Goal: Task Accomplishment & Management: Use online tool/utility

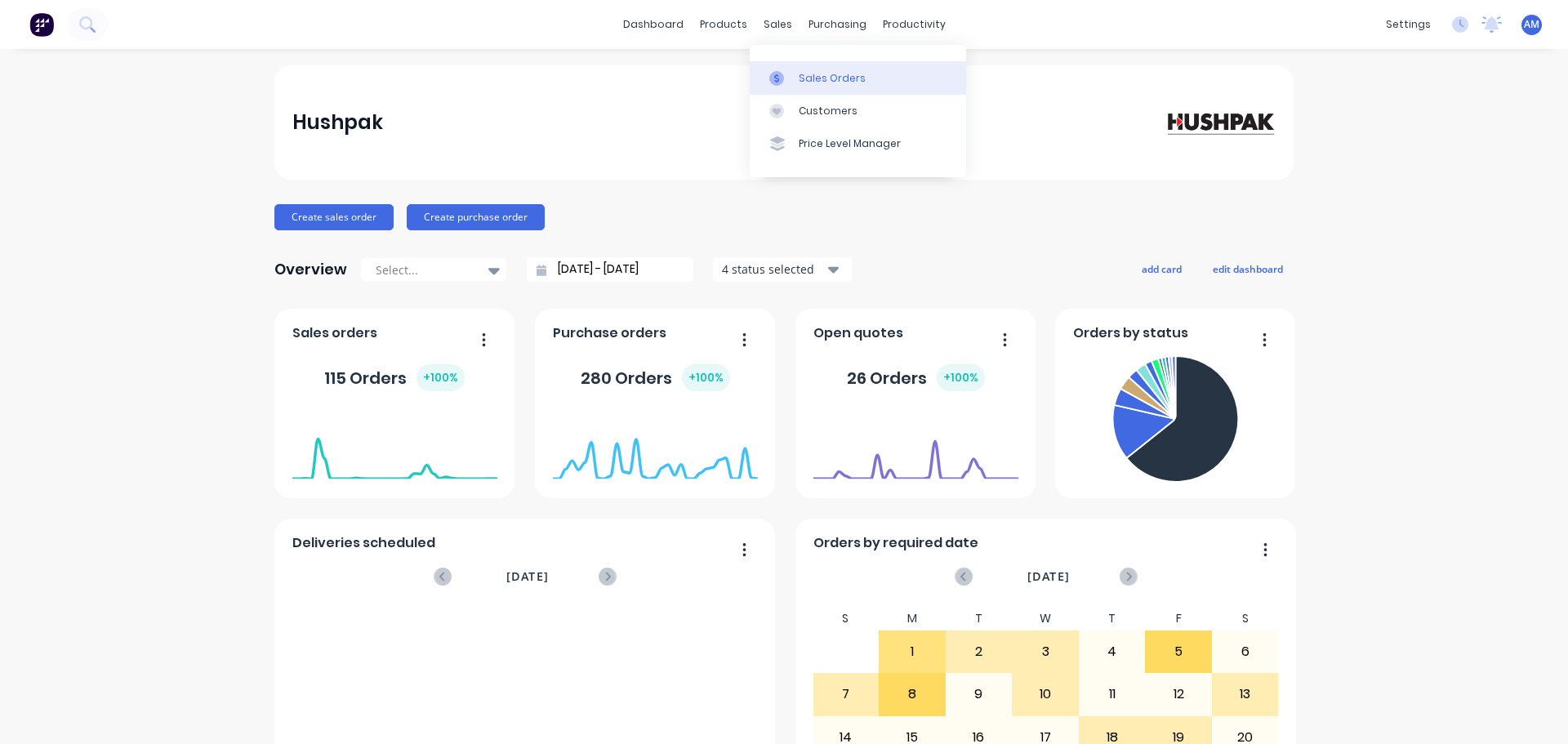
click at [814, 73] on div "Sales Orders" at bounding box center [832, 78] width 67 height 14
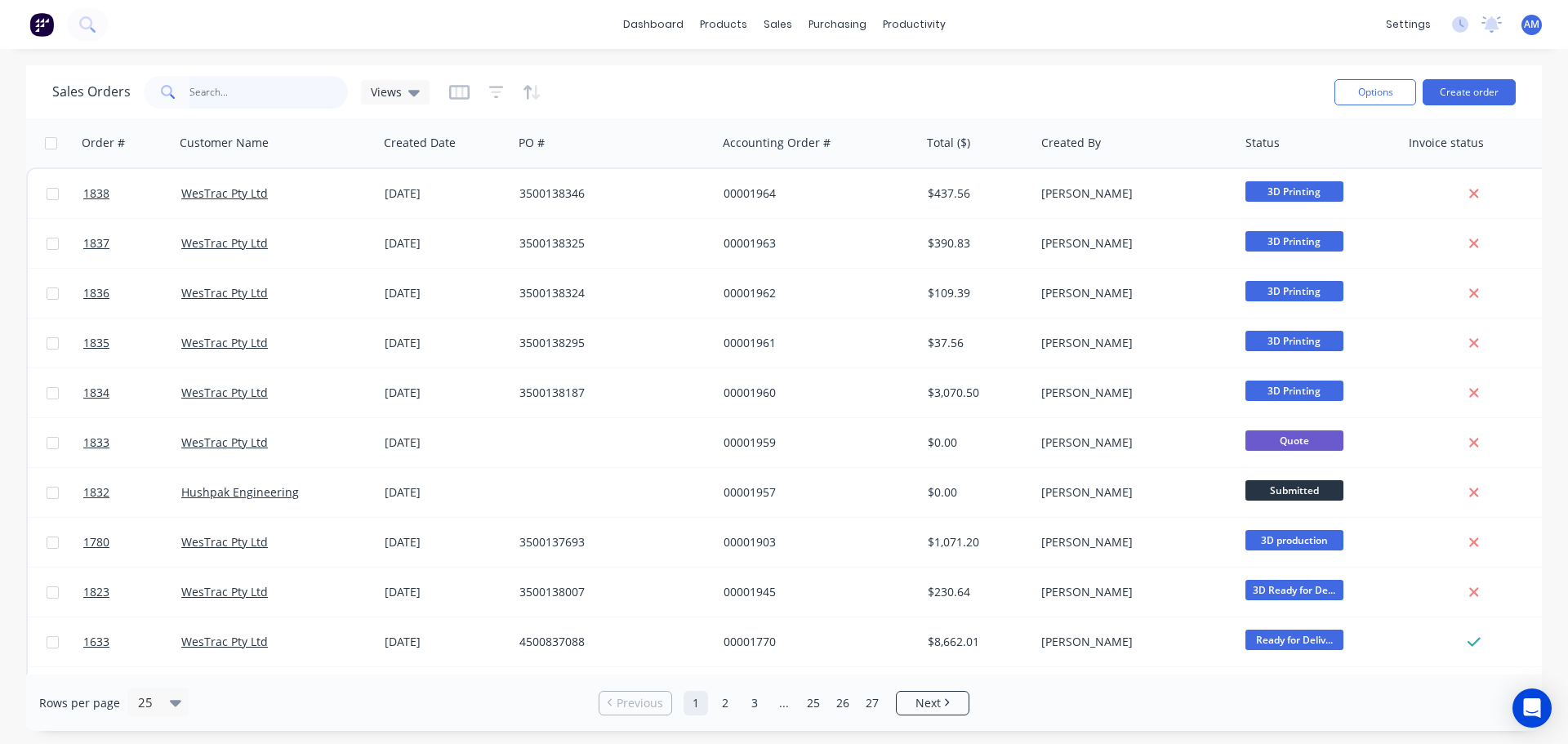
click at [228, 88] on input "text" at bounding box center [269, 92] width 159 height 33
type input "1628"
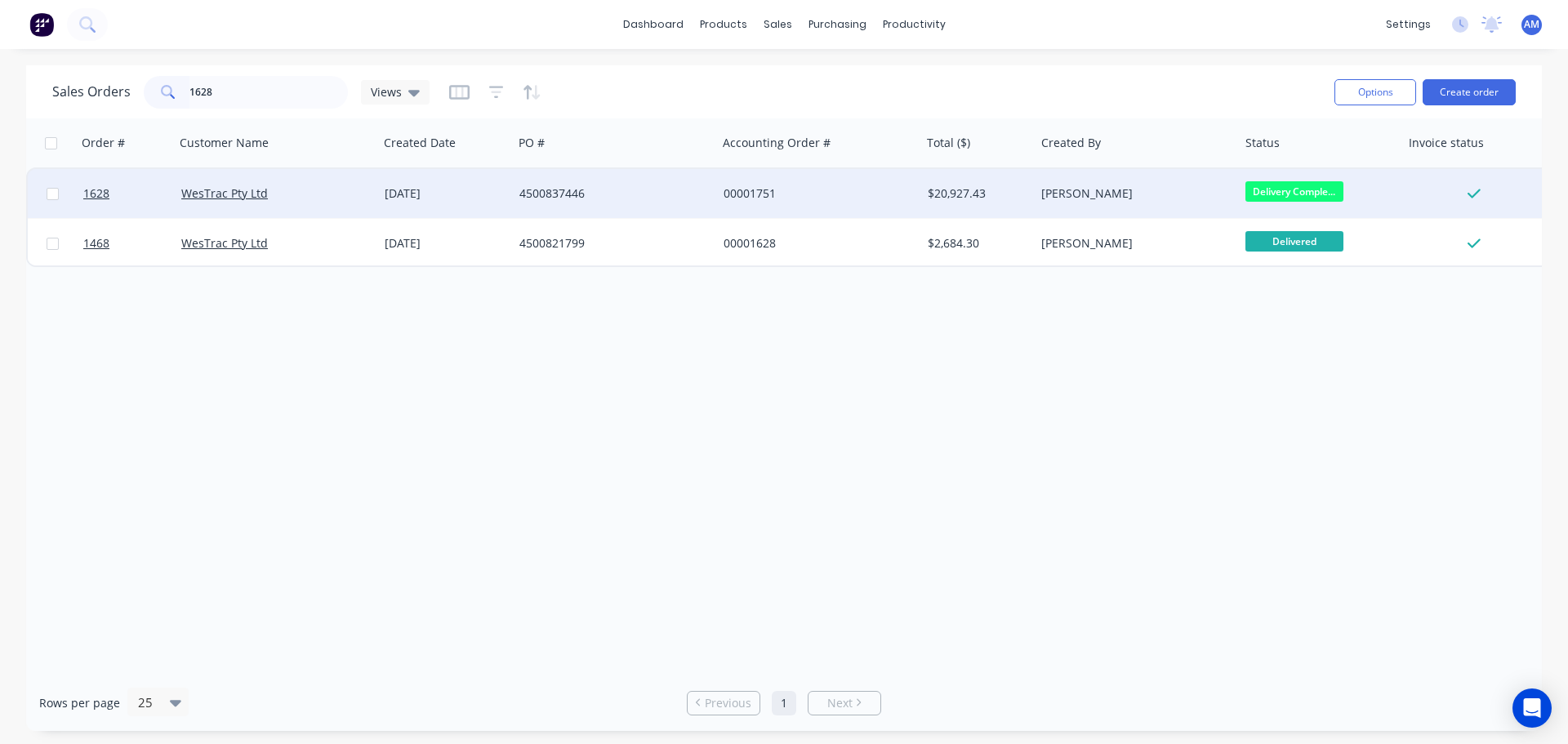
click at [722, 190] on div "00001751" at bounding box center [819, 193] width 204 height 49
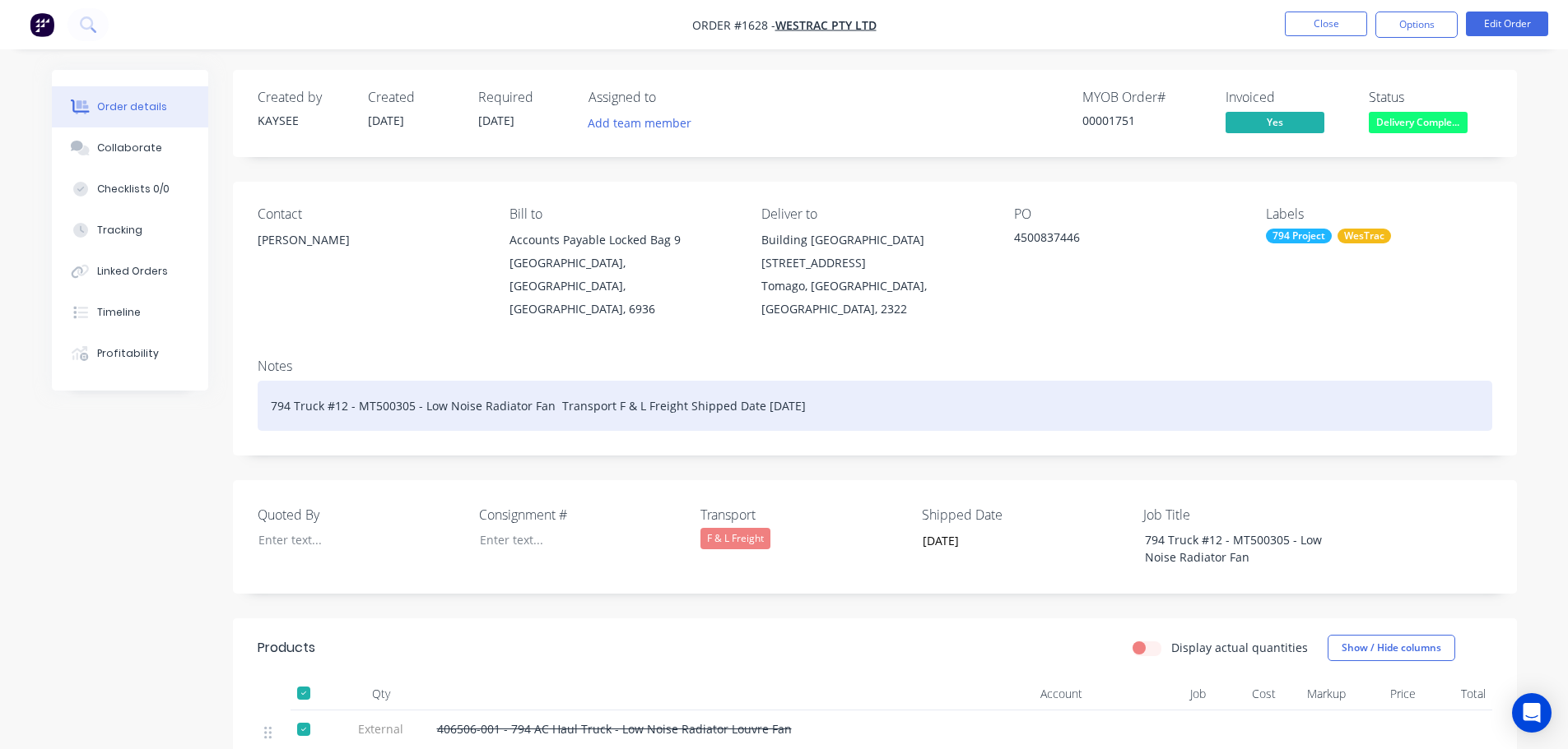
drag, startPoint x: 822, startPoint y: 381, endPoint x: 271, endPoint y: 394, distance: 551.2
click at [271, 394] on div "794 Truck #12 - MT500305 - Low Noise Radiator Fan Transport F & L Freight Shipp…" at bounding box center [875, 406] width 1234 height 50
copy div "794 Truck #12 - MT500305 - Low Noise Radiator Fan Transport F & L Freight Shipp…"
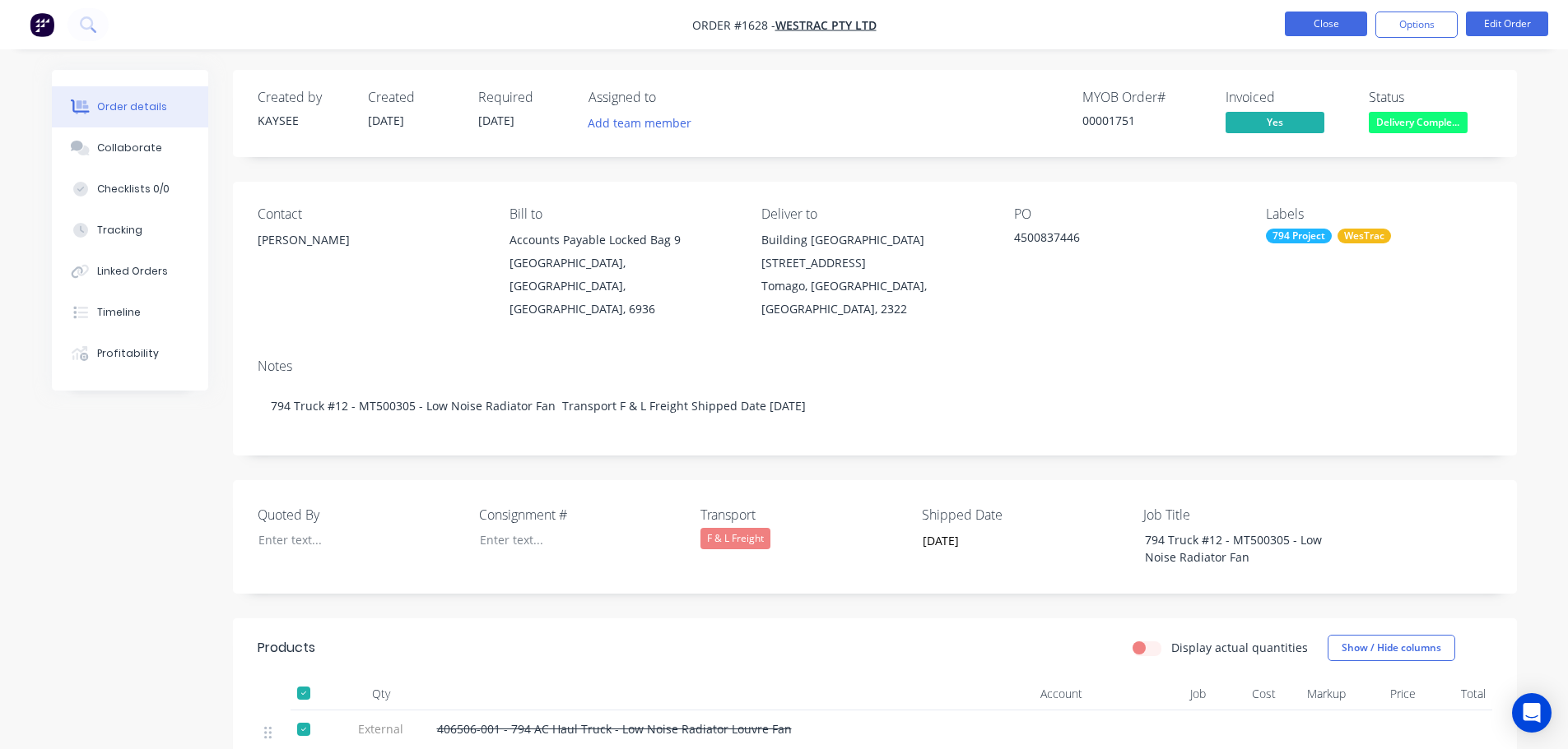
click at [1314, 33] on button "Close" at bounding box center [1325, 23] width 82 height 24
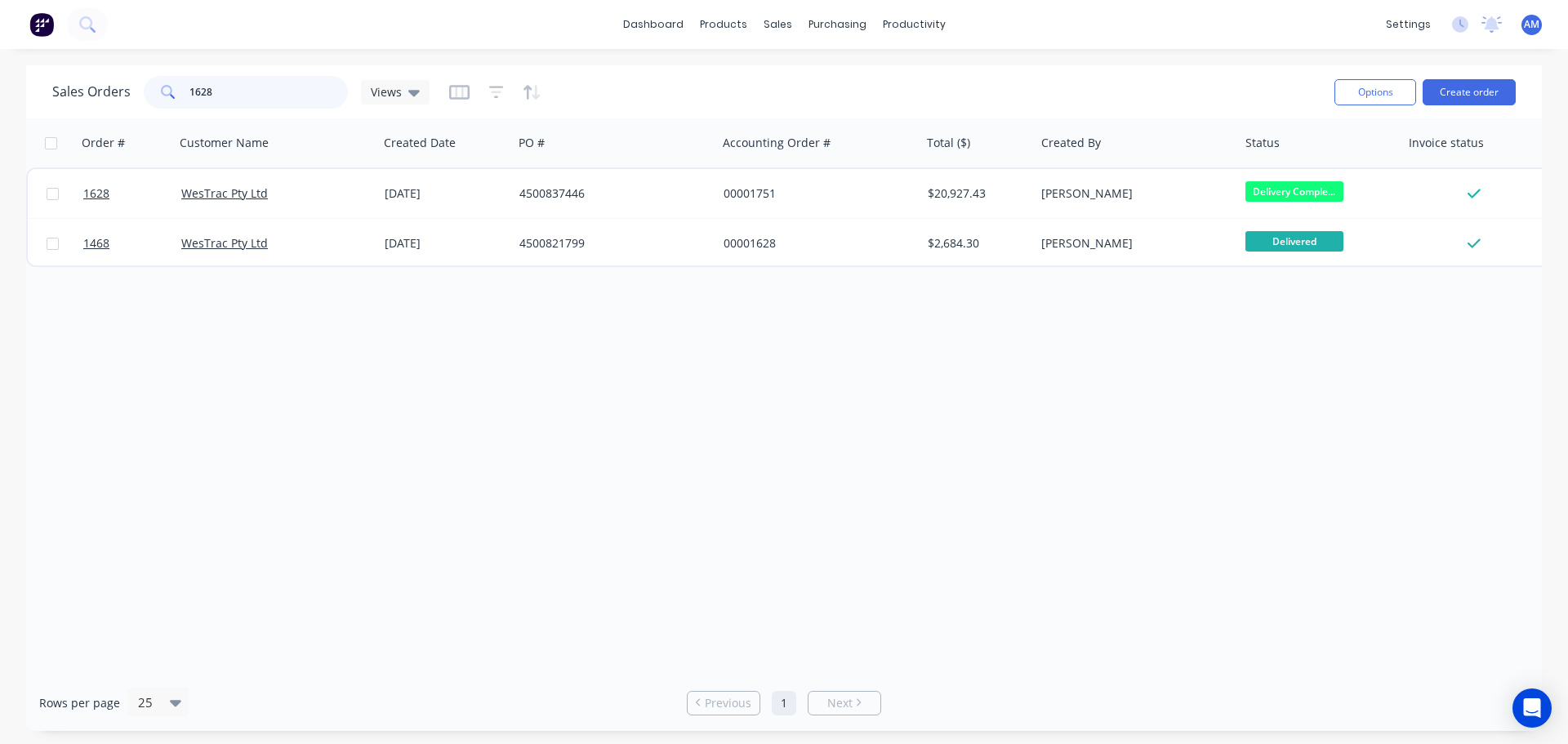
drag, startPoint x: 220, startPoint y: 96, endPoint x: 181, endPoint y: 92, distance: 39.2
click at [181, 92] on div "1628" at bounding box center [246, 92] width 204 height 33
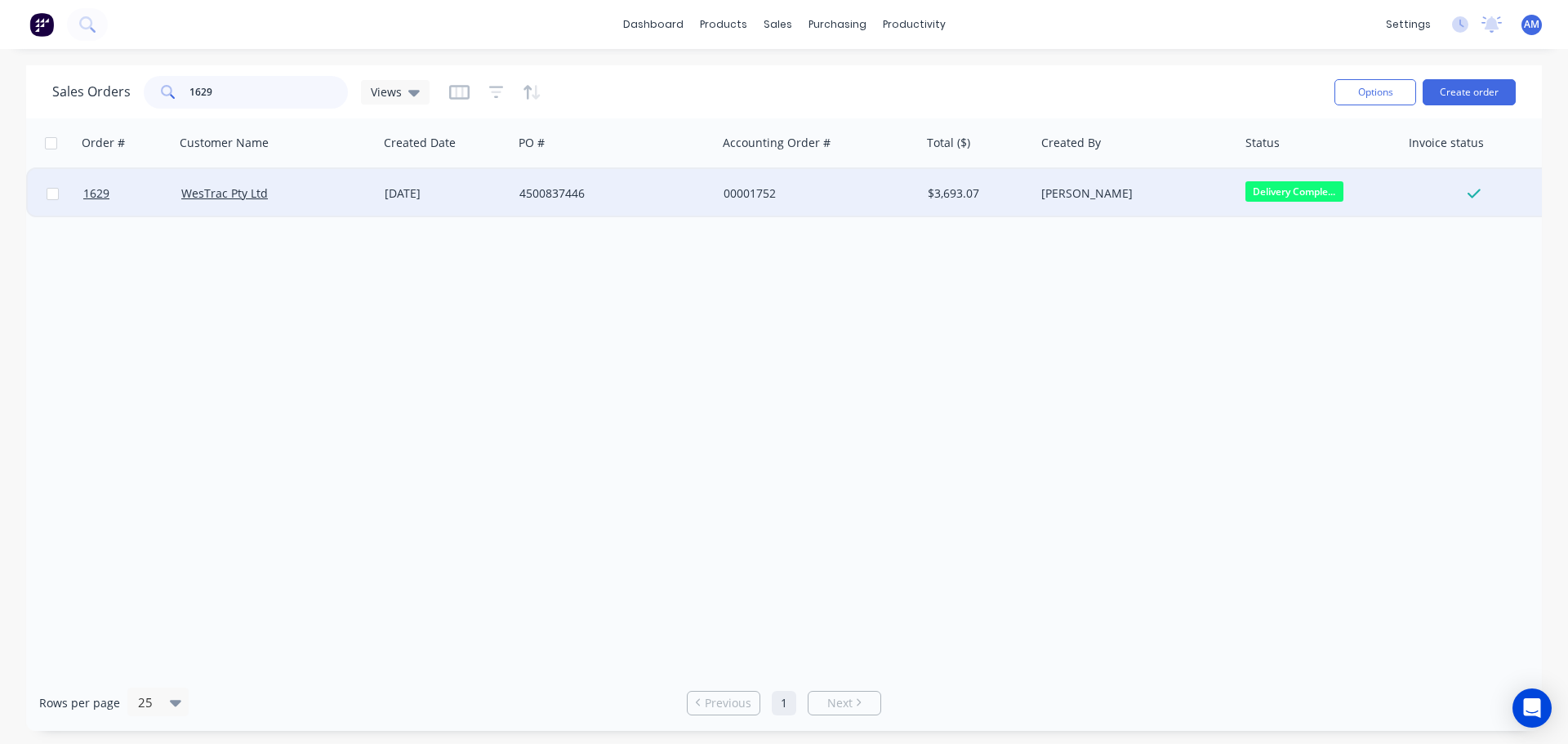
type input "1629"
click at [757, 192] on div "00001752" at bounding box center [814, 193] width 182 height 16
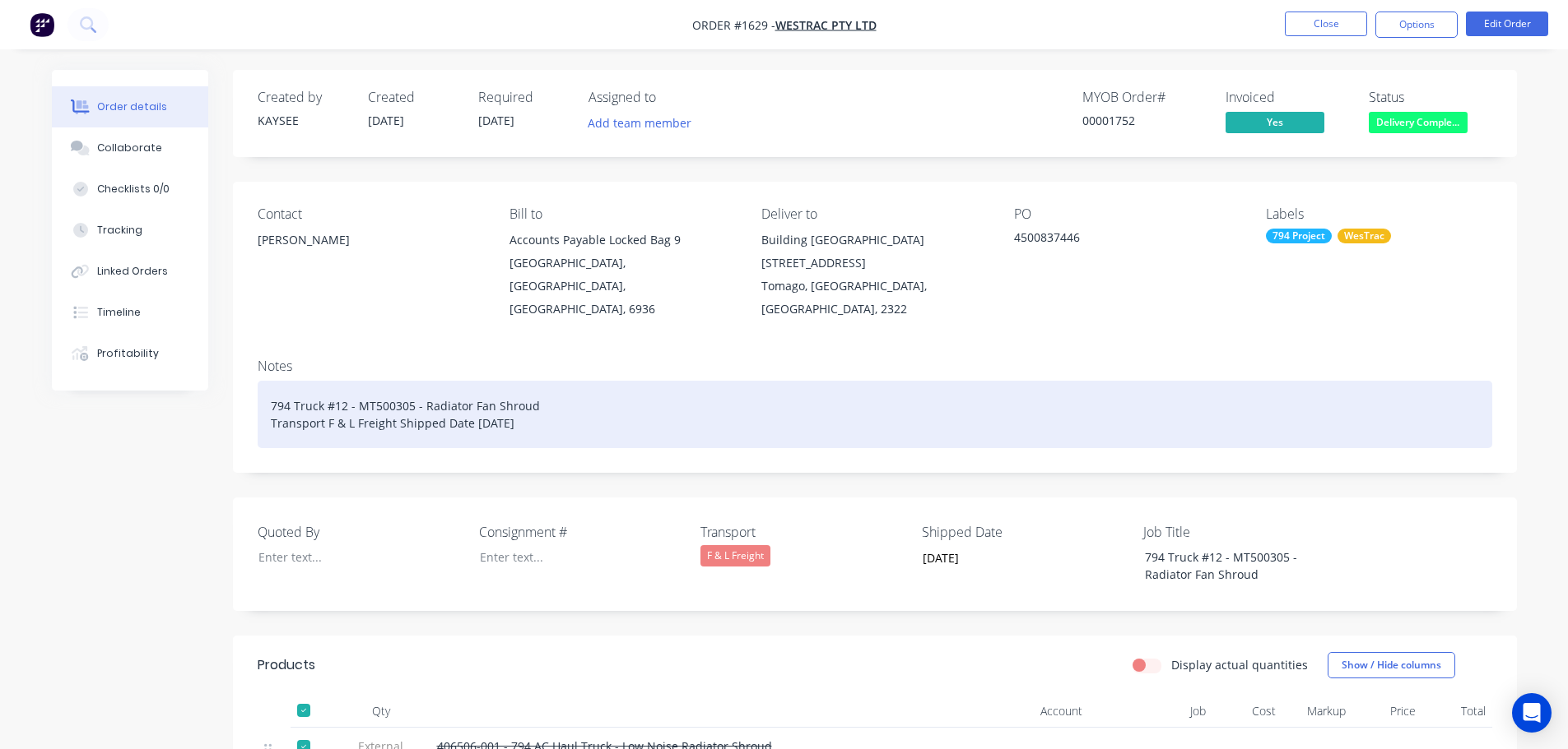
drag, startPoint x: 266, startPoint y: 384, endPoint x: 551, endPoint y: 400, distance: 285.4
click at [551, 400] on div "794 Truck #12 - MT500305 - Radiator Fan Shroud Transport F & L Freight Shipped …" at bounding box center [875, 415] width 1234 height 68
copy div "794 Truck #12 - MT500305 - Radiator Fan Shroud Transport F & L Freight Shipped …"
click at [1026, 421] on div "794 Truck #12 - MT500305 - Radiator Fan Shroud Transport F & L Freight Shipped …" at bounding box center [875, 415] width 1234 height 68
drag, startPoint x: 530, startPoint y: 402, endPoint x: 272, endPoint y: 388, distance: 258.4
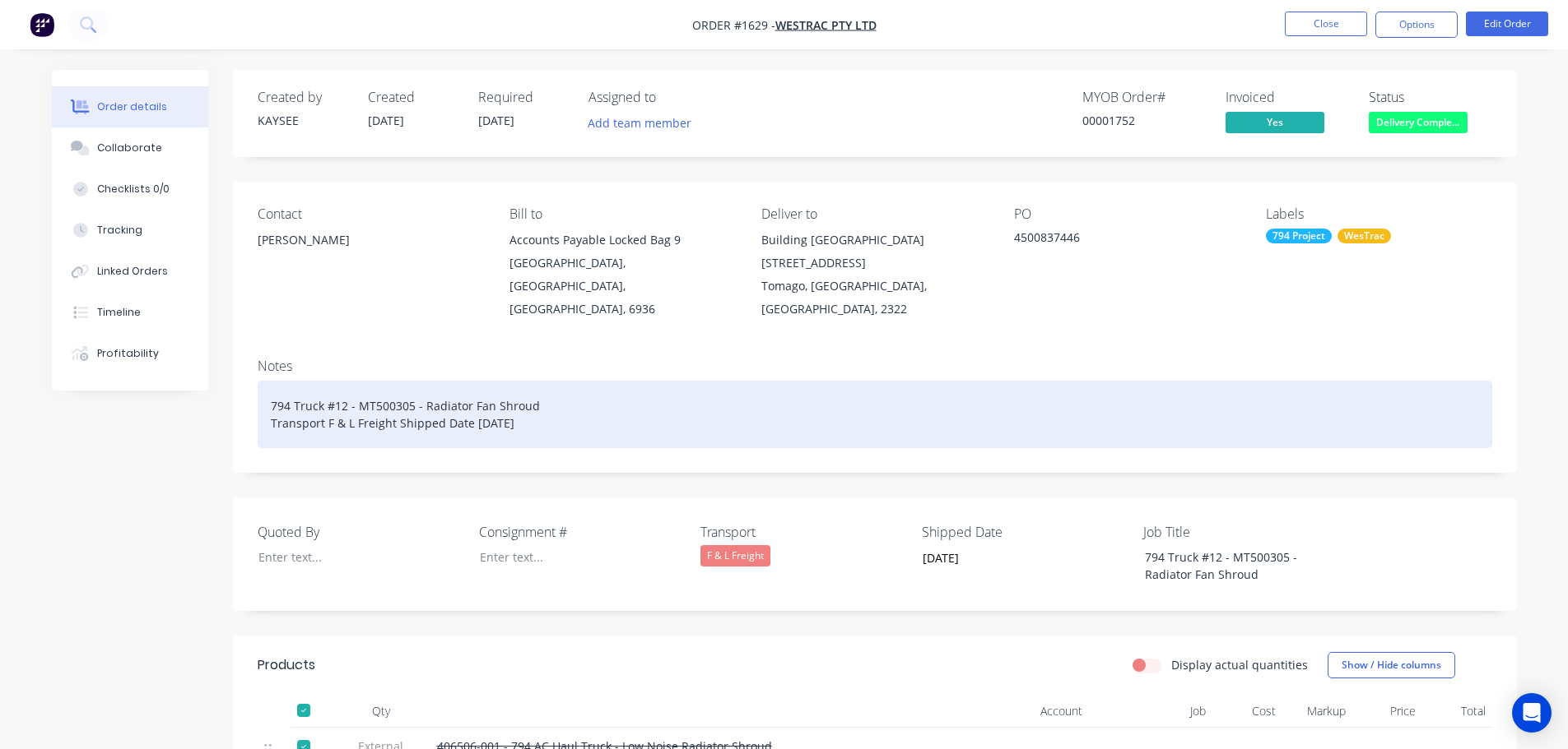
click at [272, 388] on div "794 Truck #12 - MT500305 - Radiator Fan Shroud Transport F & L Freight Shipped …" at bounding box center [875, 415] width 1234 height 68
copy div "794 Truck #12 - MT500305 - Radiator Fan Shroud Transport F & L Freight Shipped …"
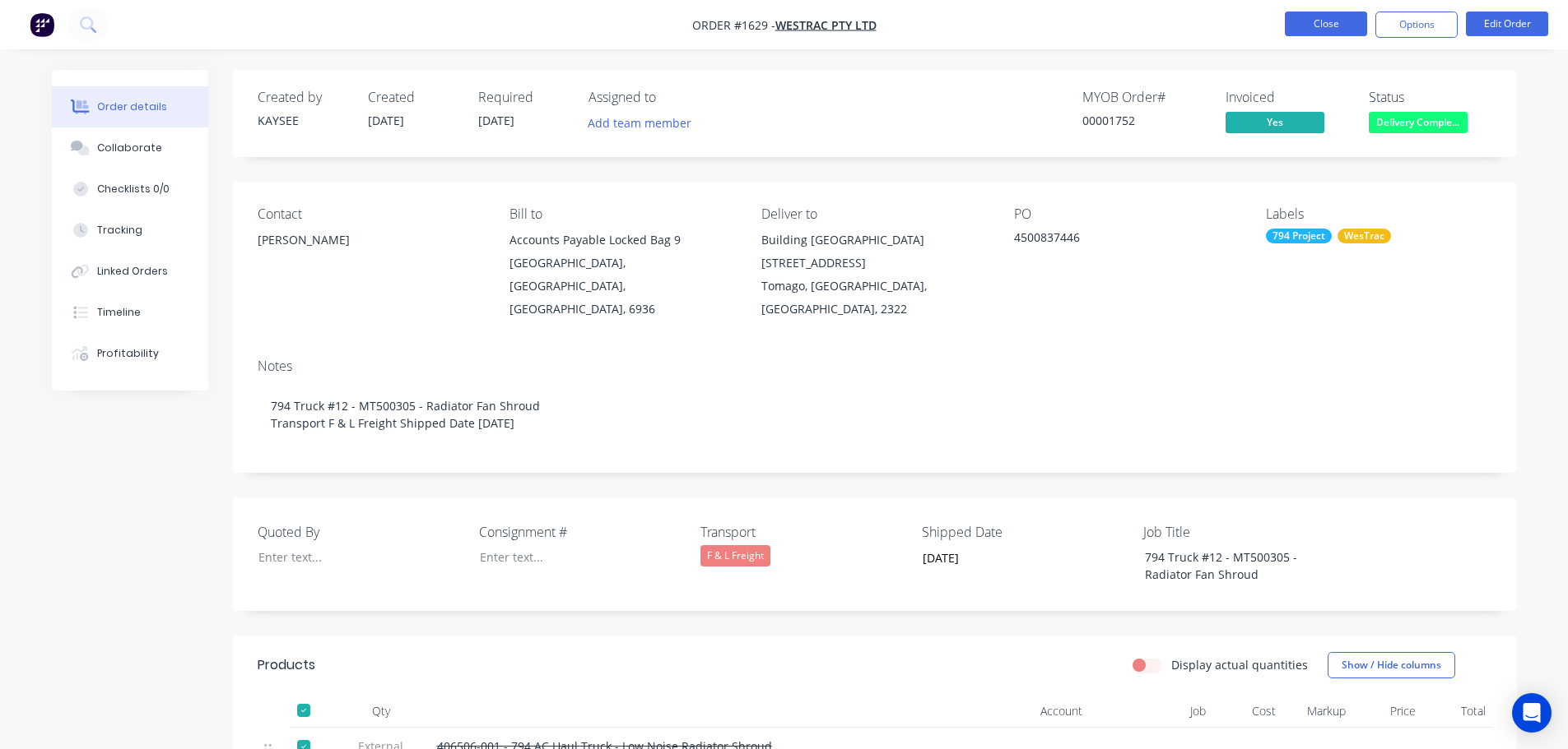
click at [1326, 20] on button "Close" at bounding box center [1325, 23] width 82 height 24
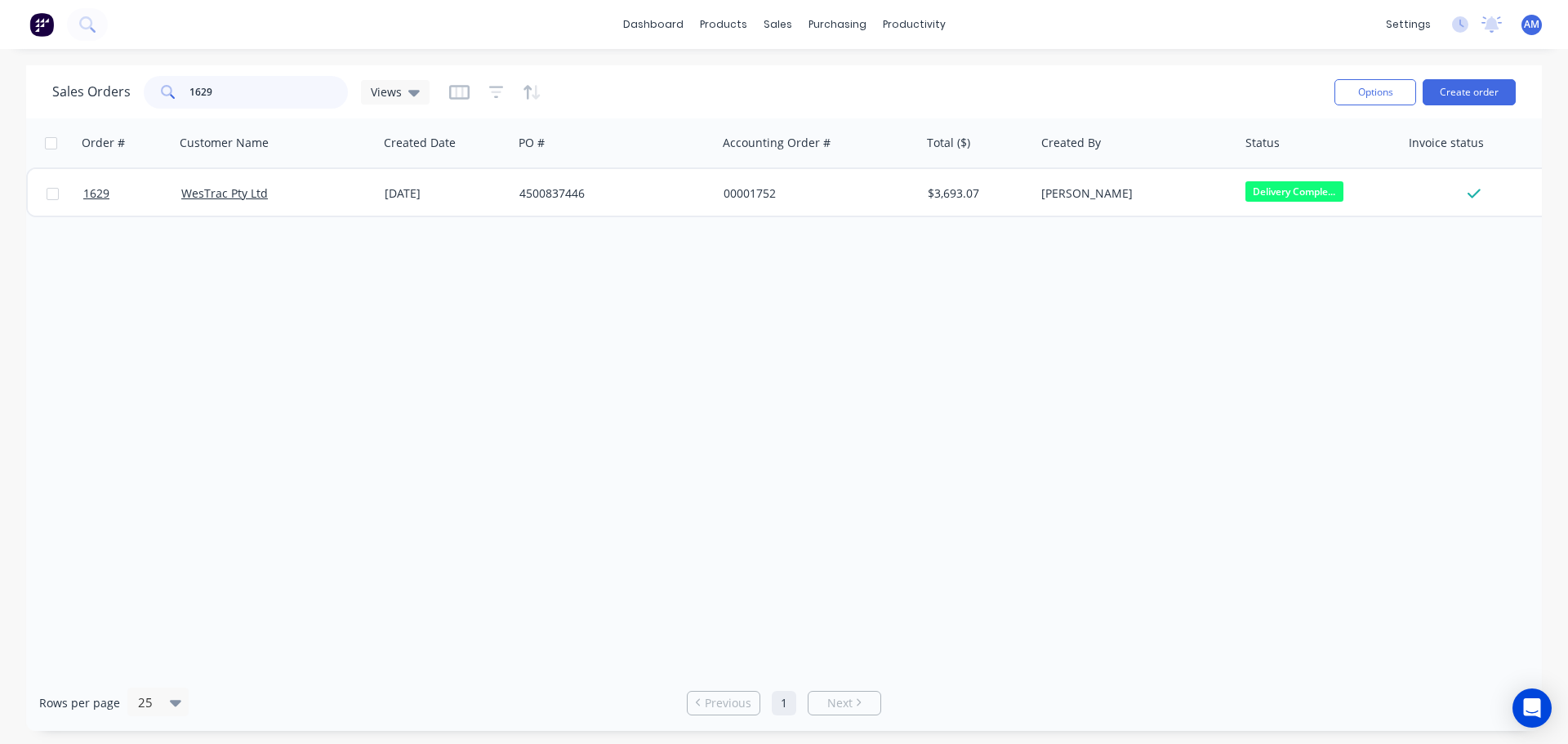
drag, startPoint x: 243, startPoint y: 96, endPoint x: 185, endPoint y: 90, distance: 58.3
click at [185, 90] on div "1629" at bounding box center [246, 92] width 204 height 33
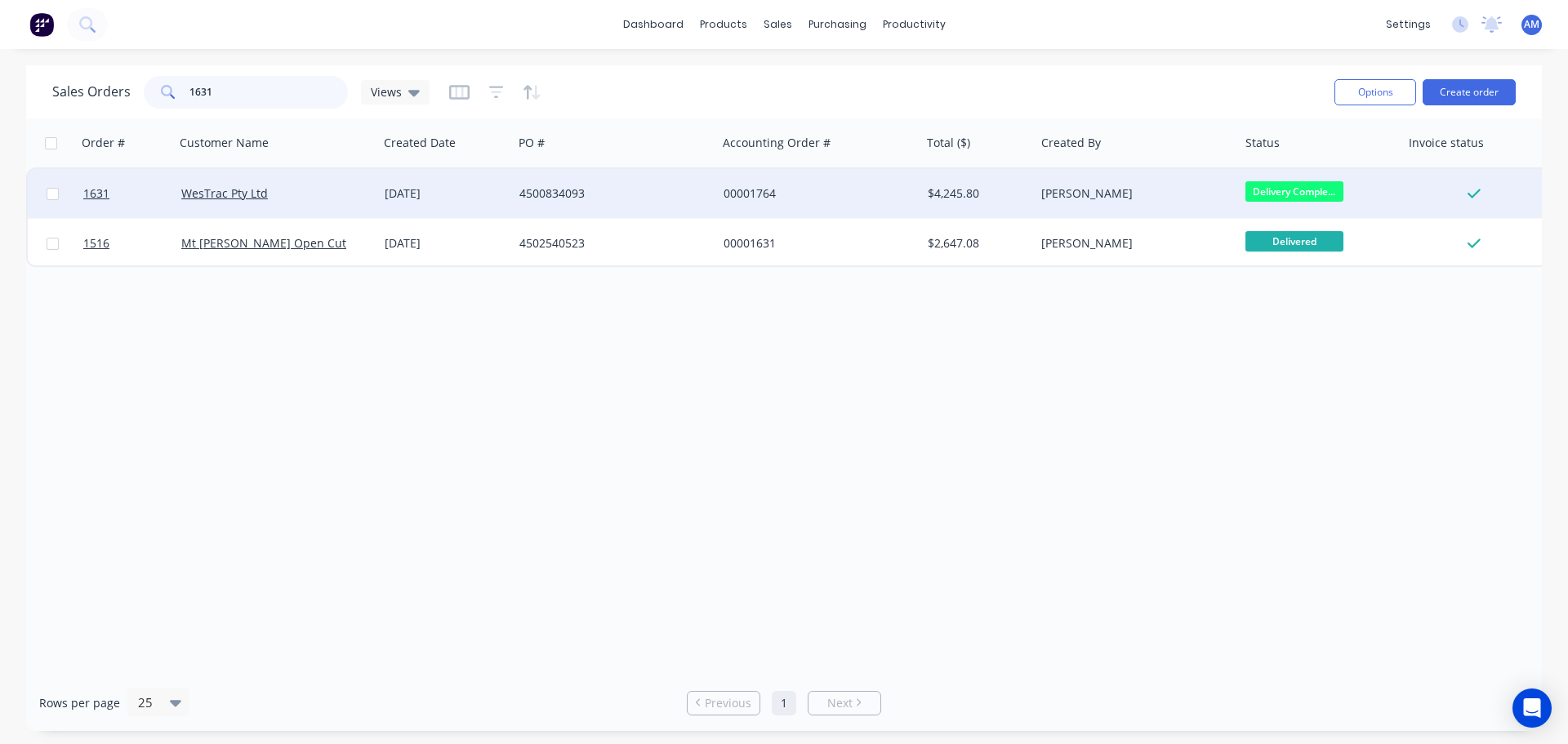
type input "1631"
click at [575, 190] on div "4500834093" at bounding box center [609, 193] width 182 height 16
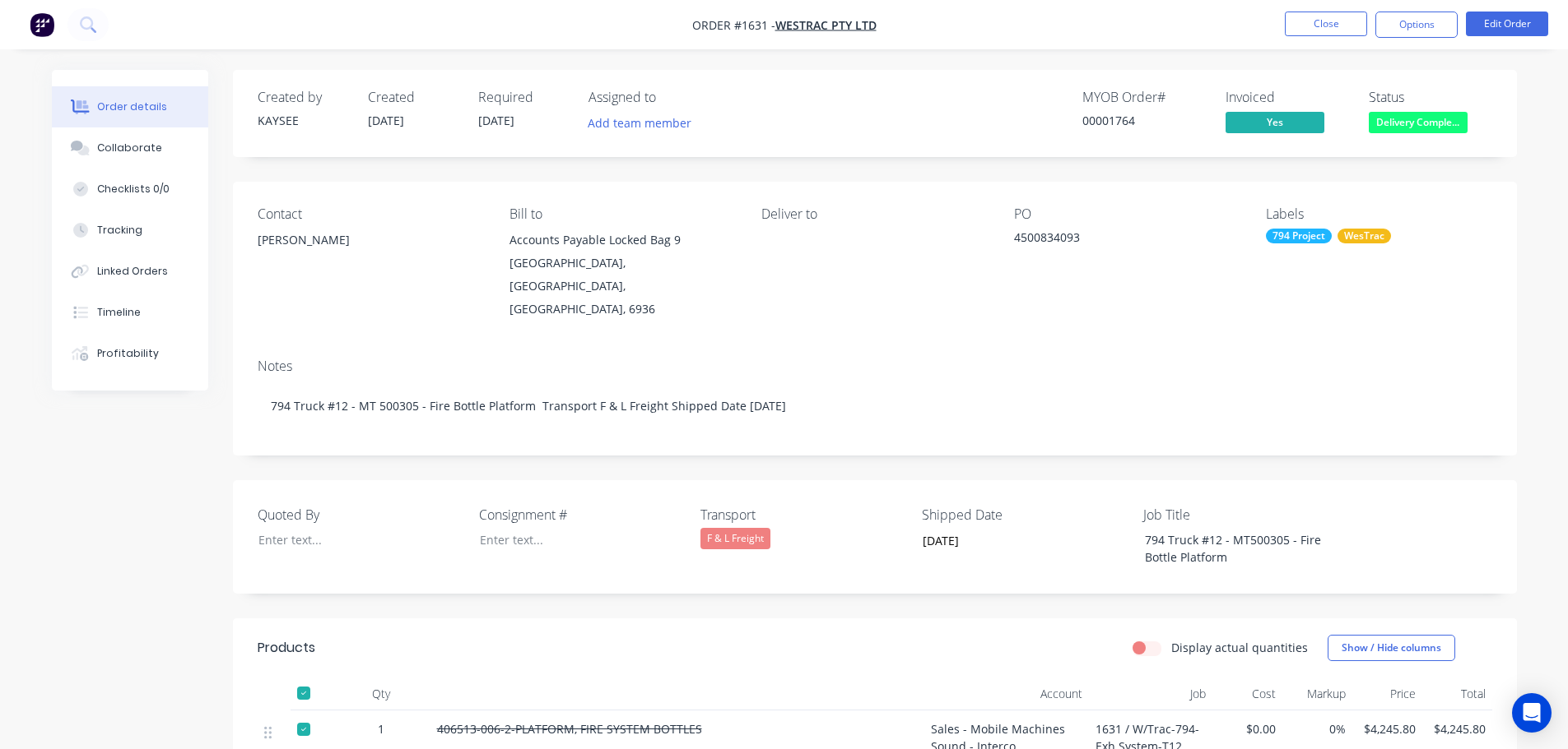
scroll to position [82, 0]
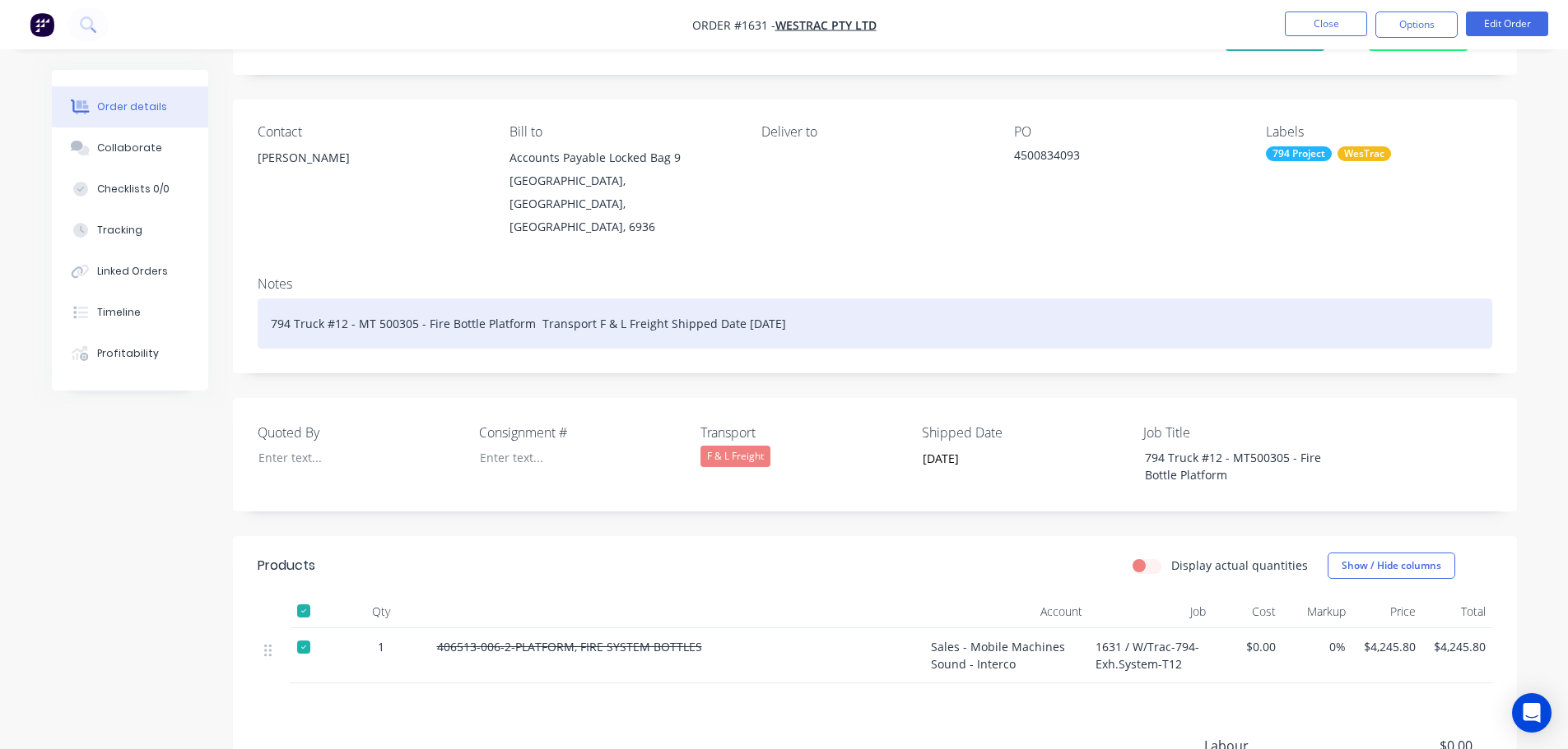
drag, startPoint x: 814, startPoint y: 303, endPoint x: 260, endPoint y: 311, distance: 554.1
click at [260, 311] on div "794 Truck #12 - MT 500305 - Fire Bottle Platform Transport F & L Freight Shippe…" at bounding box center [875, 324] width 1234 height 50
copy div "794 Truck #12 - MT 500305 - Fire Bottle Platform Transport F & L Freight Shippe…"
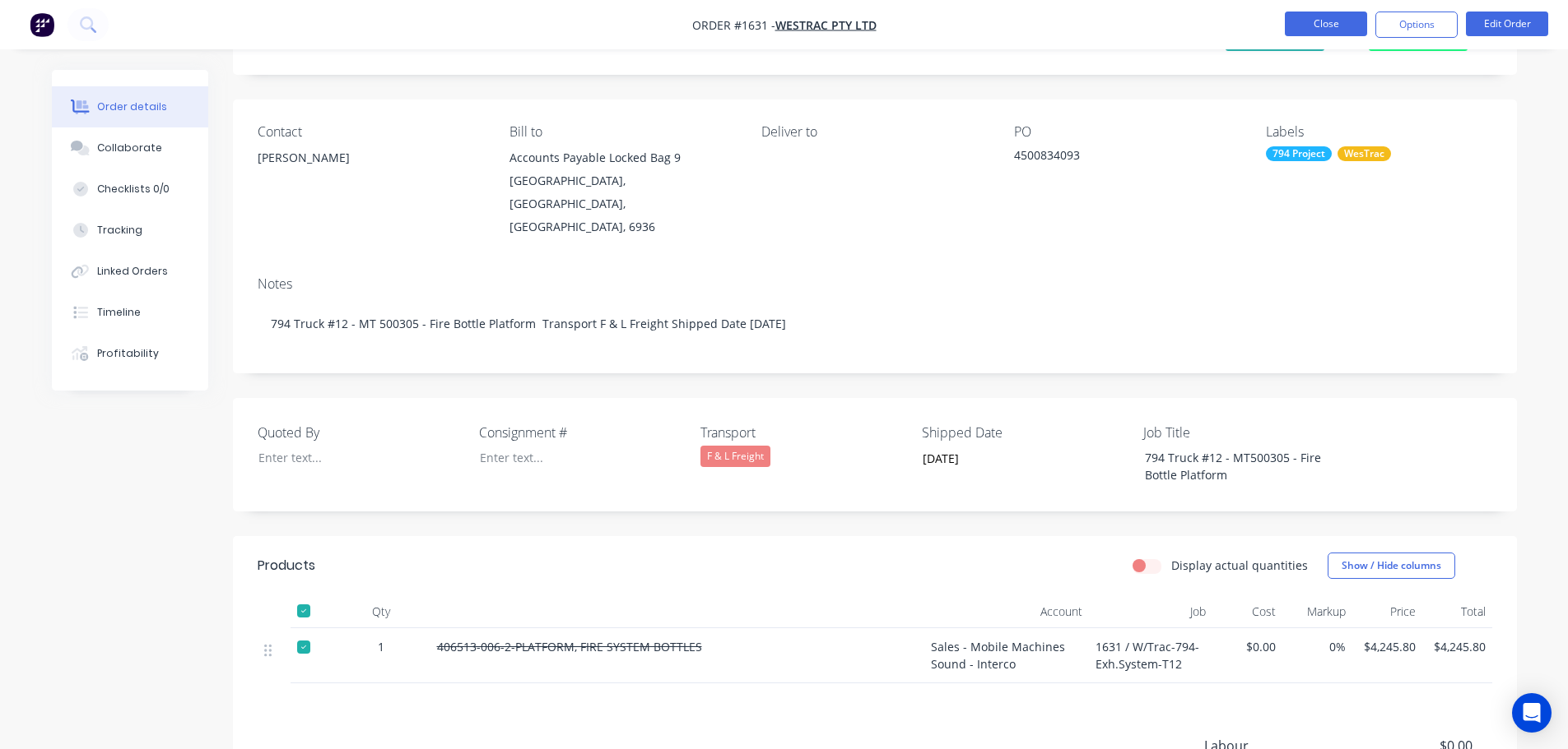
click at [1326, 24] on button "Close" at bounding box center [1325, 23] width 82 height 24
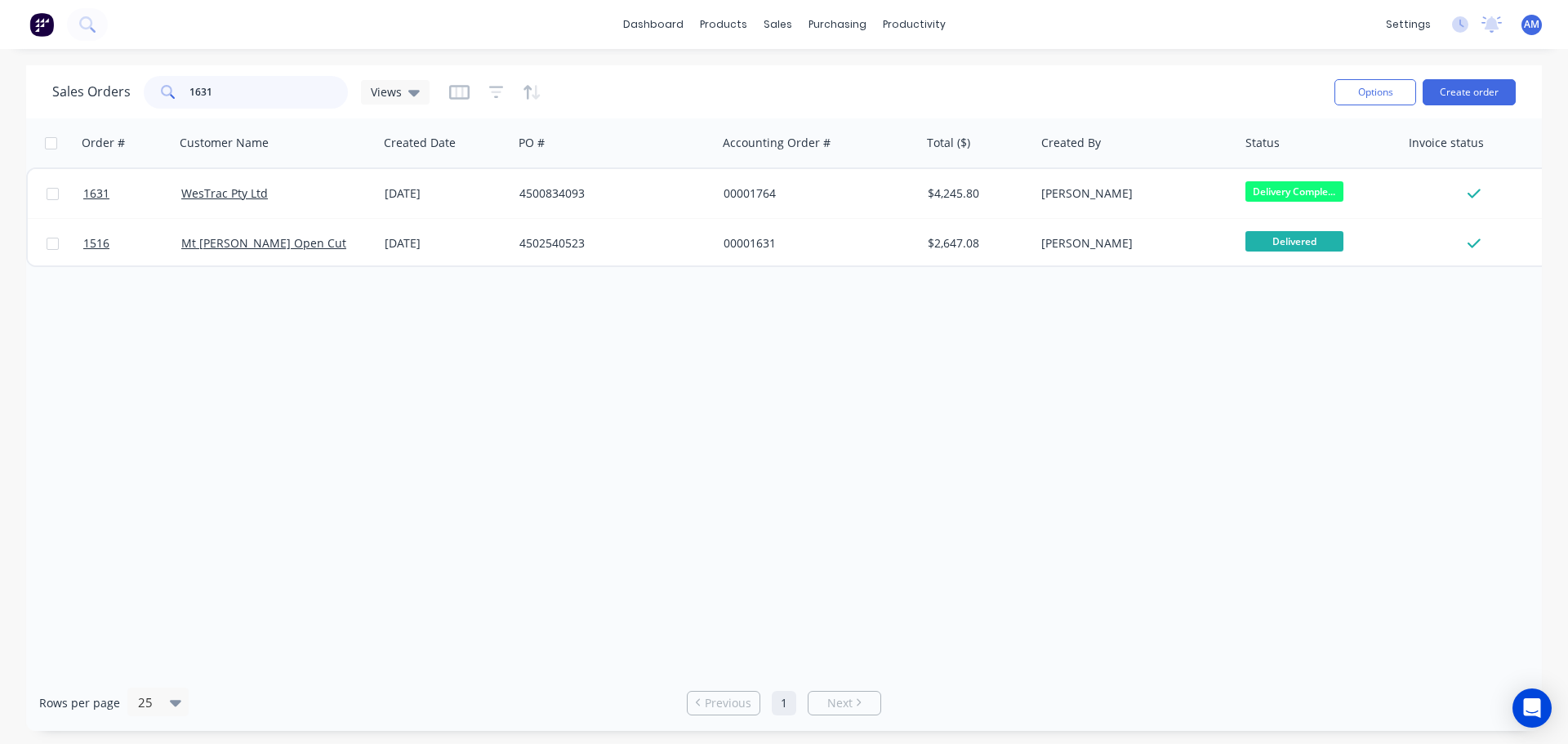
drag, startPoint x: 243, startPoint y: 92, endPoint x: 164, endPoint y: 90, distance: 79.0
click at [164, 90] on div "1631" at bounding box center [246, 92] width 204 height 33
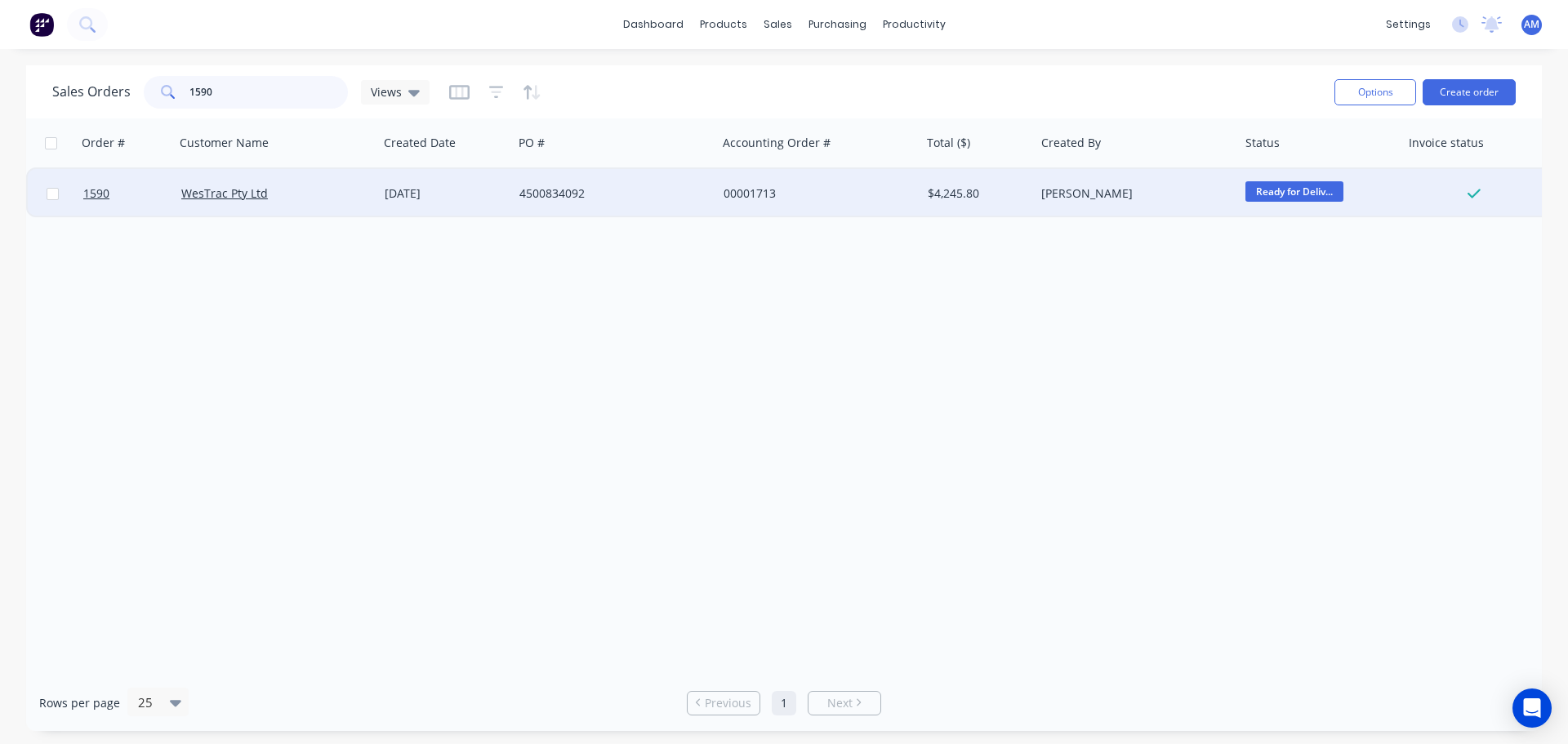
type input "1590"
click at [548, 184] on div "4500834092" at bounding box center [615, 193] width 204 height 49
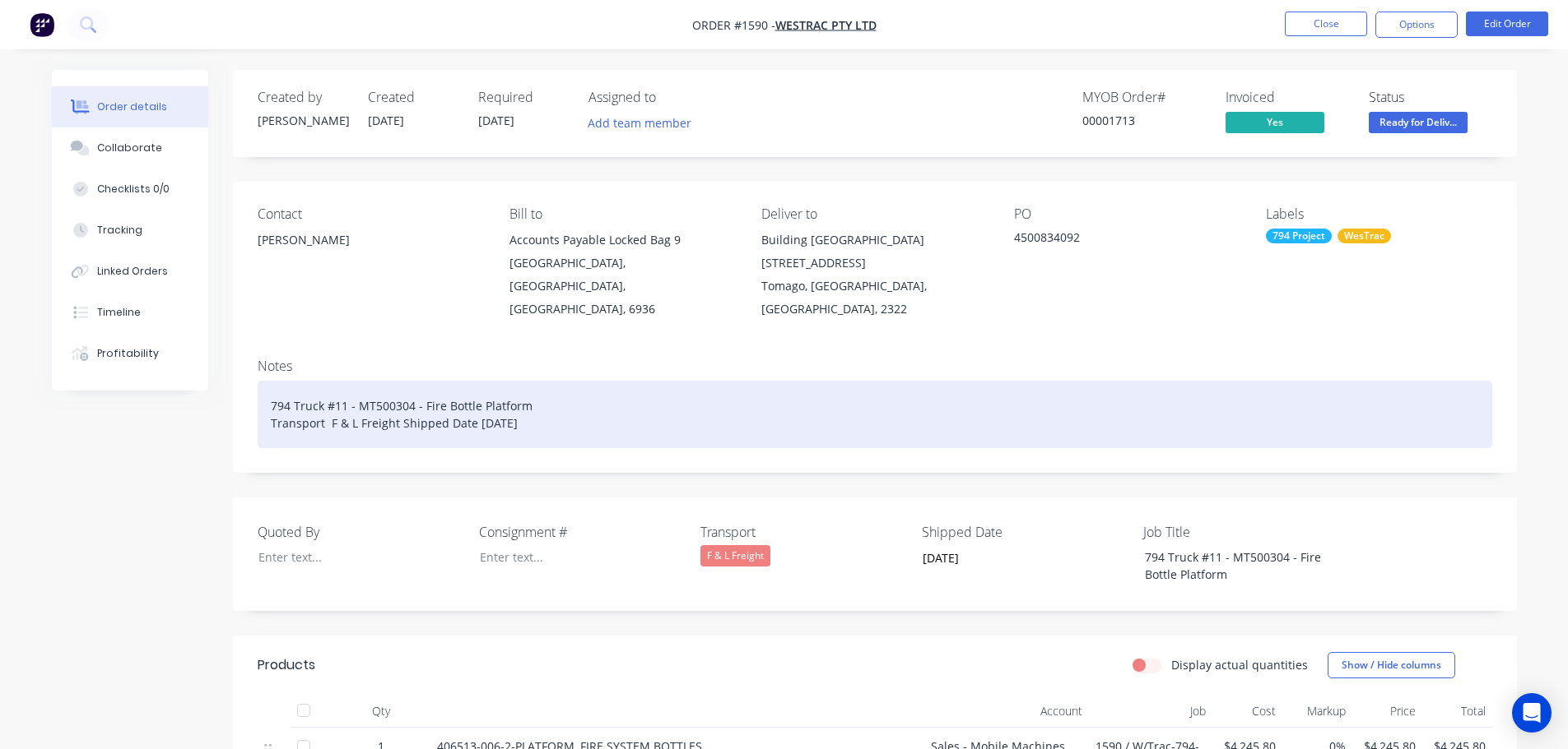
drag, startPoint x: 551, startPoint y: 410, endPoint x: 260, endPoint y: 384, distance: 292.2
click at [260, 384] on div "794 Truck #11 - MT500304 - Fire Bottle Platform Transport F & L Freight Shipped…" at bounding box center [875, 415] width 1234 height 68
copy div "794 Truck #11 - MT500304 - Fire Bottle Platform Transport F & L Freight Shipped…"
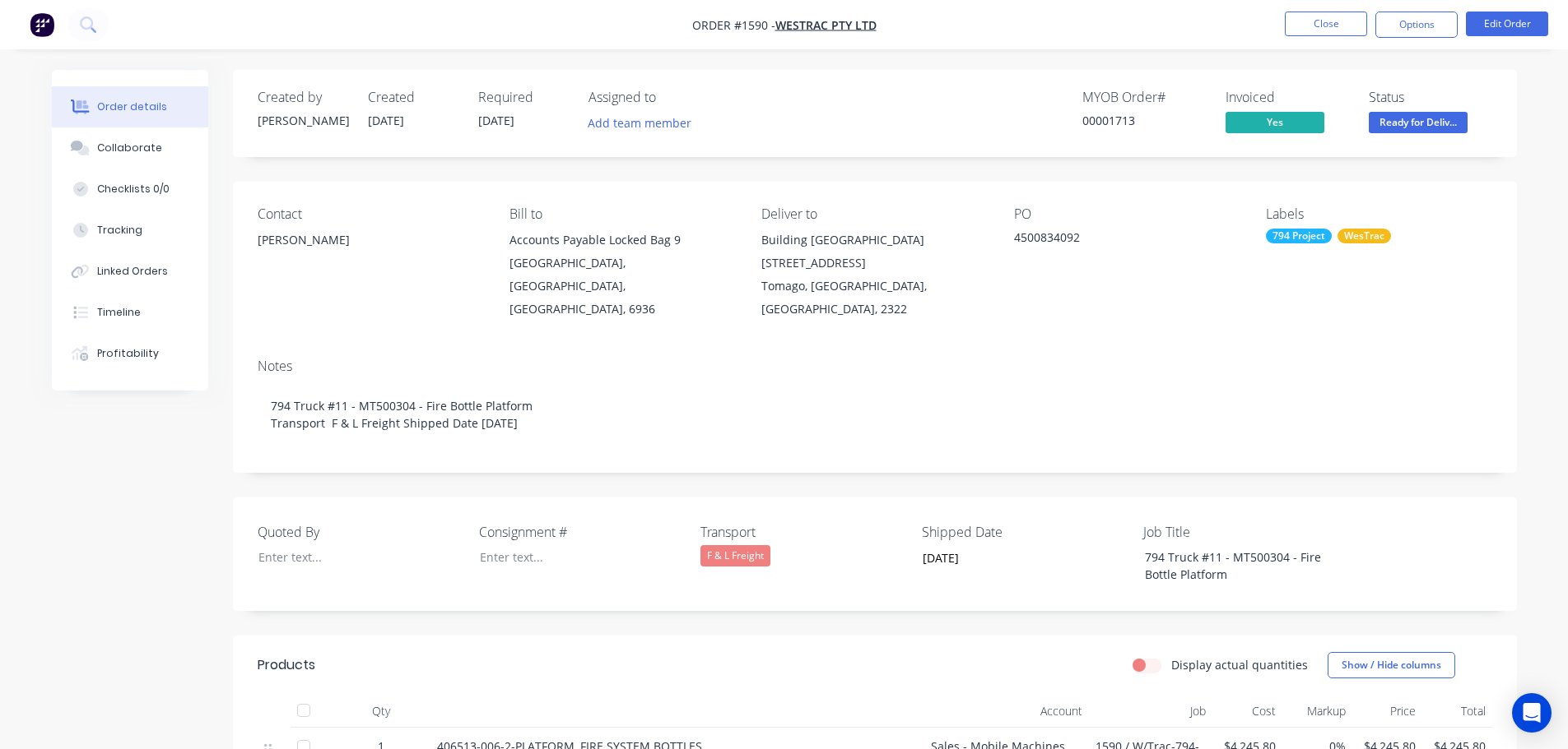
click at [1389, 315] on div "Contact Richard Lofberg Bill to Accounts Payable Locked Bag 9 MIDLAND, Western …" at bounding box center [875, 264] width 1284 height 164
click at [1308, 32] on button "Close" at bounding box center [1325, 23] width 82 height 24
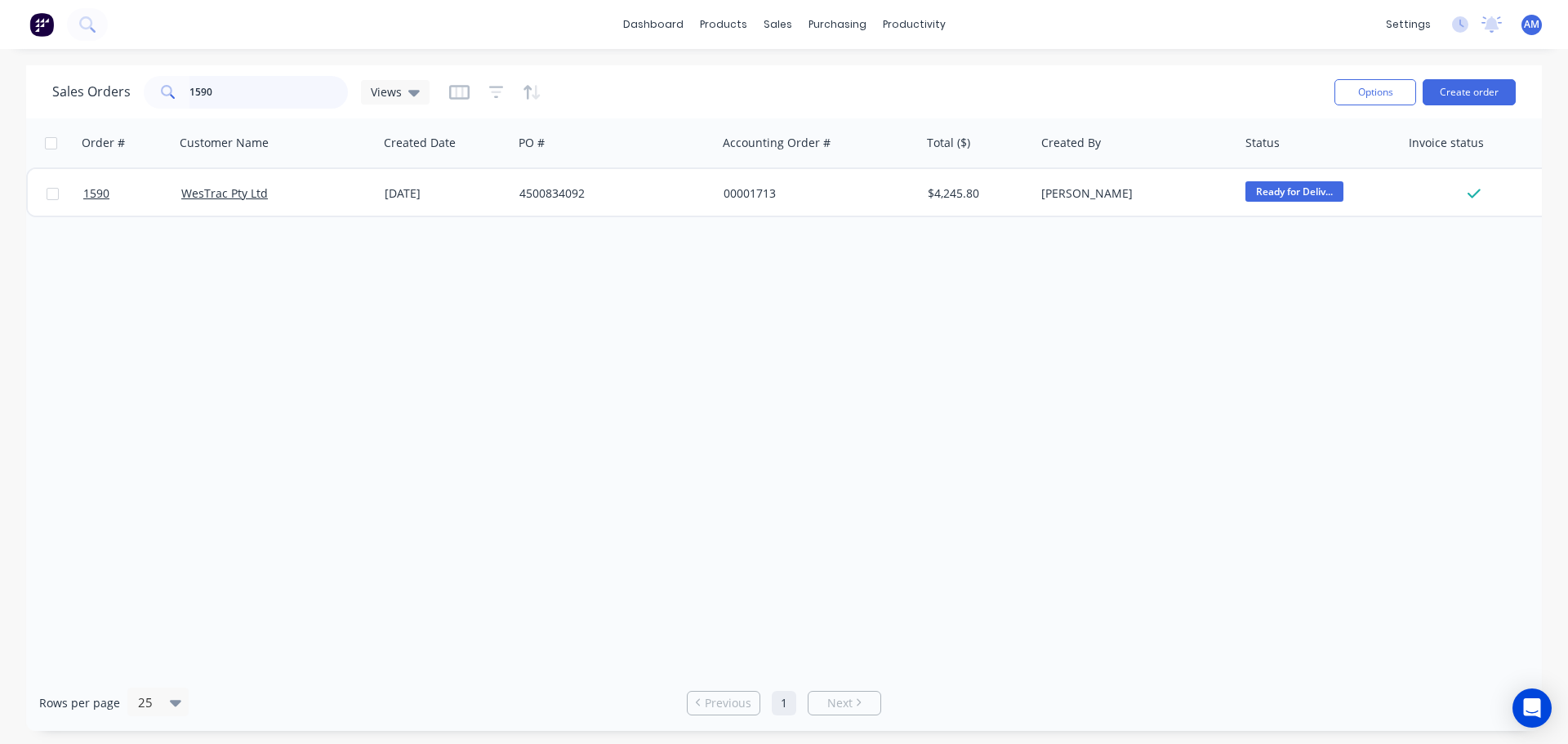
click at [227, 97] on input "1590" at bounding box center [269, 92] width 159 height 33
type input "1"
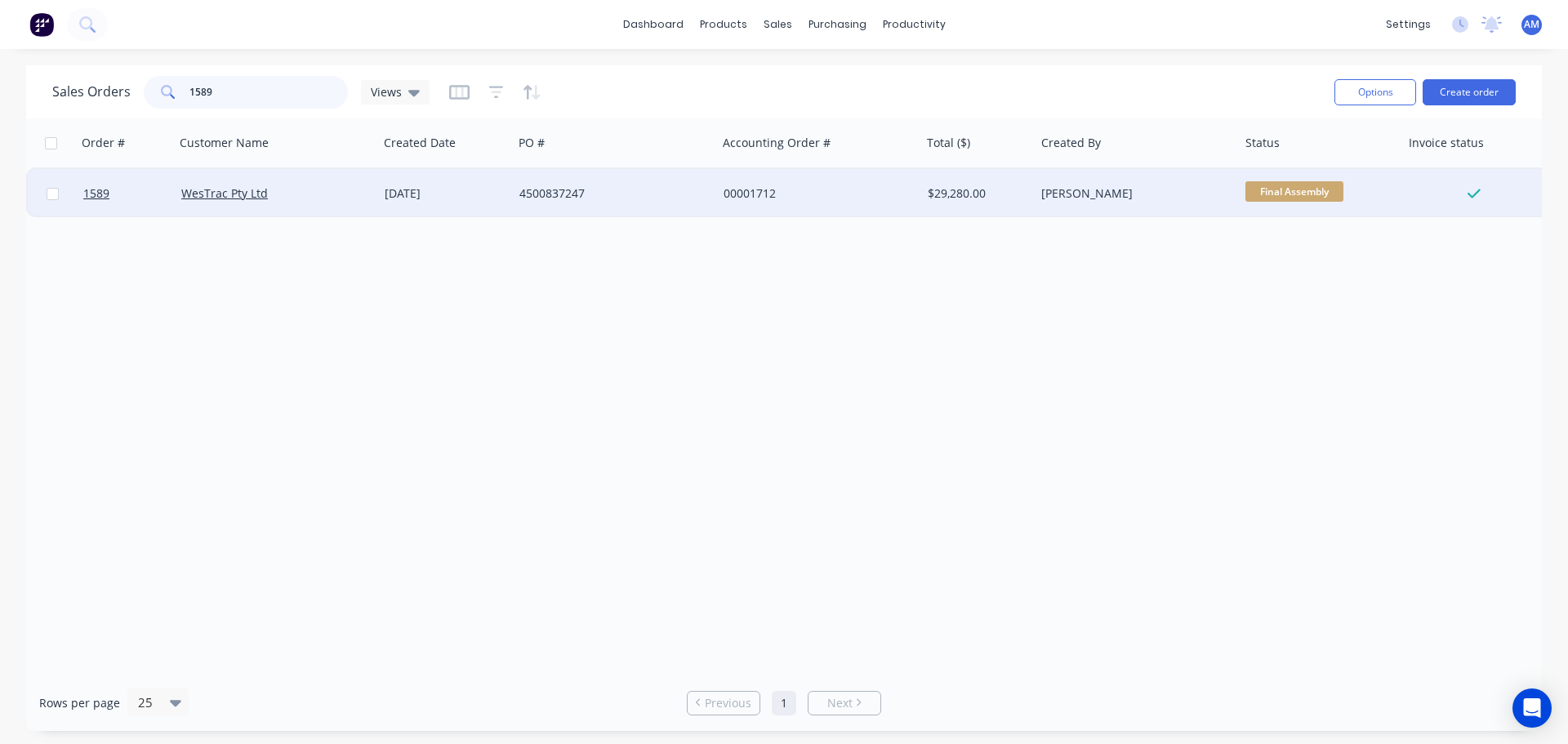
type input "1589"
click at [744, 190] on div "00001712" at bounding box center [814, 193] width 182 height 16
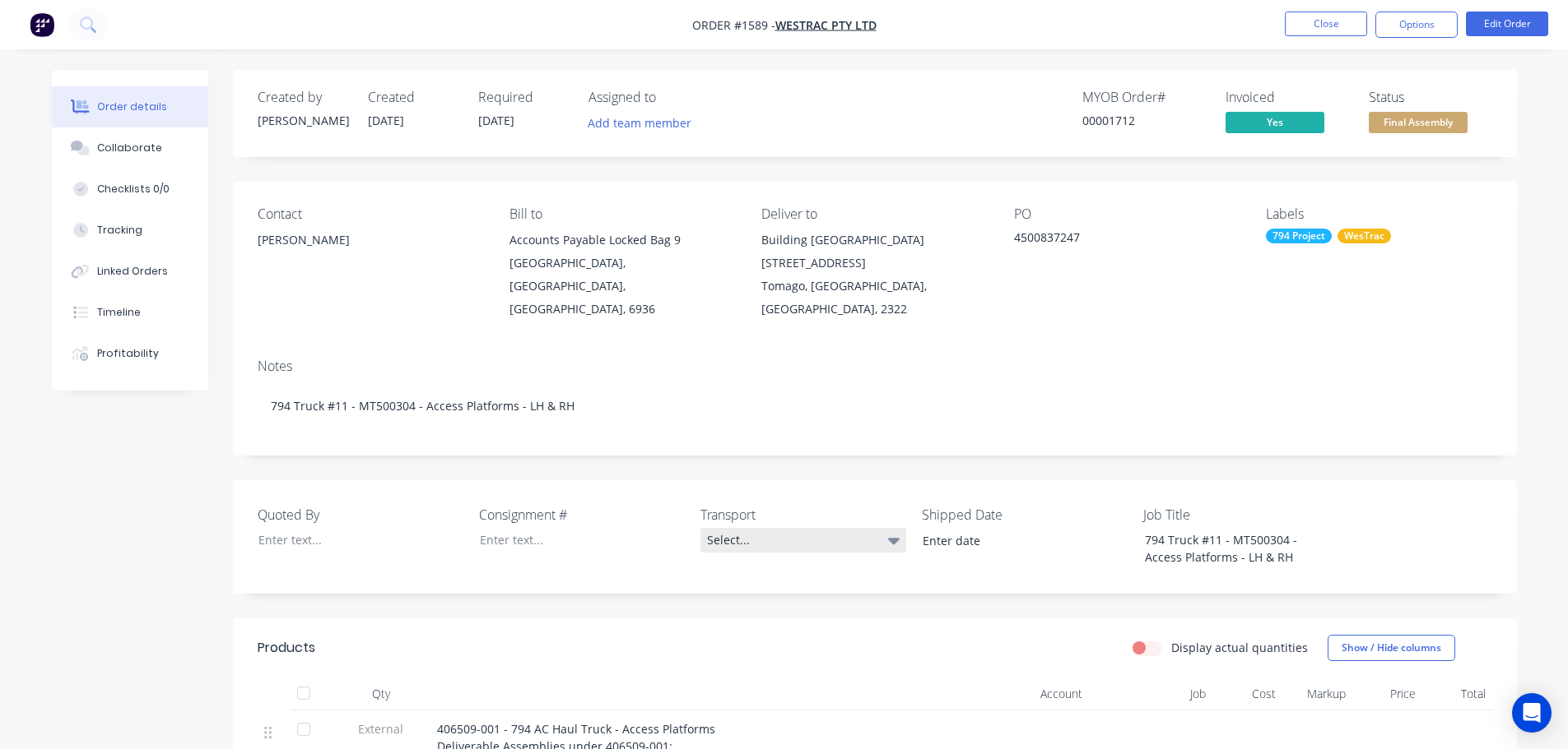
click at [744, 528] on div "Select..." at bounding box center [803, 540] width 206 height 24
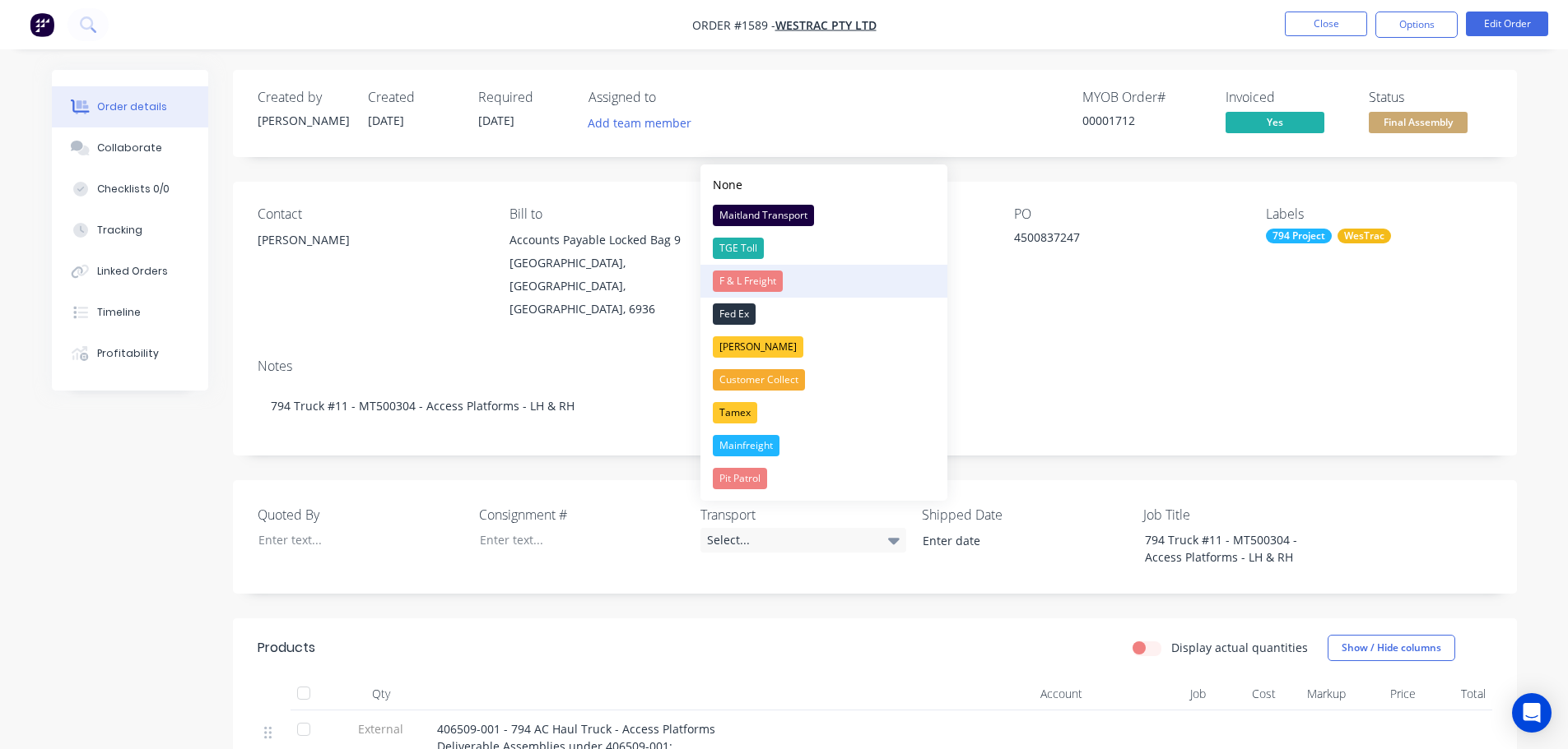
click at [760, 281] on div "F & L Freight" at bounding box center [747, 281] width 70 height 22
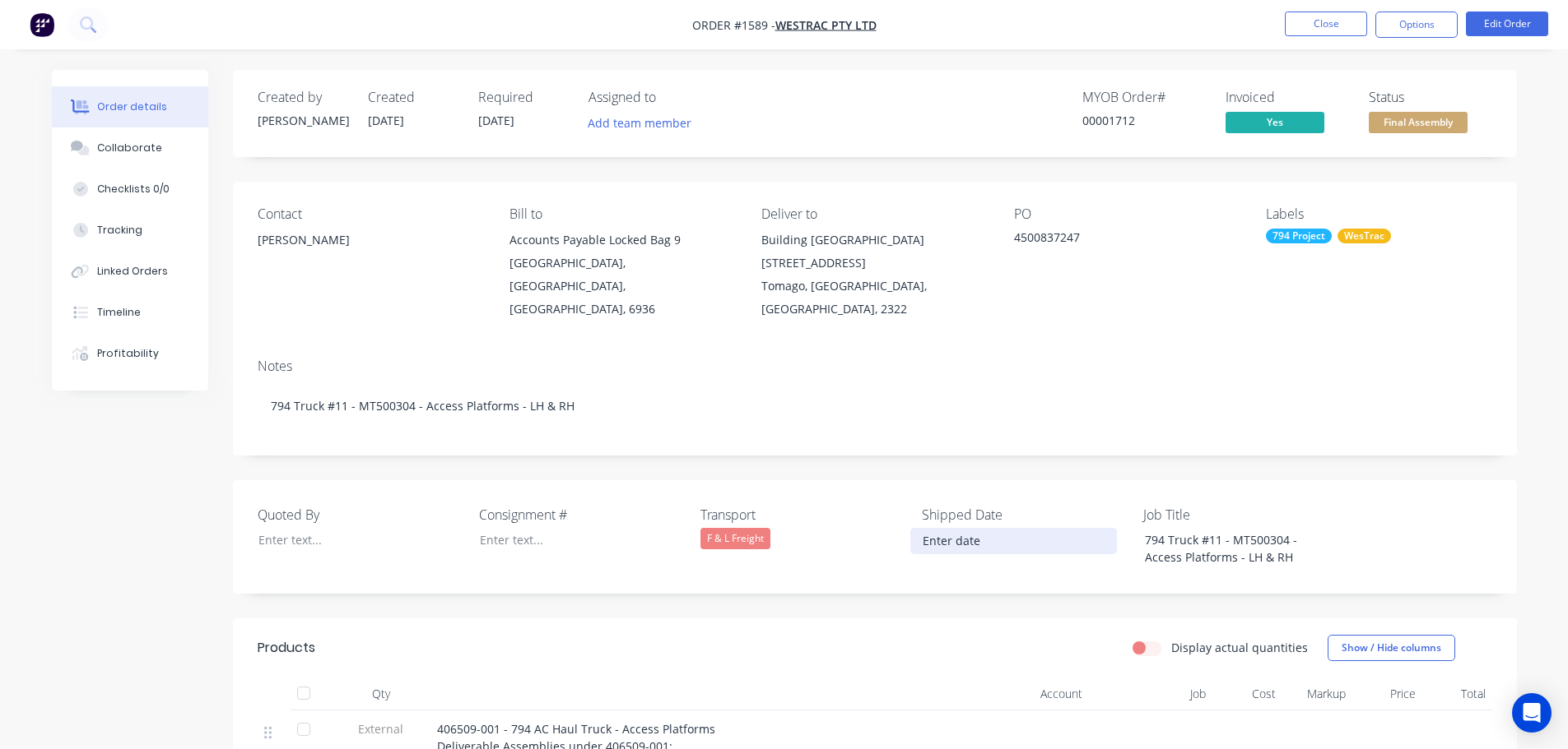
click at [973, 529] on input at bounding box center [1013, 541] width 205 height 24
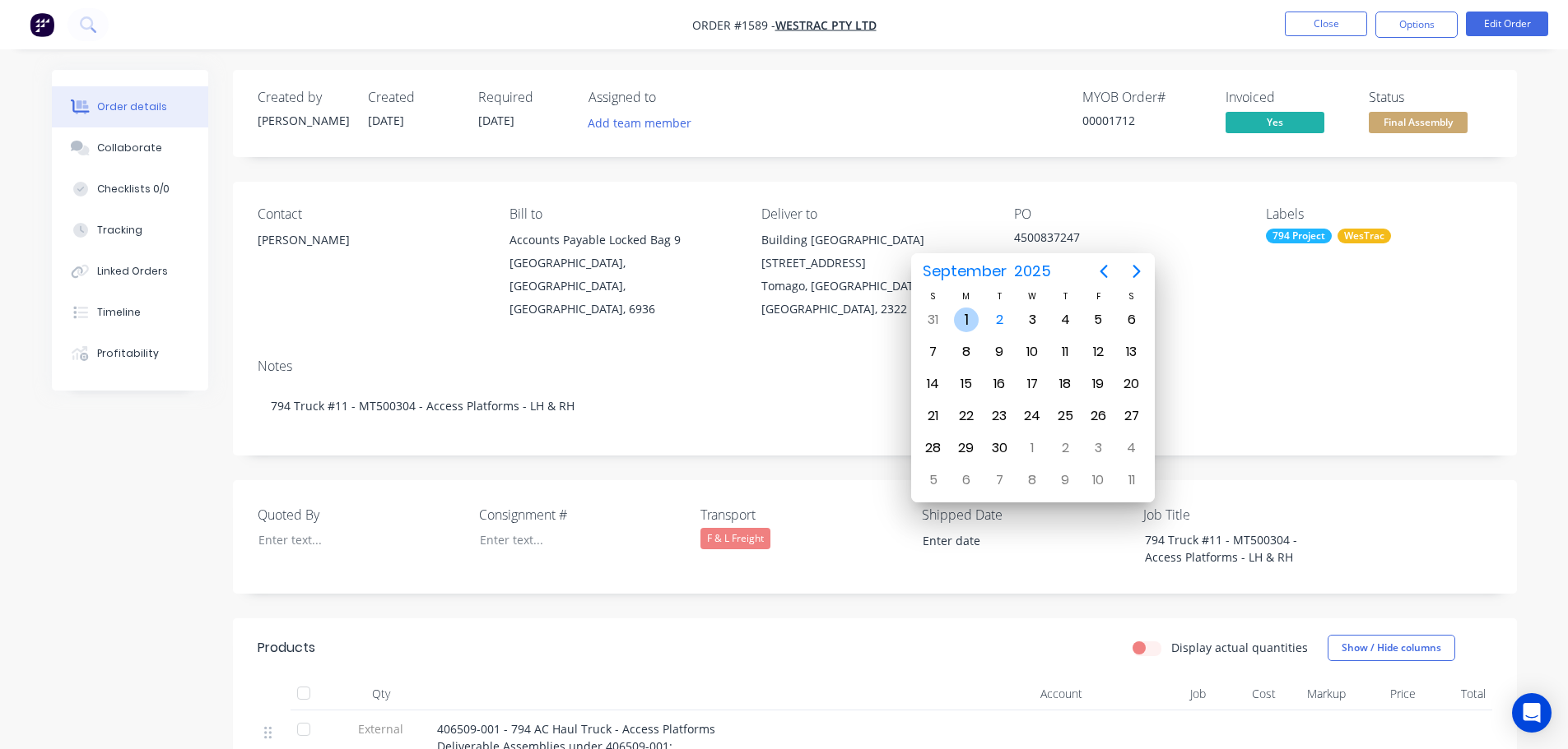
click at [972, 327] on div "1" at bounding box center [966, 319] width 24 height 24
type input "[DATE]"
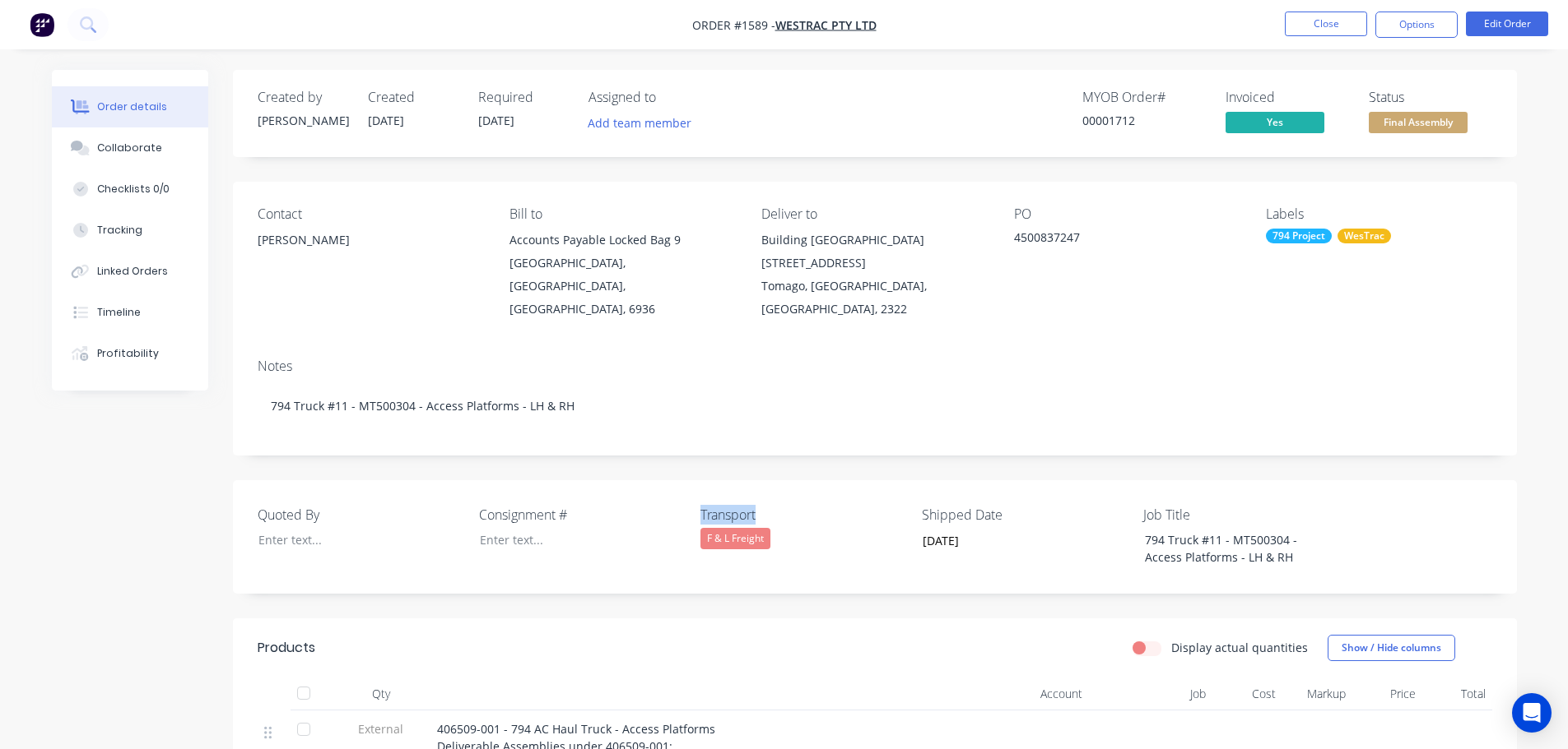
drag, startPoint x: 768, startPoint y: 497, endPoint x: 699, endPoint y: 497, distance: 69.0
click at [699, 497] on div "Quoted By Consignment # Transport F & L Freight Shipped Date 01/09/2025 Job Tit…" at bounding box center [875, 537] width 1284 height 114
copy label "Transport"
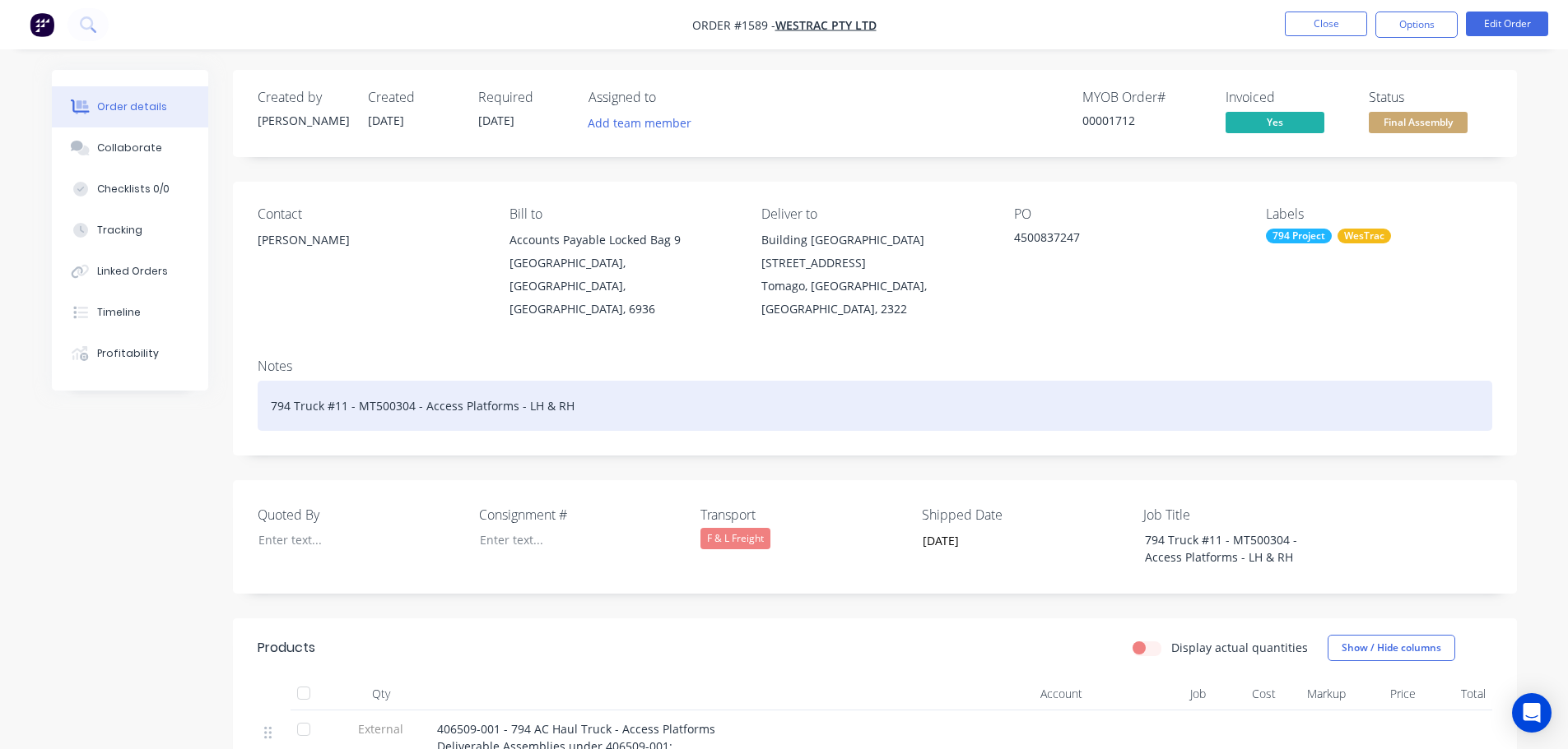
click at [619, 381] on div "794 Truck #11 - MT500304 - Access Platforms - LH & RH" at bounding box center [875, 406] width 1234 height 50
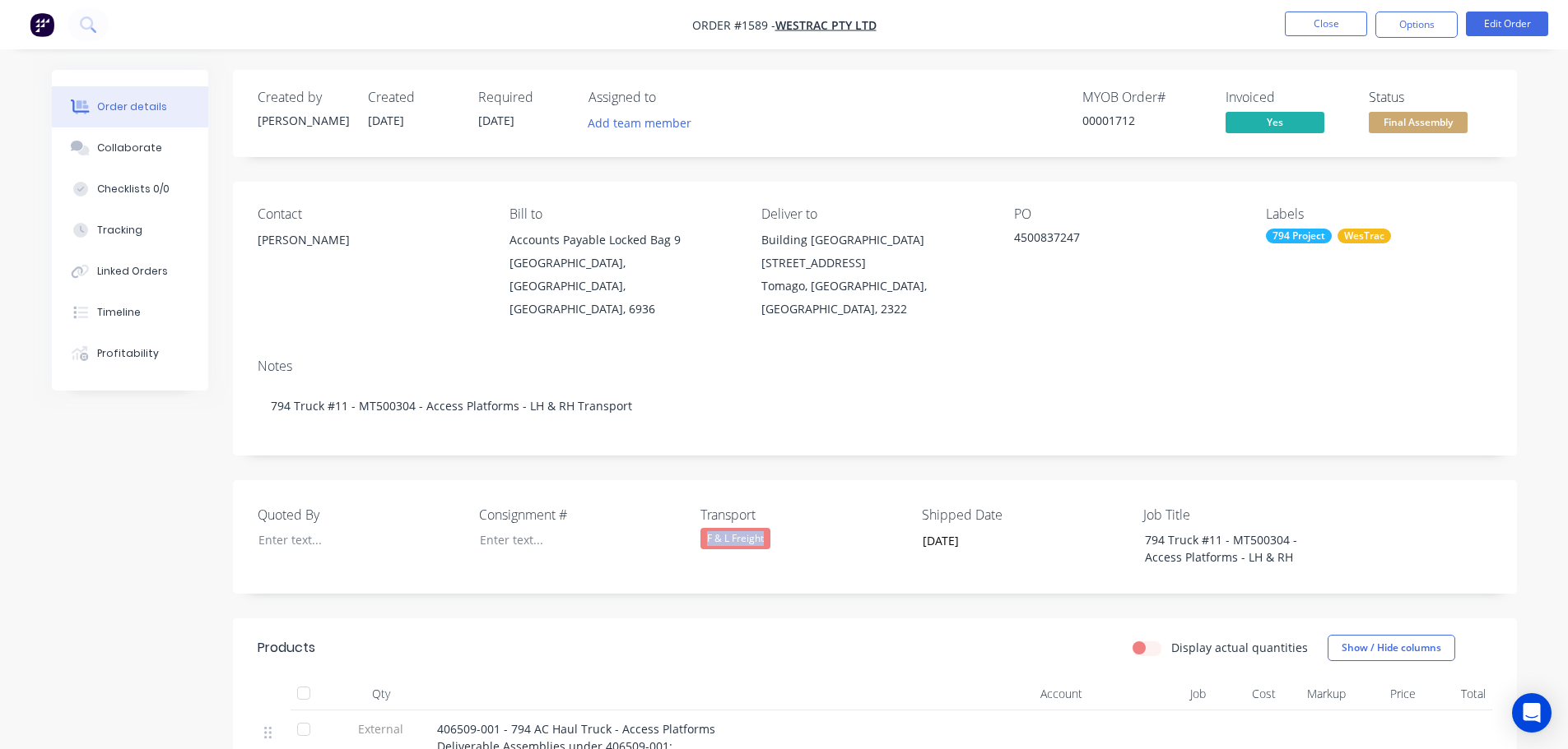
drag, startPoint x: 768, startPoint y: 528, endPoint x: 705, endPoint y: 516, distance: 64.1
click at [705, 516] on div "Transport F & L Freight" at bounding box center [803, 536] width 206 height 64
copy div "F & L Freight"
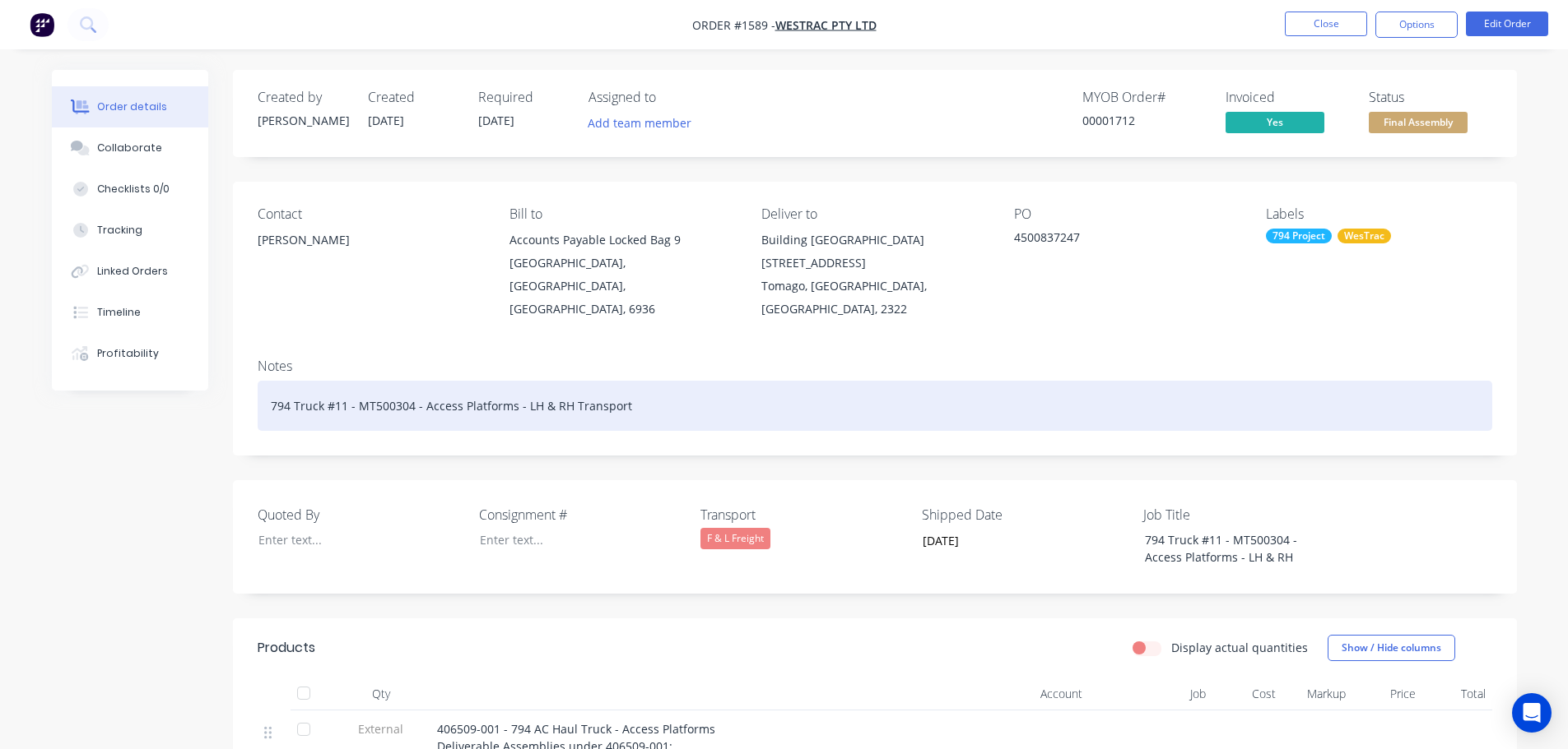
click at [683, 381] on div "794 Truck #11 - MT500304 - Access Platforms - LH & RH Transport" at bounding box center [875, 406] width 1234 height 50
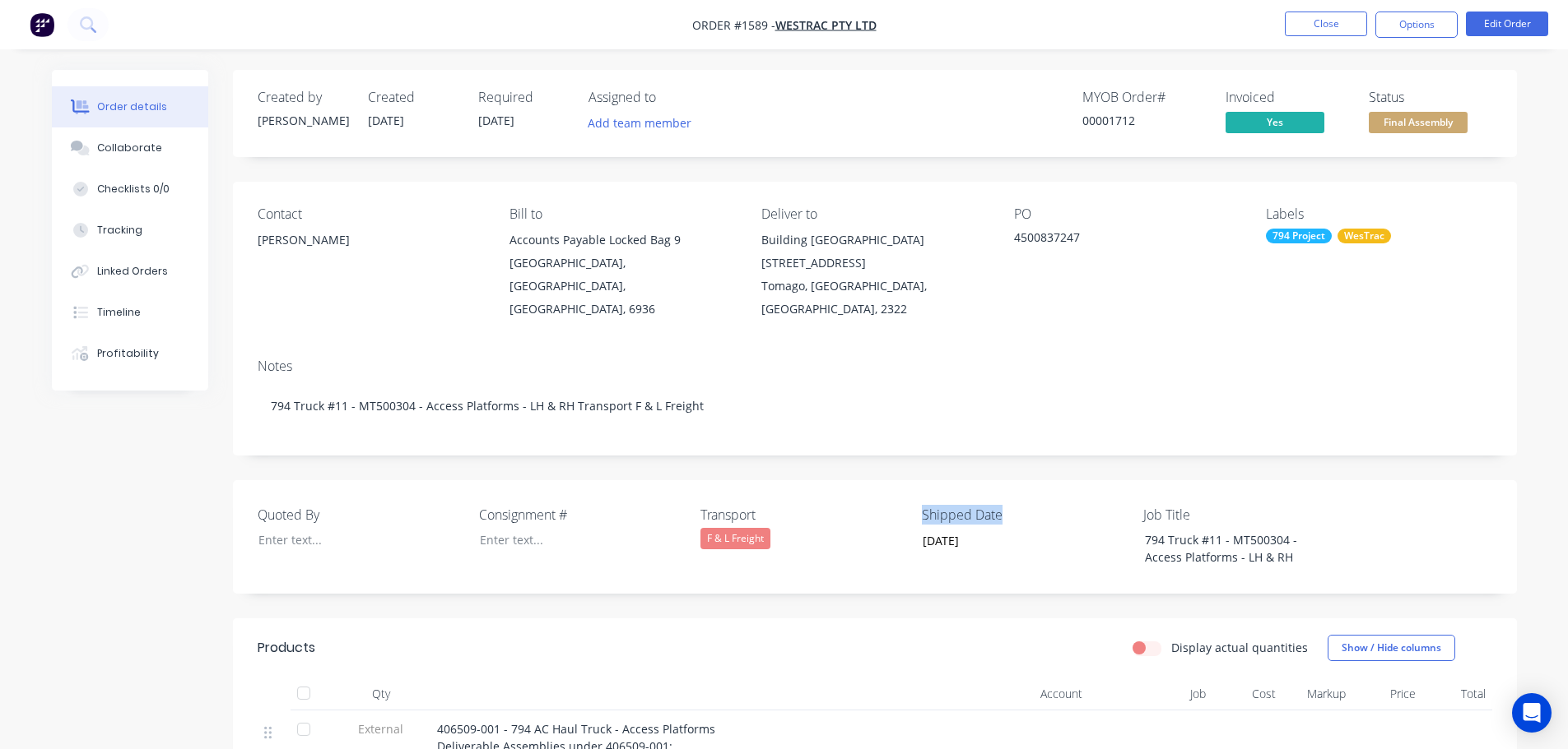
drag, startPoint x: 1009, startPoint y: 493, endPoint x: 922, endPoint y: 491, distance: 87.0
click at [922, 505] on label "Shipped Date" at bounding box center [1024, 515] width 206 height 20
copy label "Shipped Date"
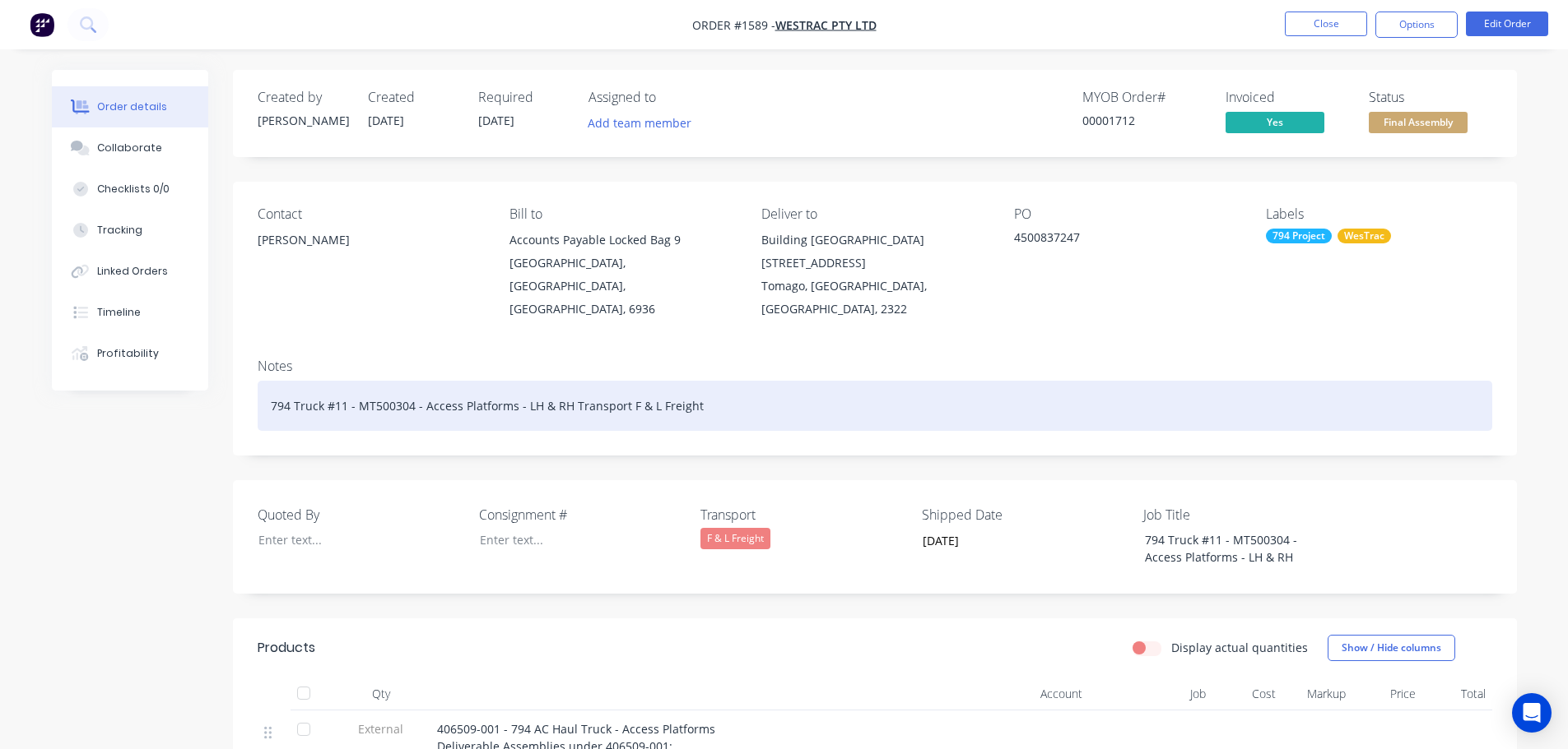
click at [766, 388] on div "794 Truck #11 - MT500304 - Access Platforms - LH & RH Transport F & L Freight" at bounding box center [875, 406] width 1234 height 50
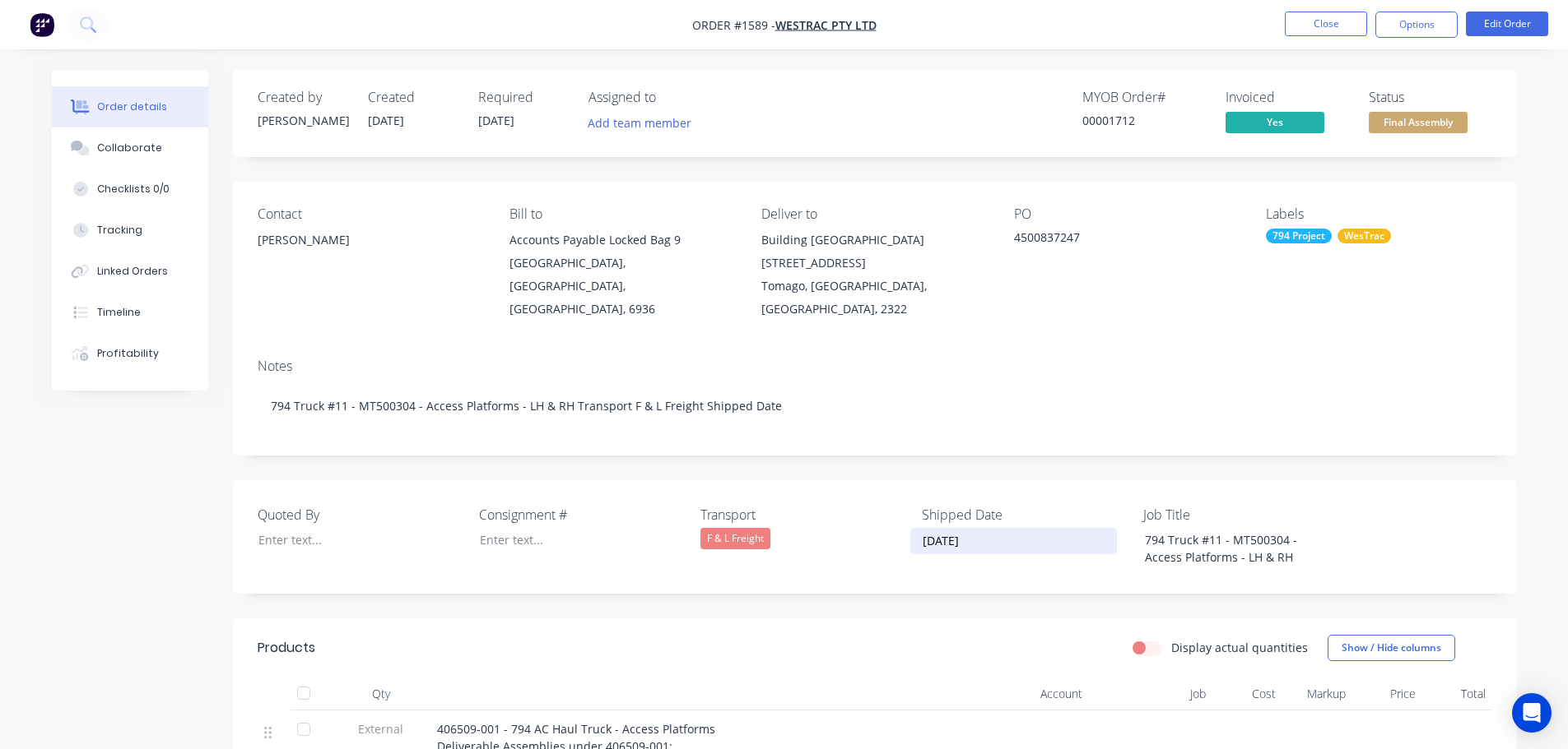
drag, startPoint x: 1010, startPoint y: 520, endPoint x: 920, endPoint y: 523, distance: 90.0
click at [920, 529] on input "[DATE]" at bounding box center [1013, 541] width 205 height 24
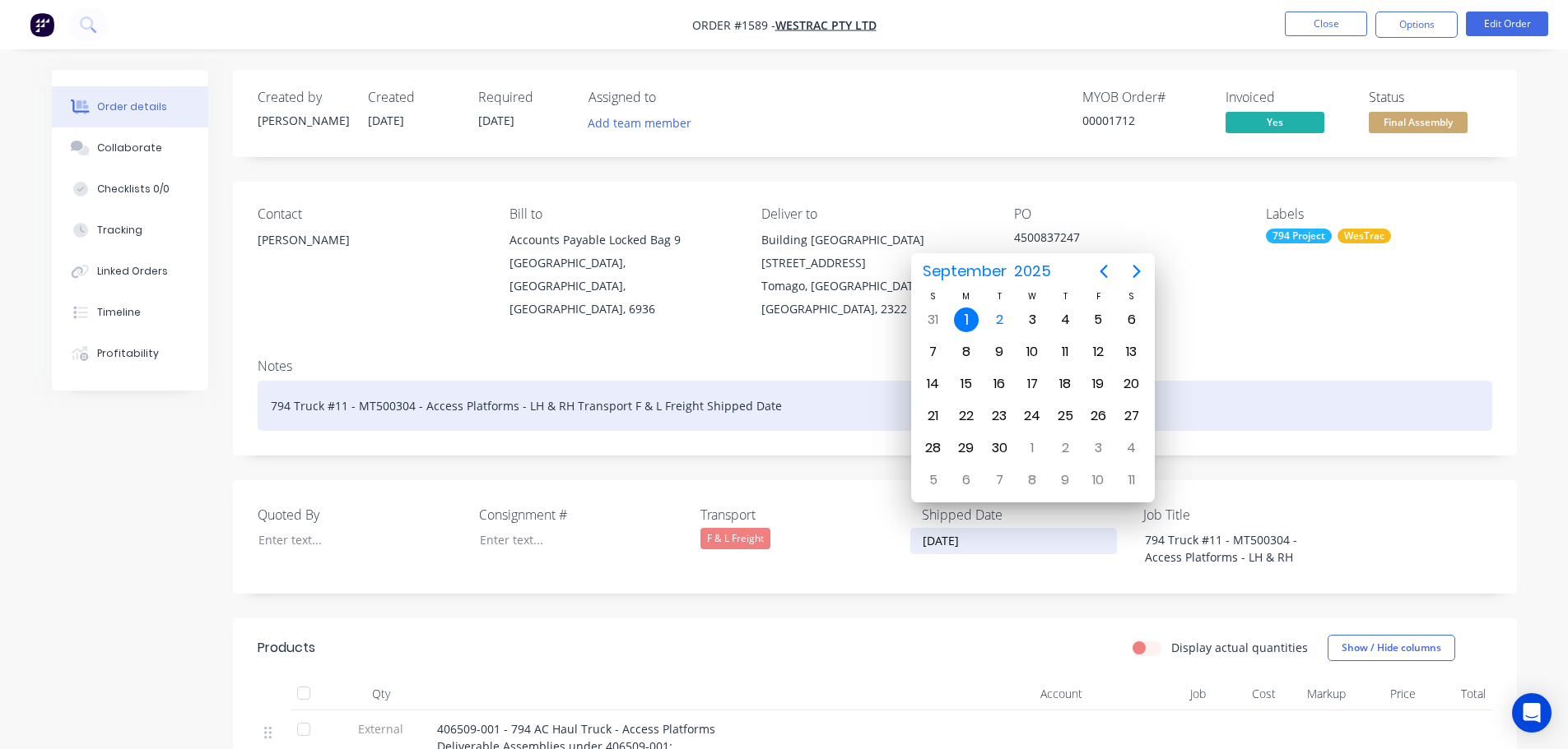
click at [797, 381] on div "794 Truck #11 - MT500304 - Access Platforms - LH & RH Transport F & L Freight S…" at bounding box center [875, 406] width 1234 height 50
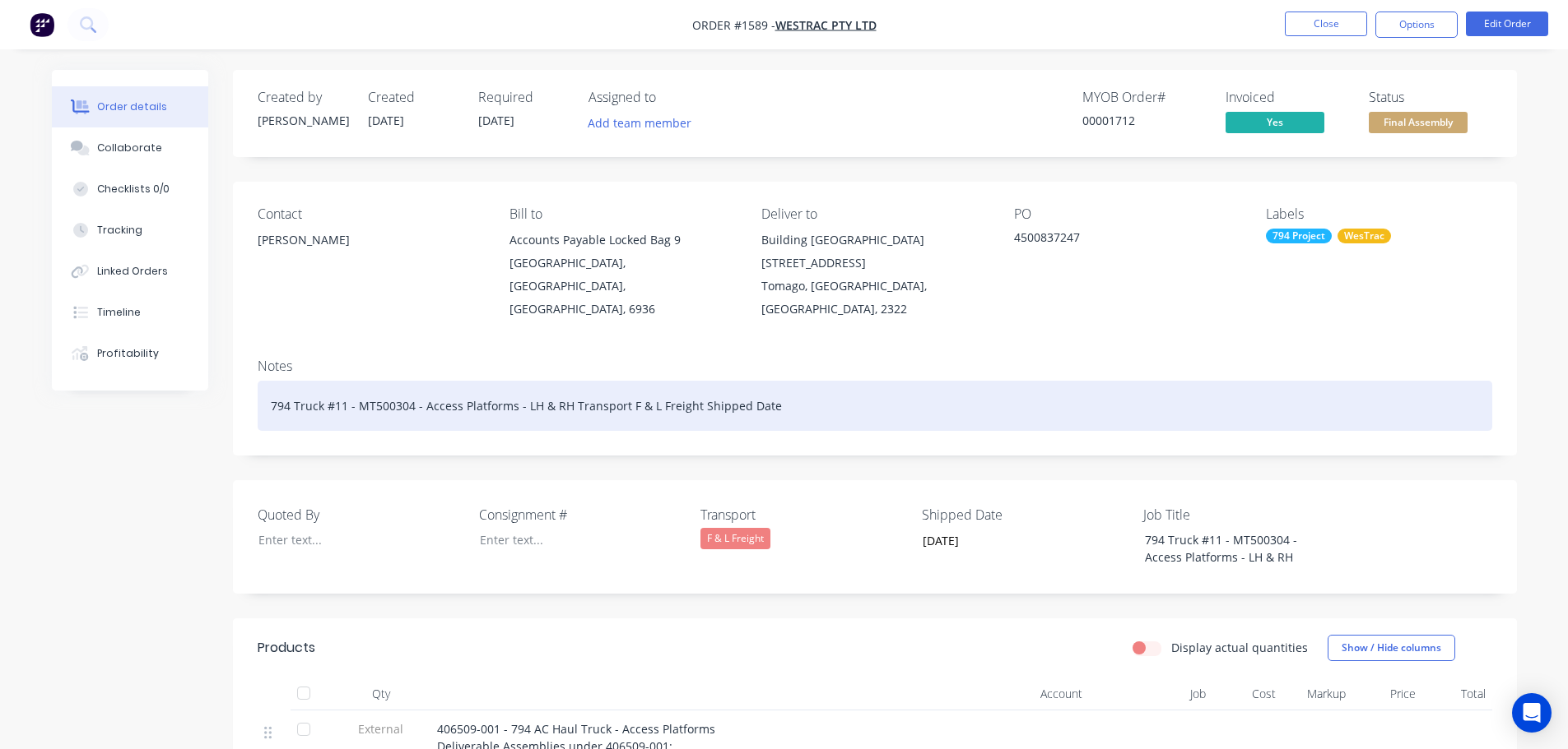
click at [799, 382] on div "794 Truck #11 - MT500304 - Access Platforms - LH & RH Transport F & L Freight S…" at bounding box center [875, 406] width 1234 height 50
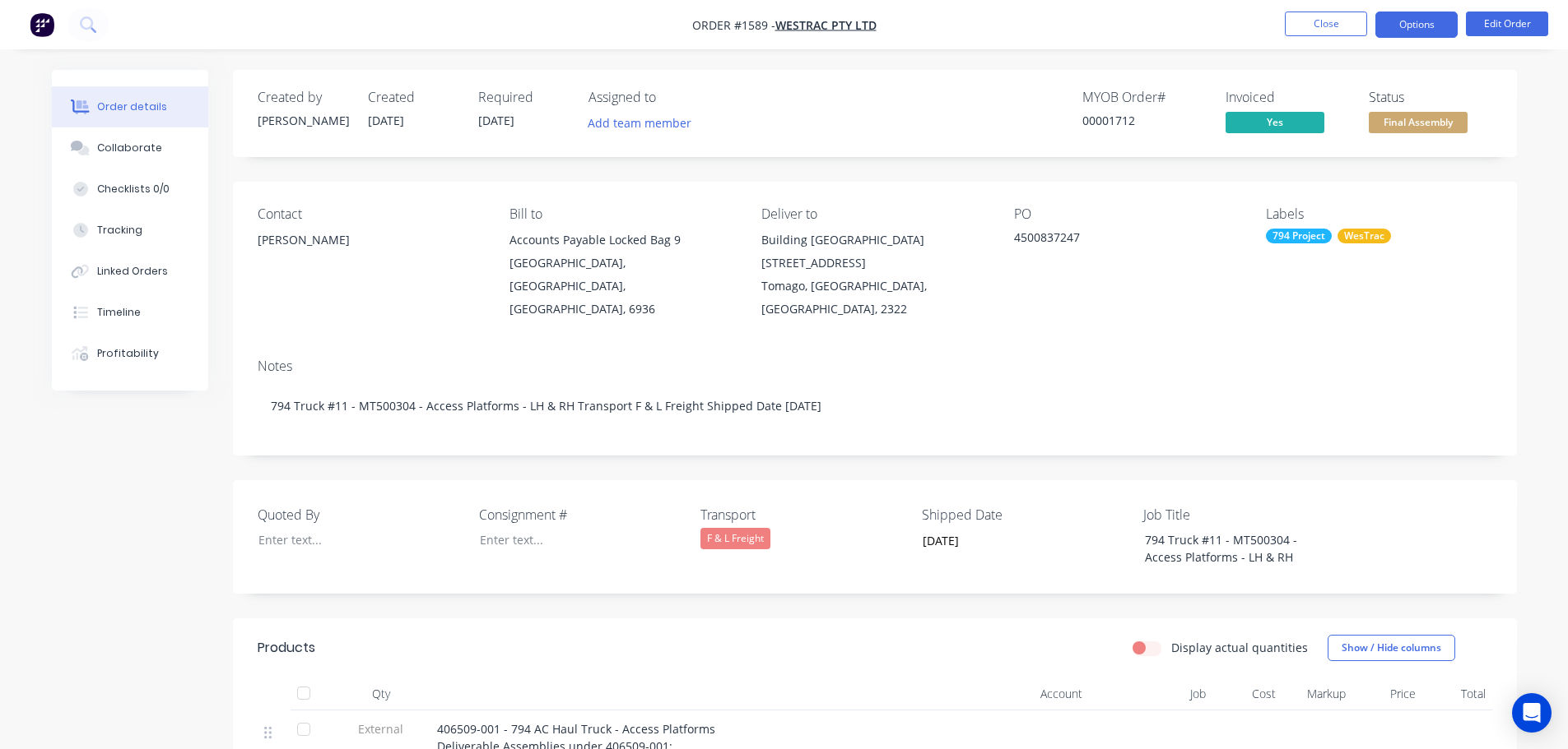
click at [1414, 28] on button "Options" at bounding box center [1416, 24] width 82 height 26
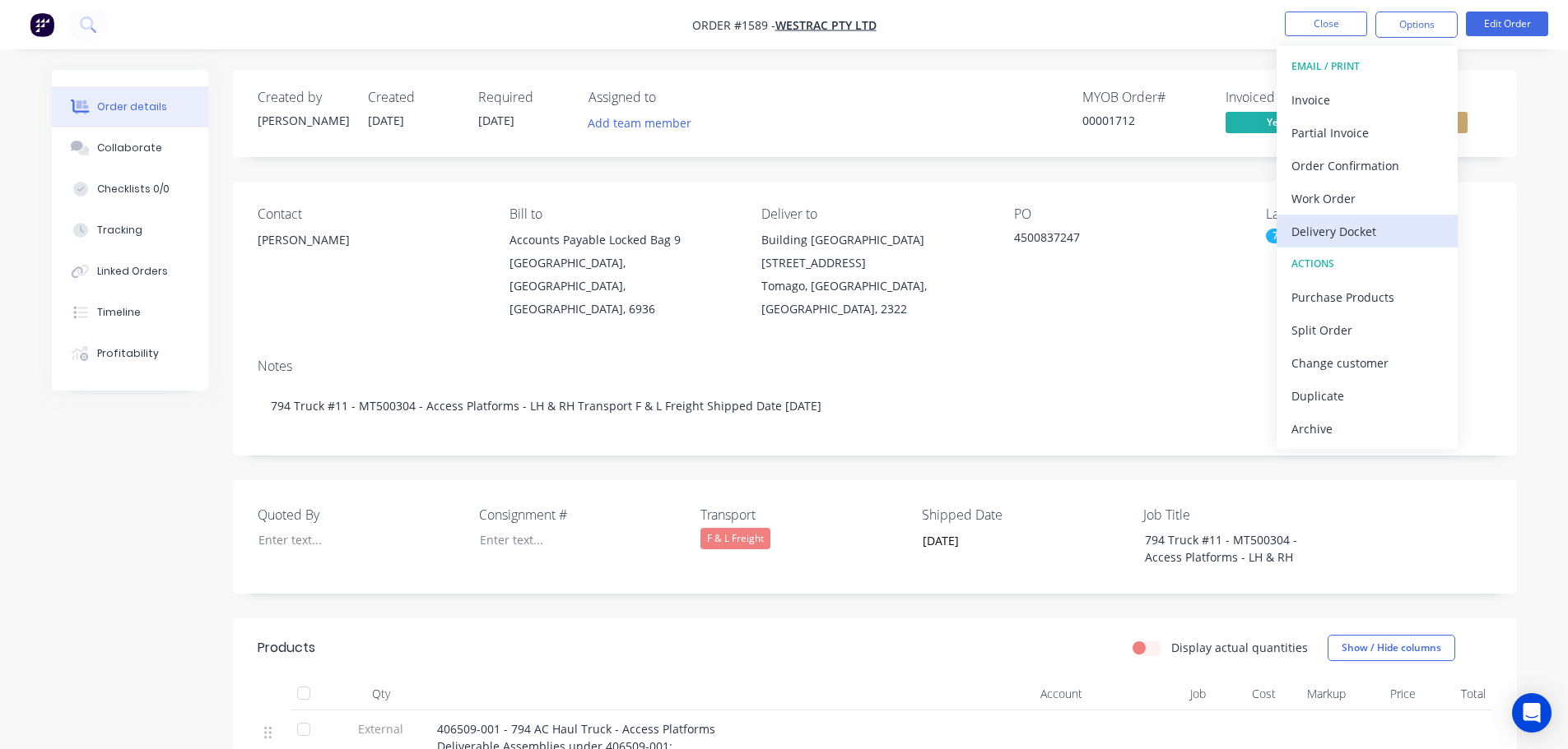
click at [1354, 228] on div "Delivery Docket" at bounding box center [1367, 232] width 151 height 23
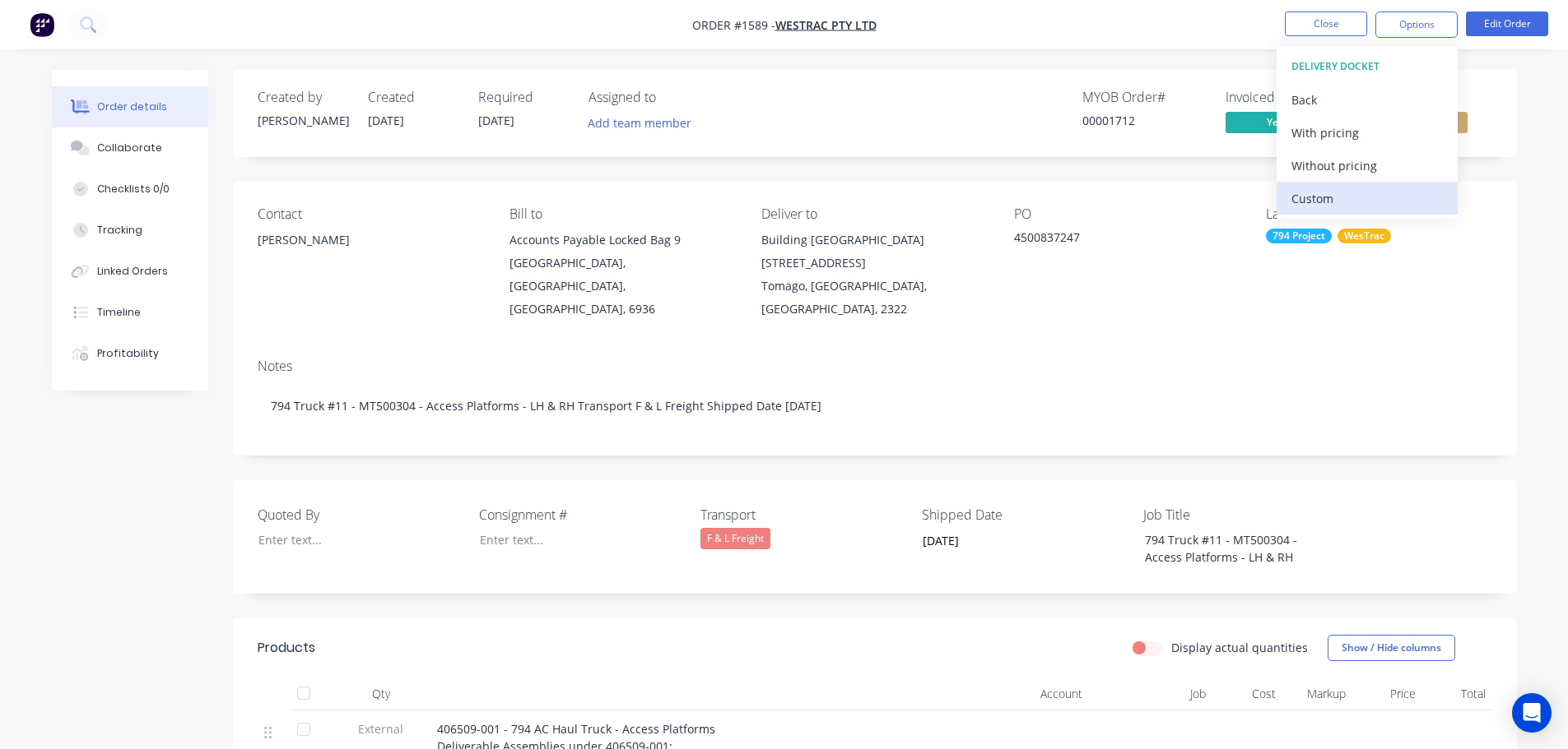
click at [1343, 189] on div "Custom" at bounding box center [1367, 198] width 151 height 23
click at [1347, 157] on div "Without pricing" at bounding box center [1367, 166] width 151 height 23
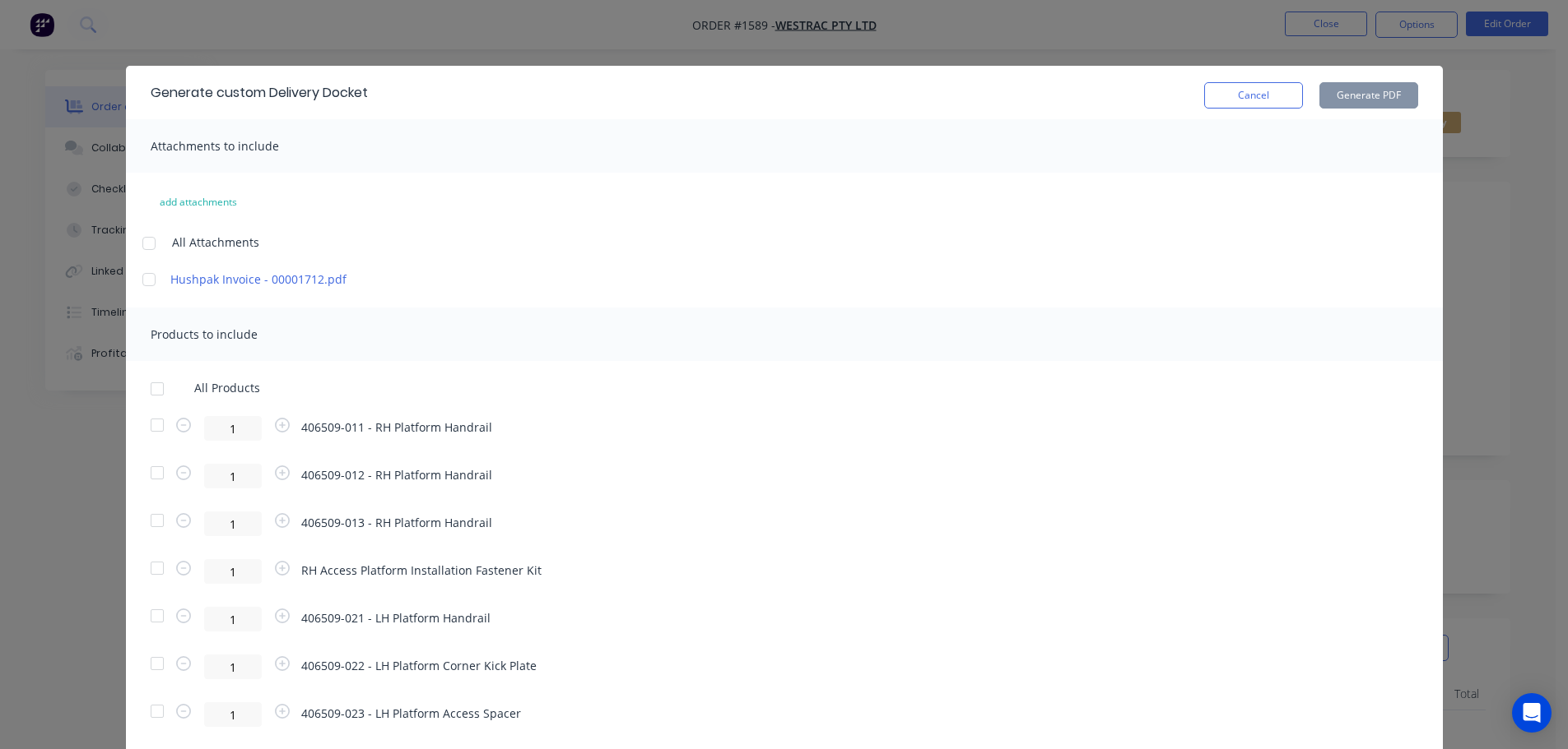
click at [153, 389] on div at bounding box center [157, 388] width 33 height 33
click at [1349, 96] on button "Generate PDF" at bounding box center [1369, 95] width 99 height 26
click at [149, 424] on div at bounding box center [157, 425] width 33 height 33
click at [147, 469] on div at bounding box center [157, 473] width 33 height 33
click at [153, 508] on div at bounding box center [157, 520] width 33 height 33
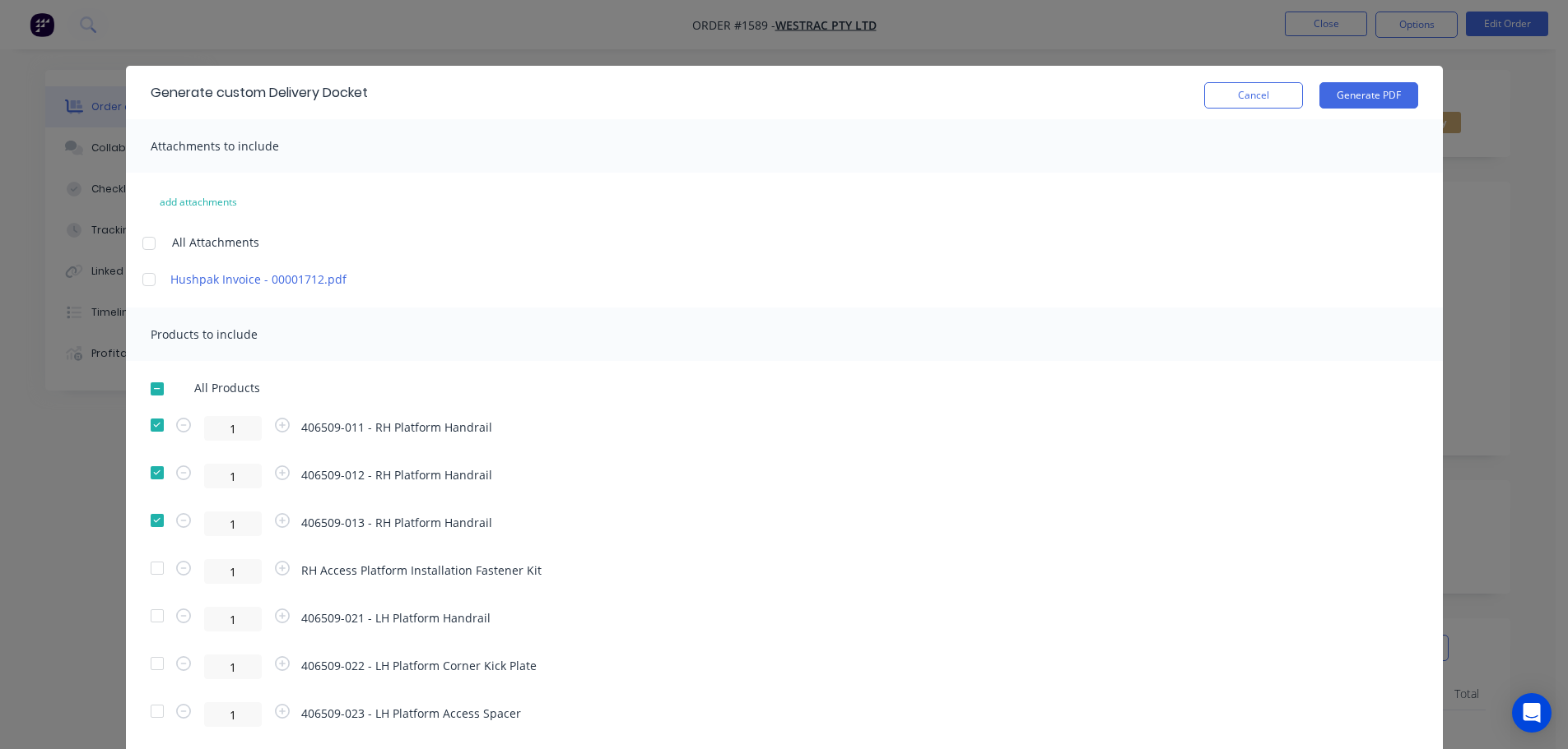
click at [151, 561] on div at bounding box center [157, 568] width 33 height 33
click at [1351, 96] on button "Generate PDF" at bounding box center [1369, 95] width 99 height 26
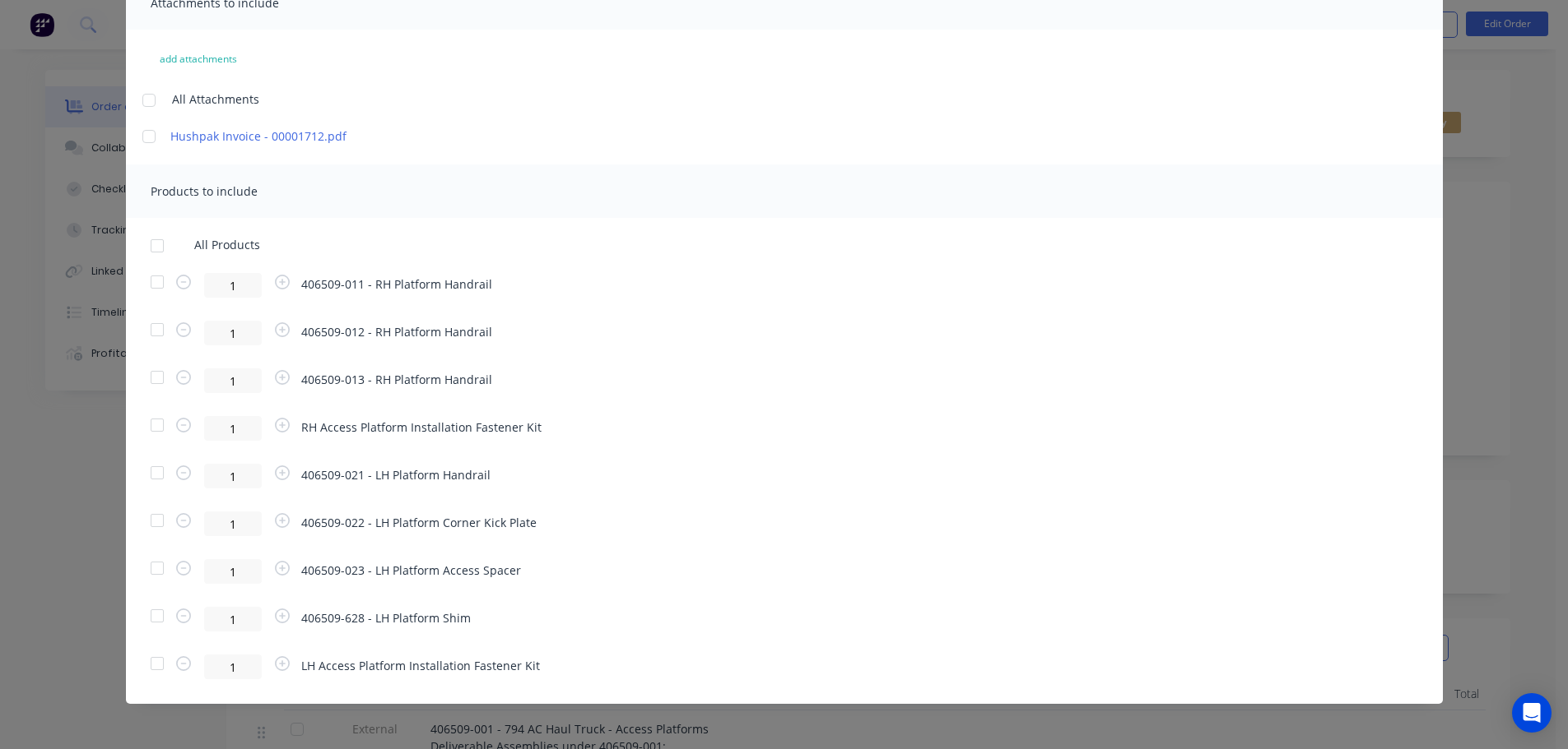
scroll to position [146, 0]
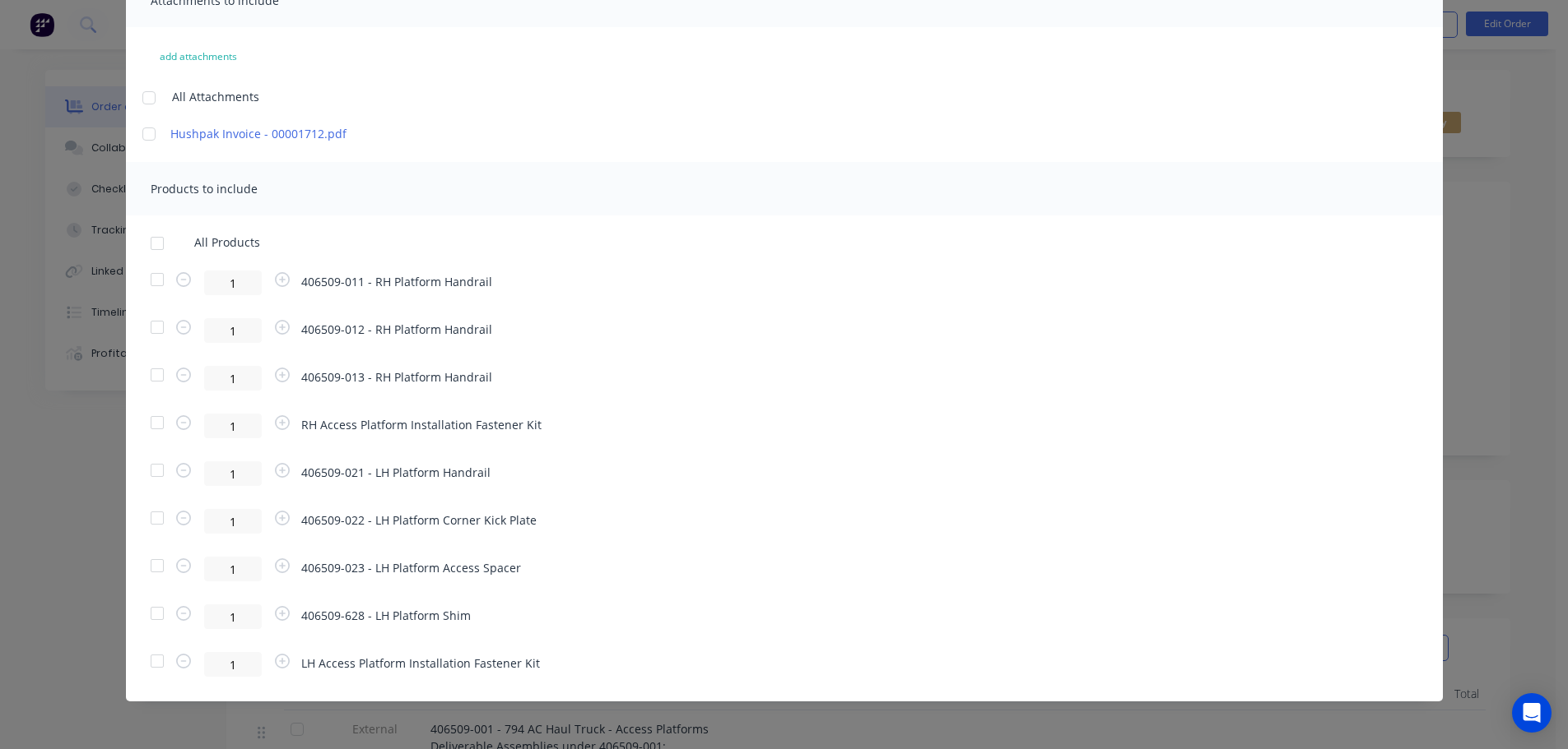
click at [151, 473] on div at bounding box center [157, 470] width 33 height 33
click at [152, 507] on div at bounding box center [157, 518] width 33 height 33
click at [155, 554] on div at bounding box center [157, 566] width 33 height 33
click at [151, 606] on div at bounding box center [157, 614] width 33 height 33
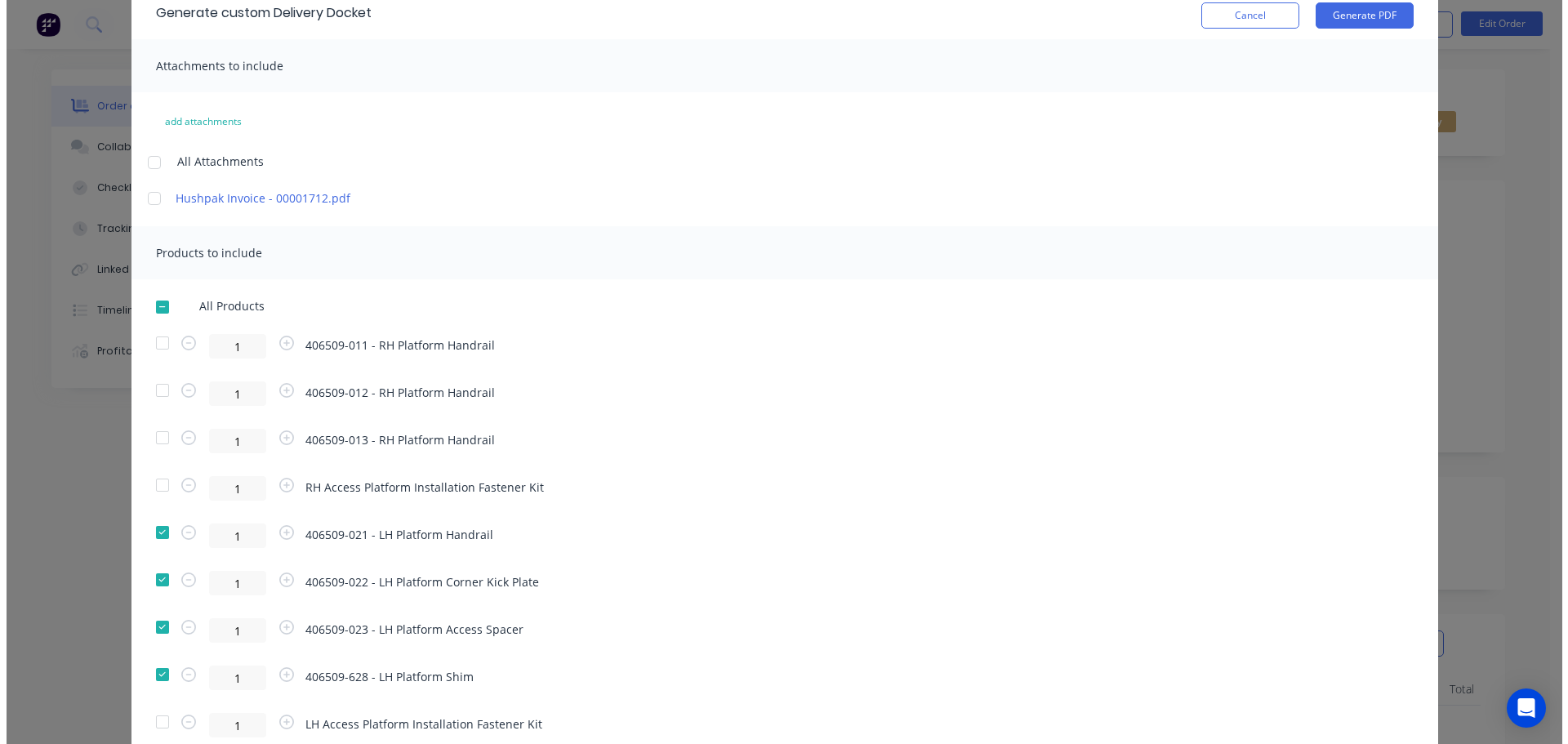
scroll to position [0, 0]
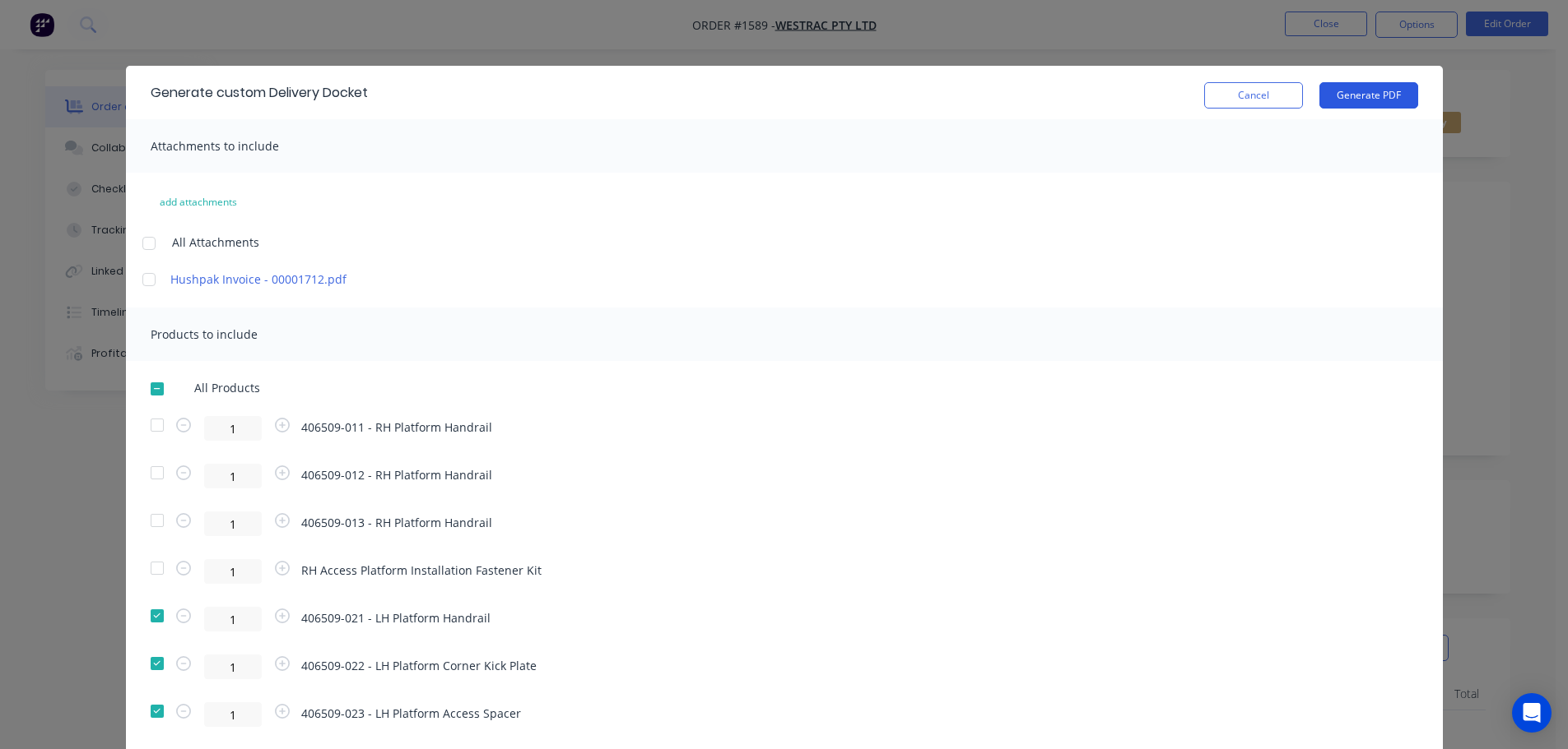
click at [1376, 98] on button "Generate PDF" at bounding box center [1369, 95] width 99 height 26
click at [1259, 99] on button "Cancel" at bounding box center [1253, 95] width 99 height 26
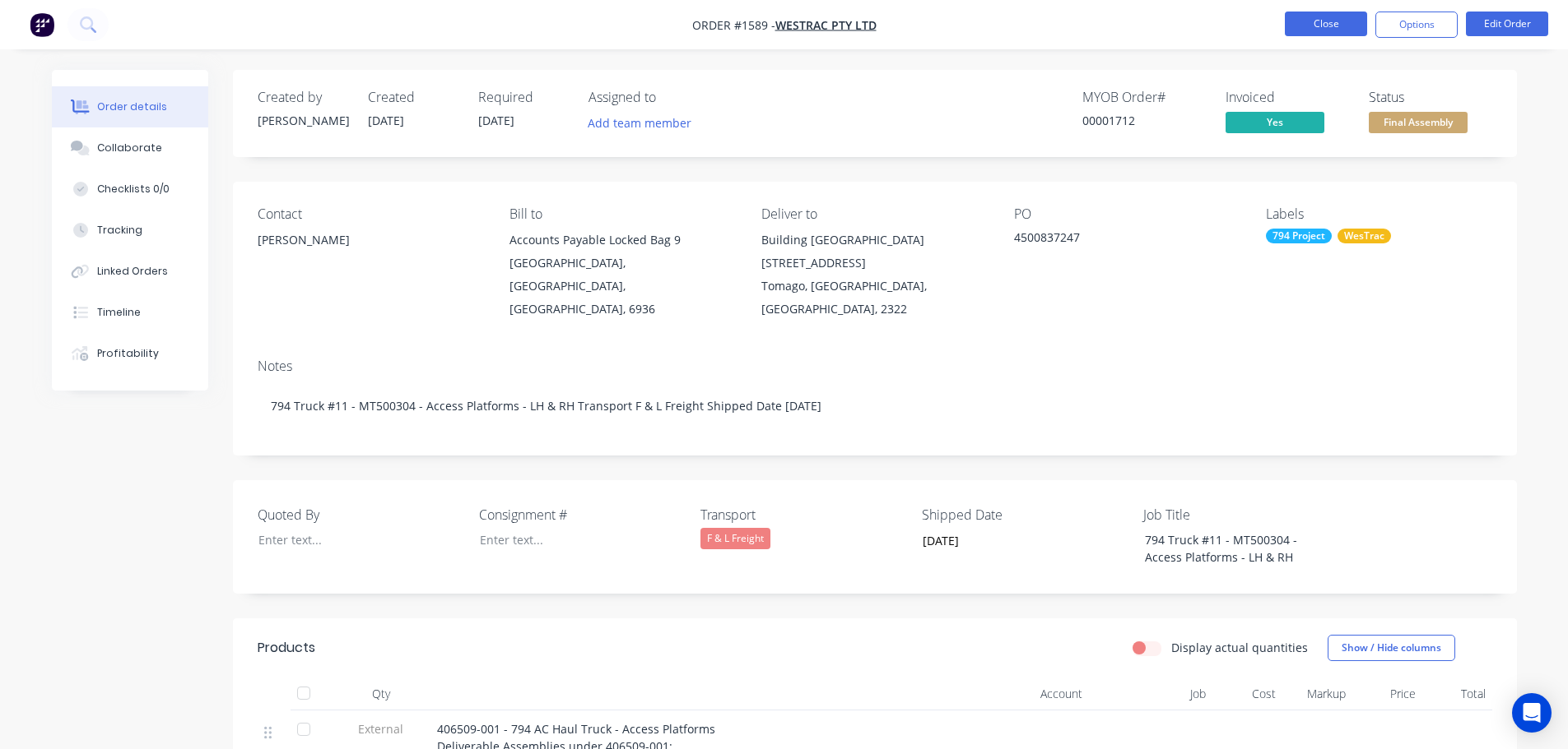
click at [1334, 23] on button "Close" at bounding box center [1325, 23] width 82 height 24
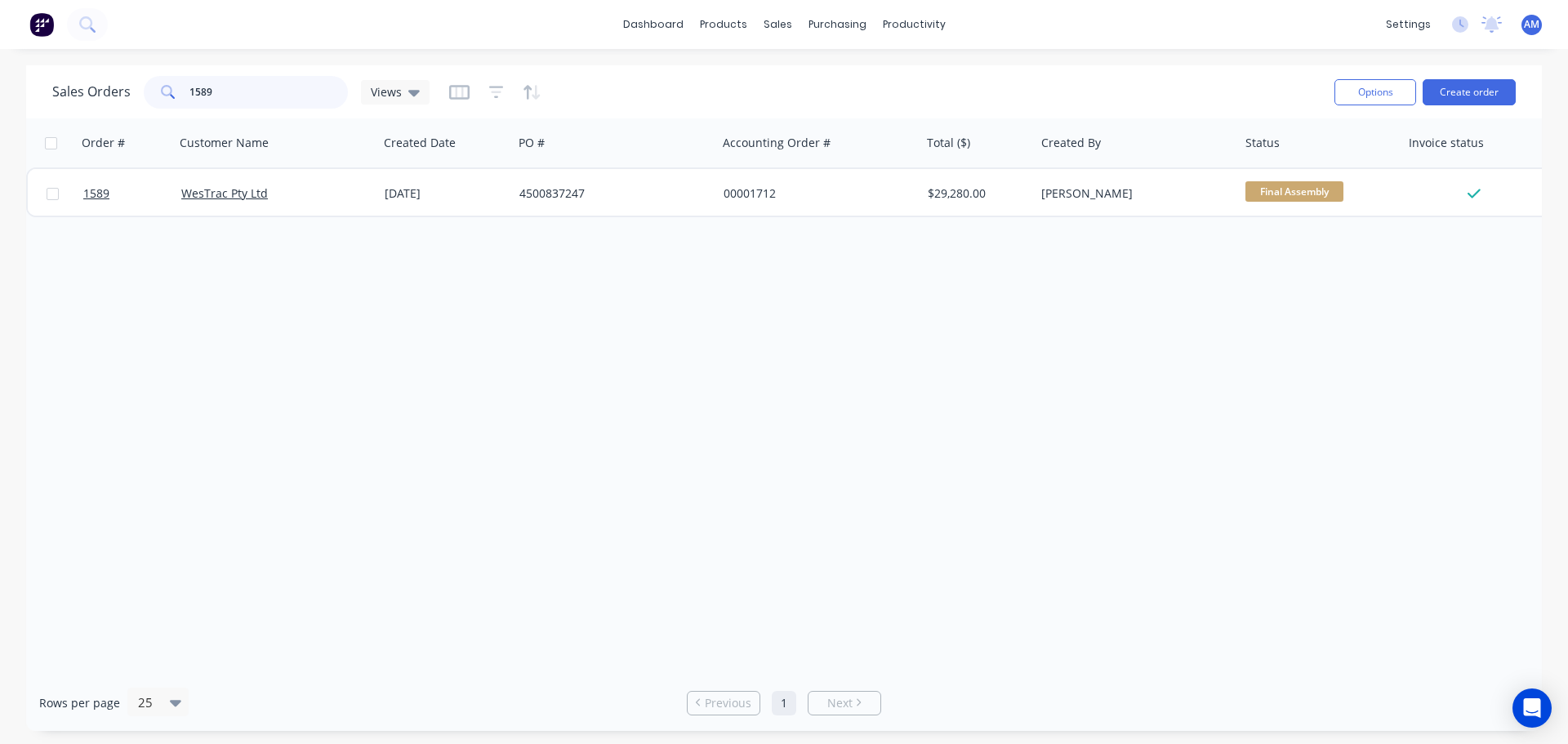
drag, startPoint x: 227, startPoint y: 83, endPoint x: 188, endPoint y: 84, distance: 39.0
click at [190, 84] on input "1589" at bounding box center [269, 92] width 159 height 33
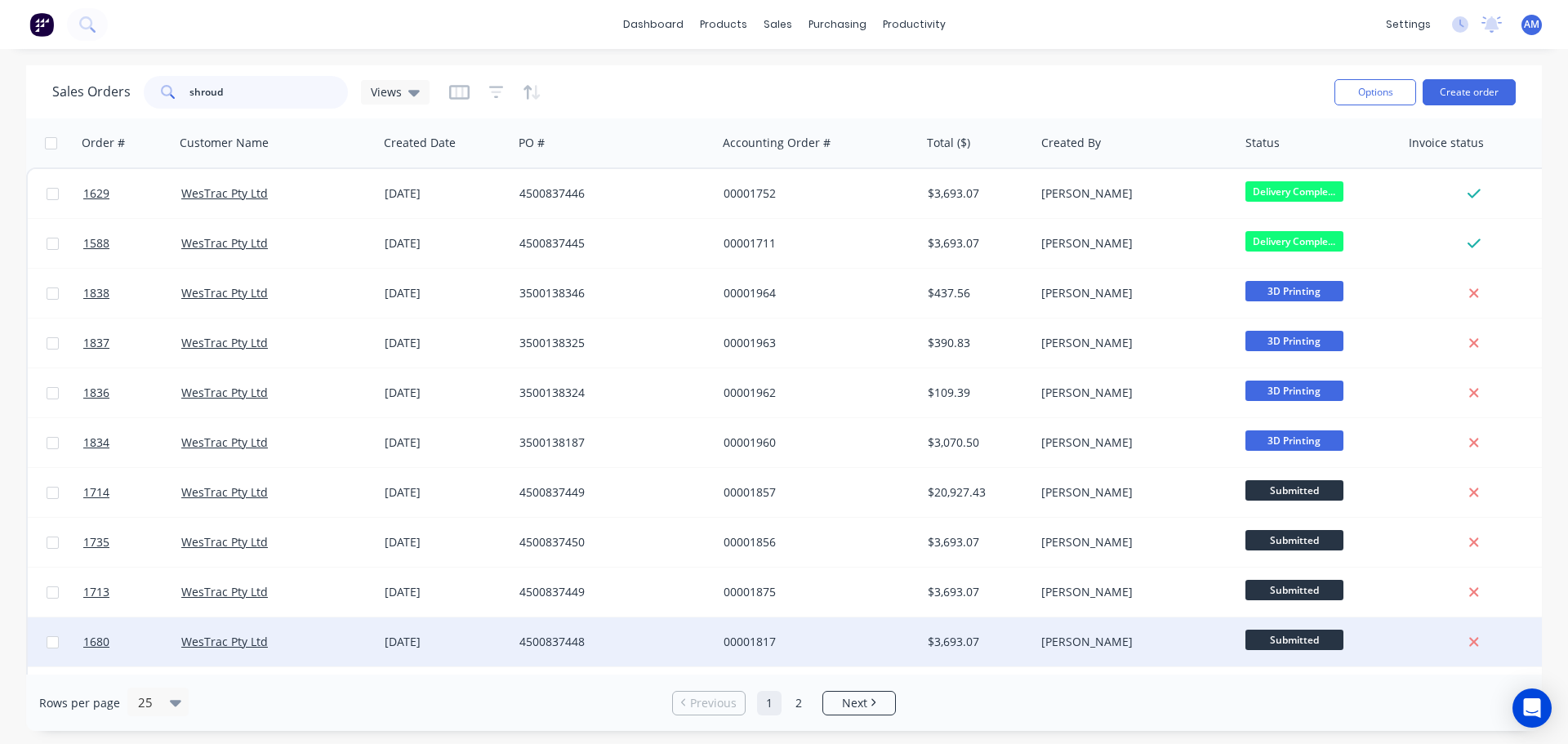
type input "shroud"
click at [557, 636] on div "4500837448" at bounding box center [609, 642] width 182 height 16
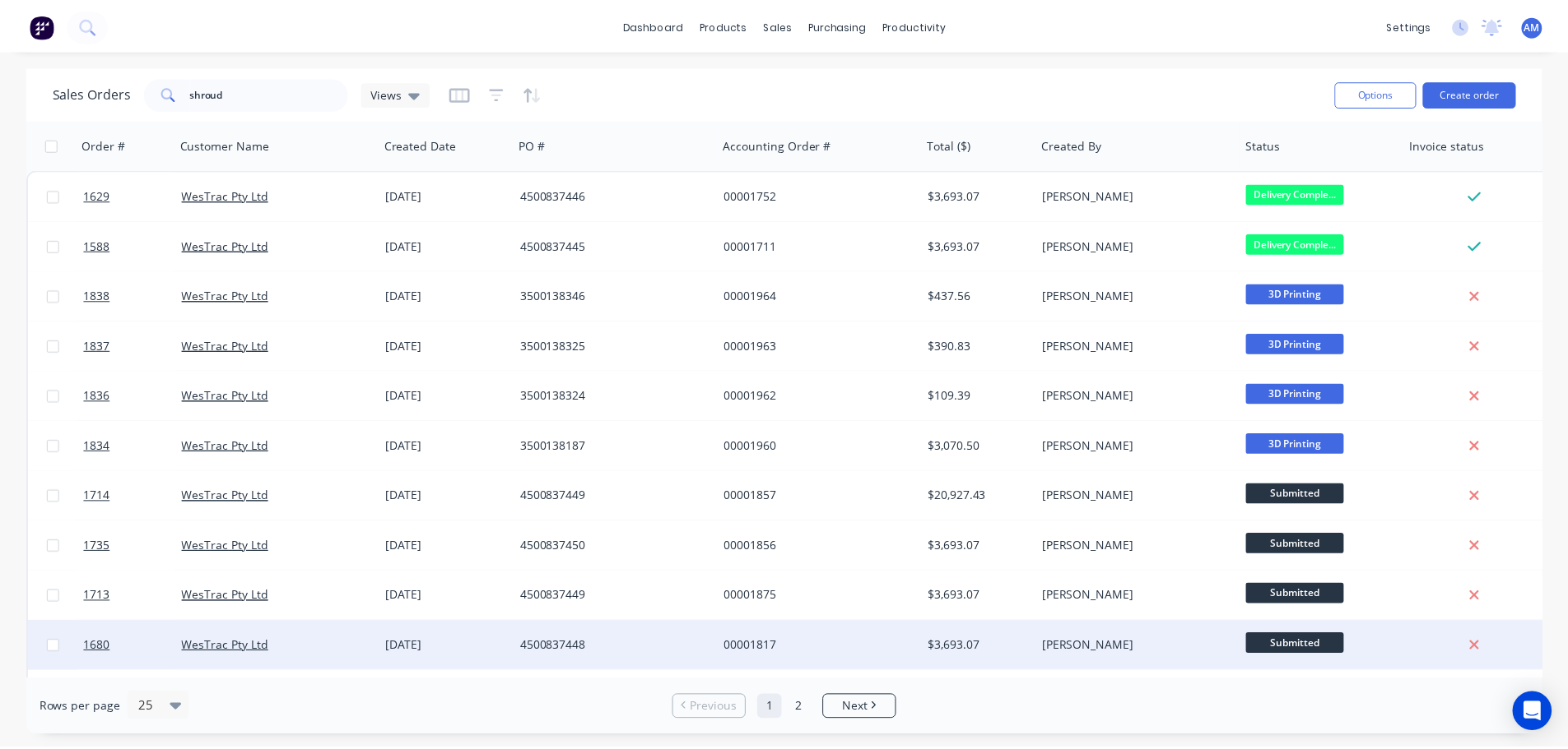
scroll to position [82, 0]
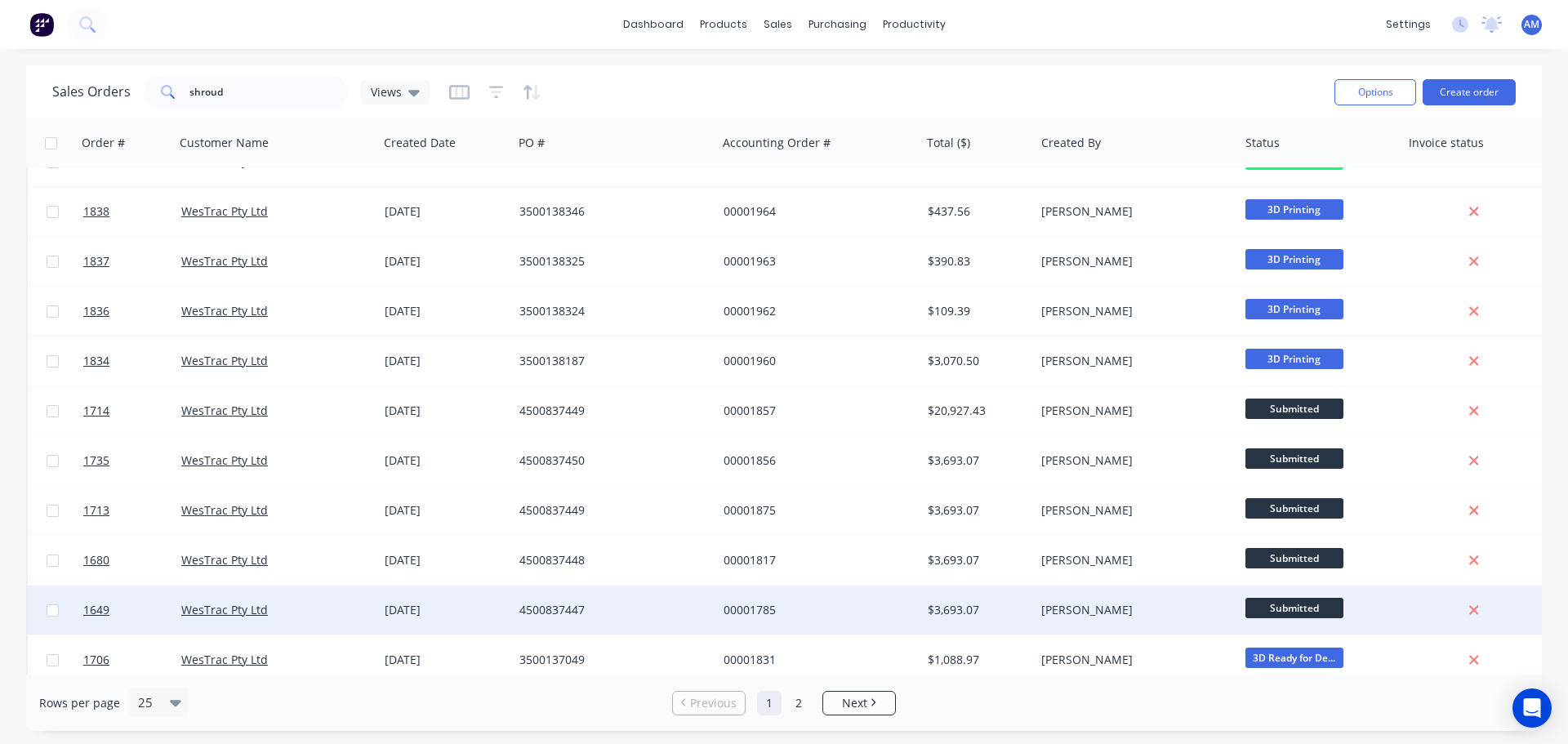
click at [557, 605] on div "4500837447" at bounding box center [609, 611] width 182 height 16
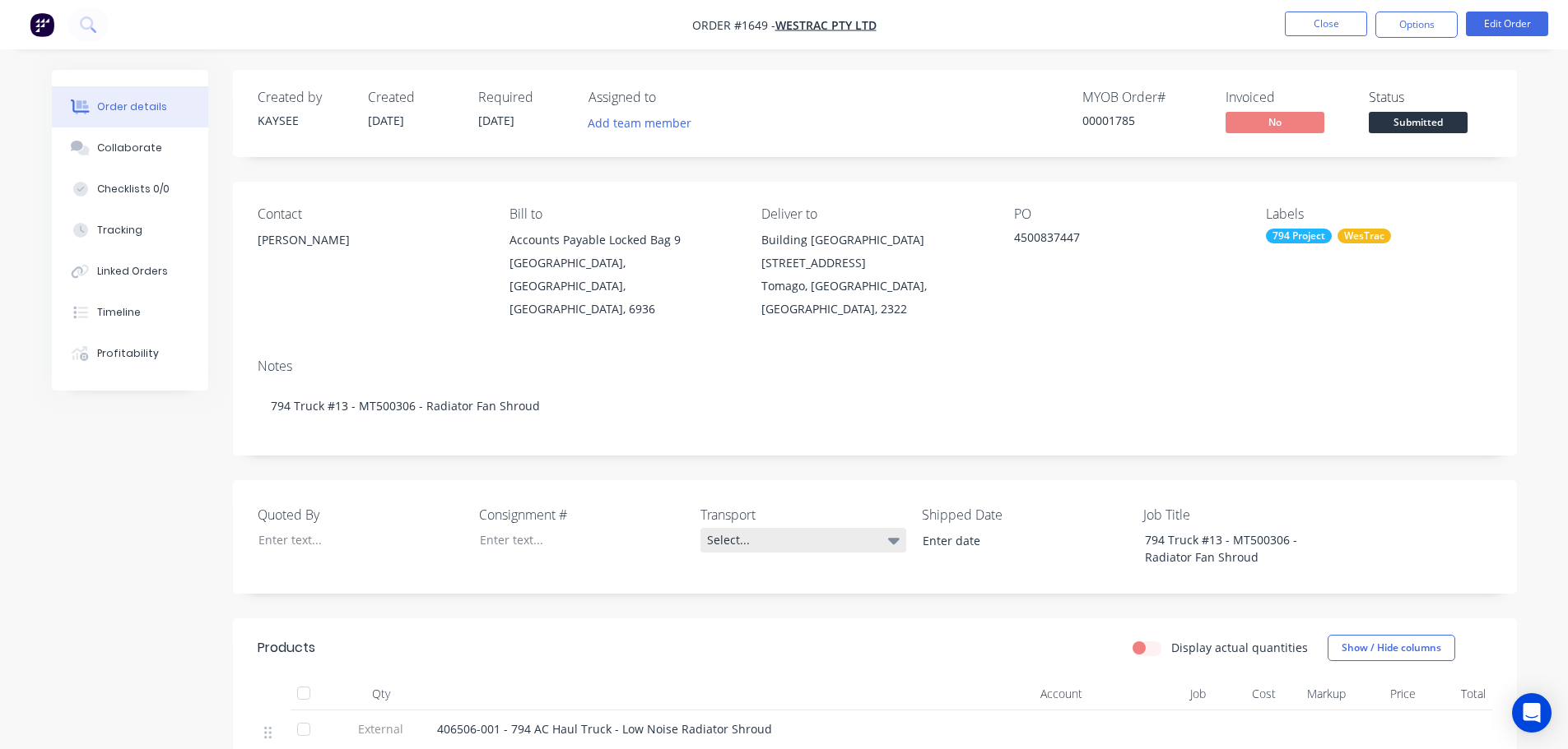
click at [756, 528] on div "Select..." at bounding box center [803, 540] width 206 height 24
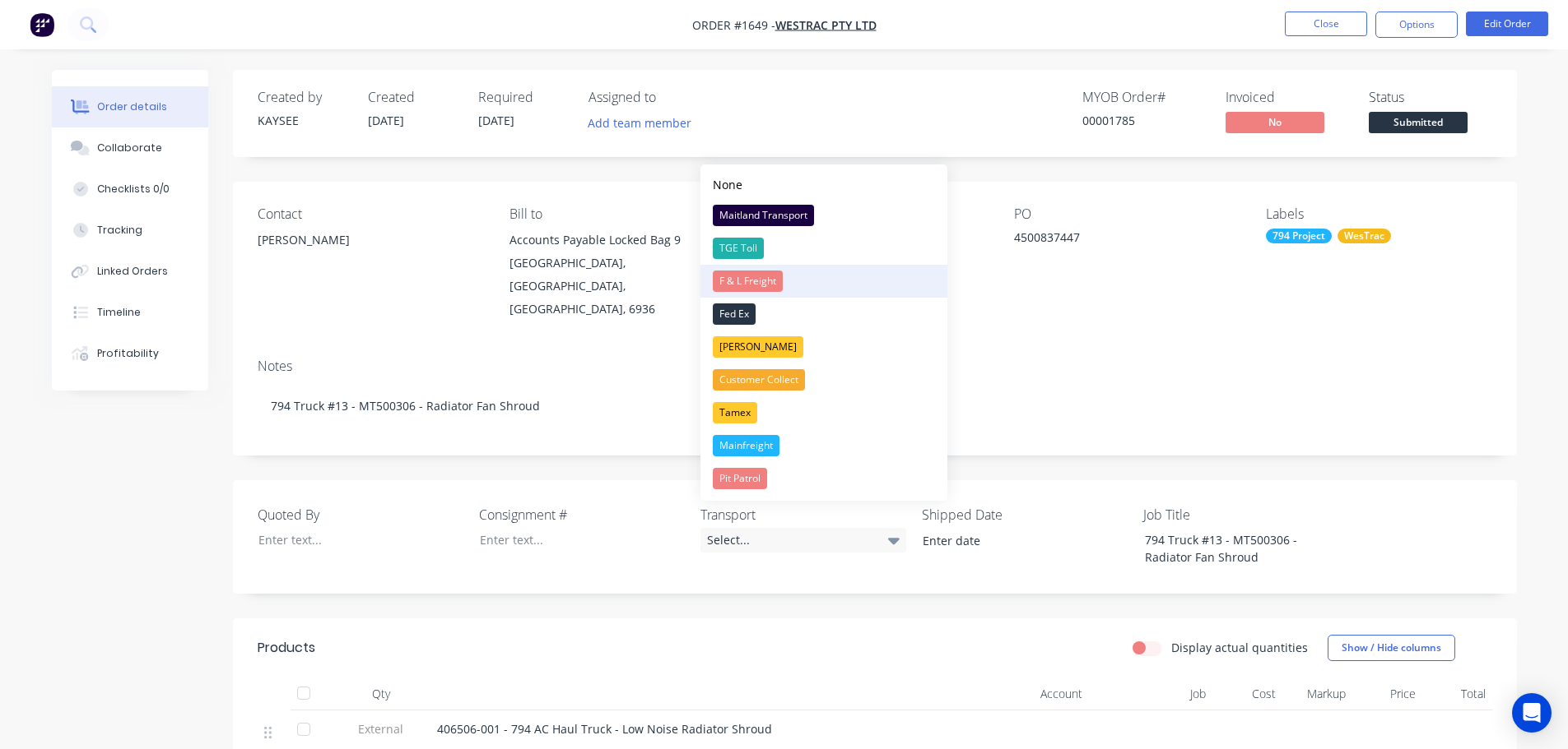
click at [782, 279] on div "F & L Freight" at bounding box center [747, 281] width 70 height 22
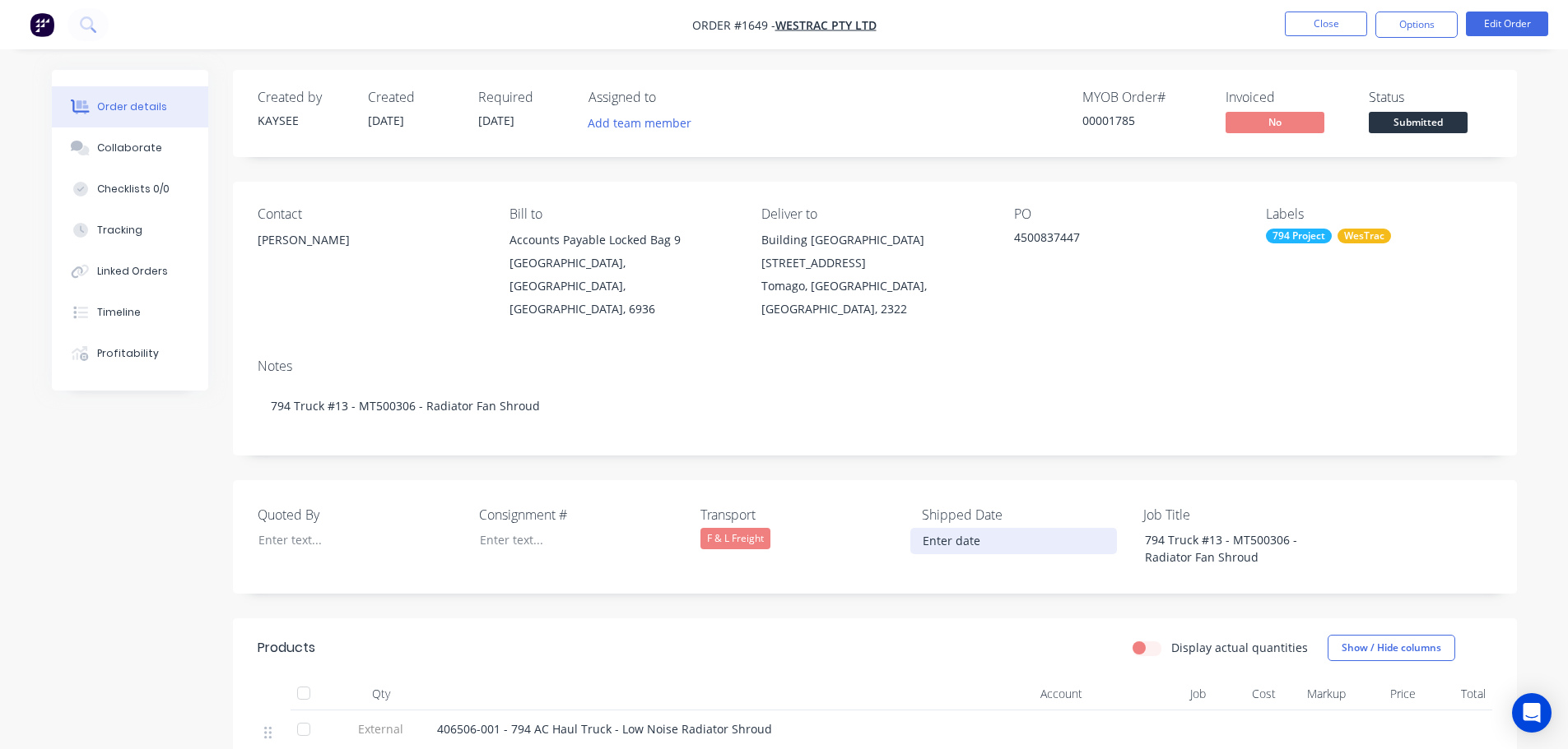
click at [974, 529] on input at bounding box center [1013, 541] width 205 height 24
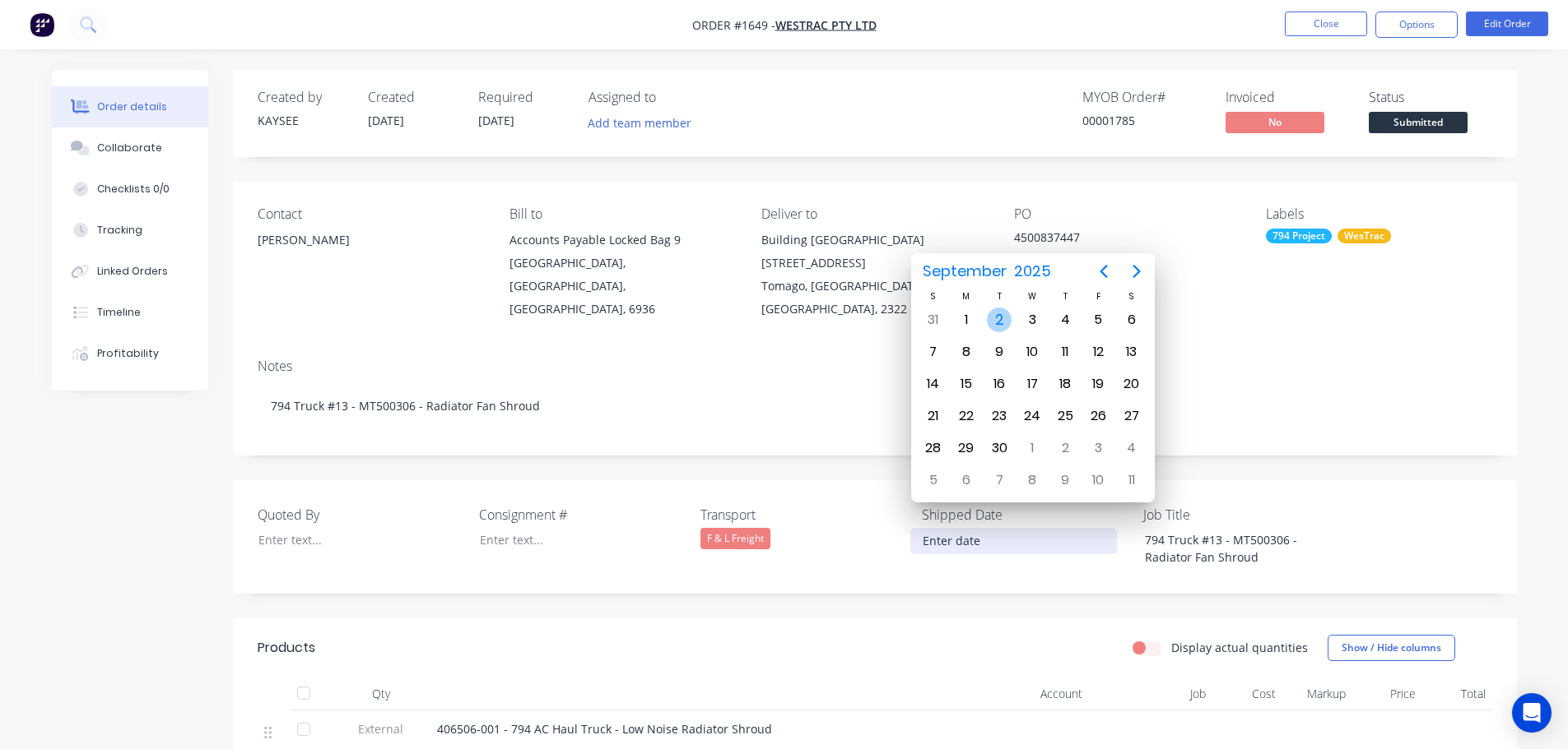
click at [999, 321] on div "2" at bounding box center [998, 319] width 24 height 24
type input "02/09/2025"
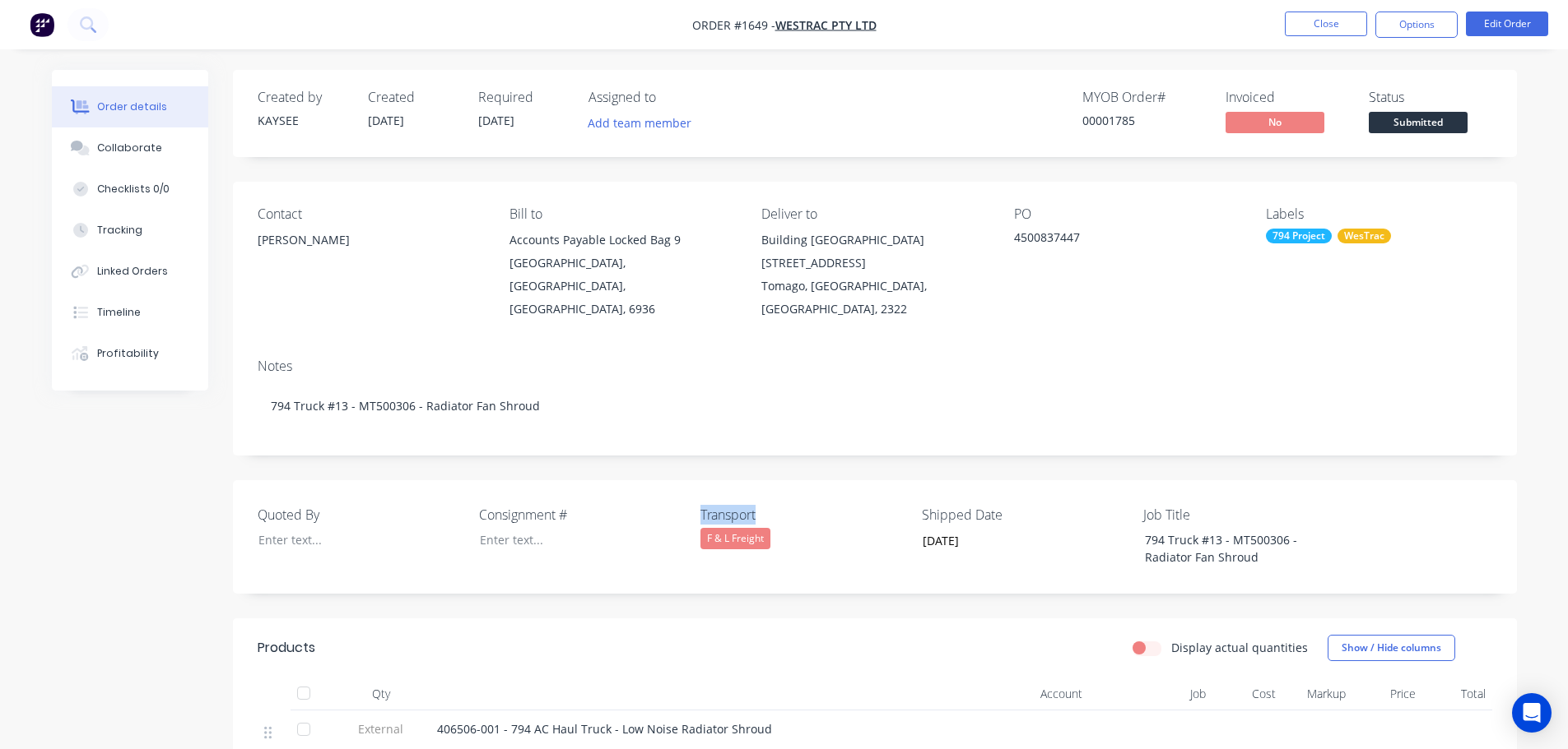
drag, startPoint x: 766, startPoint y: 488, endPoint x: 690, endPoint y: 483, distance: 76.2
click at [690, 483] on div "Quoted By Consignment # Transport F & L Freight Shipped Date 02/09/2025 Job Tit…" at bounding box center [875, 537] width 1284 height 114
copy div "Transport"
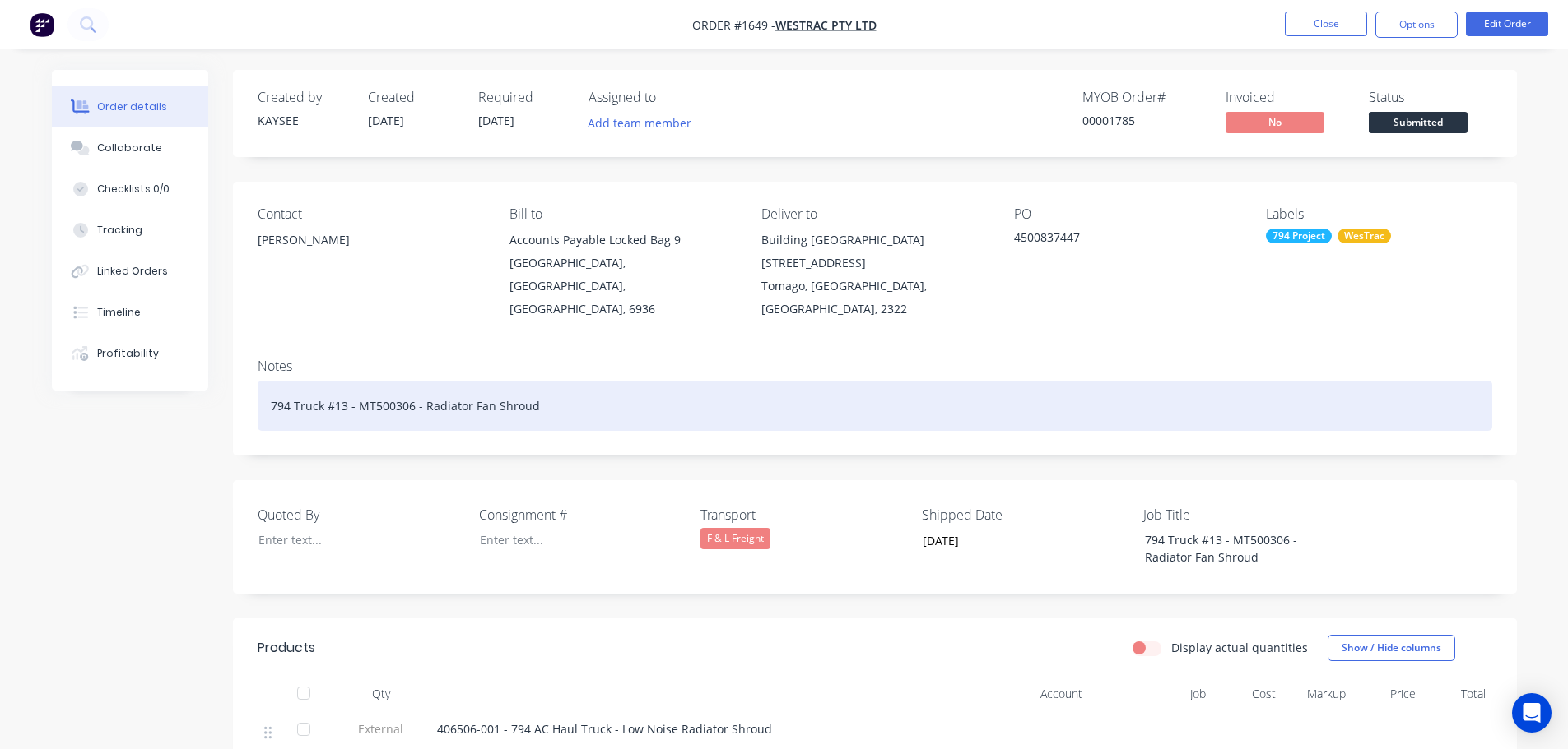
click at [563, 381] on div "794 Truck #13 - MT500306 - Radiator Fan Shroud" at bounding box center [875, 406] width 1234 height 50
paste div
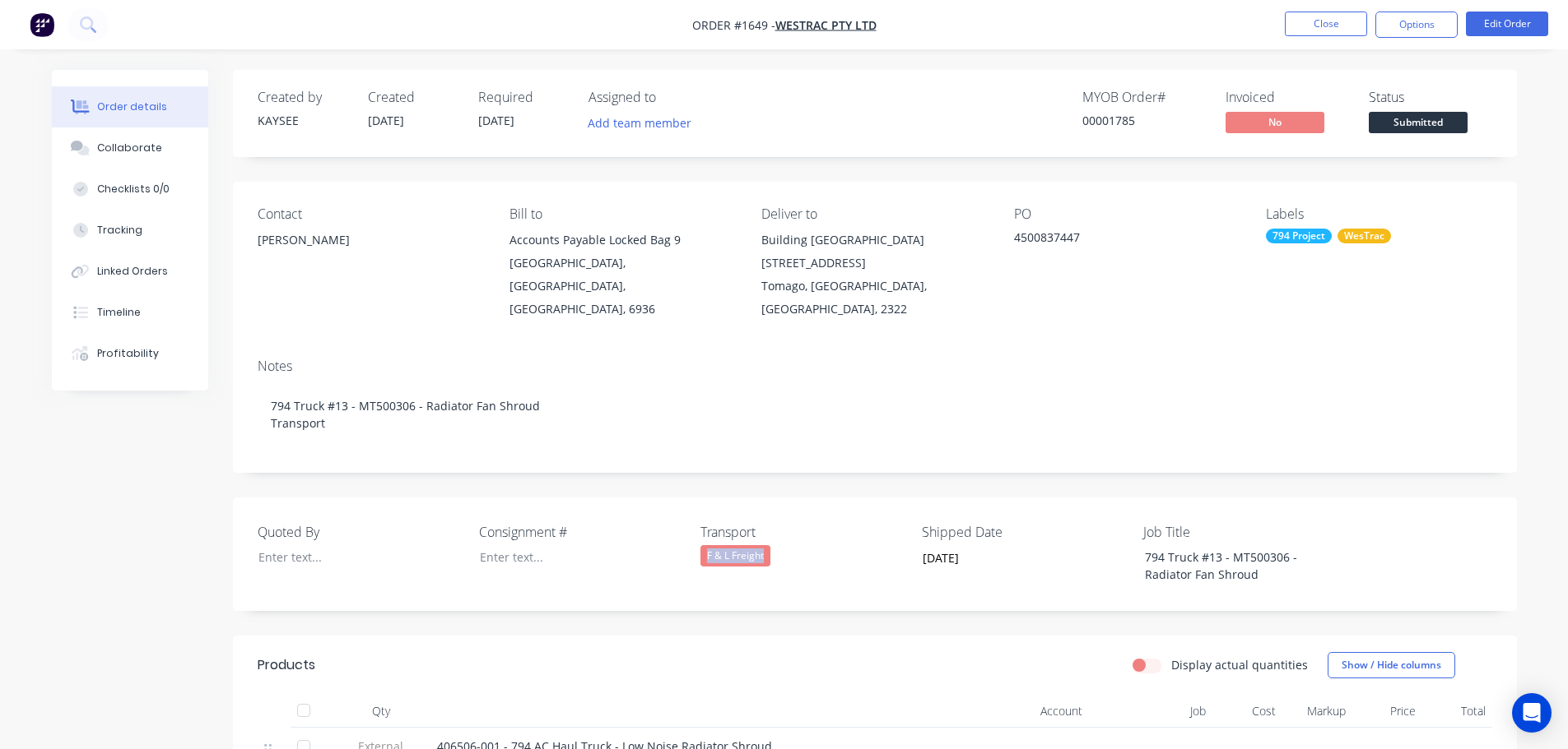
drag, startPoint x: 761, startPoint y: 534, endPoint x: 701, endPoint y: 534, distance: 60.0
click at [701, 545] on div "F & L Freight" at bounding box center [803, 556] width 206 height 22
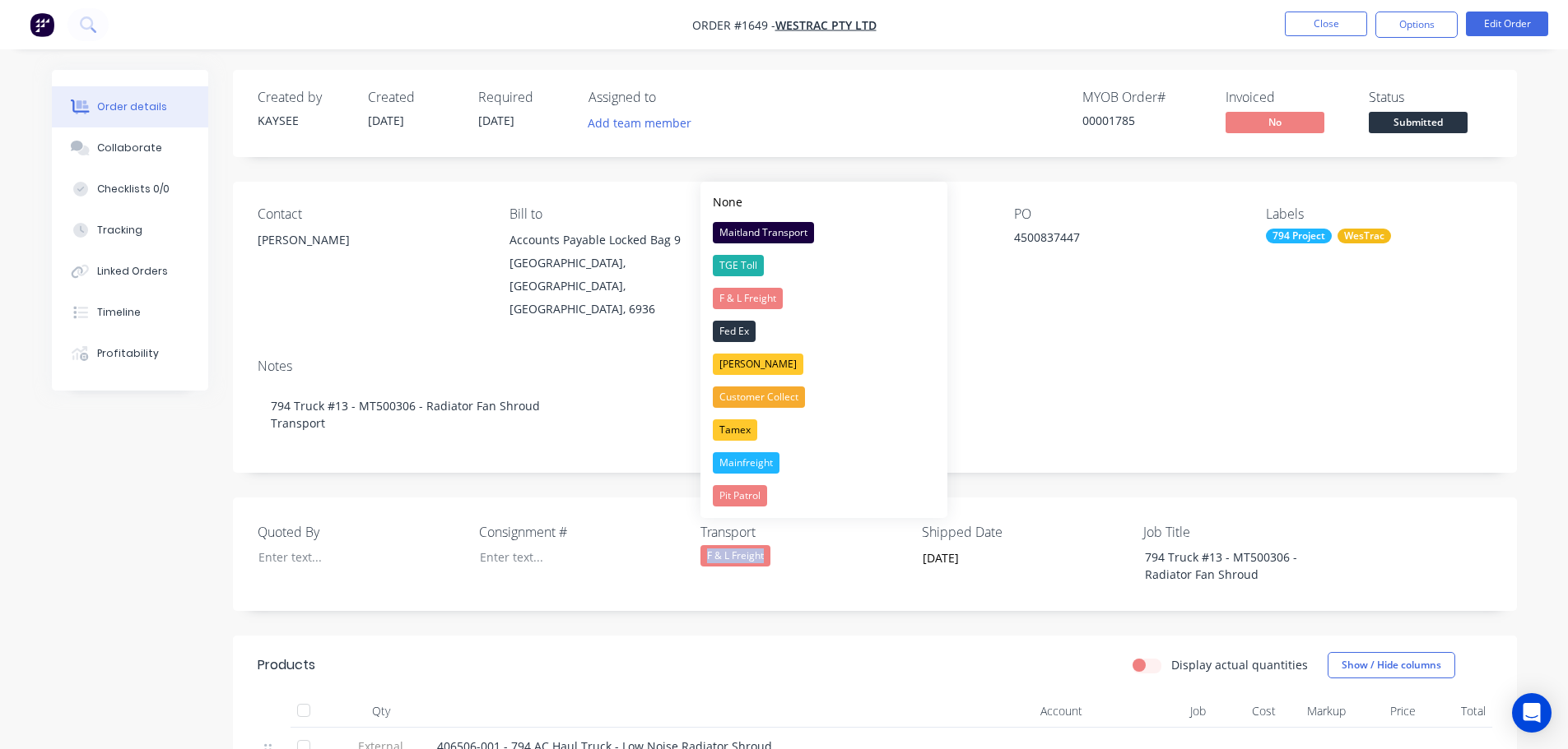
copy div "F & L Freight"
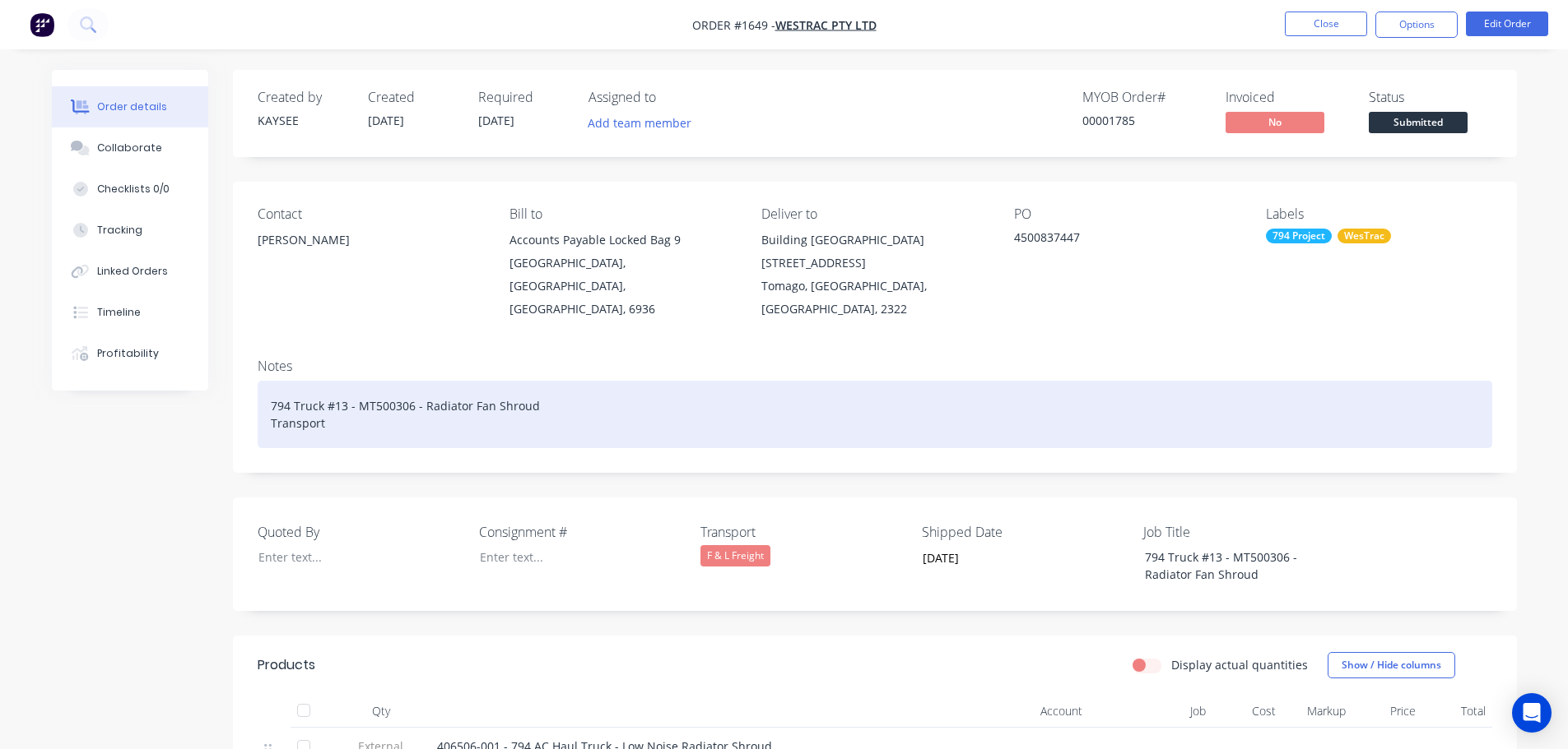
click at [352, 399] on div "794 Truck #13 - MT500306 - Radiator Fan Shroud Transport" at bounding box center [875, 415] width 1234 height 68
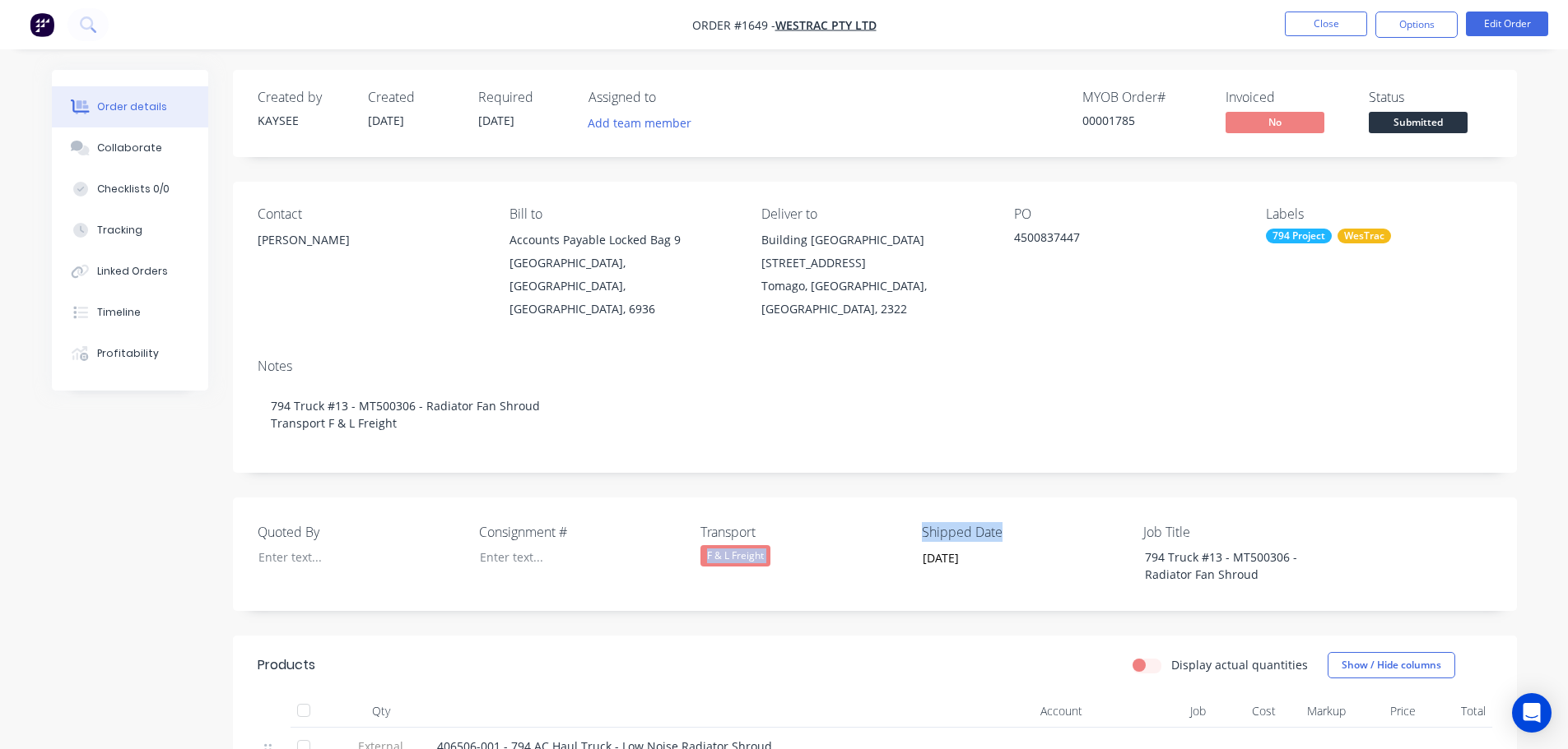
drag, startPoint x: 1009, startPoint y: 511, endPoint x: 912, endPoint y: 508, distance: 97.0
click at [912, 508] on div "Quoted By Consignment # Transport F & L Freight Shipped Date 02/09/2025 Job Tit…" at bounding box center [875, 554] width 1284 height 114
click at [961, 546] on input "02/09/2025" at bounding box center [1013, 558] width 205 height 24
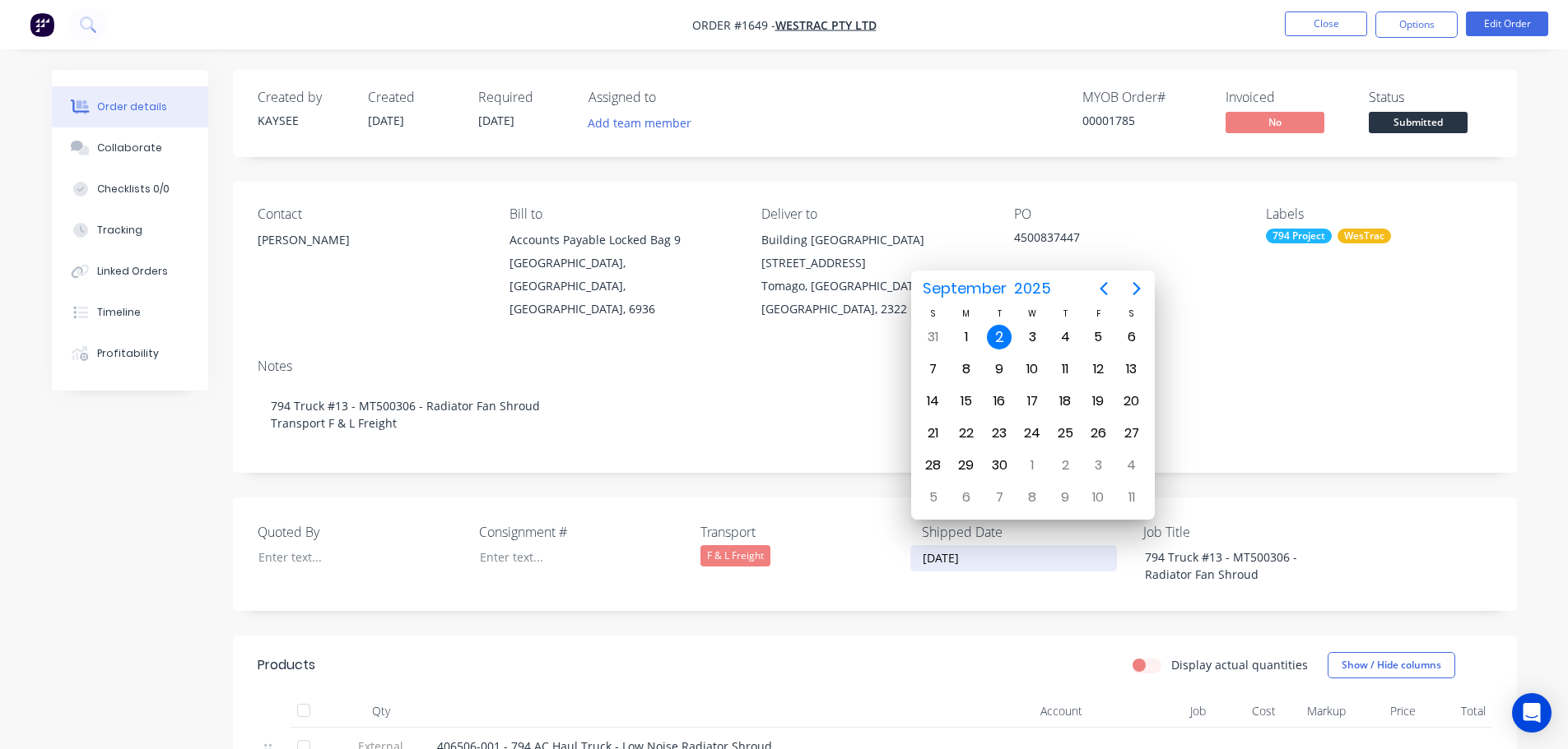
click at [903, 545] on div "F & L Freight" at bounding box center [803, 556] width 206 height 22
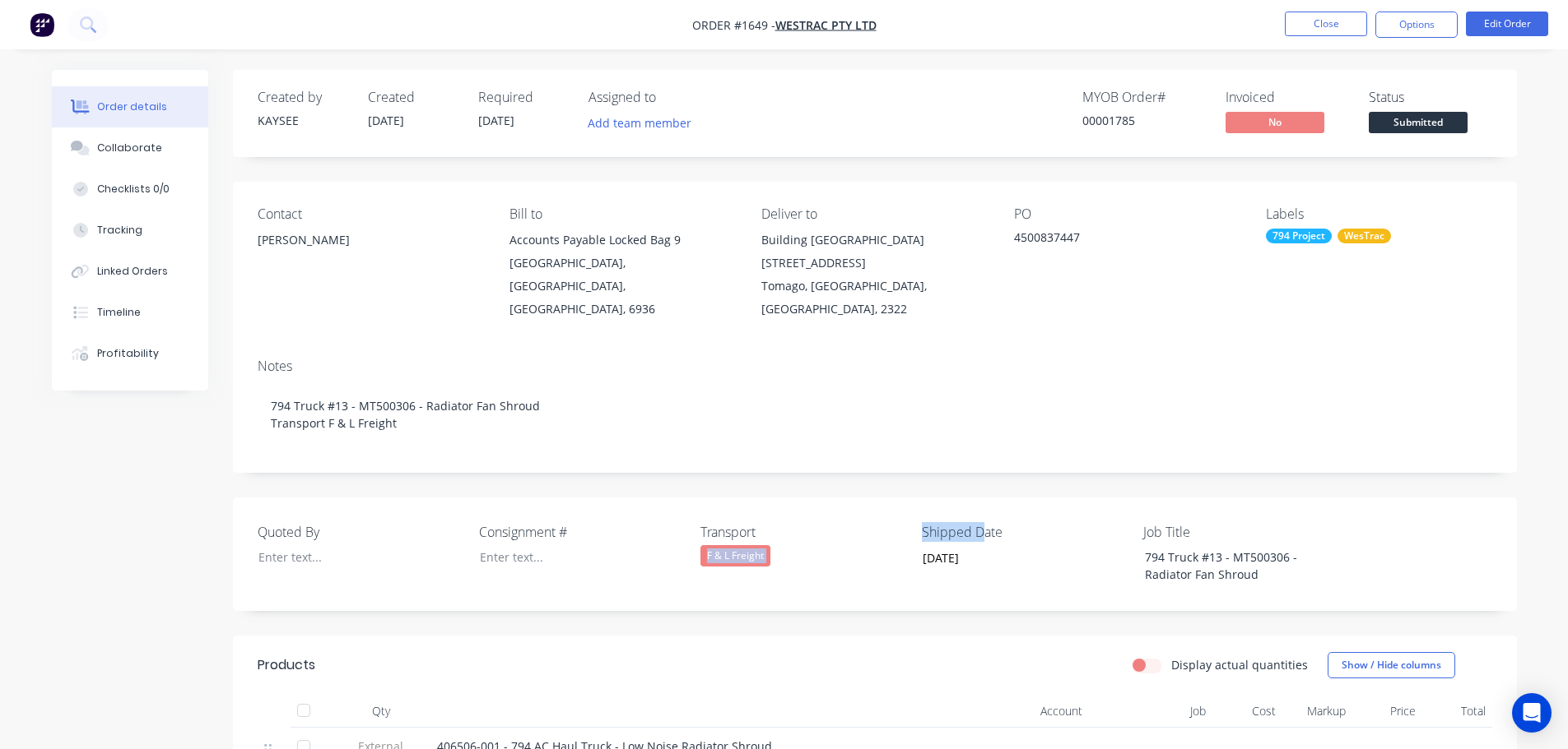
click at [977, 506] on div "Quoted By Consignment # Transport F & L Freight Shipped Date 02/09/2025 Job Tit…" at bounding box center [875, 554] width 1284 height 114
click at [885, 523] on label "Transport" at bounding box center [803, 533] width 206 height 20
drag, startPoint x: 906, startPoint y: 509, endPoint x: 938, endPoint y: 509, distance: 32.0
click at [938, 509] on div "Quoted By Consignment # Transport F & L Freight Shipped Date 02/09/2025 Job Tit…" at bounding box center [875, 554] width 1284 height 114
click at [906, 507] on div "Quoted By Consignment # Transport F & L Freight Shipped Date 02/09/2025 Job Tit…" at bounding box center [875, 554] width 1284 height 114
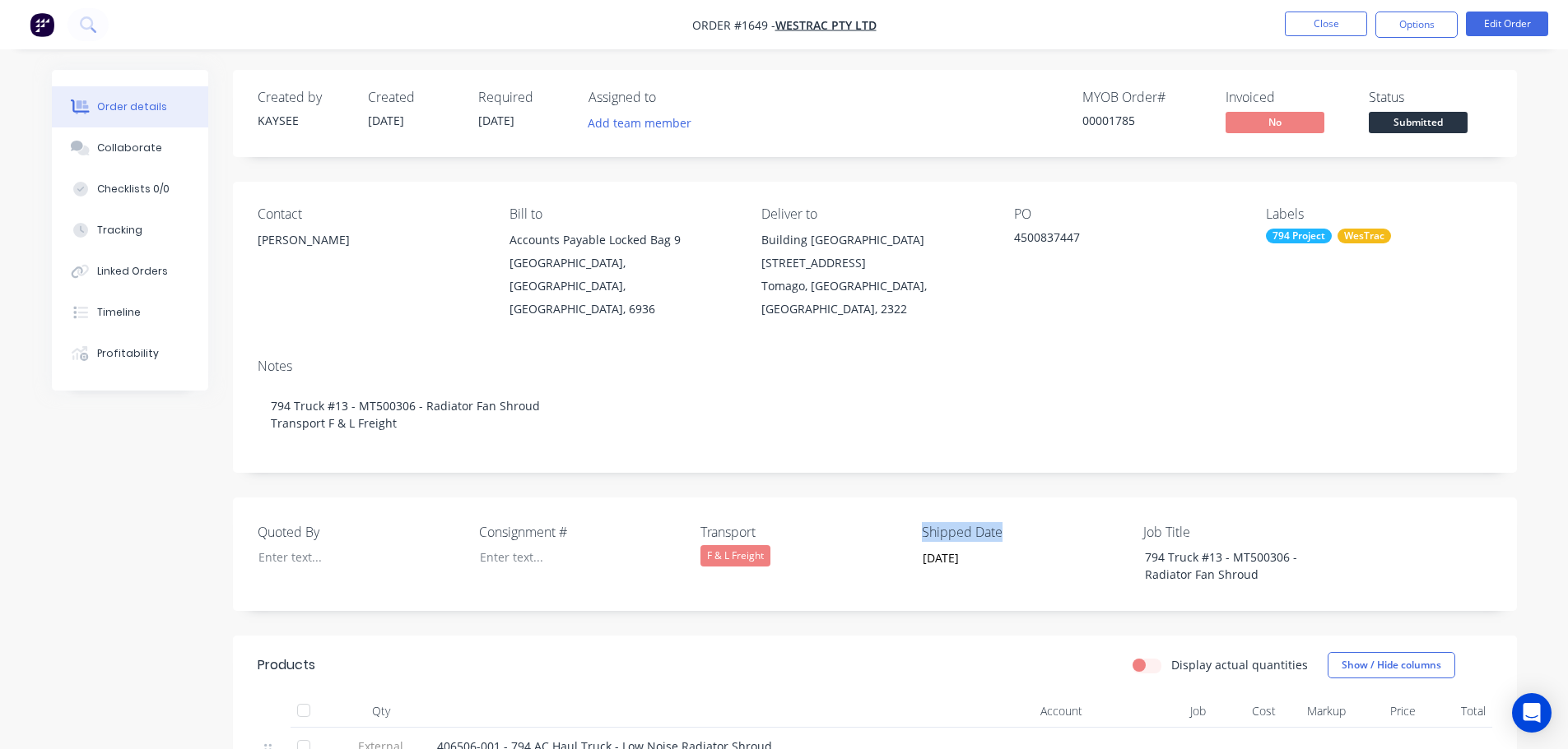
drag, startPoint x: 1004, startPoint y: 508, endPoint x: 923, endPoint y: 507, distance: 81.0
click at [923, 523] on label "Shipped Date" at bounding box center [1024, 533] width 206 height 20
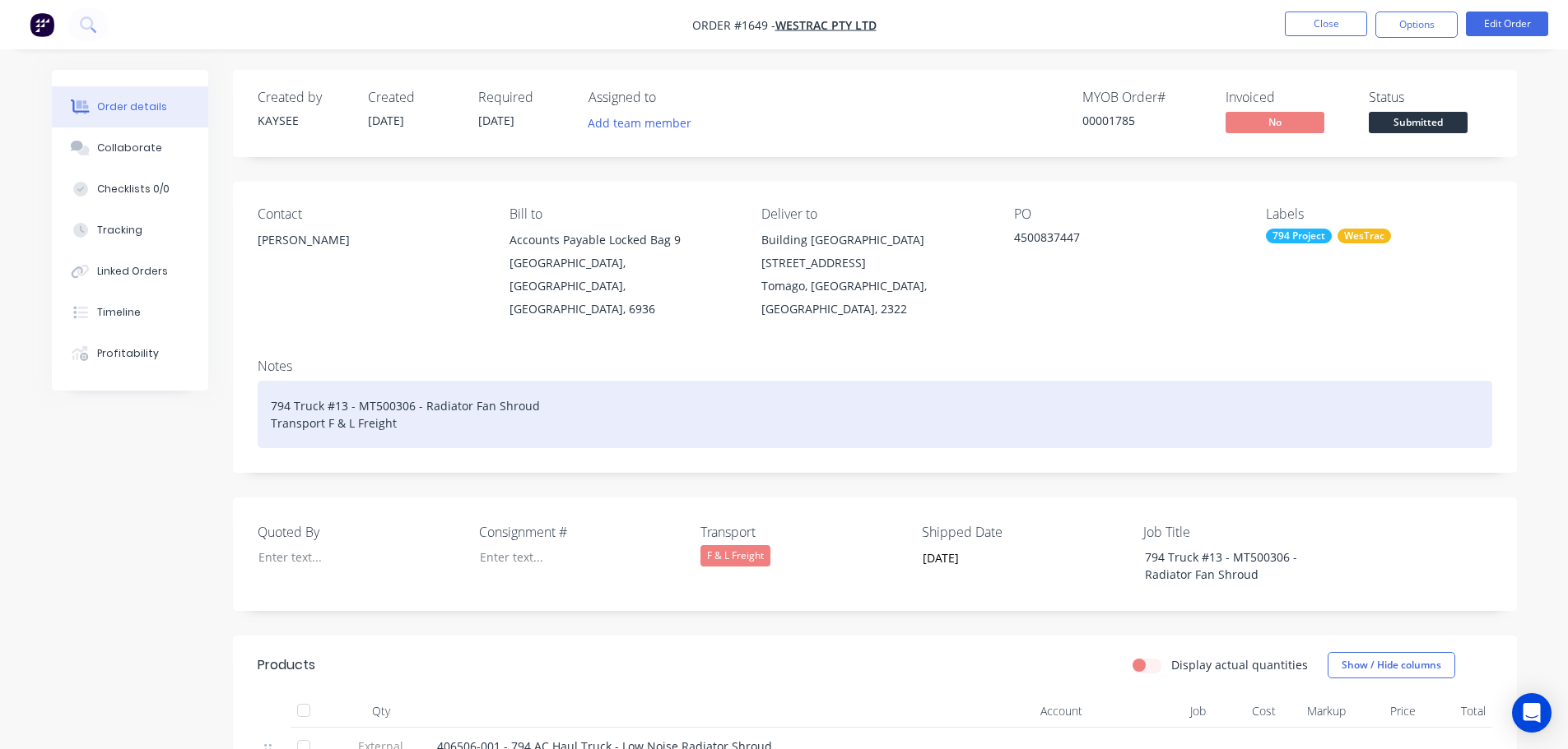
click at [460, 406] on div "794 Truck #13 - MT500306 - Radiator Fan Shroud Transport F & L Freight" at bounding box center [875, 415] width 1234 height 68
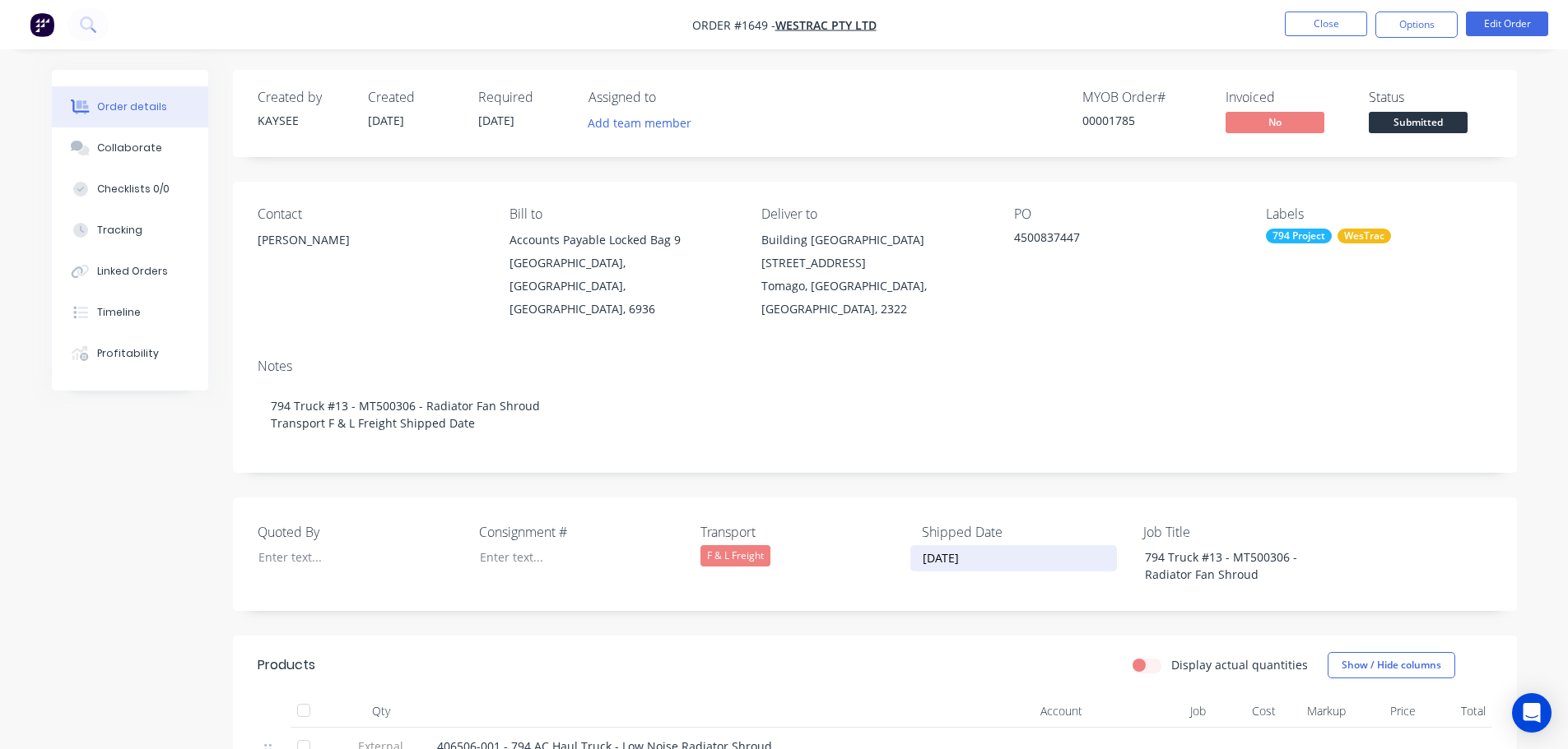
drag, startPoint x: 982, startPoint y: 537, endPoint x: 922, endPoint y: 538, distance: 60.0
click at [922, 546] on input "02/09/2025" at bounding box center [1013, 558] width 205 height 24
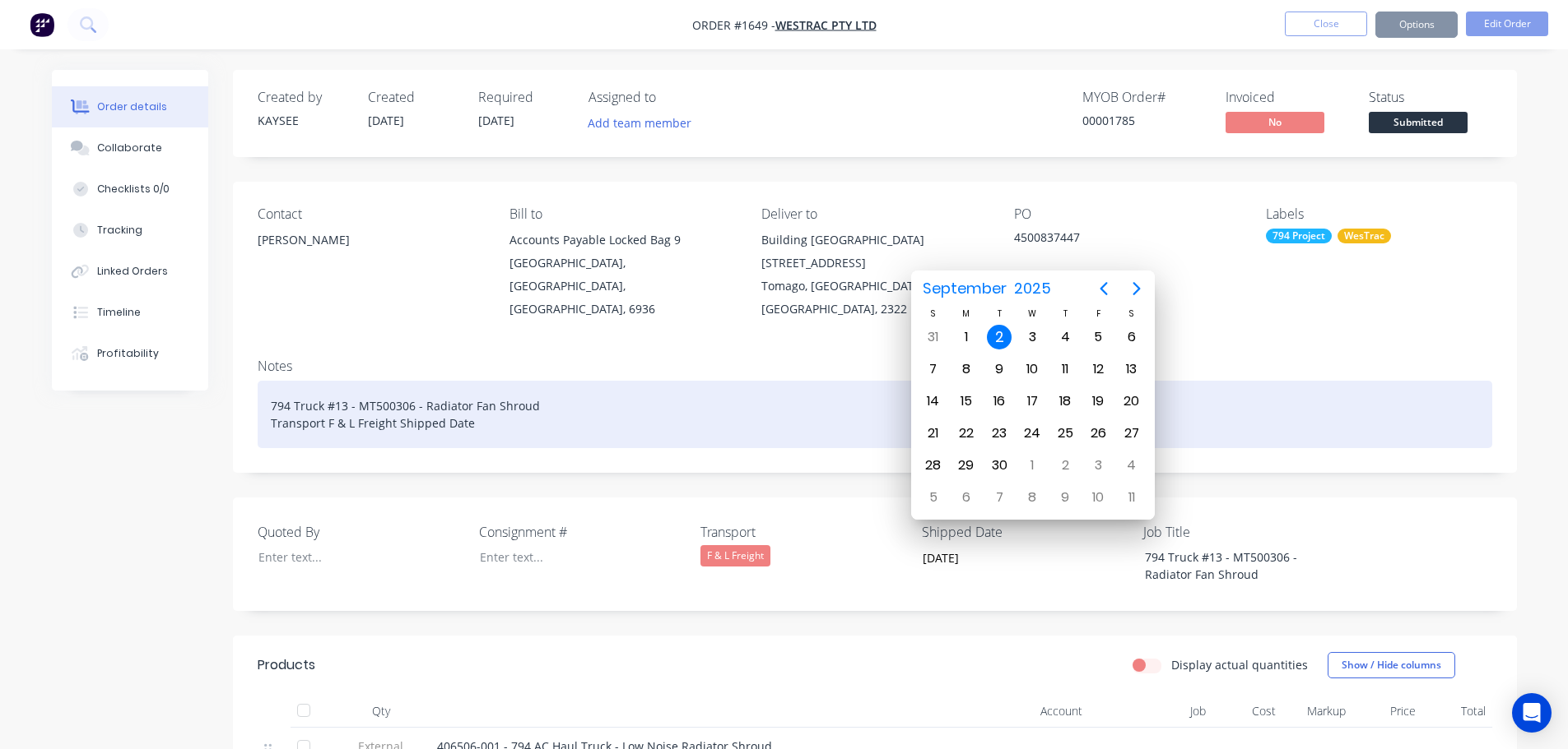
click at [486, 407] on div "794 Truck #13 - MT500306 - Radiator Fan Shroud Transport F & L Freight Shipped …" at bounding box center [875, 415] width 1234 height 68
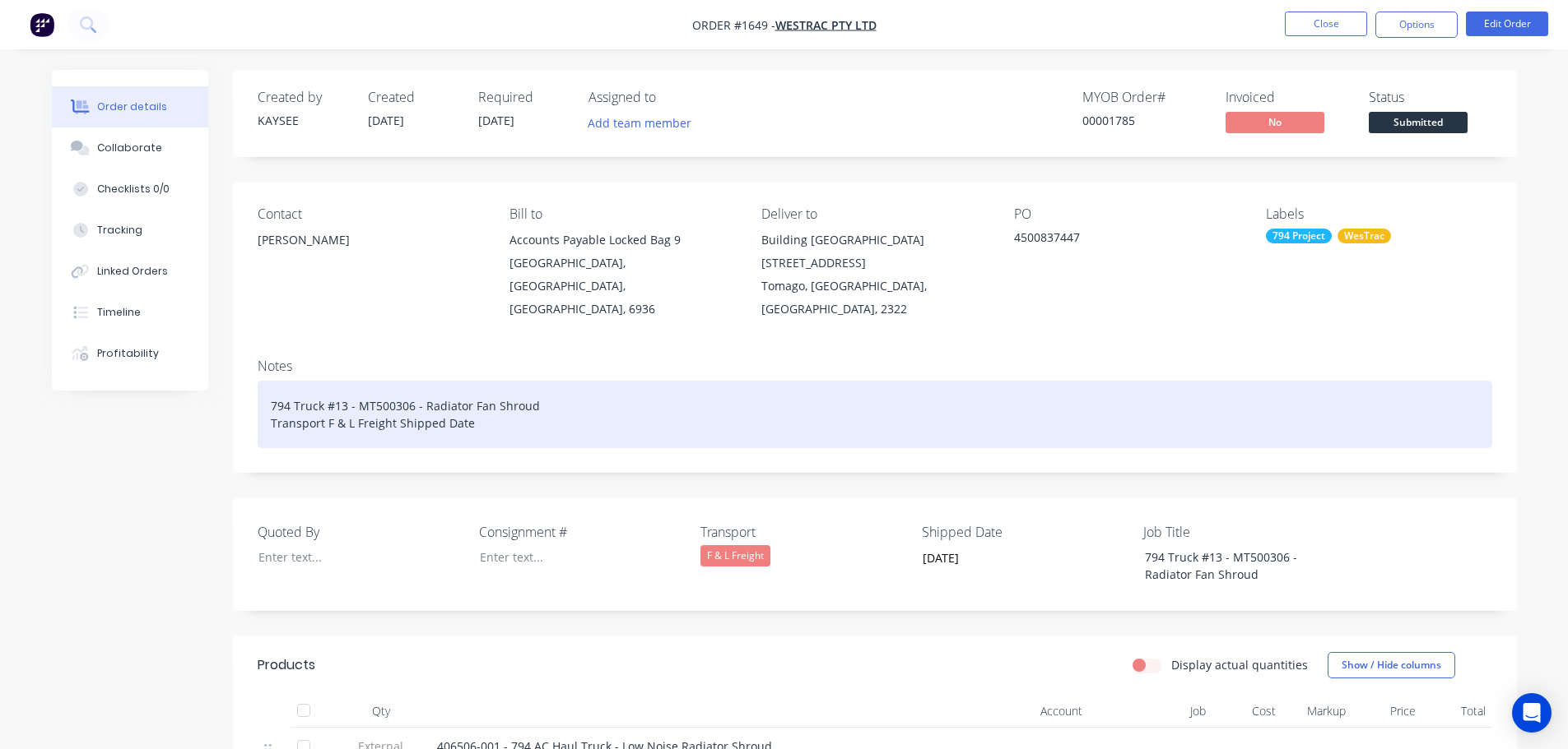
click at [488, 402] on div "794 Truck #13 - MT500306 - Radiator Fan Shroud Transport F & L Freight Shipped …" at bounding box center [875, 415] width 1234 height 68
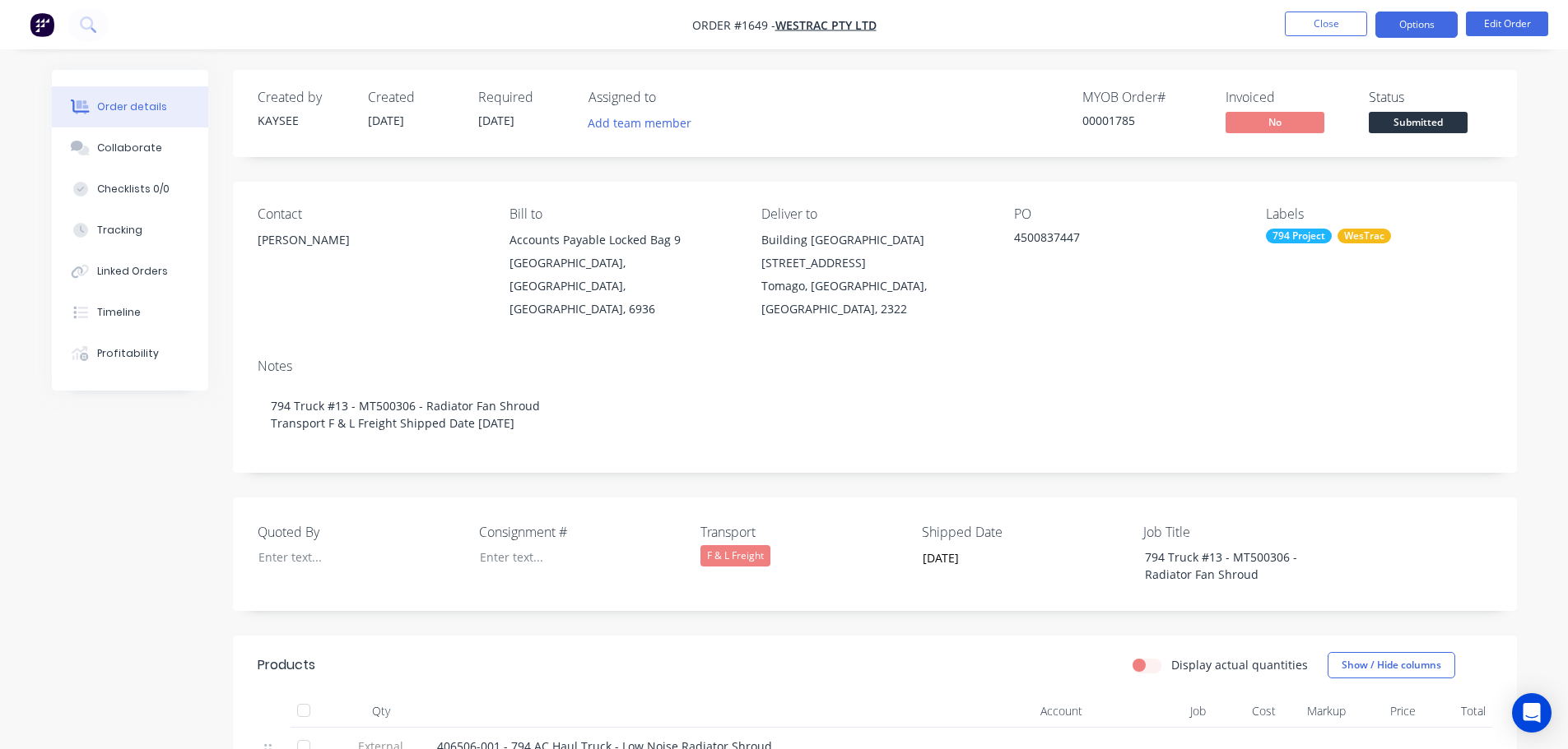
click at [1421, 29] on button "Options" at bounding box center [1416, 24] width 82 height 26
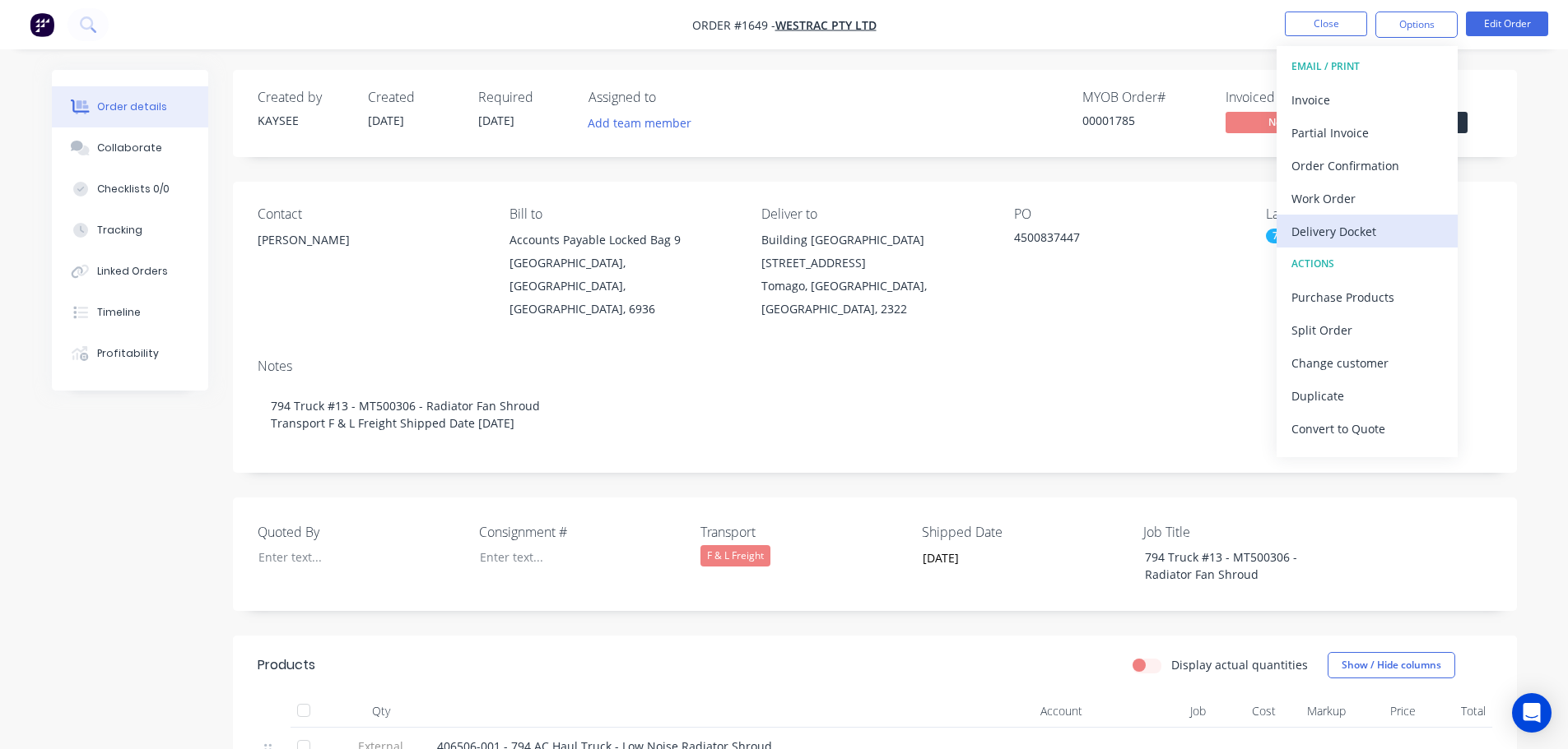
click at [1373, 226] on div "Delivery Docket" at bounding box center [1367, 232] width 151 height 23
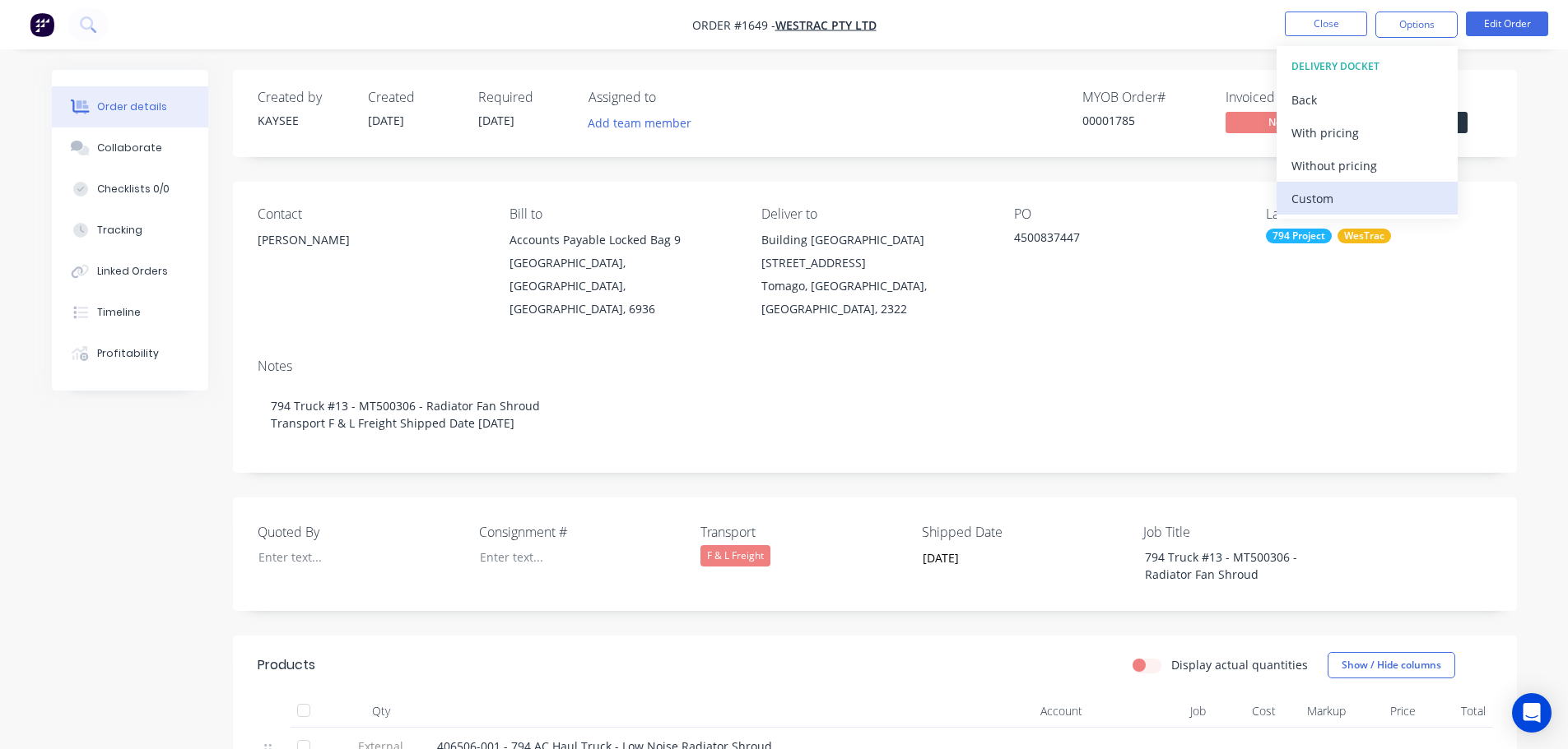
click at [1348, 187] on div "Custom" at bounding box center [1367, 198] width 151 height 23
click at [1349, 166] on div "Without pricing" at bounding box center [1367, 166] width 151 height 23
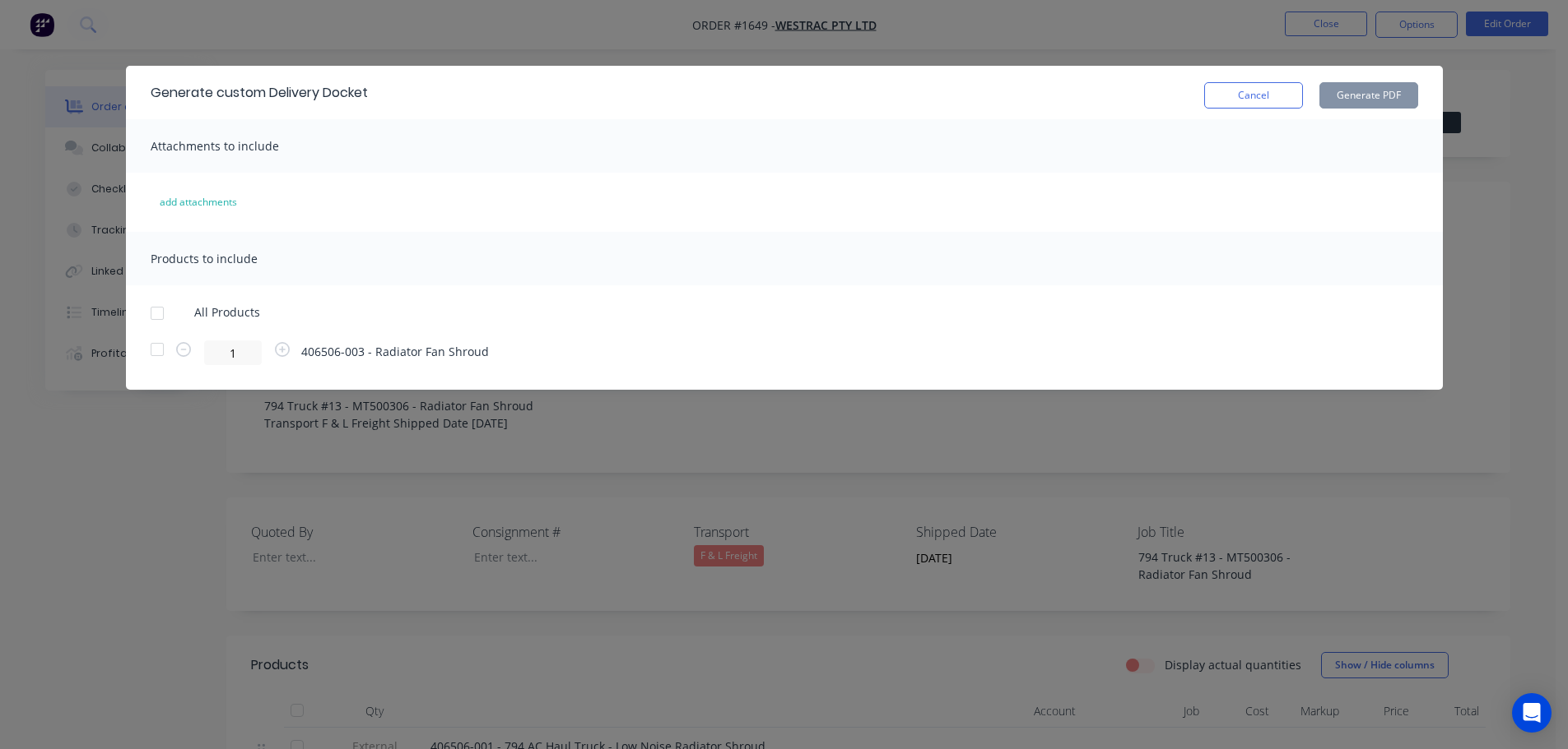
click at [162, 315] on div at bounding box center [157, 313] width 33 height 33
click at [1353, 91] on button "Generate PDF" at bounding box center [1369, 95] width 99 height 26
click at [1230, 93] on button "Cancel" at bounding box center [1253, 95] width 99 height 26
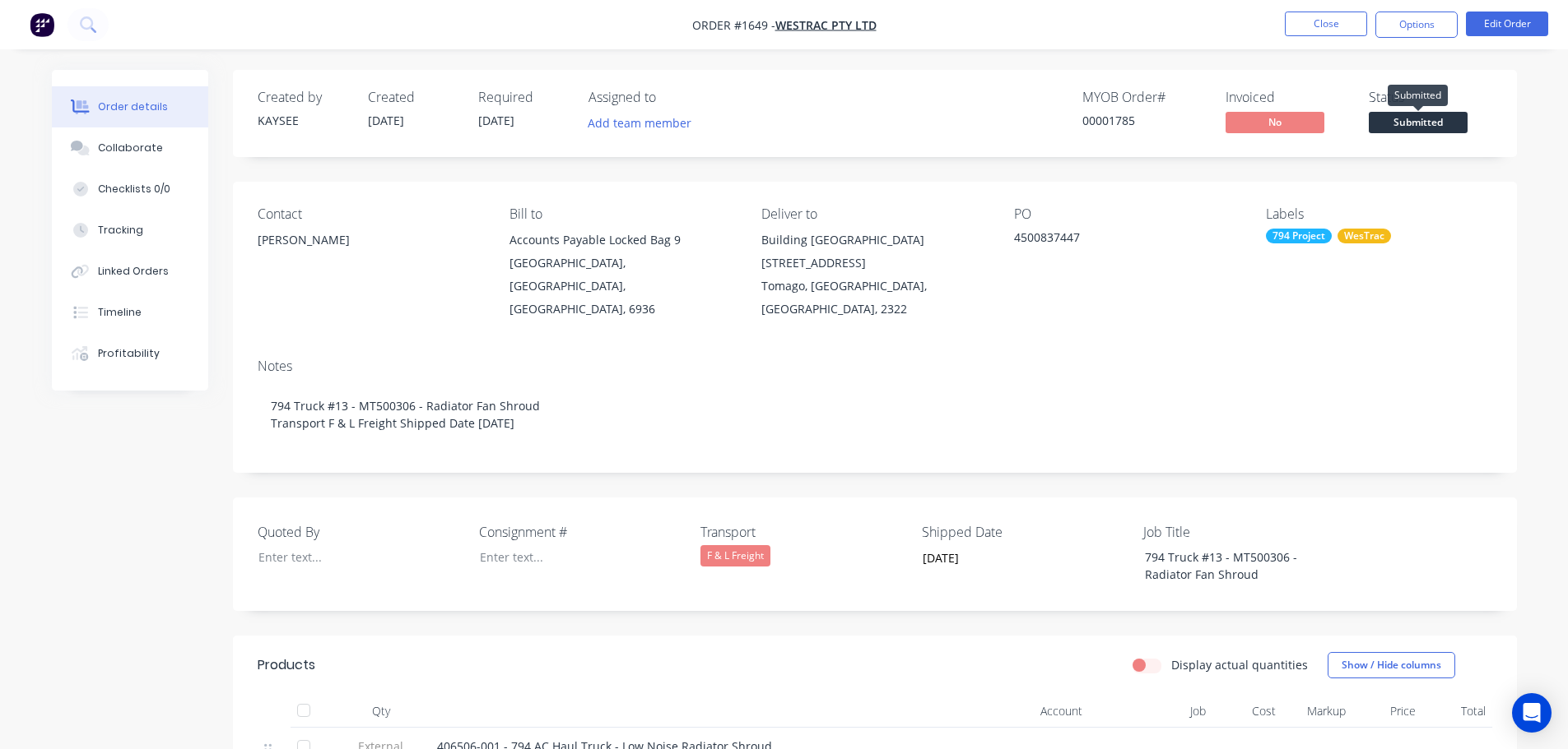
click at [1428, 126] on span "Submitted" at bounding box center [1418, 122] width 99 height 21
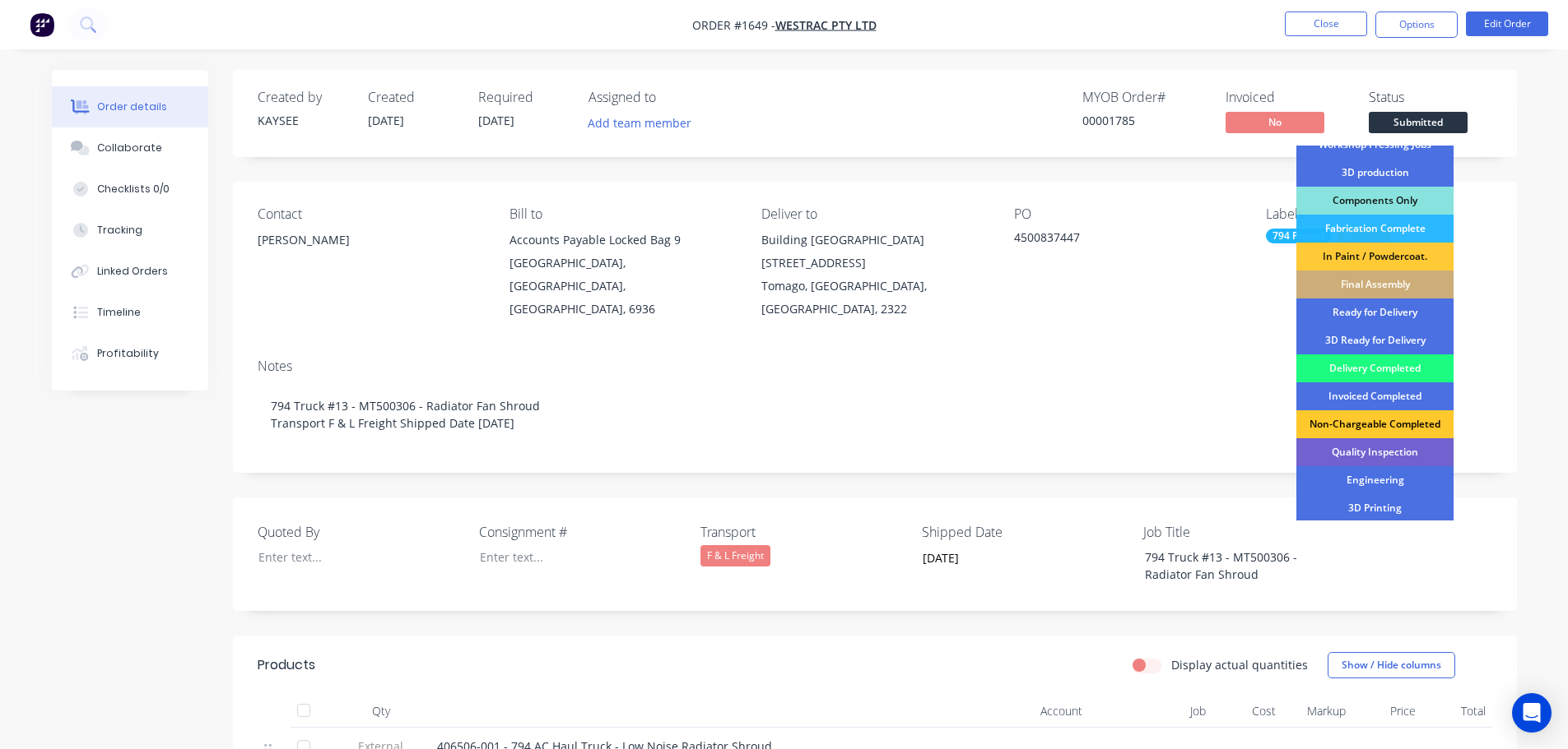
scroll to position [165, 0]
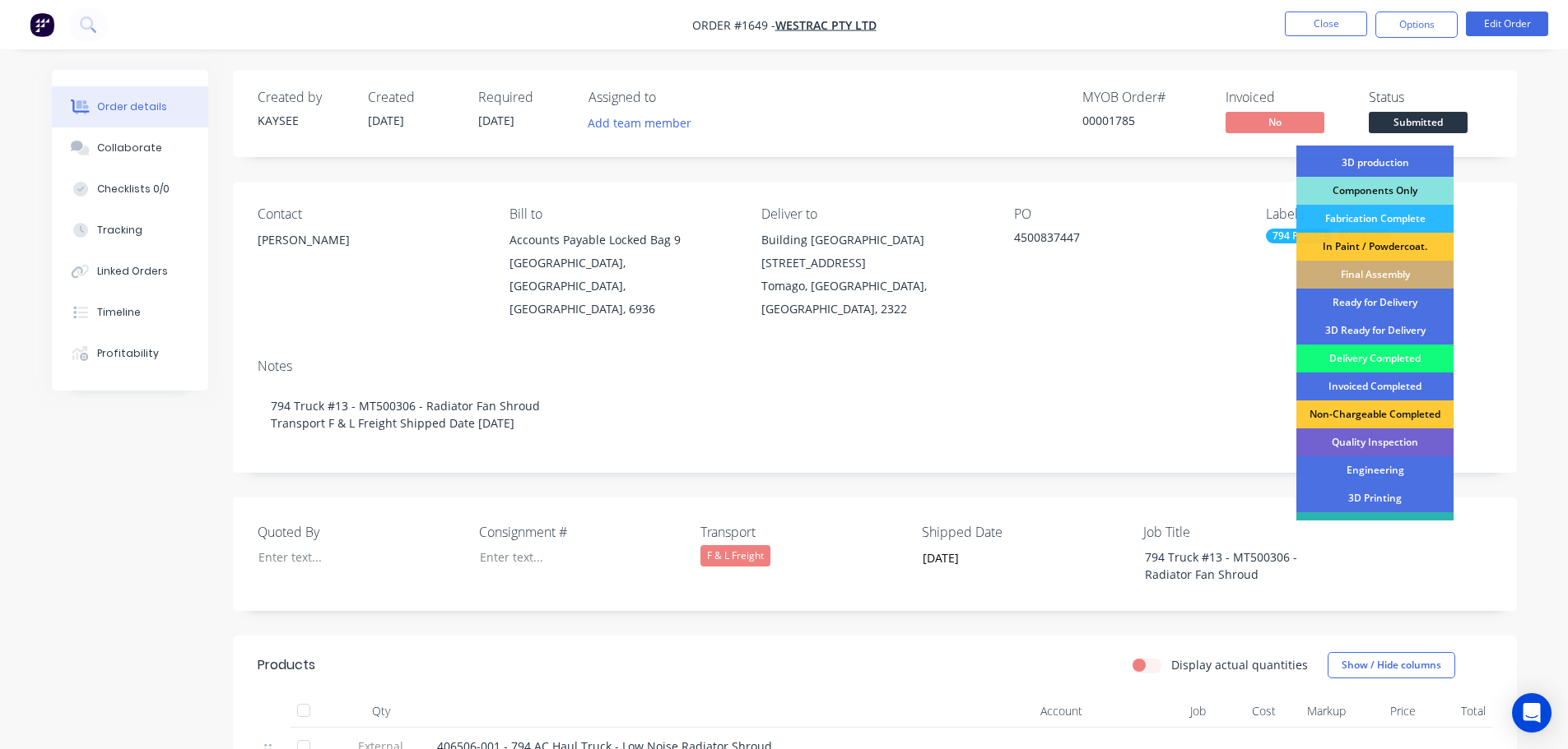
click at [1369, 353] on div "Delivery Completed" at bounding box center [1375, 358] width 157 height 28
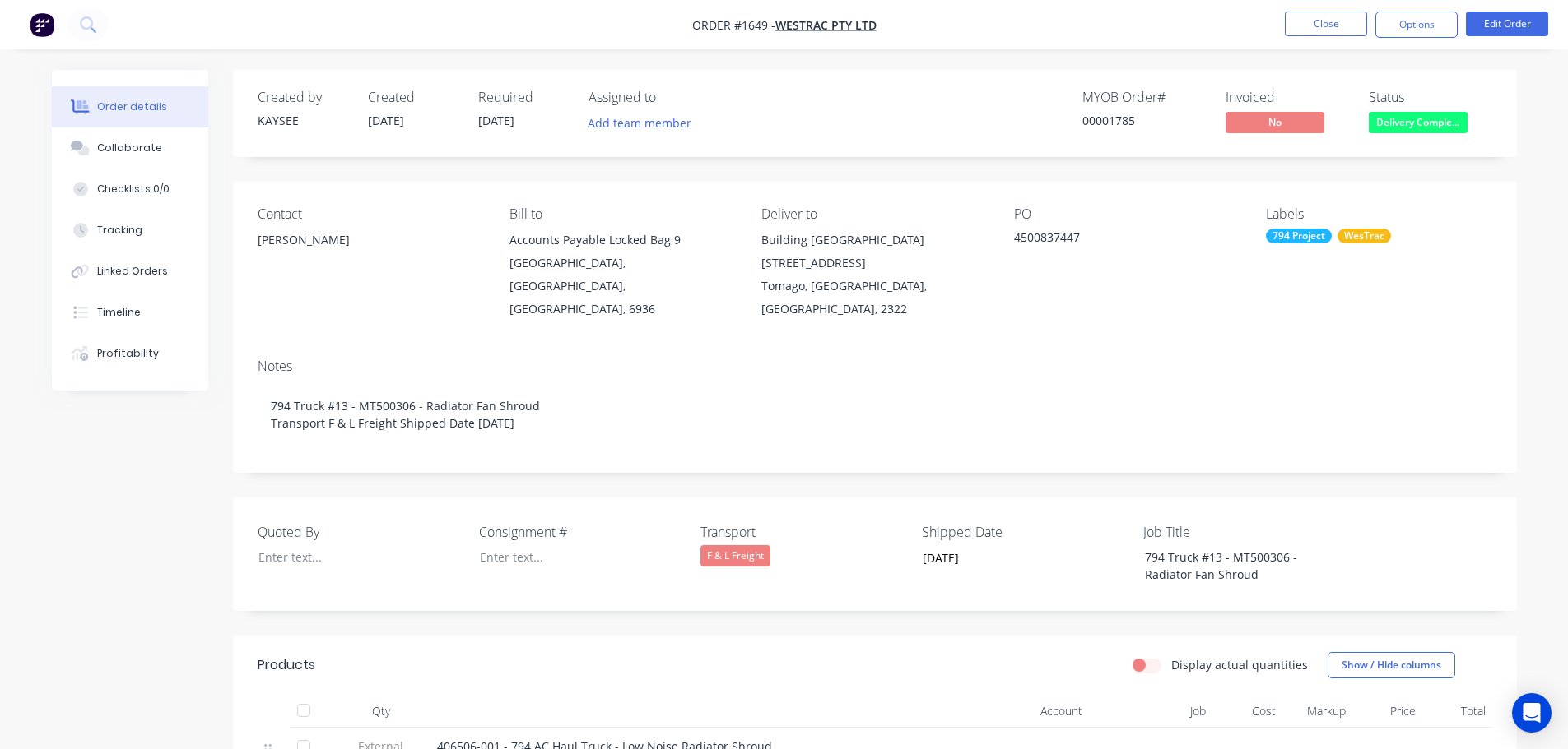
click at [315, 694] on div at bounding box center [304, 710] width 33 height 33
click at [1328, 30] on button "Close" at bounding box center [1325, 23] width 82 height 24
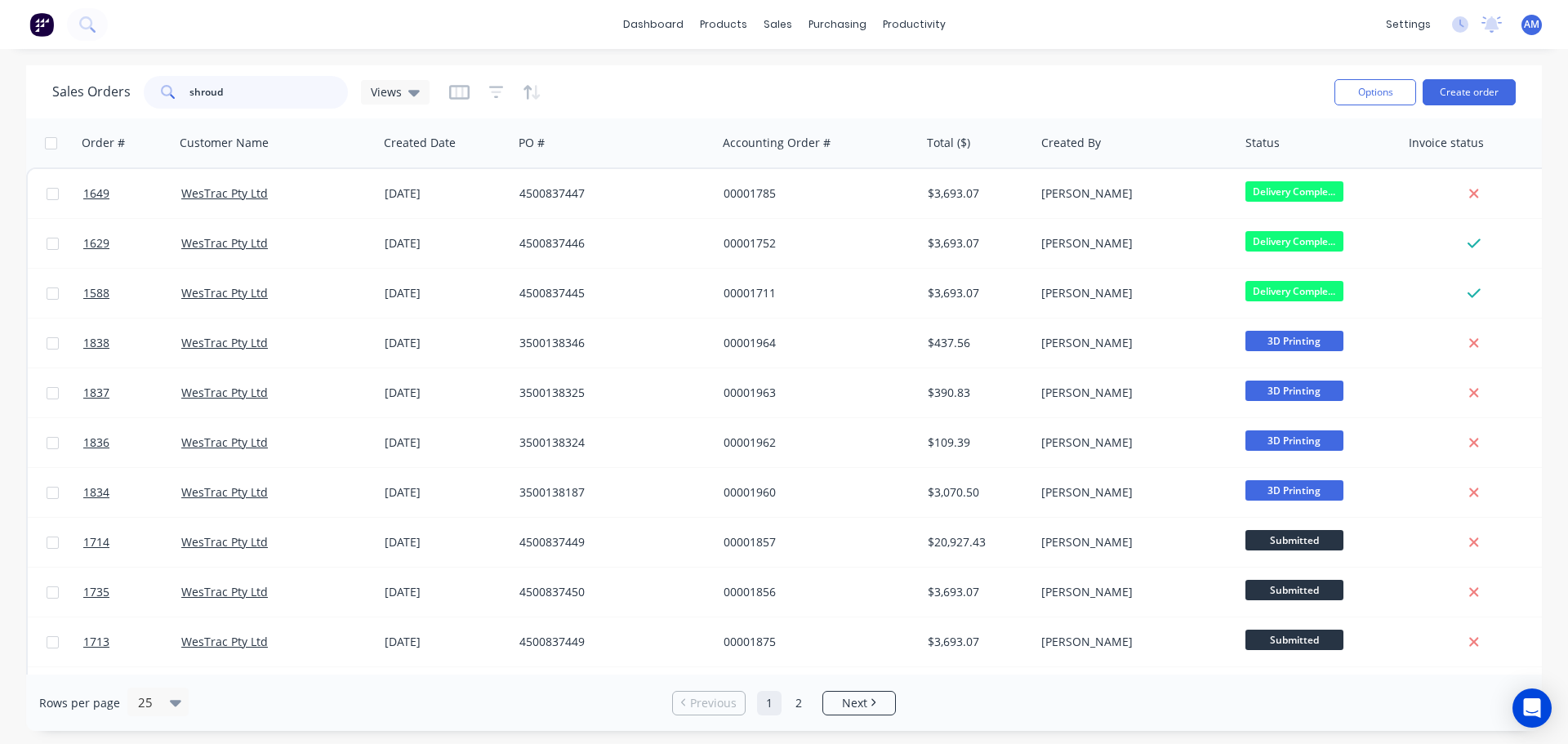
drag, startPoint x: 250, startPoint y: 88, endPoint x: 155, endPoint y: 94, distance: 95.2
click at [155, 94] on div "shroud" at bounding box center [246, 92] width 204 height 33
type input "1599"
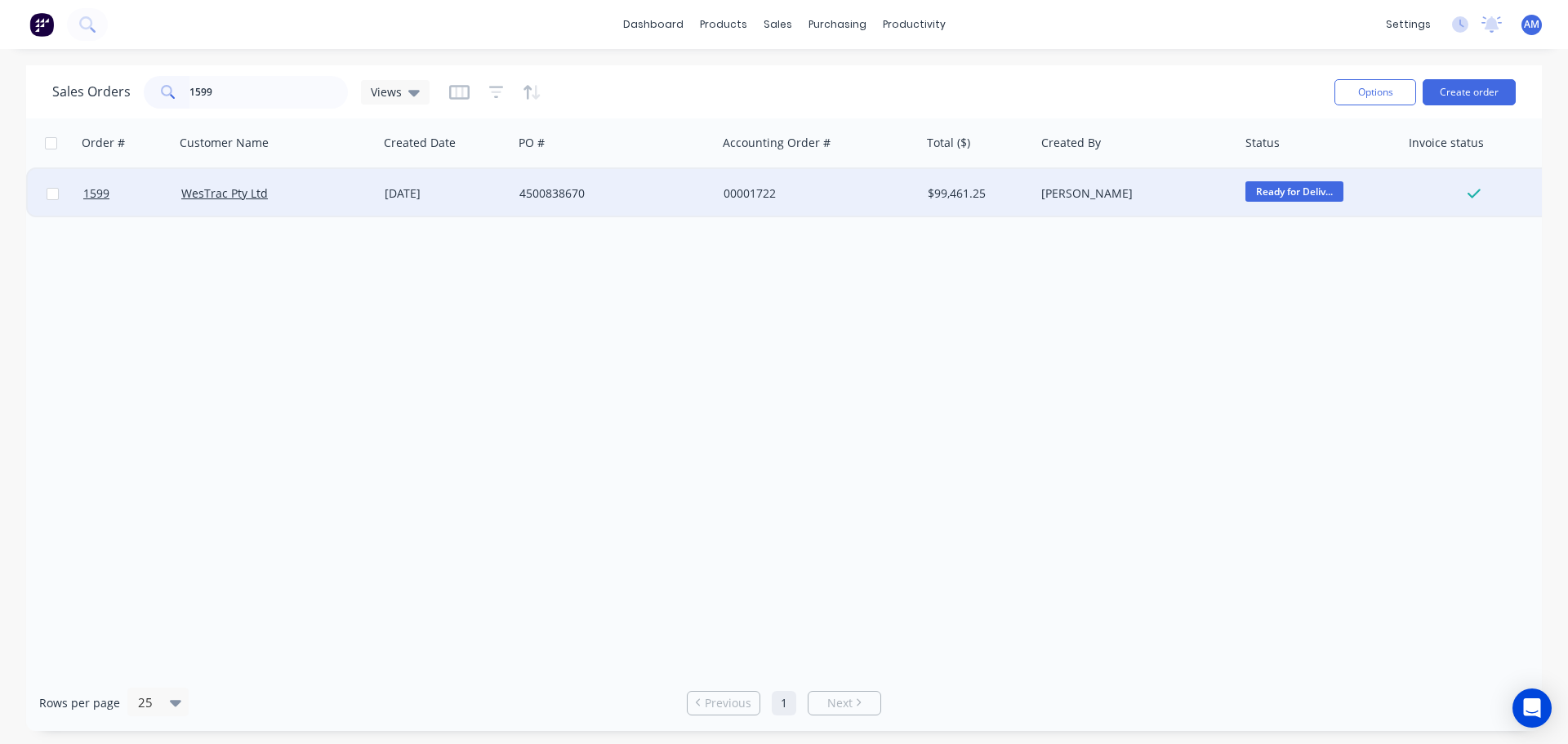
click at [551, 189] on div "4500838670" at bounding box center [609, 193] width 182 height 16
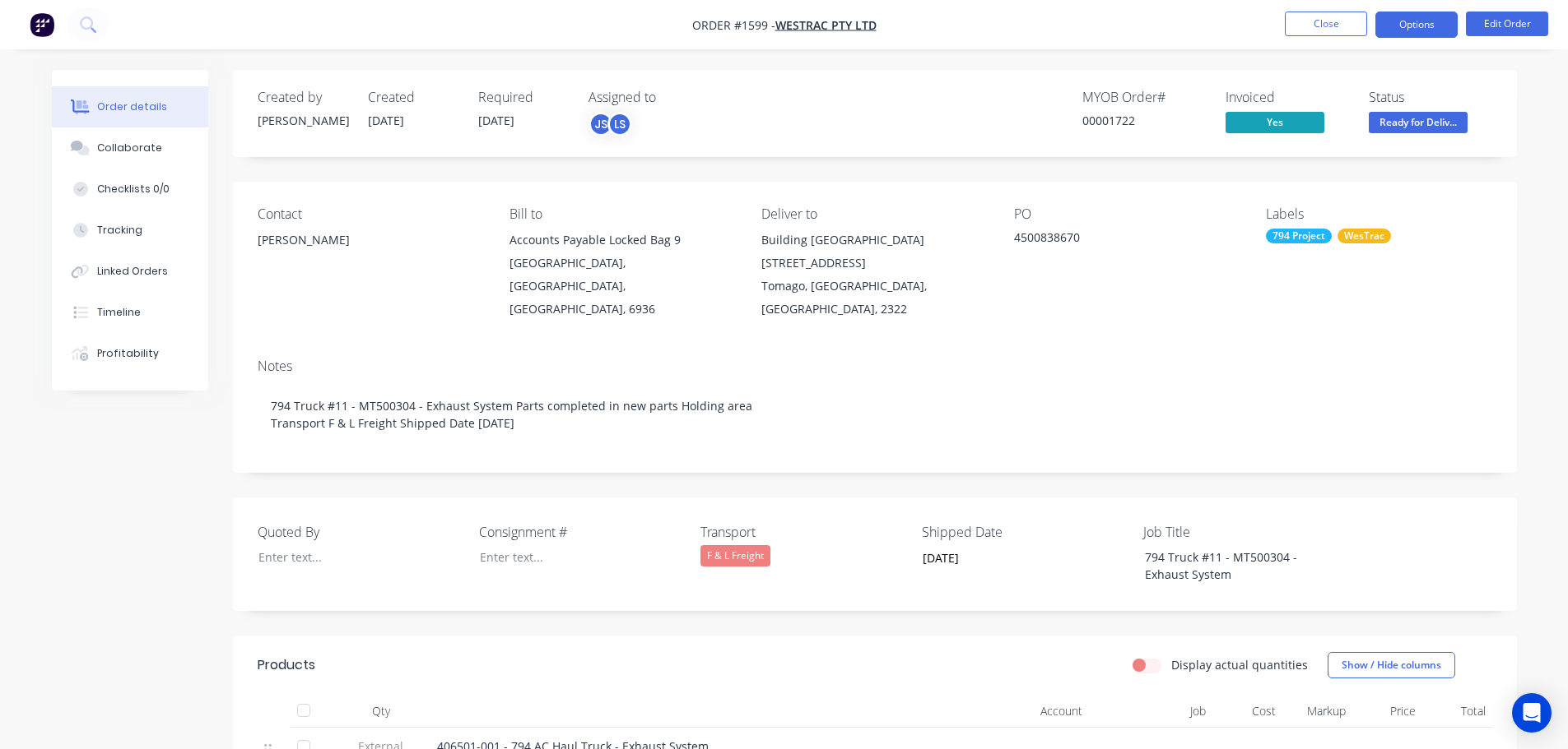
click at [1419, 26] on button "Options" at bounding box center [1416, 24] width 82 height 26
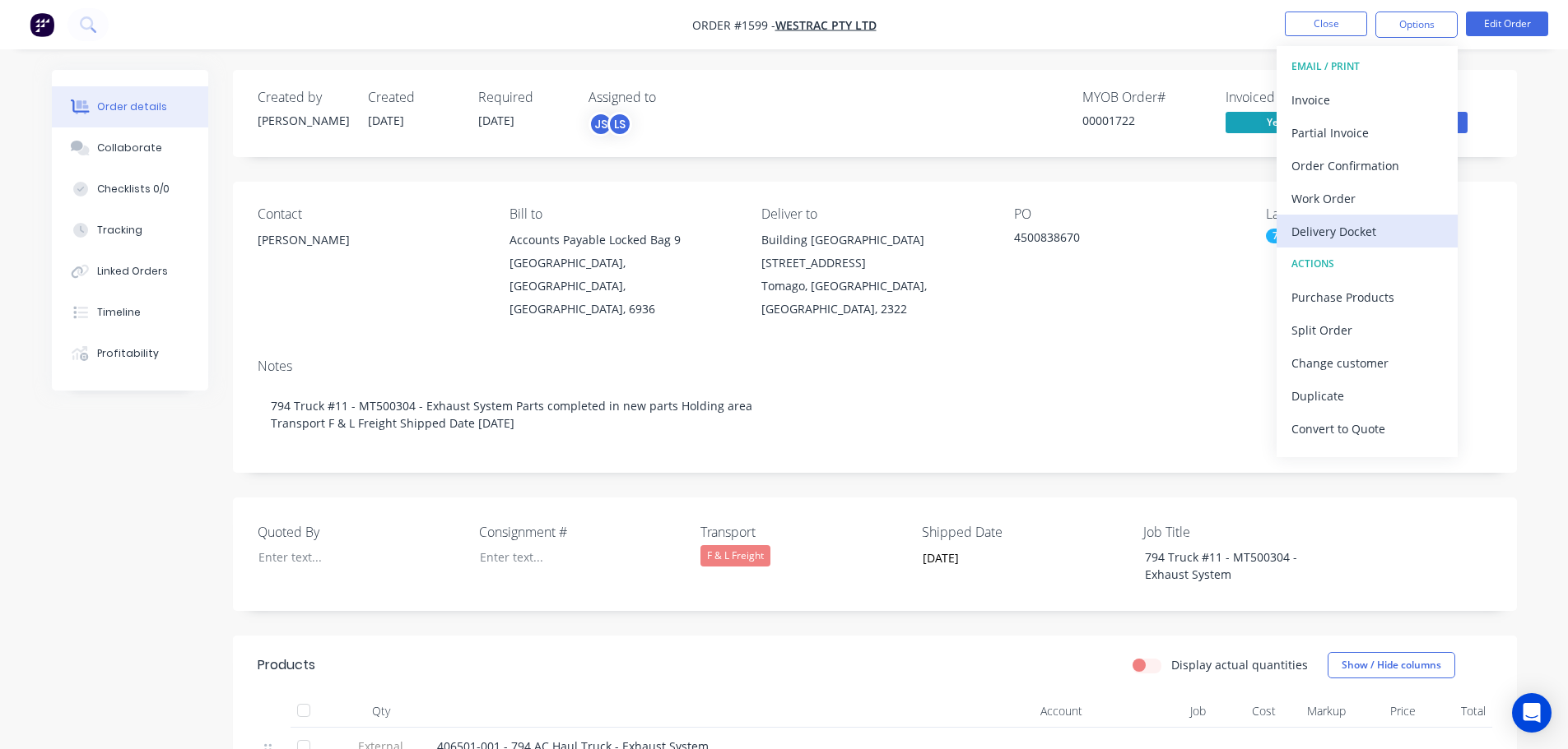
click at [1361, 234] on div "Delivery Docket" at bounding box center [1367, 232] width 151 height 23
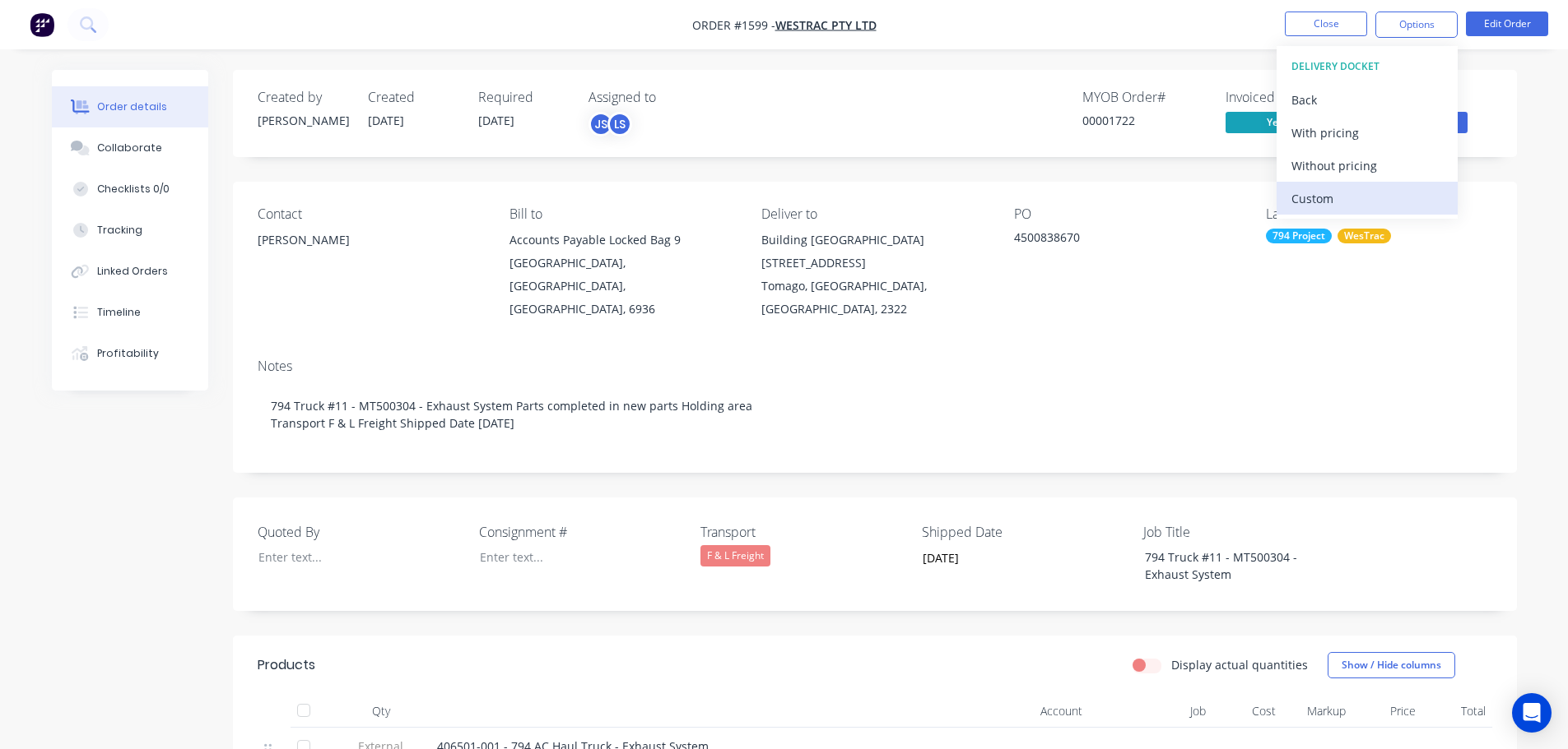
click at [1326, 192] on div "Custom" at bounding box center [1367, 198] width 151 height 23
click at [1327, 168] on div "Without pricing" at bounding box center [1367, 166] width 151 height 23
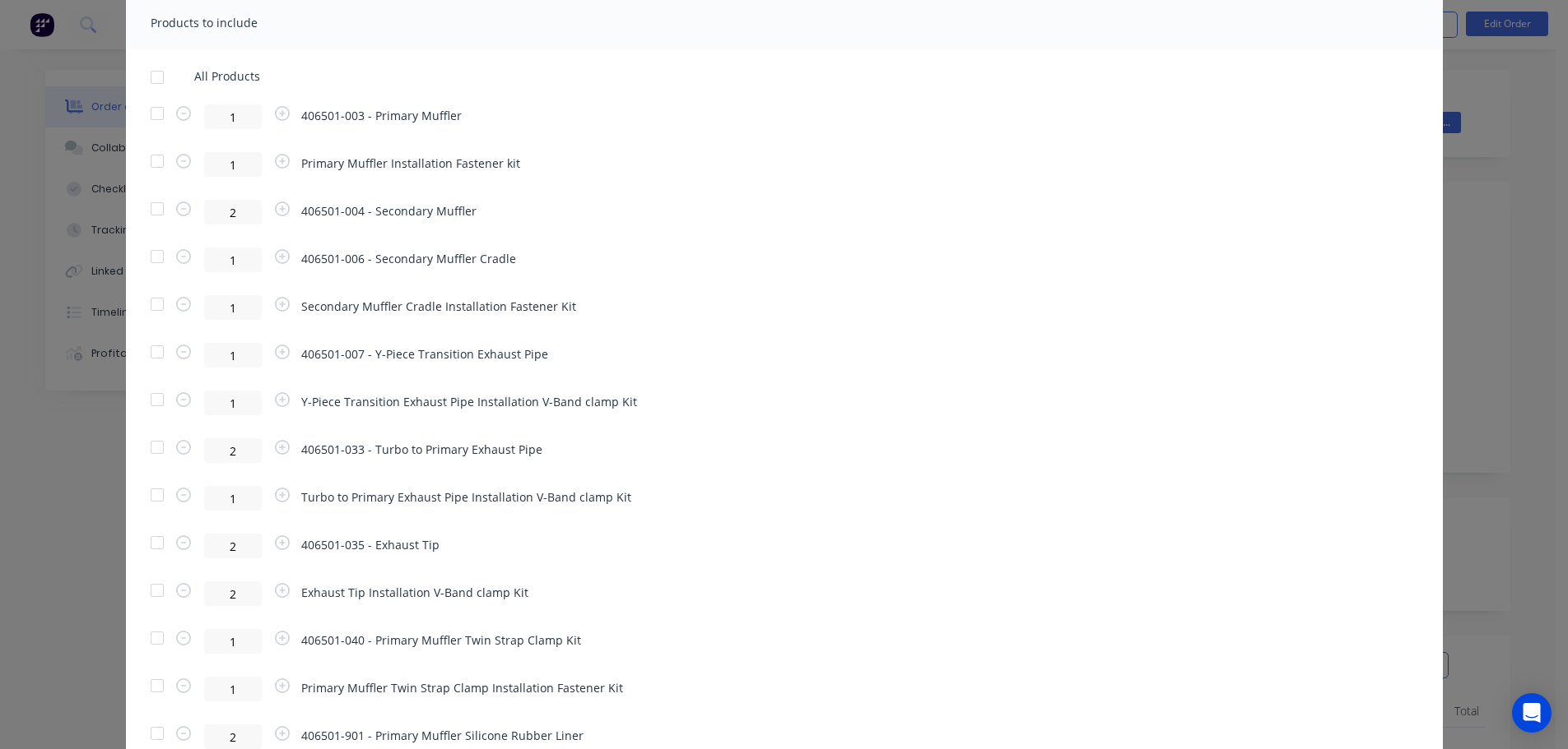
scroll to position [823, 0]
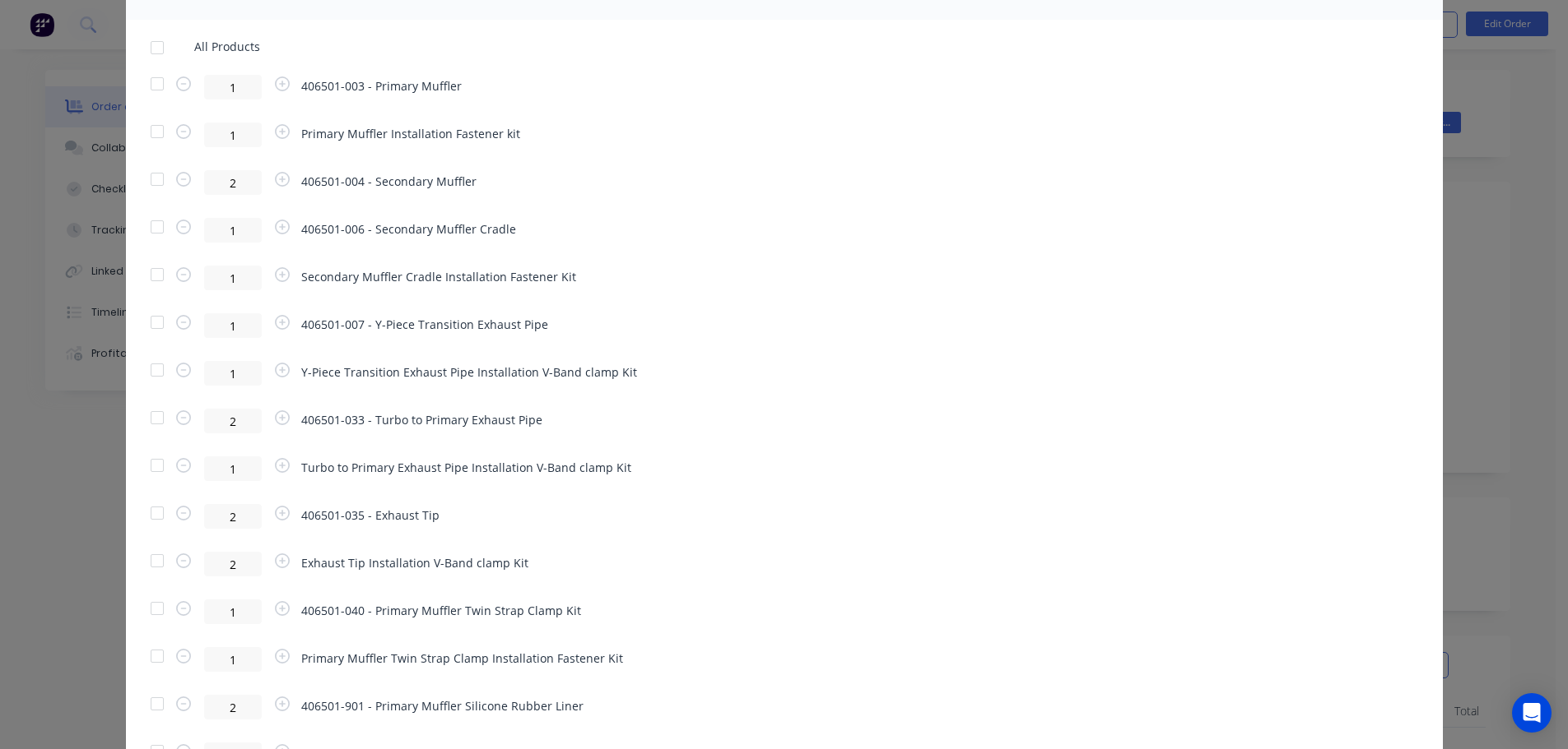
click at [151, 658] on div at bounding box center [157, 656] width 33 height 33
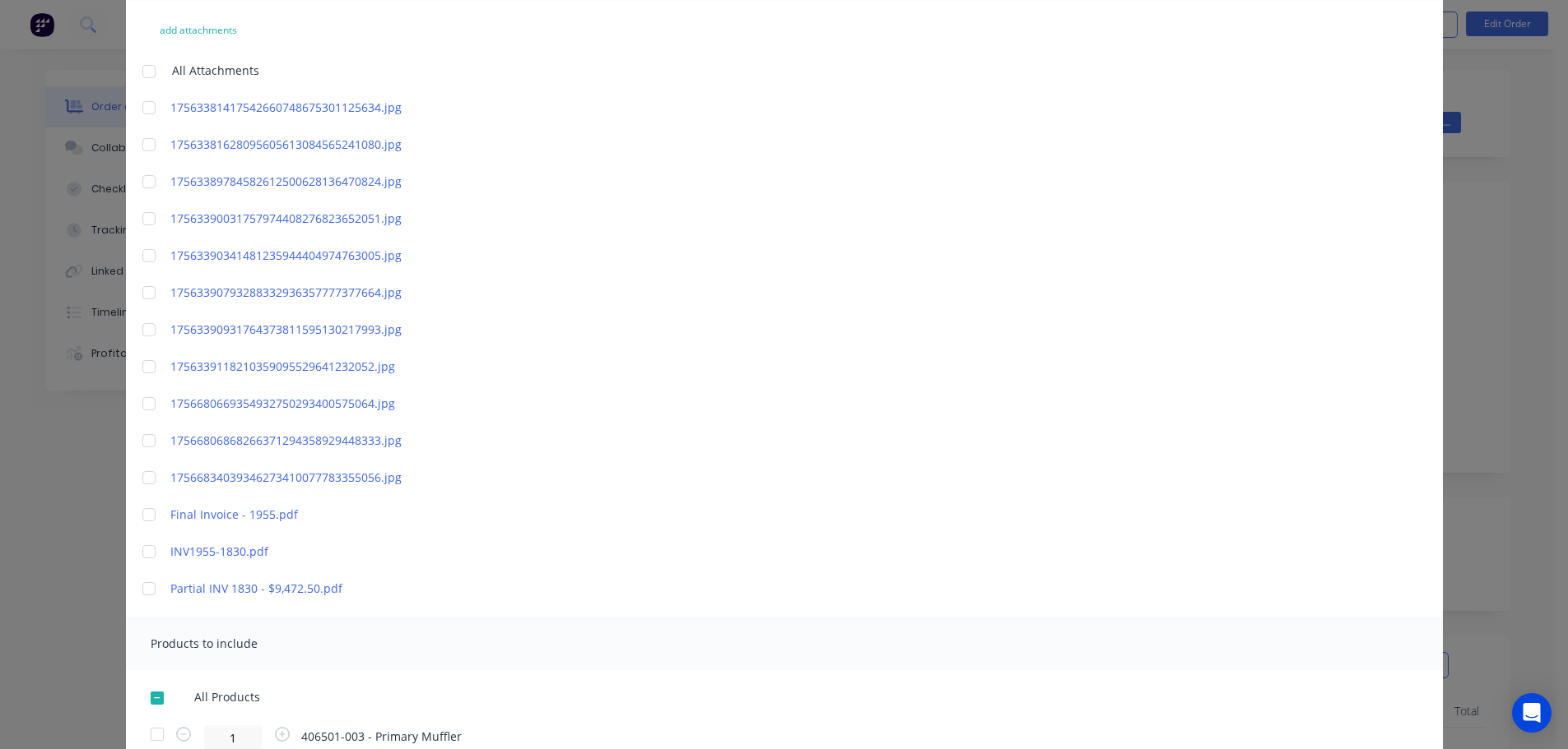
scroll to position [0, 0]
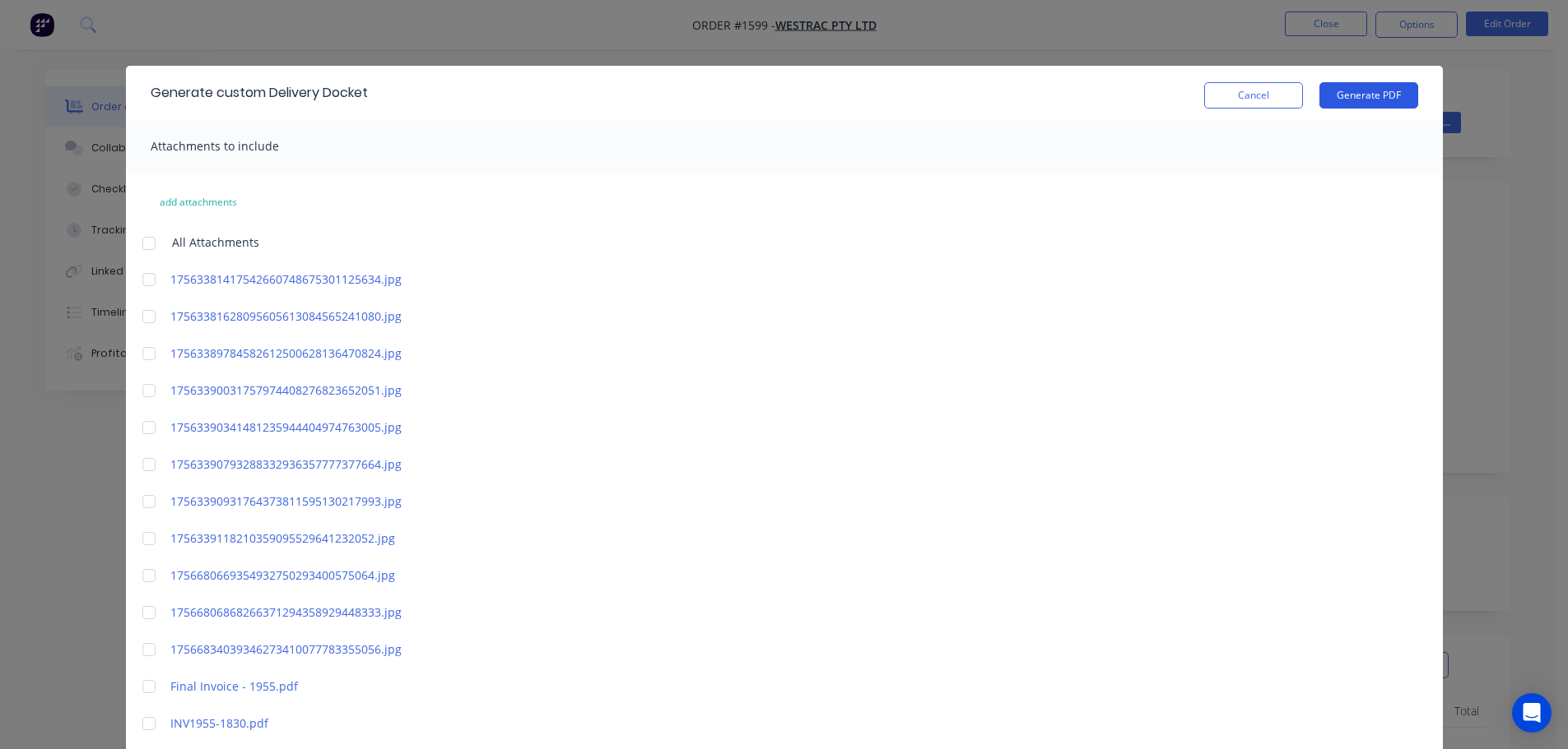
click at [1376, 97] on button "Generate PDF" at bounding box center [1369, 95] width 99 height 26
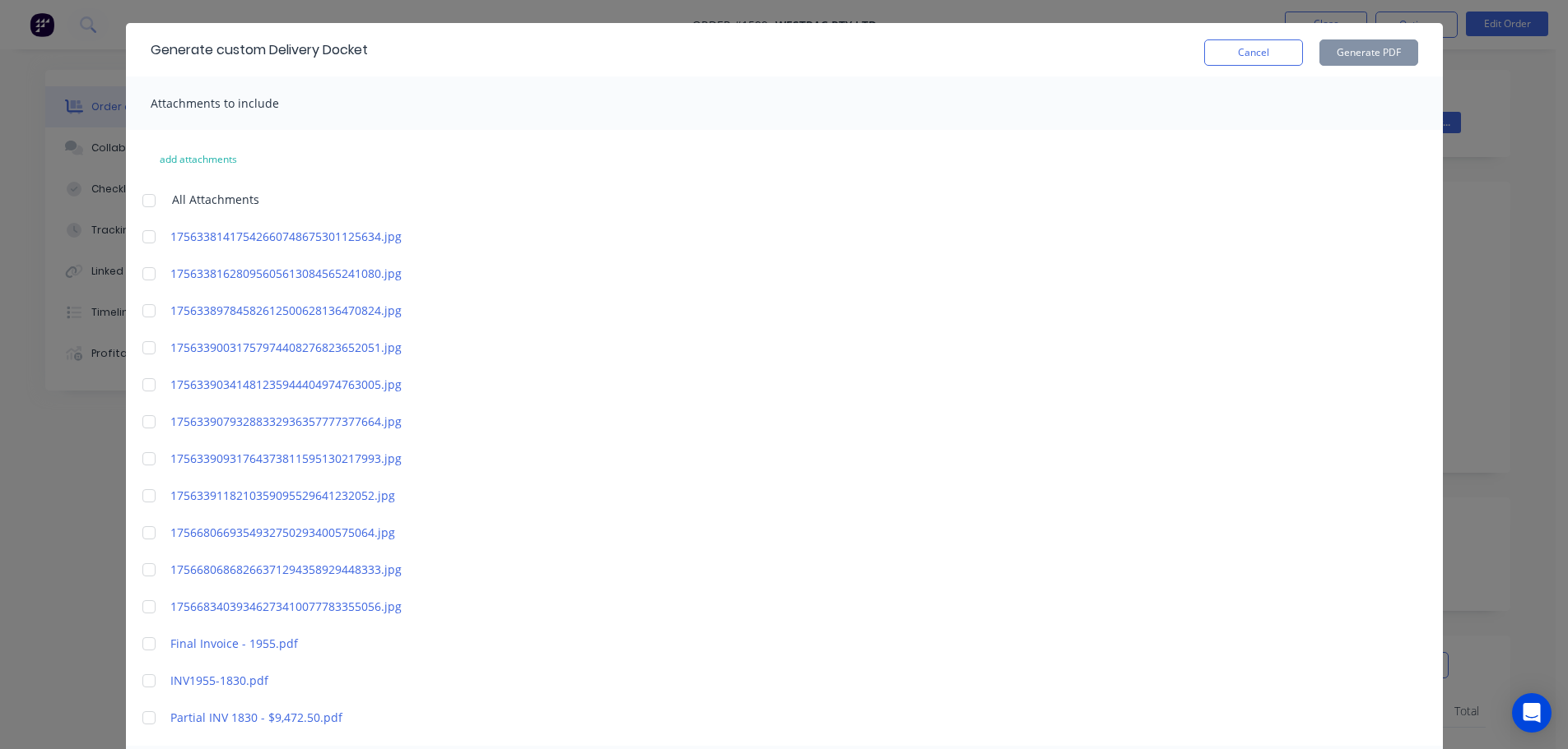
scroll to position [82, 0]
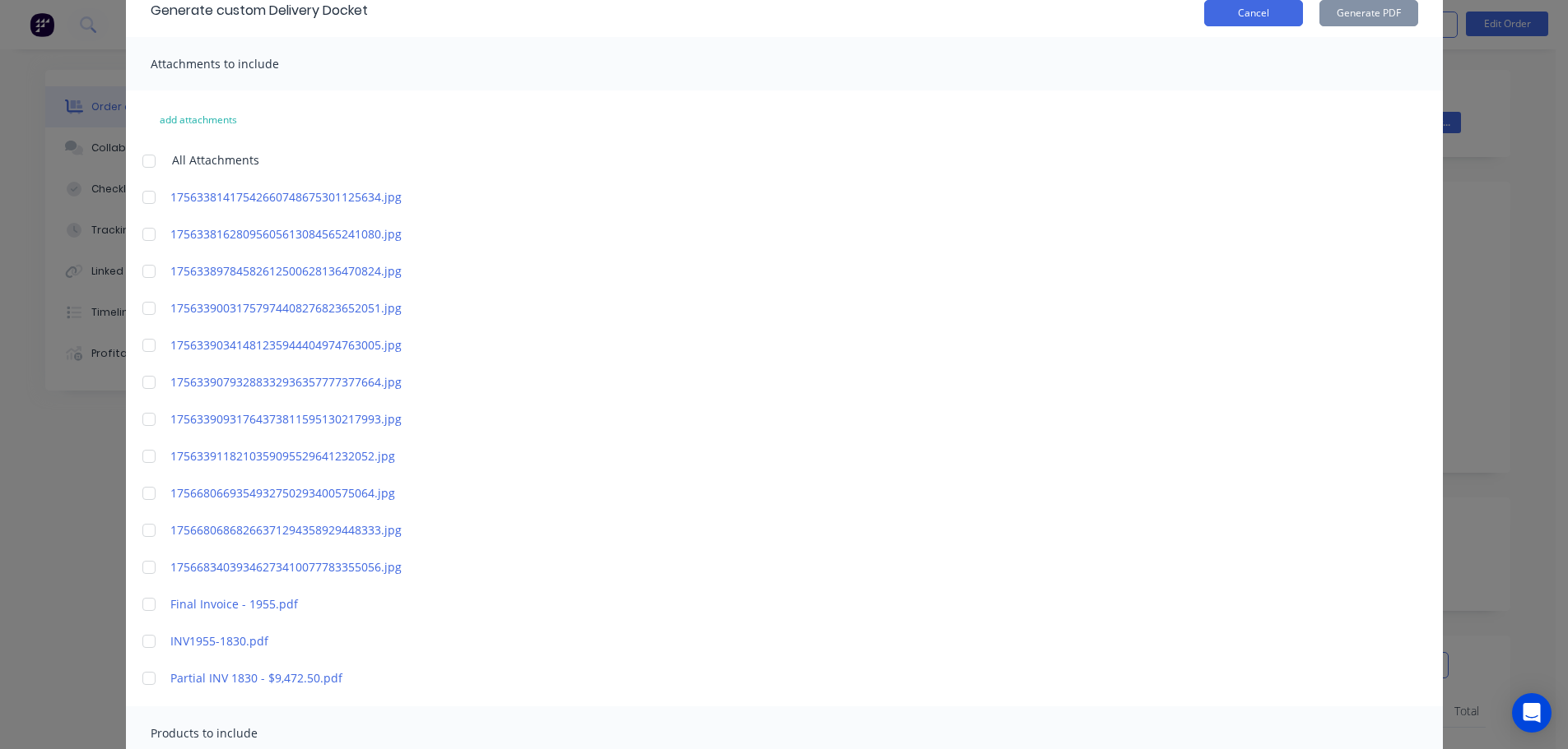
click at [1233, 17] on button "Cancel" at bounding box center [1253, 13] width 99 height 26
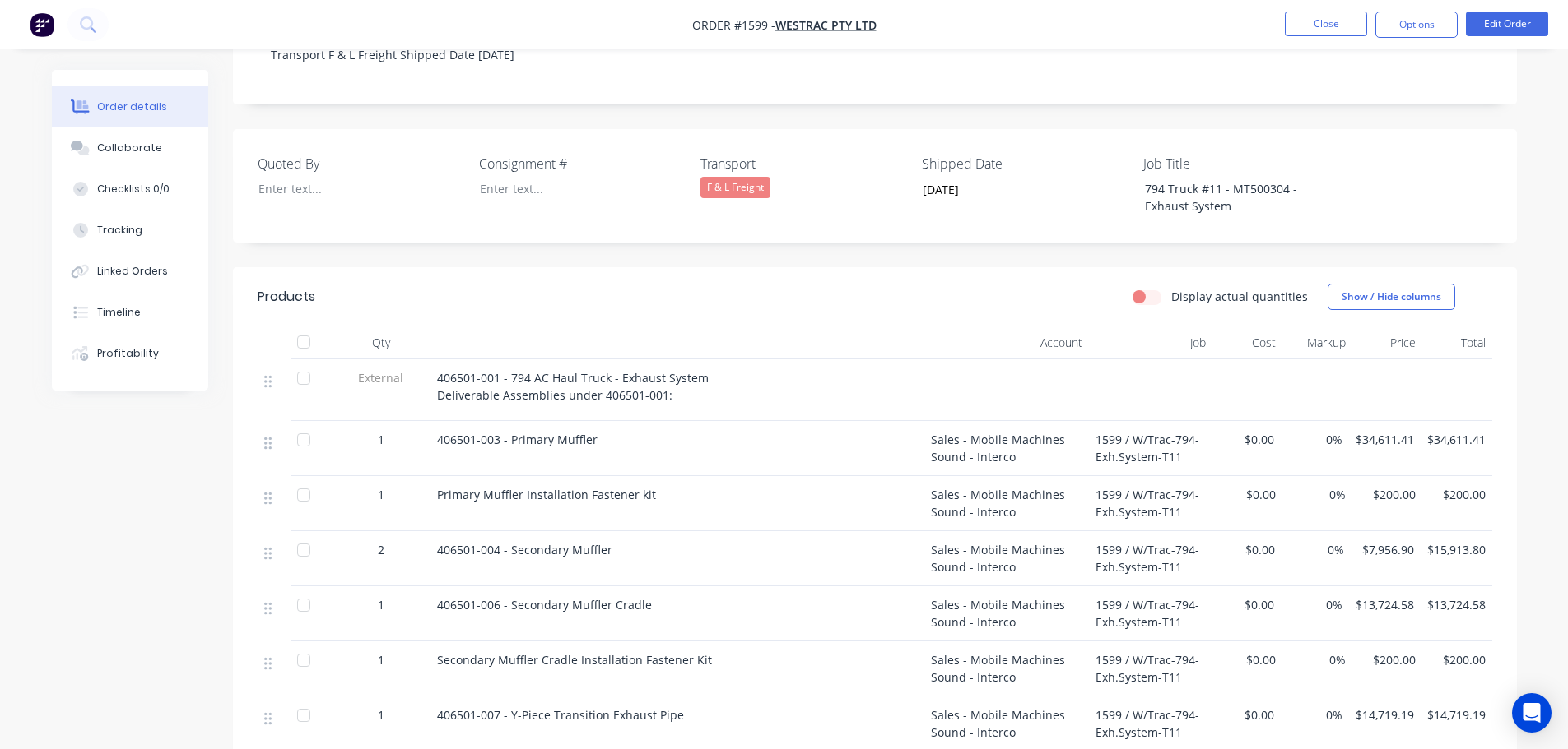
scroll to position [411, 0]
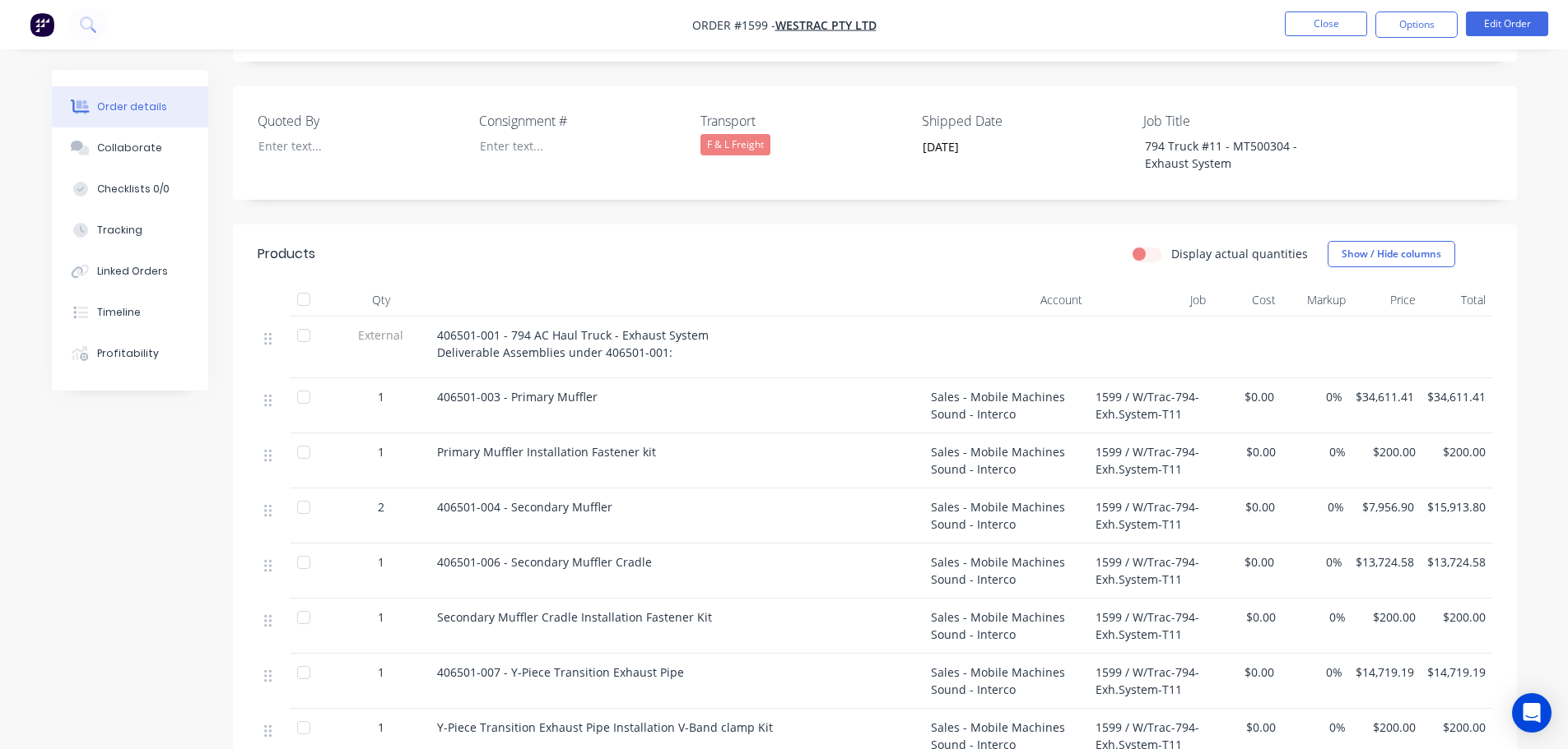
click at [298, 381] on div at bounding box center [304, 397] width 33 height 33
click at [307, 436] on div at bounding box center [304, 452] width 33 height 33
click at [300, 491] on div at bounding box center [304, 507] width 33 height 33
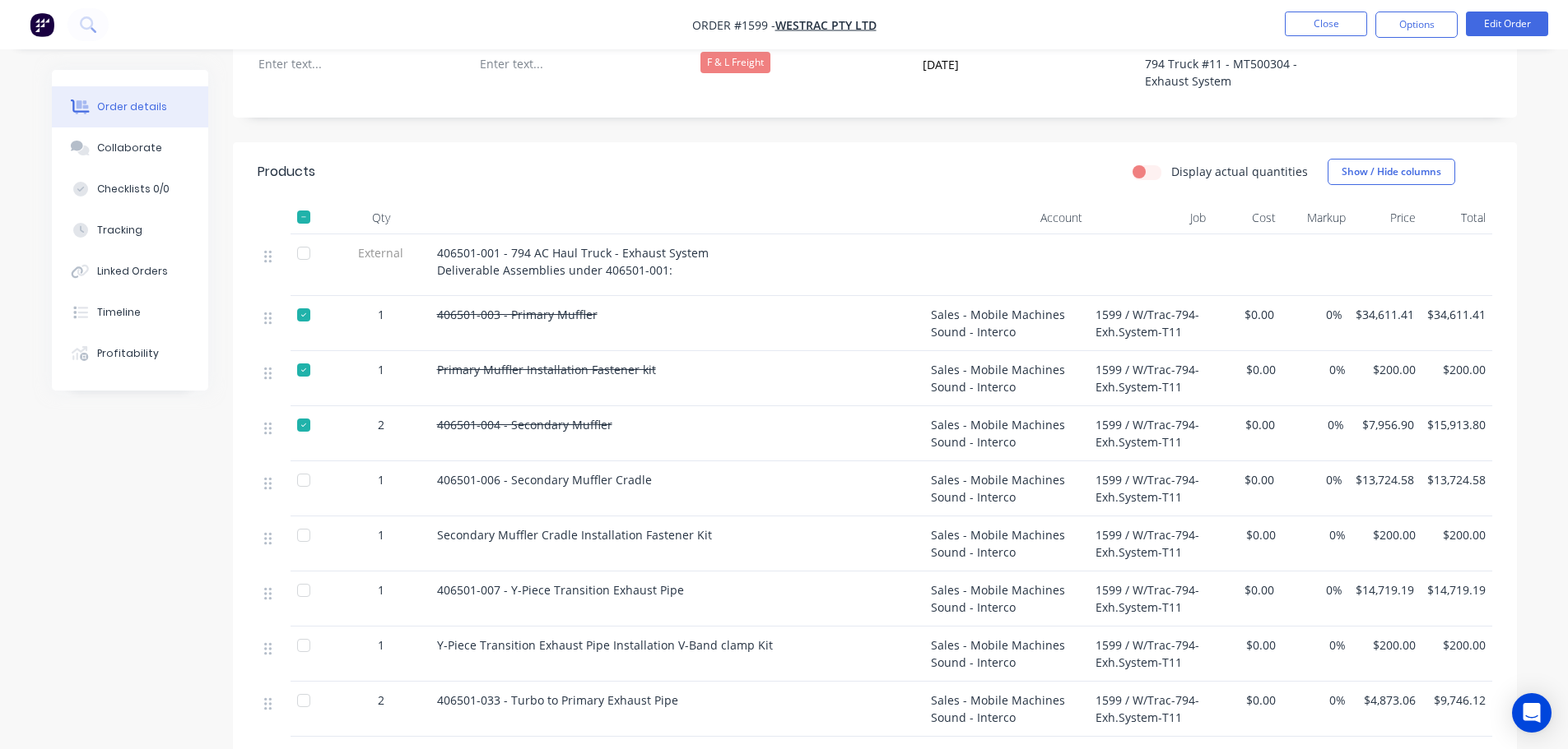
click at [307, 464] on div at bounding box center [304, 480] width 33 height 33
click at [304, 519] on div at bounding box center [304, 535] width 33 height 33
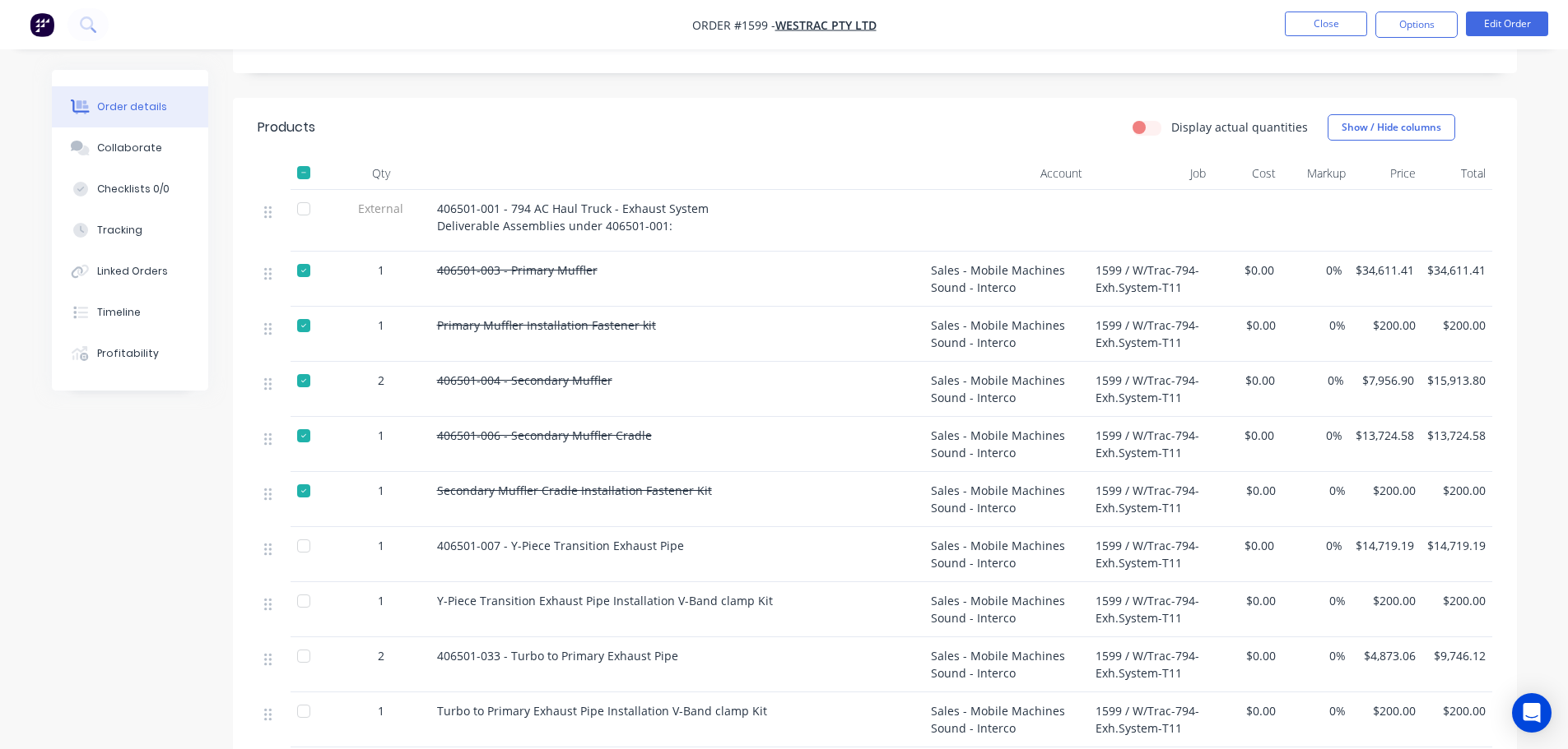
scroll to position [576, 0]
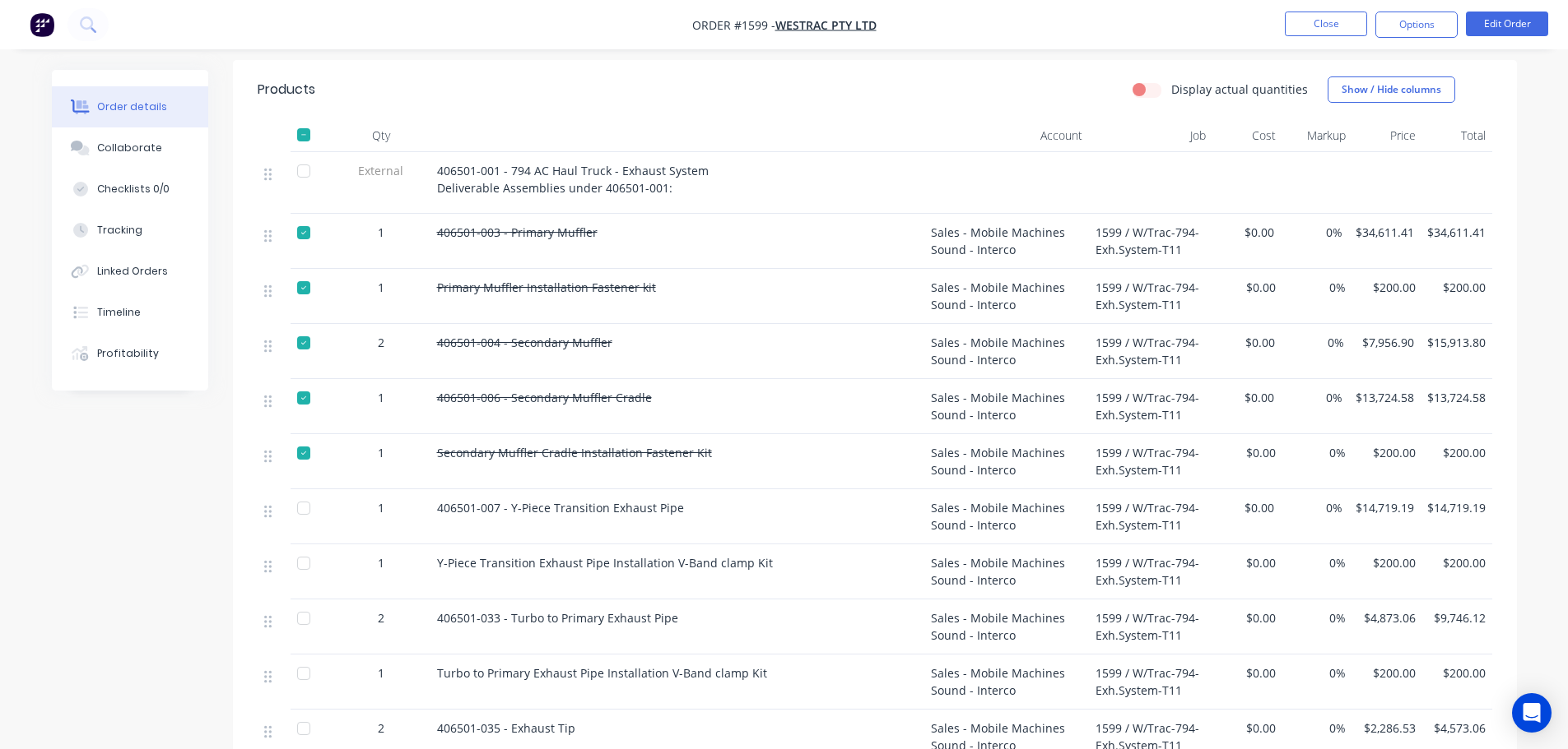
click at [307, 492] on div at bounding box center [304, 508] width 33 height 33
click at [300, 547] on div at bounding box center [304, 563] width 33 height 33
click at [306, 602] on div at bounding box center [304, 618] width 33 height 33
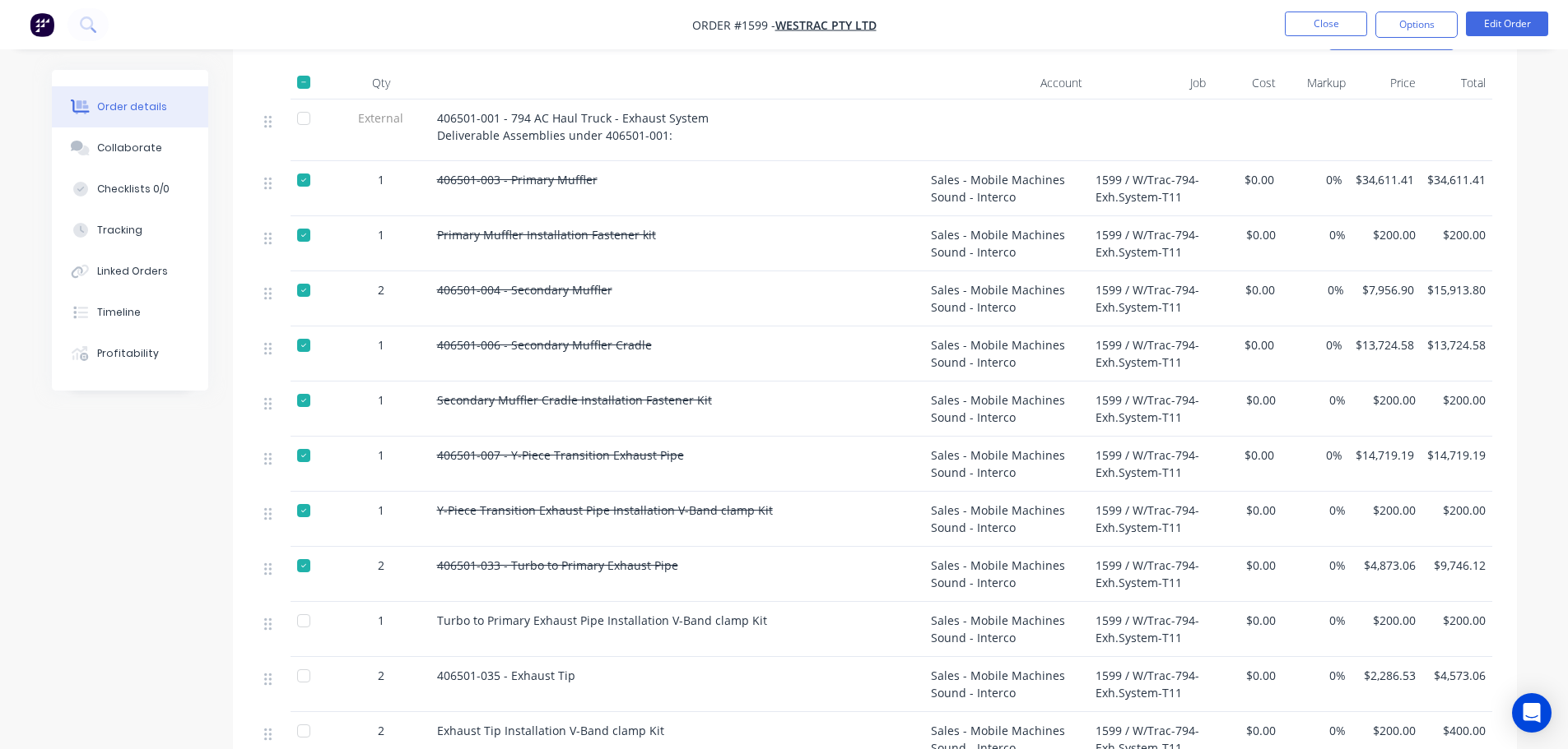
scroll to position [658, 0]
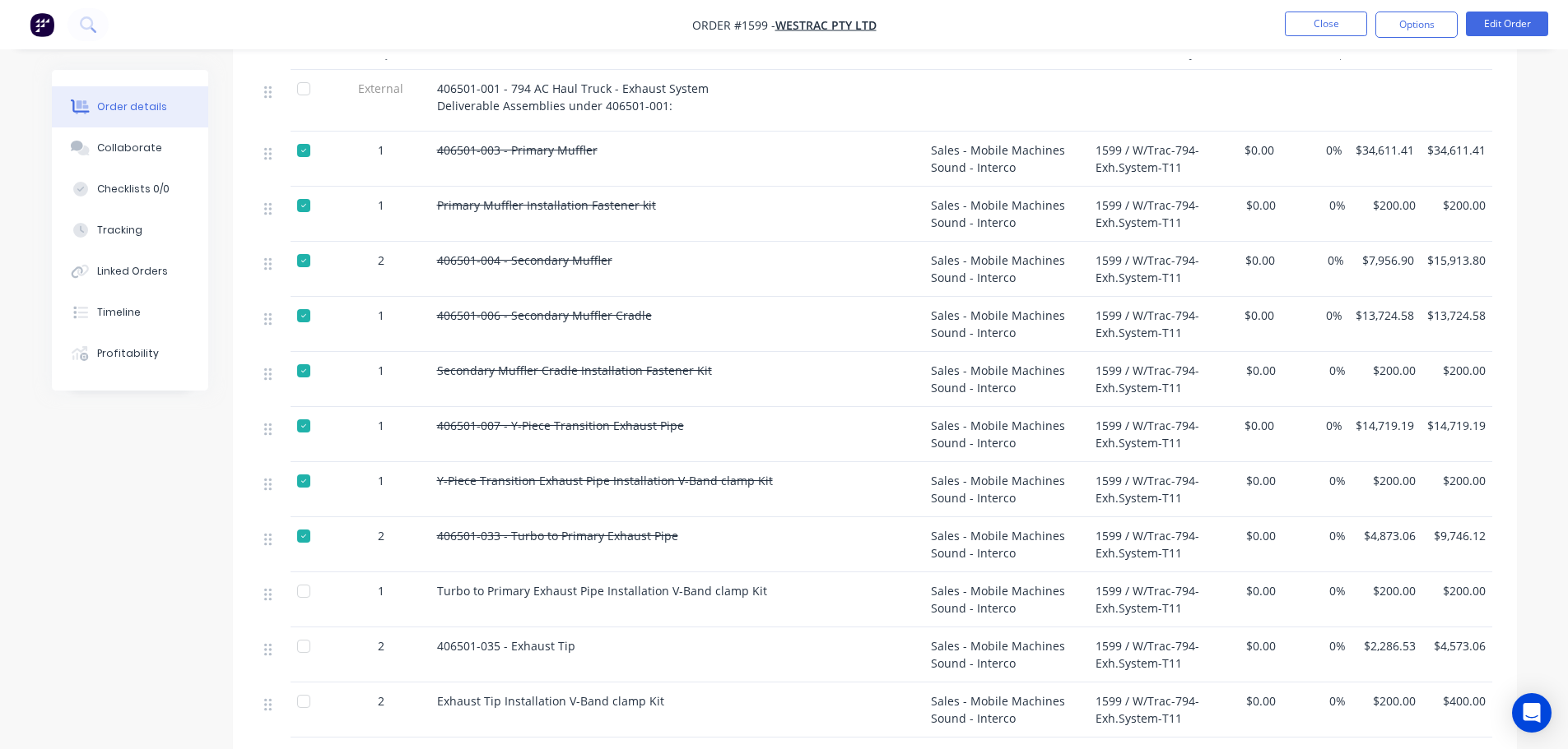
click at [312, 575] on div at bounding box center [304, 591] width 33 height 33
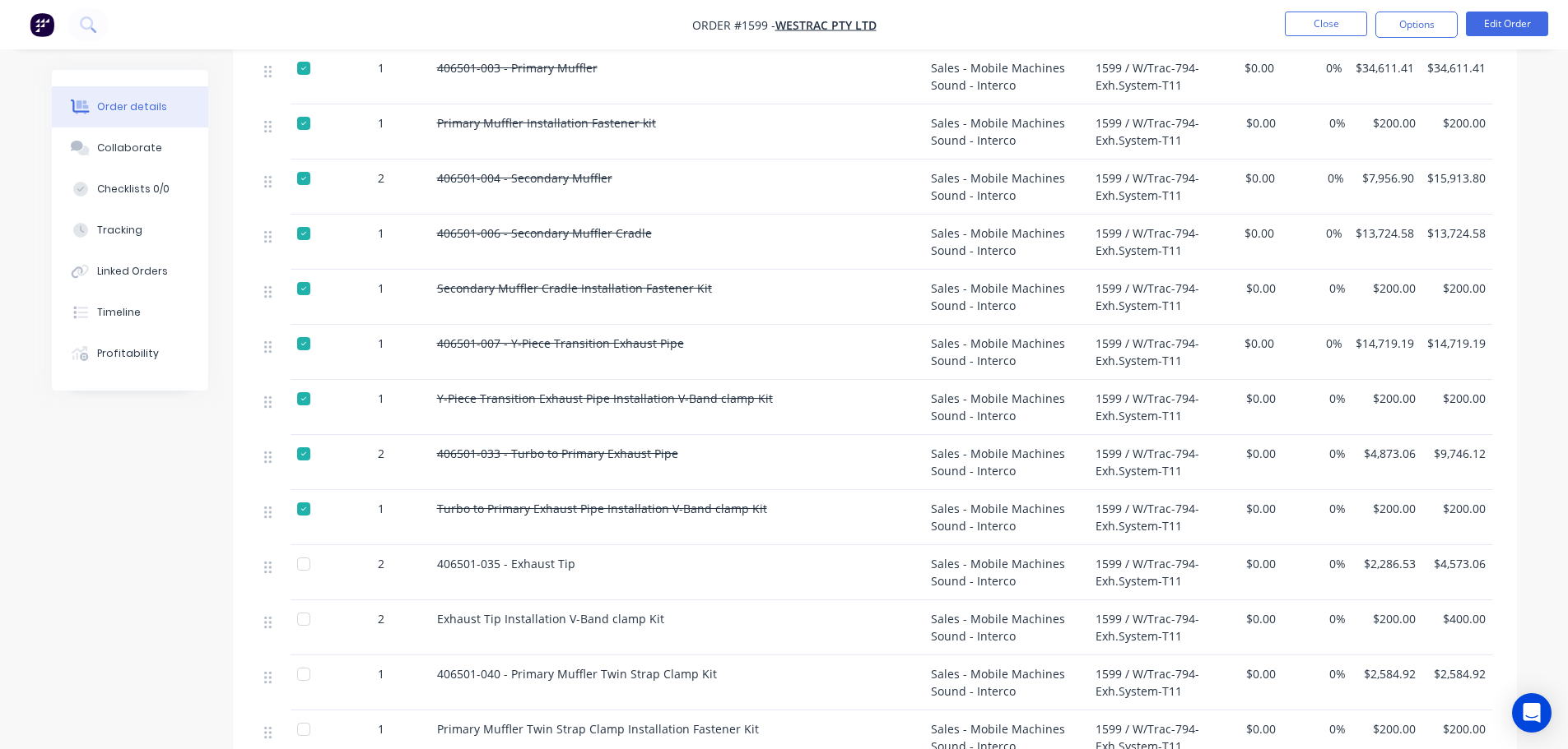
click at [304, 548] on div at bounding box center [304, 564] width 33 height 33
click at [307, 603] on div at bounding box center [304, 619] width 33 height 33
click at [305, 658] on div at bounding box center [304, 674] width 33 height 33
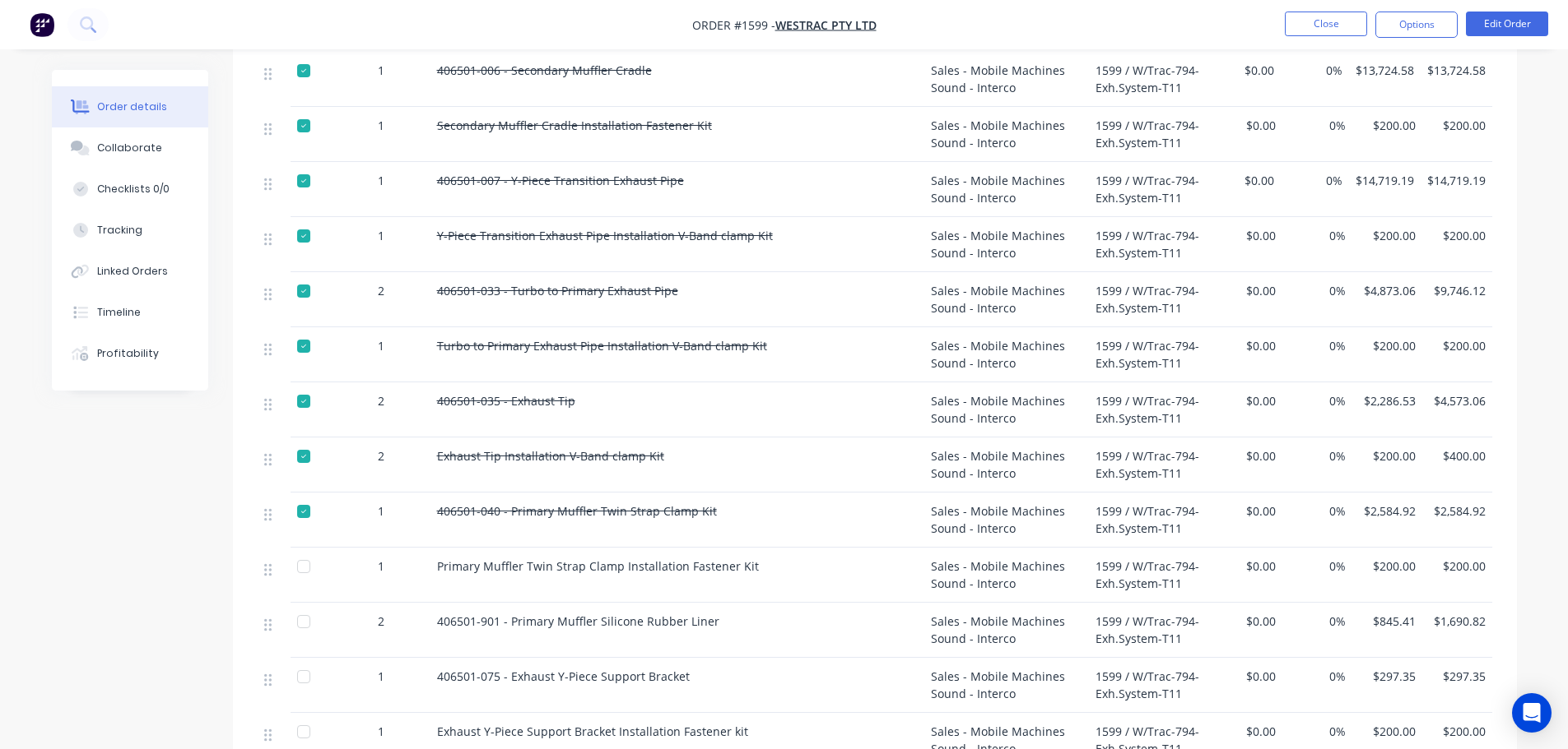
scroll to position [905, 0]
click at [312, 549] on div at bounding box center [304, 565] width 33 height 33
click at [306, 604] on div at bounding box center [304, 620] width 33 height 33
click at [308, 659] on div at bounding box center [304, 675] width 33 height 33
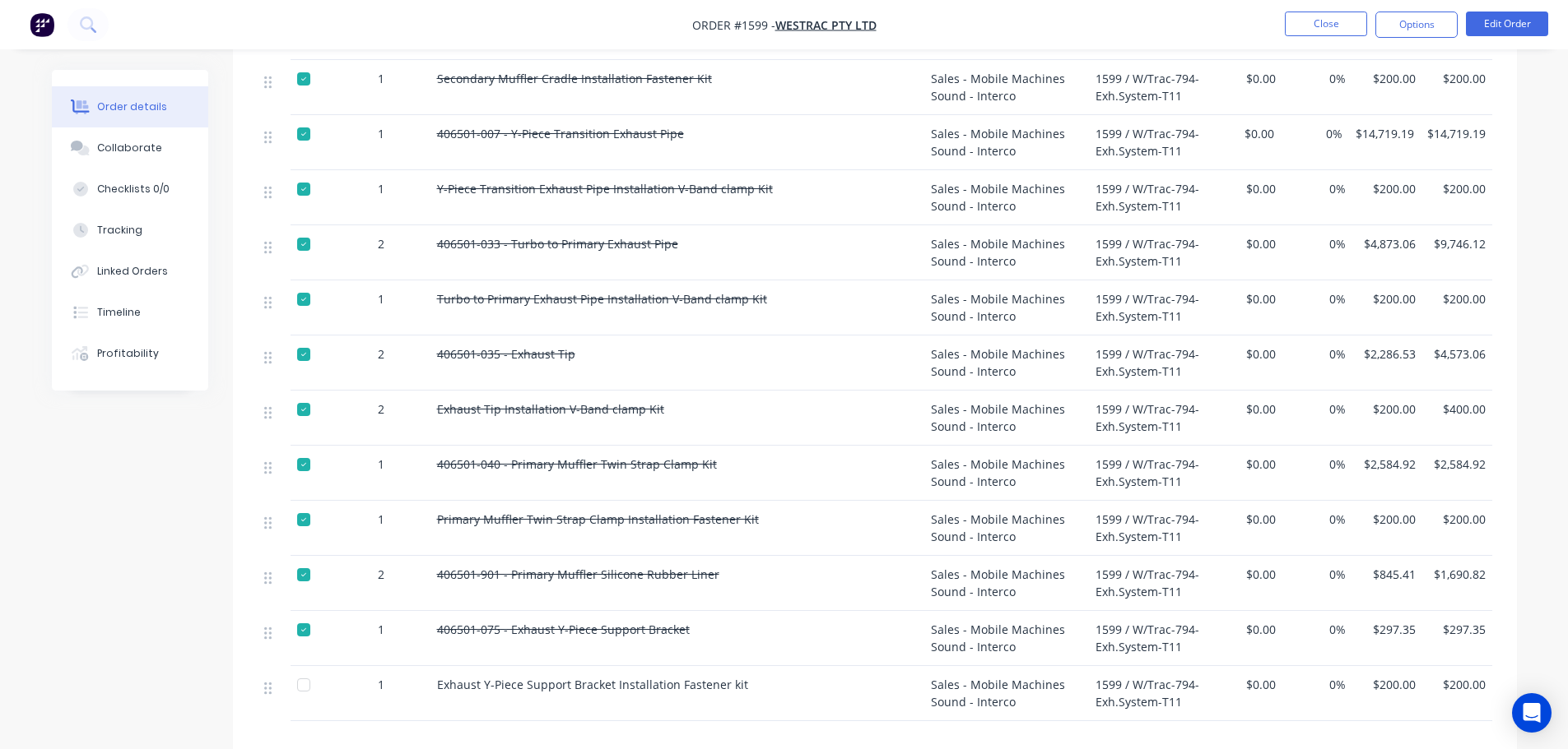
scroll to position [987, 0]
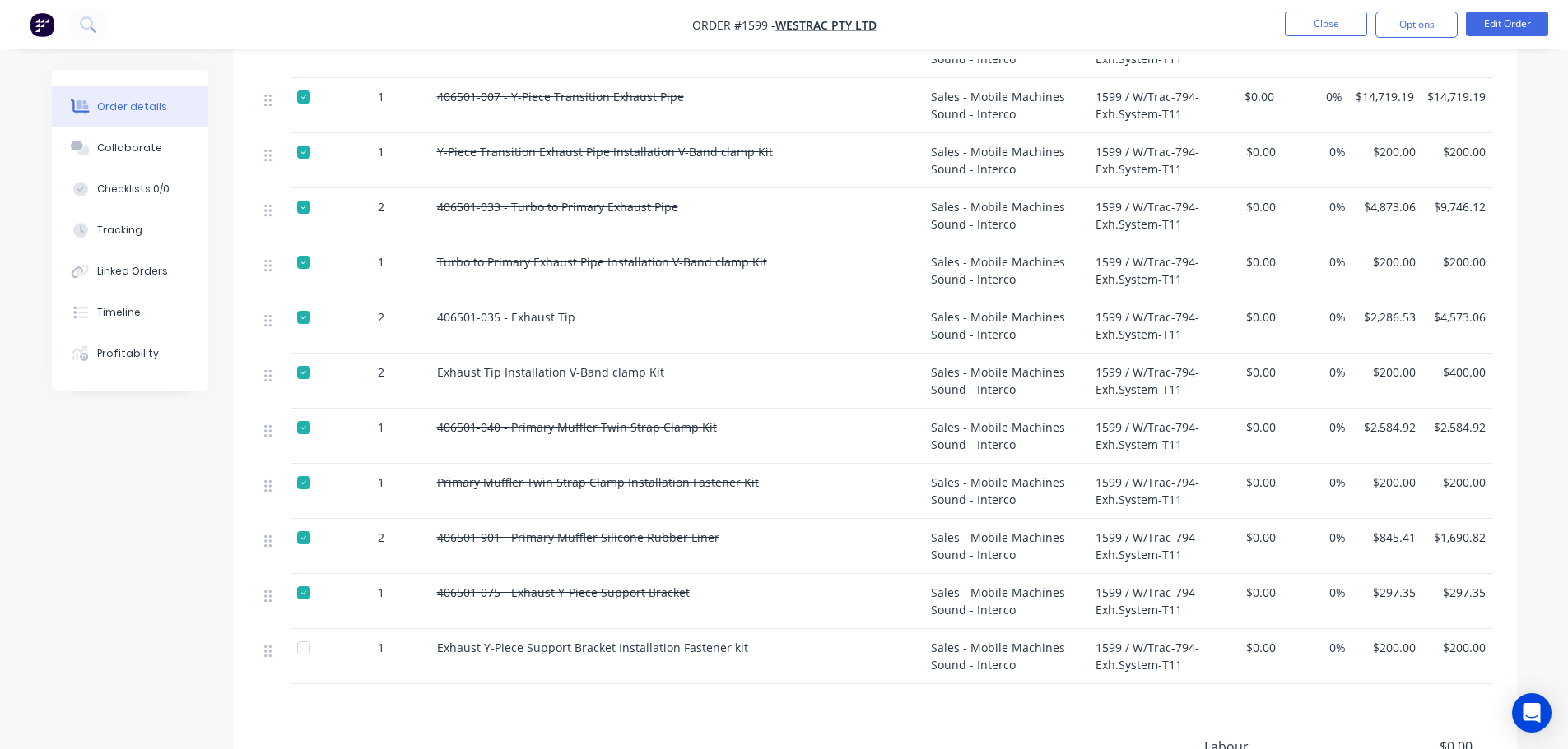
click at [308, 632] on div at bounding box center [304, 648] width 33 height 33
click at [307, 522] on div at bounding box center [304, 538] width 33 height 33
click at [1320, 26] on button "Close" at bounding box center [1325, 23] width 82 height 24
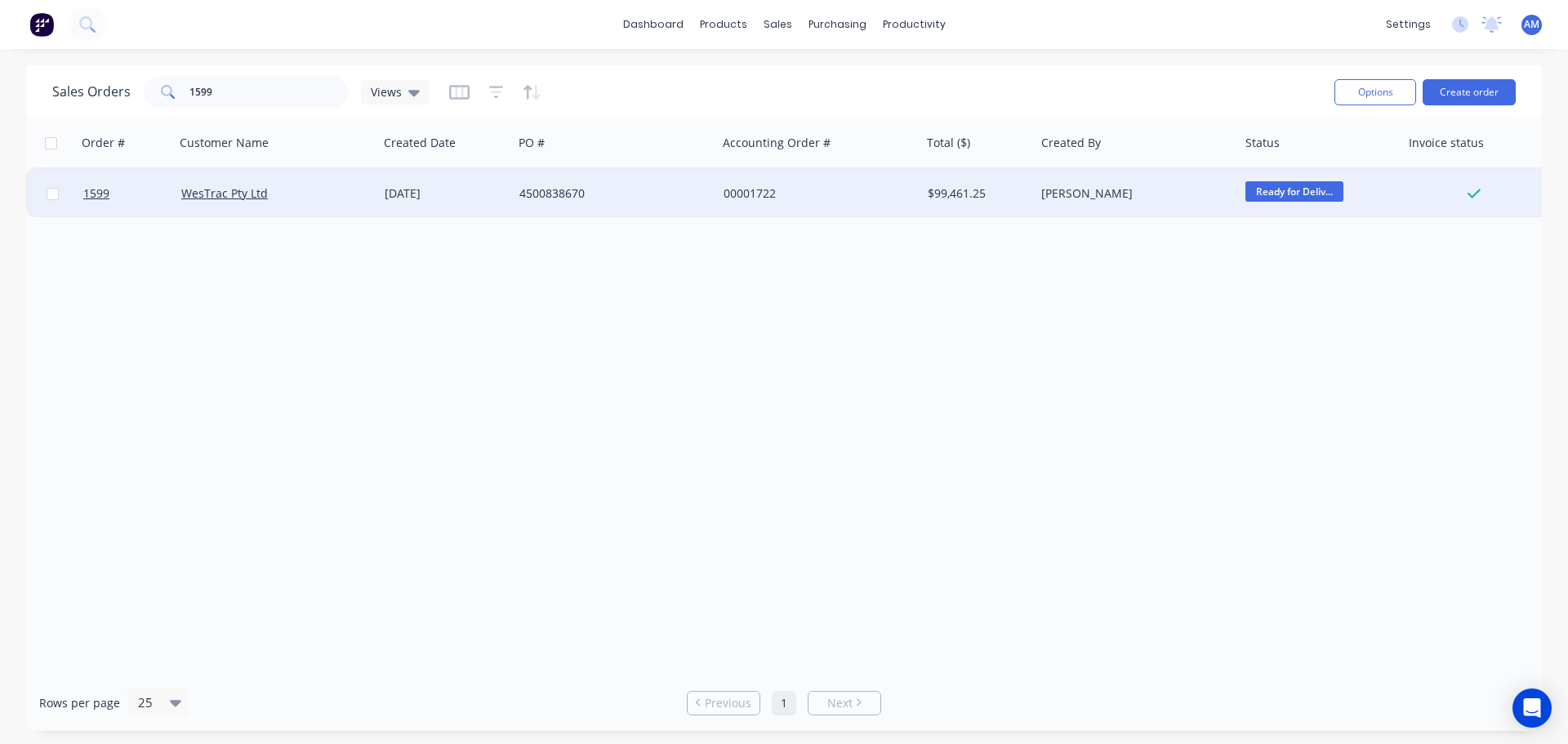
click at [739, 190] on div "00001722" at bounding box center [814, 193] width 182 height 16
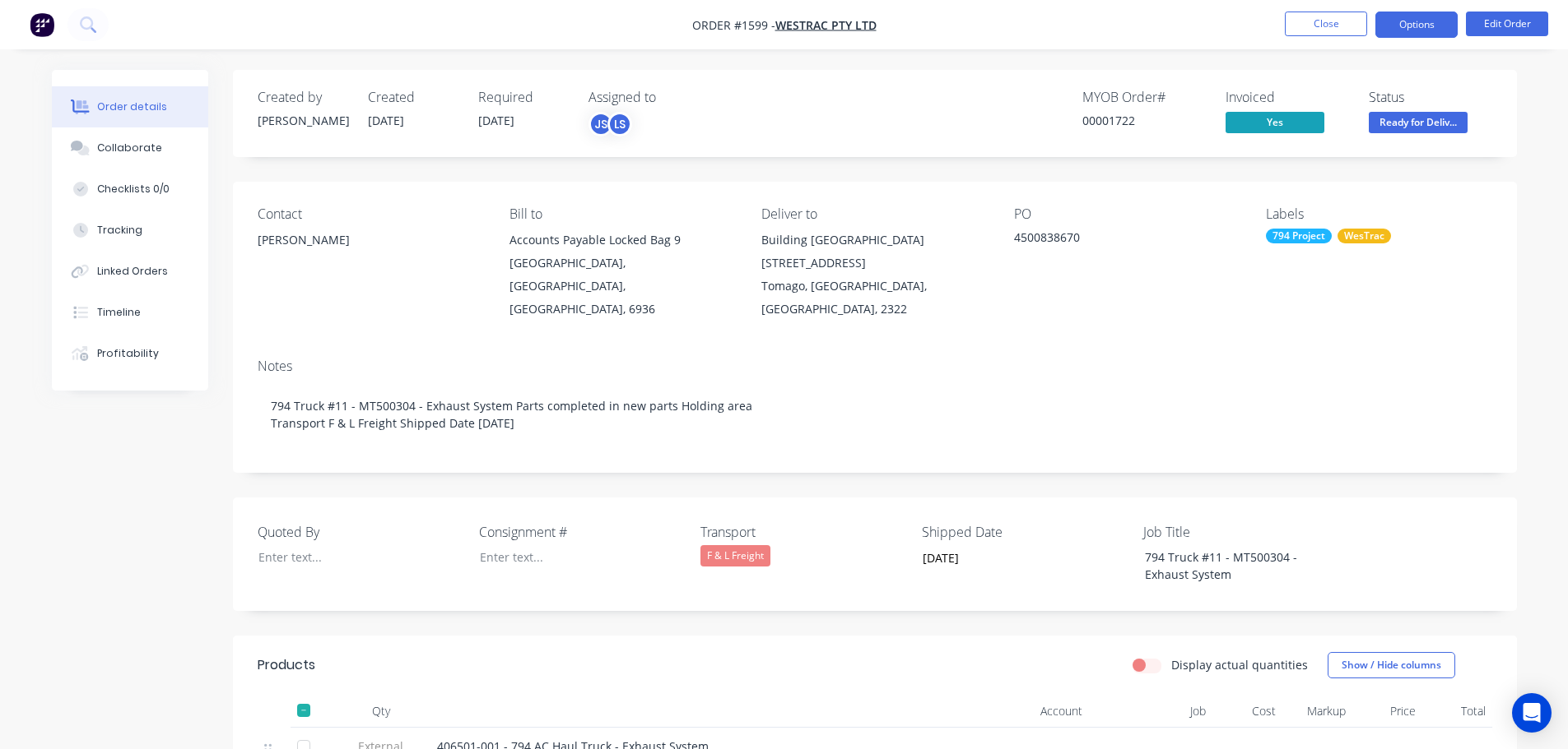
click at [1401, 31] on button "Options" at bounding box center [1416, 24] width 82 height 26
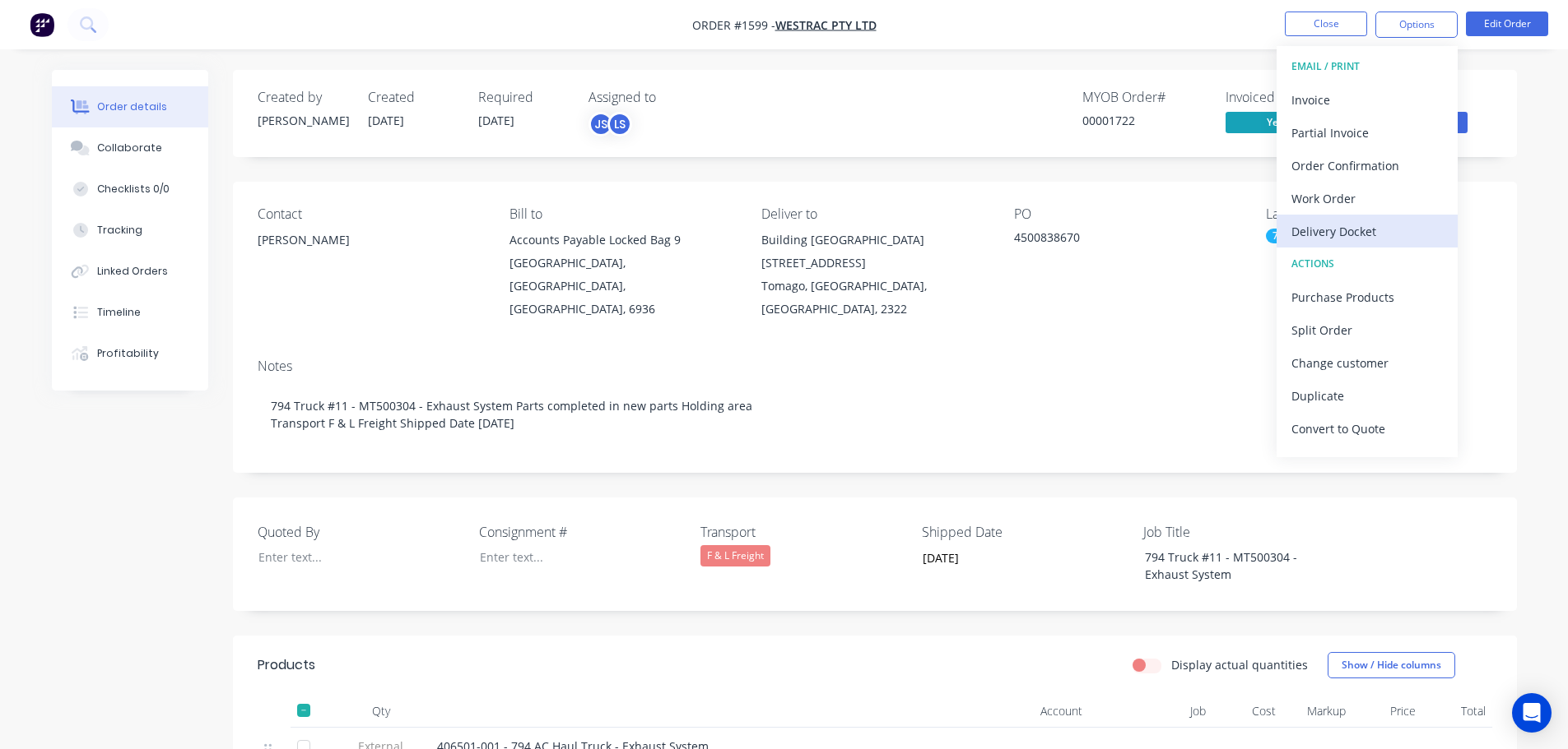
click at [1334, 229] on div "Delivery Docket" at bounding box center [1367, 232] width 151 height 23
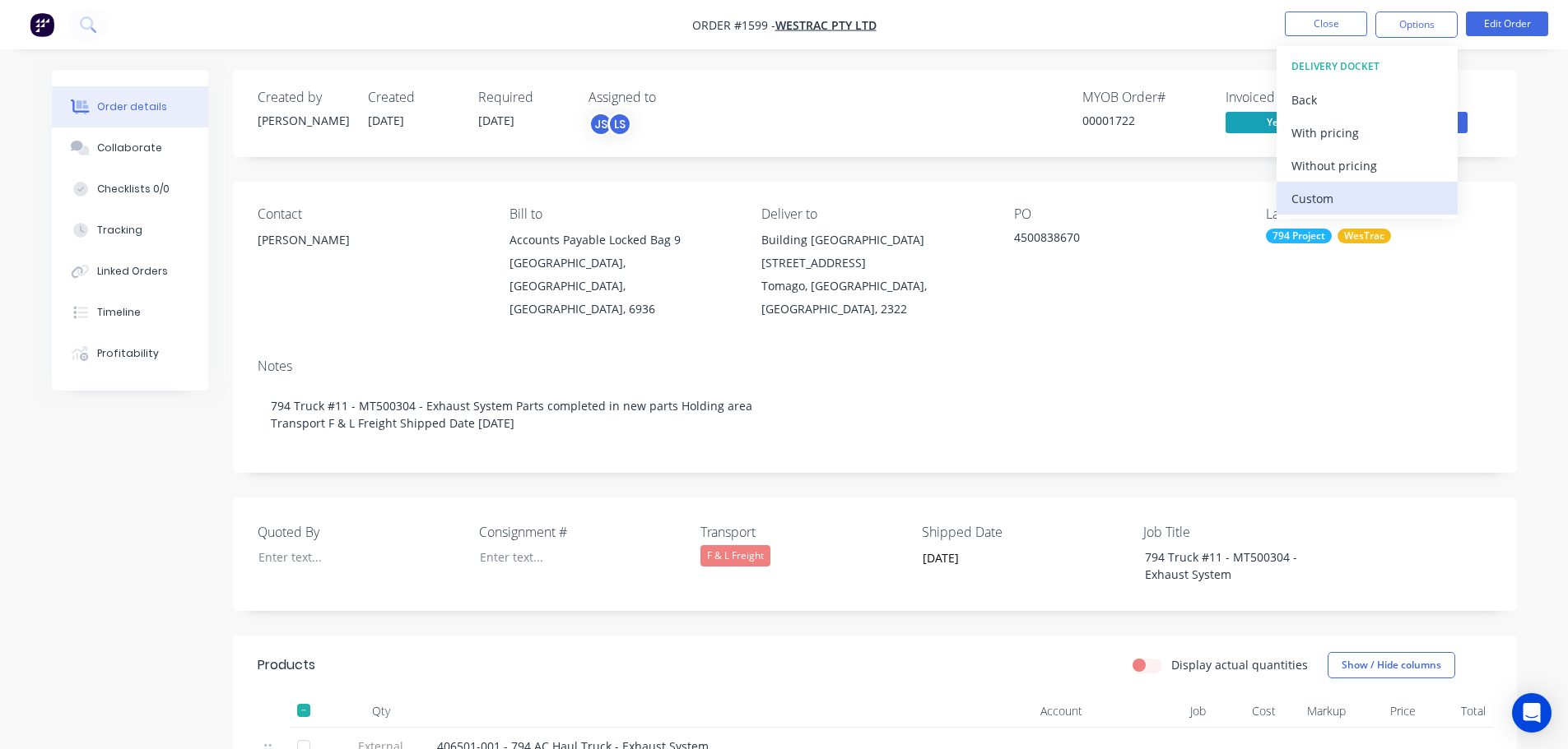
click at [1334, 205] on div "Custom" at bounding box center [1367, 198] width 151 height 23
click at [1334, 165] on div "Without pricing" at bounding box center [1367, 166] width 151 height 23
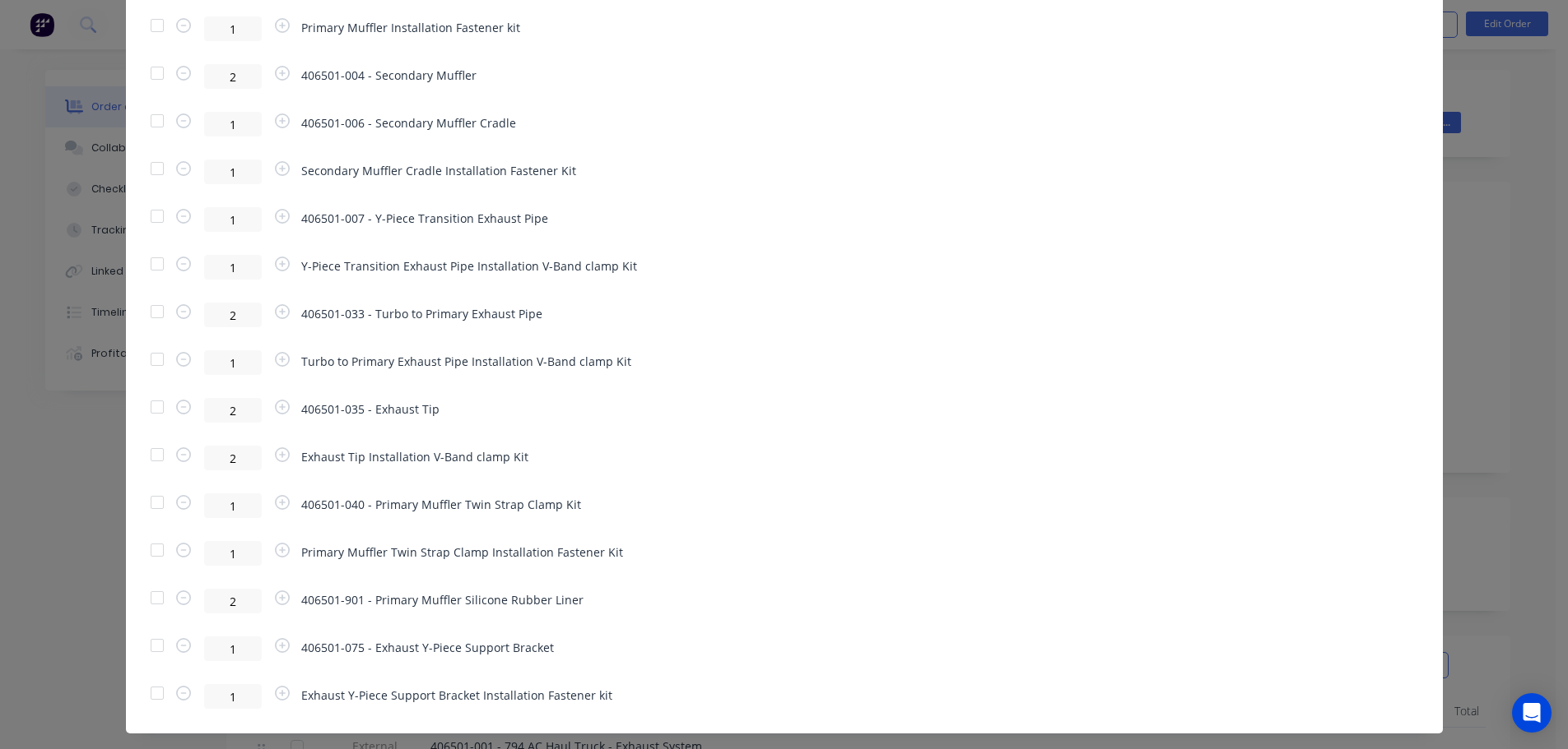
scroll to position [1035, 0]
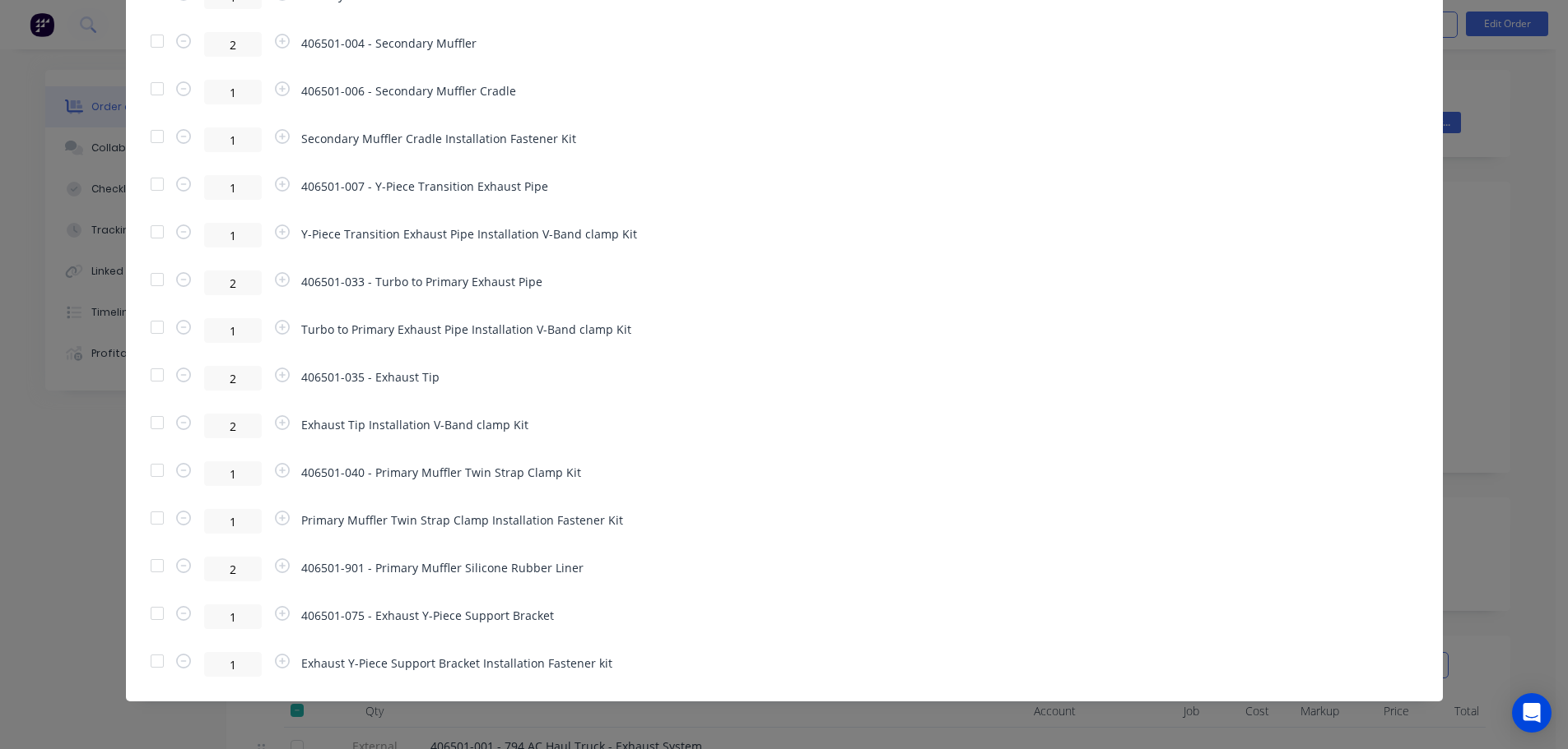
click at [153, 564] on div at bounding box center [157, 566] width 33 height 33
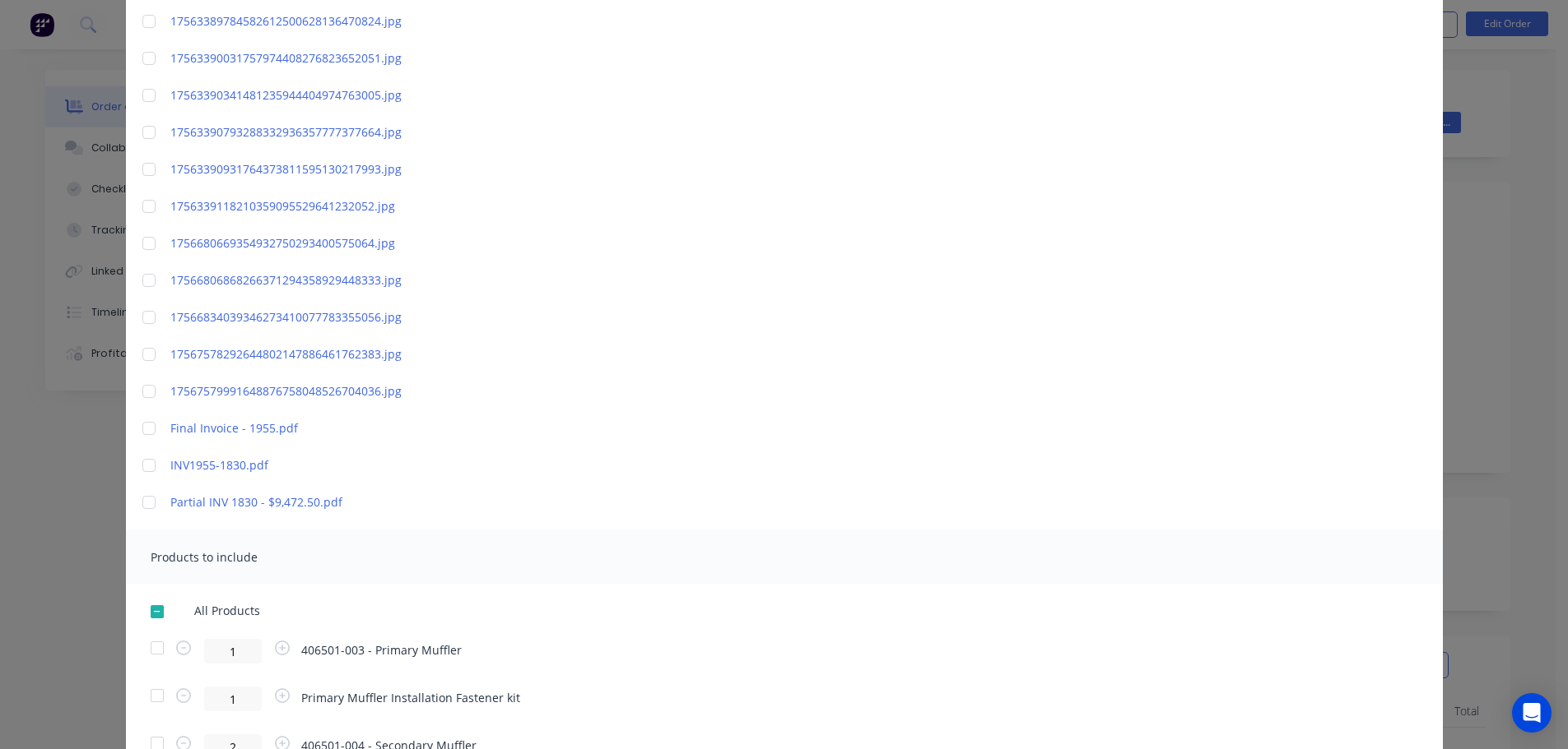
scroll to position [48, 0]
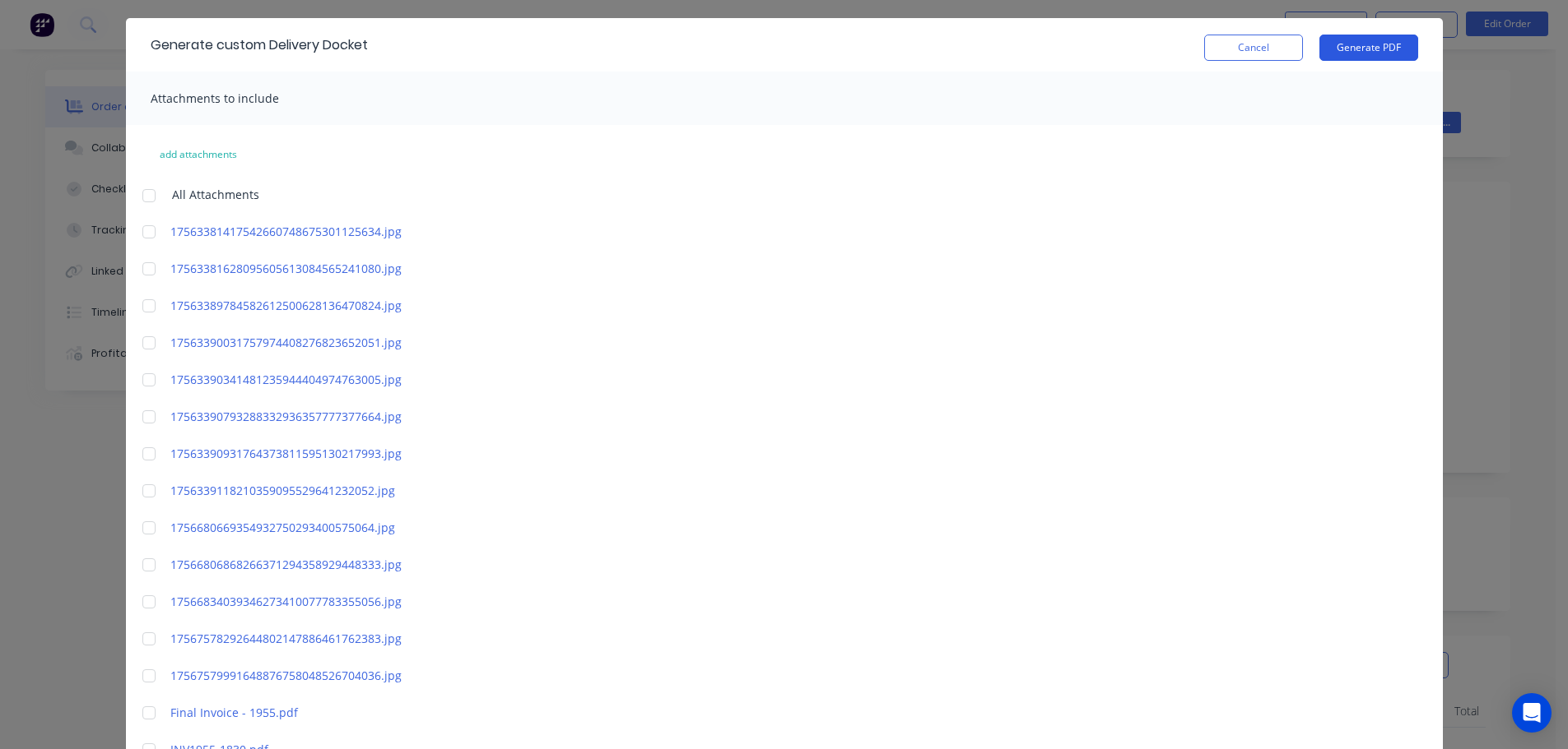
click at [1362, 52] on button "Generate PDF" at bounding box center [1369, 47] width 99 height 26
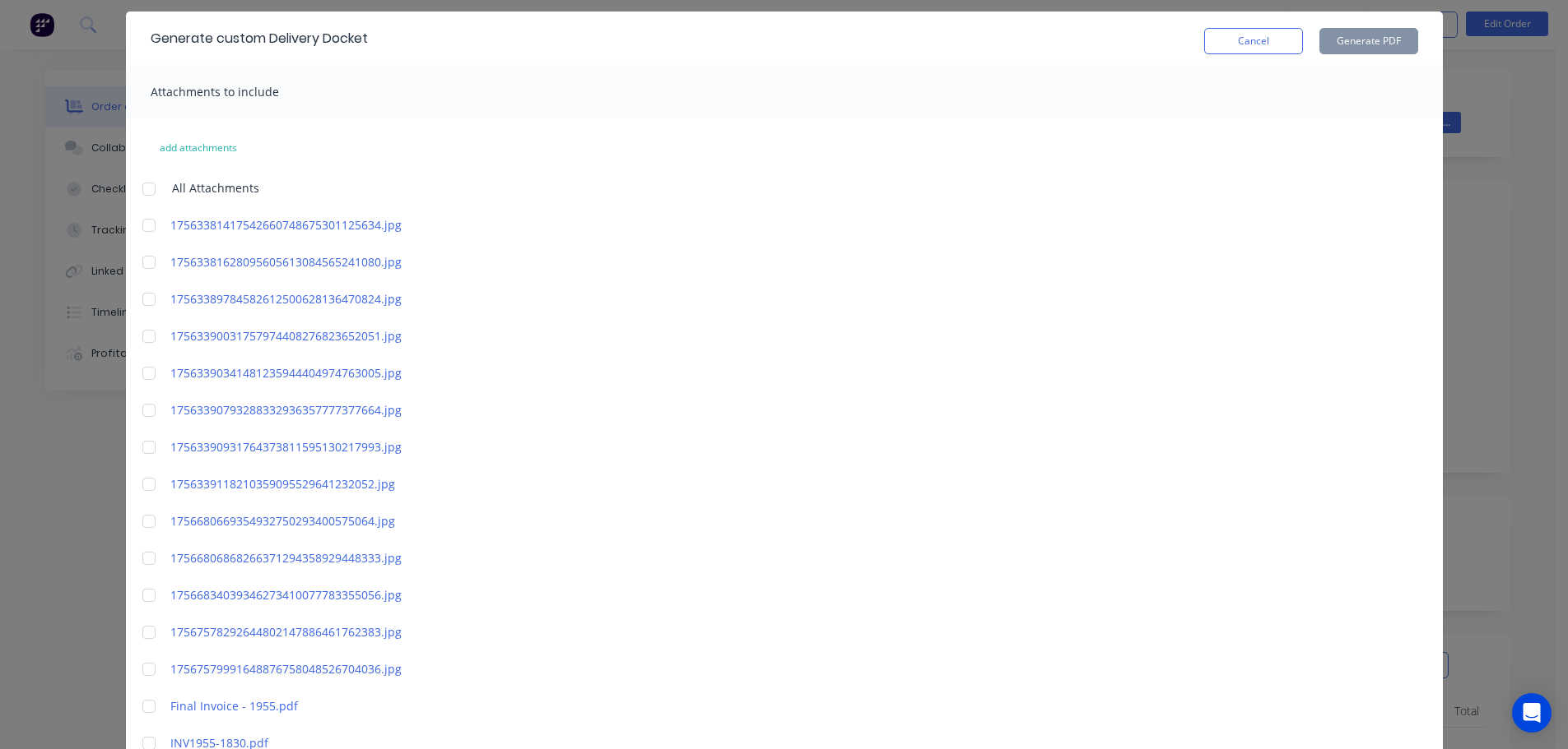
scroll to position [0, 0]
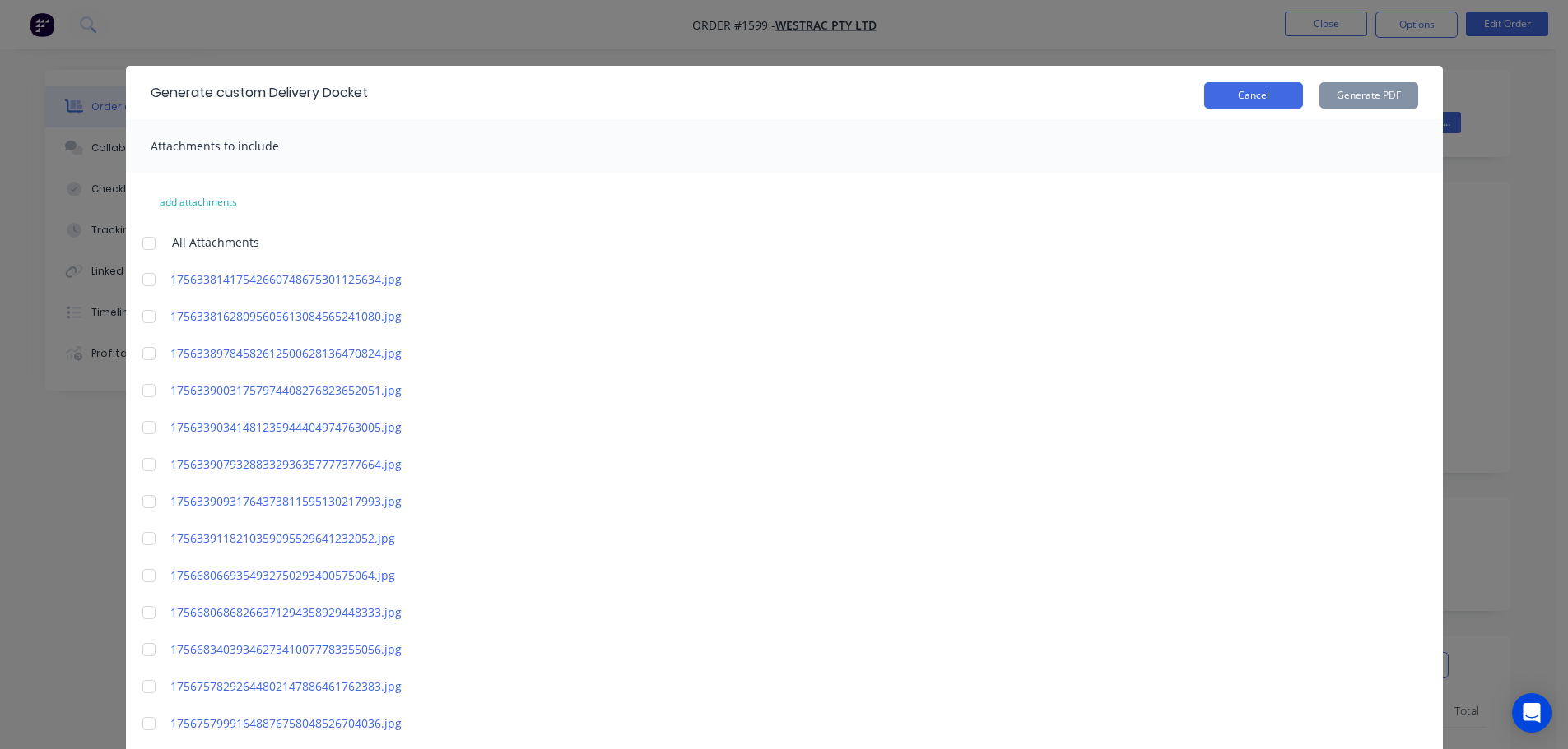
click at [1240, 105] on button "Cancel" at bounding box center [1253, 95] width 99 height 26
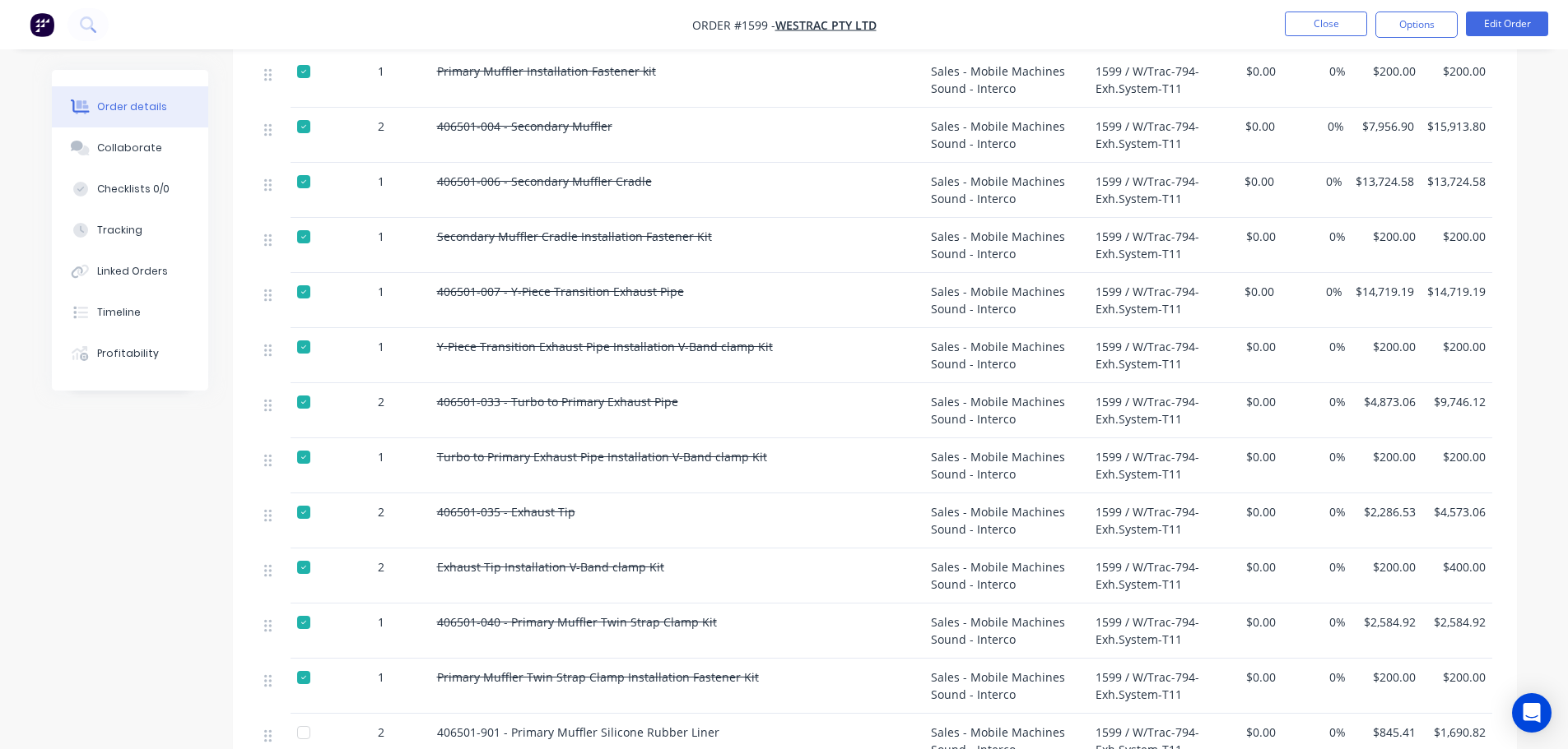
scroll to position [905, 0]
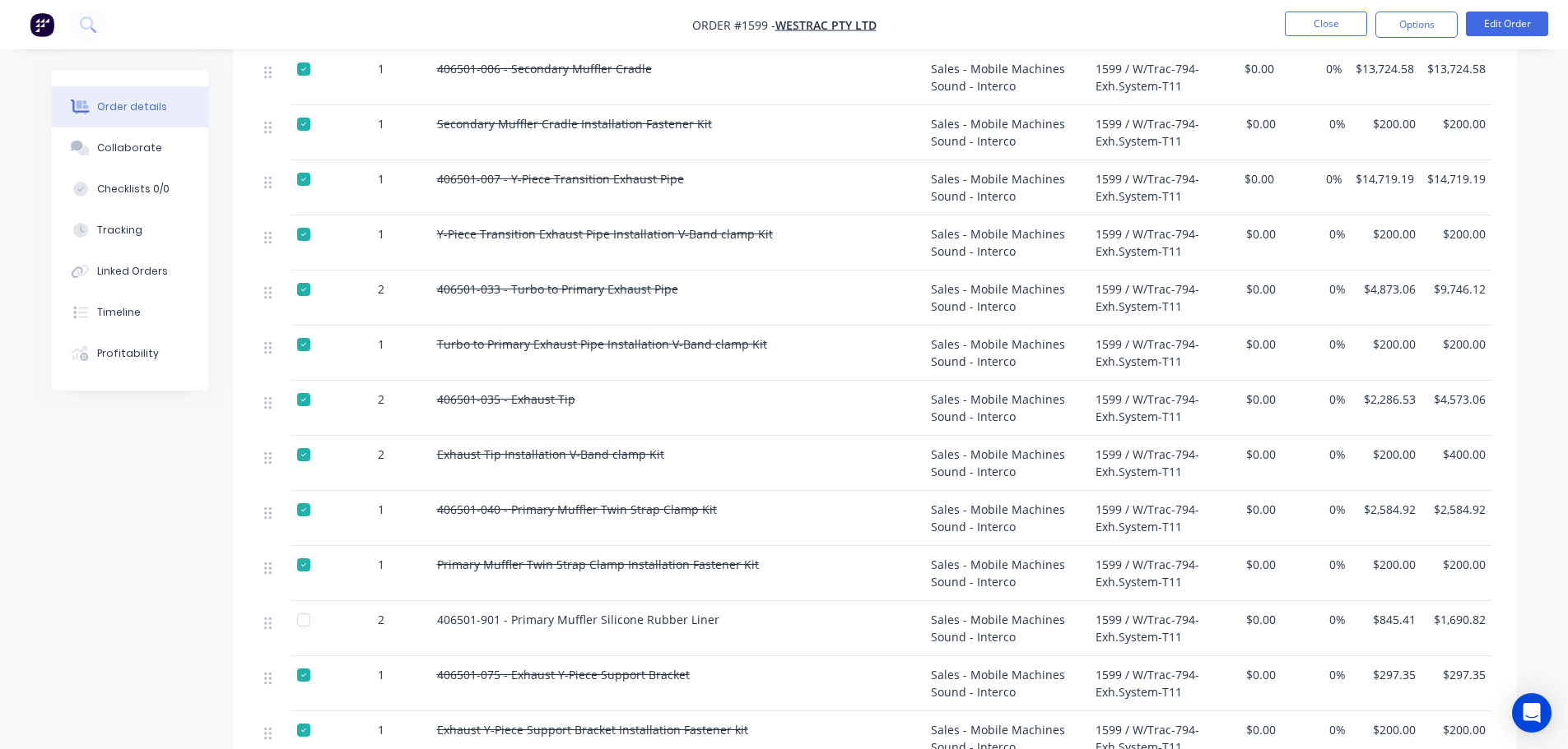
click at [303, 604] on div at bounding box center [304, 620] width 33 height 33
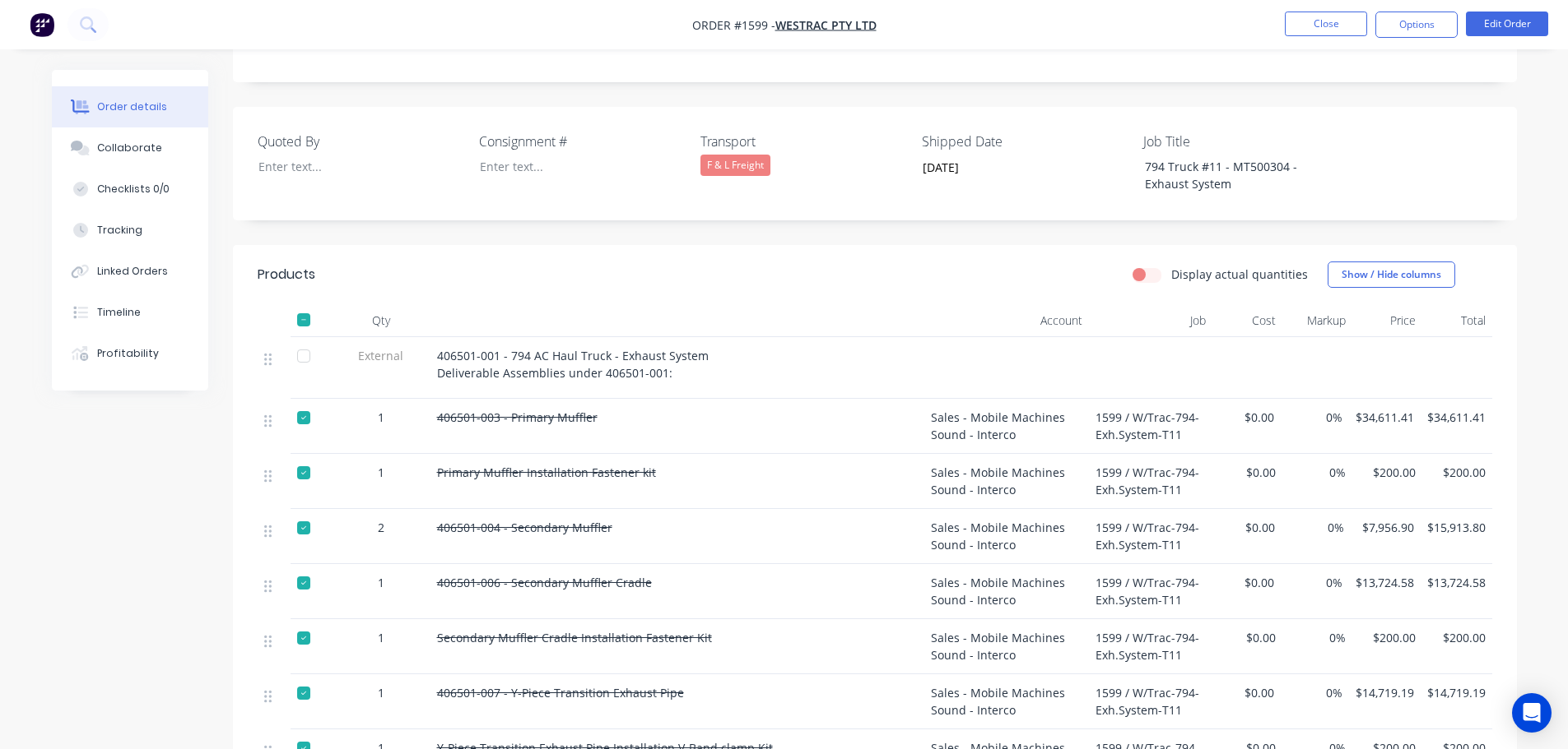
scroll to position [123, 0]
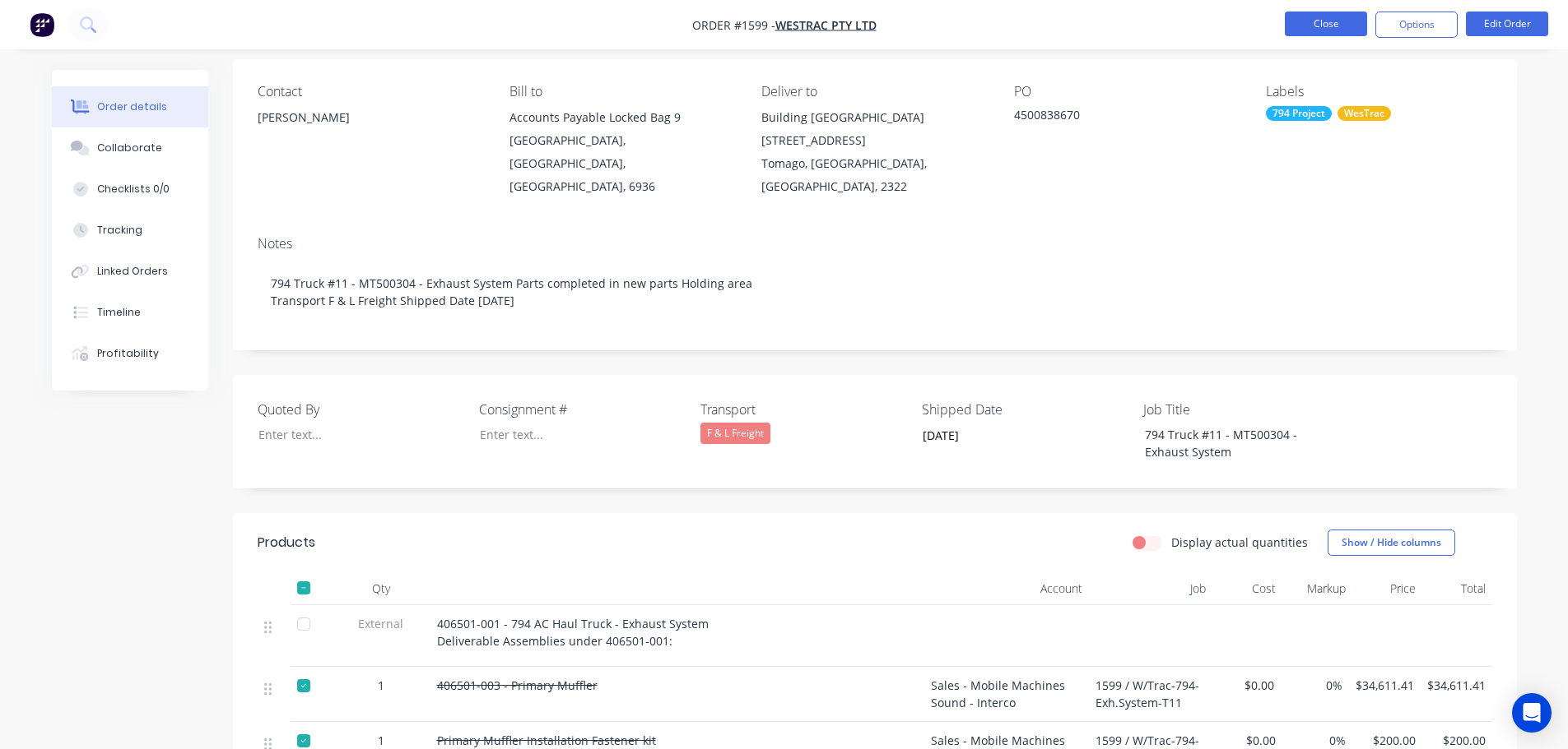
click at [1321, 28] on button "Close" at bounding box center [1325, 23] width 82 height 24
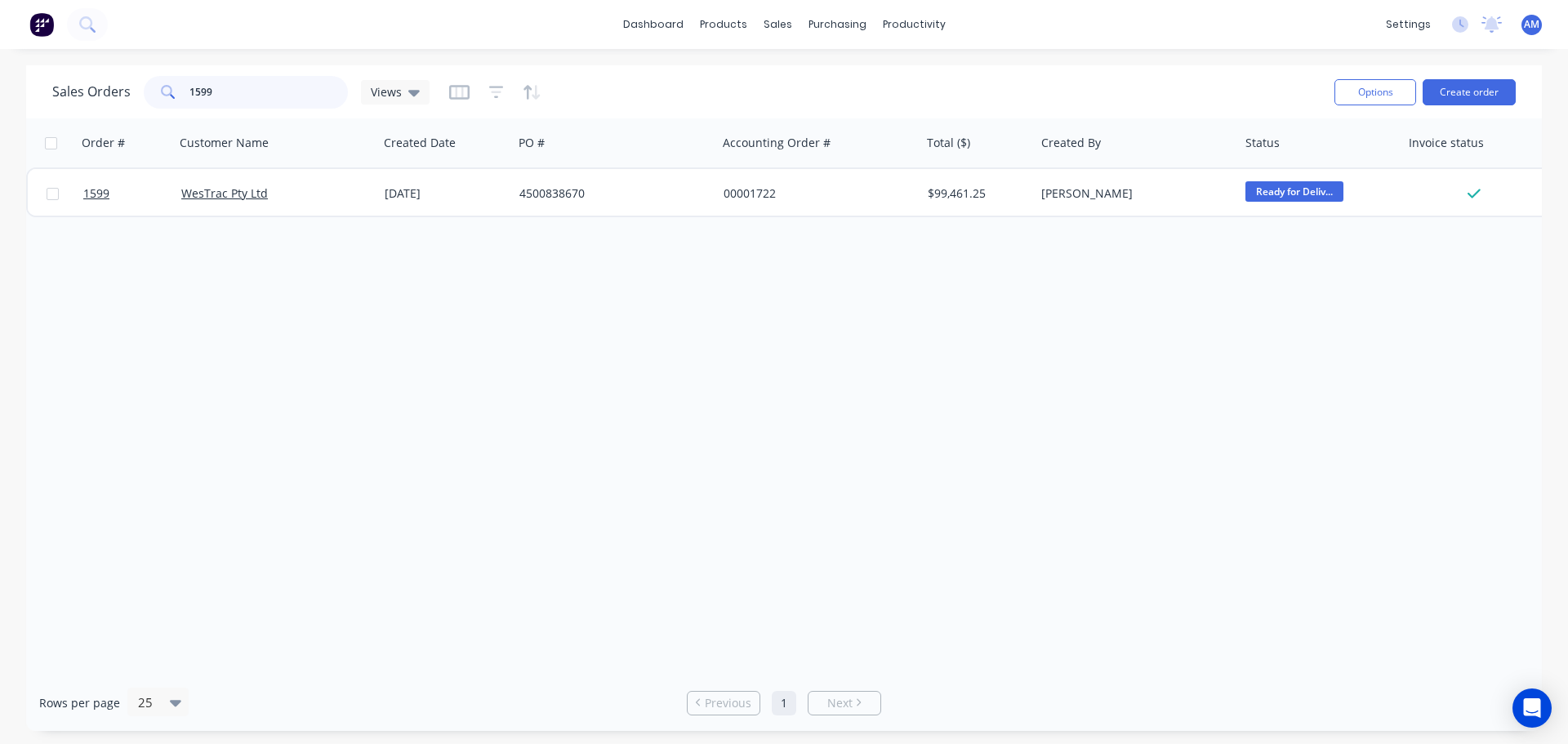
drag, startPoint x: 264, startPoint y: 94, endPoint x: 129, endPoint y: 96, distance: 135.0
click at [129, 96] on div "Sales Orders 1599 Views" at bounding box center [241, 92] width 378 height 33
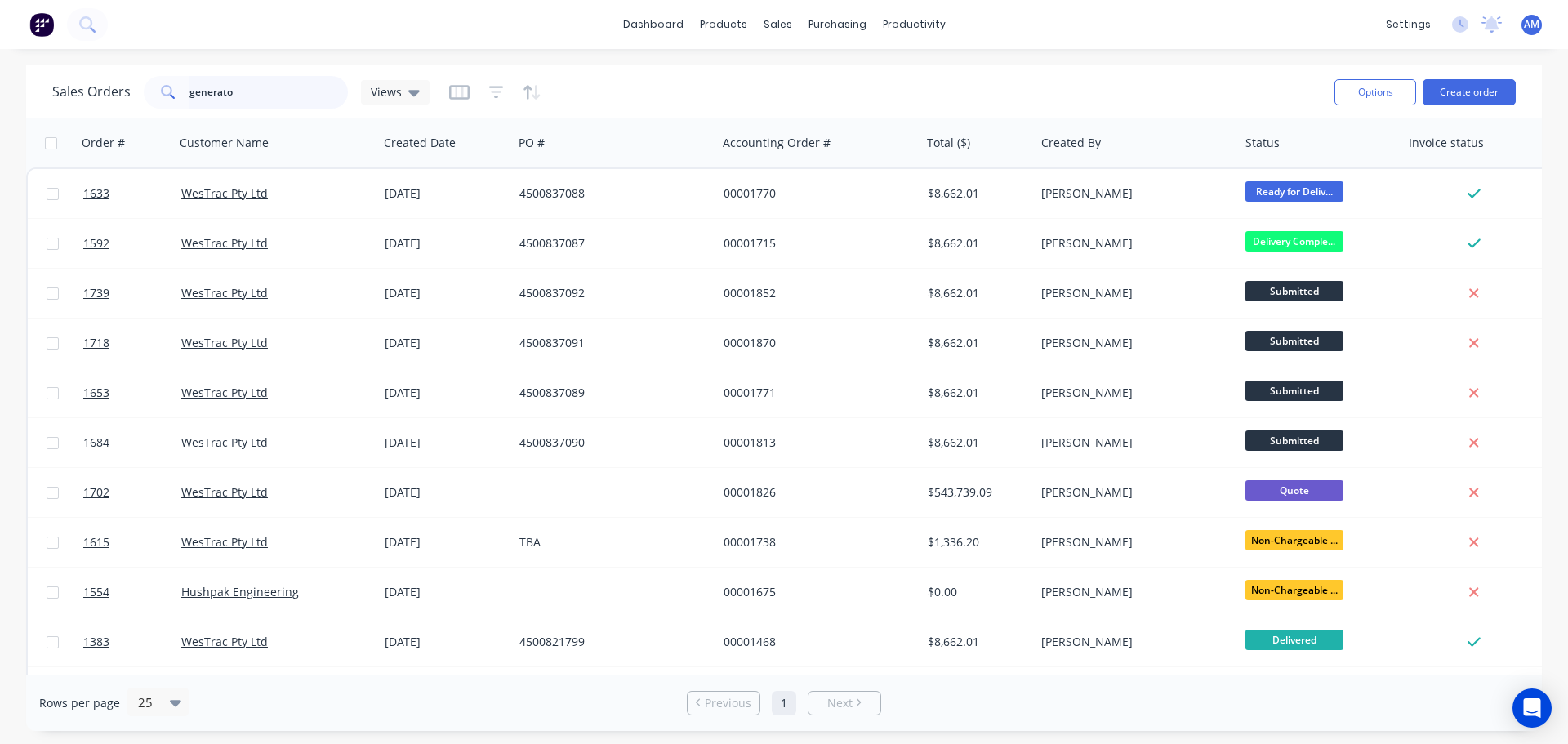
click at [238, 81] on input "generato" at bounding box center [269, 92] width 159 height 33
drag, startPoint x: 237, startPoint y: 85, endPoint x: 176, endPoint y: 86, distance: 61.0
click at [176, 86] on div "generato" at bounding box center [246, 92] width 204 height 33
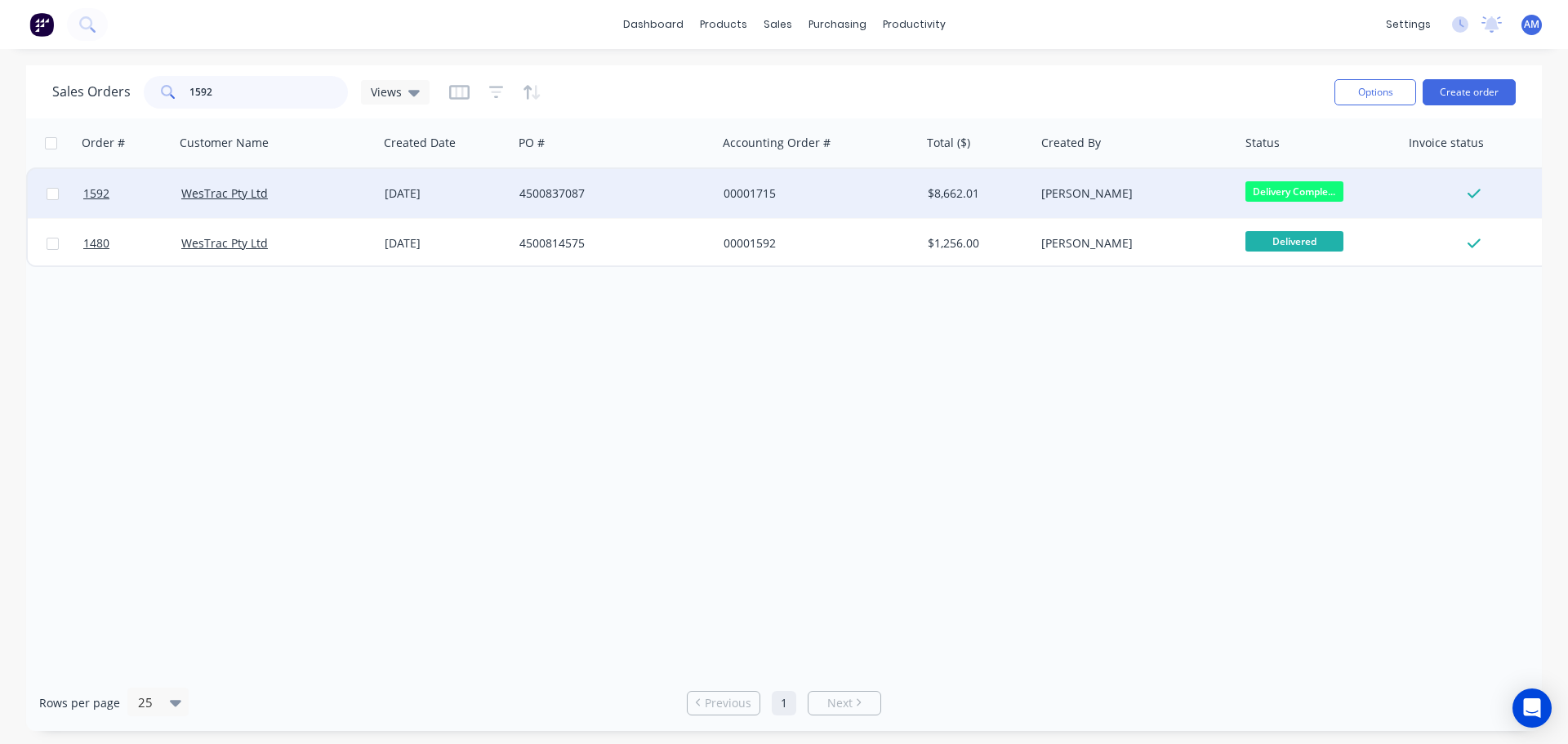
type input "1592"
click at [532, 187] on div "4500837087" at bounding box center [609, 193] width 182 height 16
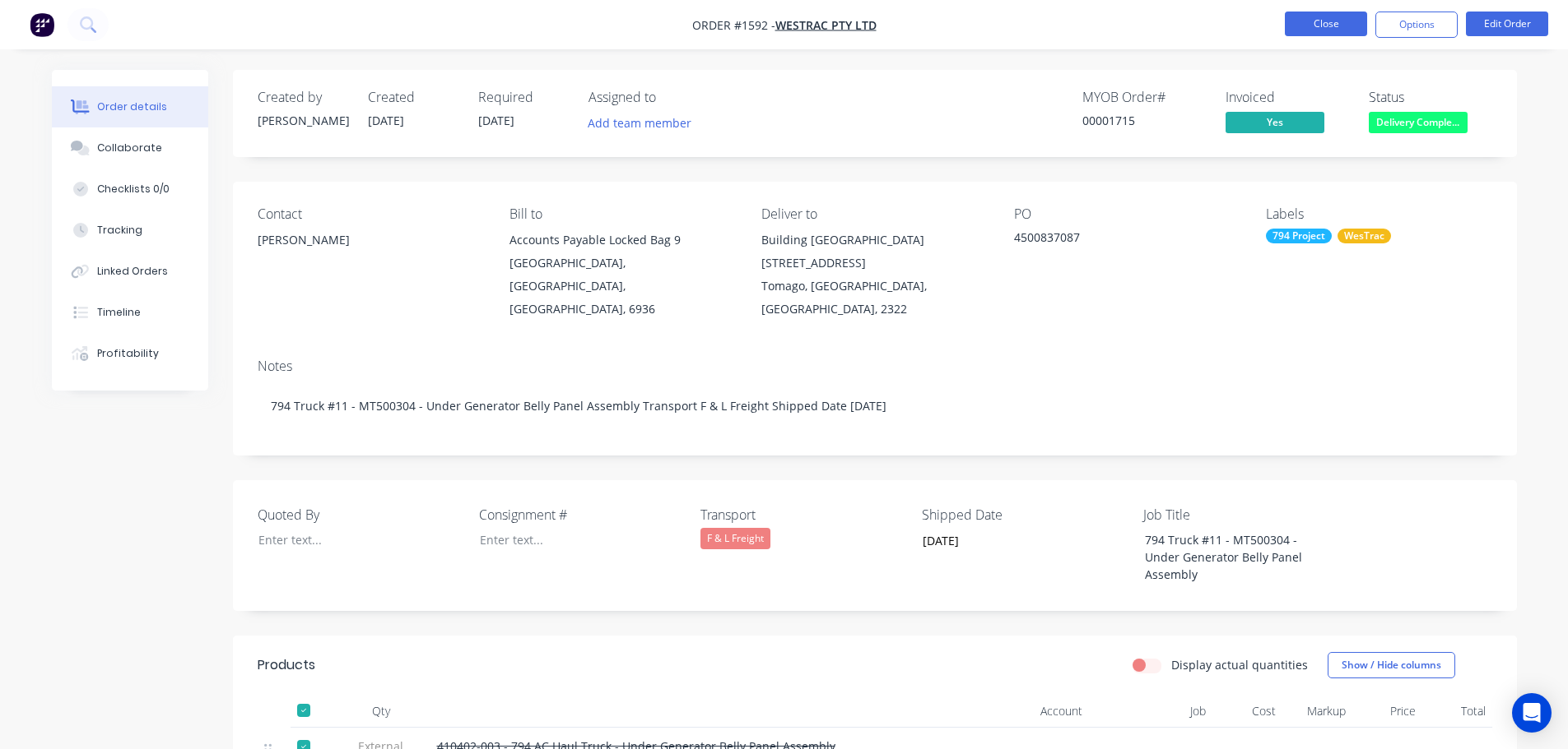
click at [1302, 23] on button "Close" at bounding box center [1325, 23] width 82 height 24
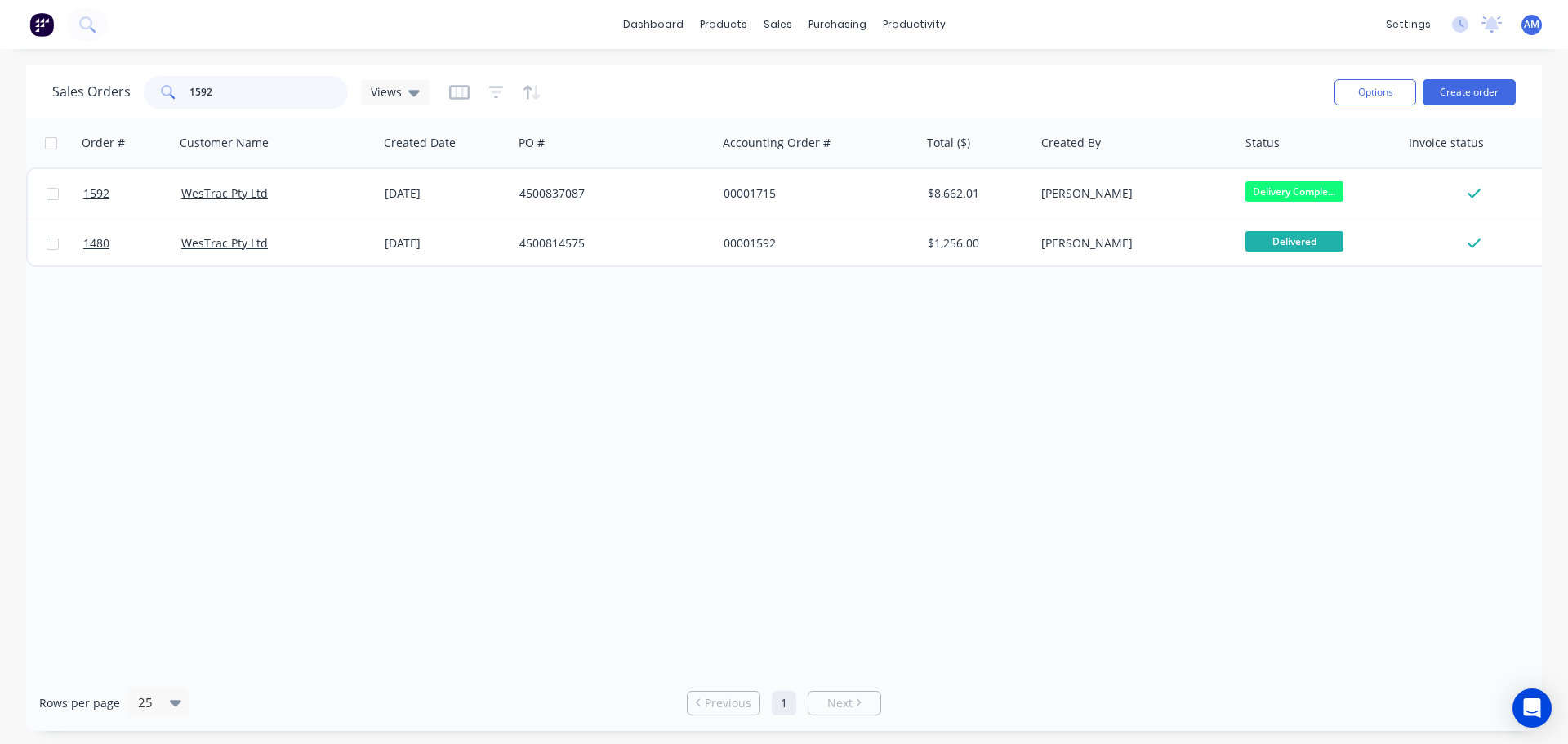
drag, startPoint x: 231, startPoint y: 89, endPoint x: 186, endPoint y: 81, distance: 45.7
click at [186, 81] on div "1592" at bounding box center [246, 92] width 204 height 33
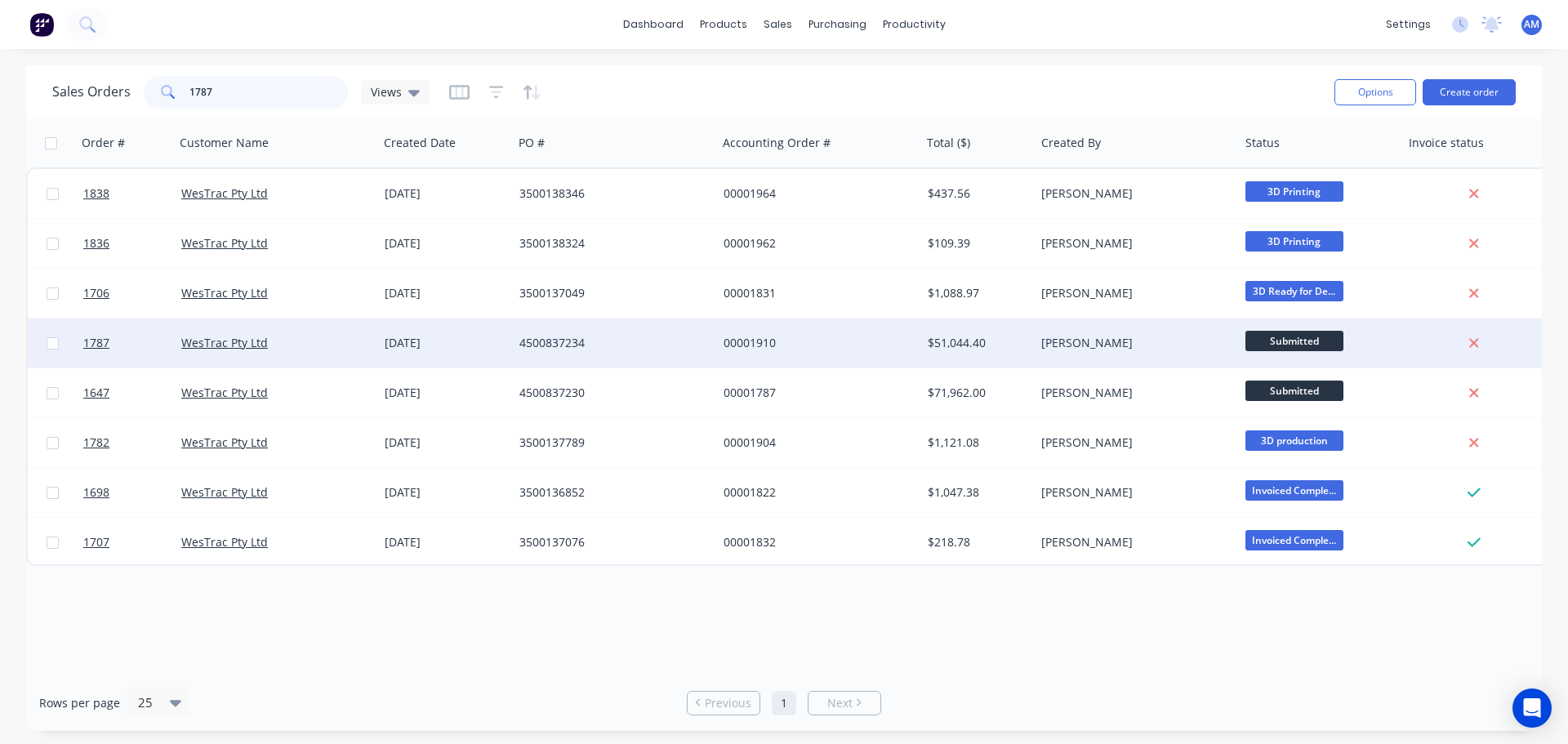
type input "1787"
click at [571, 342] on div "4500837234" at bounding box center [609, 343] width 182 height 16
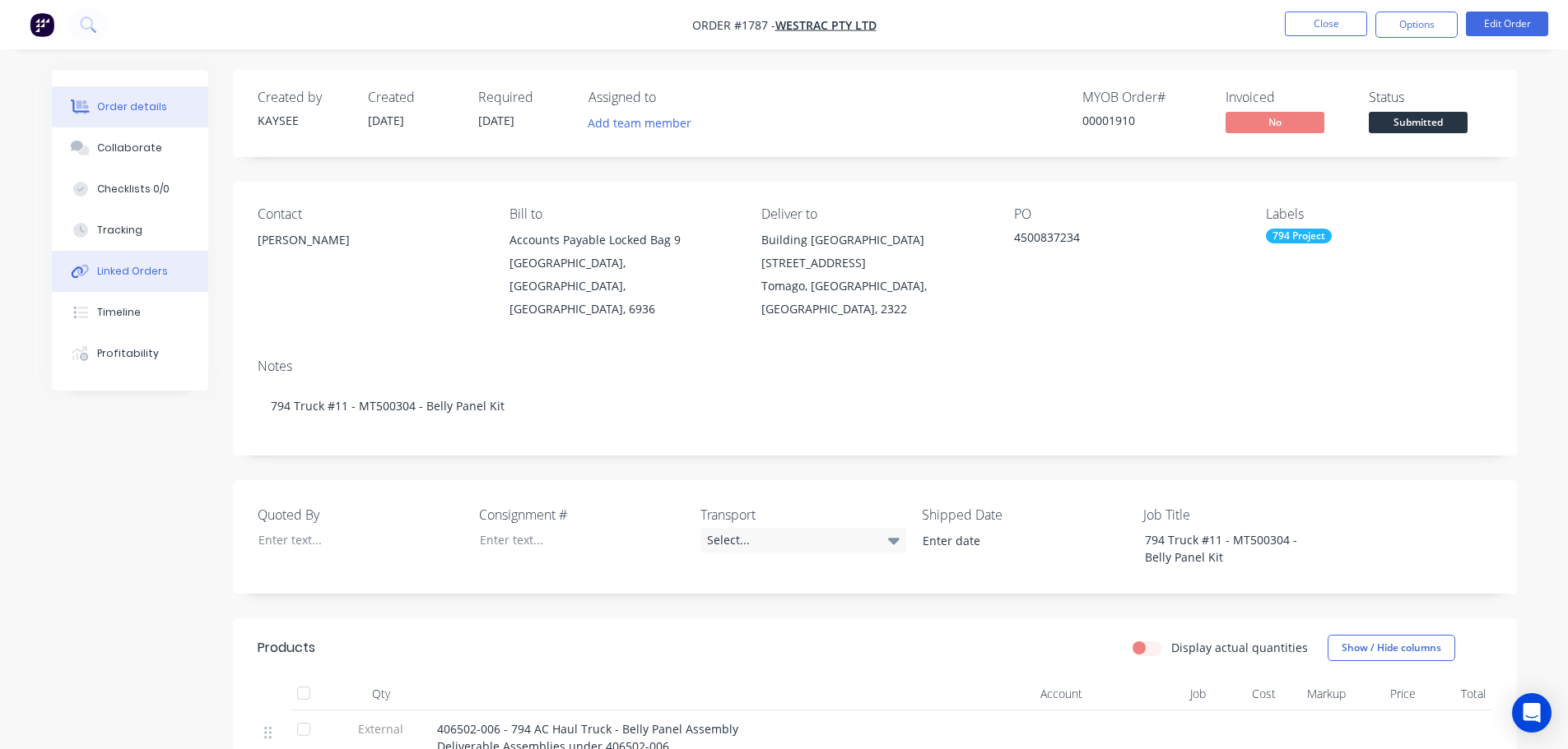
click at [133, 269] on div "Linked Orders" at bounding box center [133, 271] width 70 height 14
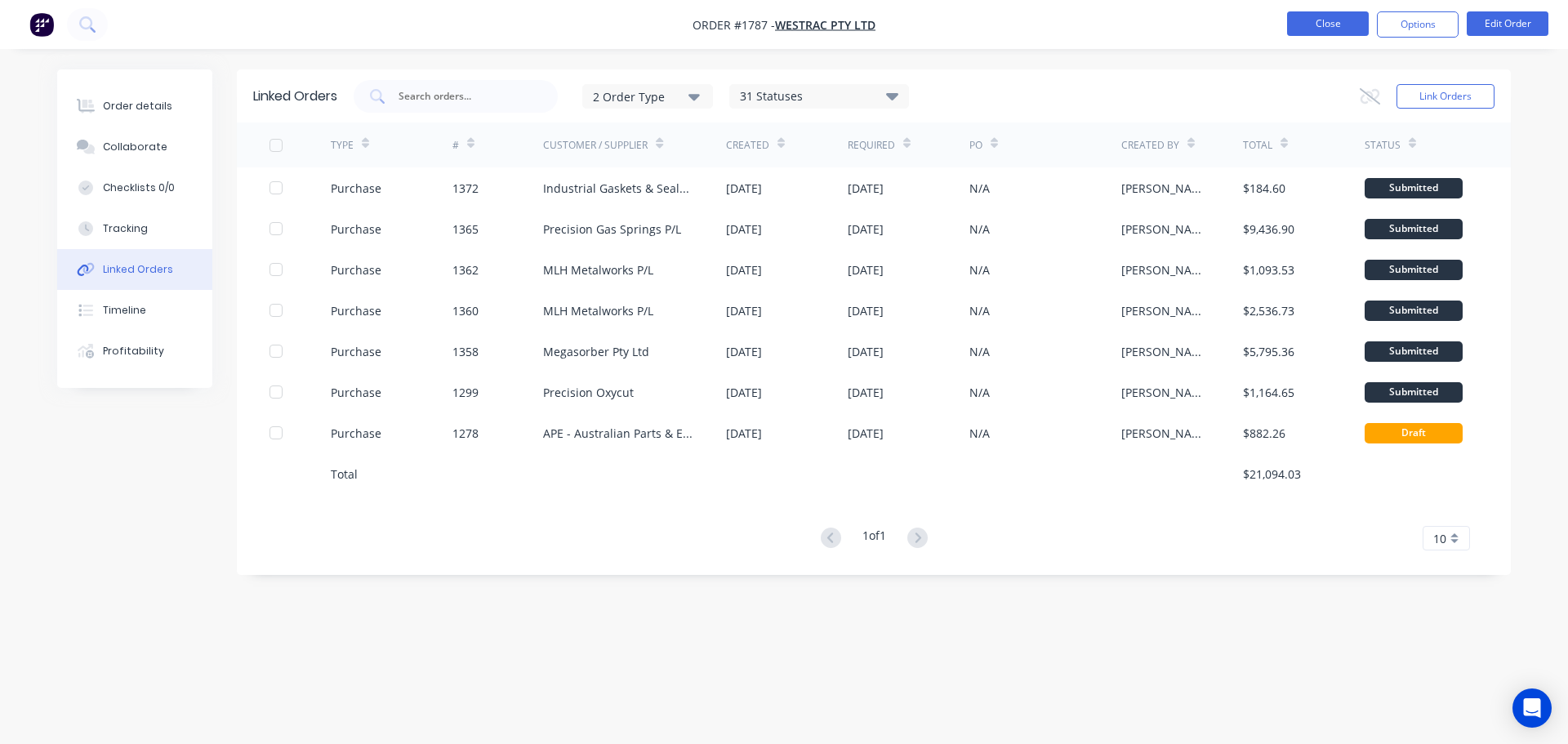
click at [1349, 22] on button "Close" at bounding box center [1327, 23] width 81 height 24
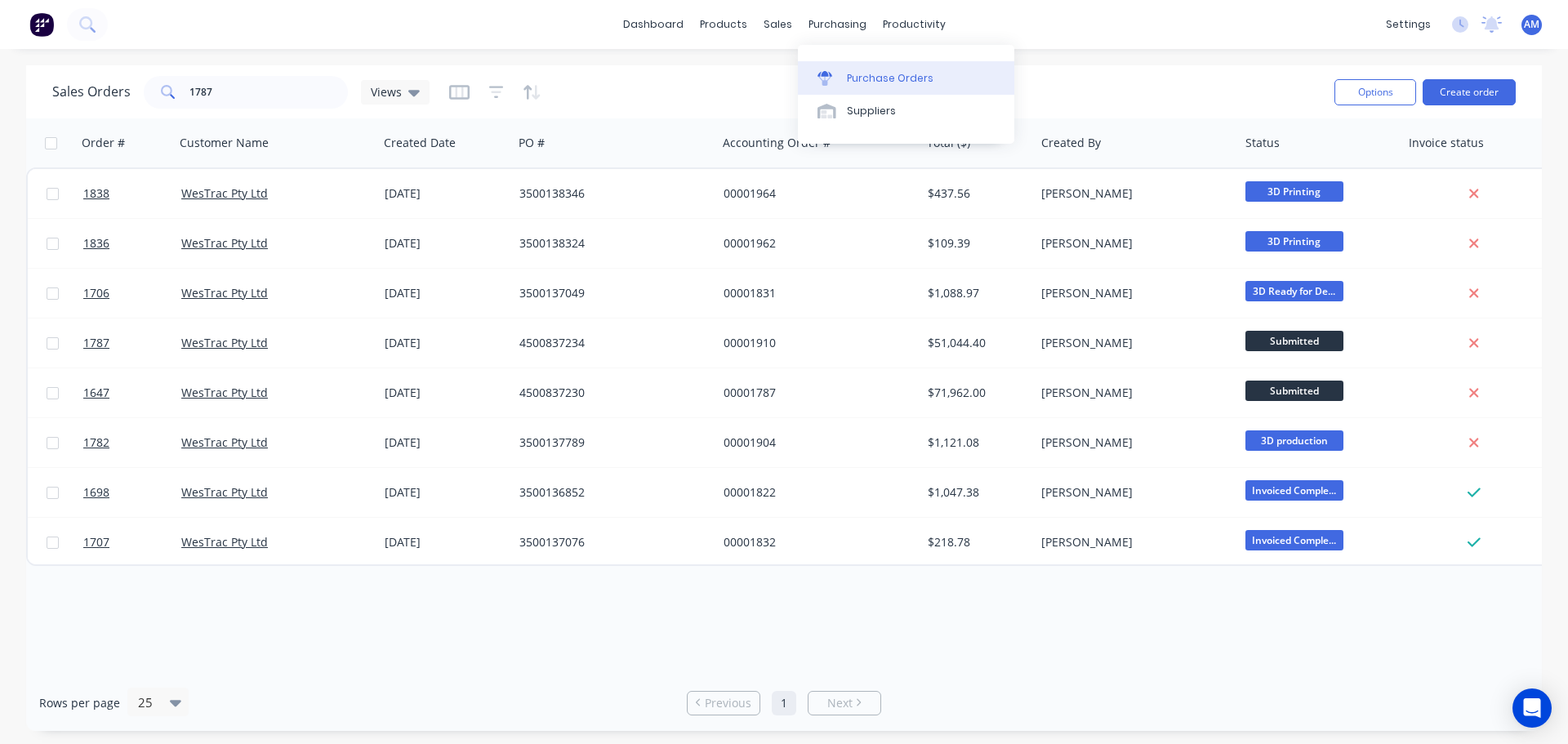
click at [861, 71] on div "Purchase Orders" at bounding box center [890, 78] width 87 height 14
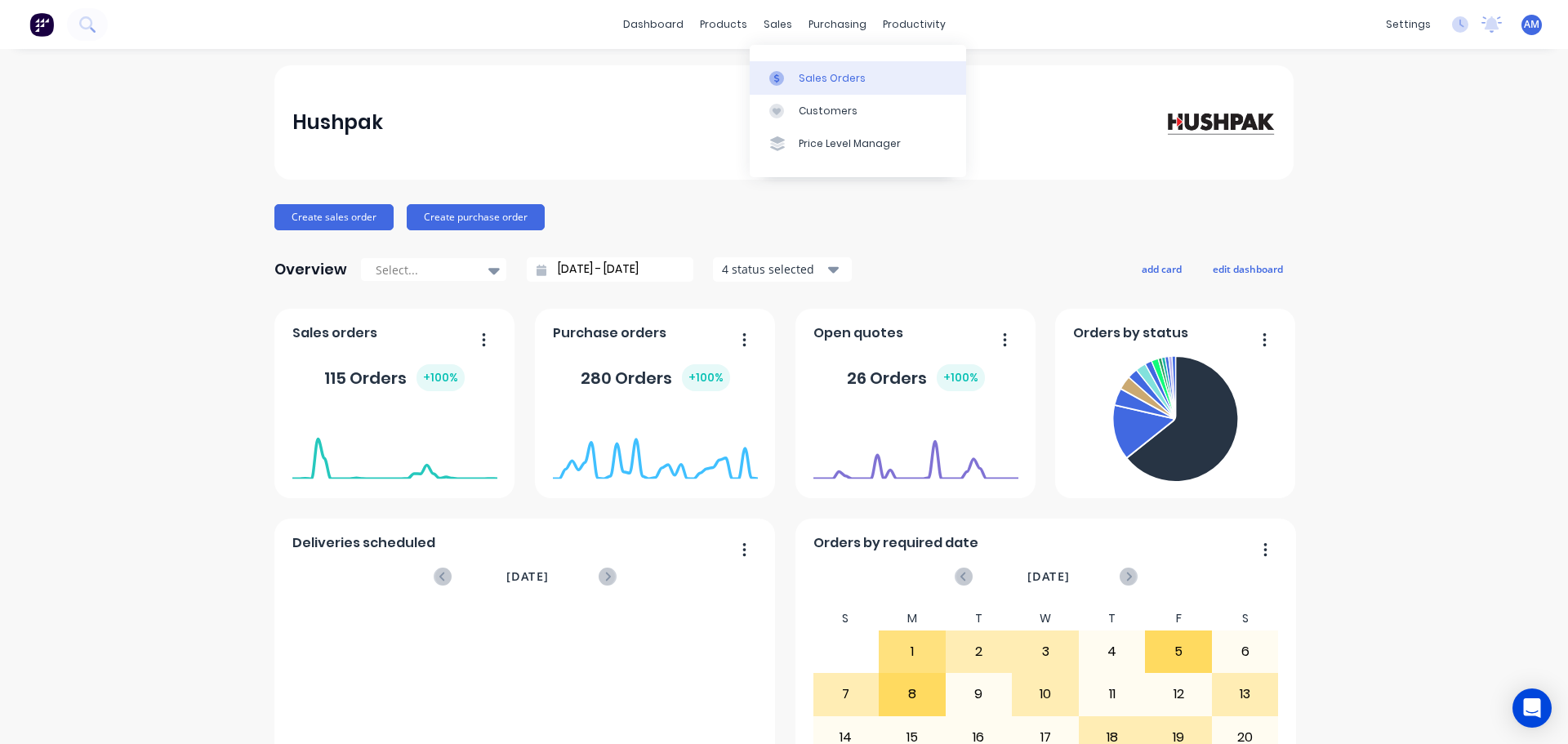
click at [814, 75] on div "Sales Orders" at bounding box center [832, 78] width 67 height 14
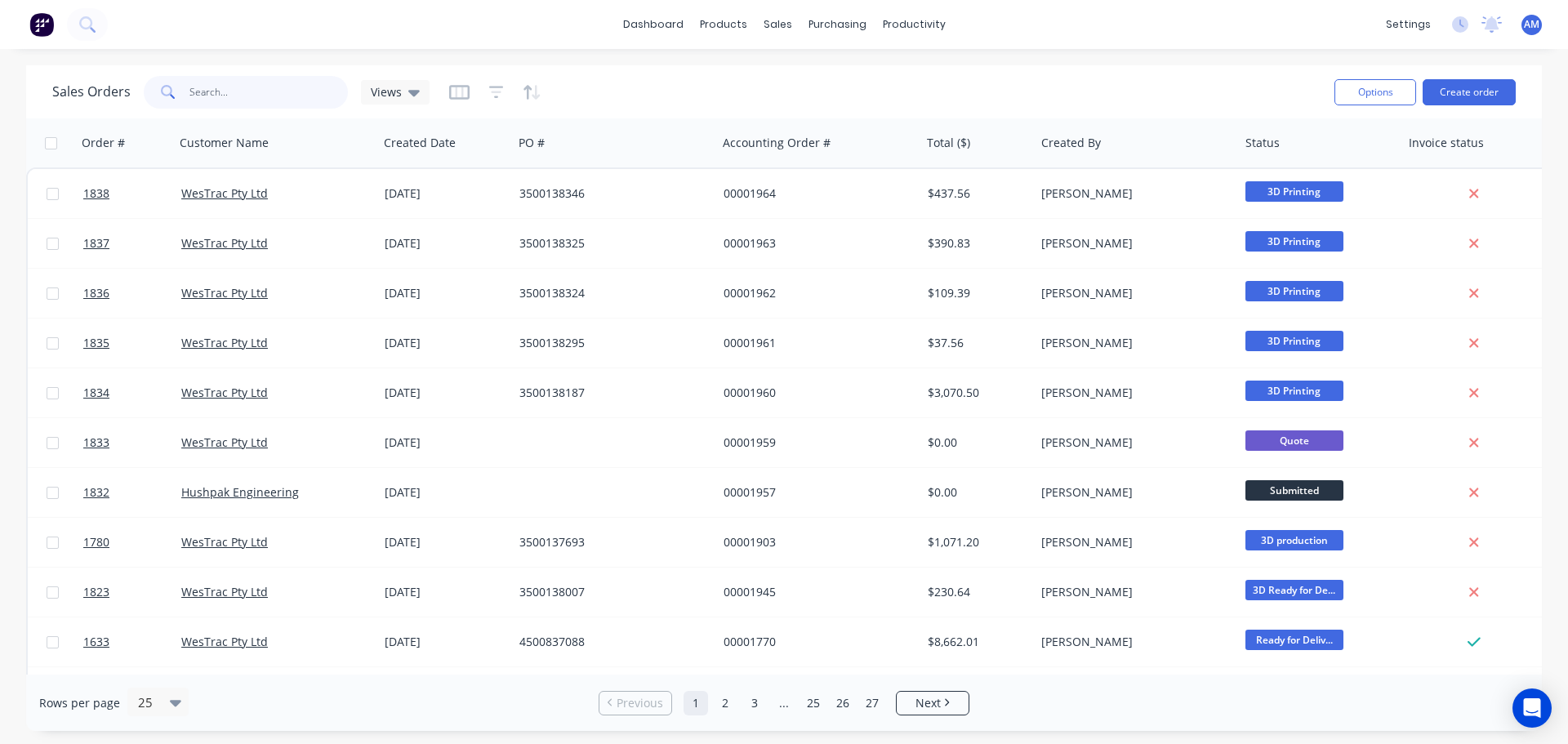
click at [217, 96] on input "text" at bounding box center [269, 92] width 159 height 33
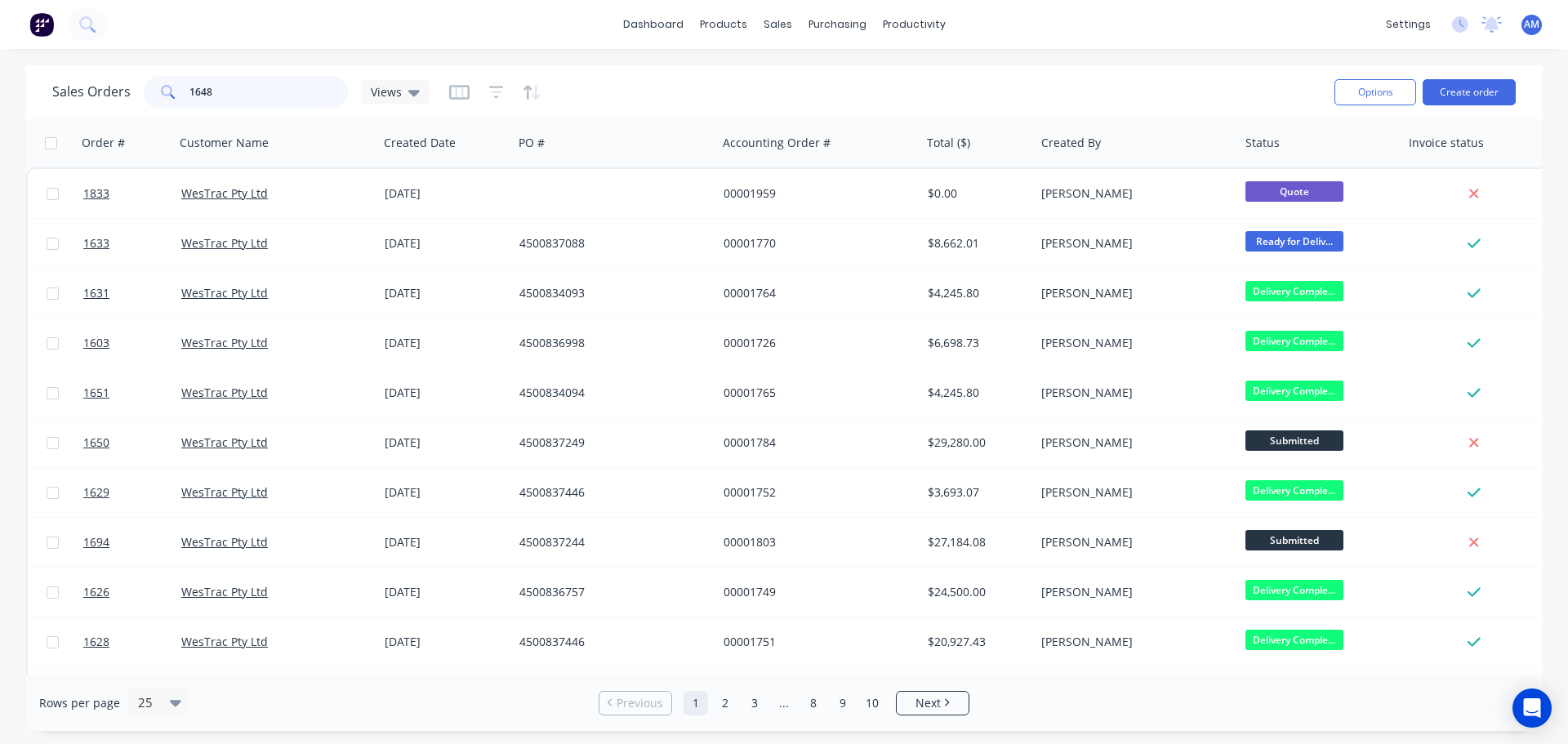
type input "1648"
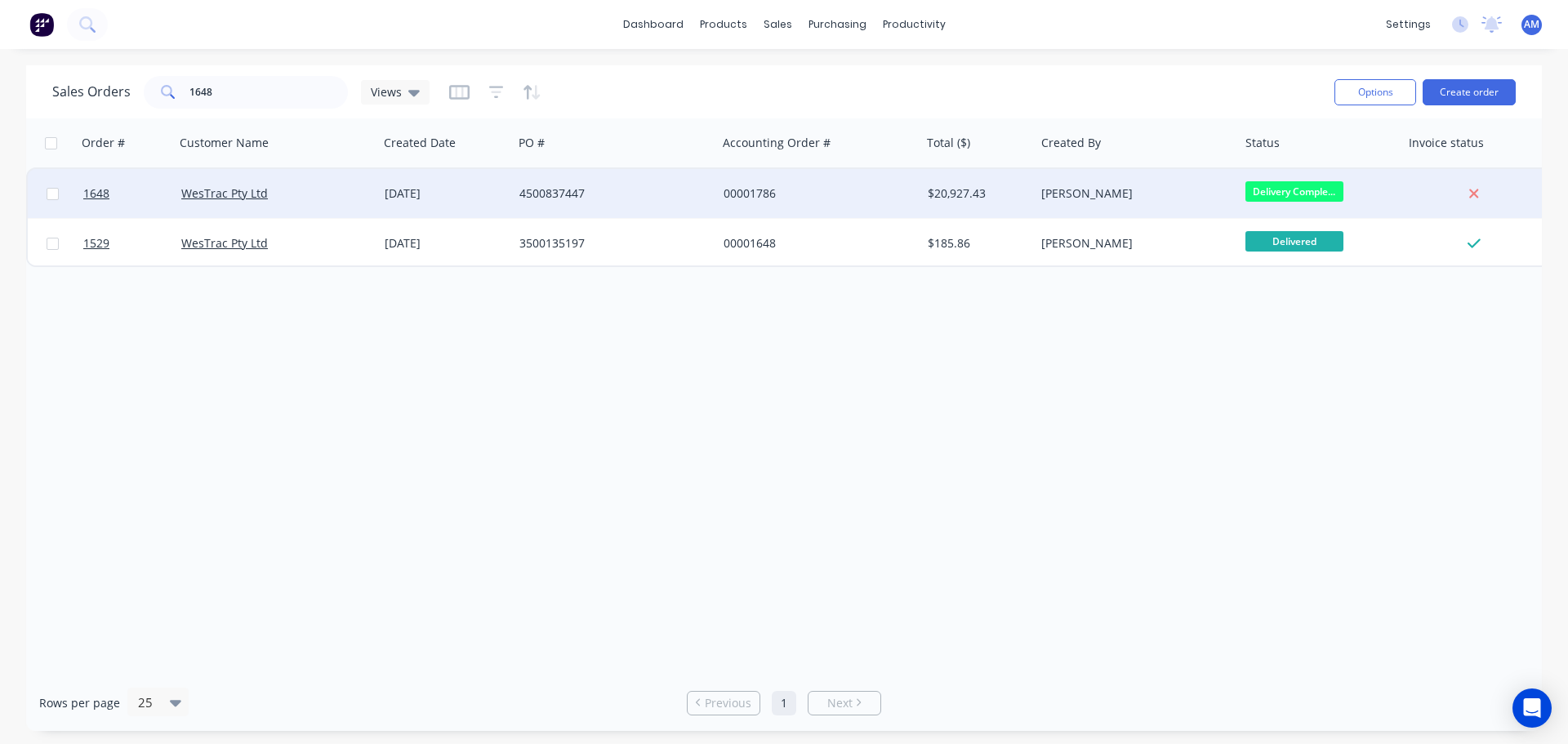
click at [746, 187] on div "00001786" at bounding box center [814, 193] width 182 height 16
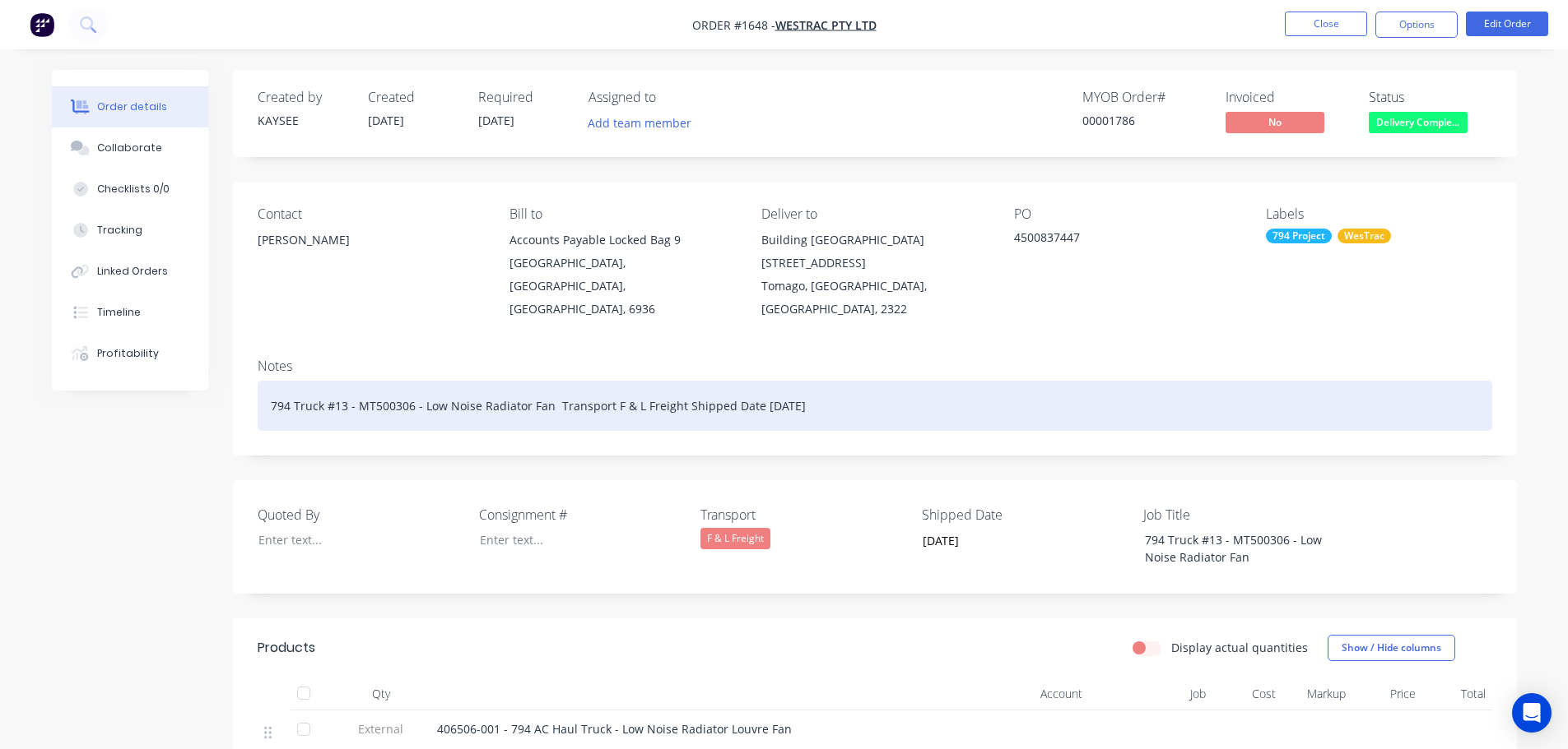
drag, startPoint x: 265, startPoint y: 381, endPoint x: 838, endPoint y: 361, distance: 573.3
click at [838, 381] on div "794 Truck #13 - MT500306 - Low Noise Radiator Fan Transport F & L Freight Shipp…" at bounding box center [875, 406] width 1234 height 50
copy div "794 Truck #13 - MT500306 - Low Noise Radiator Fan Transport F & L Freight Shipp…"
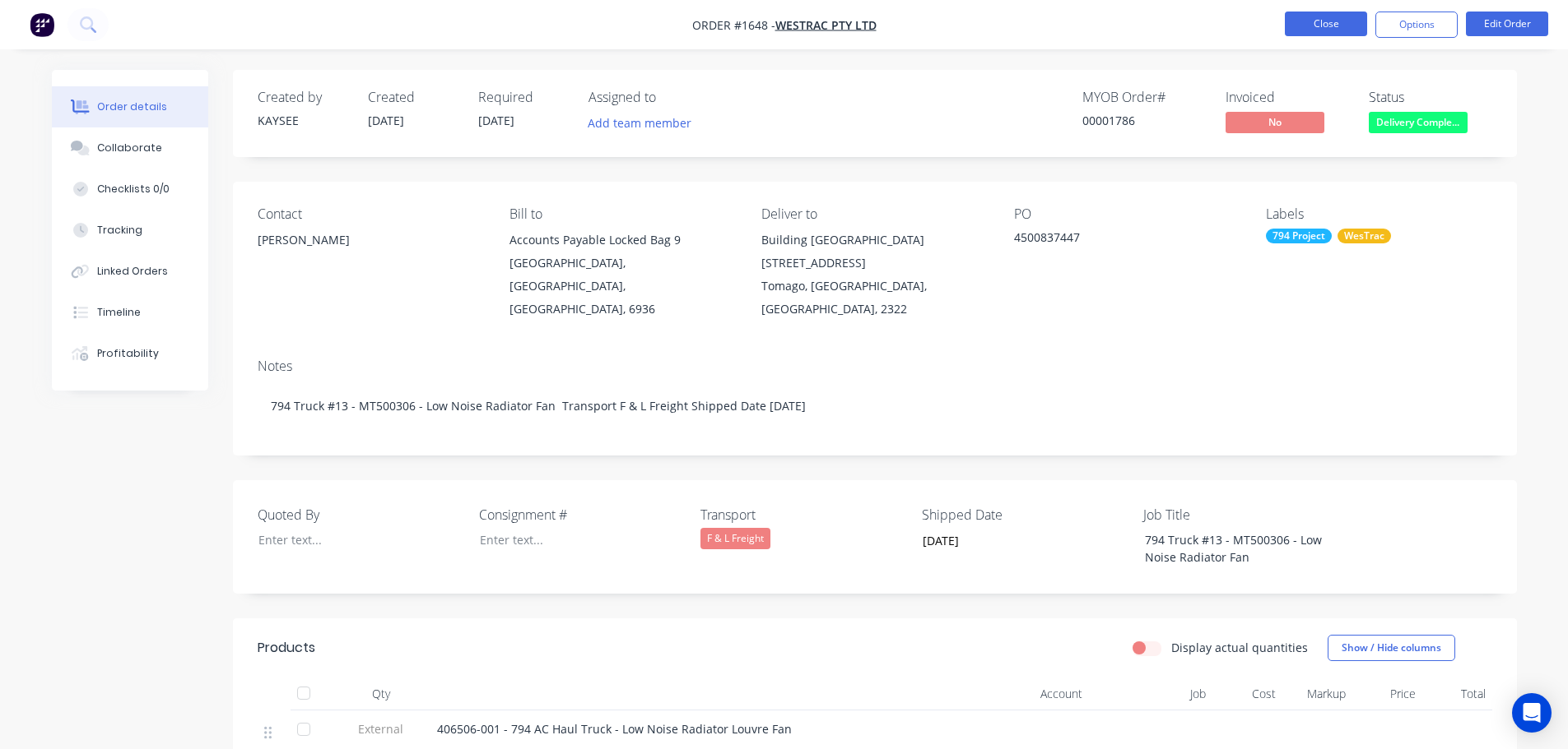
click at [1314, 30] on button "Close" at bounding box center [1325, 23] width 82 height 24
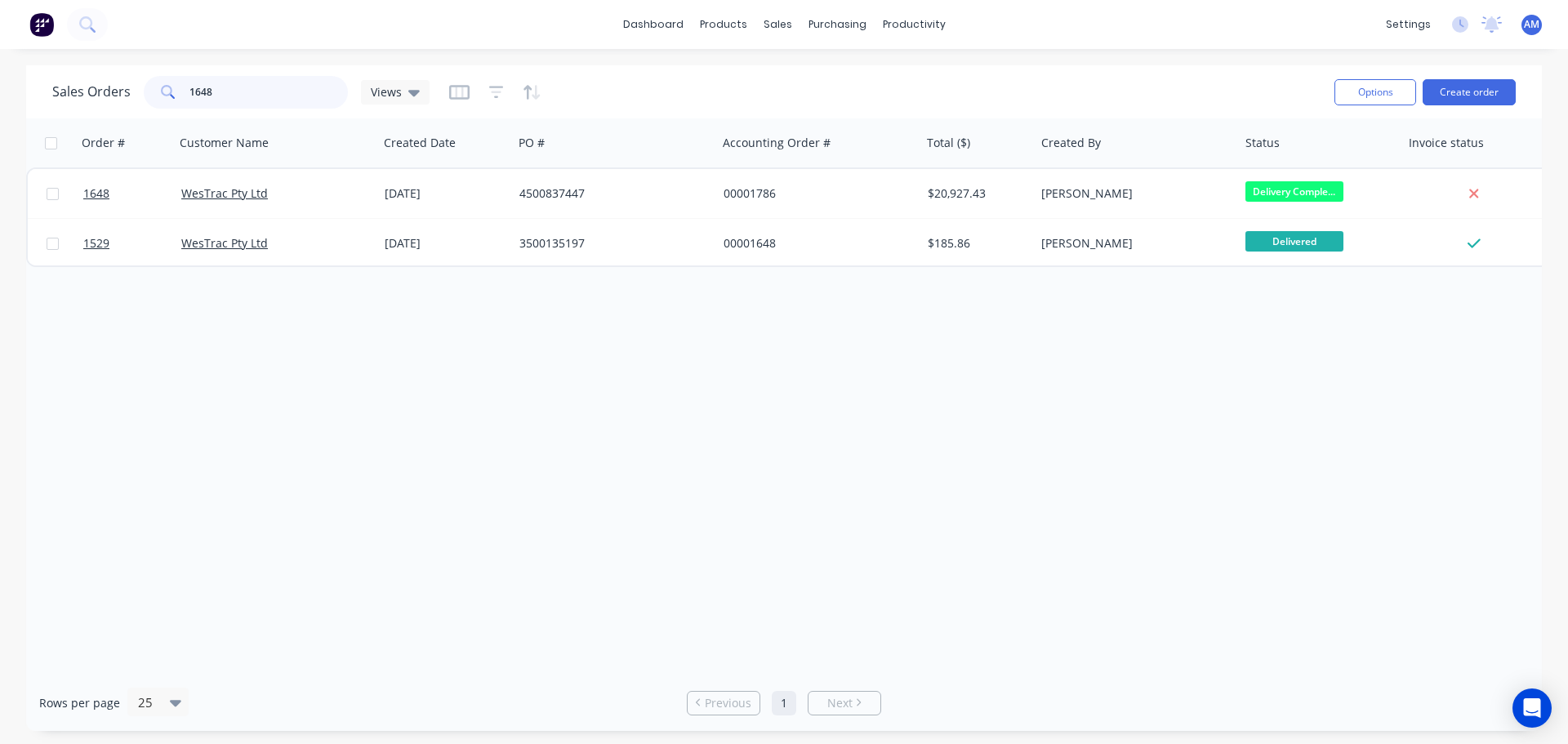
click at [154, 86] on div "1648" at bounding box center [246, 92] width 204 height 33
type input "1588"
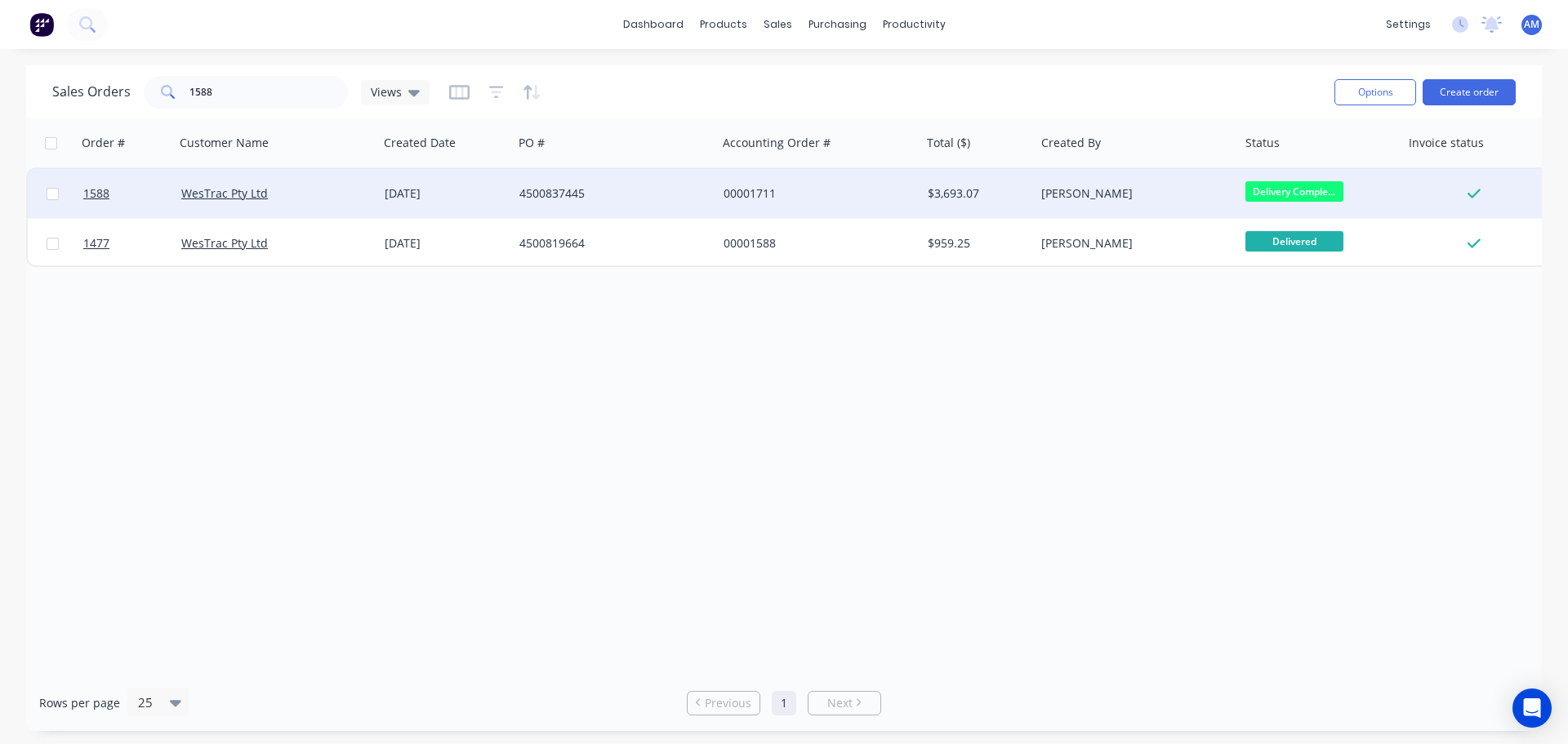
click at [584, 191] on div "4500837445" at bounding box center [609, 193] width 182 height 16
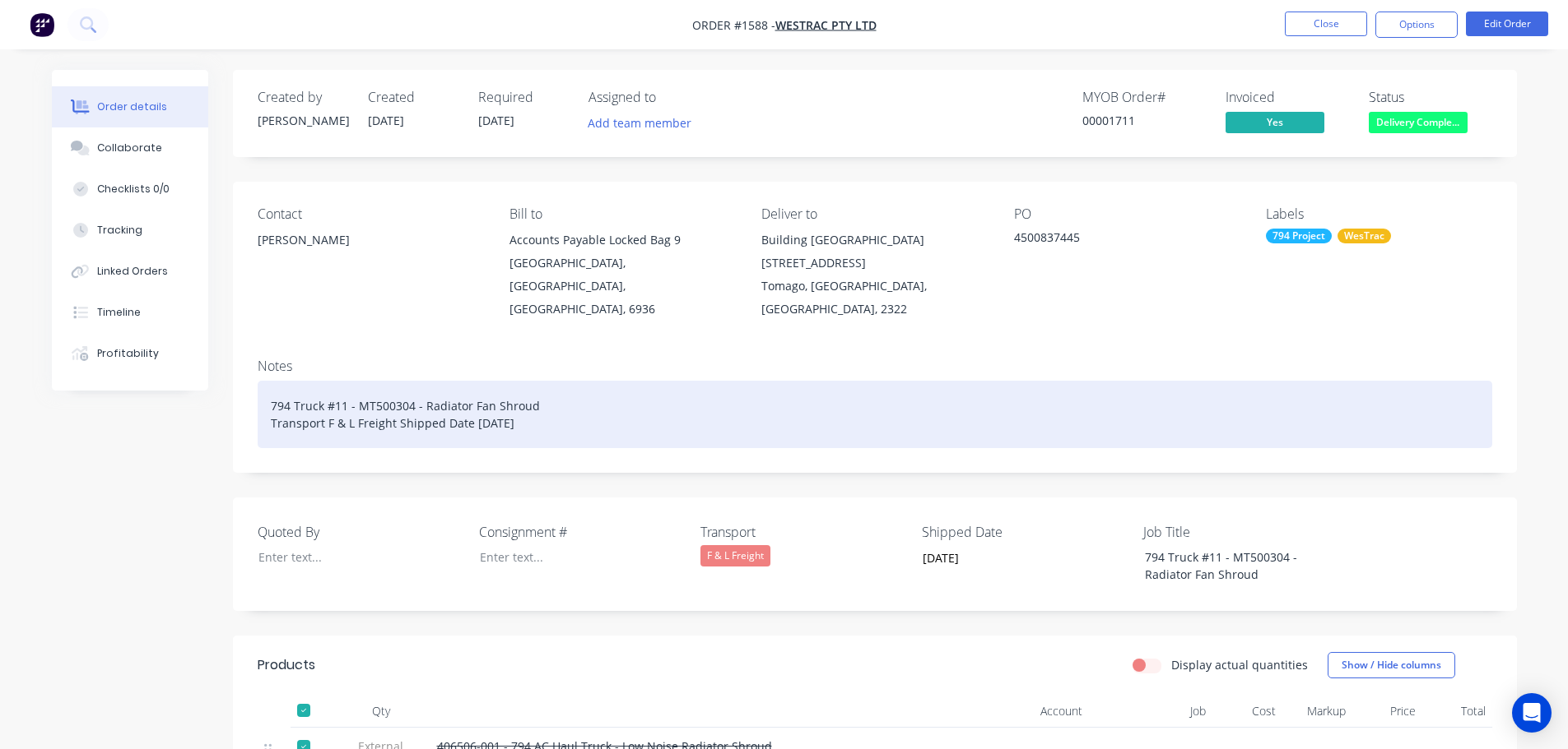
drag, startPoint x: 531, startPoint y: 398, endPoint x: 269, endPoint y: 378, distance: 262.8
click at [269, 381] on div "794 Truck #11 - MT500304 - Radiator Fan Shroud Transport F & L Freight Shipped …" at bounding box center [875, 415] width 1234 height 68
copy div "794 Truck #11 - MT500304 - Radiator Fan Shroud Transport F & L Freight Shipped …"
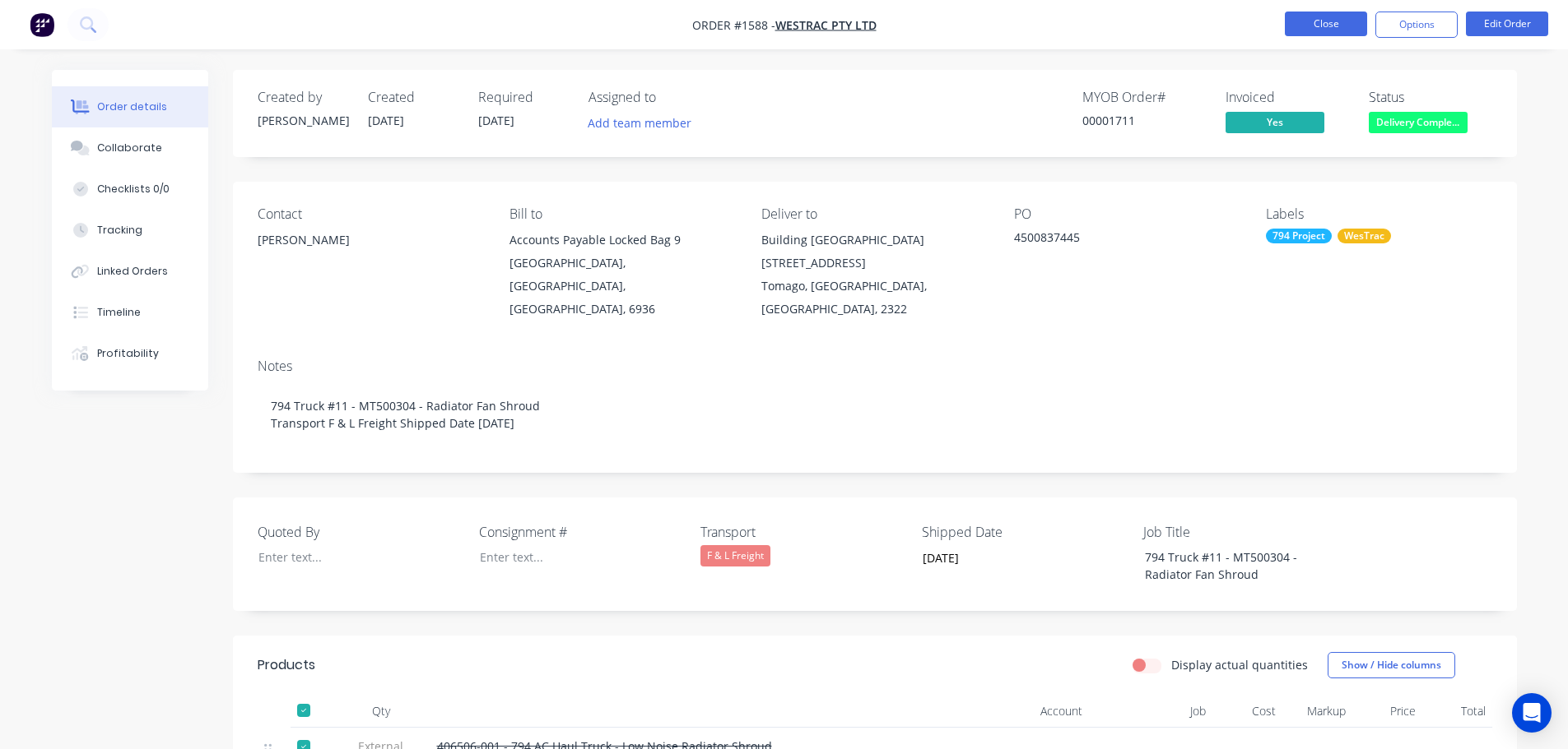
click at [1313, 17] on button "Close" at bounding box center [1325, 23] width 82 height 24
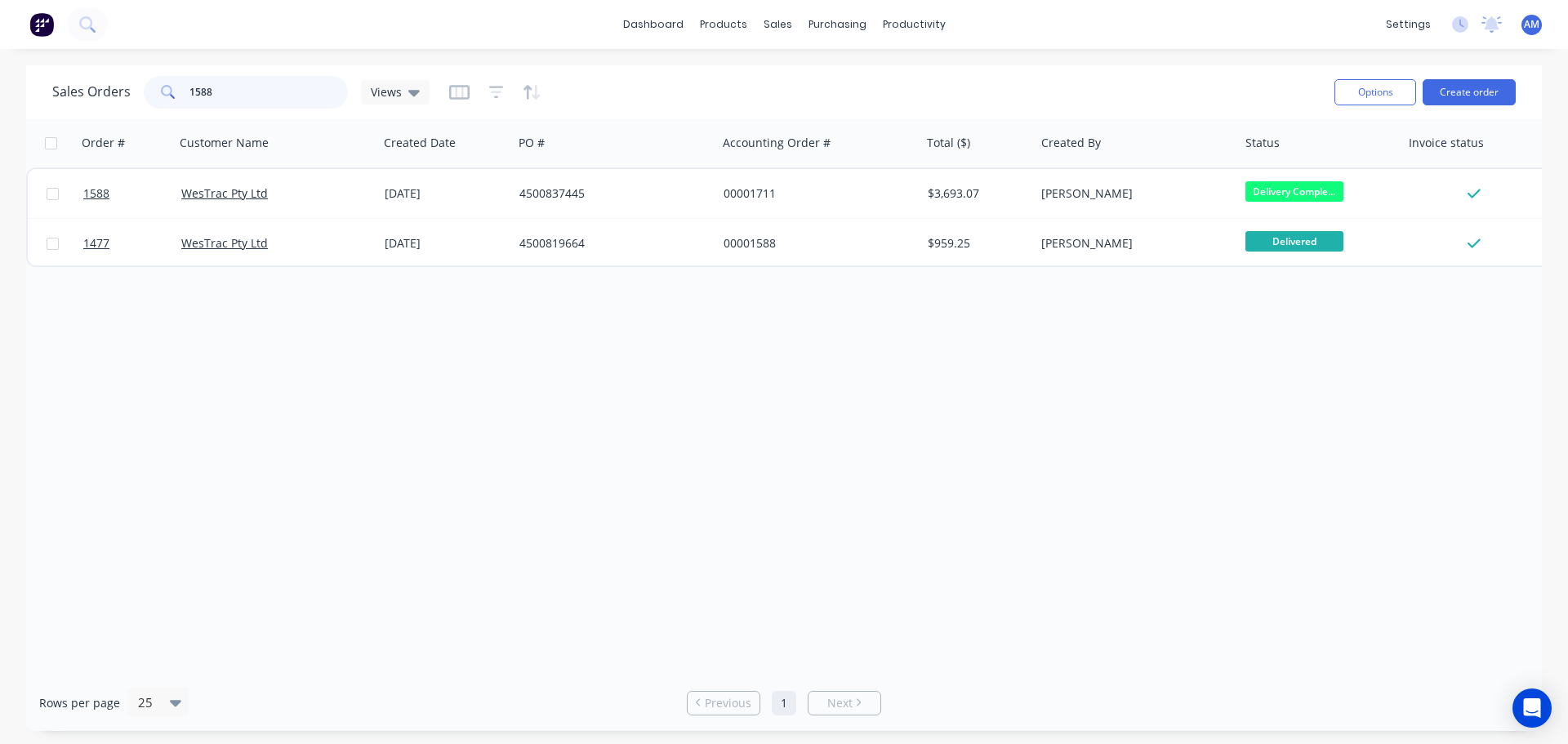
drag, startPoint x: 286, startPoint y: 83, endPoint x: 187, endPoint y: 94, distance: 99.6
click at [190, 94] on input "1588" at bounding box center [269, 92] width 159 height 33
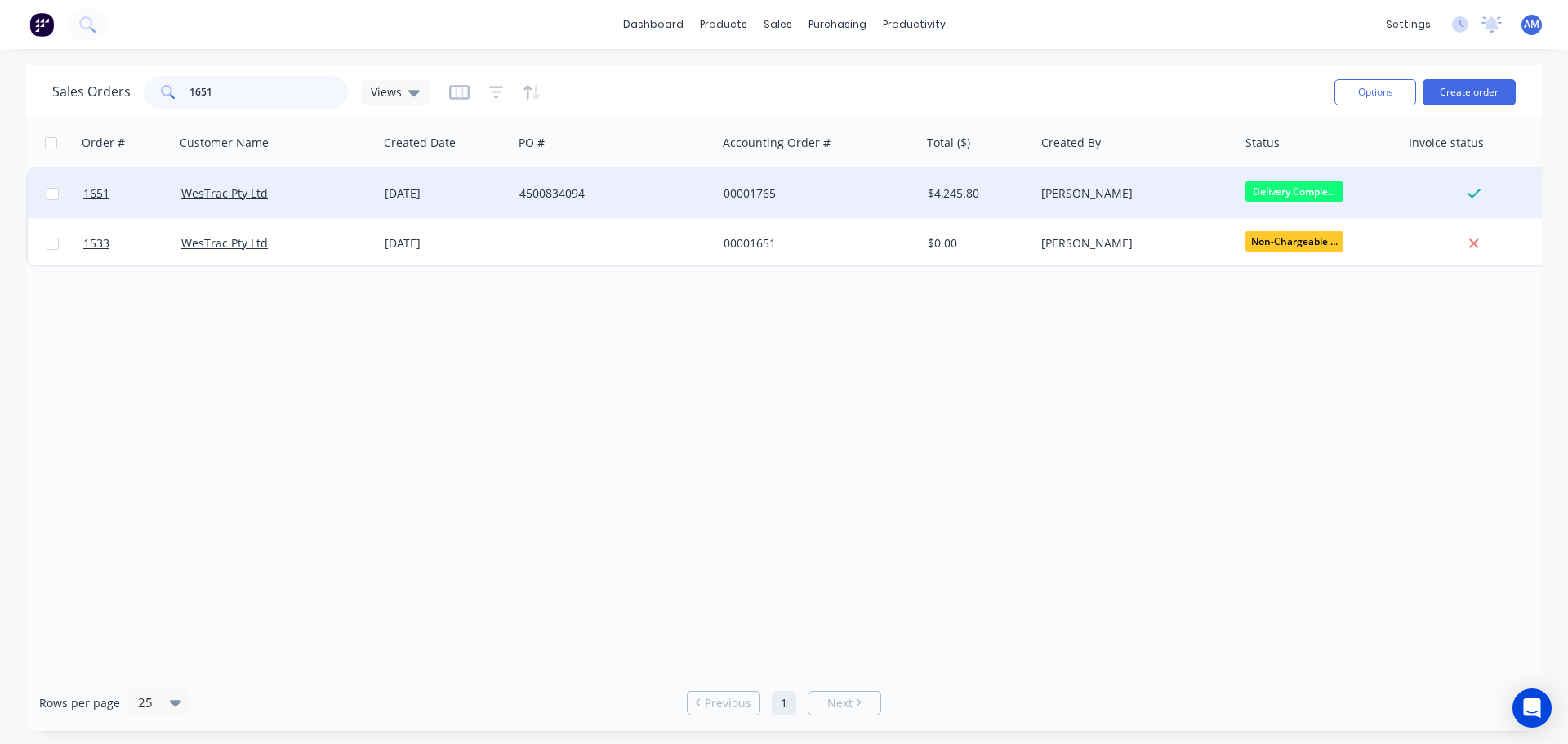
type input "1651"
click at [585, 184] on div "4500834094" at bounding box center [615, 193] width 204 height 49
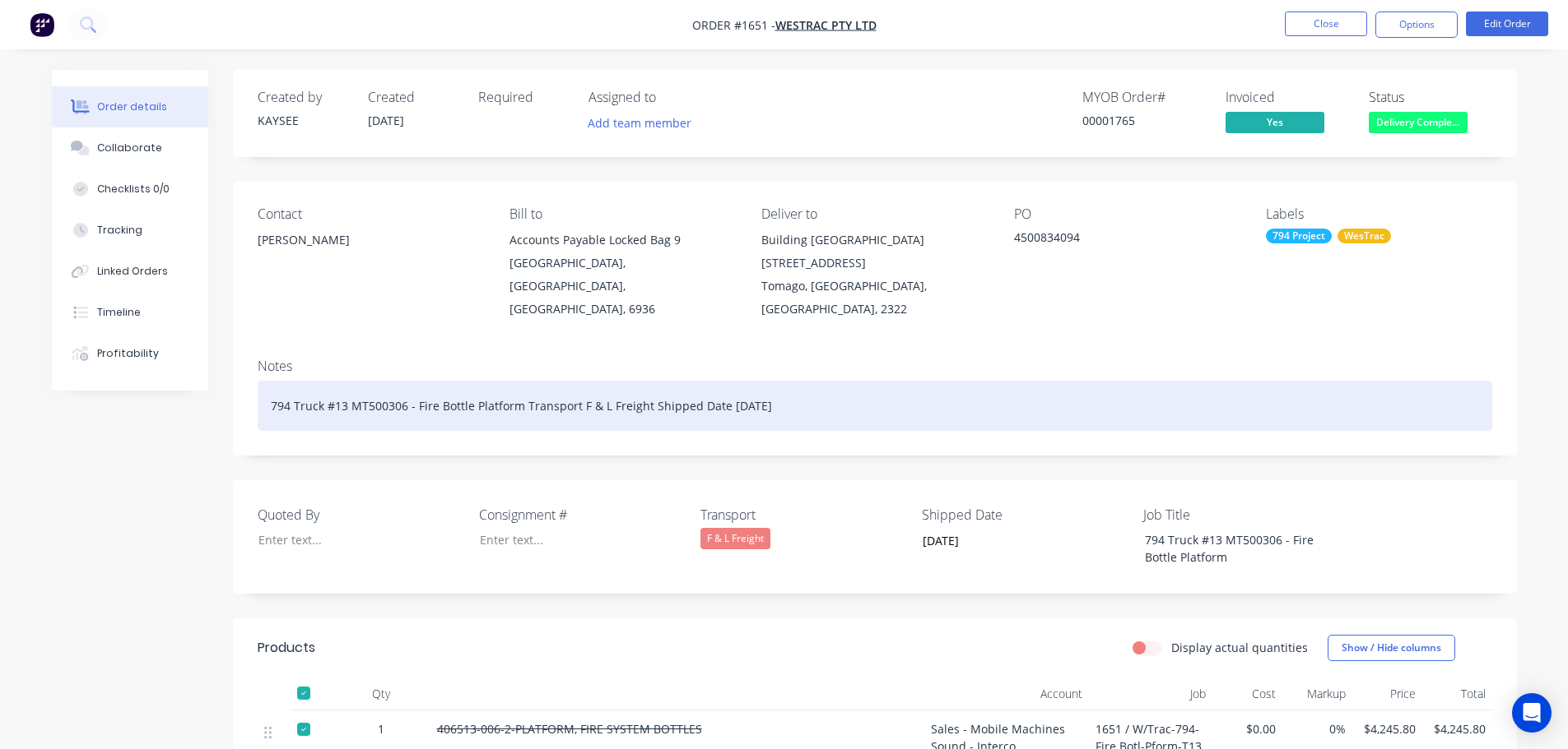
drag, startPoint x: 789, startPoint y: 384, endPoint x: 269, endPoint y: 361, distance: 520.5
click at [269, 381] on div "794 Truck #13 MT500306 - Fire Bottle Platform Transport F & L Freight Shipped D…" at bounding box center [875, 406] width 1234 height 50
copy div "794 Truck #13 MT500306 - Fire Bottle Platform Transport F & L Freight Shipped D…"
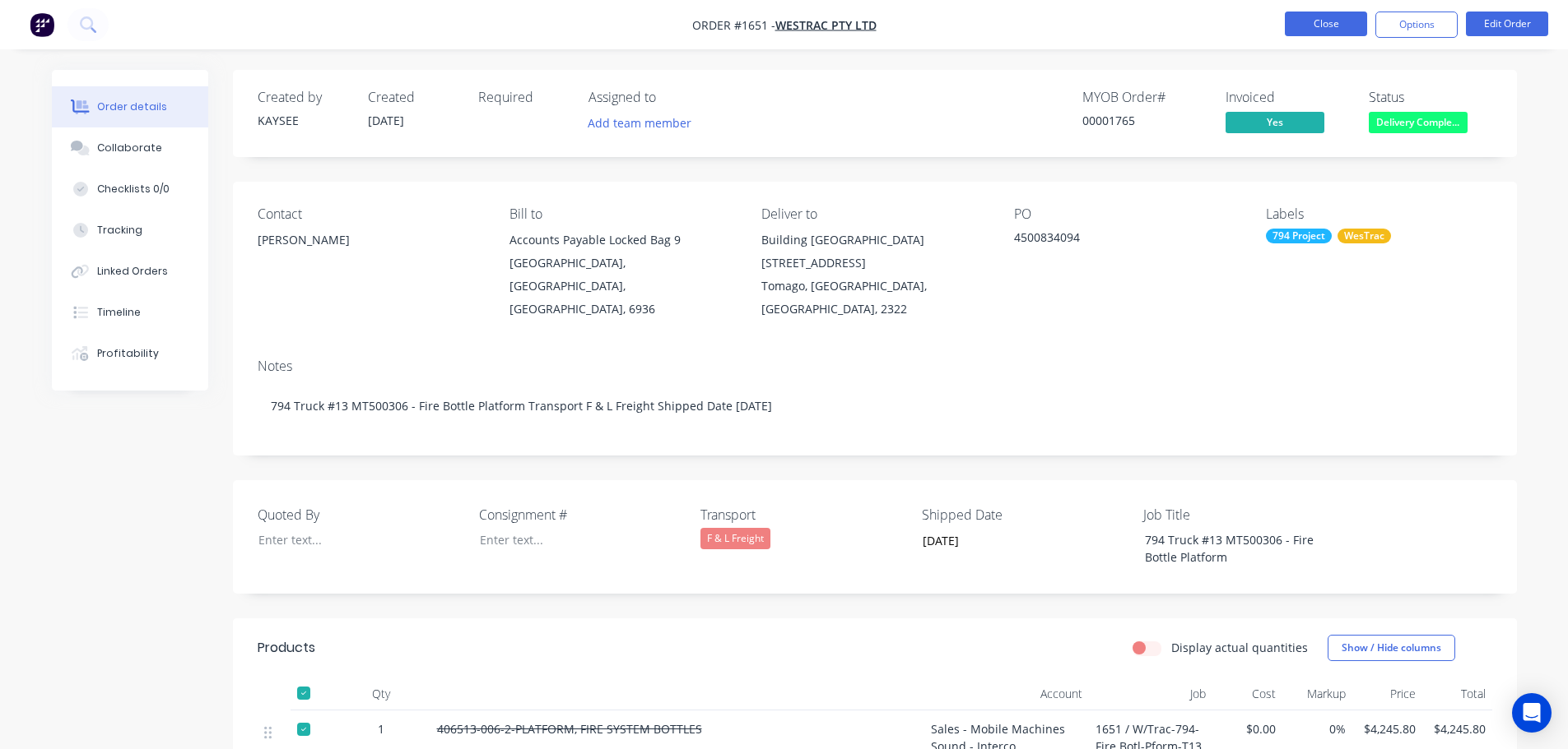
click at [1325, 26] on button "Close" at bounding box center [1325, 23] width 82 height 24
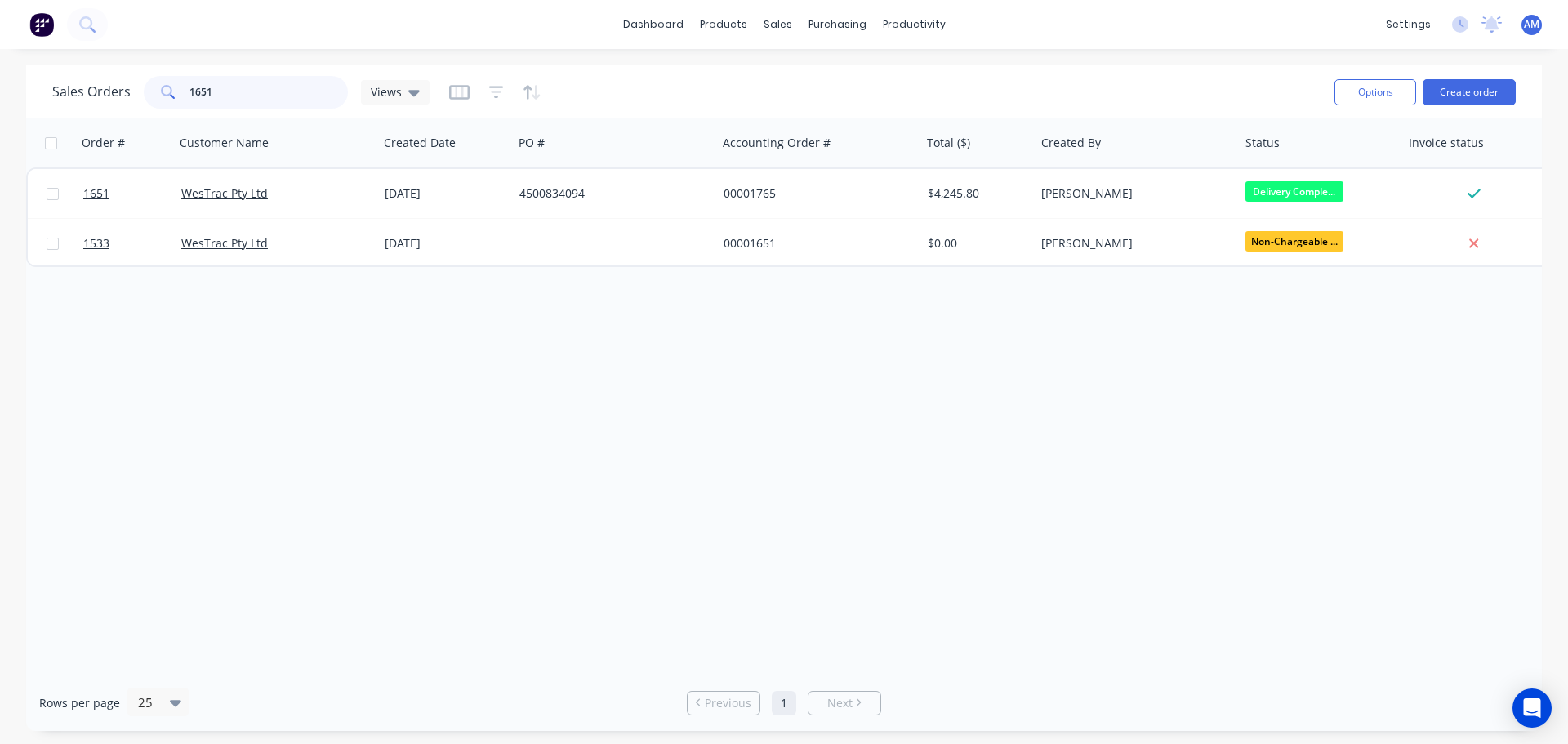
drag, startPoint x: 243, startPoint y: 106, endPoint x: 182, endPoint y: 89, distance: 63.3
click at [182, 89] on div "1651" at bounding box center [246, 92] width 204 height 33
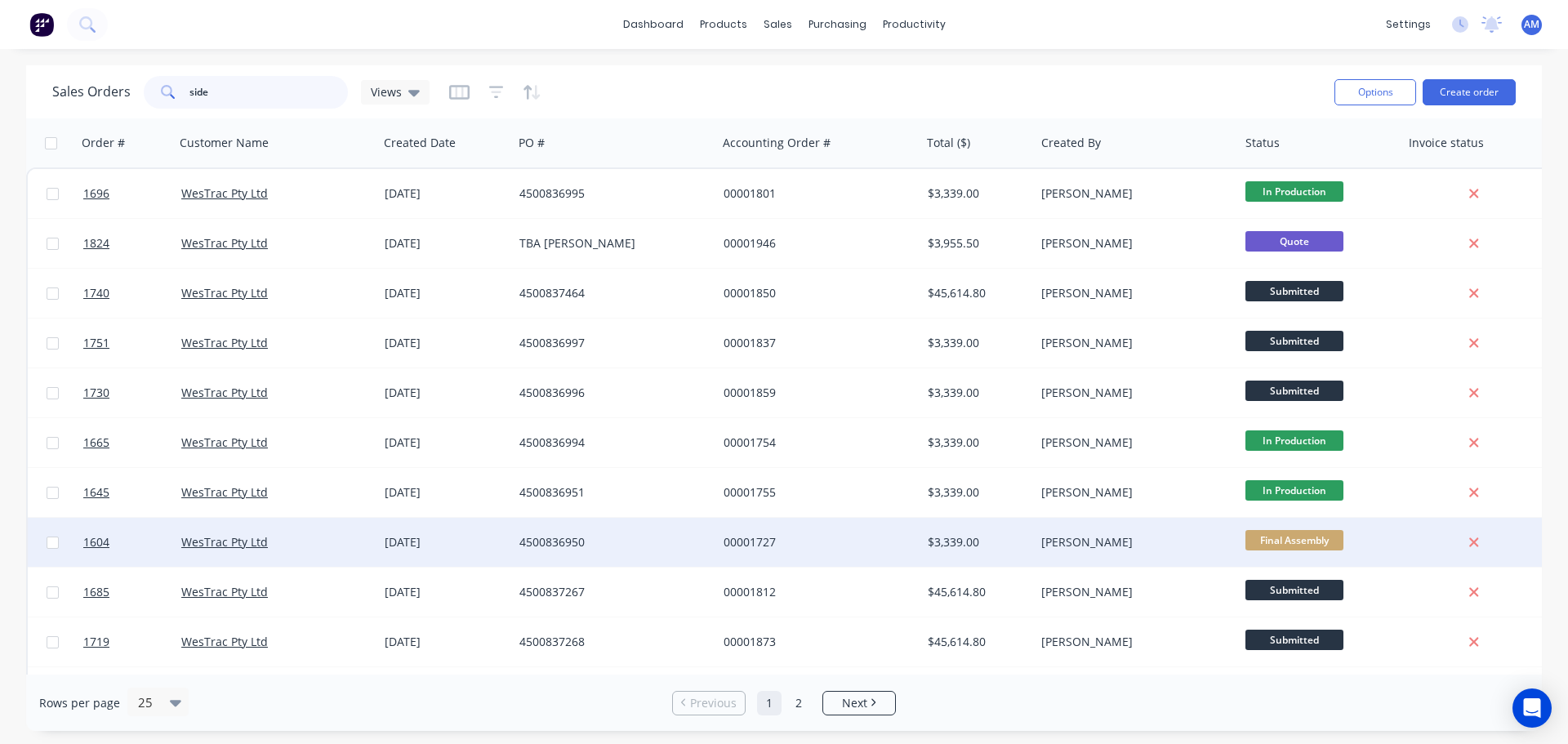
type input "side"
click at [566, 543] on div "4500836950" at bounding box center [609, 543] width 182 height 16
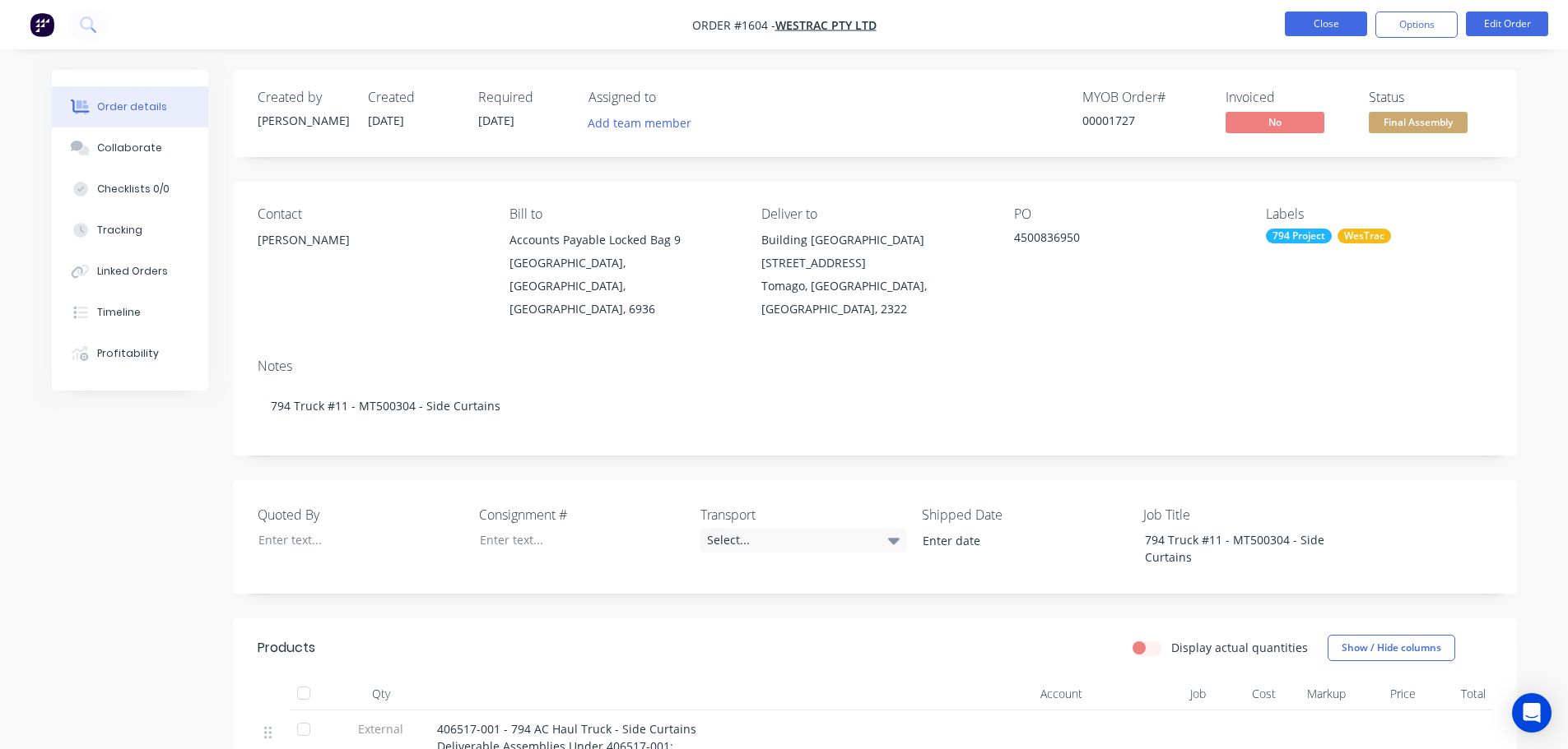
click at [1326, 33] on button "Close" at bounding box center [1325, 23] width 82 height 24
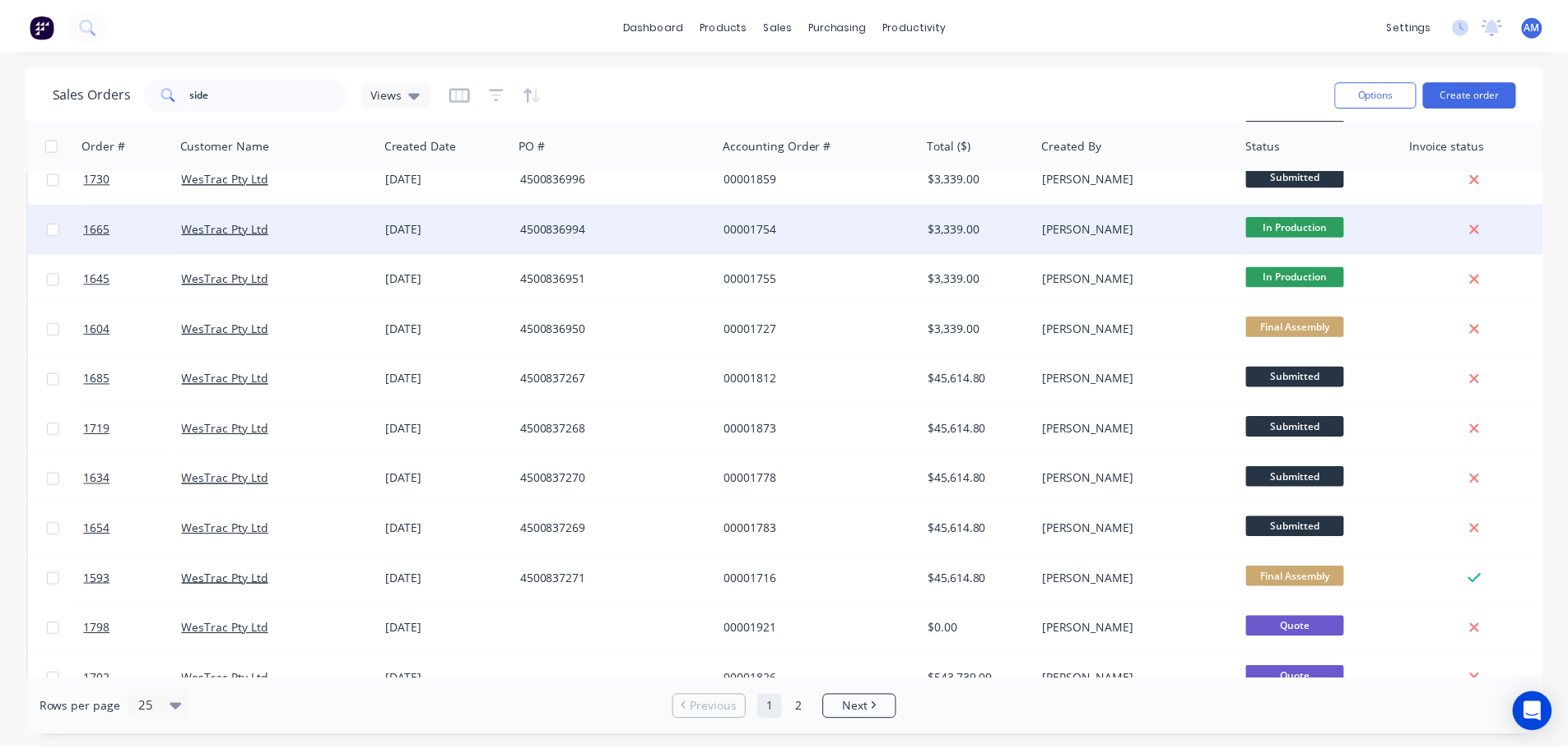
scroll to position [247, 0]
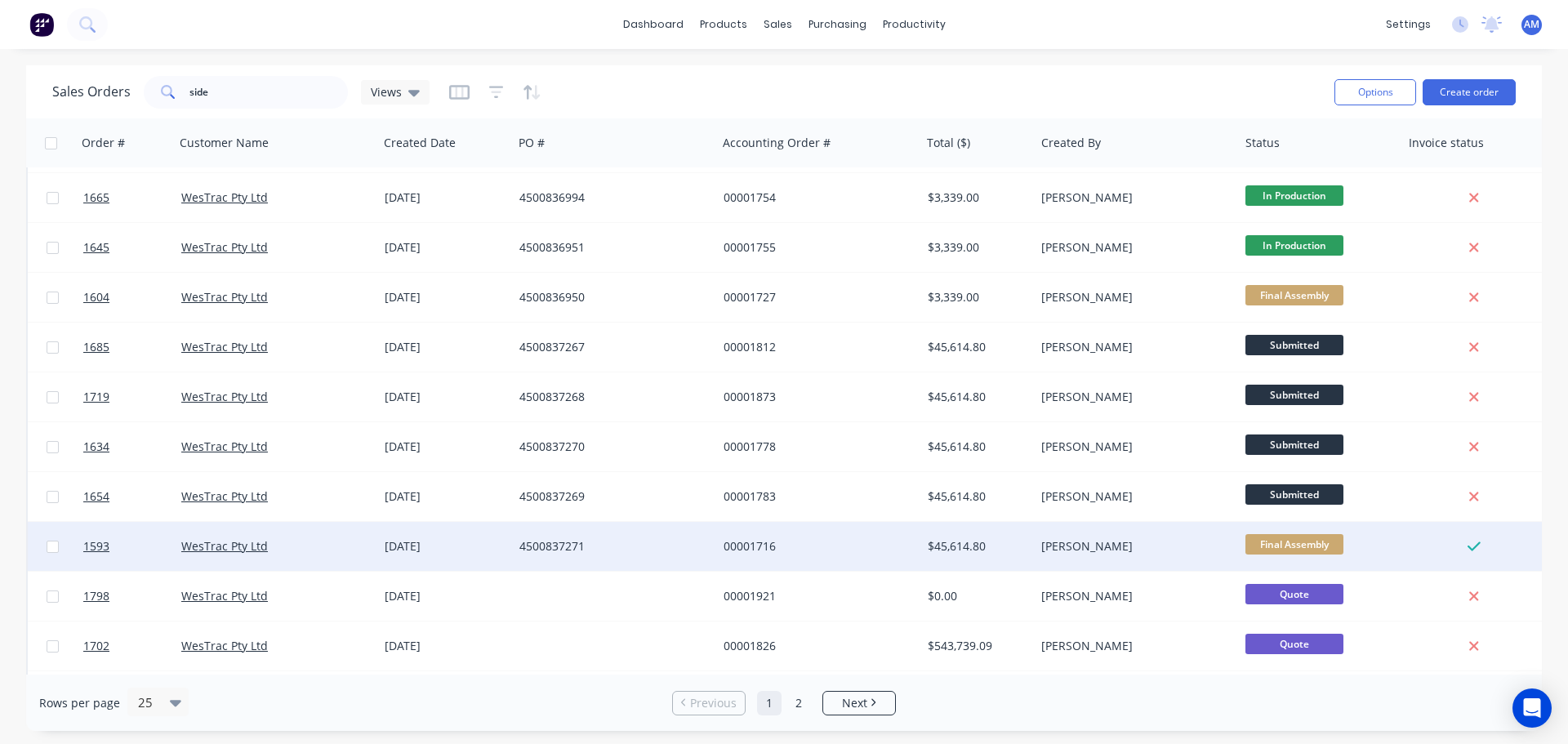
click at [563, 546] on div "4500837271" at bounding box center [609, 546] width 182 height 16
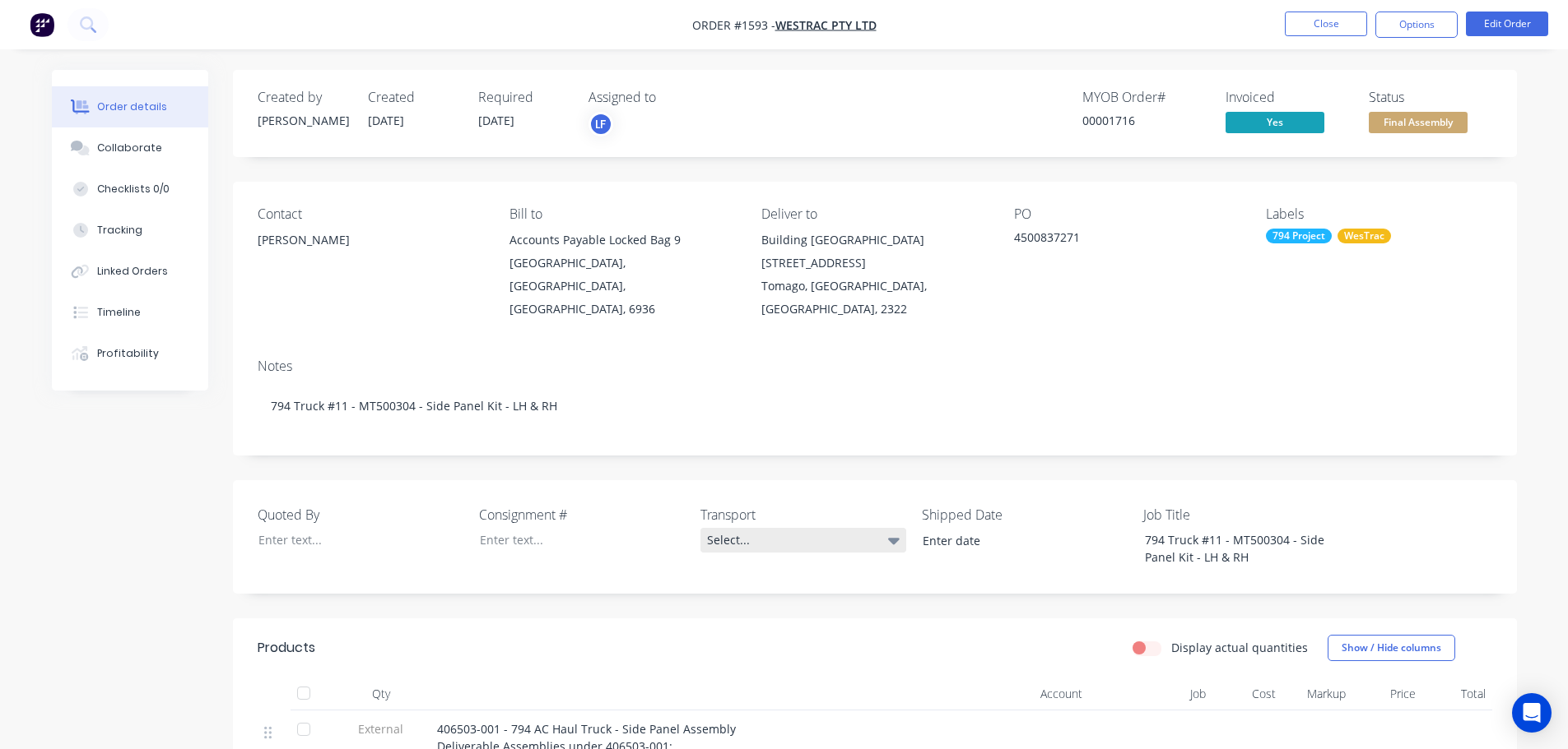
click at [738, 528] on div "Select..." at bounding box center [803, 540] width 206 height 24
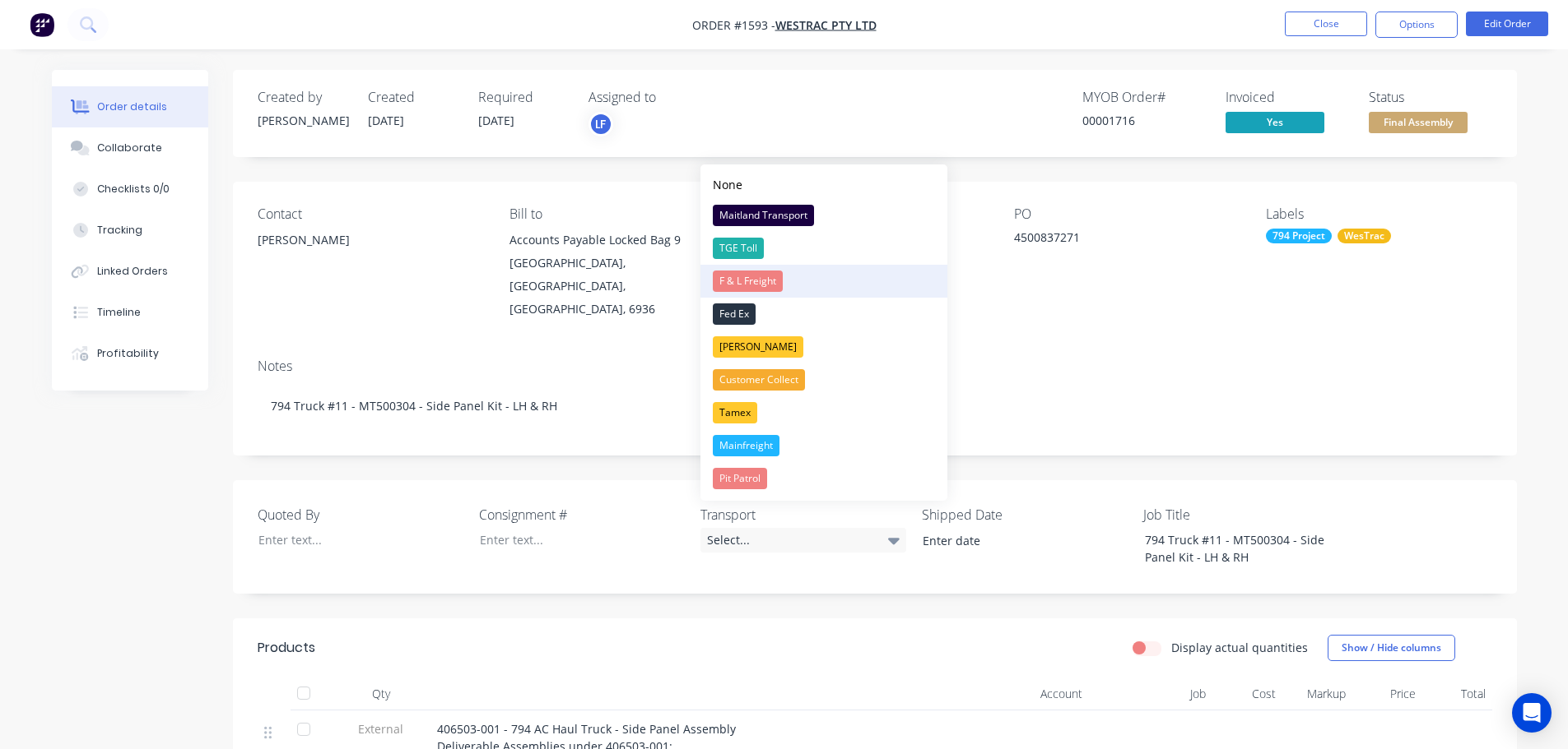
click at [758, 284] on div "F & L Freight" at bounding box center [747, 281] width 70 height 22
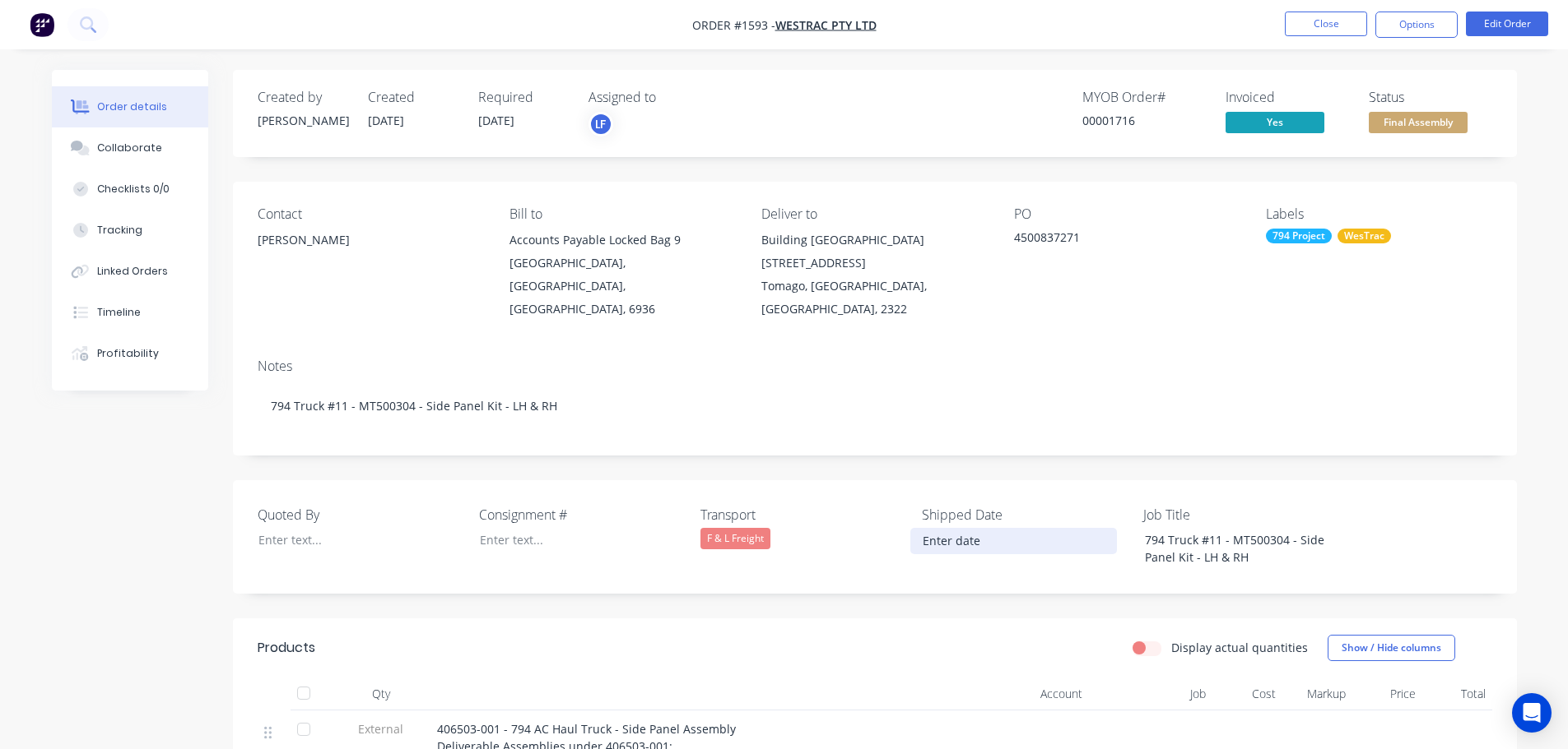
click at [949, 529] on input at bounding box center [1013, 541] width 205 height 24
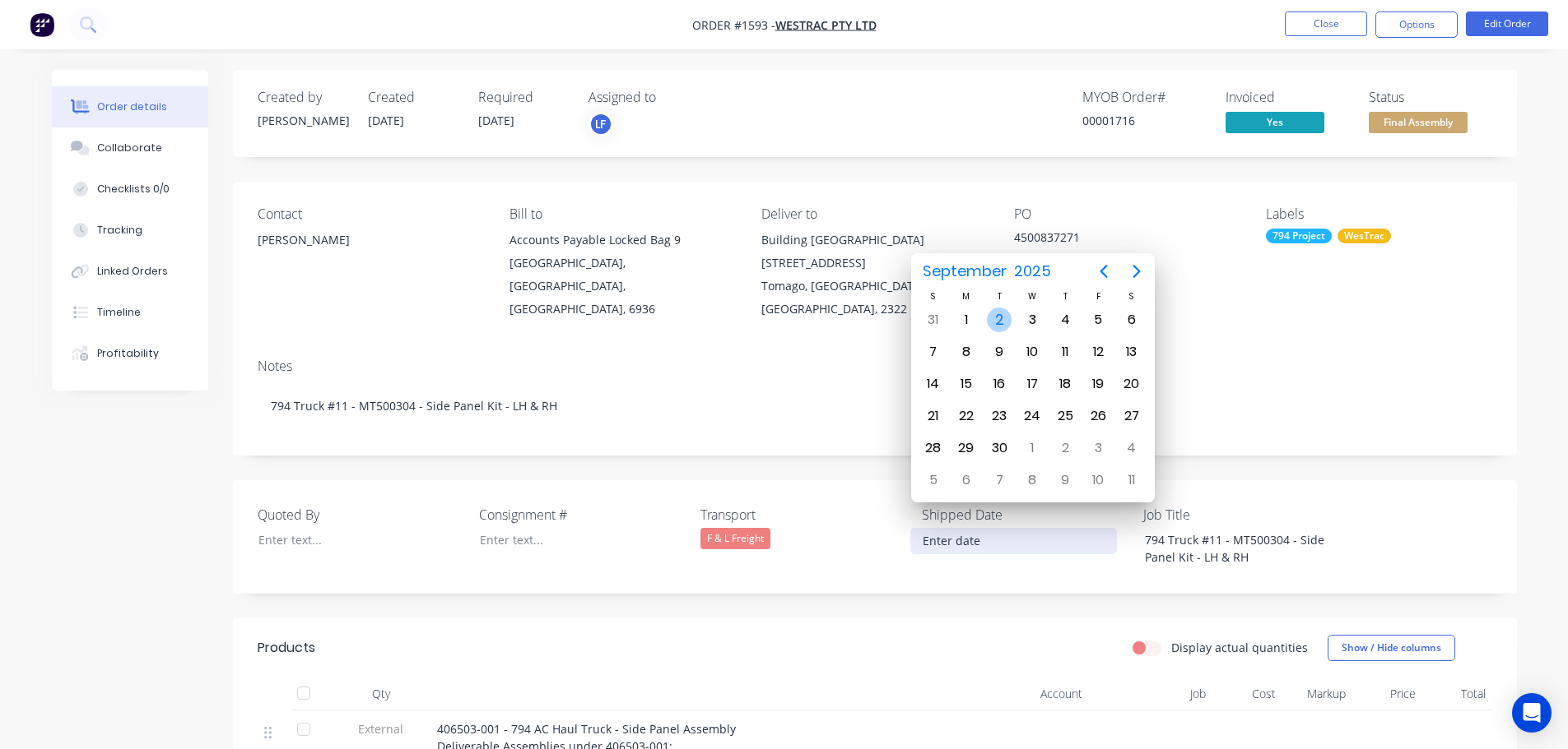
click at [1004, 313] on div "2" at bounding box center [998, 319] width 24 height 24
type input "02/09/2025"
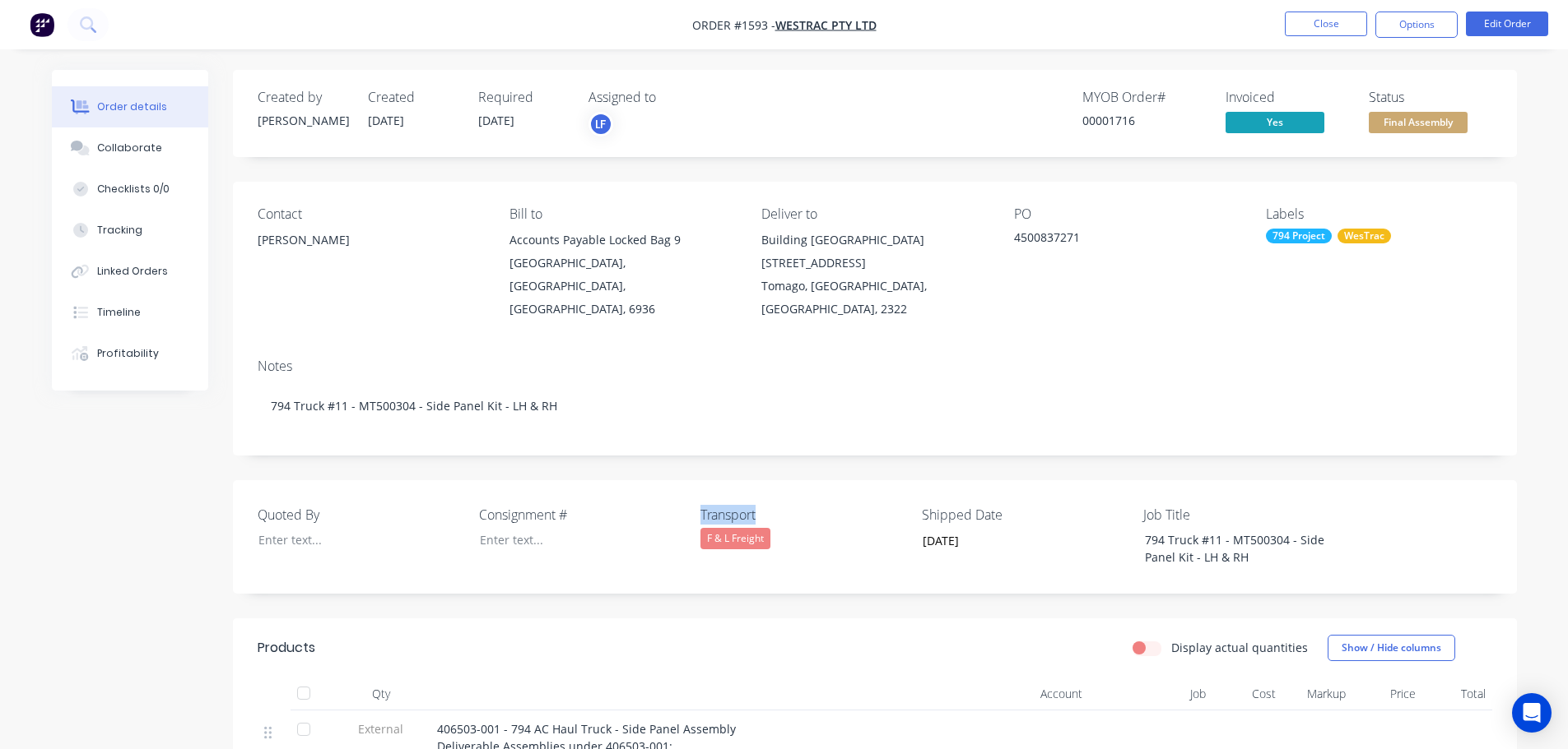
drag, startPoint x: 764, startPoint y: 494, endPoint x: 695, endPoint y: 490, distance: 69.1
click at [695, 490] on div "Quoted By Consignment # Transport F & L Freight Shipped Date 02/09/2025 Job Tit…" at bounding box center [875, 537] width 1284 height 114
copy label "Transport"
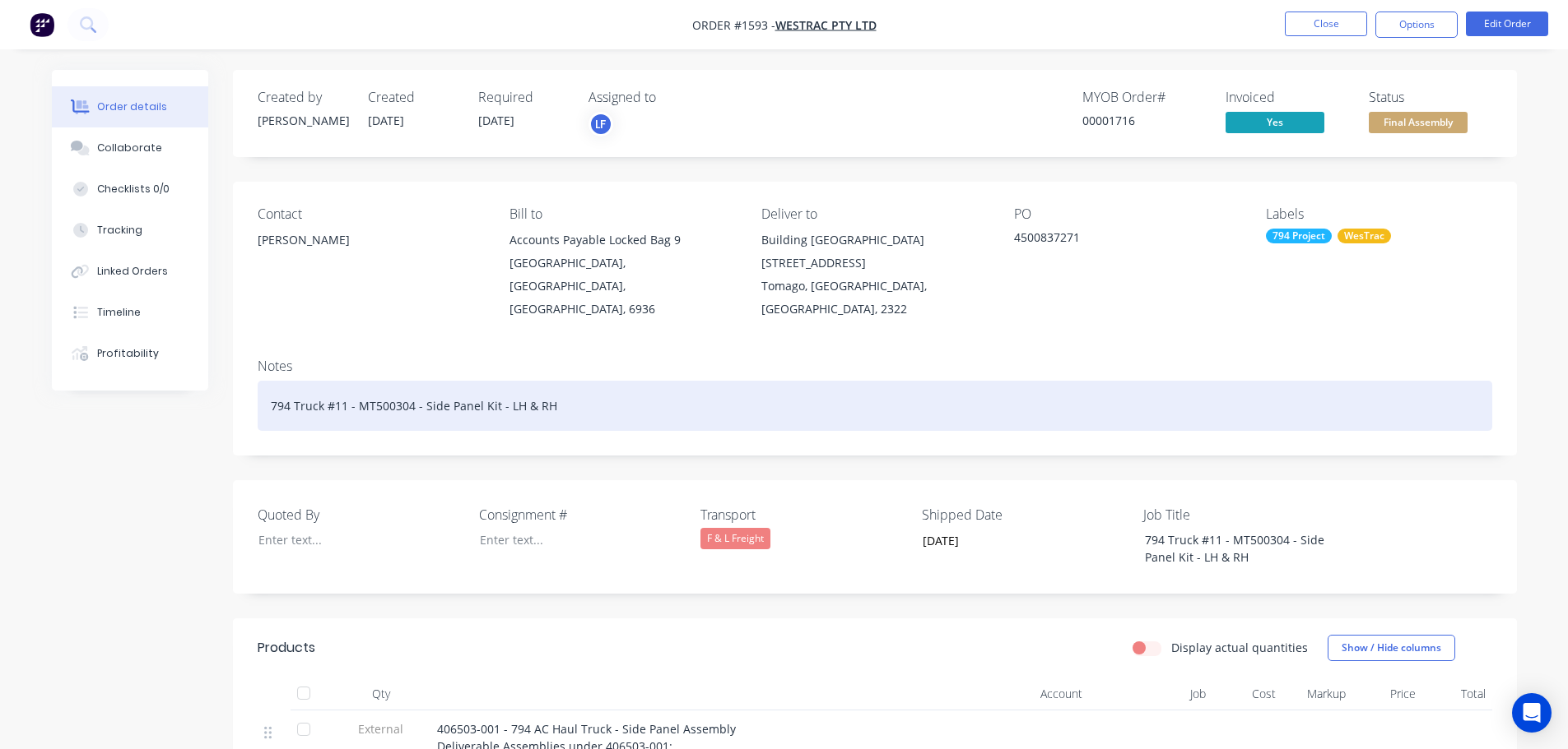
click at [564, 383] on div "794 Truck #11 - MT500304 - Side Panel Kit - LH & RH" at bounding box center [875, 406] width 1234 height 50
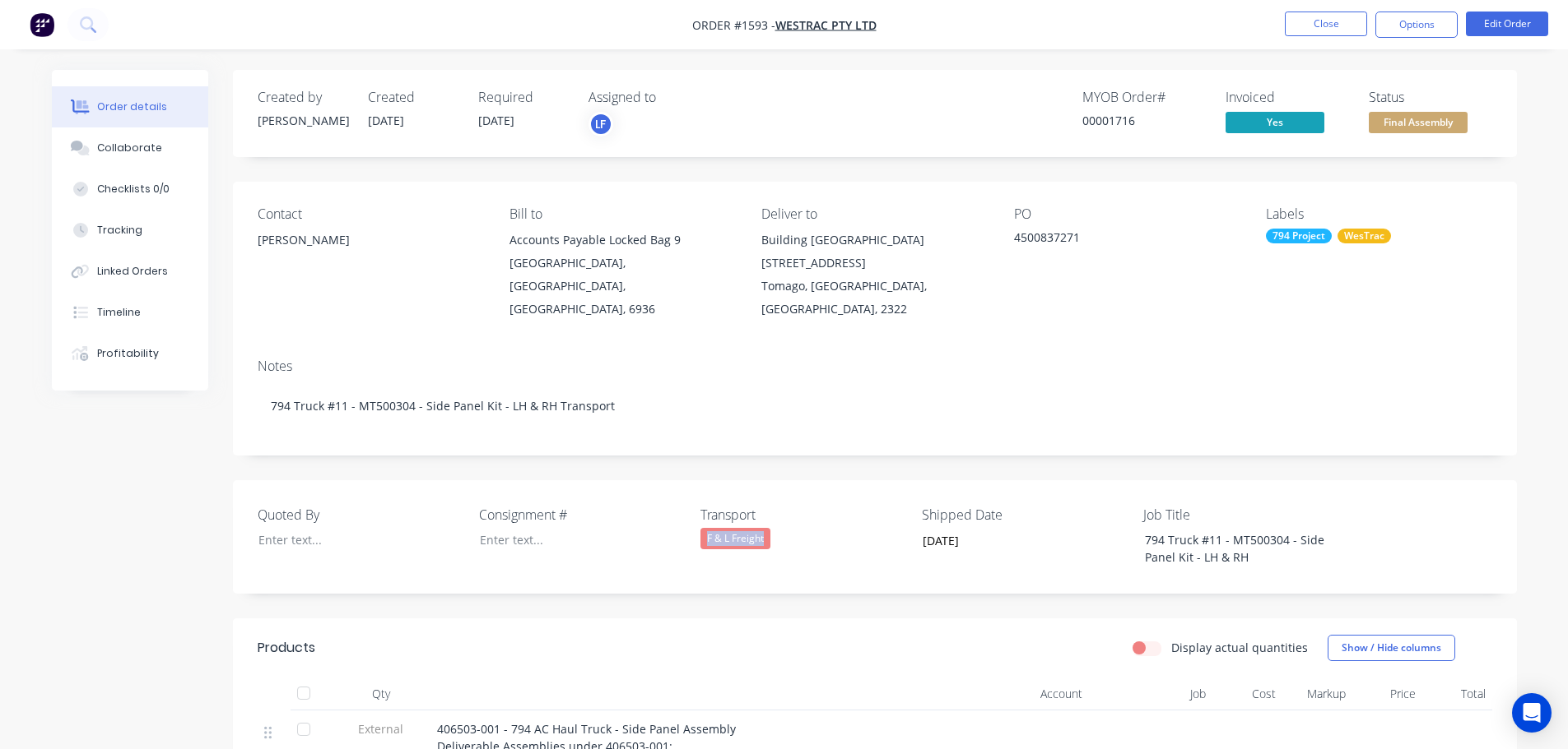
drag, startPoint x: 775, startPoint y: 510, endPoint x: 702, endPoint y: 512, distance: 73.0
click at [703, 528] on div "F & L Freight" at bounding box center [803, 539] width 206 height 22
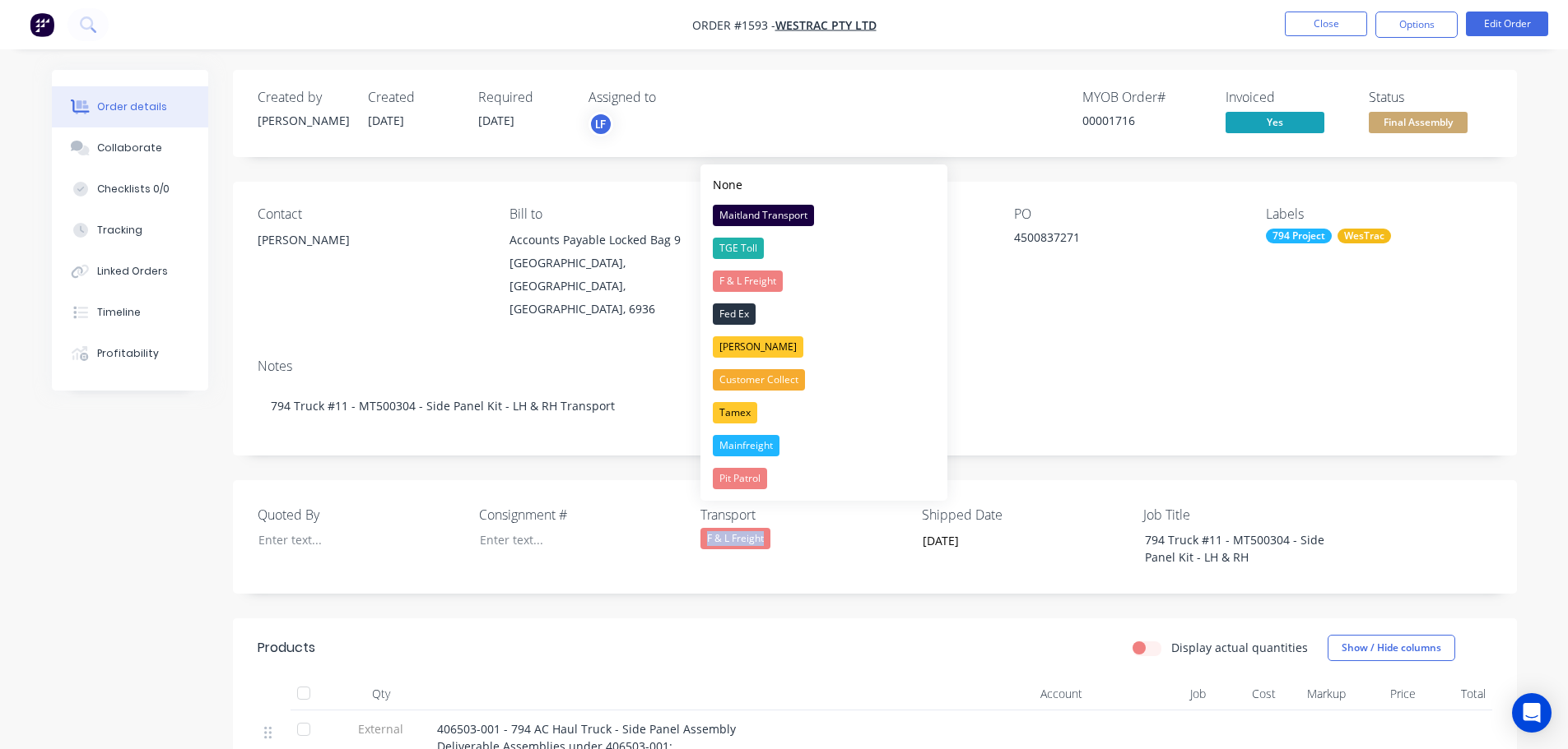
copy div "F & L Freight"
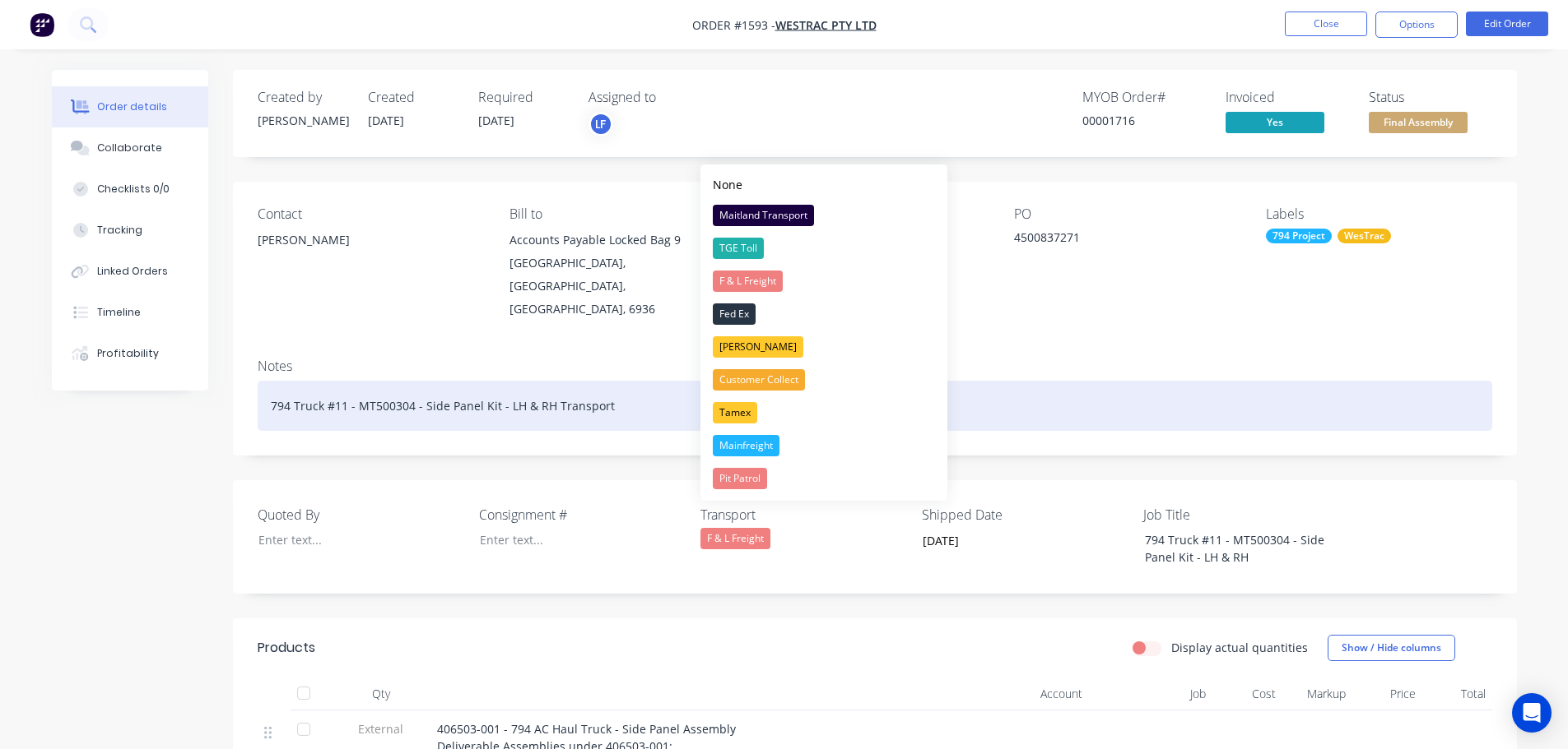
click at [637, 381] on div "794 Truck #11 - MT500304 - Side Panel Kit - LH & RH Transport" at bounding box center [875, 406] width 1234 height 50
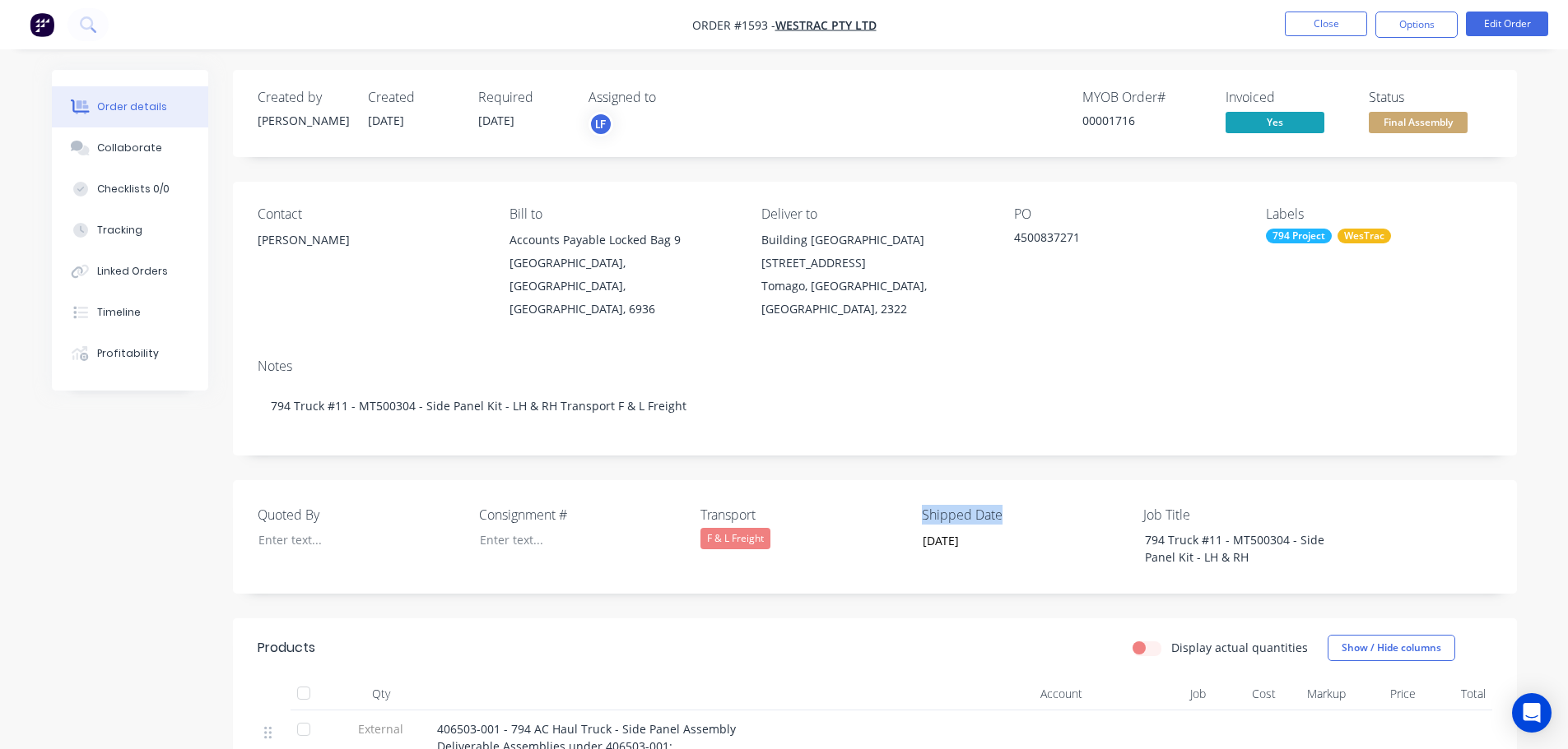
drag, startPoint x: 1012, startPoint y: 489, endPoint x: 919, endPoint y: 486, distance: 93.0
click at [919, 486] on div "Quoted By Consignment # Transport F & L Freight Shipped Date 02/09/2025 Job Tit…" at bounding box center [875, 537] width 1284 height 114
copy label "Shipped Date"
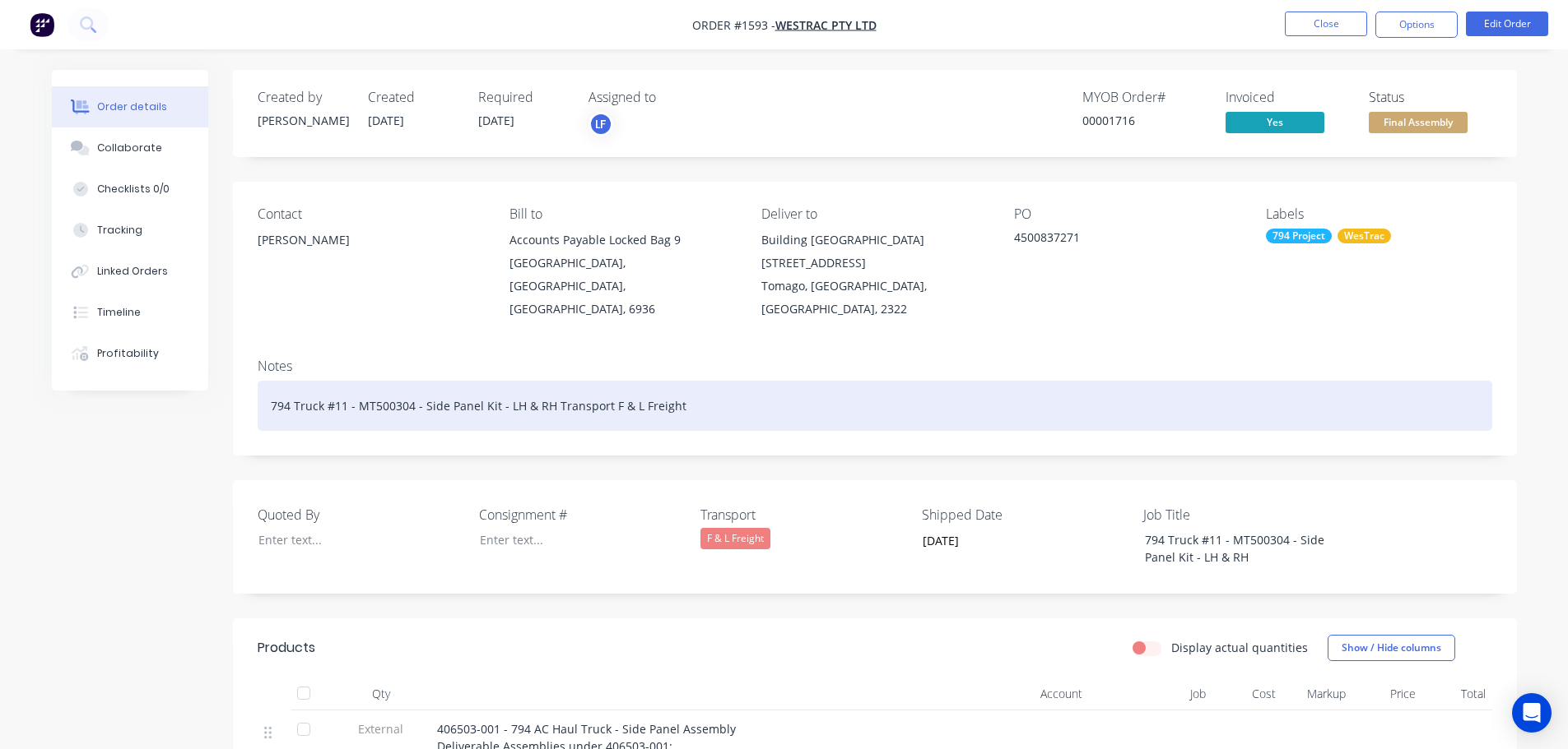
click at [685, 386] on div "794 Truck #11 - MT500304 - Side Panel Kit - LH & RH Transport F & L Freight" at bounding box center [875, 406] width 1234 height 50
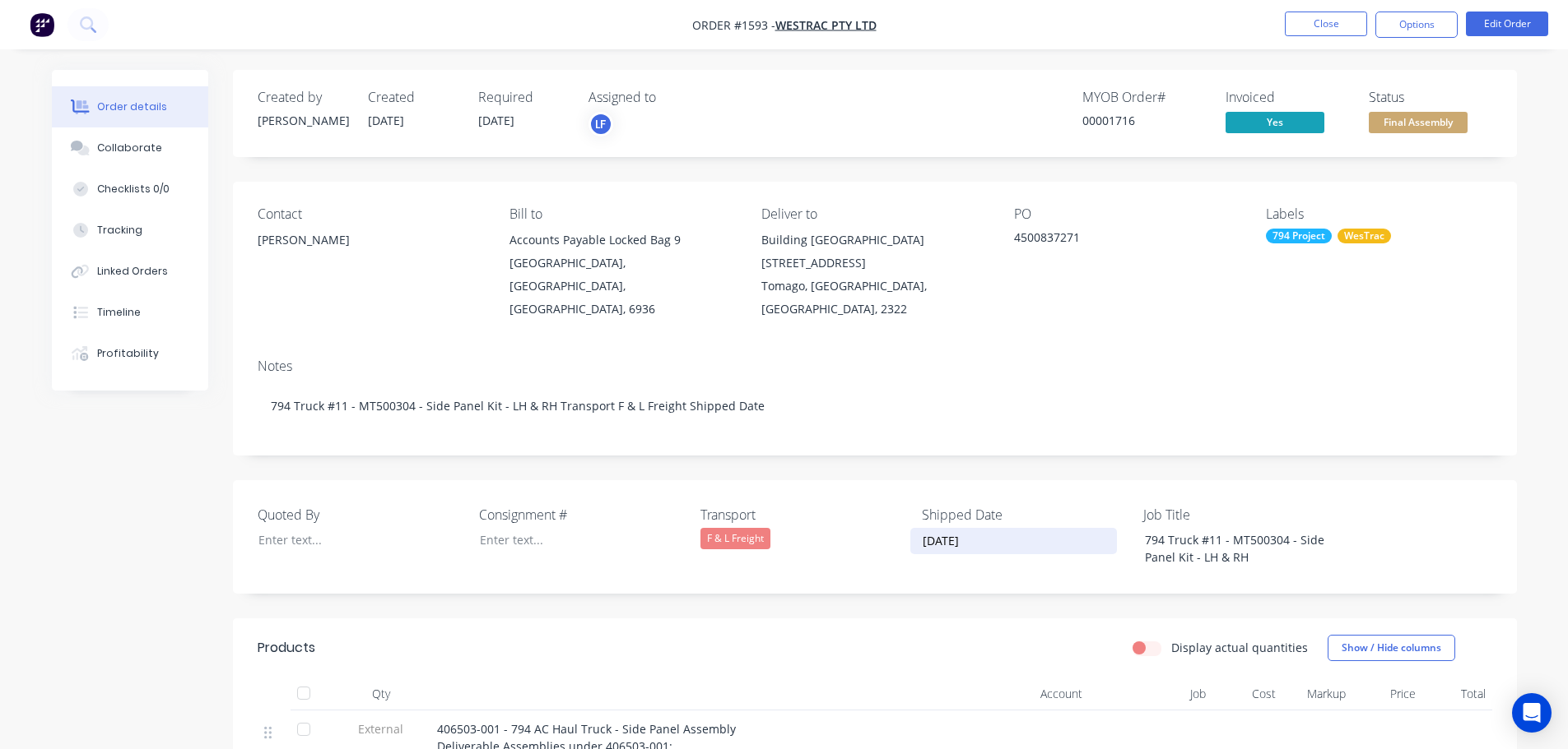
drag, startPoint x: 988, startPoint y: 514, endPoint x: 919, endPoint y: 515, distance: 69.0
click at [919, 529] on input "[DATE]" at bounding box center [1013, 541] width 205 height 24
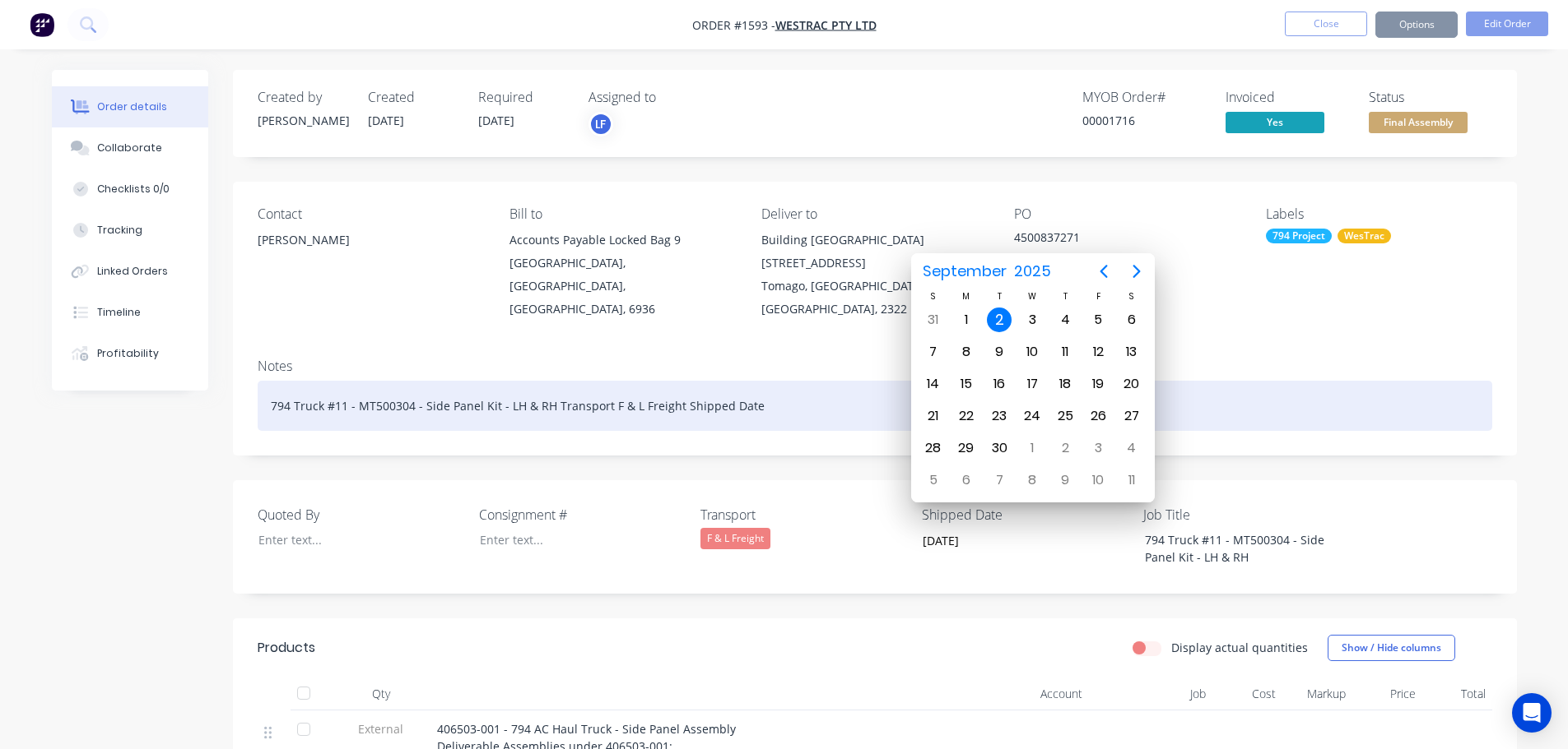
click at [775, 394] on div "794 Truck #11 - MT500304 - Side Panel Kit - LH & RH Transport F & L Freight Shi…" at bounding box center [875, 406] width 1234 height 50
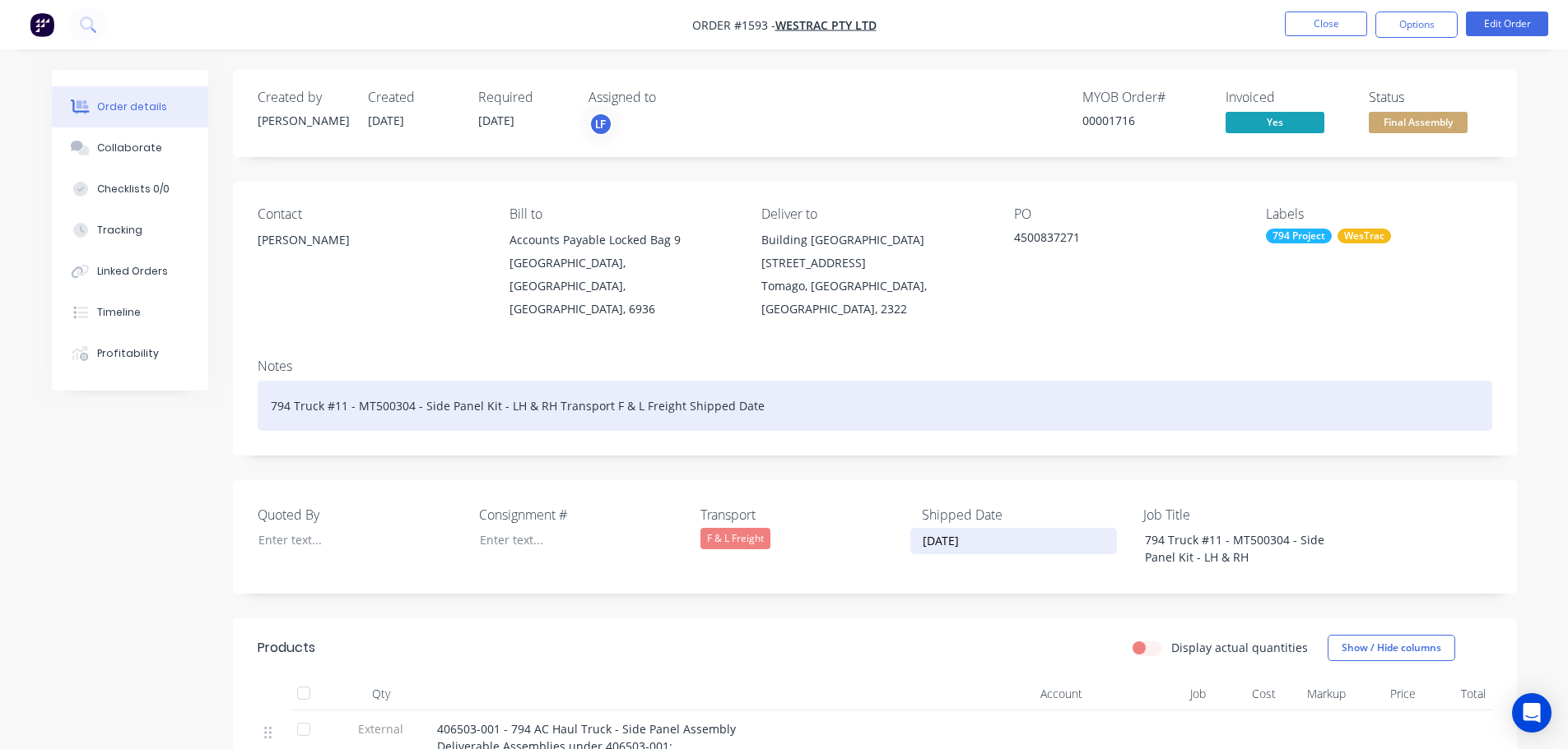
click at [771, 381] on div "794 Truck #11 - MT500304 - Side Panel Kit - LH & RH Transport F & L Freight Shi…" at bounding box center [875, 406] width 1234 height 50
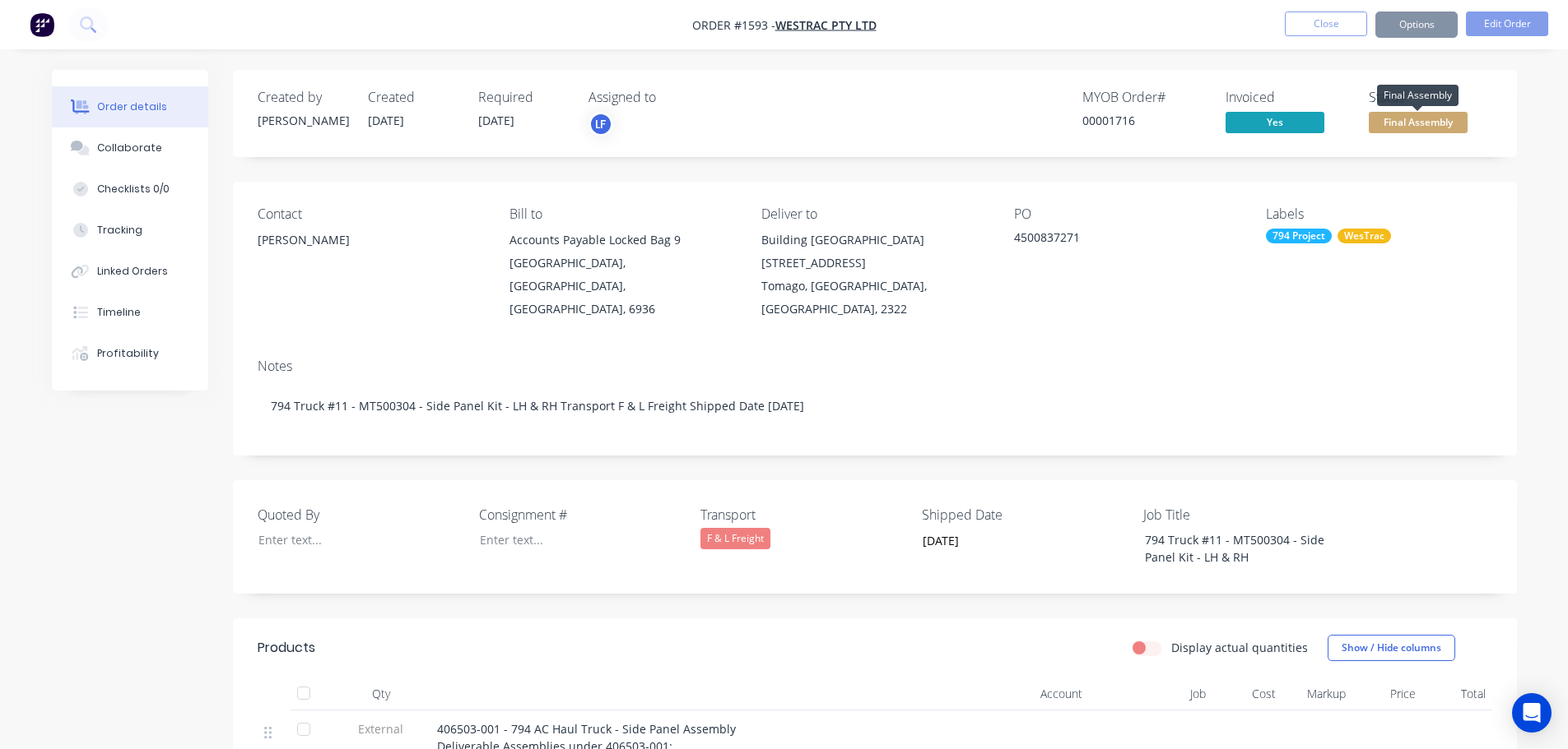
click at [1417, 132] on span "Final Assembly" at bounding box center [1418, 122] width 99 height 21
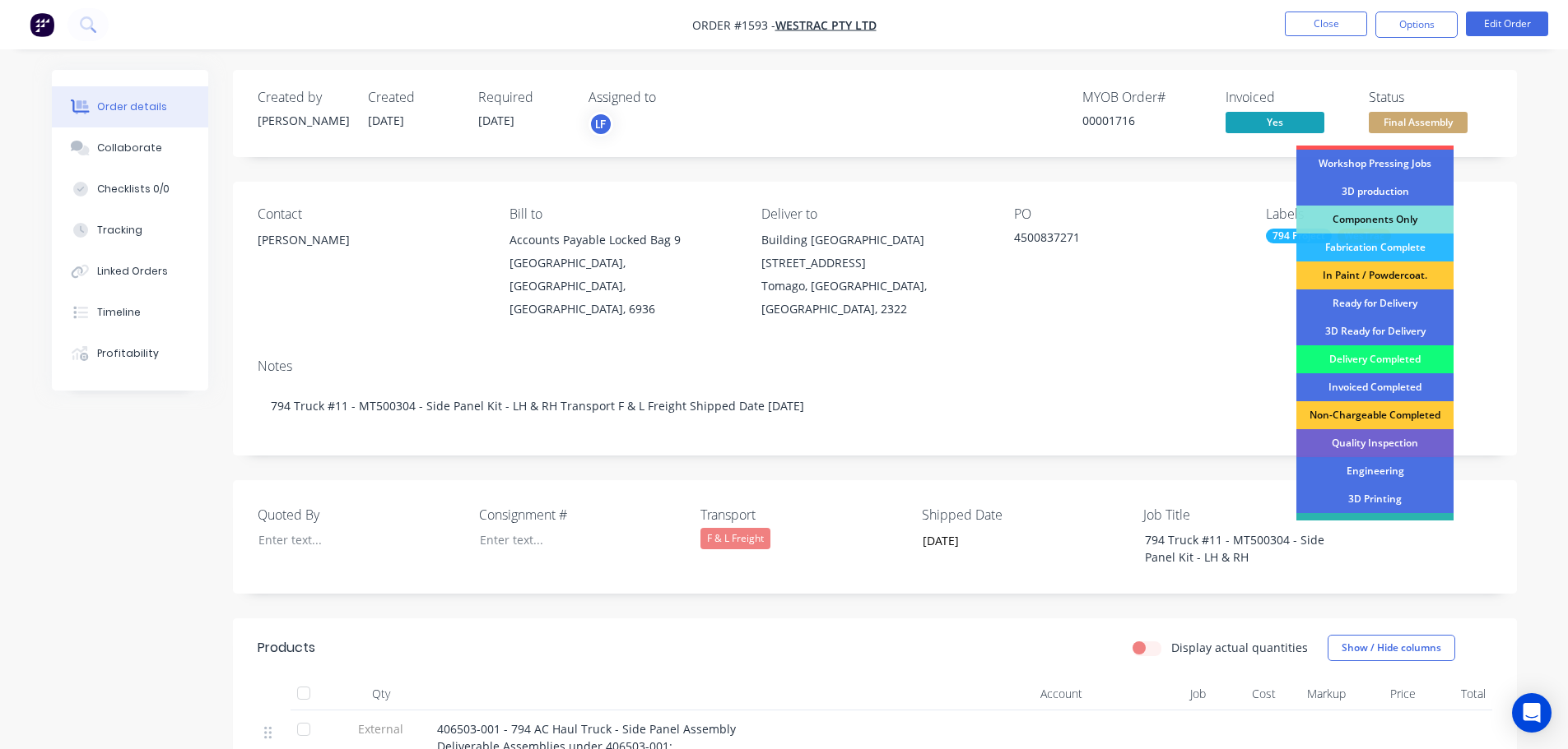
scroll to position [165, 0]
click at [1389, 353] on div "Delivery Completed" at bounding box center [1375, 358] width 157 height 28
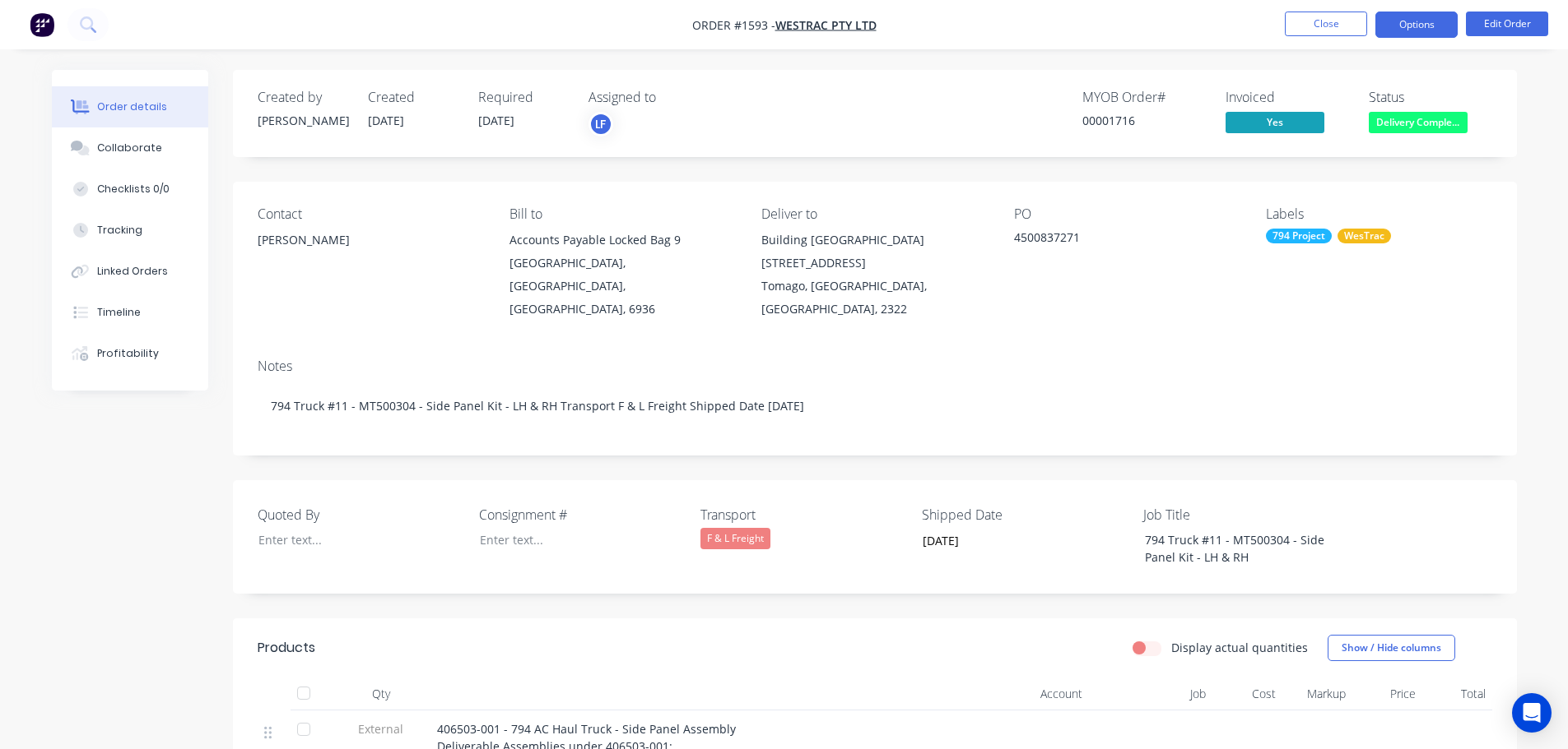
click at [1408, 24] on button "Options" at bounding box center [1416, 24] width 82 height 26
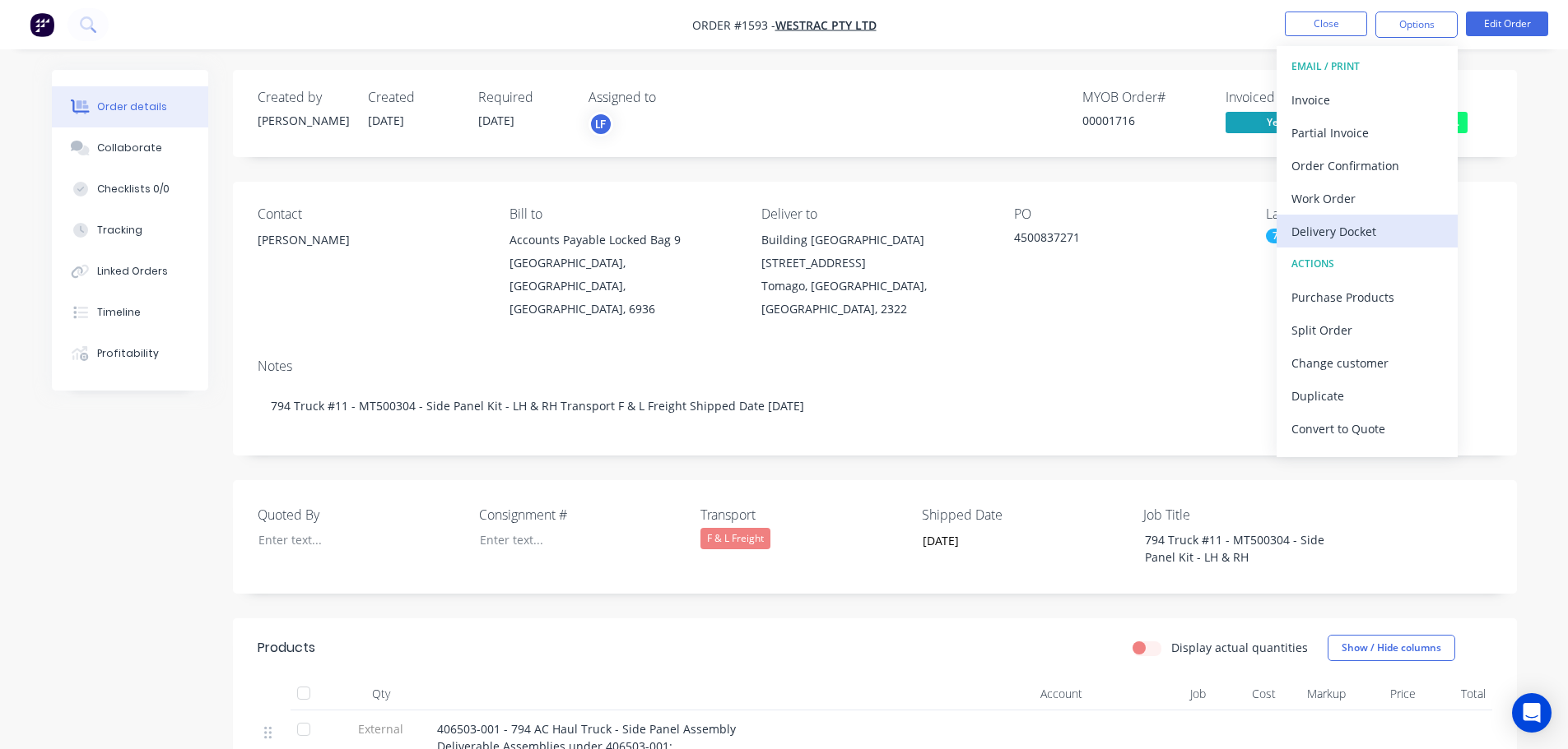
click at [1374, 230] on div "Delivery Docket" at bounding box center [1367, 232] width 151 height 23
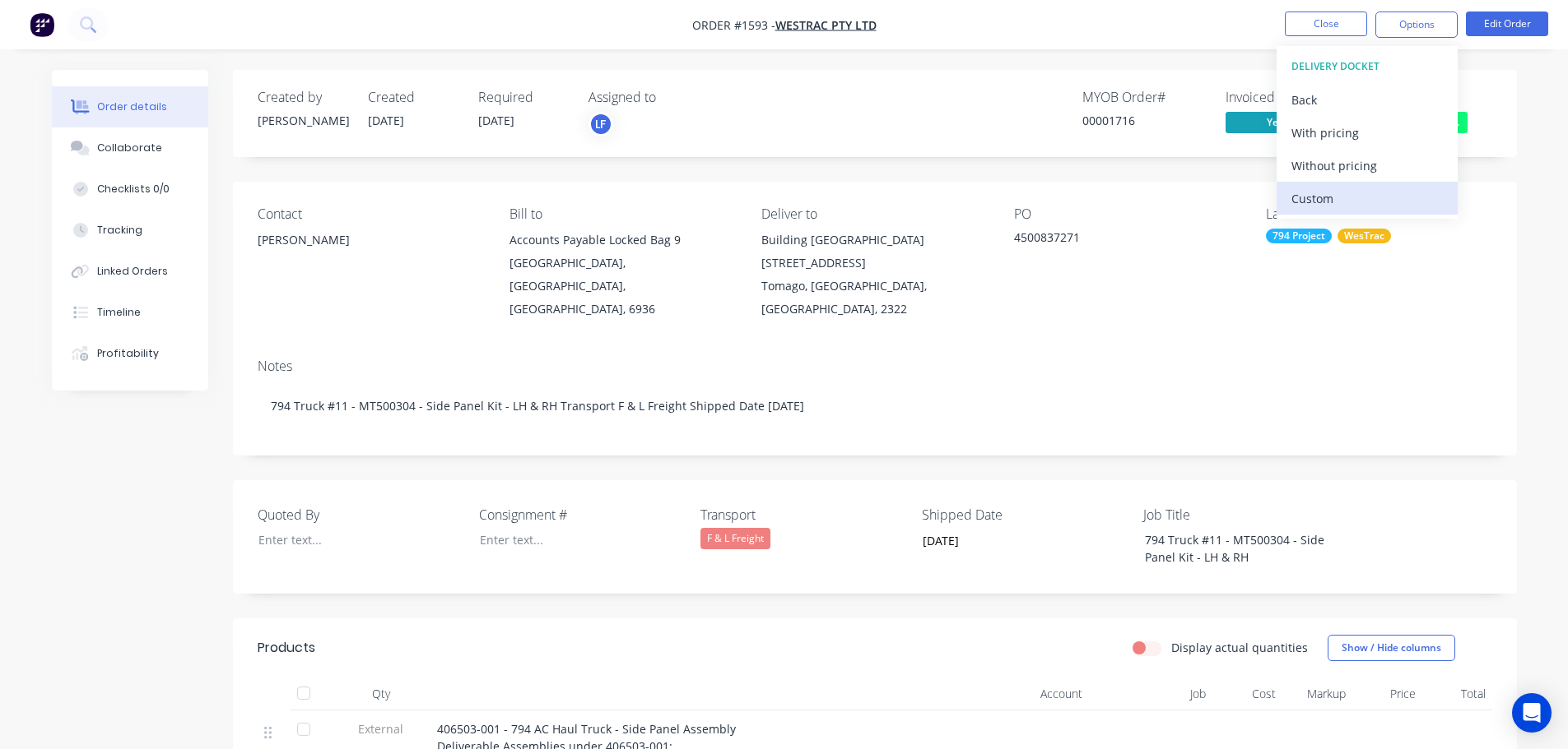
click at [1368, 195] on div "Custom" at bounding box center [1367, 198] width 151 height 23
click at [1365, 172] on div "Without pricing" at bounding box center [1367, 166] width 151 height 23
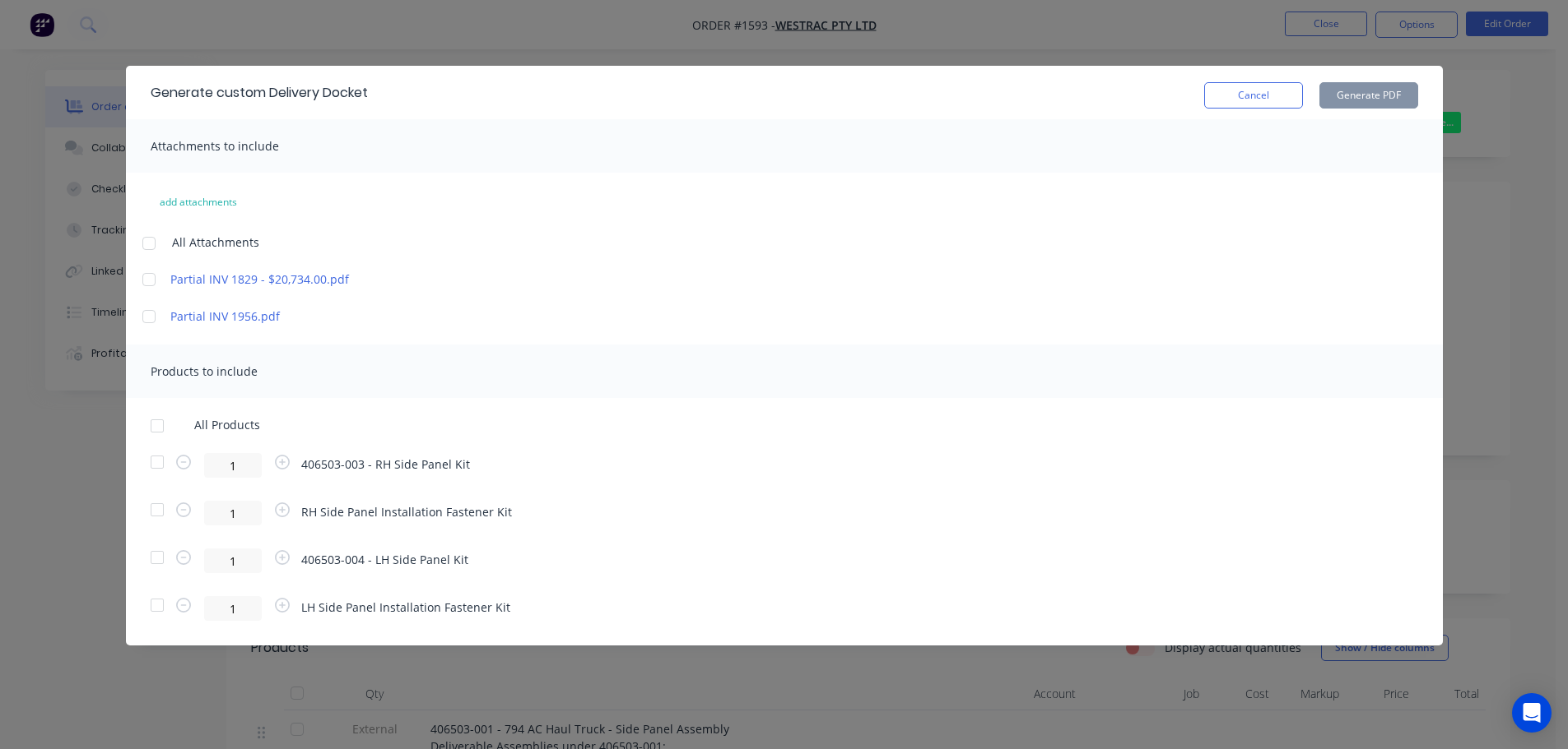
click at [158, 465] on div at bounding box center [157, 462] width 33 height 33
click at [159, 511] on div at bounding box center [157, 510] width 33 height 33
click at [1373, 89] on button "Generate PDF" at bounding box center [1369, 95] width 99 height 26
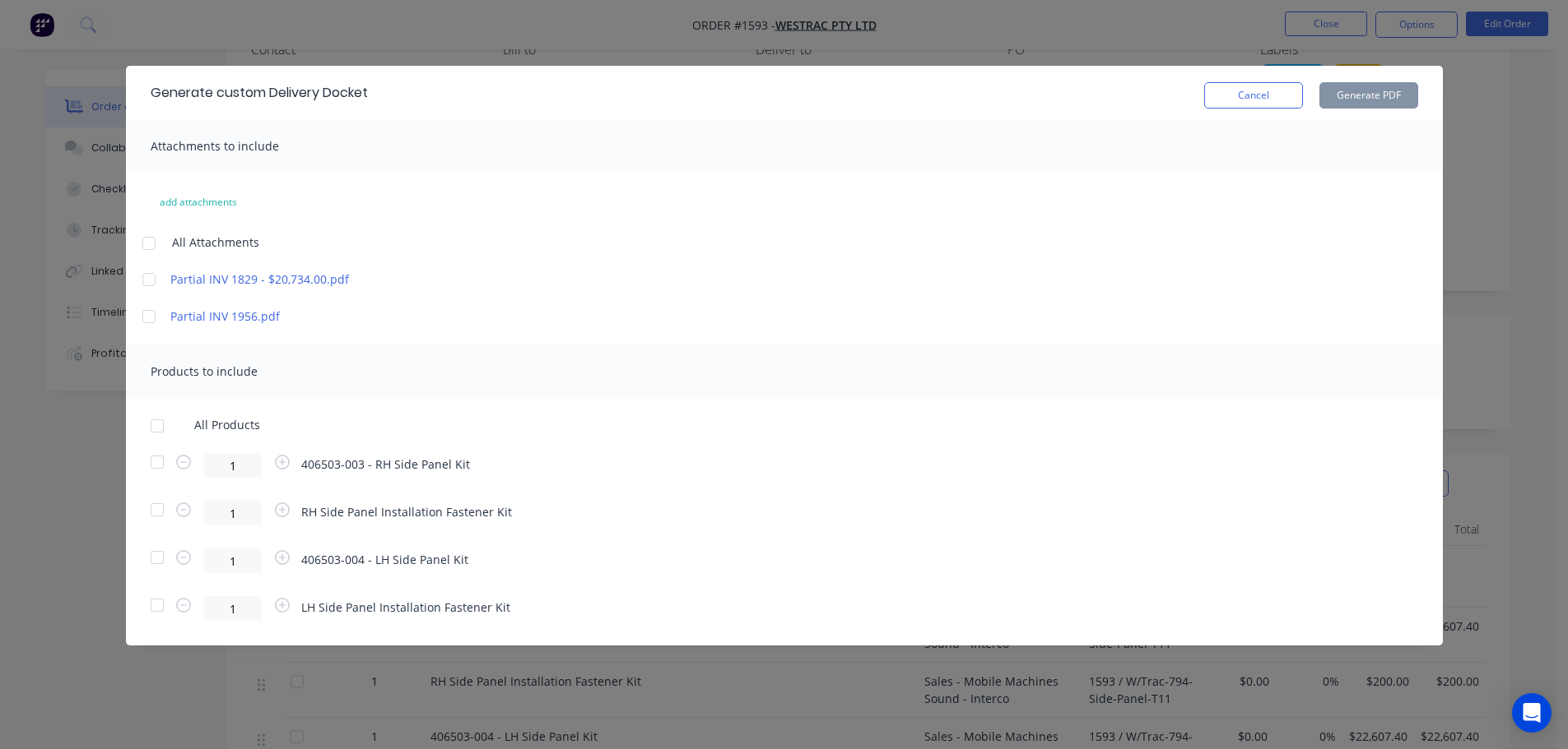
click at [160, 555] on div at bounding box center [157, 558] width 33 height 33
click at [151, 607] on div at bounding box center [157, 606] width 33 height 33
click at [1365, 96] on button "Generate PDF" at bounding box center [1369, 95] width 99 height 26
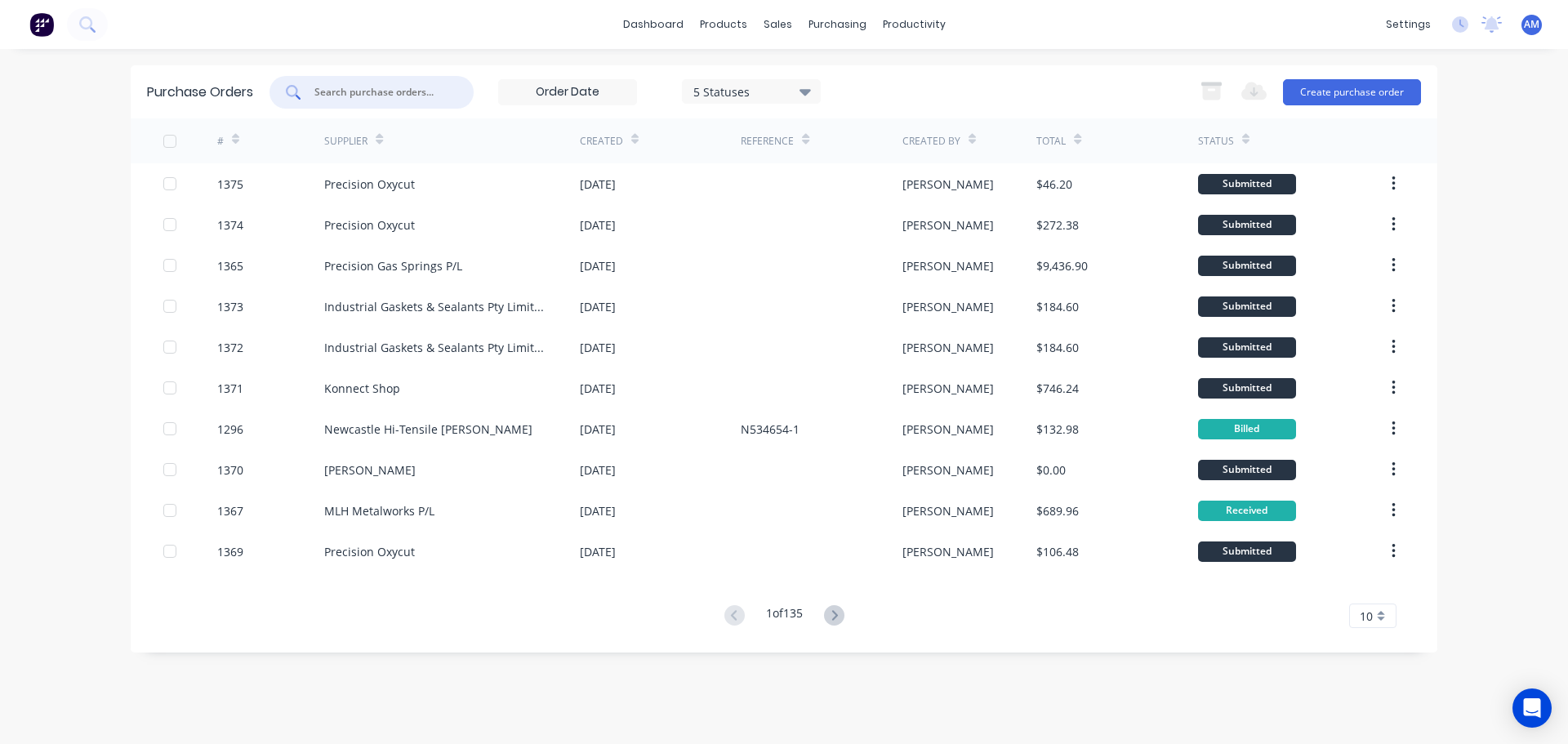
click at [374, 90] on input "text" at bounding box center [381, 92] width 136 height 16
type input "1320"
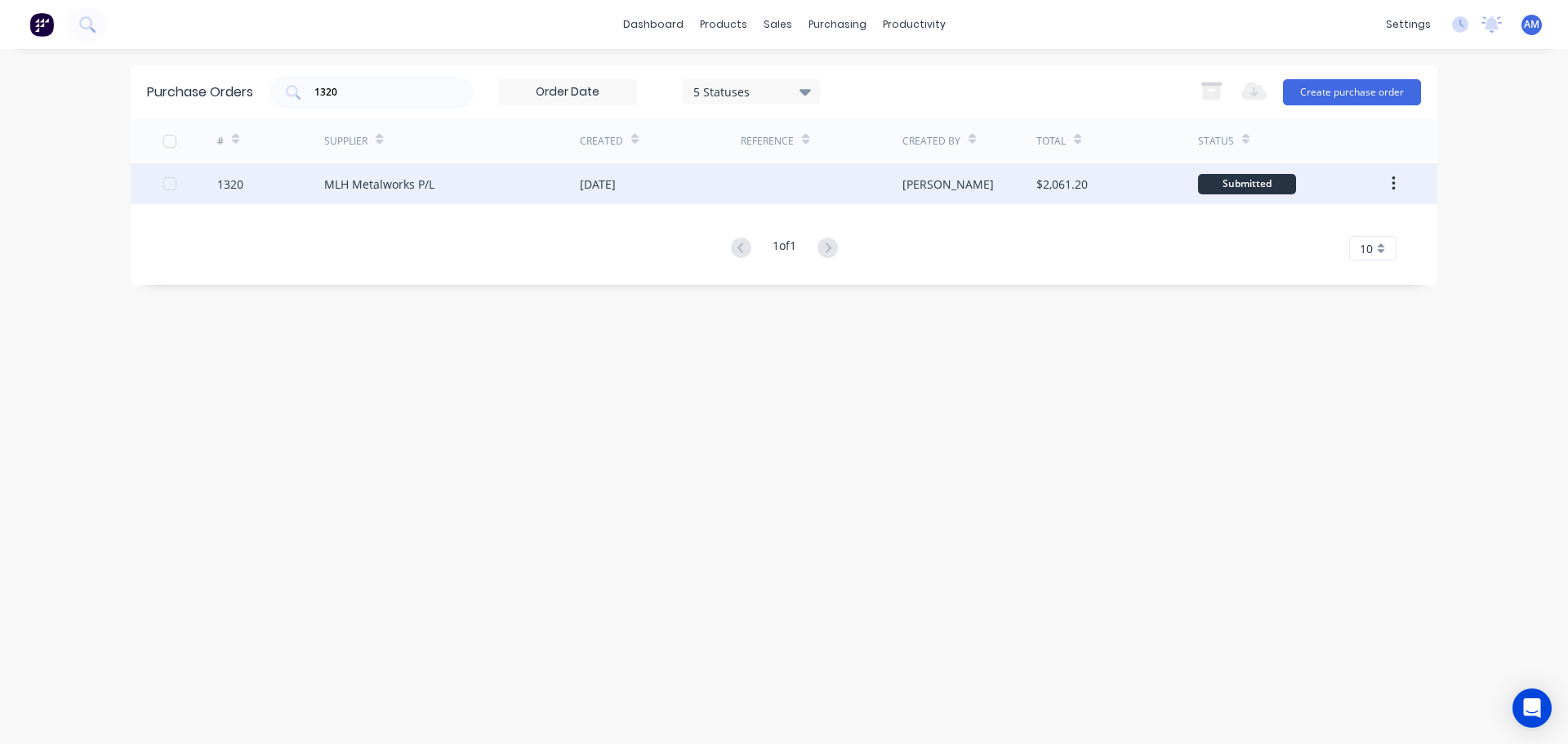
click at [426, 183] on div "MLH Metalworks P/L" at bounding box center [379, 184] width 110 height 17
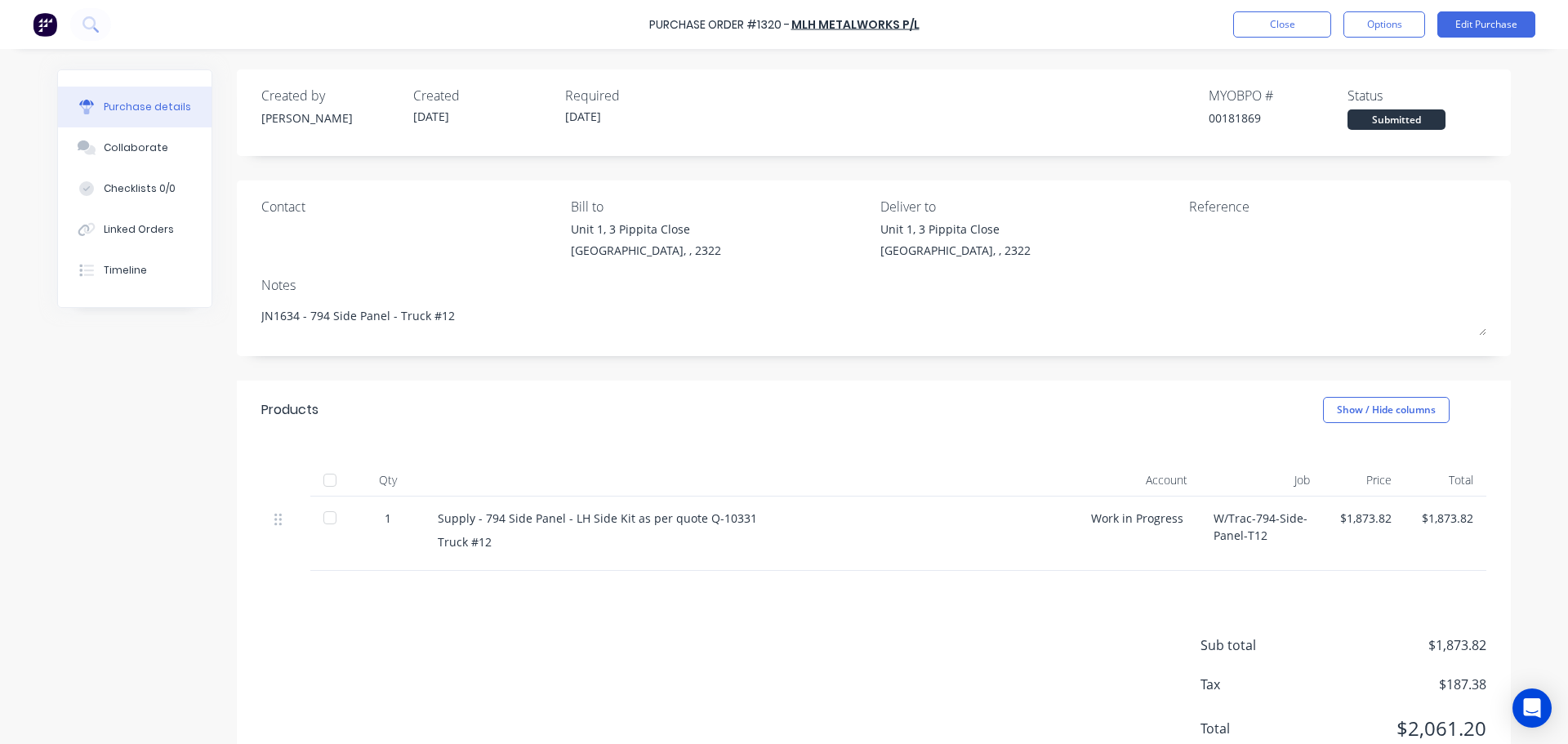
click at [322, 483] on div at bounding box center [329, 480] width 33 height 33
type textarea "x"
click at [1297, 30] on button "Close" at bounding box center [1283, 24] width 98 height 26
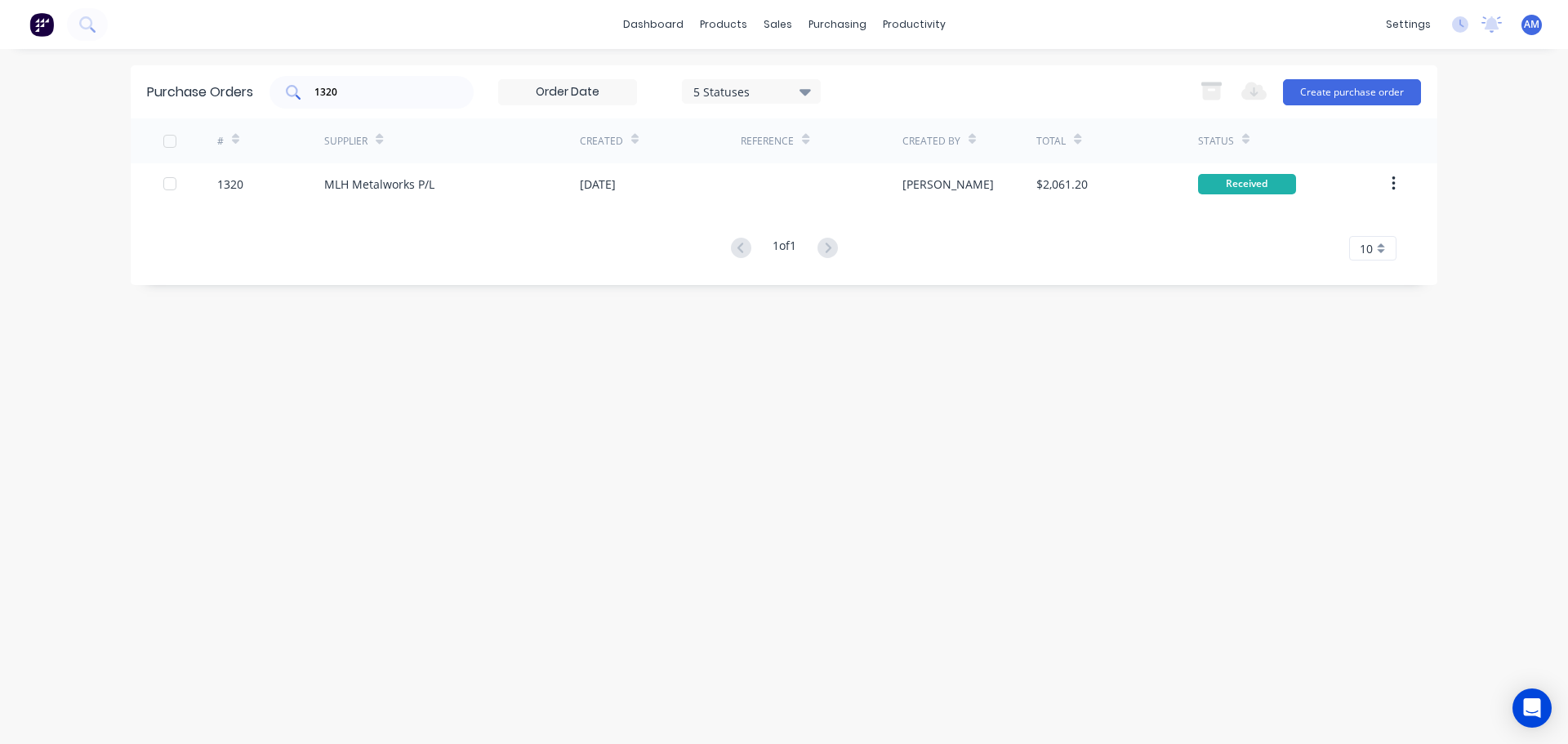
click at [348, 99] on div "1320" at bounding box center [371, 92] width 204 height 33
type input "1321"
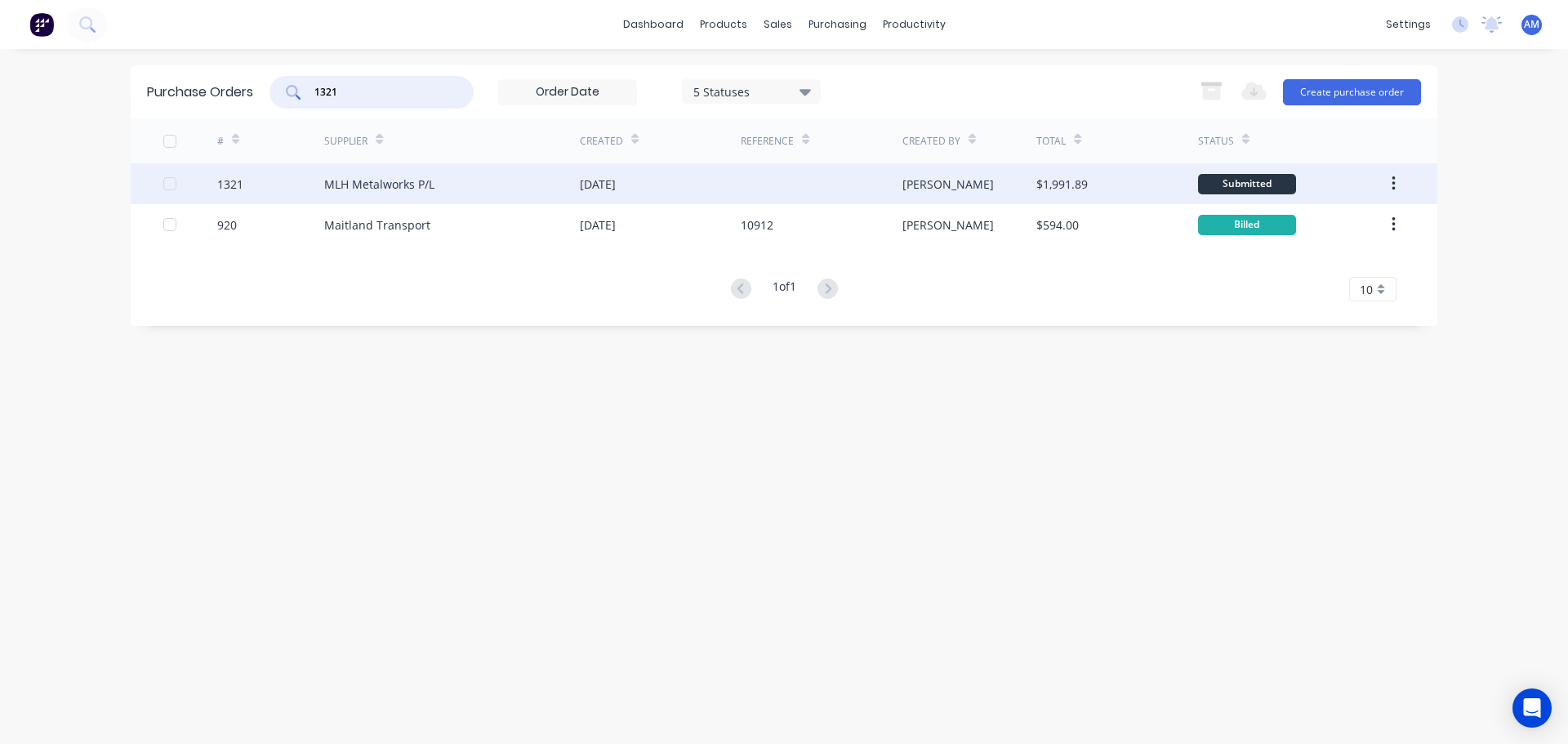
click at [633, 172] on div "28 Aug 2025" at bounding box center [660, 184] width 161 height 41
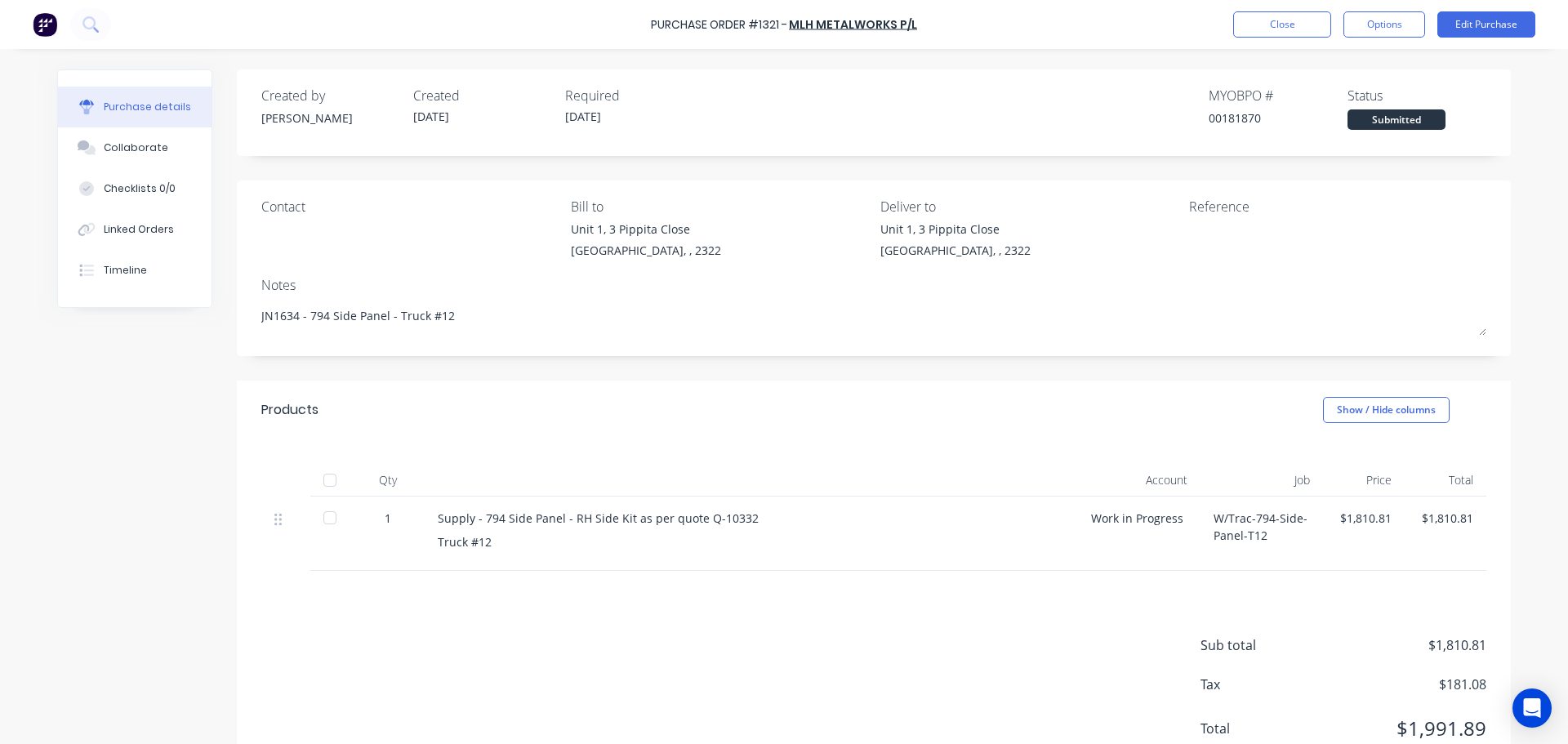
click at [324, 483] on div at bounding box center [329, 480] width 33 height 33
type textarea "x"
click at [1276, 28] on button "Close" at bounding box center [1283, 24] width 98 height 26
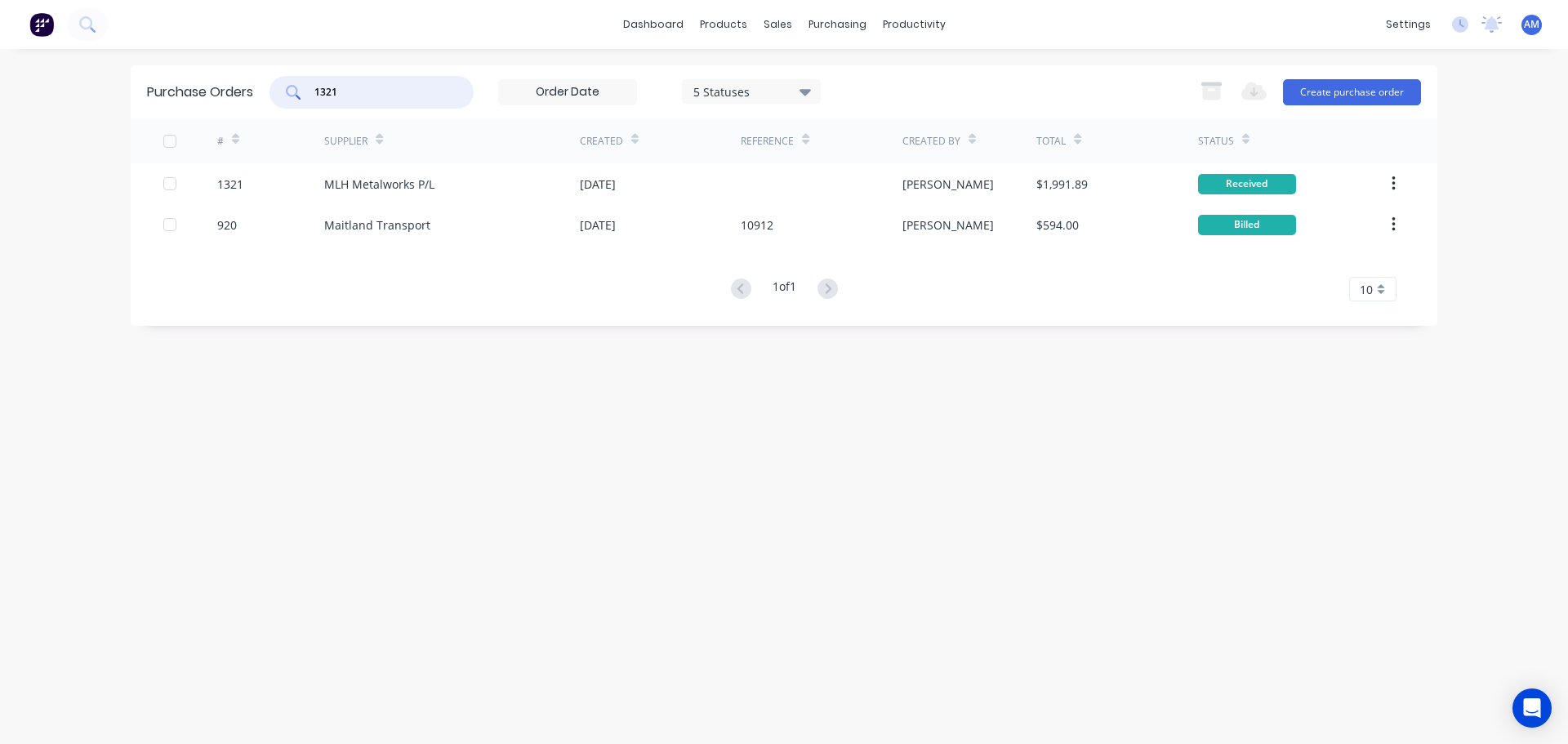
click at [385, 90] on input "1321" at bounding box center [381, 92] width 136 height 16
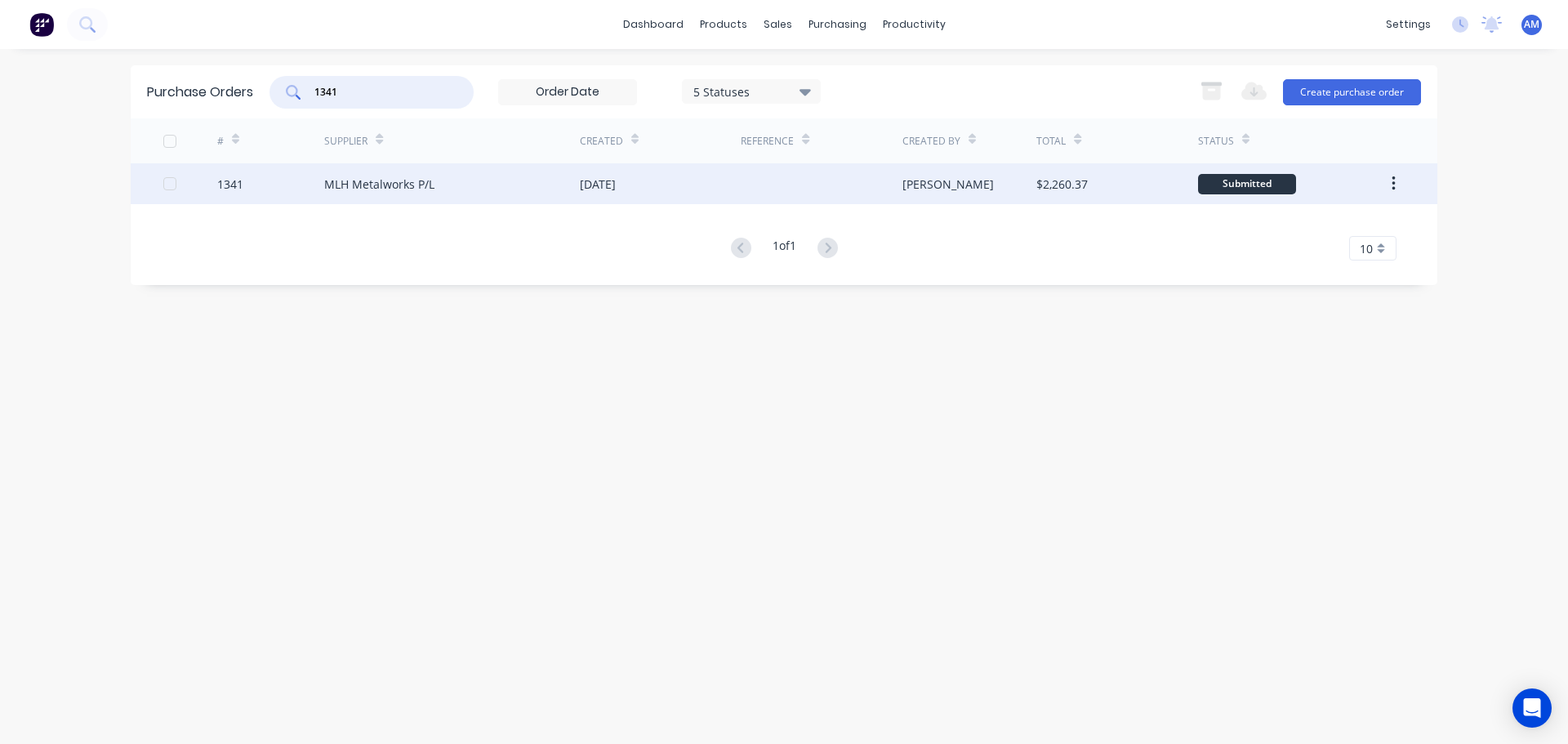
type input "1341"
click at [610, 180] on div "29 Aug 2025" at bounding box center [598, 184] width 36 height 17
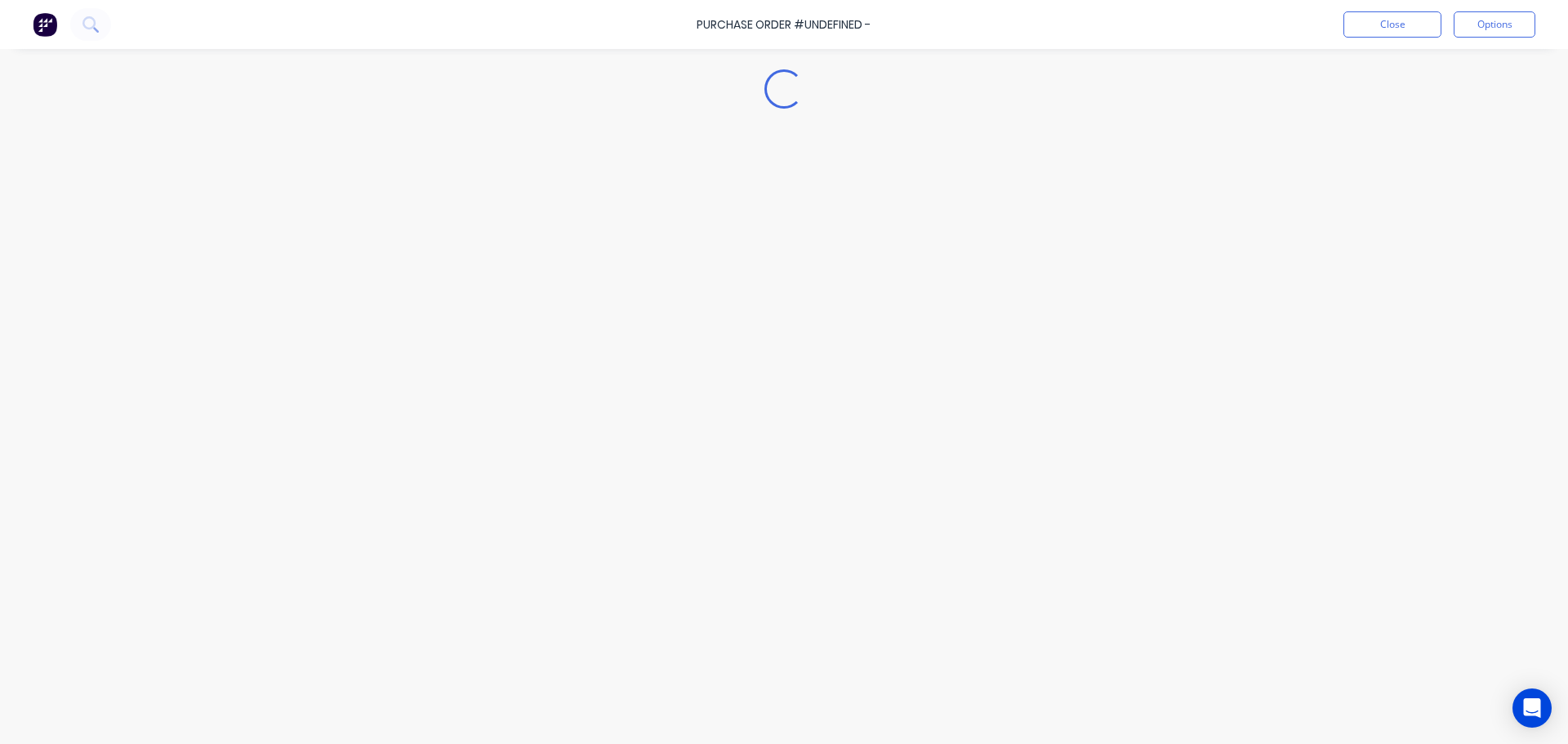
type textarea "x"
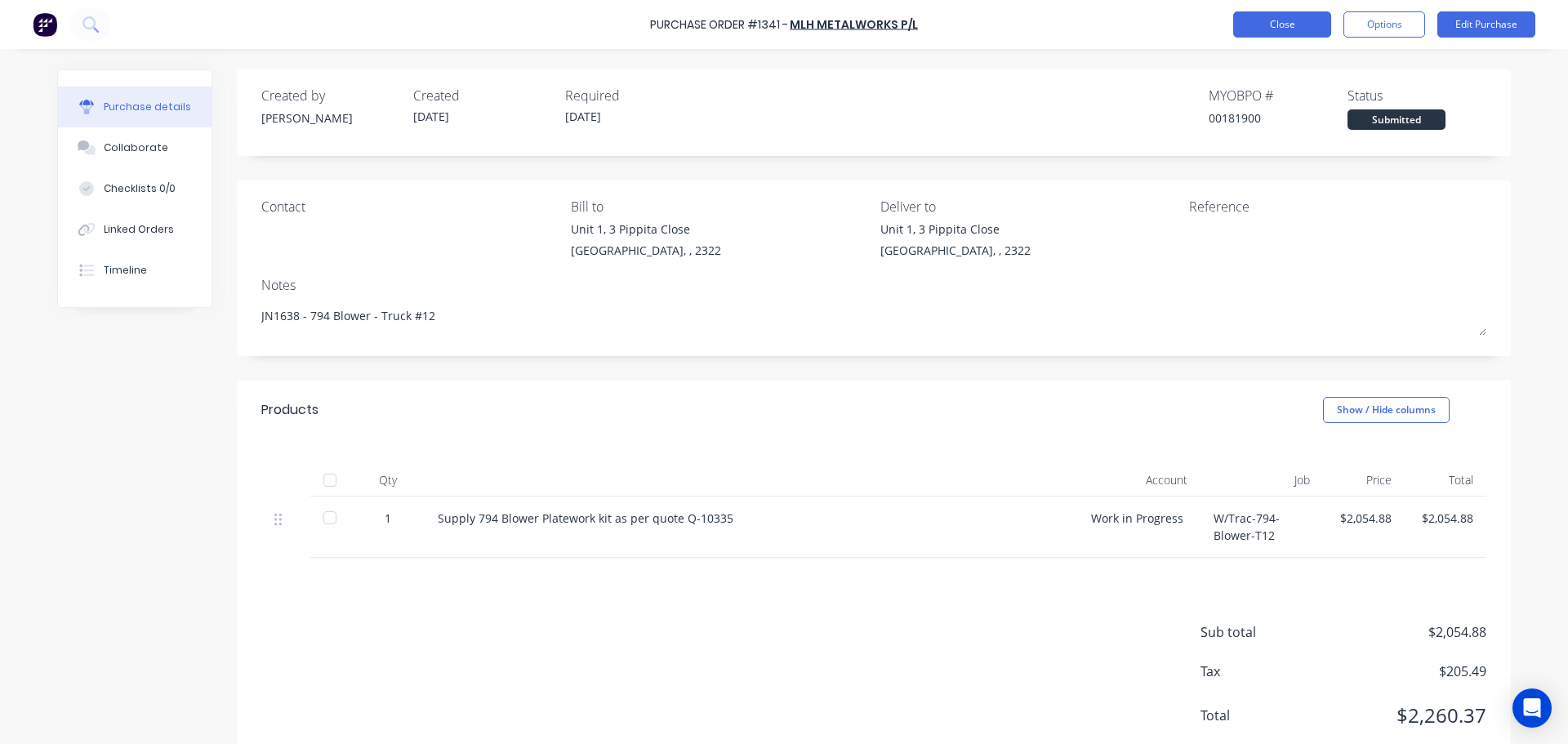
click at [1291, 22] on button "Close" at bounding box center [1283, 24] width 98 height 26
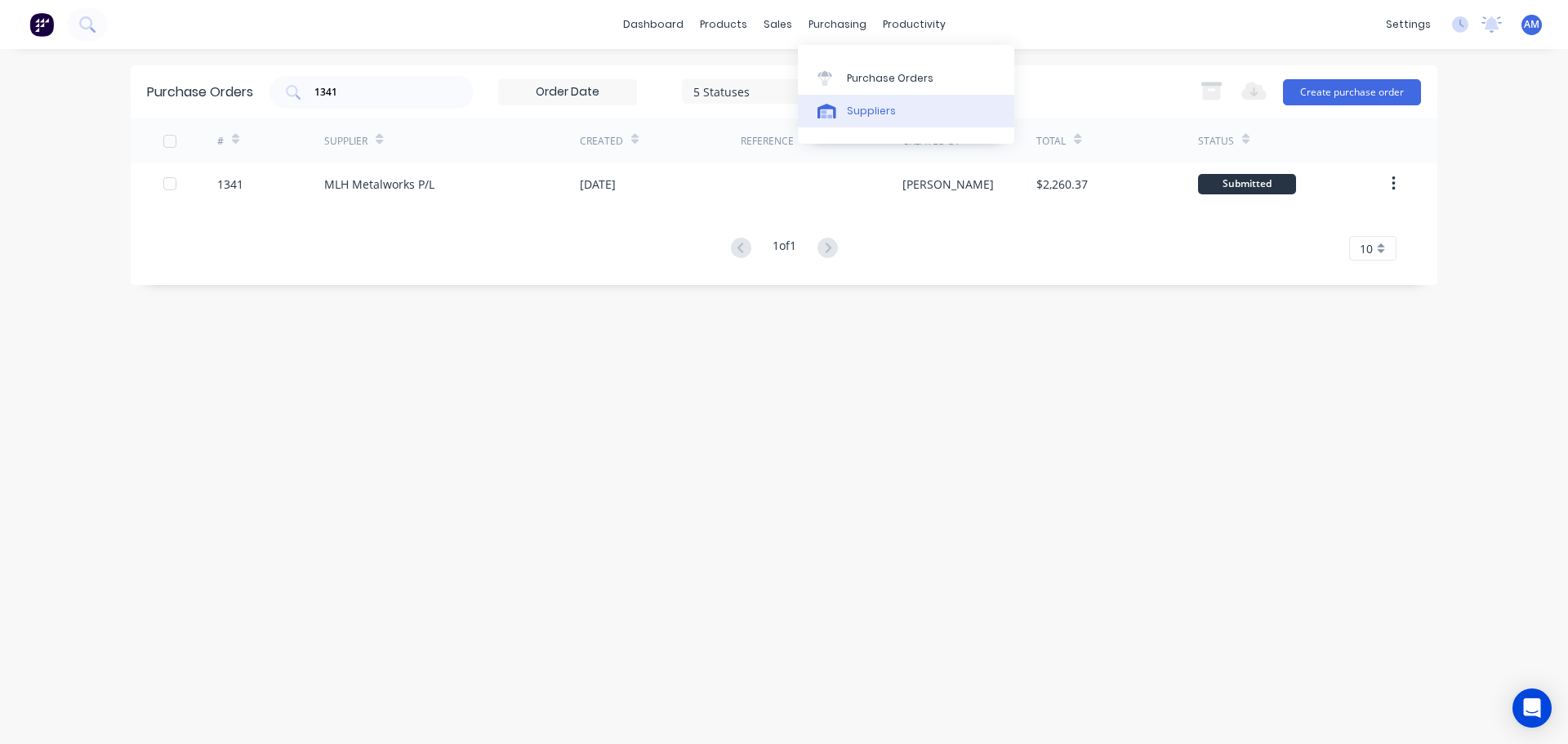
click at [875, 117] on div "Suppliers" at bounding box center [871, 111] width 49 height 14
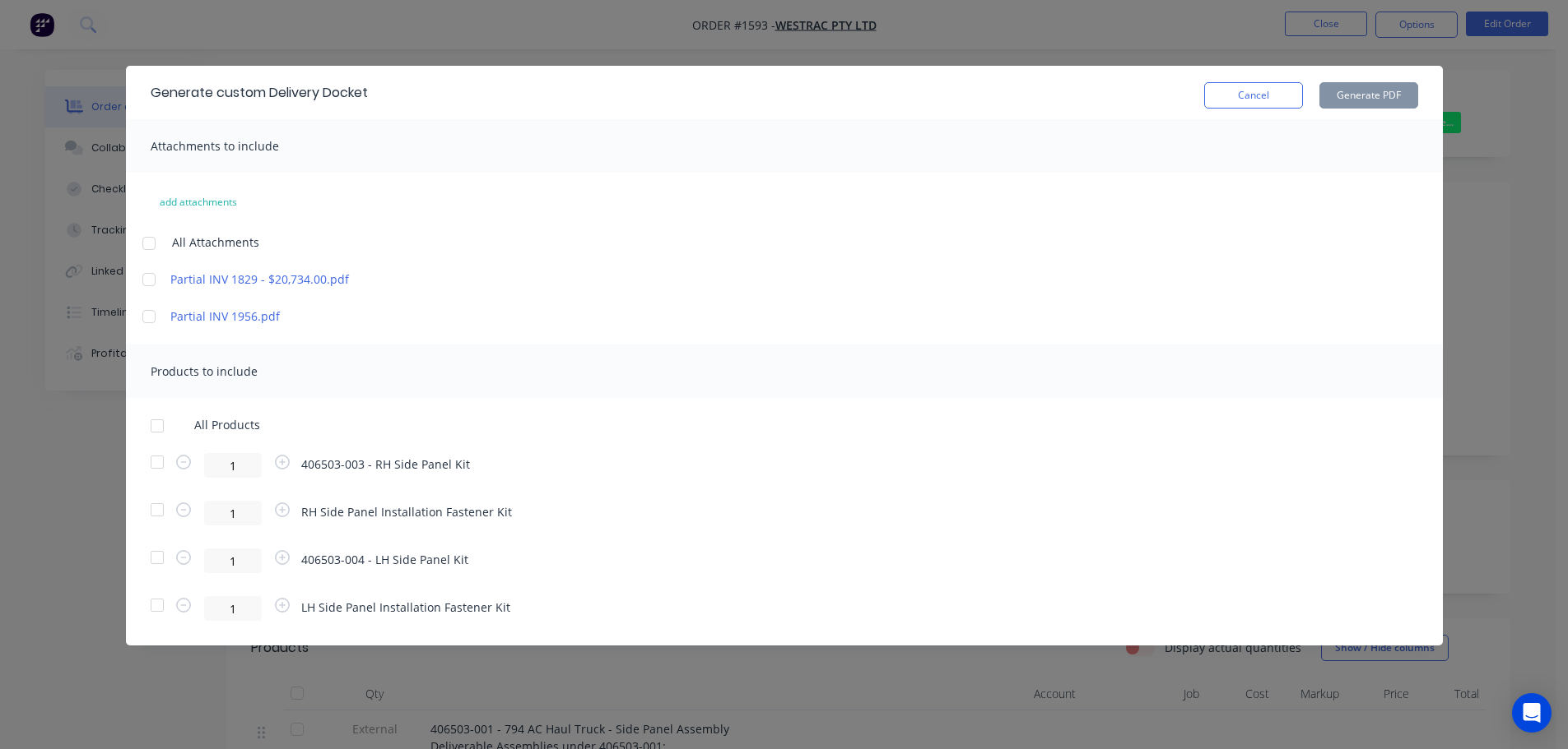
scroll to position [165, 0]
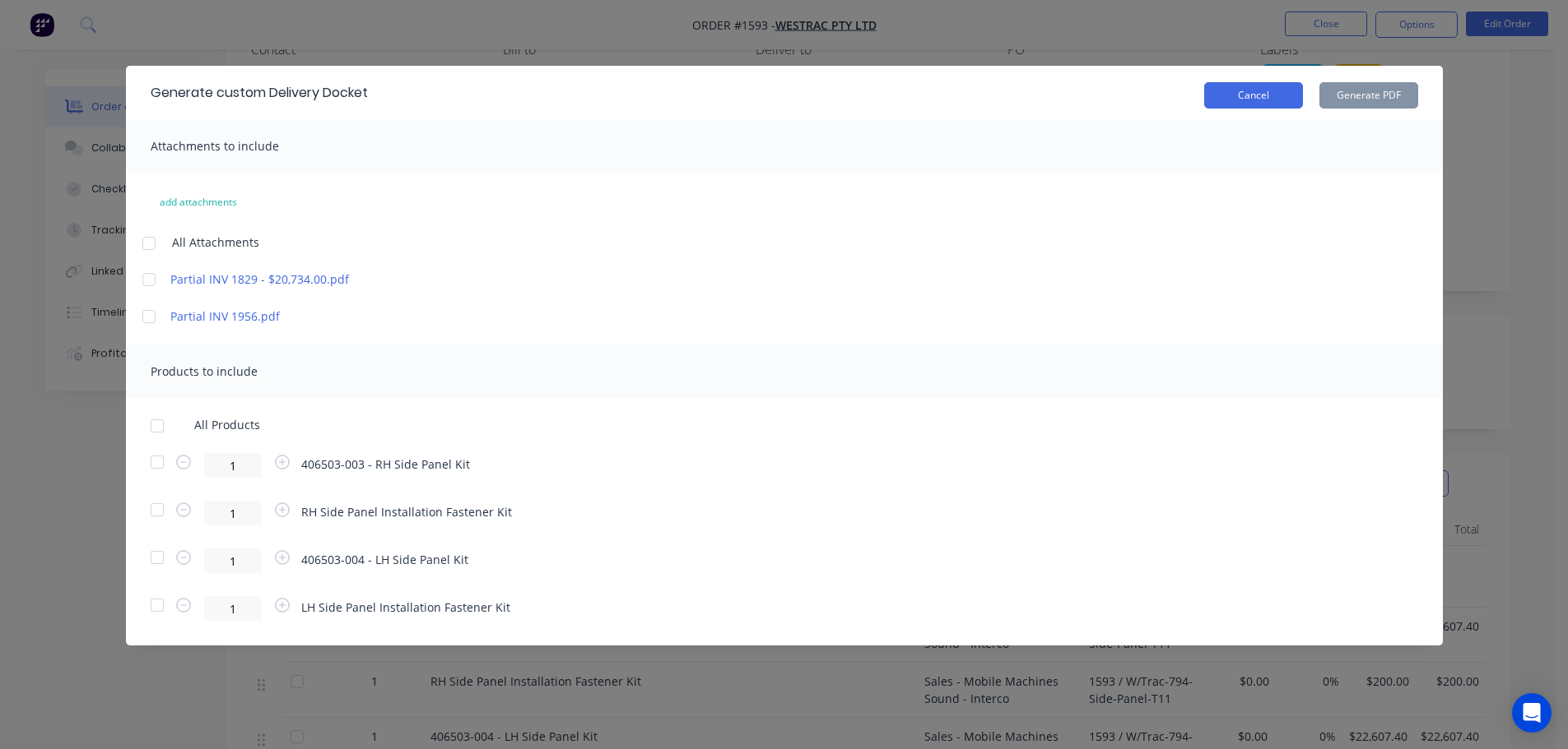
click at [1240, 94] on button "Cancel" at bounding box center [1253, 95] width 99 height 26
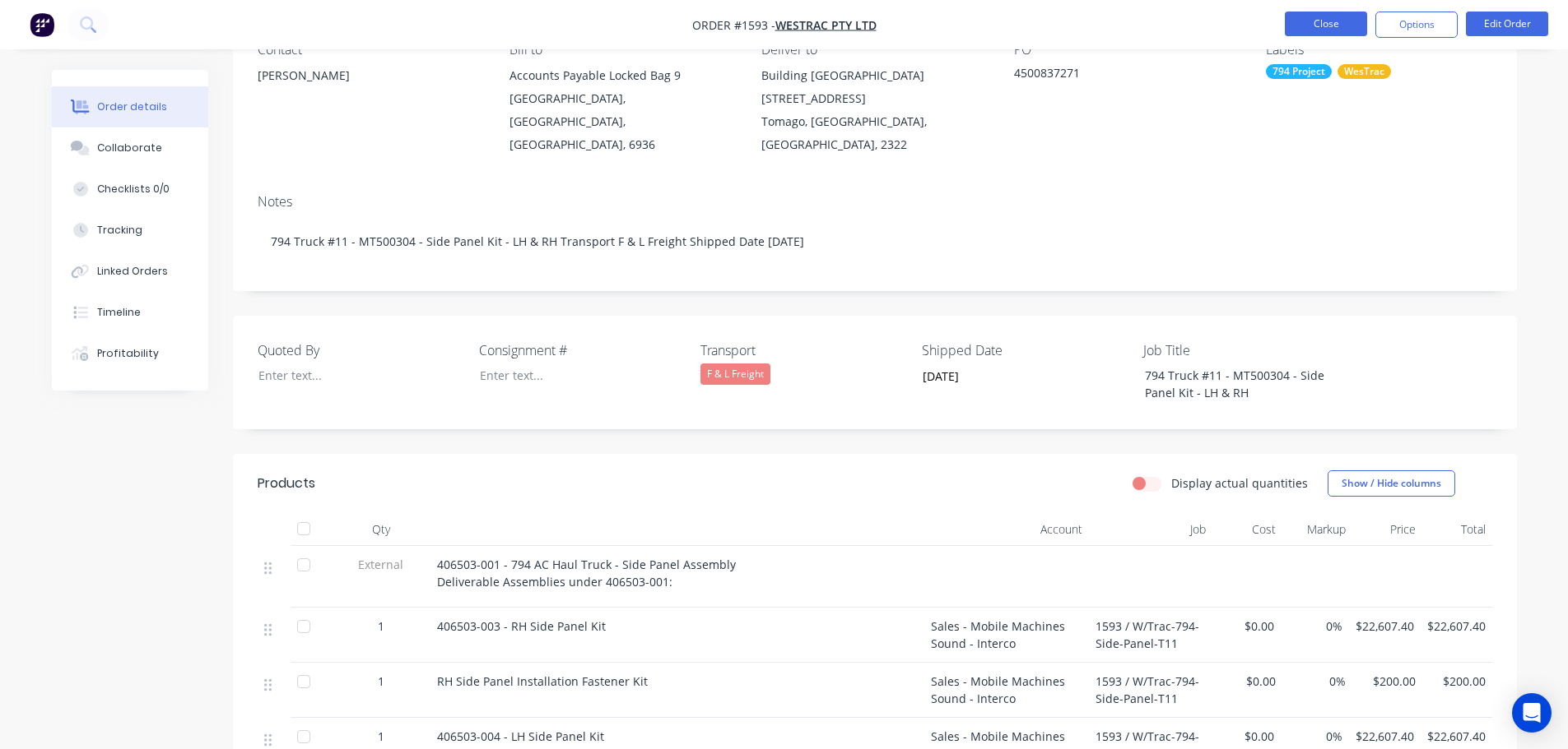
click at [1340, 26] on button "Close" at bounding box center [1325, 23] width 82 height 24
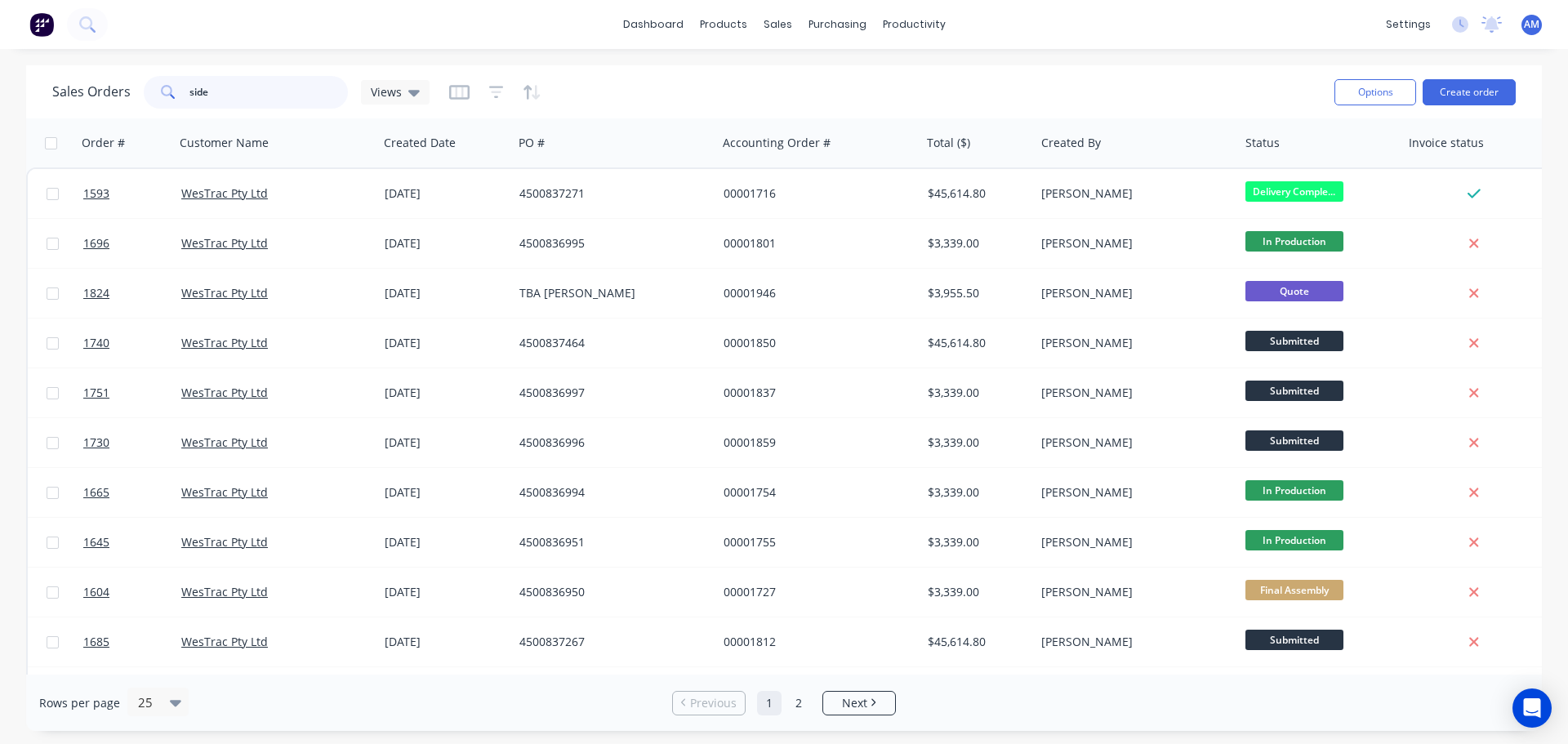
drag, startPoint x: 226, startPoint y: 98, endPoint x: 181, endPoint y: 89, distance: 45.9
click at [182, 89] on div "side" at bounding box center [246, 92] width 204 height 33
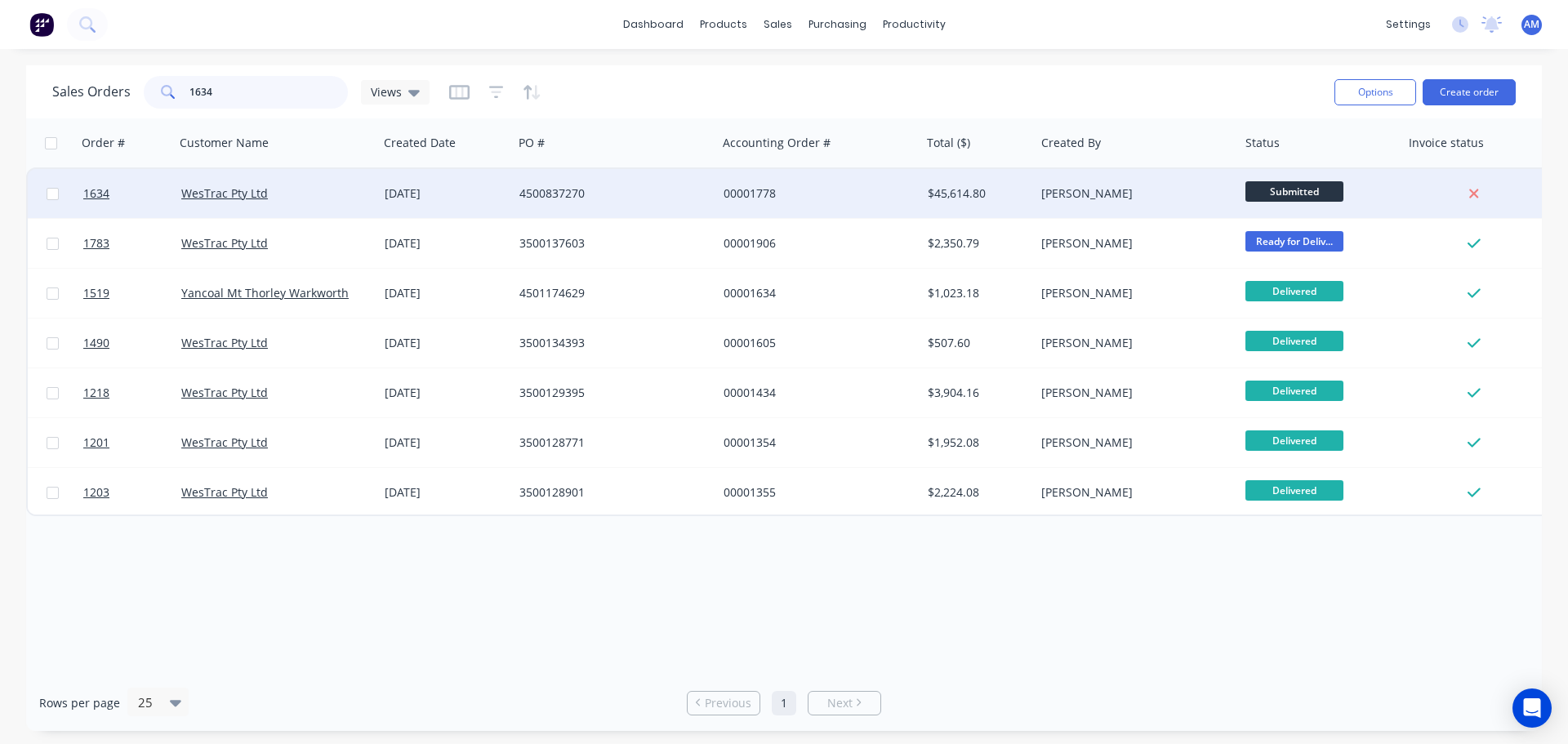
type input "1634"
click at [549, 188] on div "4500837270" at bounding box center [609, 193] width 182 height 16
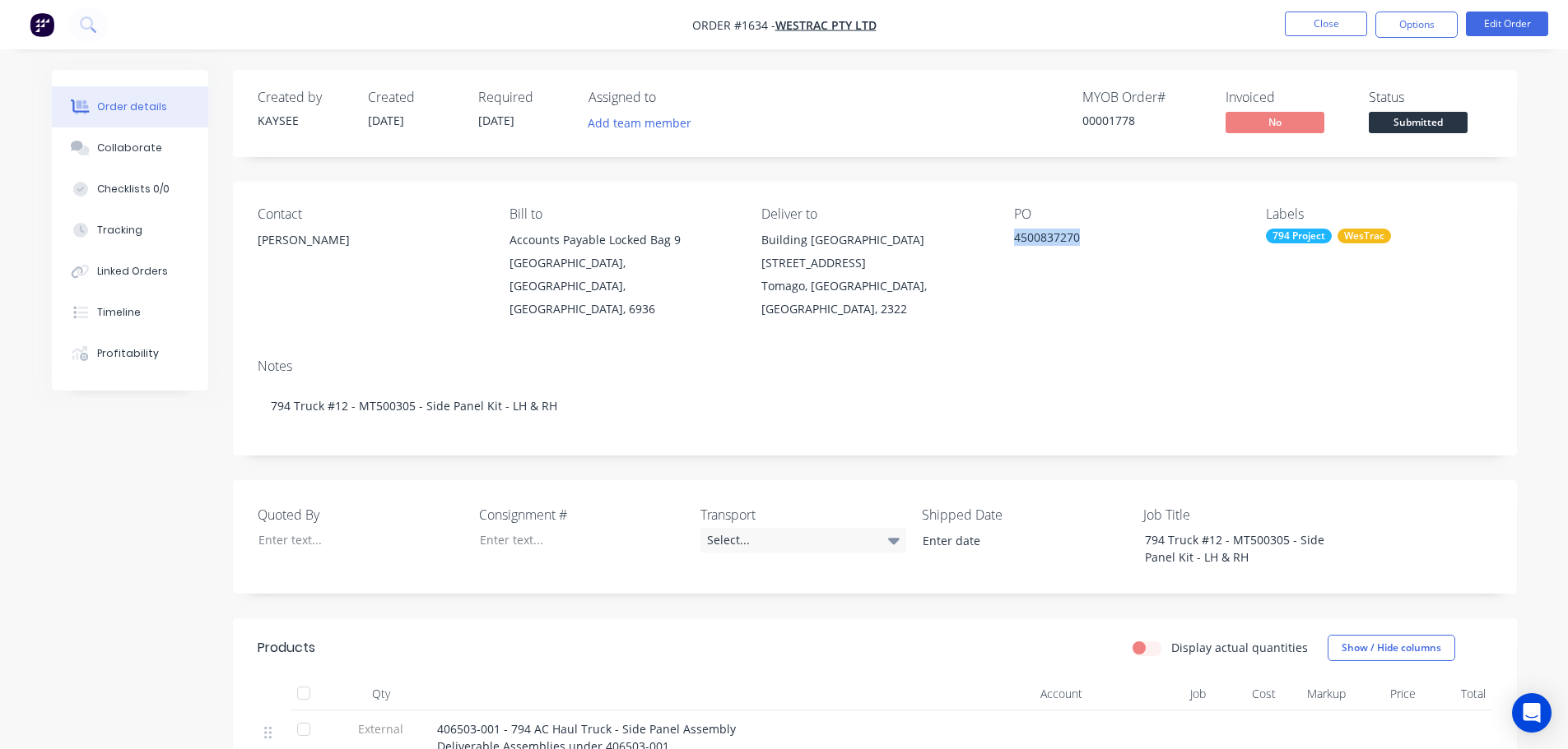
drag, startPoint x: 1082, startPoint y: 235, endPoint x: 1014, endPoint y: 237, distance: 68.0
click at [1014, 237] on div "4500837270" at bounding box center [1116, 241] width 206 height 23
copy div "4500837270"
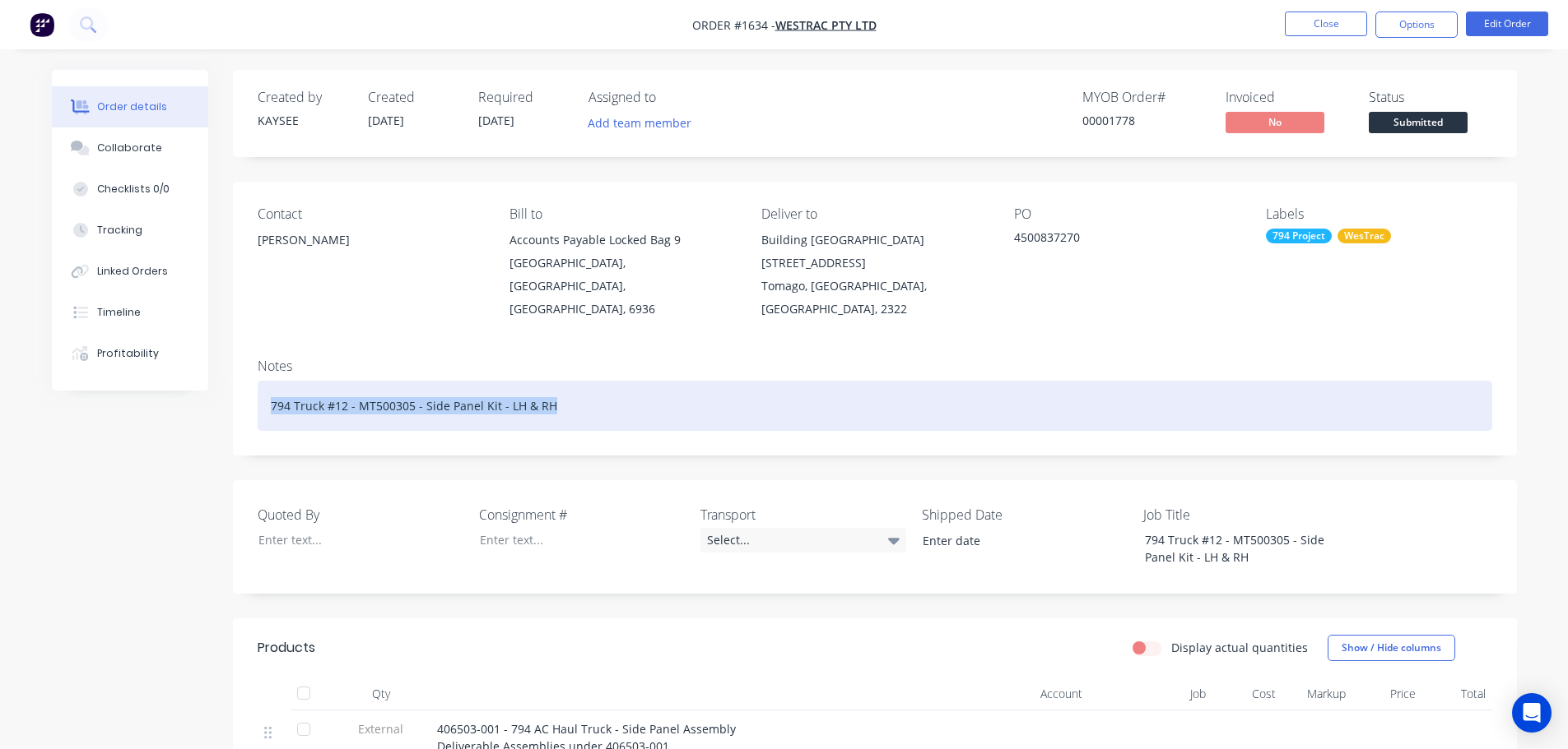
drag, startPoint x: 552, startPoint y: 381, endPoint x: 263, endPoint y: 381, distance: 289.0
click at [263, 381] on div "794 Truck #12 - MT500305 - Side Panel Kit - LH & RH" at bounding box center [875, 406] width 1234 height 50
copy div "794 Truck #12 - MT500305 - Side Panel Kit - LH & RH"
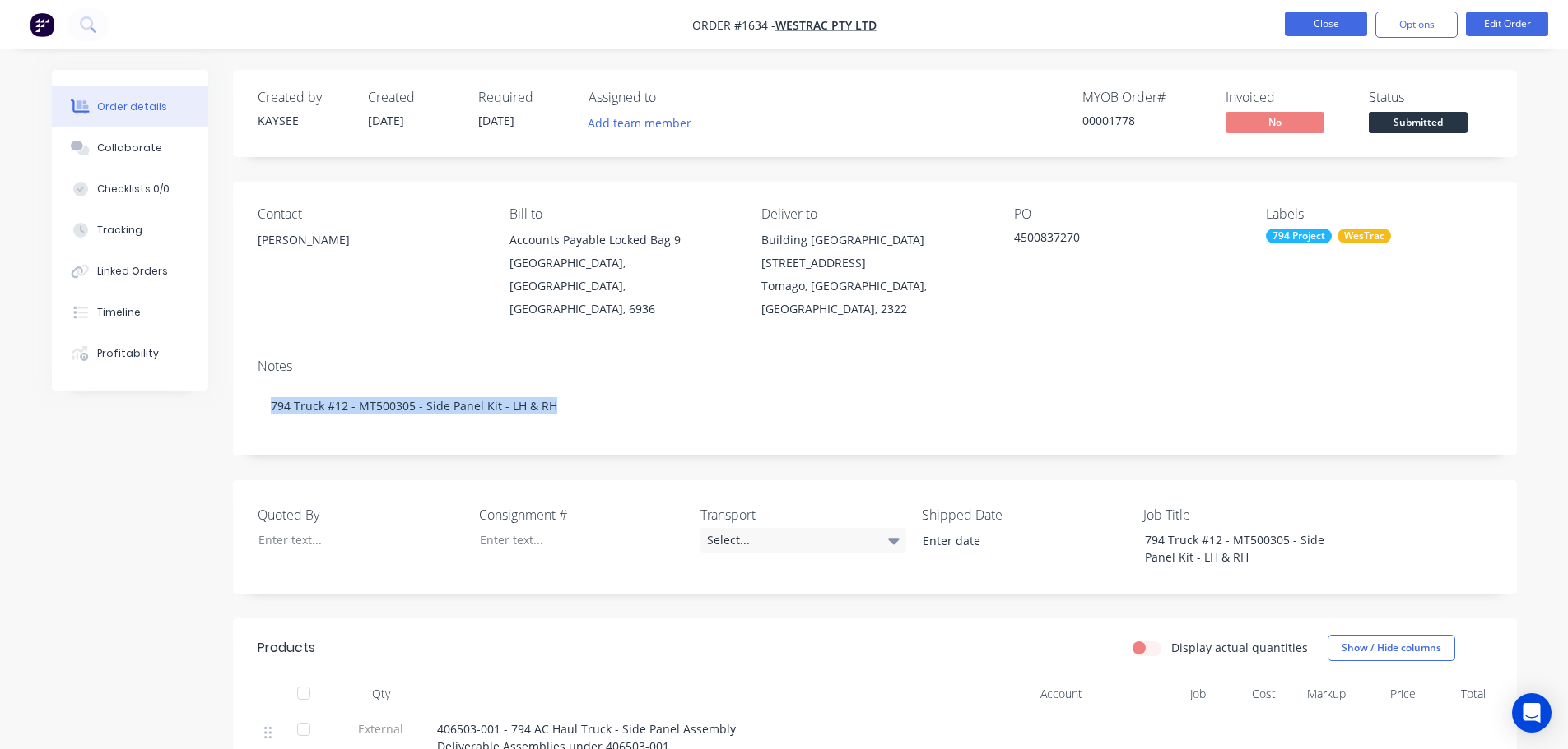
click at [1316, 23] on button "Close" at bounding box center [1325, 23] width 82 height 24
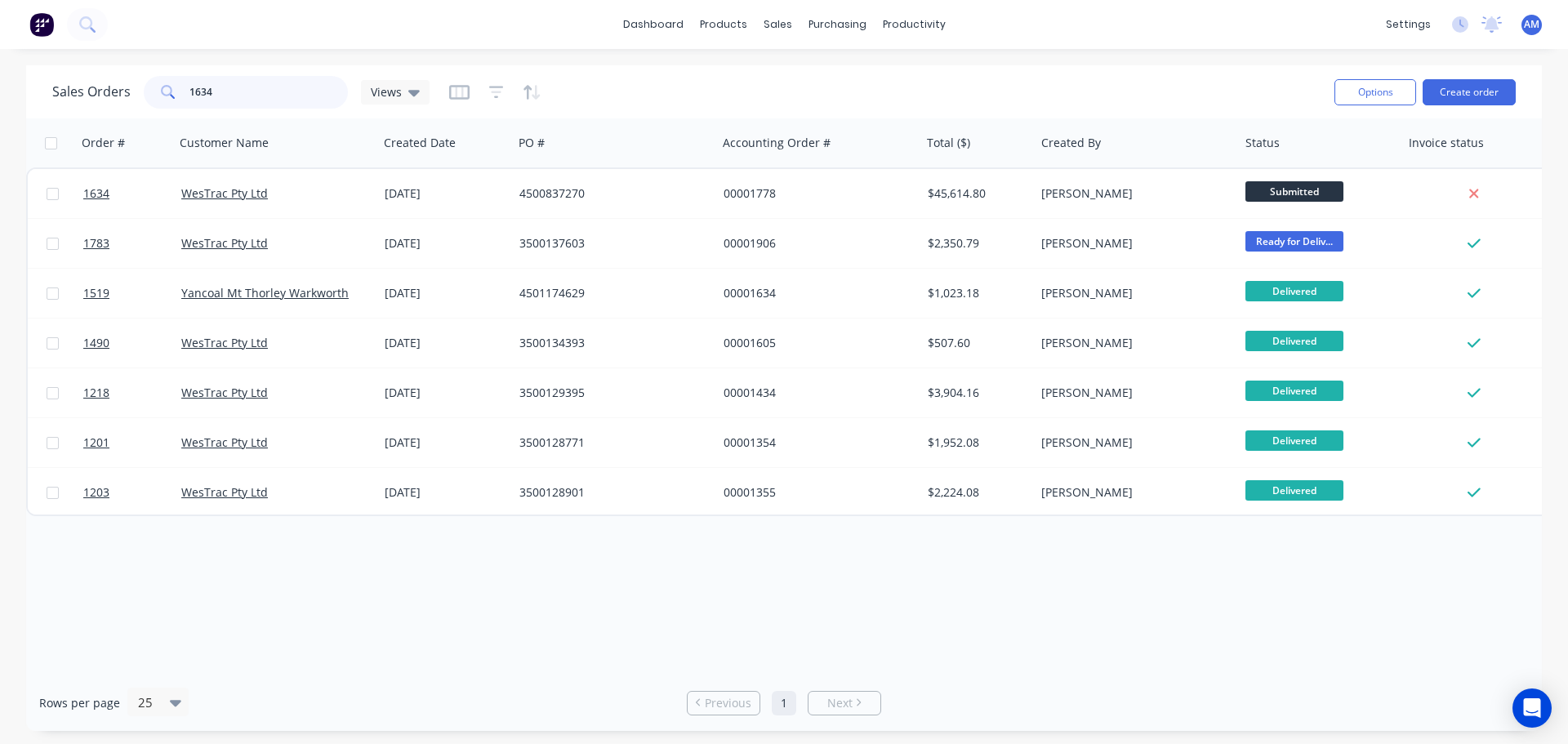
click at [221, 93] on input "1634" at bounding box center [269, 92] width 159 height 33
type input "1638"
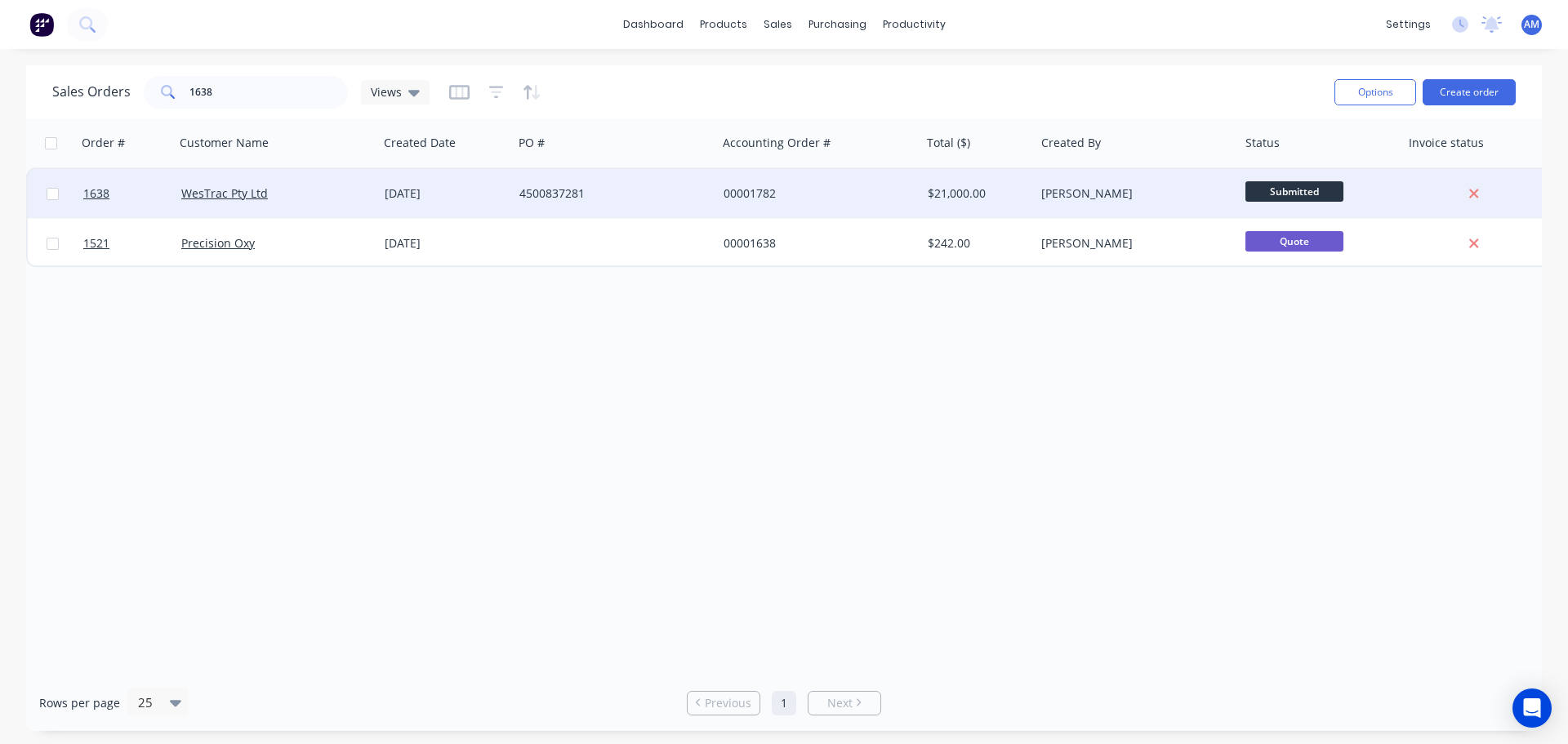
click at [551, 192] on div "4500837281" at bounding box center [609, 193] width 182 height 16
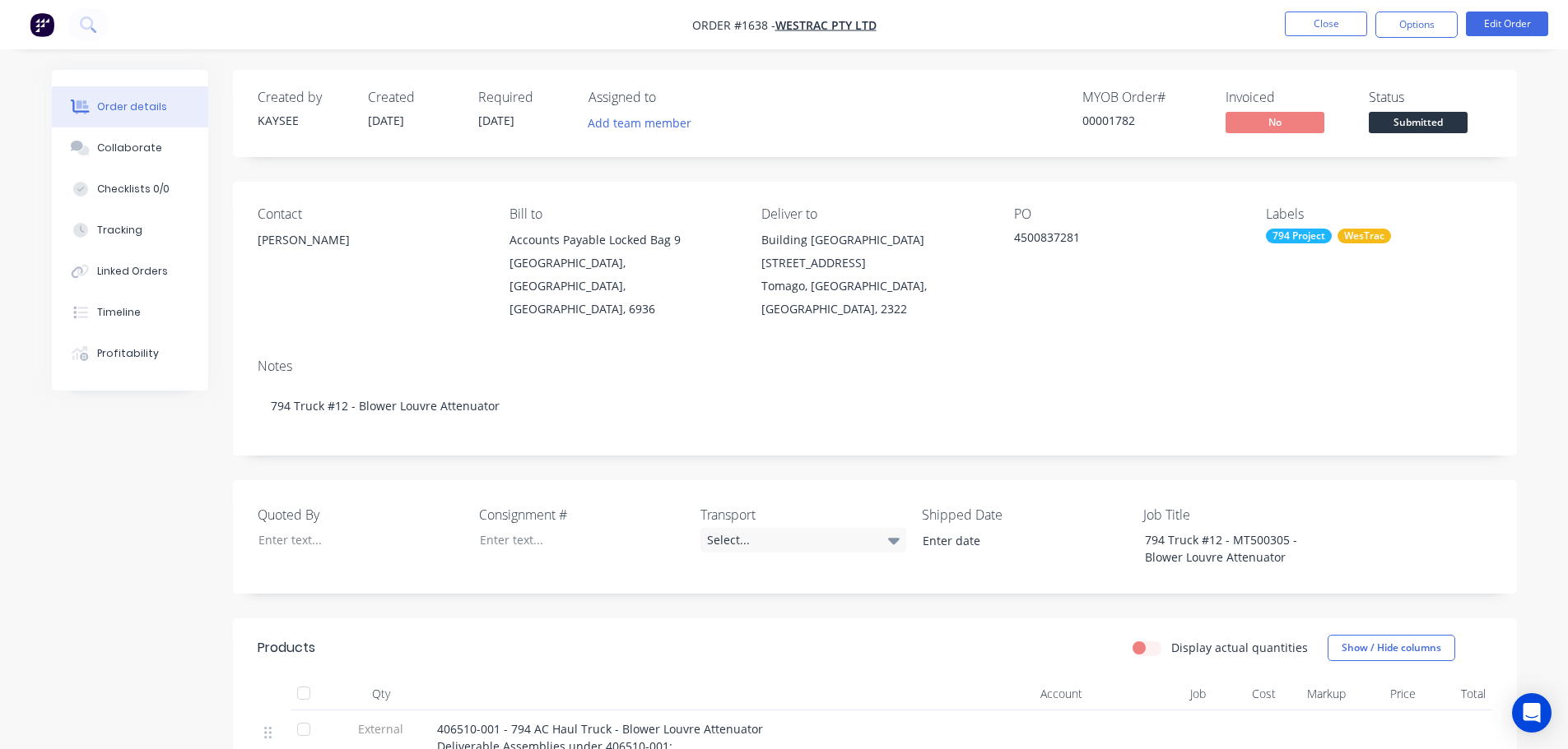
drag, startPoint x: 1084, startPoint y: 236, endPoint x: 1015, endPoint y: 251, distance: 70.6
click at [1015, 251] on div "4500837281" at bounding box center [1116, 241] width 206 height 23
copy div "4500837281"
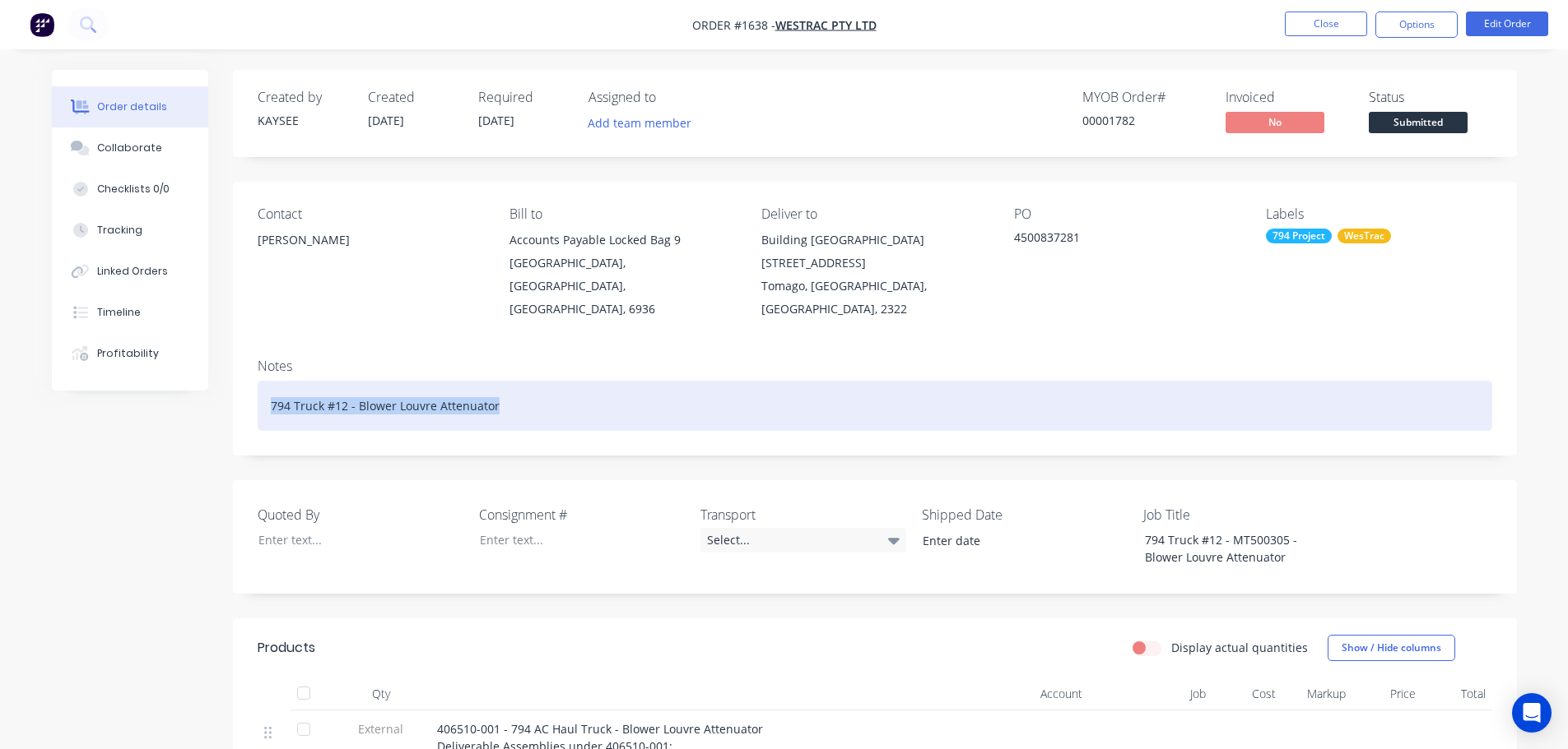
drag, startPoint x: 496, startPoint y: 385, endPoint x: 265, endPoint y: 381, distance: 231.0
click at [265, 381] on div "794 Truck #12 - Blower Louvre Attenuator" at bounding box center [875, 406] width 1234 height 50
copy div "794 Truck #12 - Blower Louvre Attenuator"
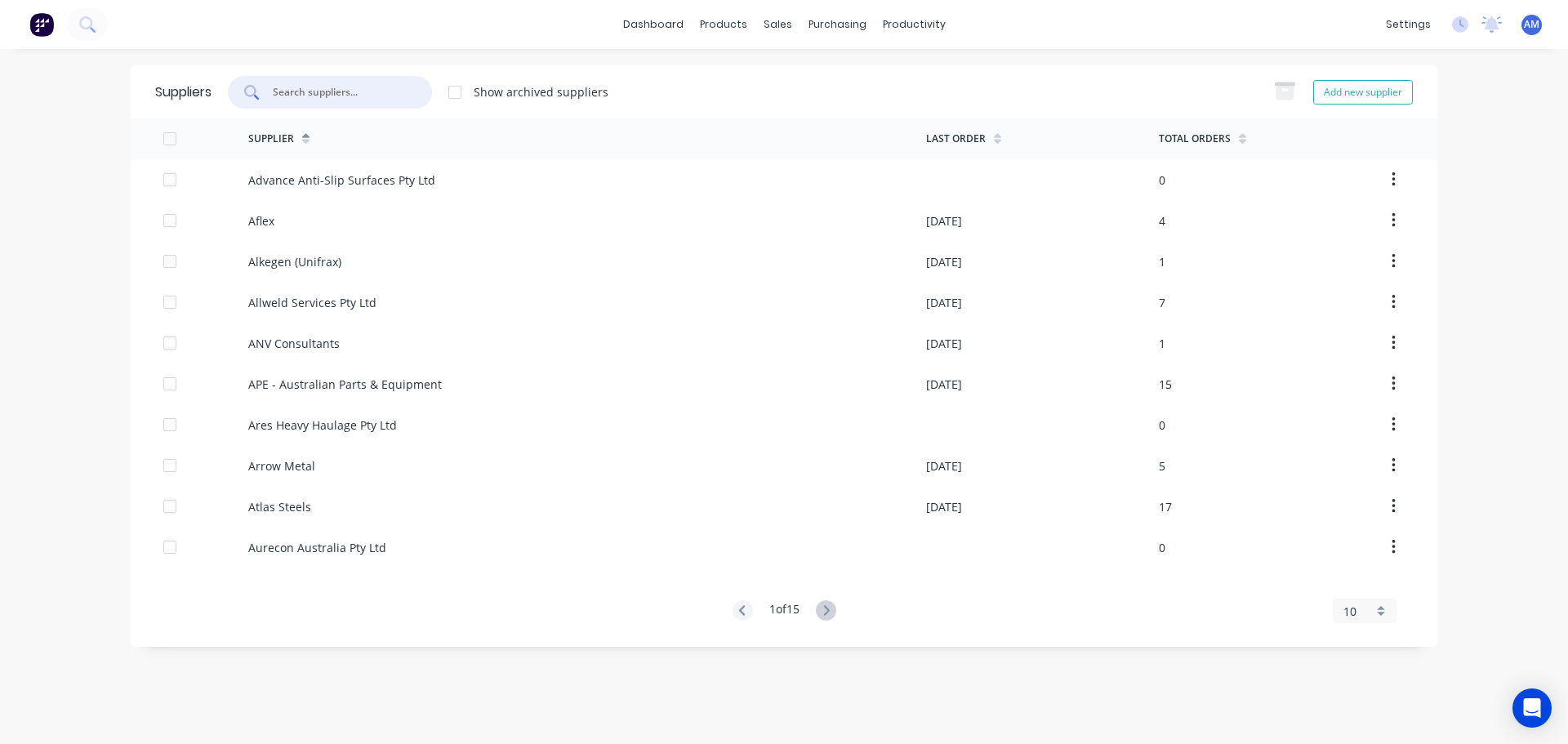
click at [361, 98] on input "text" at bounding box center [339, 92] width 136 height 16
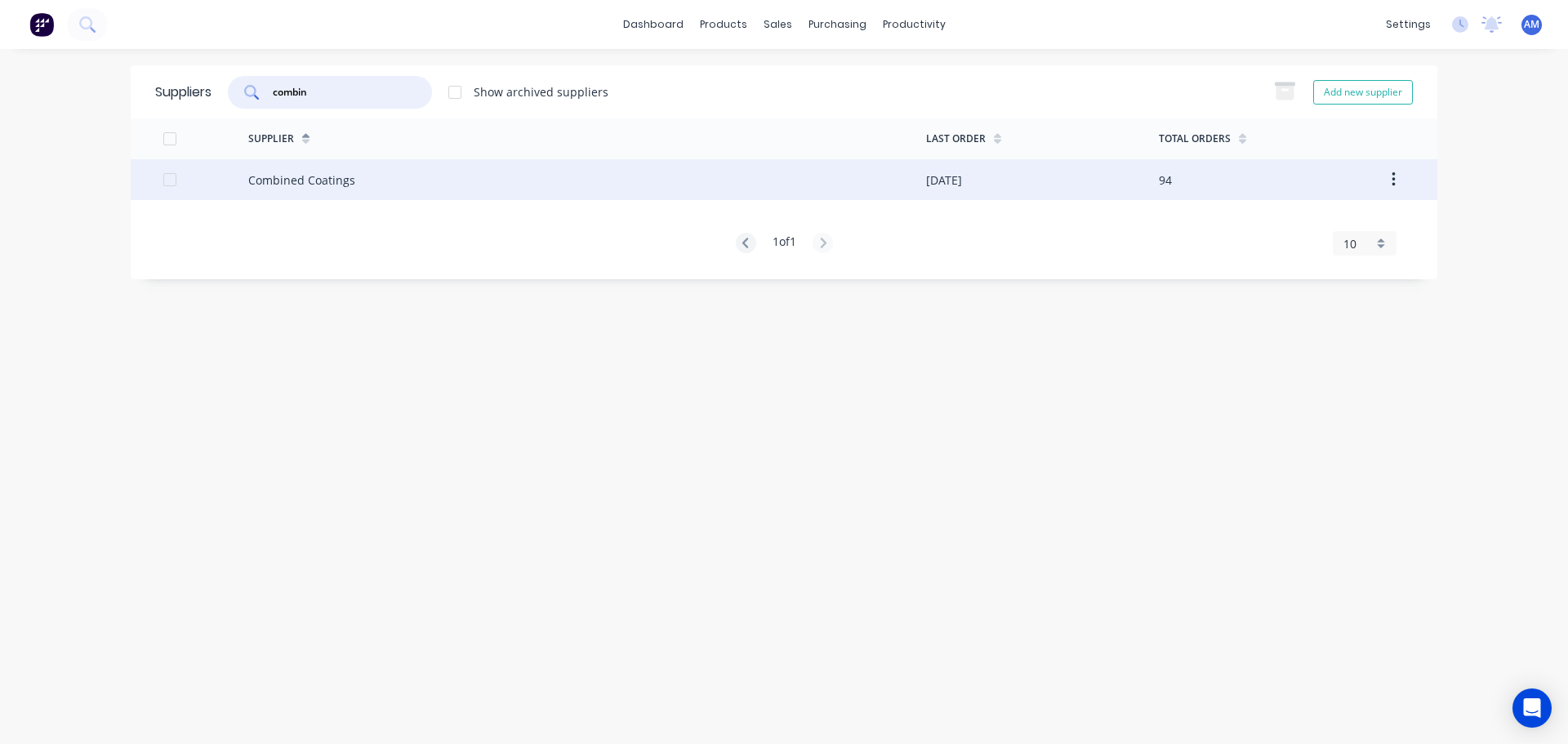
type input "combin"
click at [974, 175] on div "[DATE]" at bounding box center [1043, 180] width 233 height 41
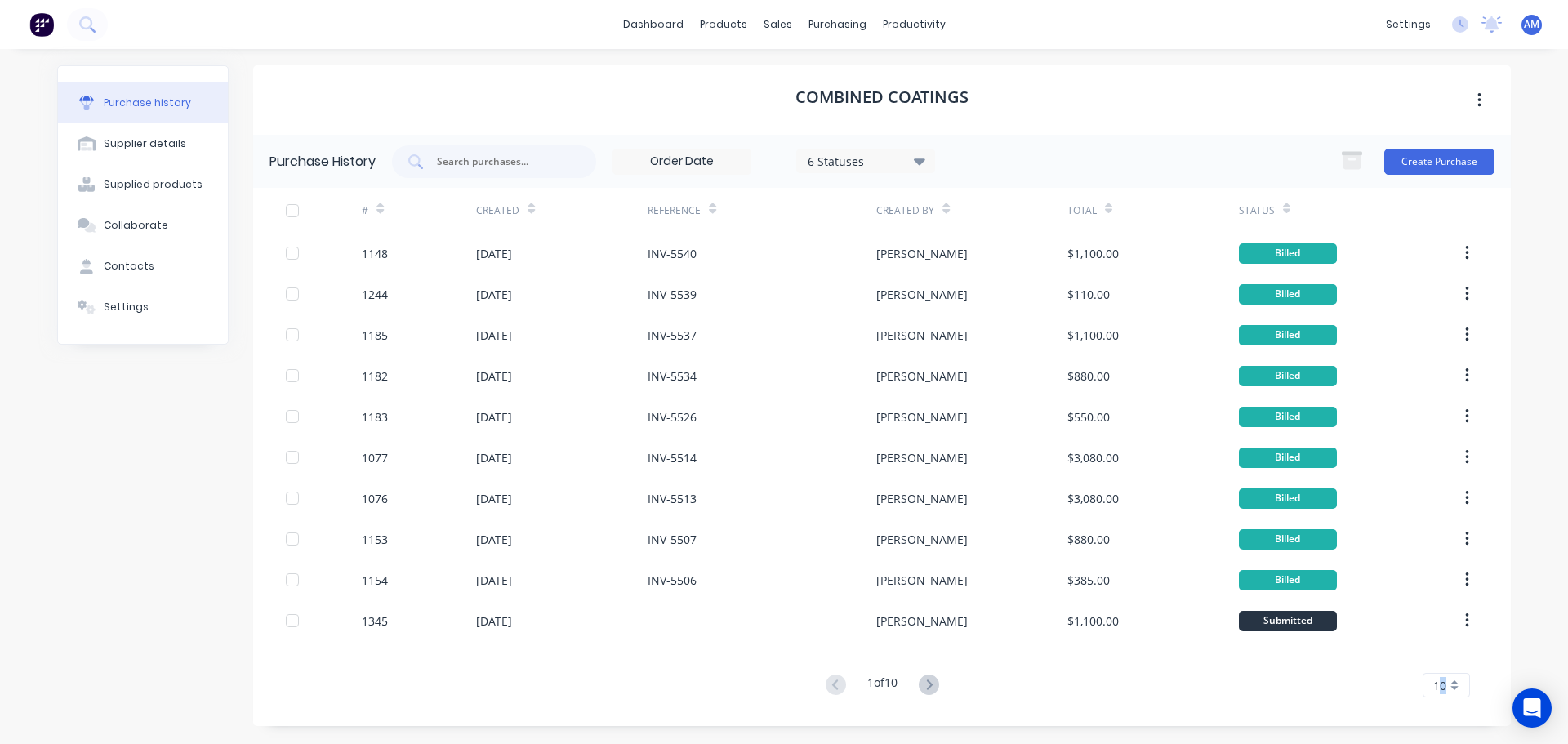
click at [1444, 688] on span "10" at bounding box center [1440, 686] width 13 height 17
click at [1440, 662] on div "35" at bounding box center [1446, 658] width 46 height 29
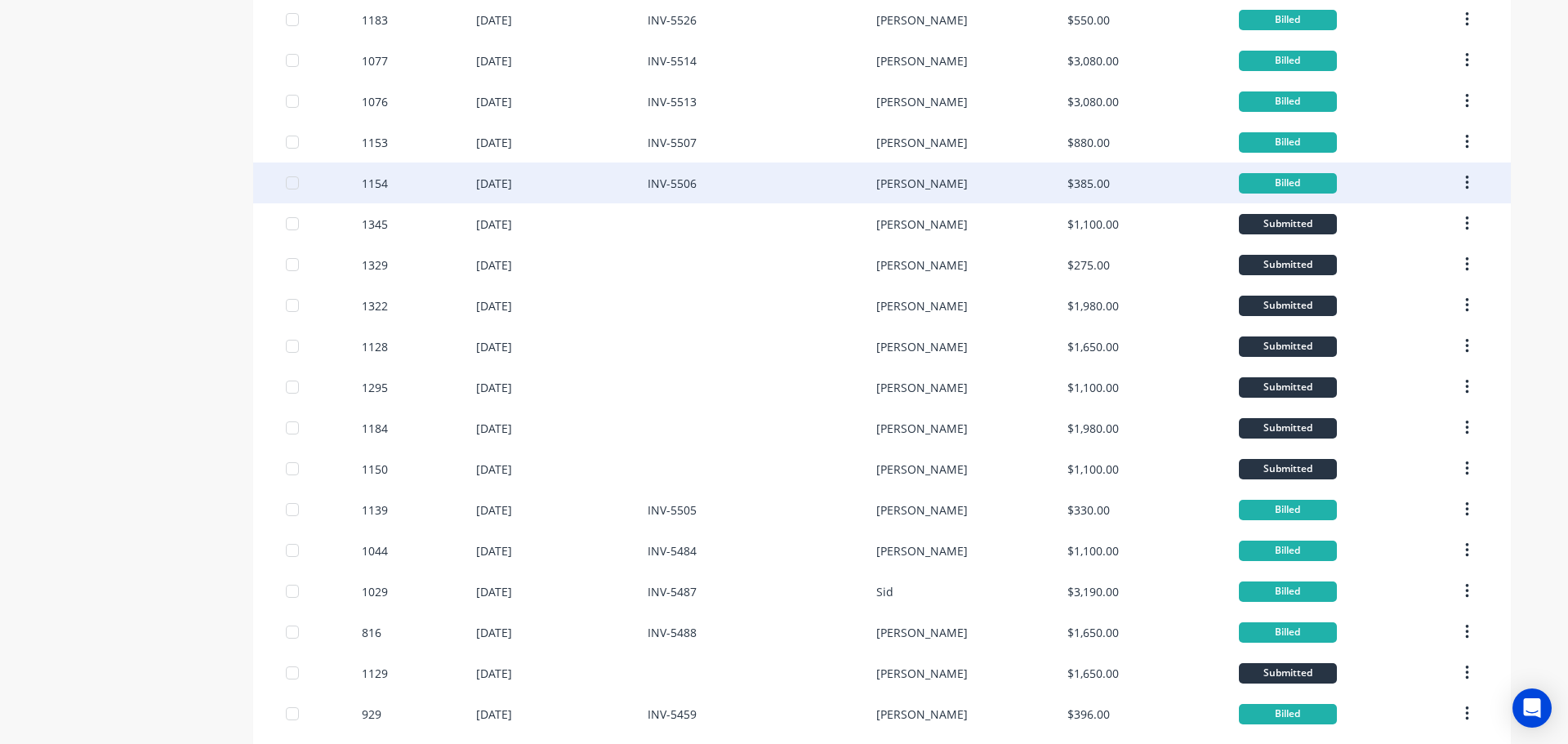
scroll to position [408, 0]
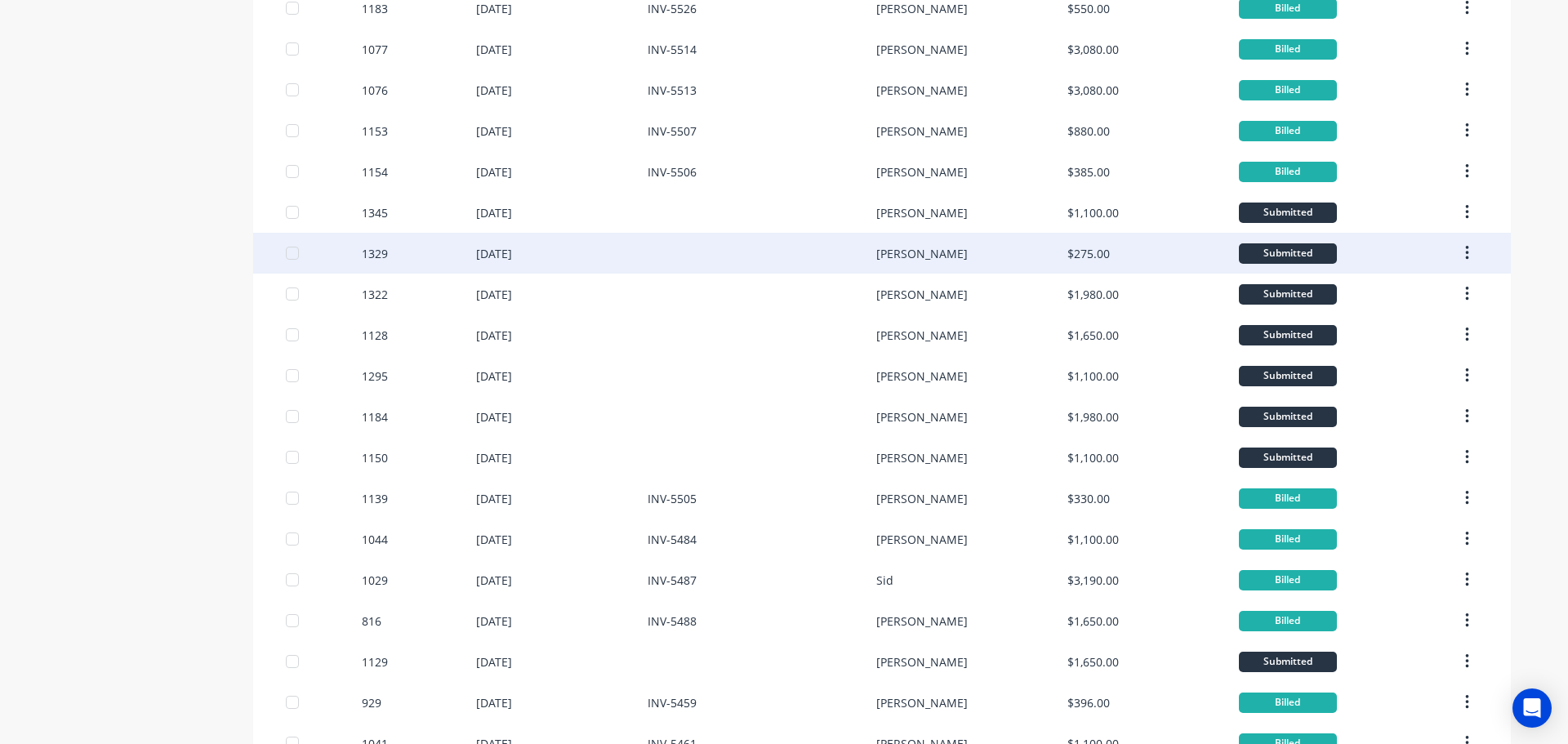
click at [512, 252] on div "[DATE]" at bounding box center [494, 253] width 36 height 17
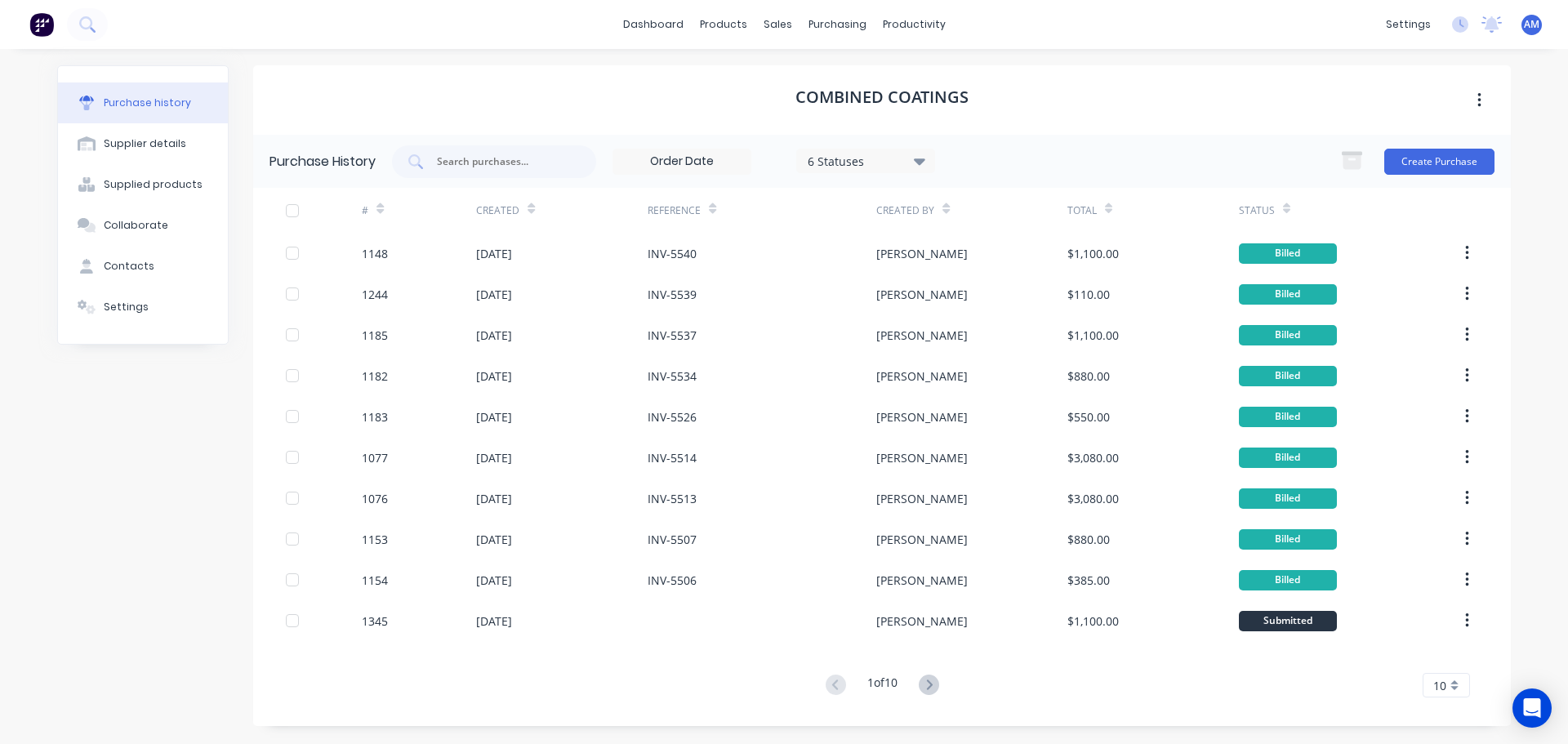
click at [1447, 686] on div "10" at bounding box center [1446, 685] width 47 height 24
click at [1449, 656] on div "35" at bounding box center [1446, 658] width 46 height 29
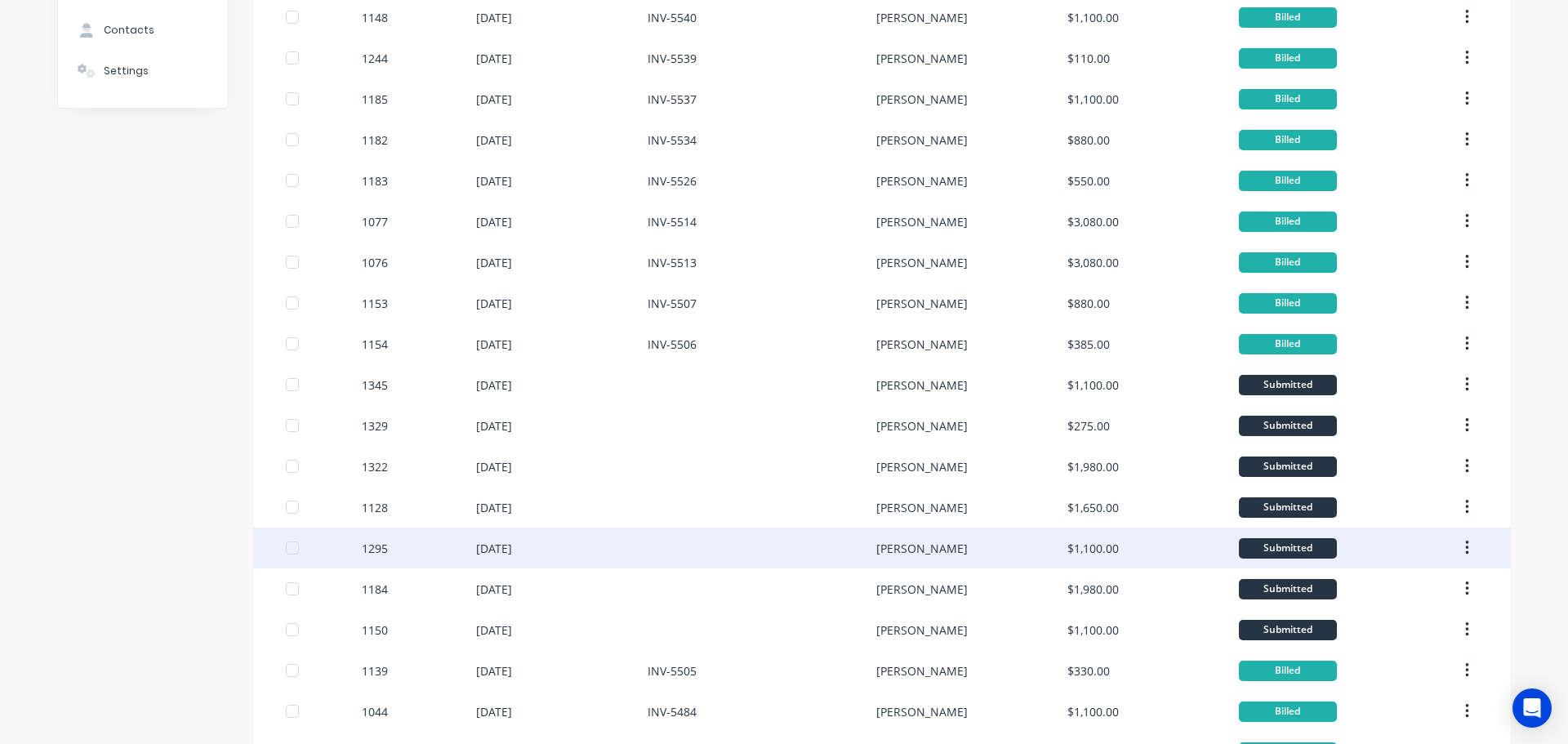
scroll to position [245, 0]
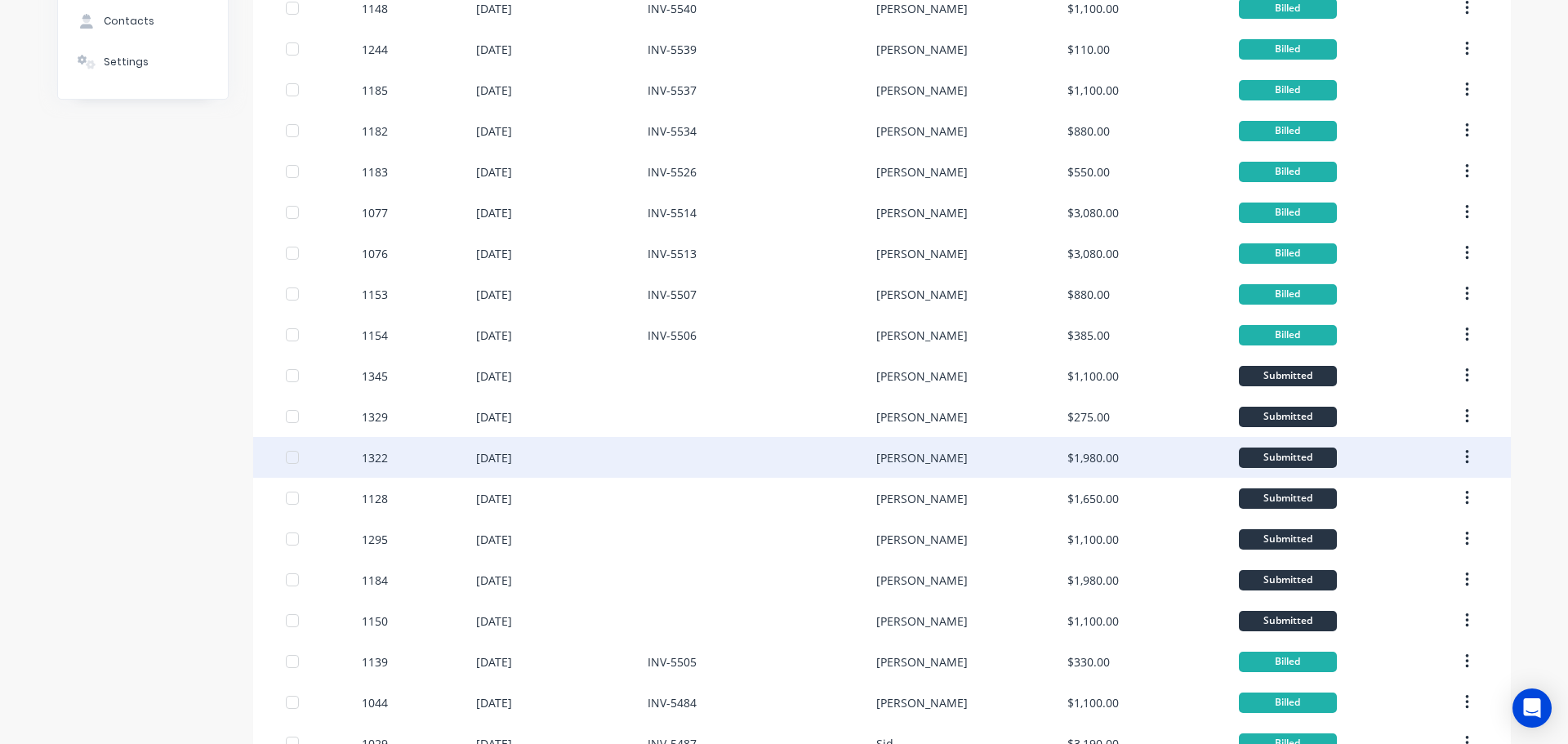
click at [513, 447] on div "[DATE]" at bounding box center [562, 458] width 172 height 41
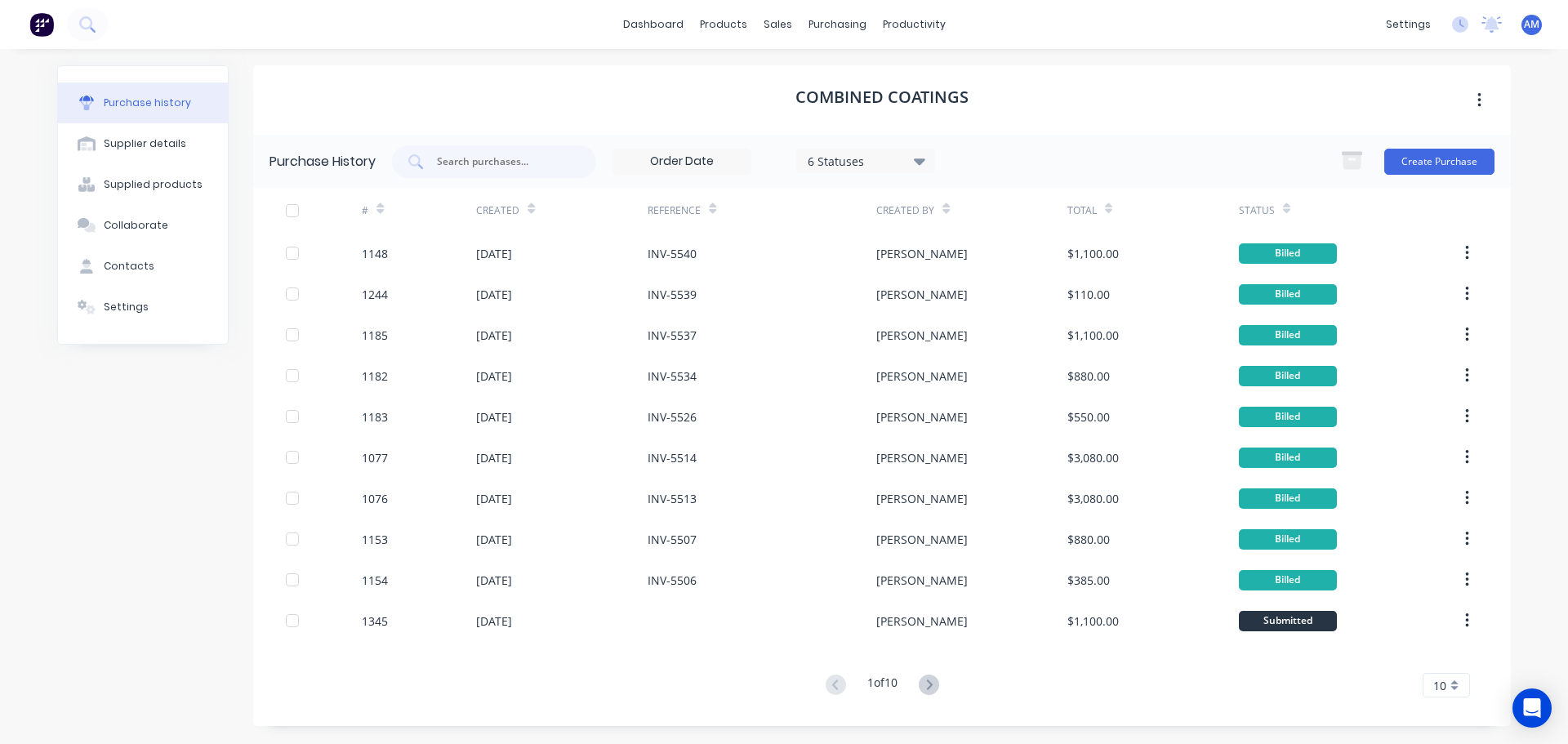
click at [1455, 688] on div "10" at bounding box center [1446, 685] width 47 height 24
click at [1444, 658] on div "35" at bounding box center [1446, 658] width 46 height 29
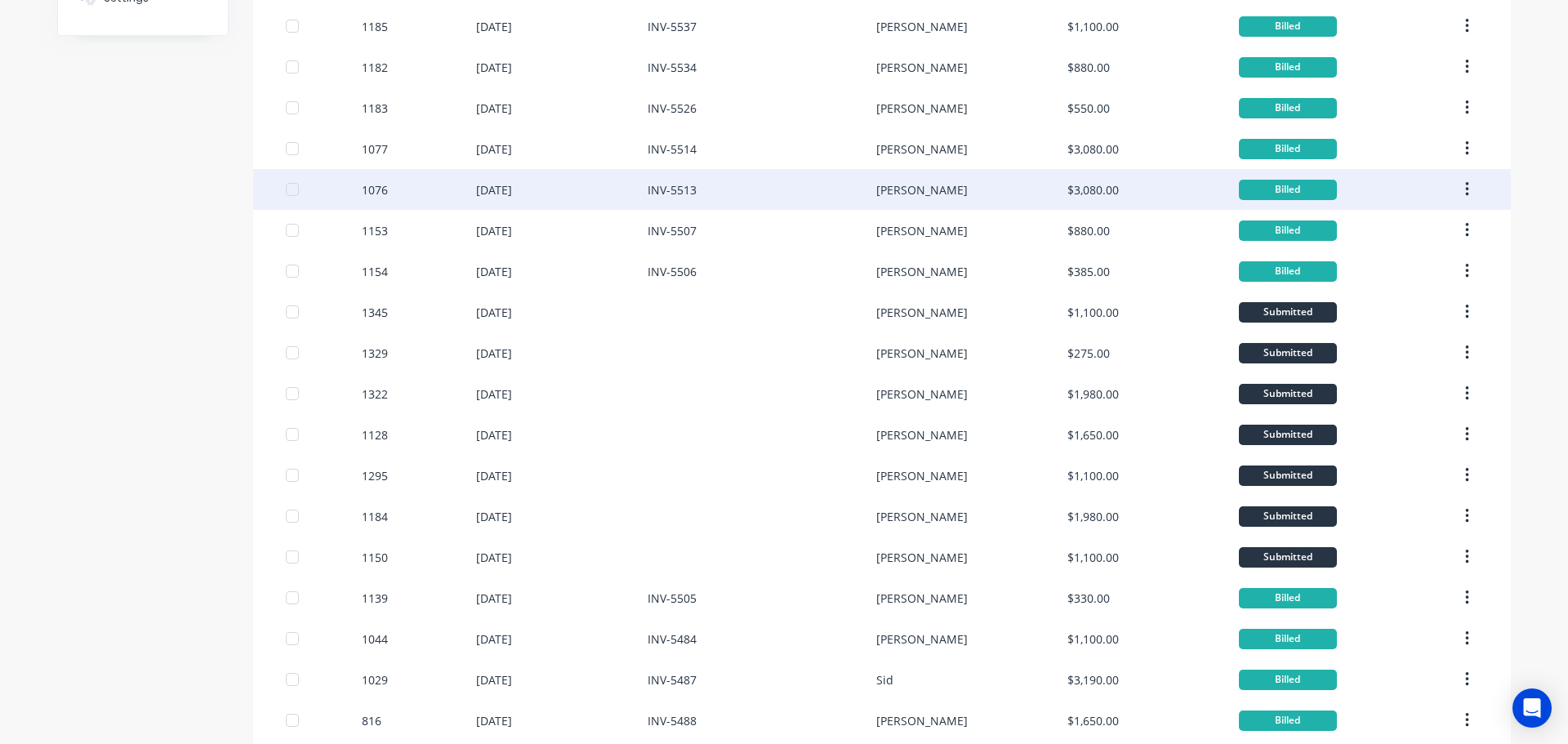
scroll to position [327, 0]
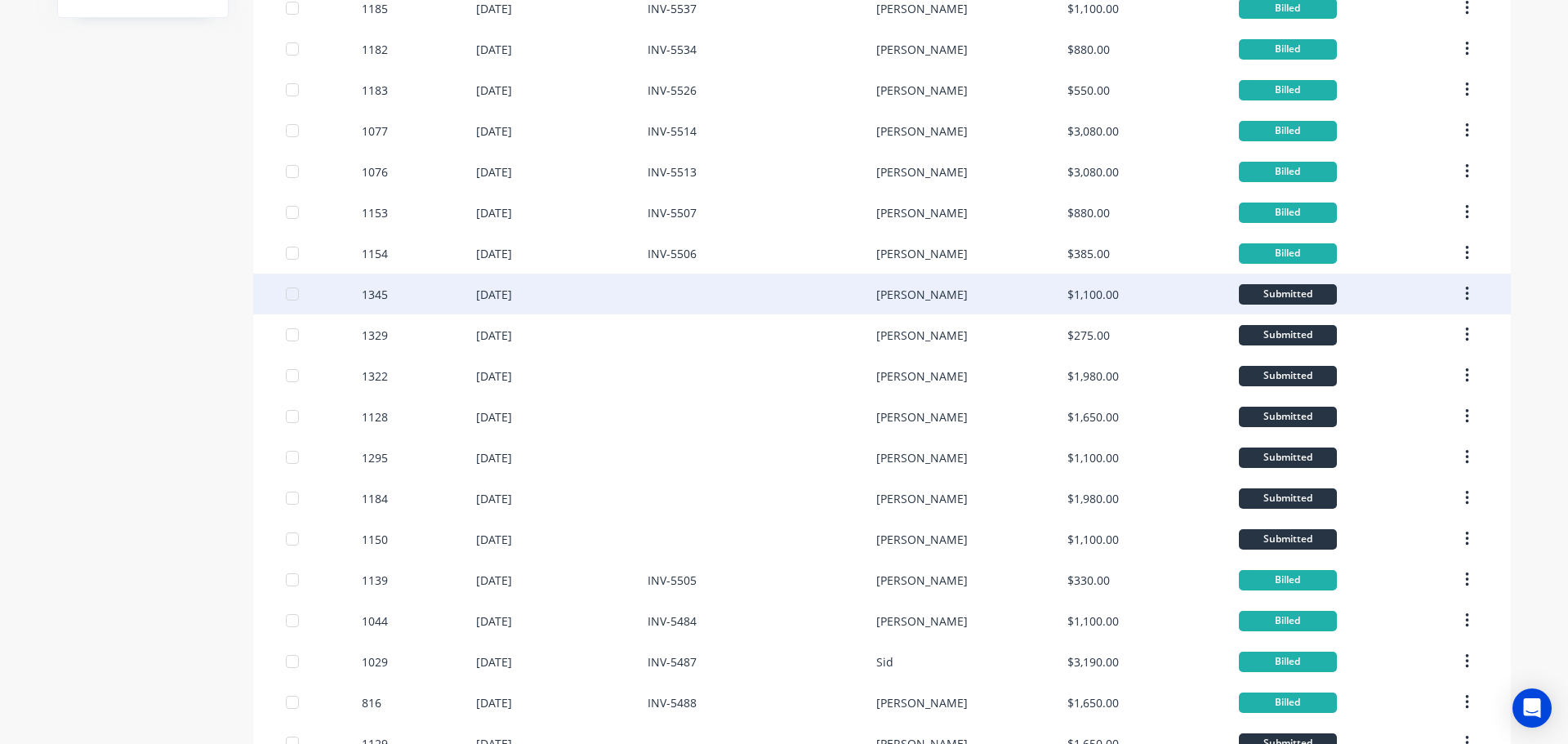
click at [500, 289] on div "[DATE]" at bounding box center [494, 294] width 36 height 17
type textarea "x"
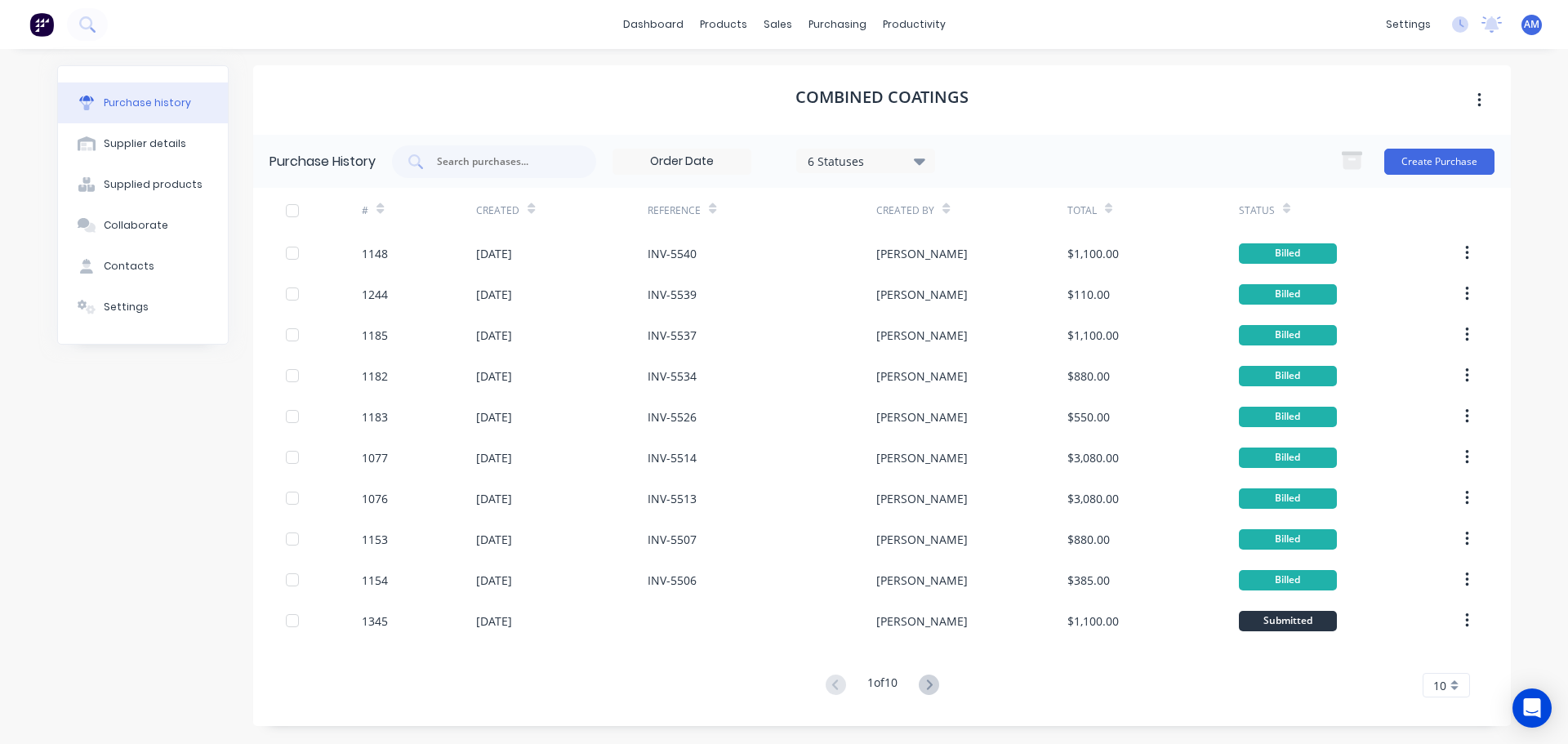
click at [1447, 682] on div "10" at bounding box center [1446, 685] width 47 height 24
click at [1443, 682] on span "10" at bounding box center [1440, 686] width 13 height 17
click at [1444, 682] on span "10" at bounding box center [1440, 686] width 13 height 17
click at [1443, 662] on div "35" at bounding box center [1446, 658] width 46 height 29
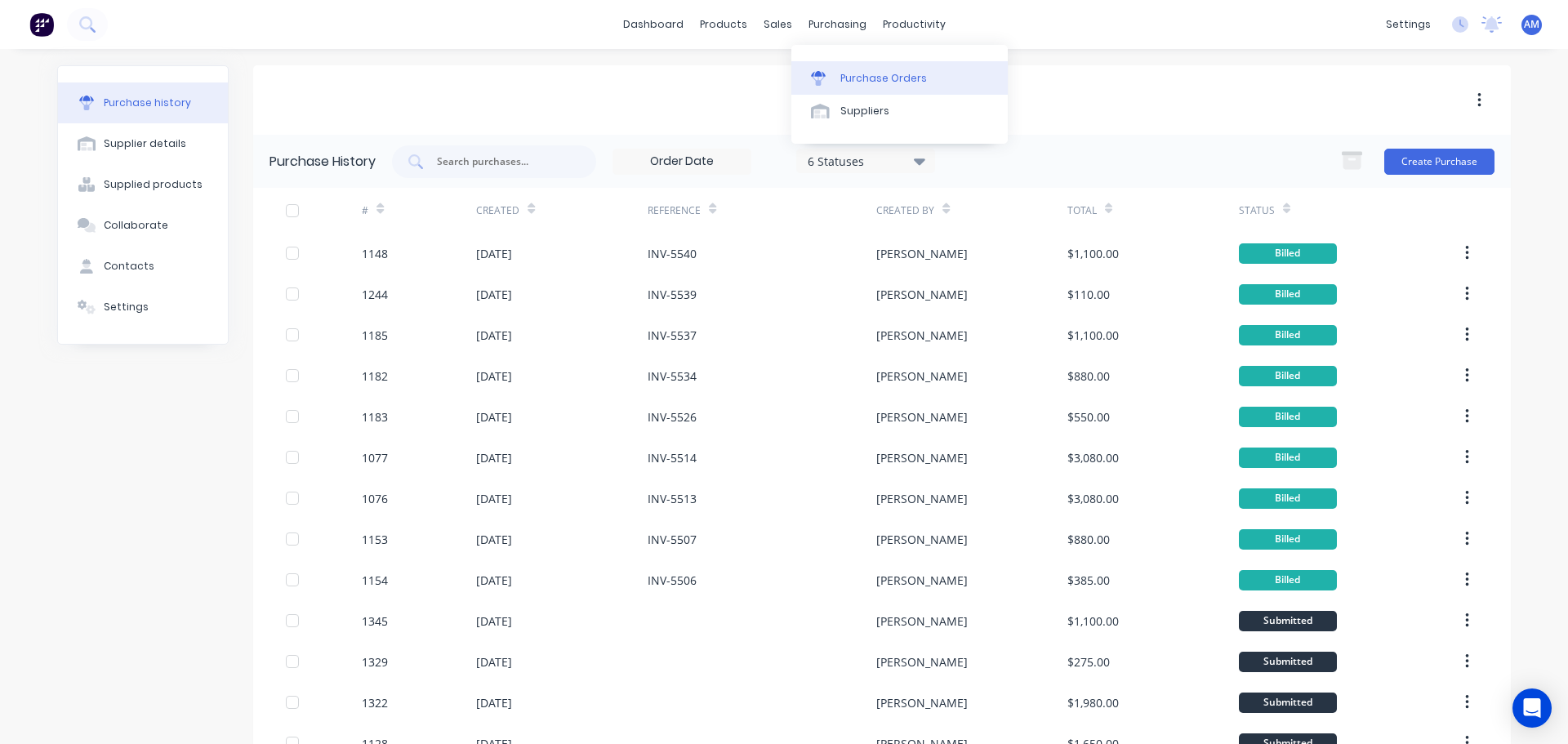
click at [873, 74] on div "Purchase Orders" at bounding box center [883, 78] width 87 height 14
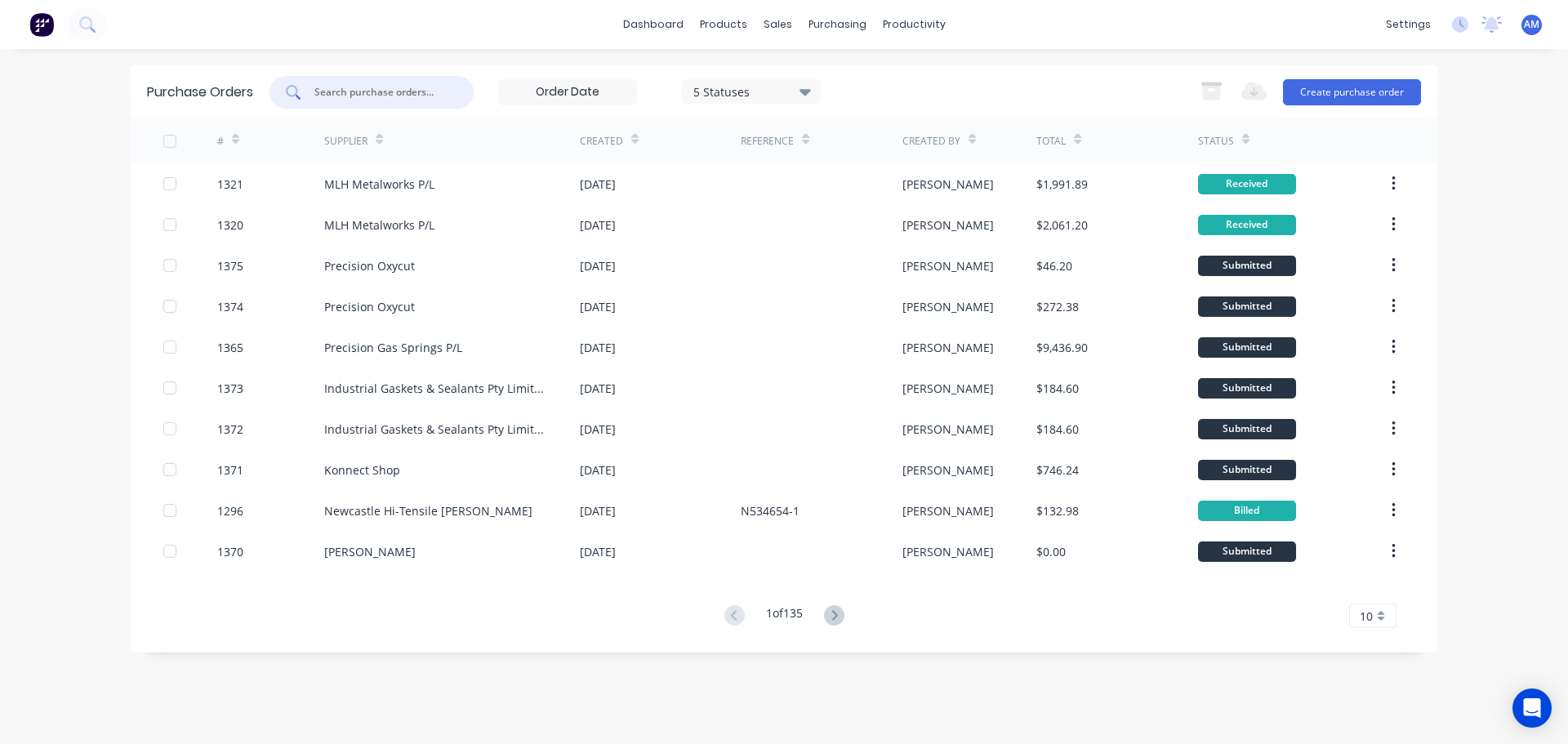
click at [358, 89] on input "text" at bounding box center [381, 92] width 136 height 16
type input "1327"
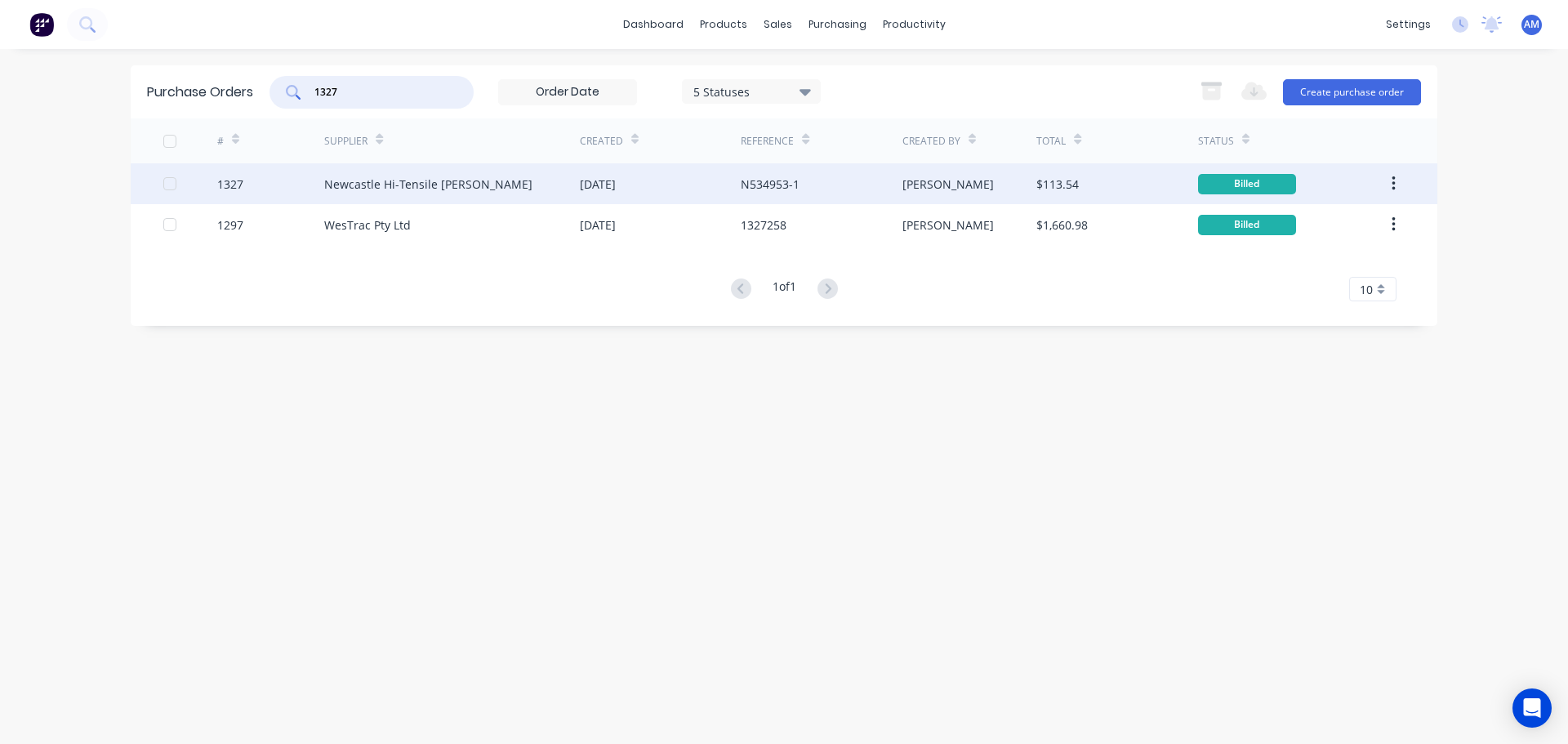
click at [765, 181] on div "N534953-1" at bounding box center [771, 184] width 59 height 17
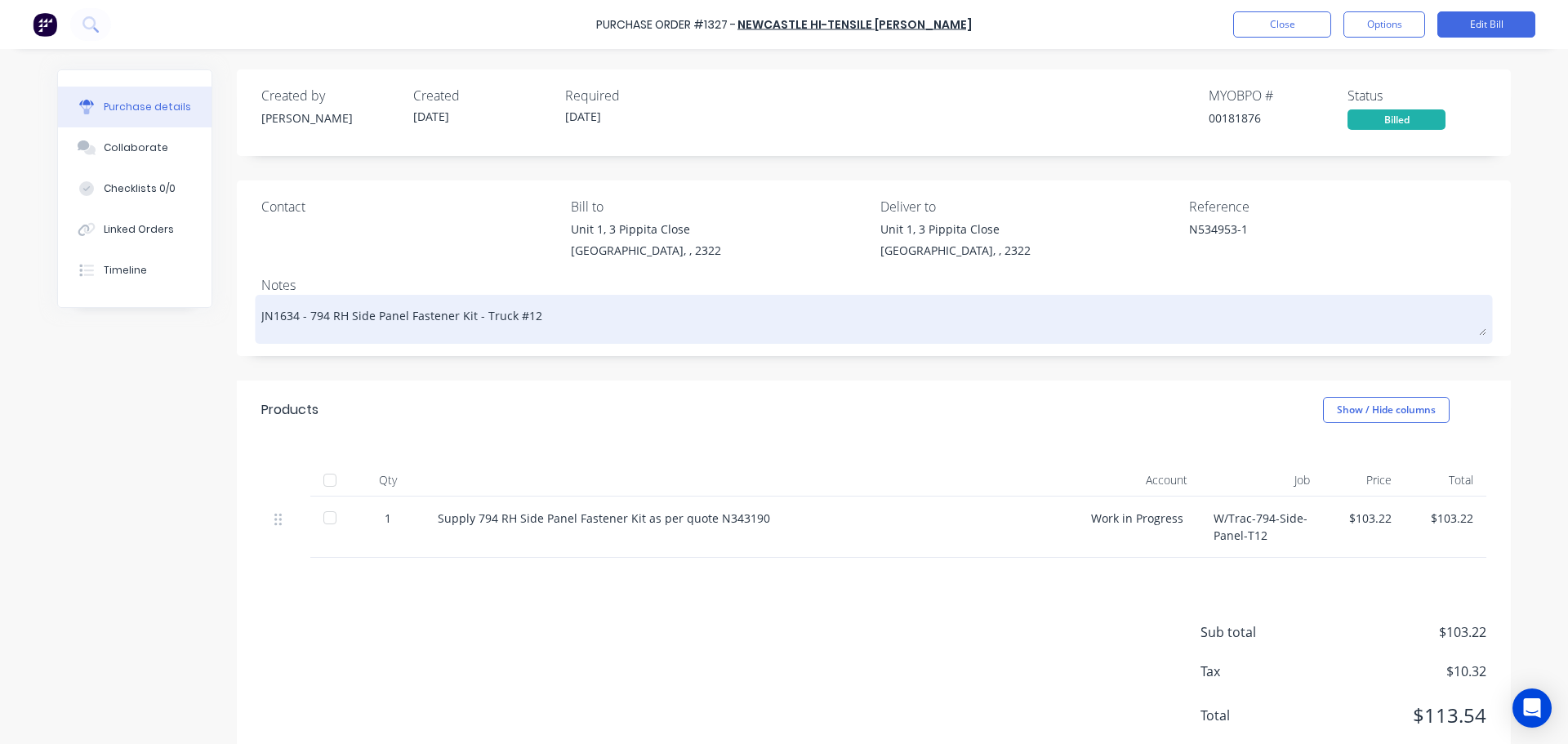
drag, startPoint x: 529, startPoint y: 313, endPoint x: 303, endPoint y: 315, distance: 226.0
click at [303, 315] on textarea "JN1634 - 794 RH Side Panel Fastener Kit - Truck #12" at bounding box center [873, 317] width 1225 height 37
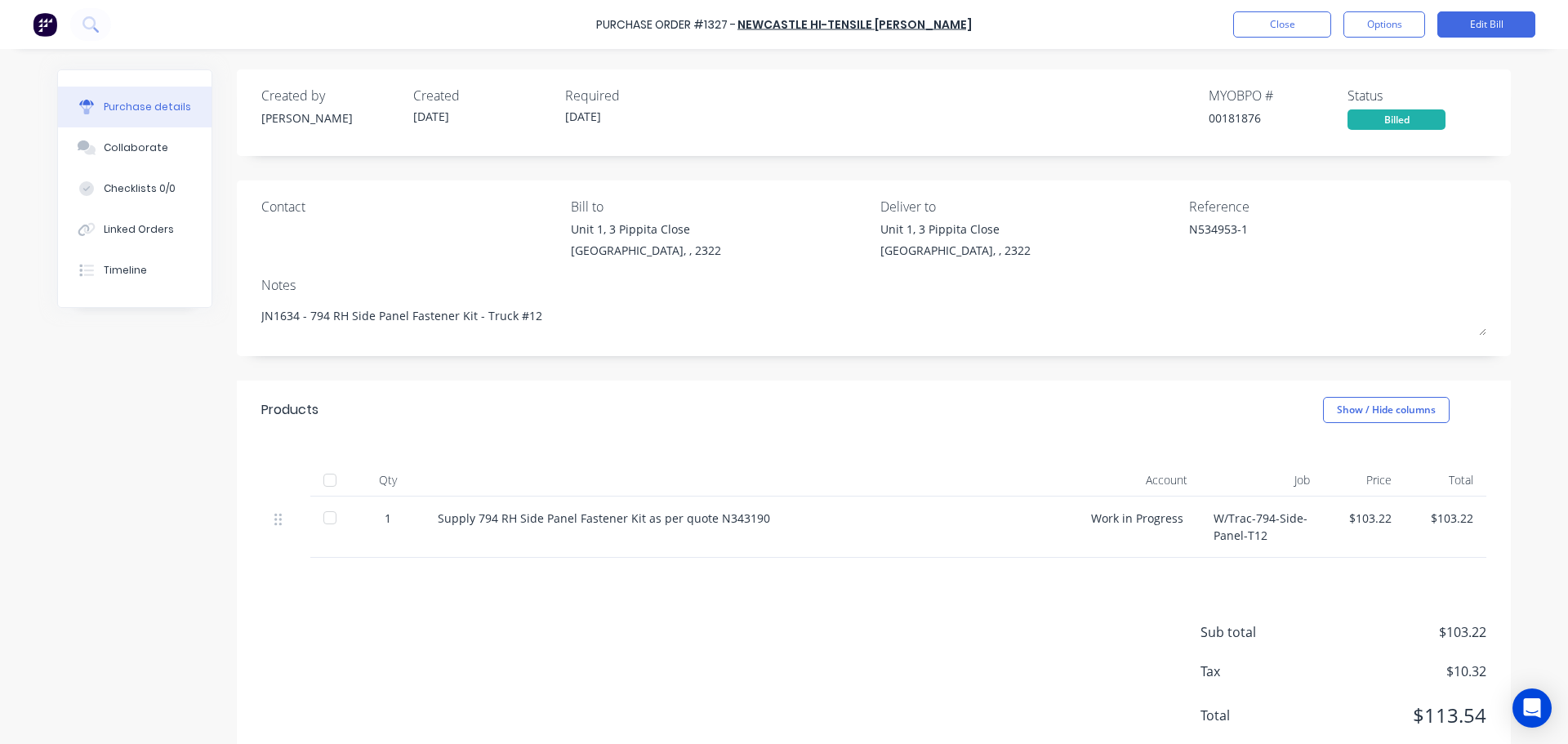
click at [323, 483] on div at bounding box center [329, 480] width 33 height 33
type textarea "x"
click at [1309, 21] on button "Close" at bounding box center [1283, 24] width 98 height 26
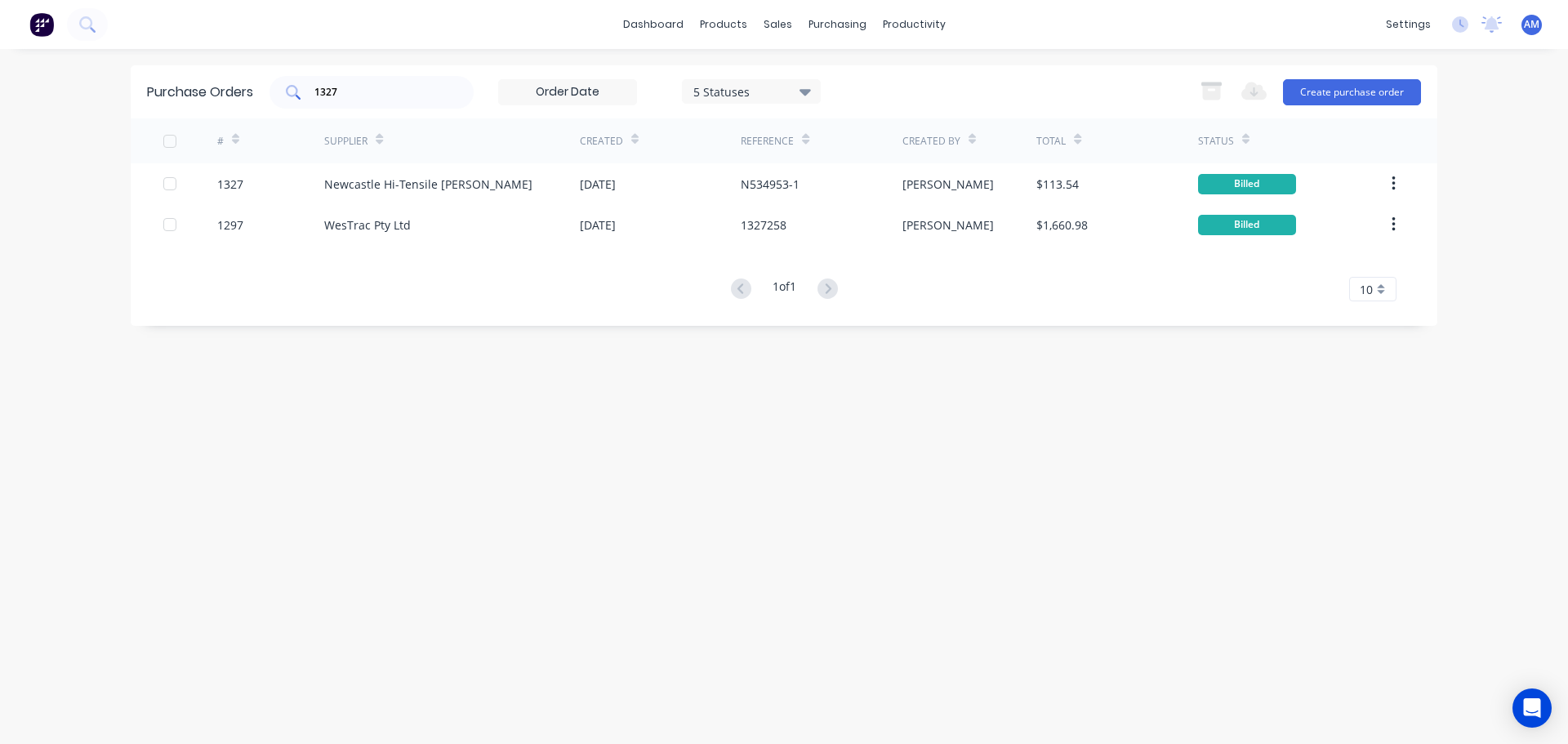
click at [352, 90] on input "1327" at bounding box center [381, 92] width 136 height 16
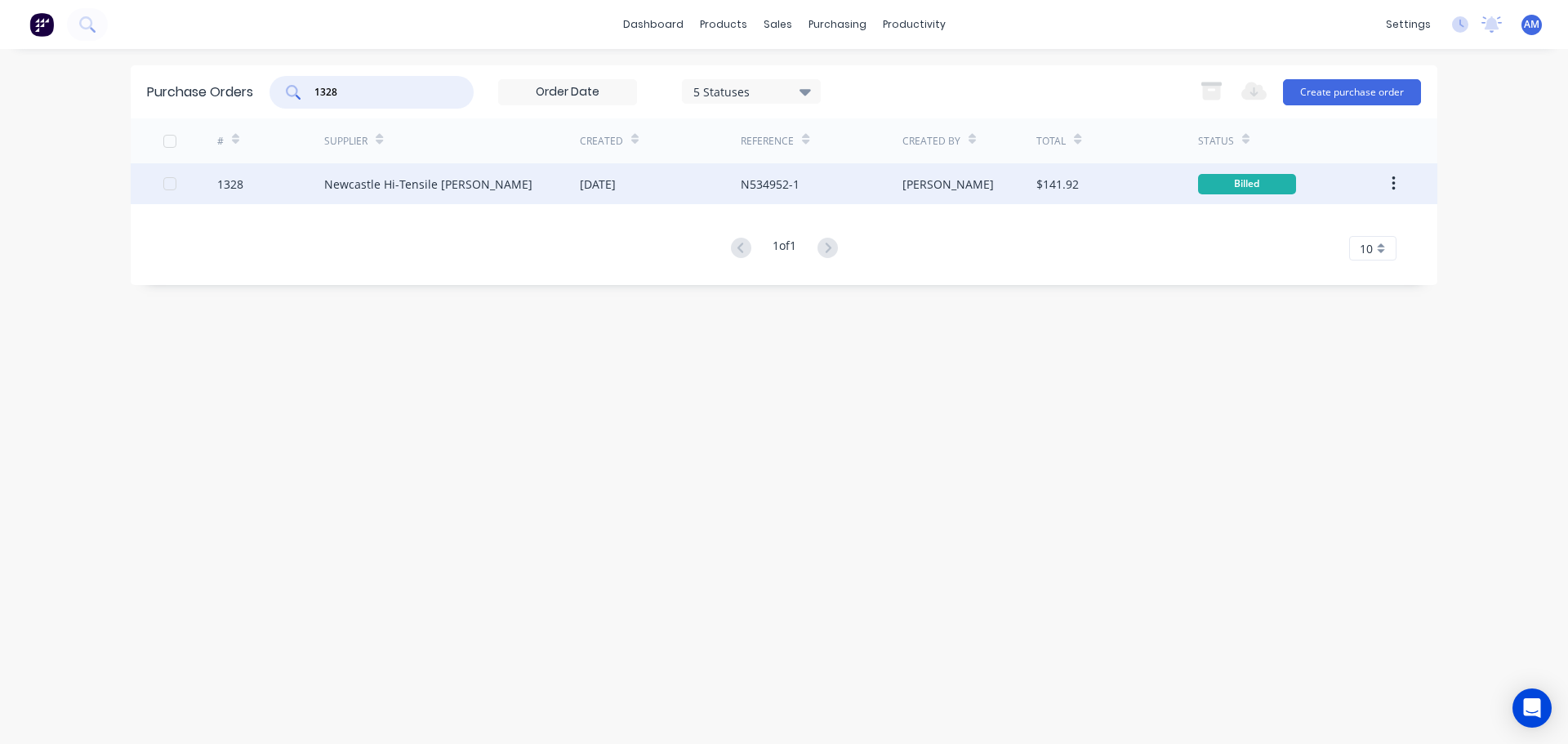
type input "1328"
click at [616, 191] on div "[DATE]" at bounding box center [598, 184] width 36 height 17
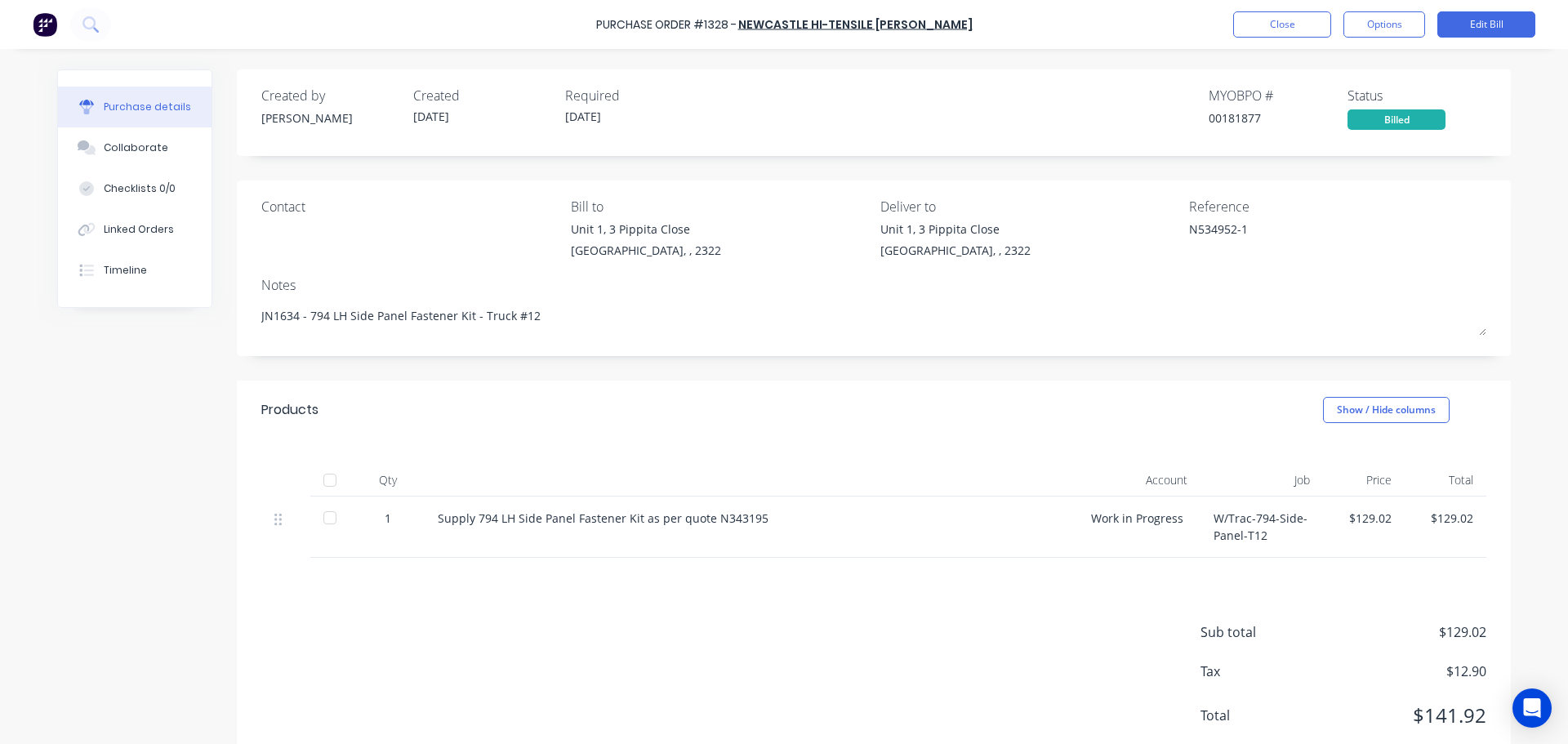
click at [324, 484] on div at bounding box center [329, 480] width 33 height 33
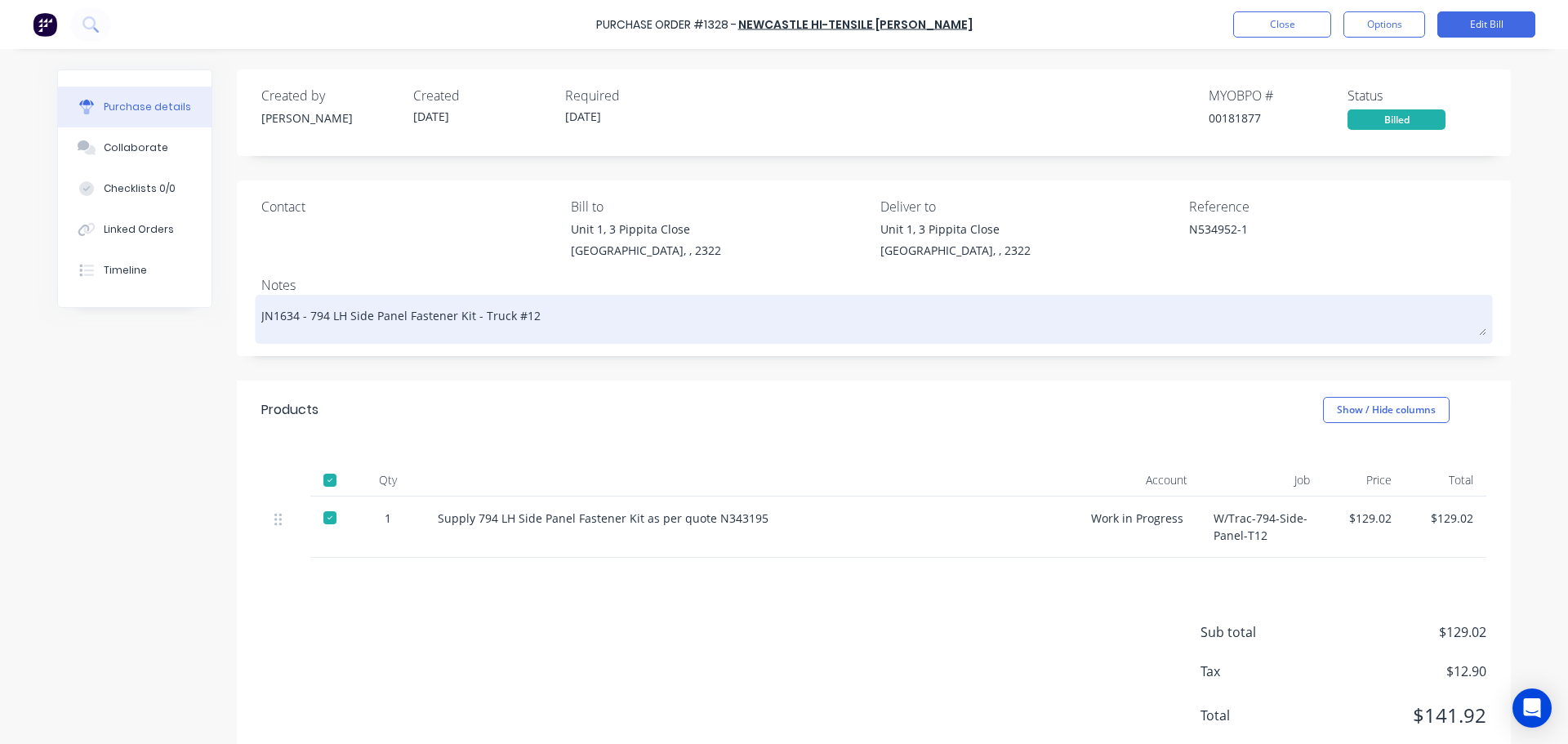
drag, startPoint x: 554, startPoint y: 317, endPoint x: 303, endPoint y: 312, distance: 251.0
click at [303, 312] on textarea "JN1634 - 794 LH Side Panel Fastener Kit - Truck #12" at bounding box center [873, 317] width 1225 height 37
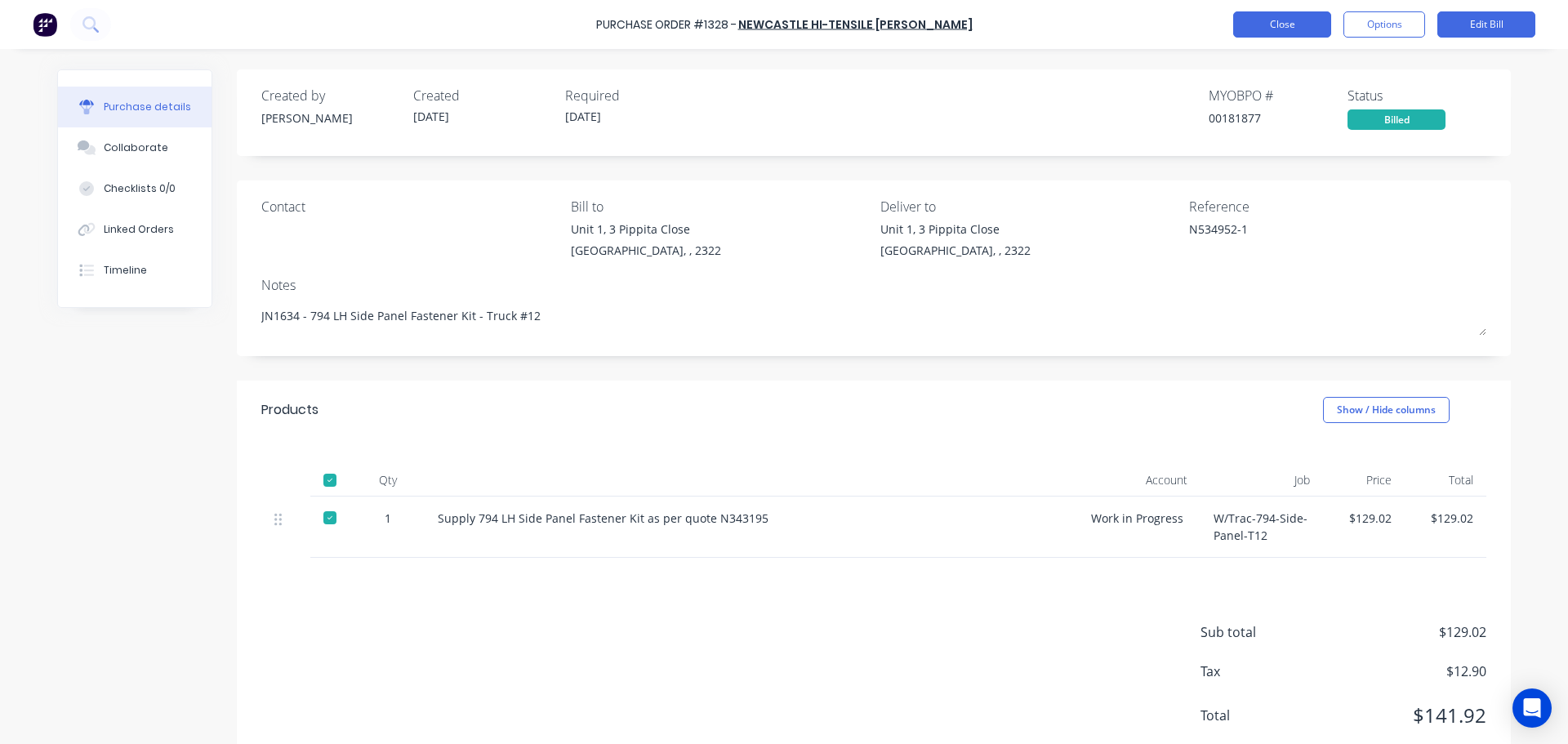
type textarea "x"
click at [1278, 26] on button "Close" at bounding box center [1283, 24] width 98 height 26
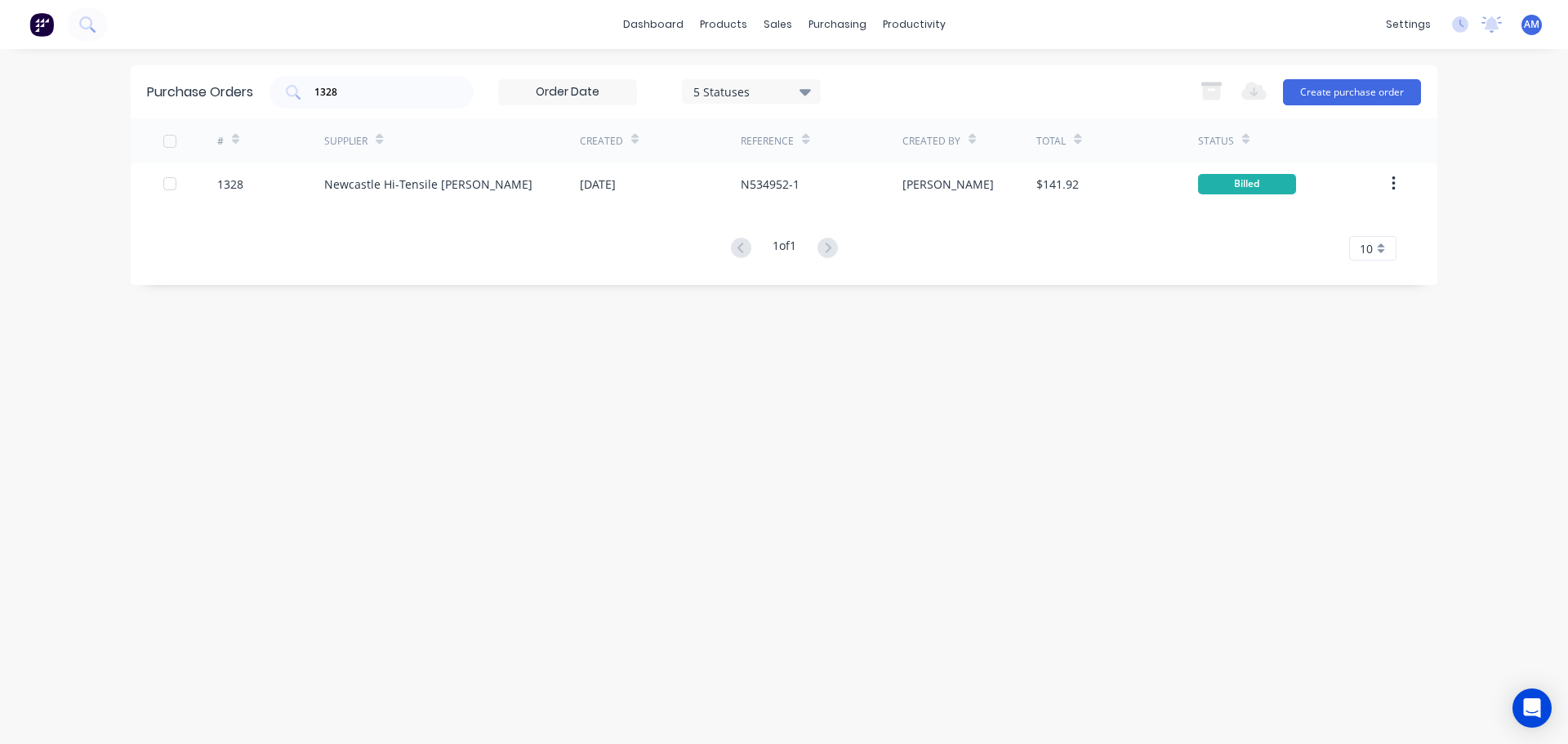
drag, startPoint x: 4, startPoint y: 128, endPoint x: 0, endPoint y: 76, distance: 52.2
drag, startPoint x: 0, startPoint y: 76, endPoint x: 358, endPoint y: 89, distance: 358.2
click at [358, 89] on input "1328" at bounding box center [381, 92] width 136 height 16
type input "1343"
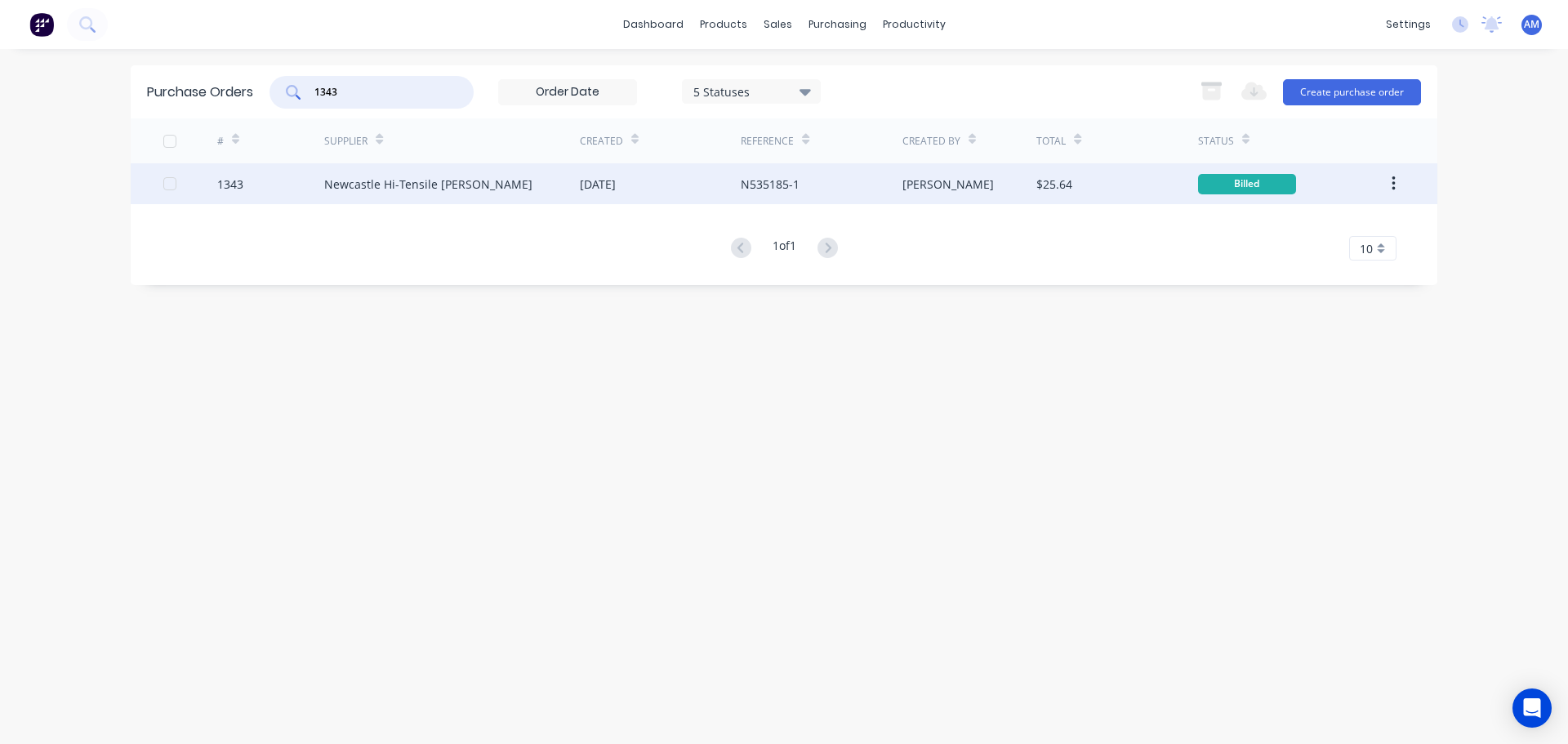
click at [763, 184] on div "N535185-1" at bounding box center [771, 184] width 59 height 17
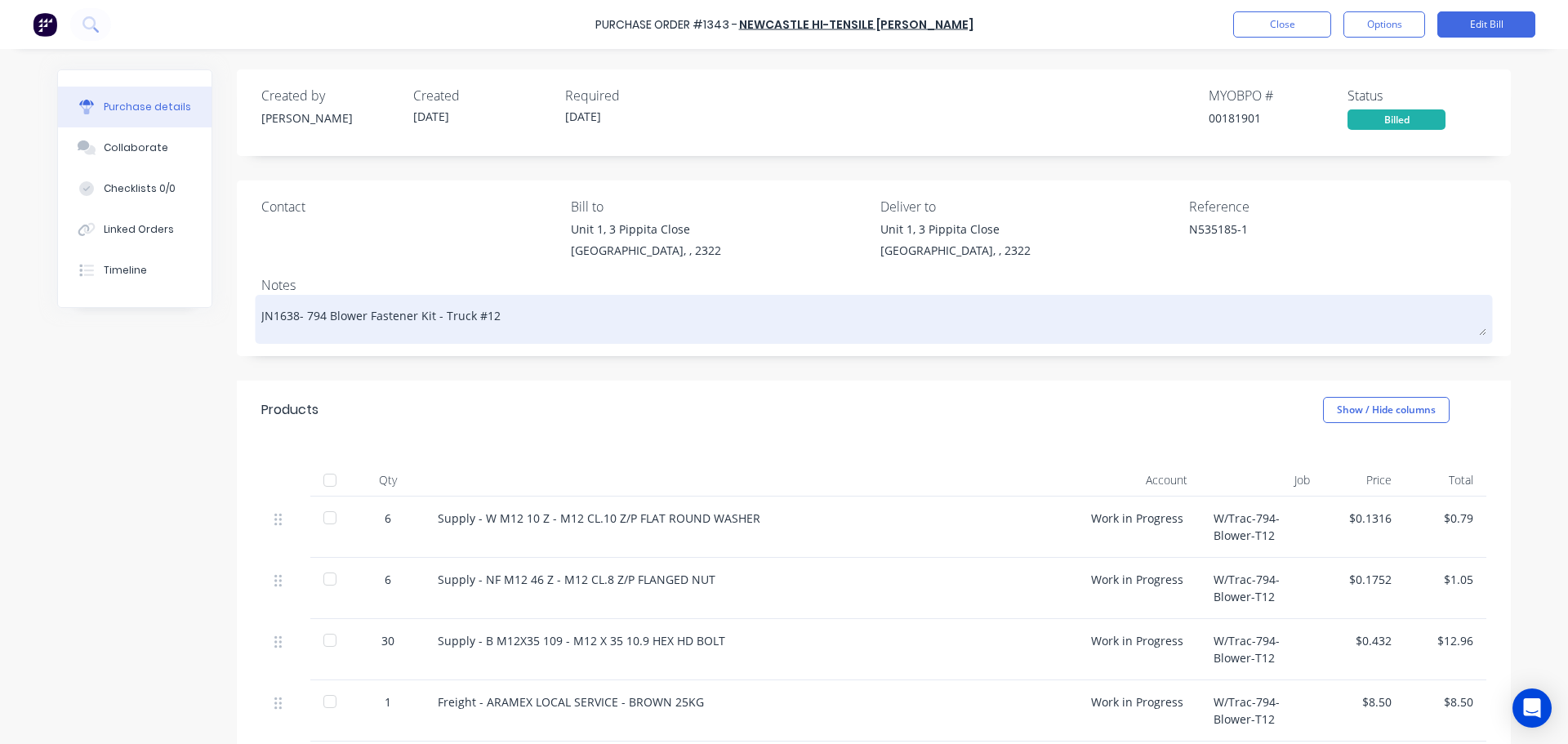
drag, startPoint x: 488, startPoint y: 316, endPoint x: 300, endPoint y: 316, distance: 188.0
click at [300, 316] on textarea "JN1638- 794 Blower Fastener Kit - Truck #12" at bounding box center [873, 317] width 1225 height 37
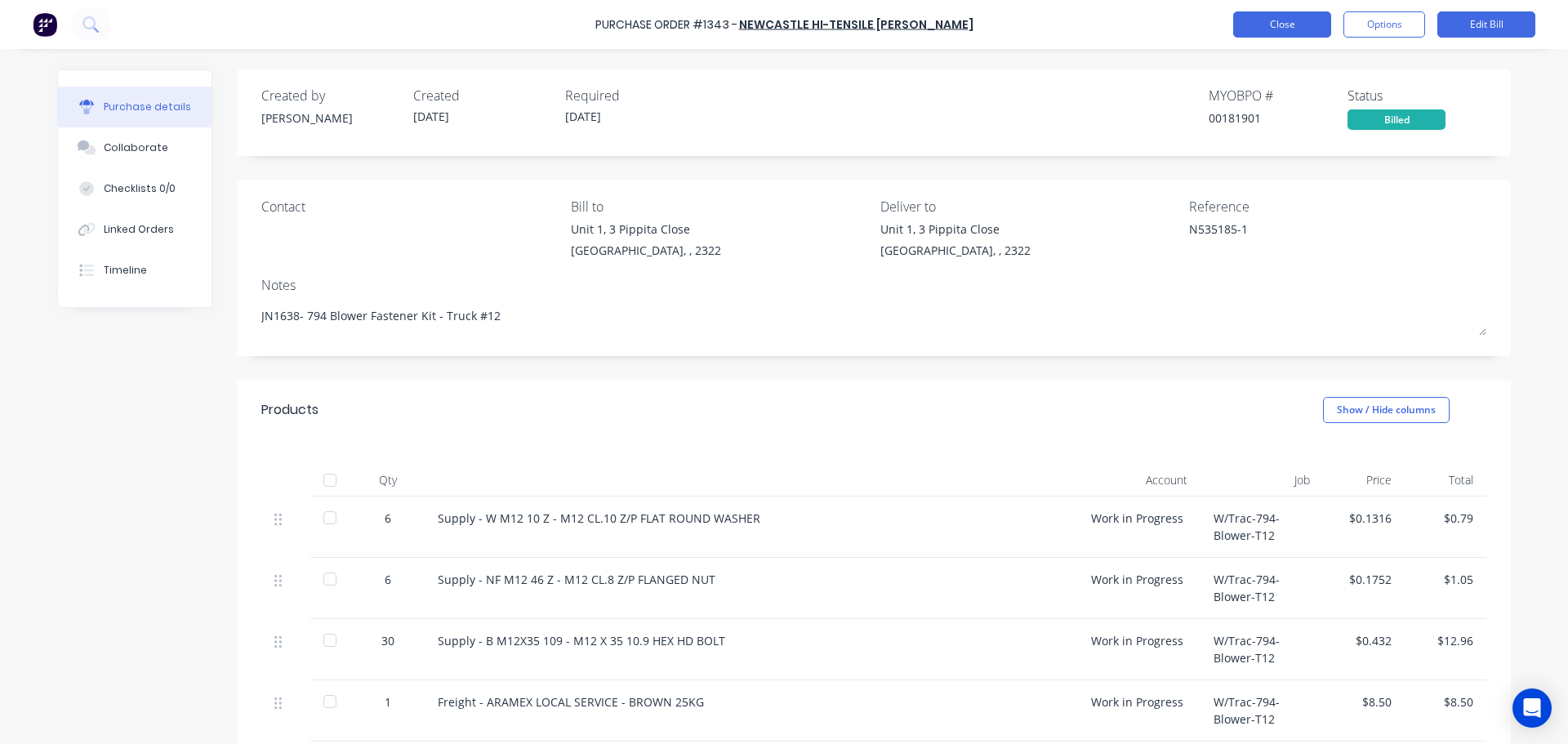
type textarea "x"
click at [1287, 23] on button "Close" at bounding box center [1283, 24] width 98 height 26
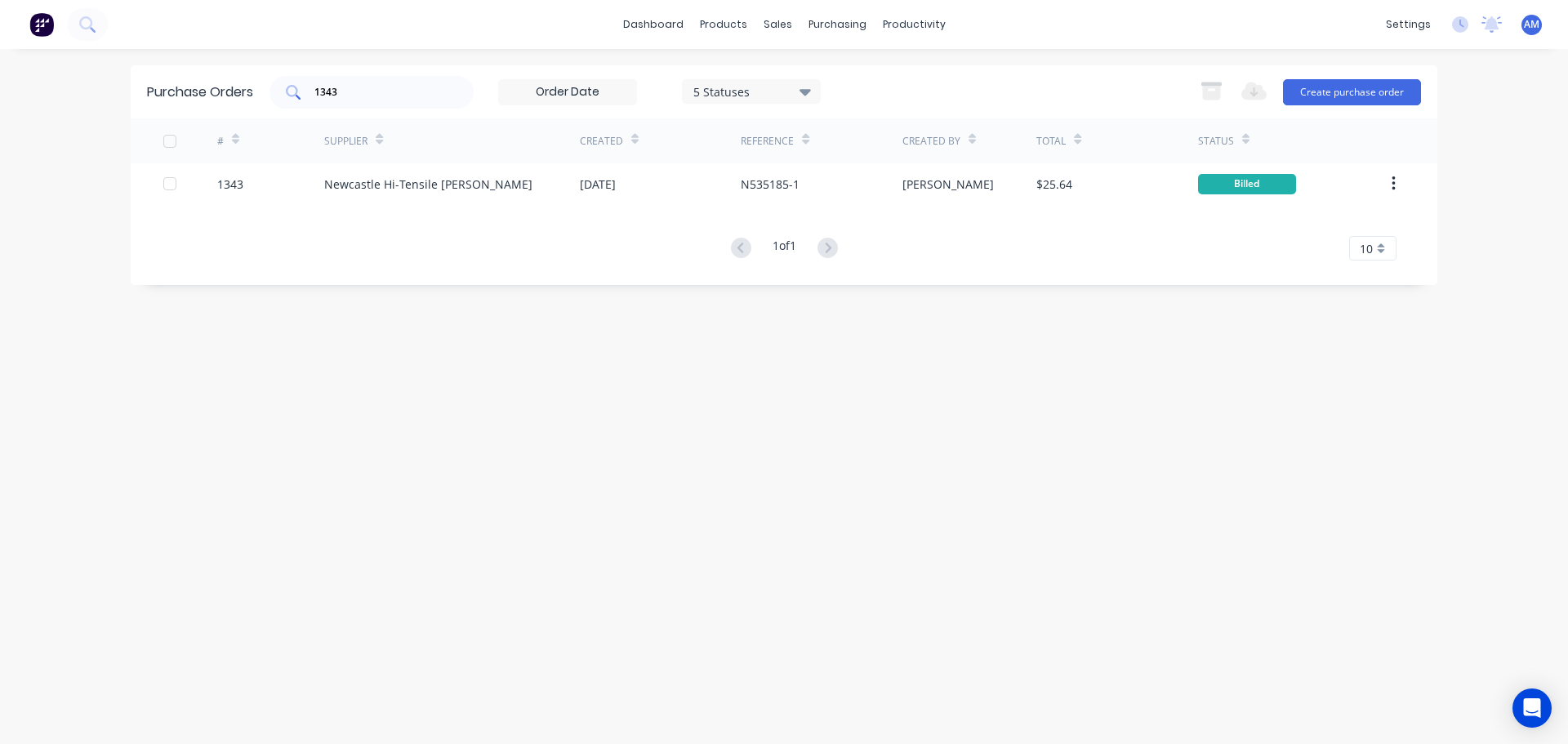
click at [357, 96] on input "1343" at bounding box center [381, 92] width 136 height 16
type input "1308"
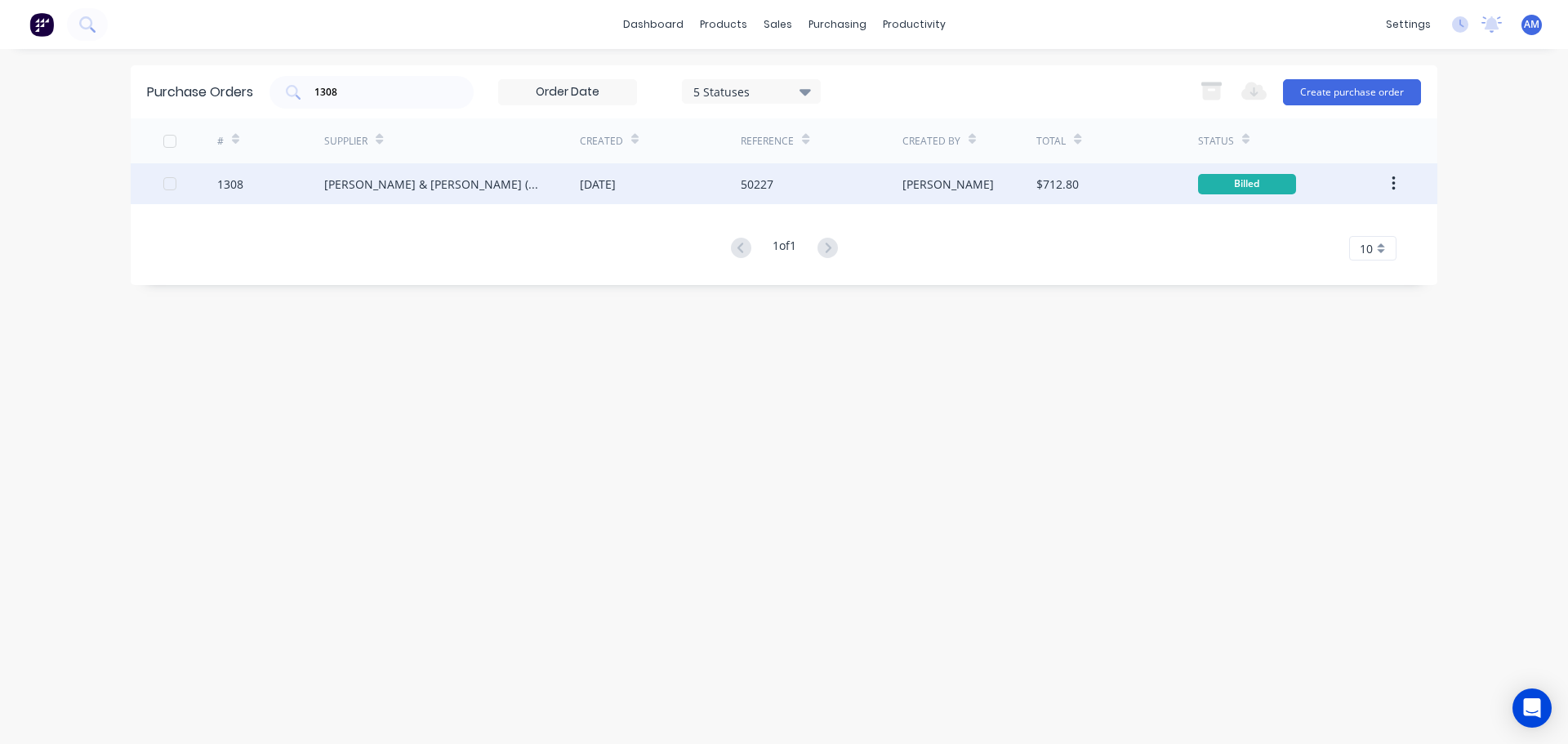
click at [757, 181] on div "50227" at bounding box center [757, 184] width 33 height 17
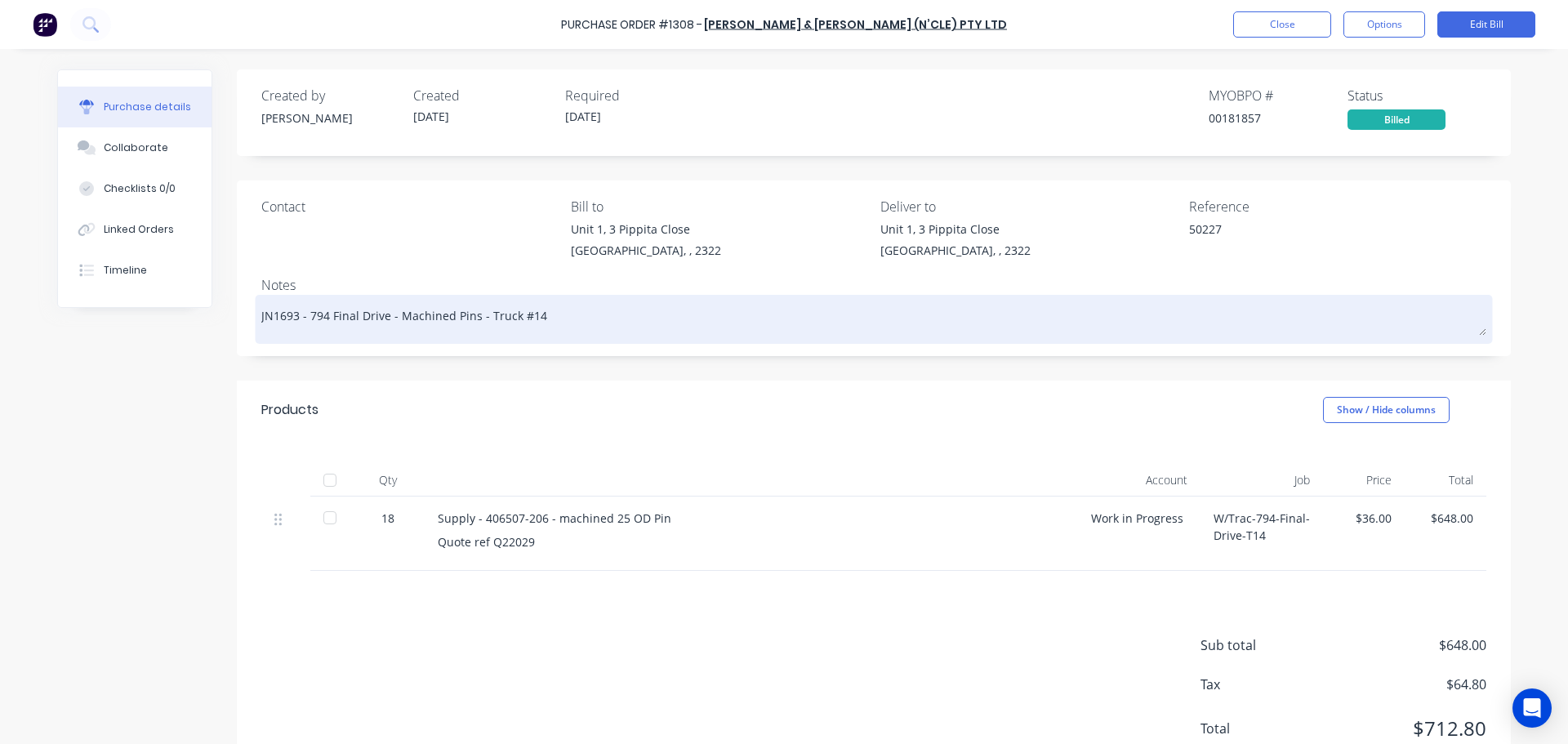
drag, startPoint x: 537, startPoint y: 312, endPoint x: 303, endPoint y: 314, distance: 234.0
click at [303, 314] on textarea "JN1693 - 794 Final Drive - Machined Pins - Truck #14" at bounding box center [873, 317] width 1225 height 37
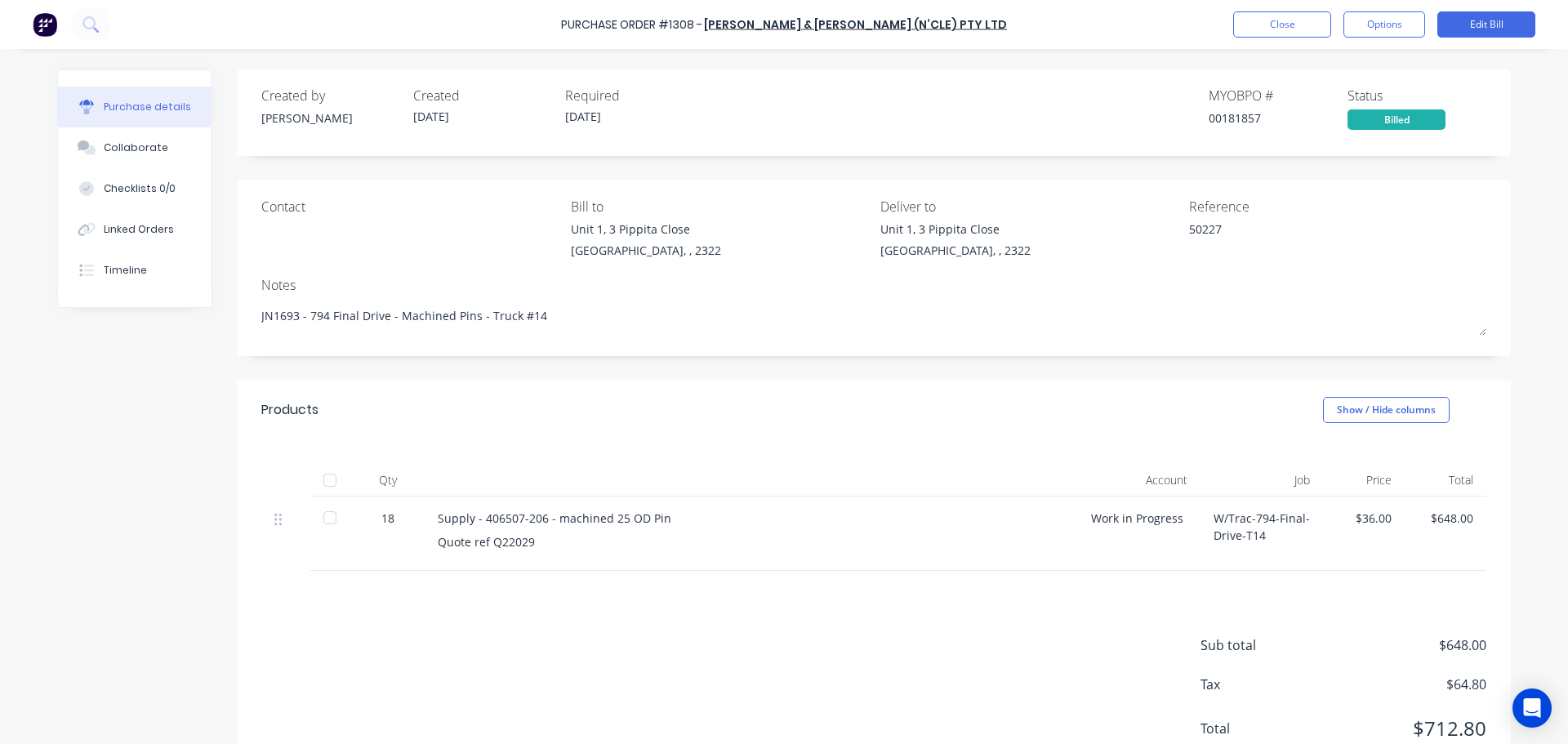
type textarea "x"
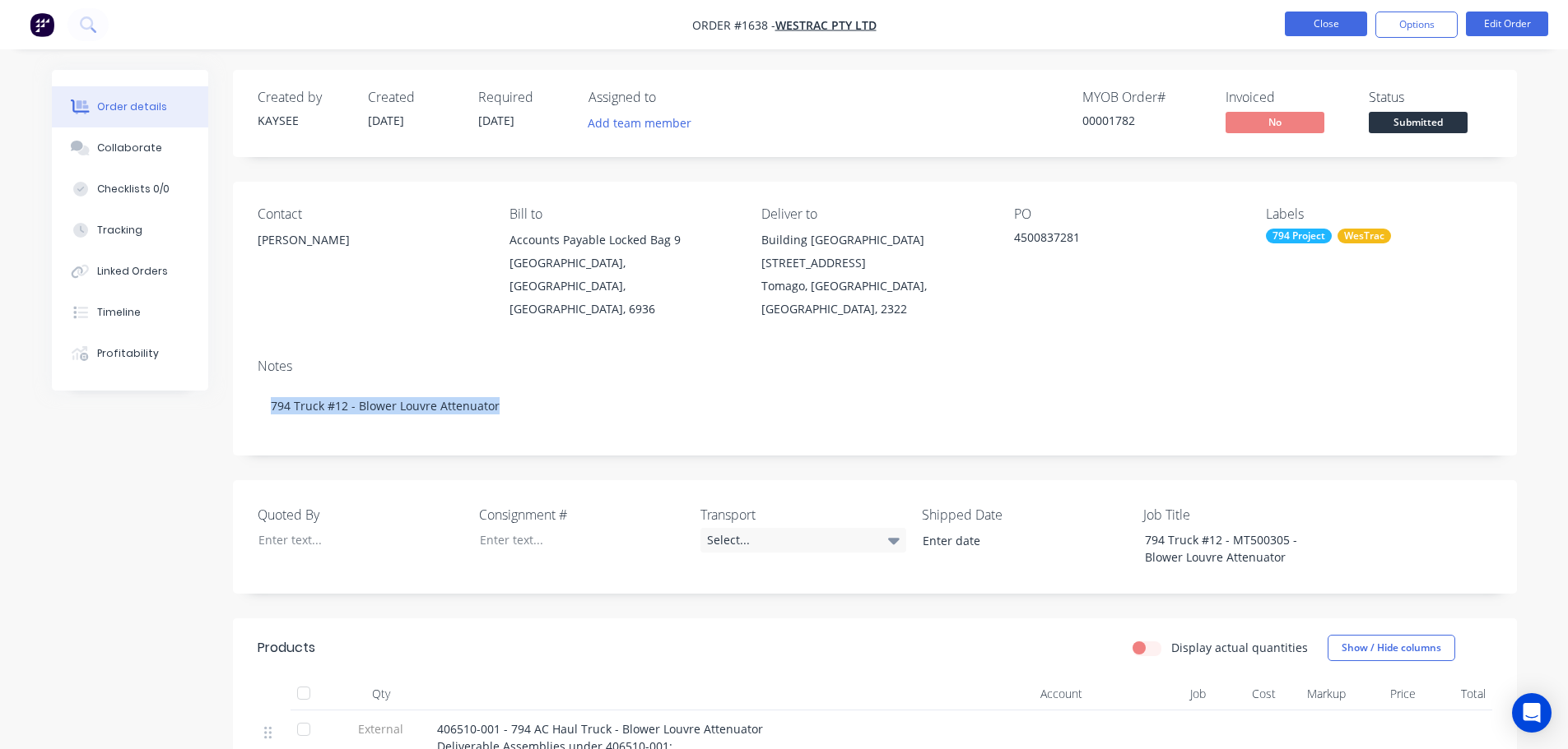
click at [1303, 30] on button "Close" at bounding box center [1325, 23] width 82 height 24
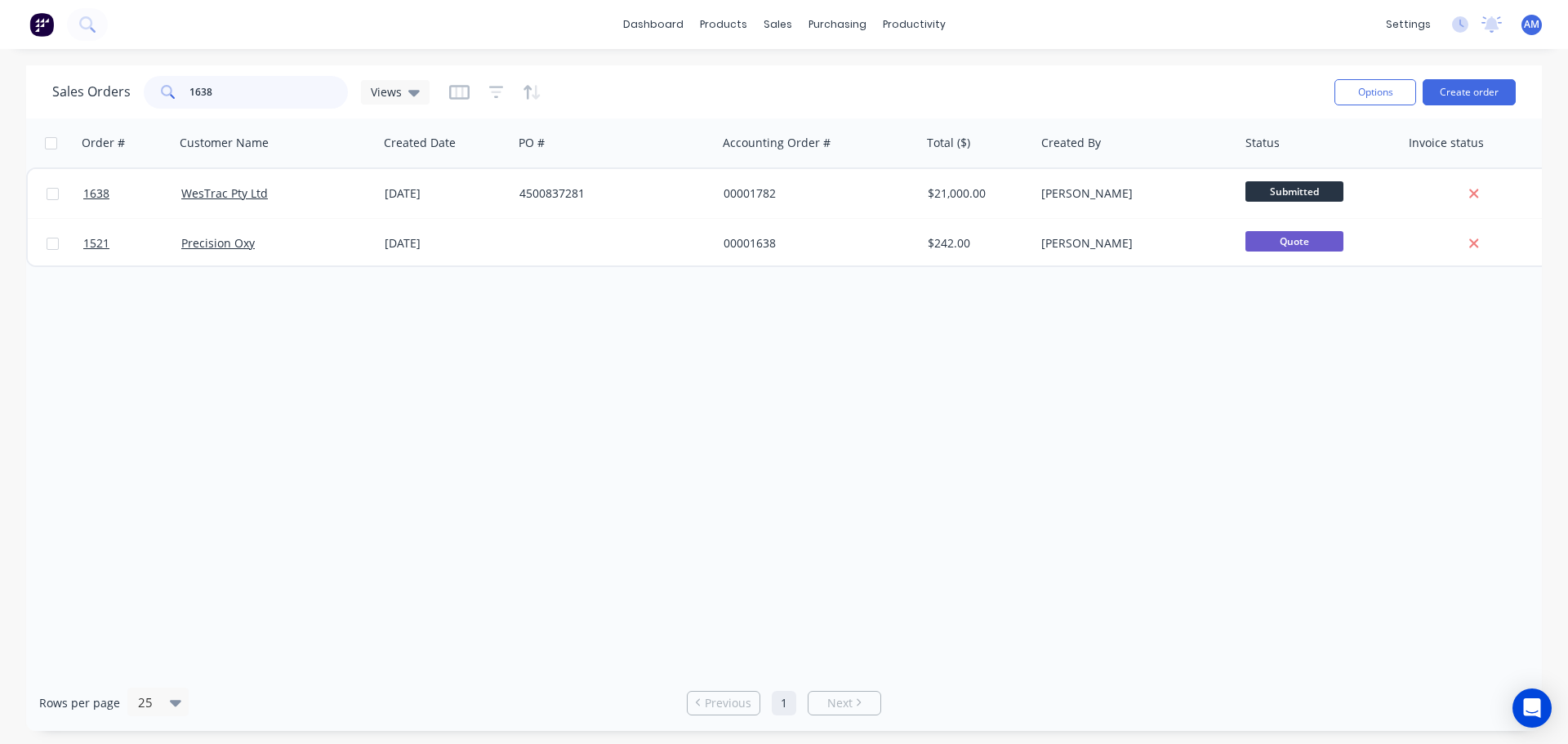
drag, startPoint x: 284, startPoint y: 97, endPoint x: 176, endPoint y: 92, distance: 108.1
click at [176, 92] on div "1638" at bounding box center [246, 92] width 204 height 33
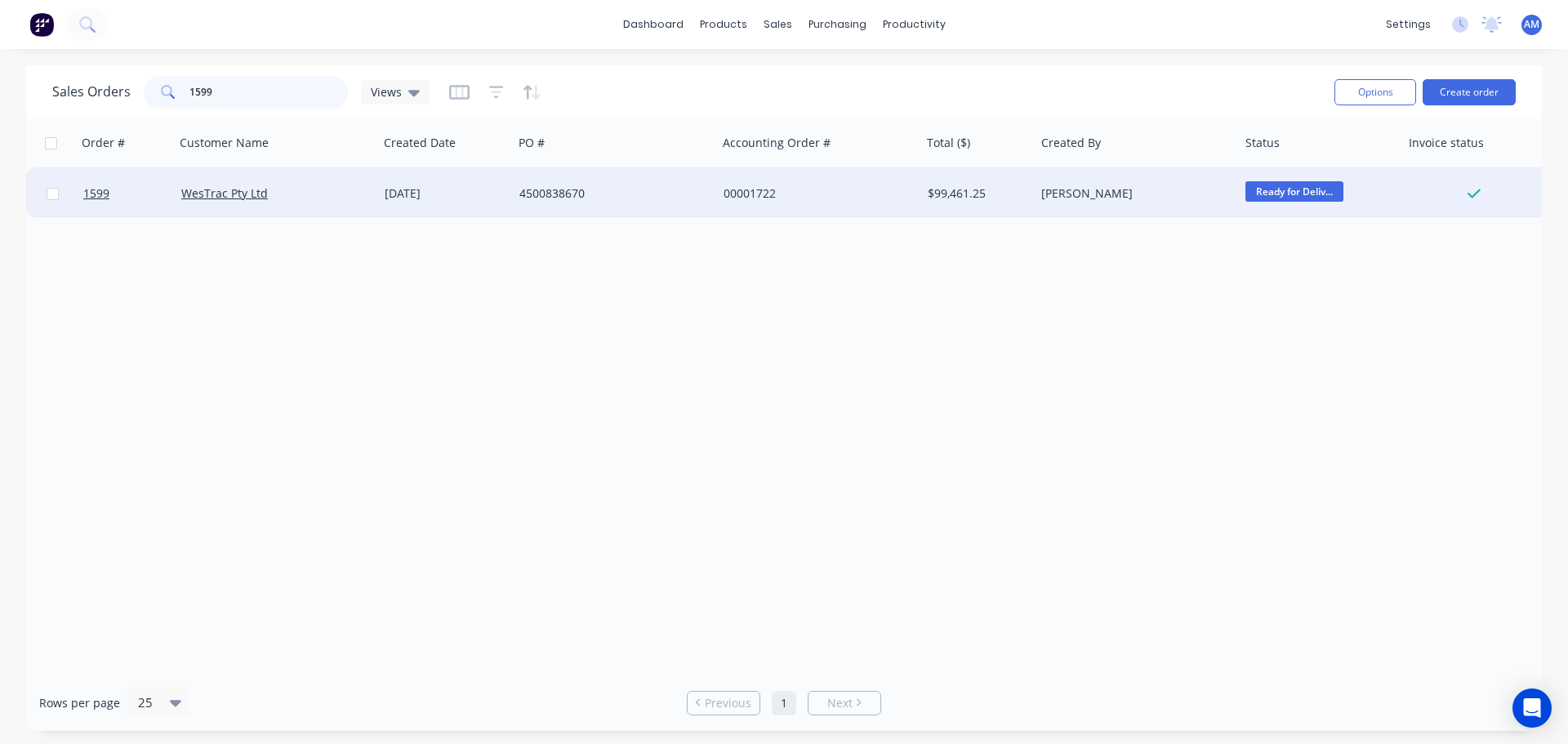
type input "1599"
drag, startPoint x: 594, startPoint y: 192, endPoint x: 518, endPoint y: 192, distance: 76.0
click at [518, 192] on div "4500838670" at bounding box center [615, 193] width 204 height 49
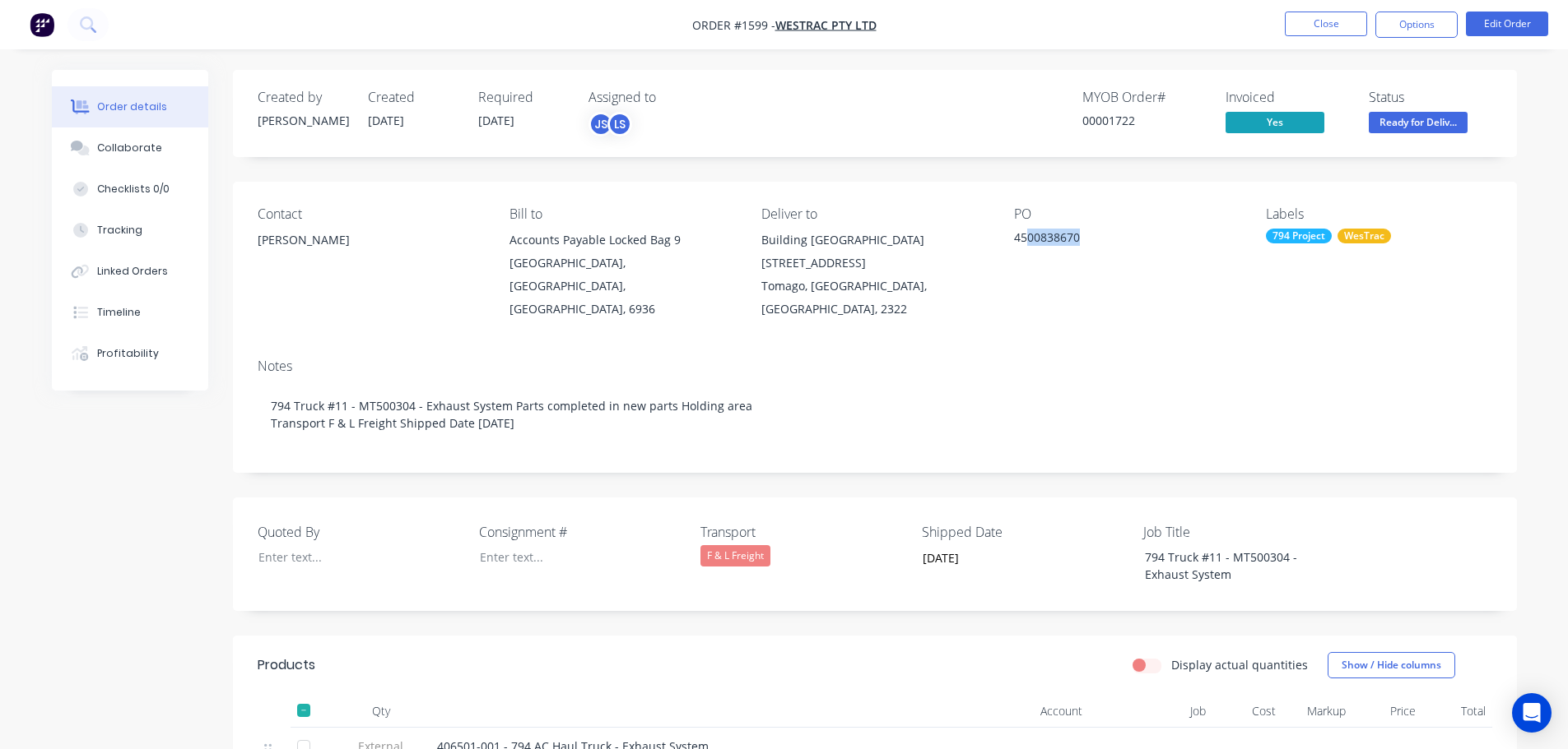
drag, startPoint x: 1089, startPoint y: 236, endPoint x: 1023, endPoint y: 236, distance: 66.0
click at [1023, 236] on div "4500838670" at bounding box center [1116, 241] width 206 height 23
click at [1101, 244] on div "4500838670" at bounding box center [1116, 241] width 206 height 23
click at [1089, 237] on div "4500838670" at bounding box center [1116, 241] width 206 height 23
drag, startPoint x: 1087, startPoint y: 236, endPoint x: 1013, endPoint y: 240, distance: 74.1
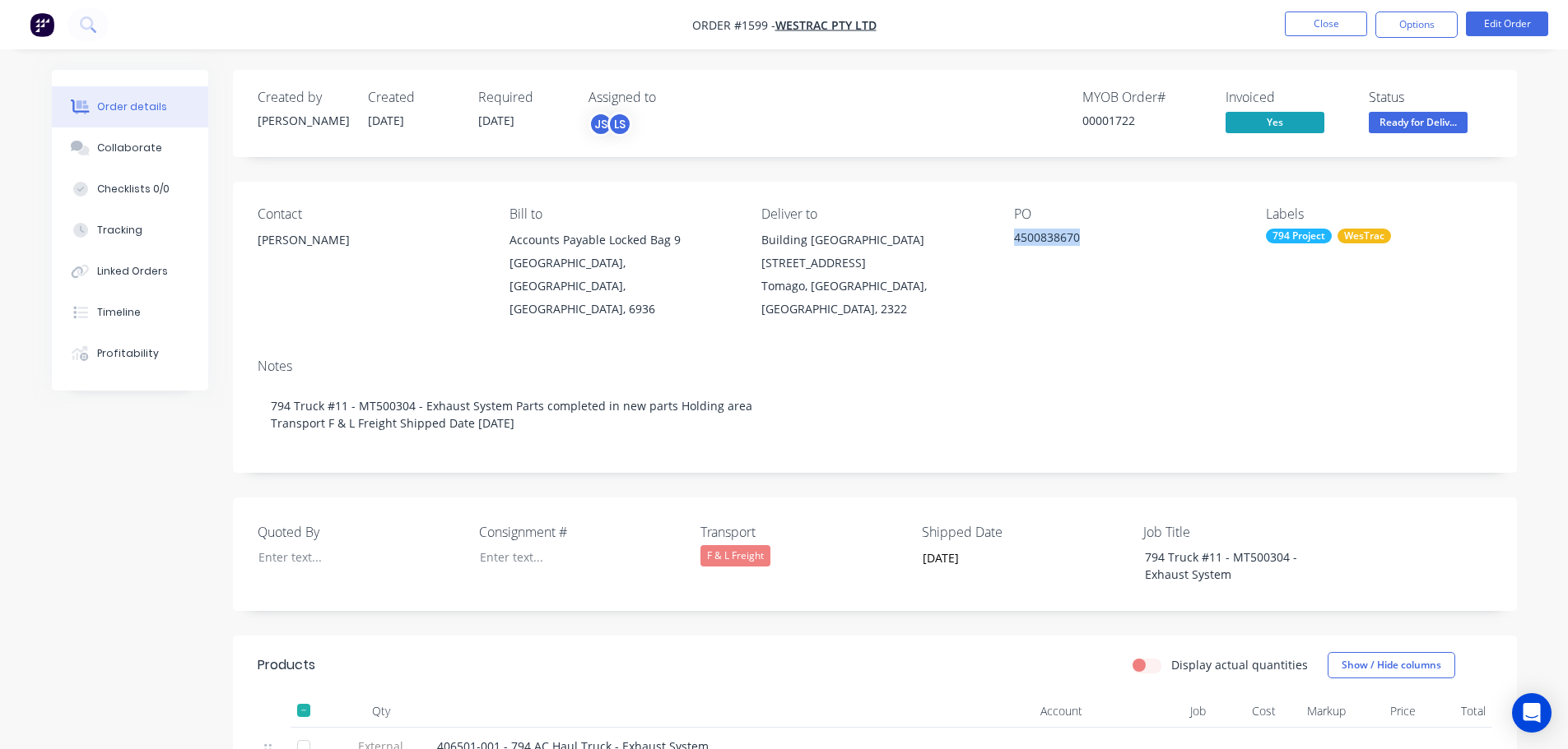
click at [1013, 240] on div "Contact Richard Lofberg Bill to Accounts Payable Locked Bag 9 MIDLAND, Western …" at bounding box center [875, 264] width 1284 height 164
copy div "4500838670"
click at [1325, 27] on button "Close" at bounding box center [1325, 23] width 82 height 24
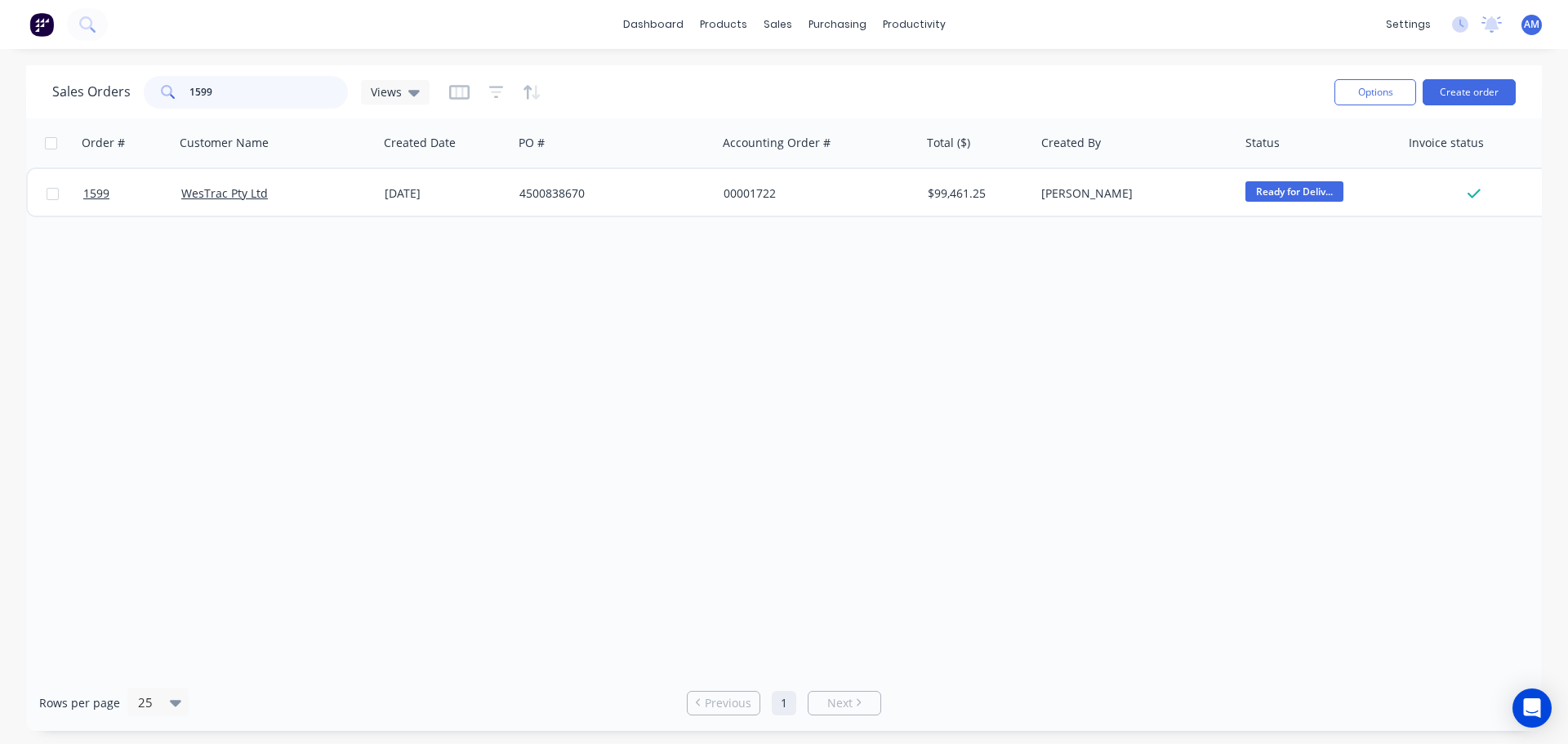
drag, startPoint x: 257, startPoint y: 78, endPoint x: 168, endPoint y: 88, distance: 89.6
click at [168, 88] on div "1599" at bounding box center [246, 92] width 204 height 33
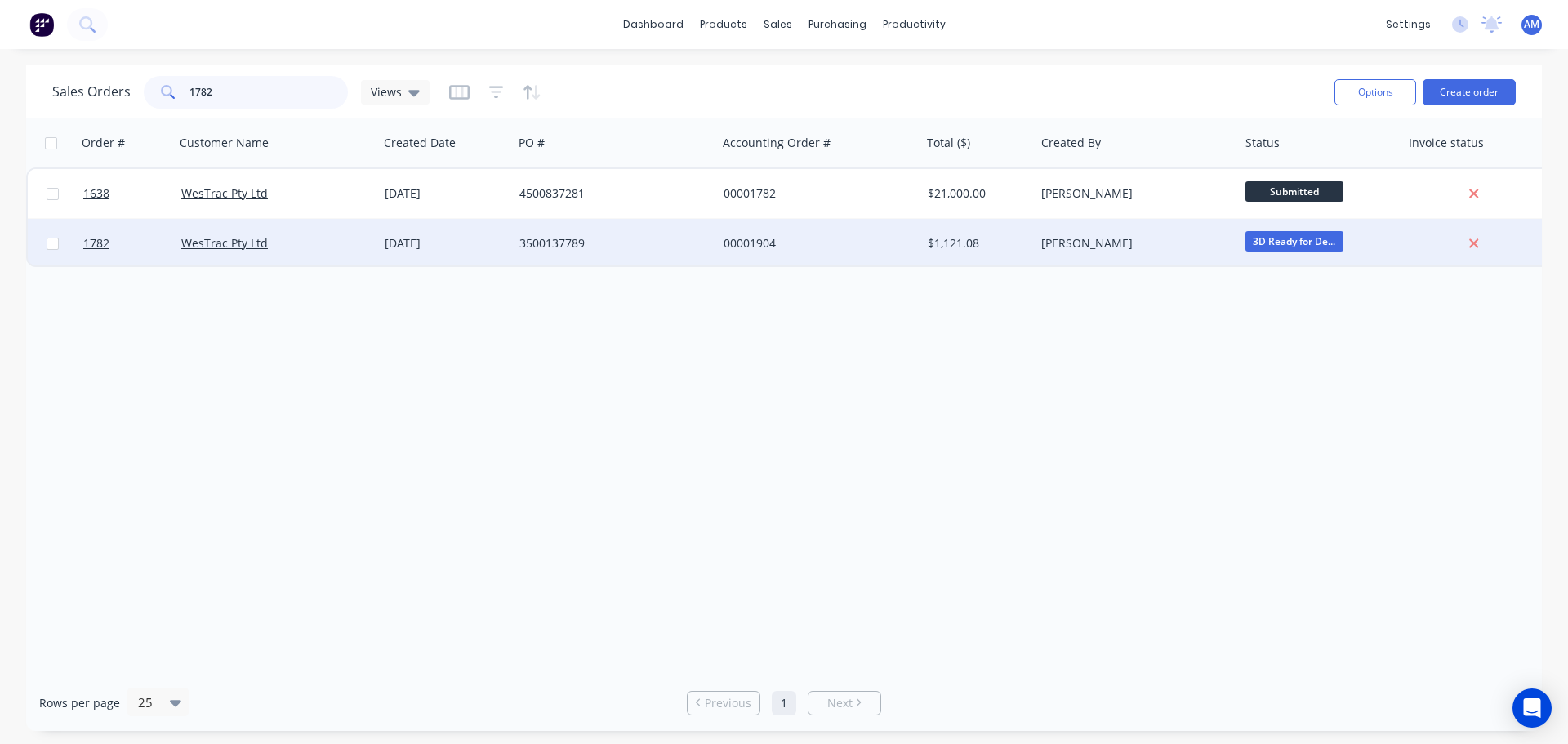
type input "1782"
click at [563, 235] on div "3500137789" at bounding box center [609, 244] width 182 height 16
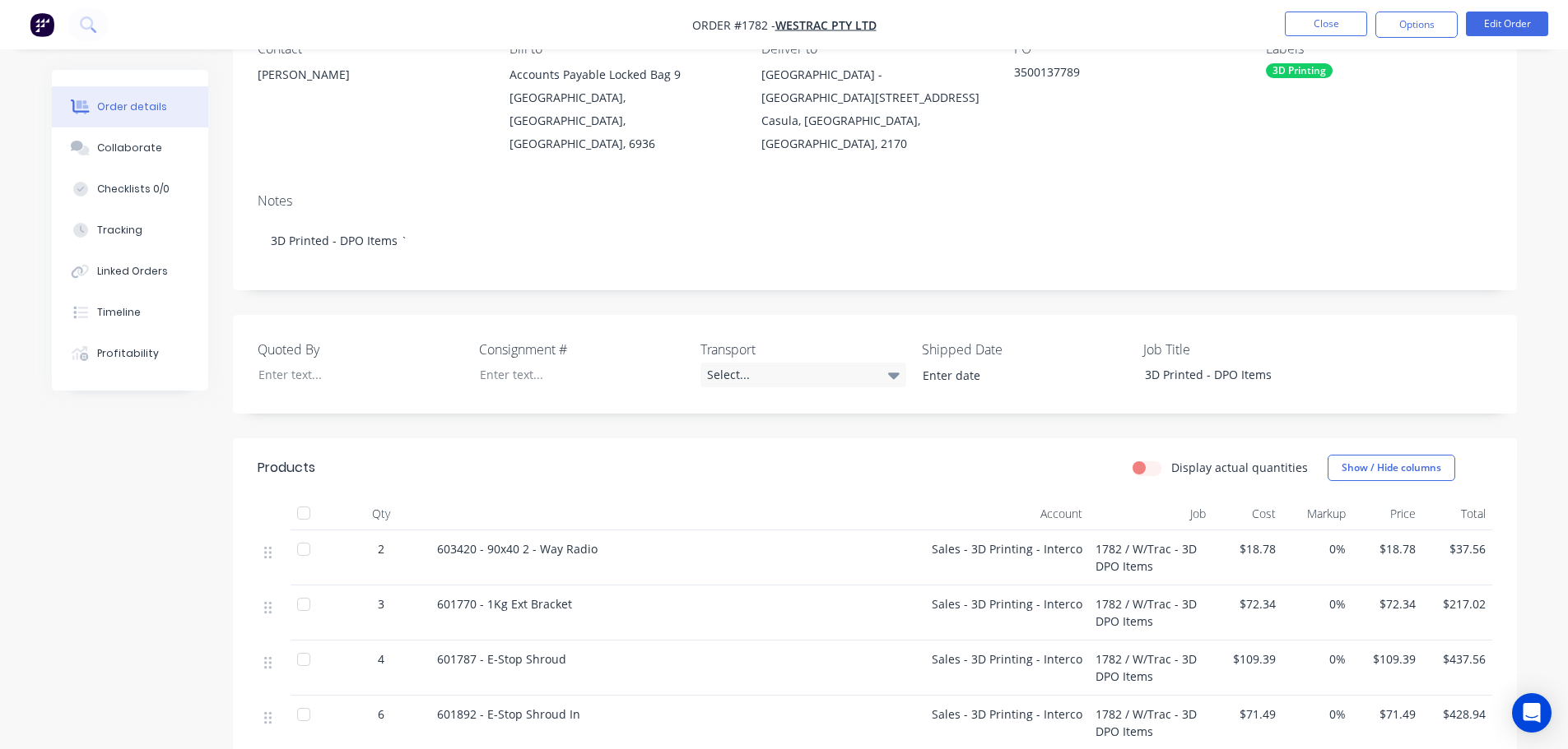
scroll to position [82, 0]
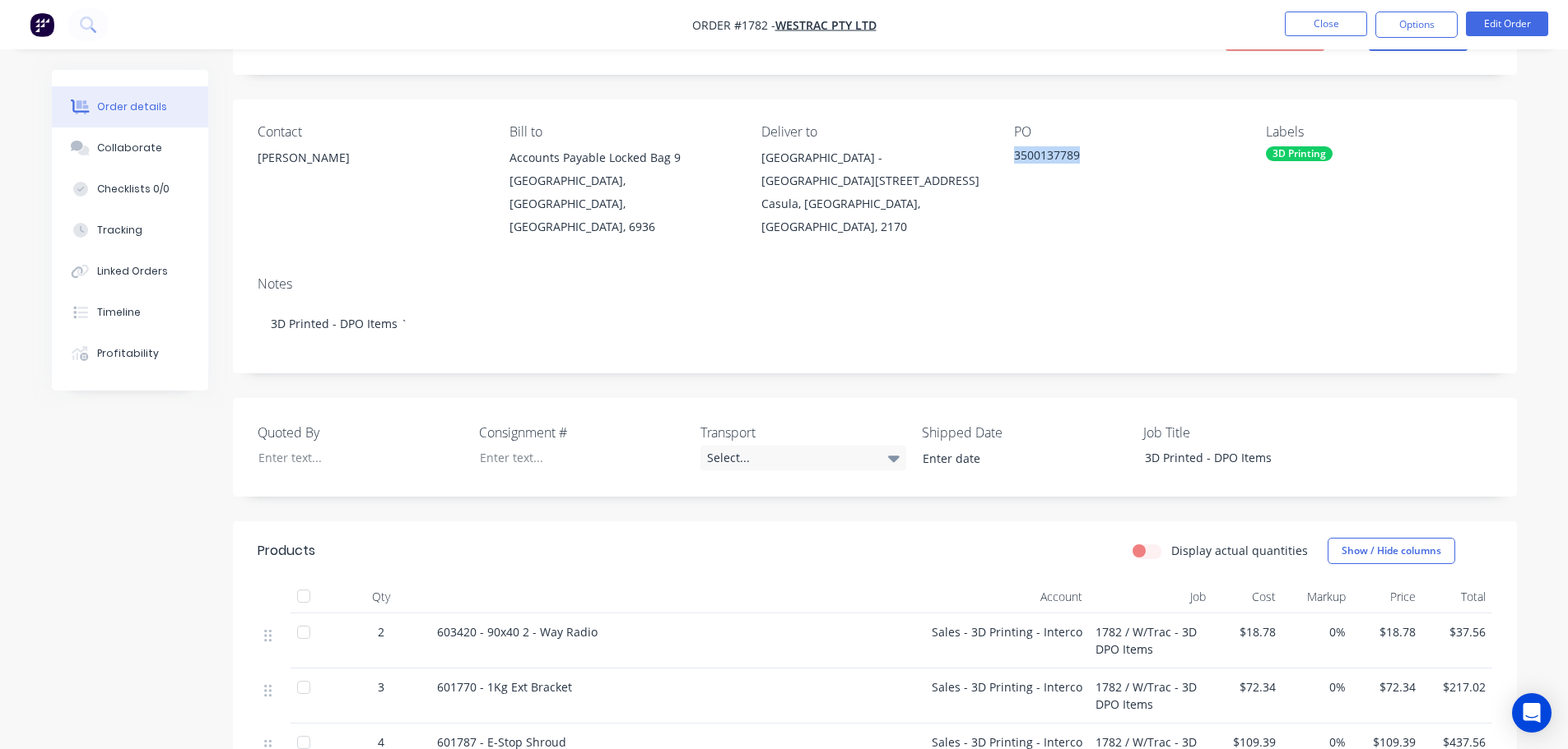
drag, startPoint x: 1078, startPoint y: 154, endPoint x: 1013, endPoint y: 152, distance: 65.0
click at [1013, 152] on div "Contact Eric Patterson Bill to Accounts Payable Locked Bag 9 MIDLAND, Western A…" at bounding box center [875, 181] width 1284 height 164
copy div "3500137789"
drag, startPoint x: 604, startPoint y: 607, endPoint x: 434, endPoint y: 617, distance: 170.3
click at [434, 617] on div "603420 - 90x40 2 - Way Radio" at bounding box center [677, 641] width 494 height 55
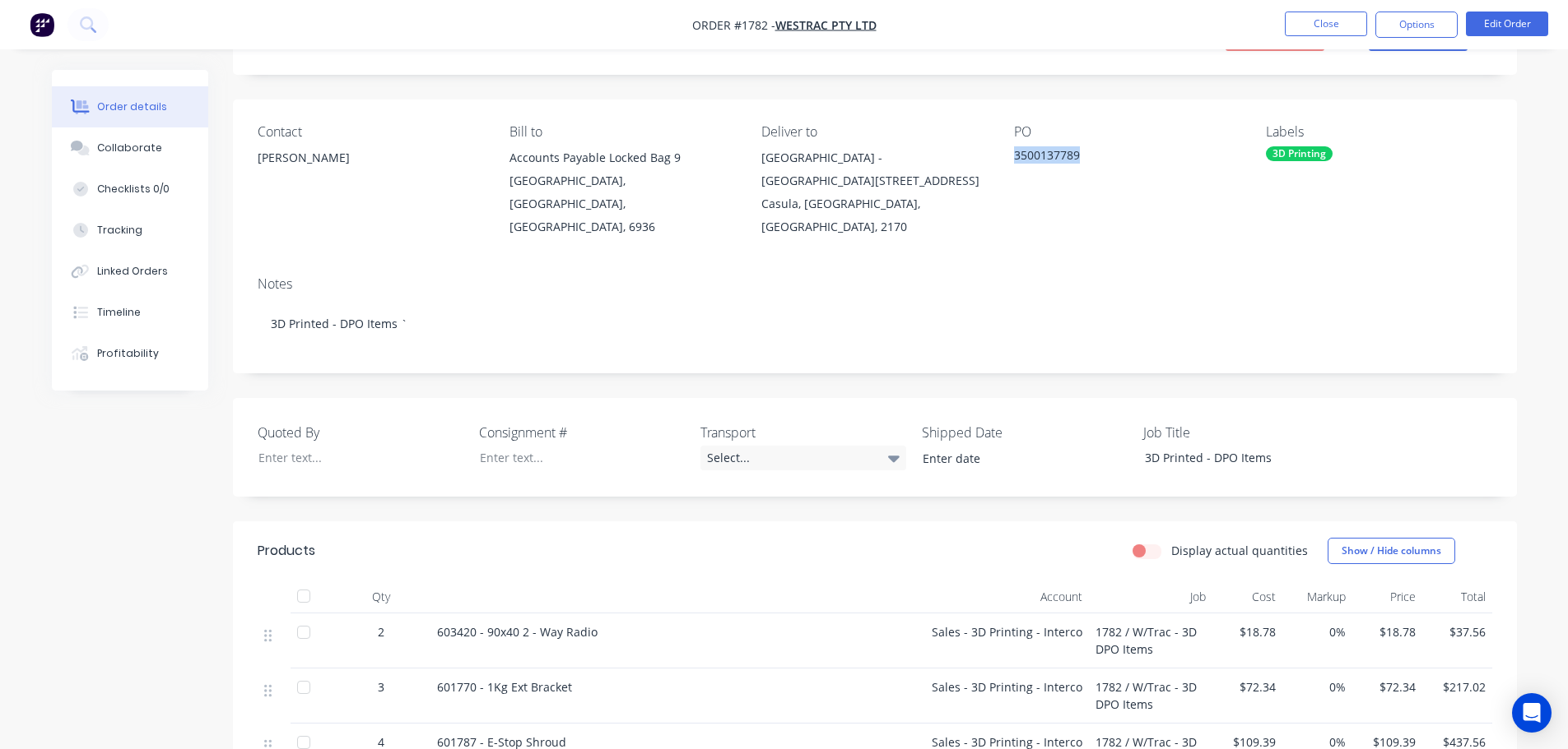
copy span "603420 - 90x40 2 - Way Radio"
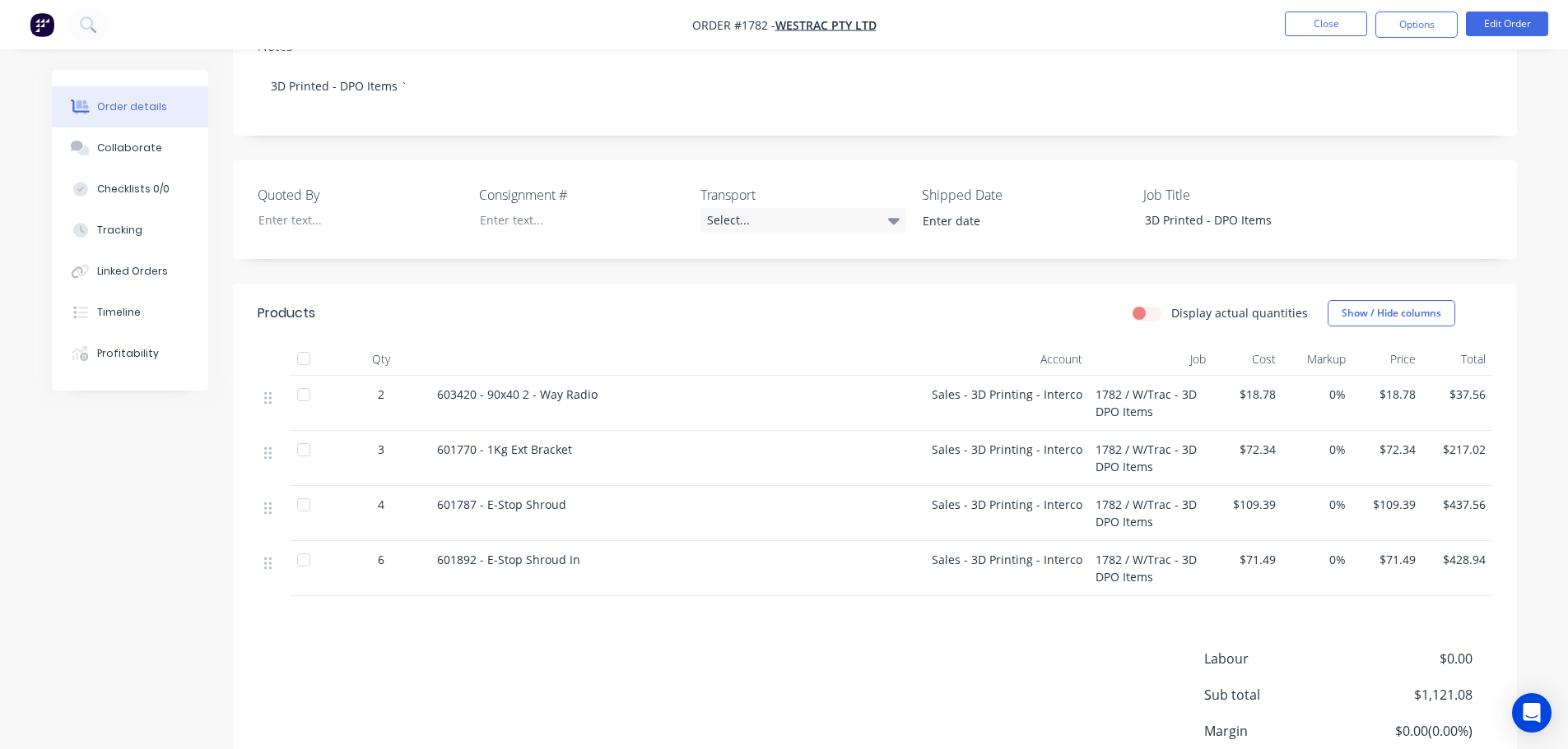
scroll to position [329, 0]
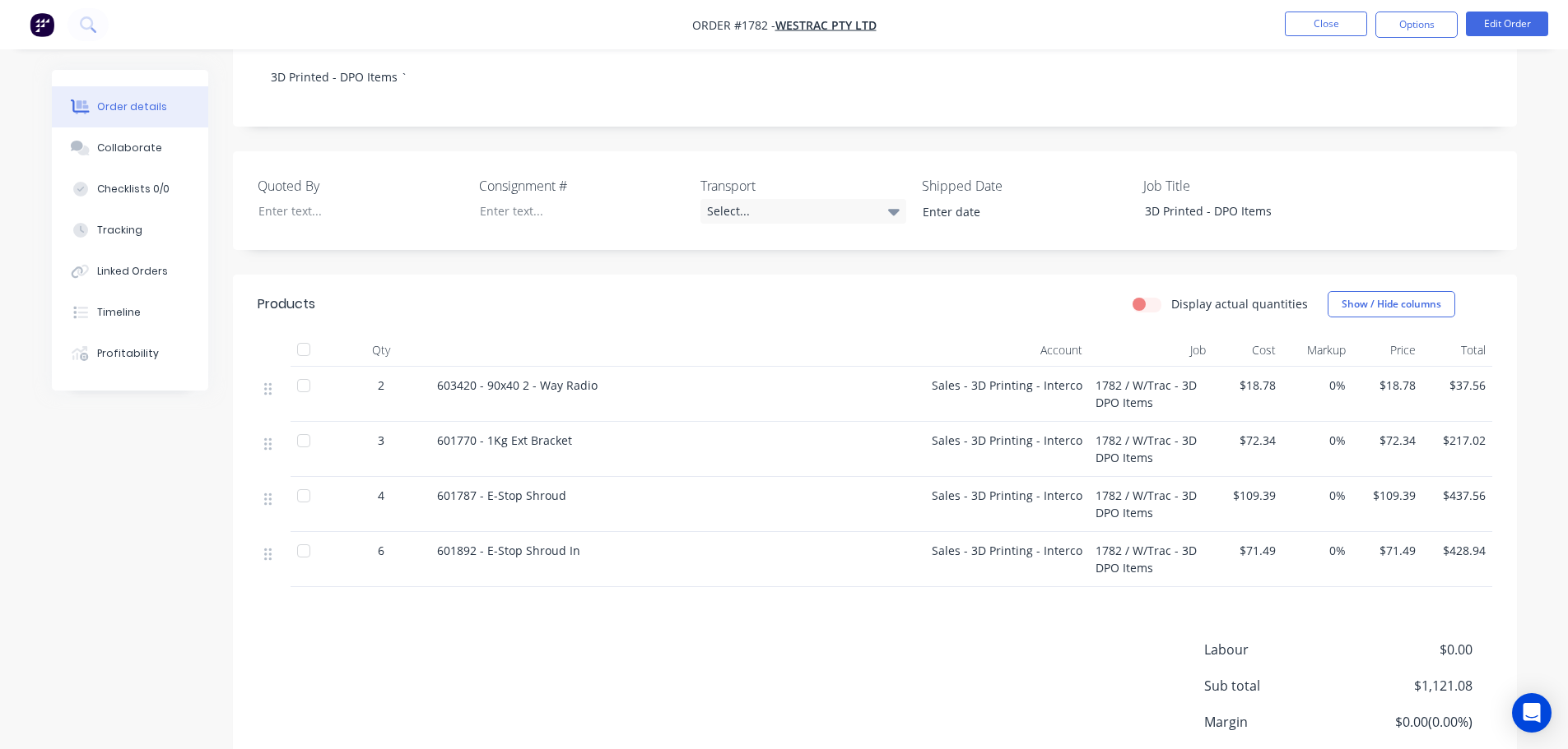
drag, startPoint x: 584, startPoint y: 419, endPoint x: 434, endPoint y: 418, distance: 150.0
click at [434, 422] on div "601770 - 1Kg Ext Bracket" at bounding box center [677, 449] width 494 height 55
copy span "601770 - 1Kg Ext Bracket"
drag, startPoint x: 432, startPoint y: 472, endPoint x: 571, endPoint y: 480, distance: 139.2
click at [571, 480] on div "601787 - E-Stop Shroud" at bounding box center [677, 504] width 494 height 55
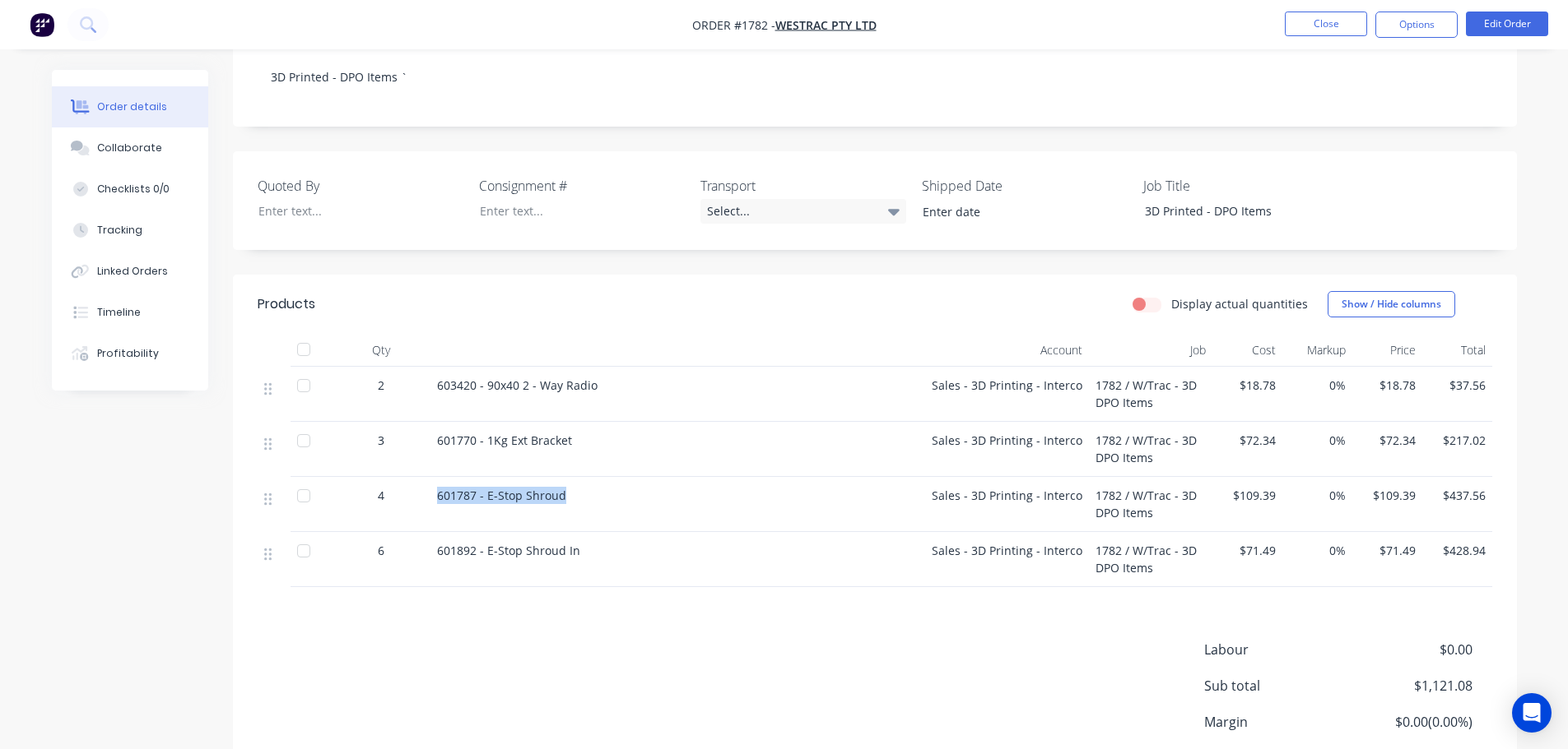
copy span "601787 - E-Stop Shroud"
drag, startPoint x: 430, startPoint y: 524, endPoint x: 575, endPoint y: 533, distance: 145.3
click at [575, 533] on div "601892 - E-Stop Shroud In" at bounding box center [677, 560] width 494 height 55
copy span "601892 - E-Stop Shroud In"
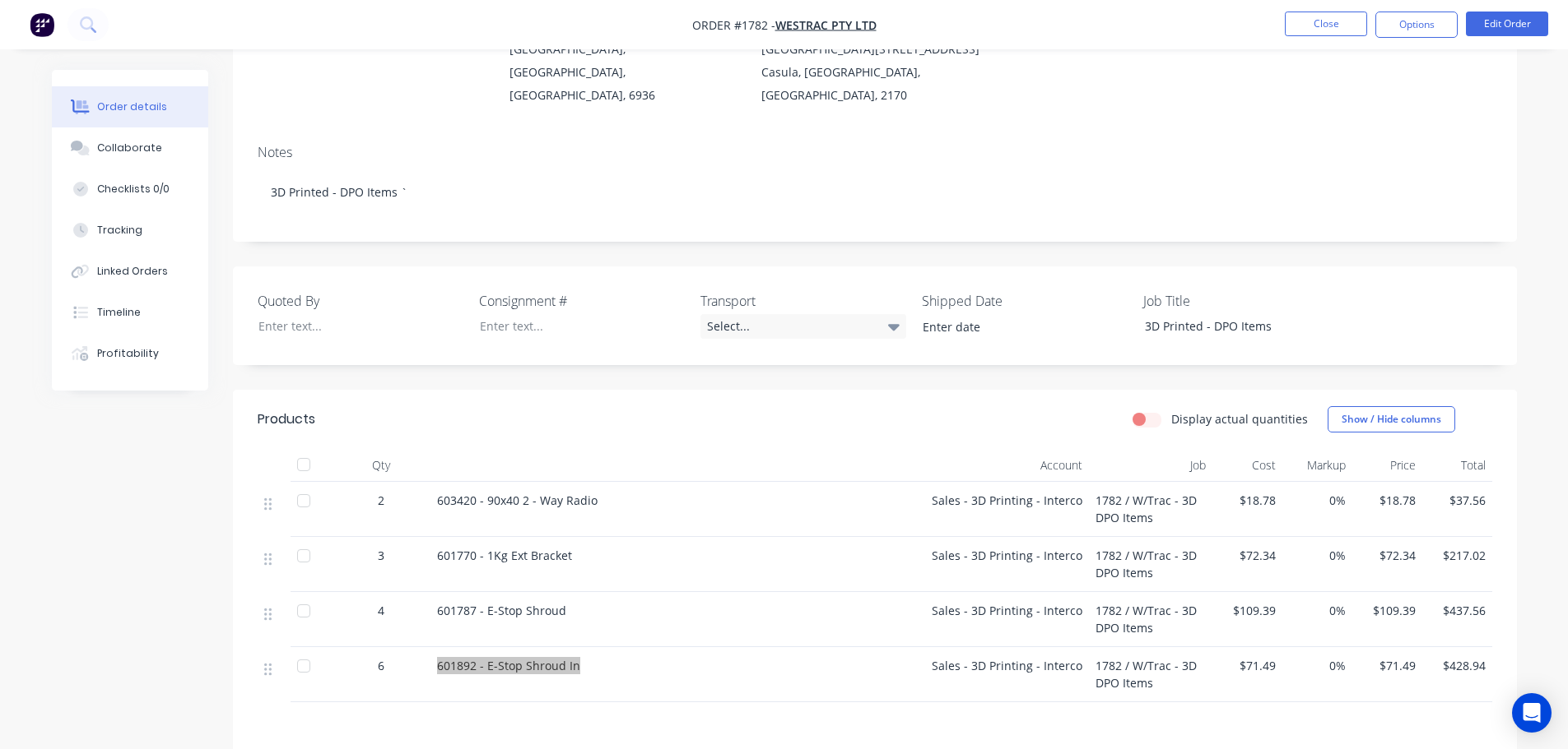
scroll to position [0, 0]
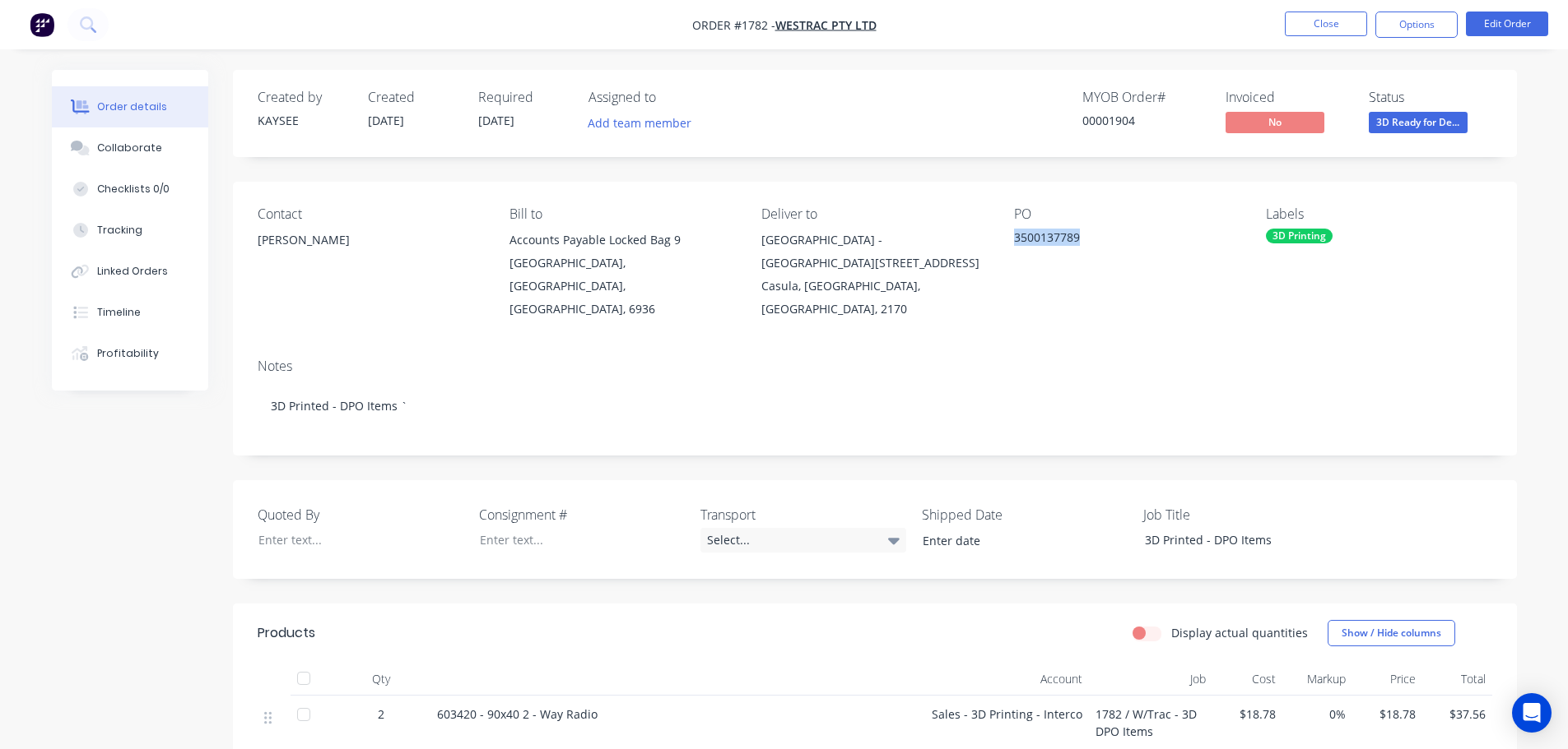
drag, startPoint x: 1077, startPoint y: 237, endPoint x: 1001, endPoint y: 242, distance: 76.2
click at [1001, 242] on div "Contact Eric Patterson Bill to Accounts Payable Locked Bag 9 MIDLAND, Western A…" at bounding box center [875, 264] width 1284 height 164
copy div "3500137789"
click at [517, 528] on div at bounding box center [570, 540] width 206 height 23
paste div
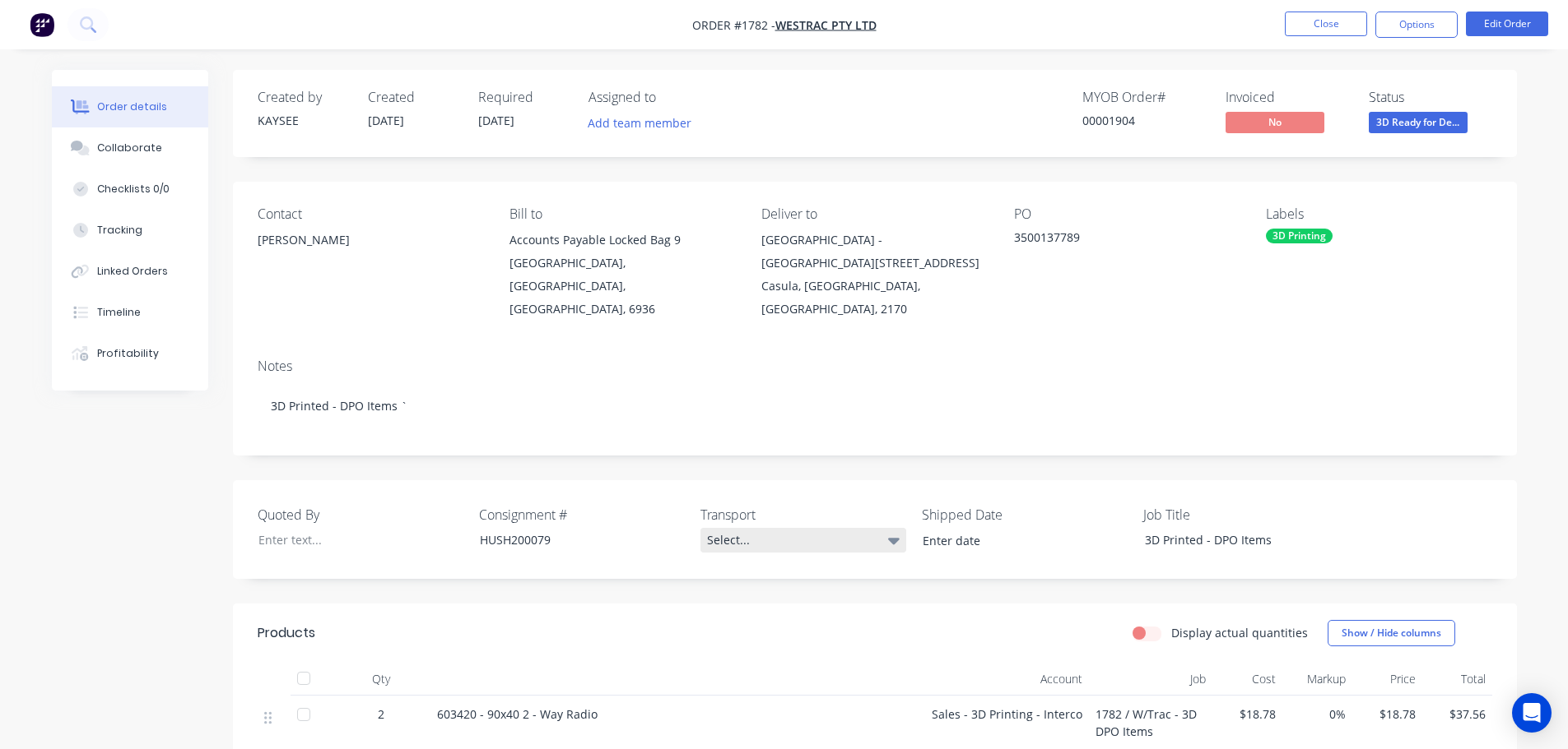
click at [745, 528] on div "Select..." at bounding box center [803, 540] width 206 height 24
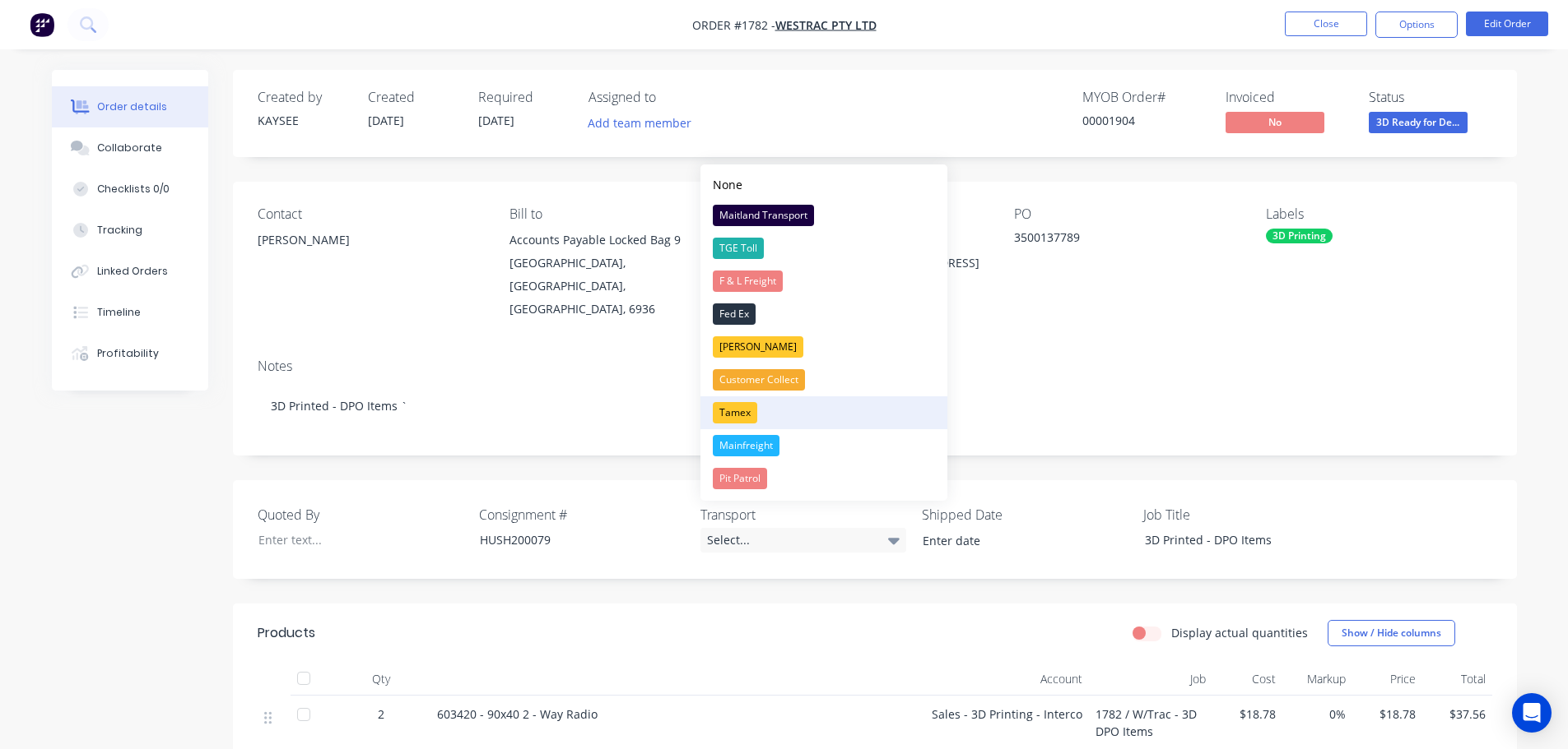
click at [738, 413] on div "Tamex" at bounding box center [734, 413] width 44 height 22
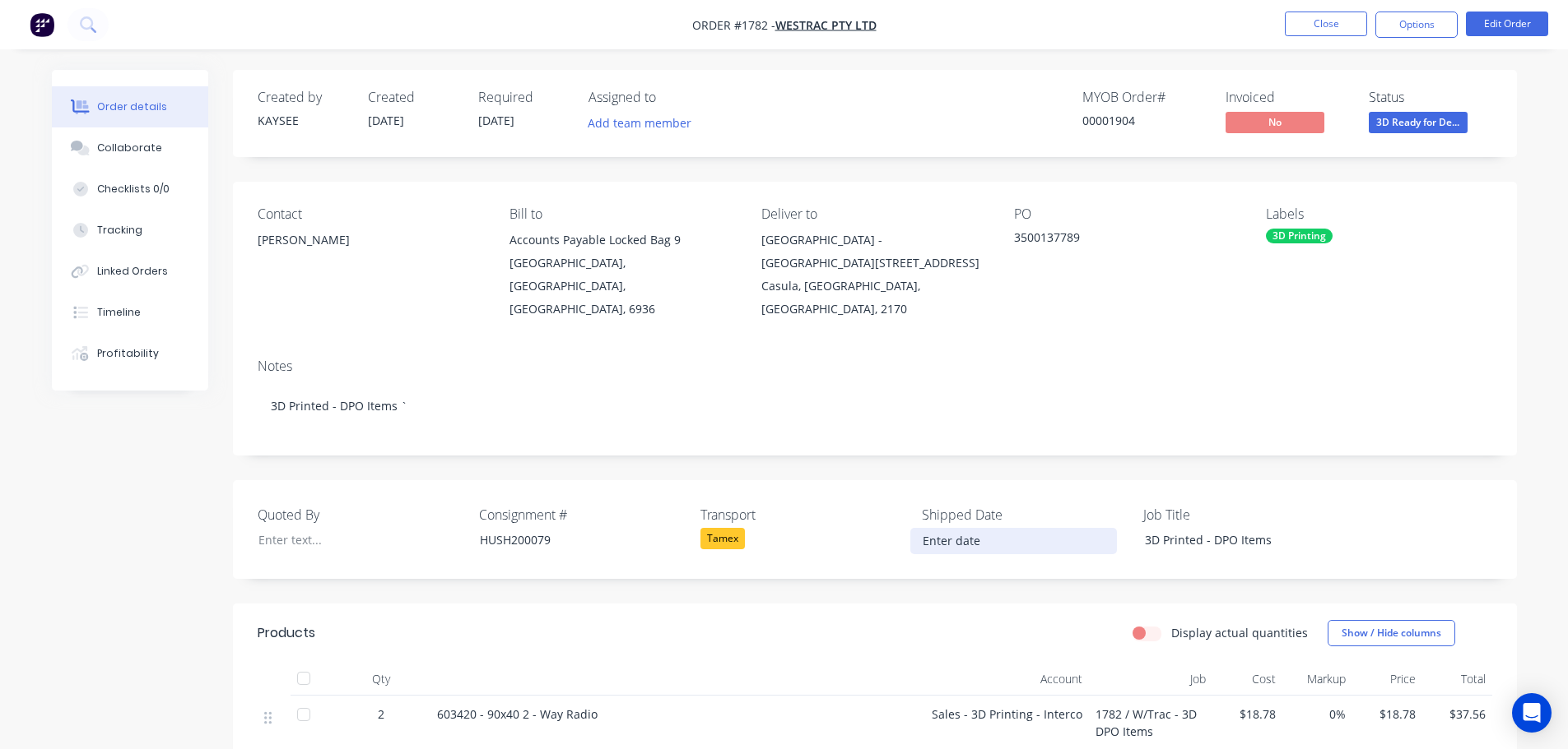
click at [972, 529] on input at bounding box center [1013, 541] width 205 height 24
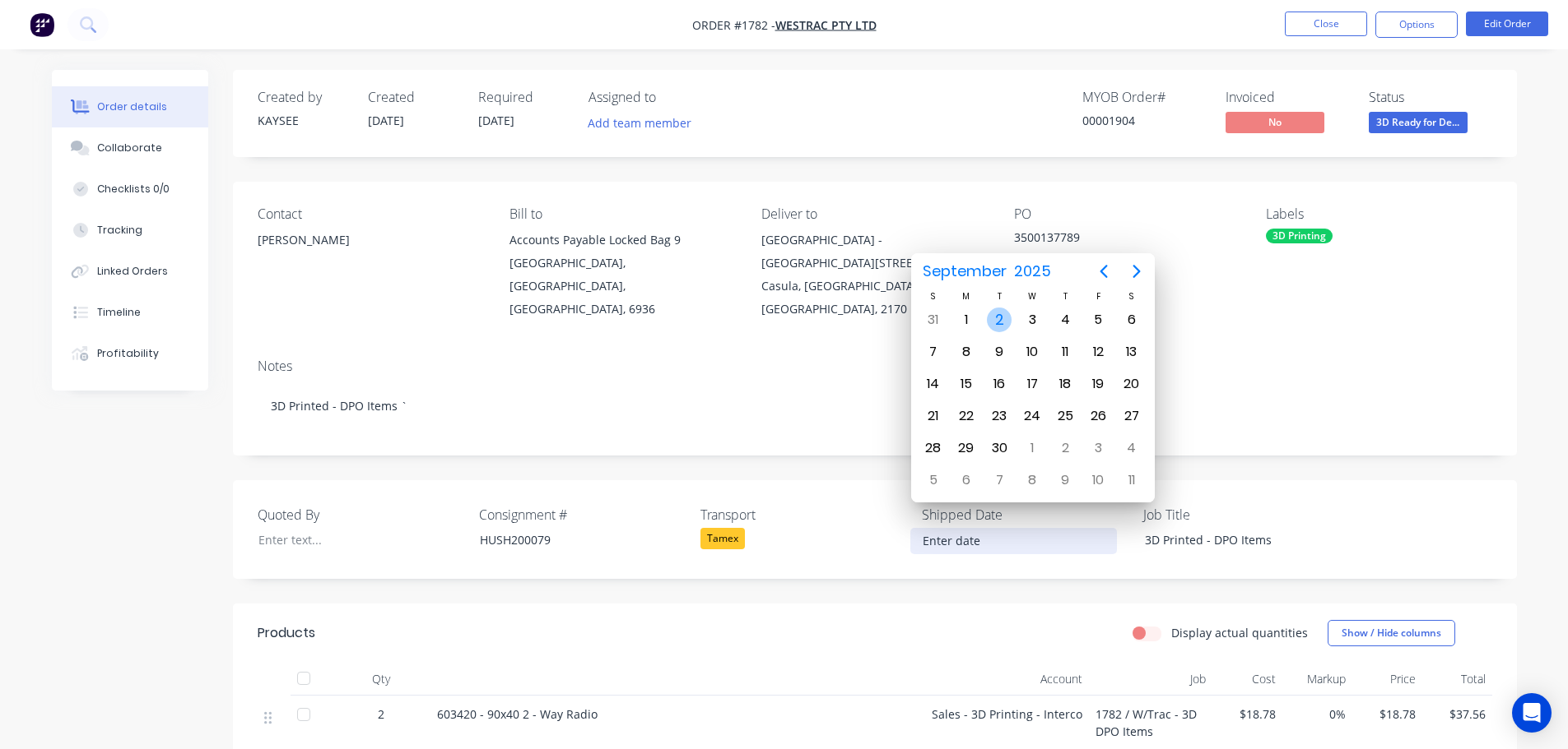
click at [1004, 320] on div "2" at bounding box center [998, 319] width 24 height 24
type input "02/09/2025"
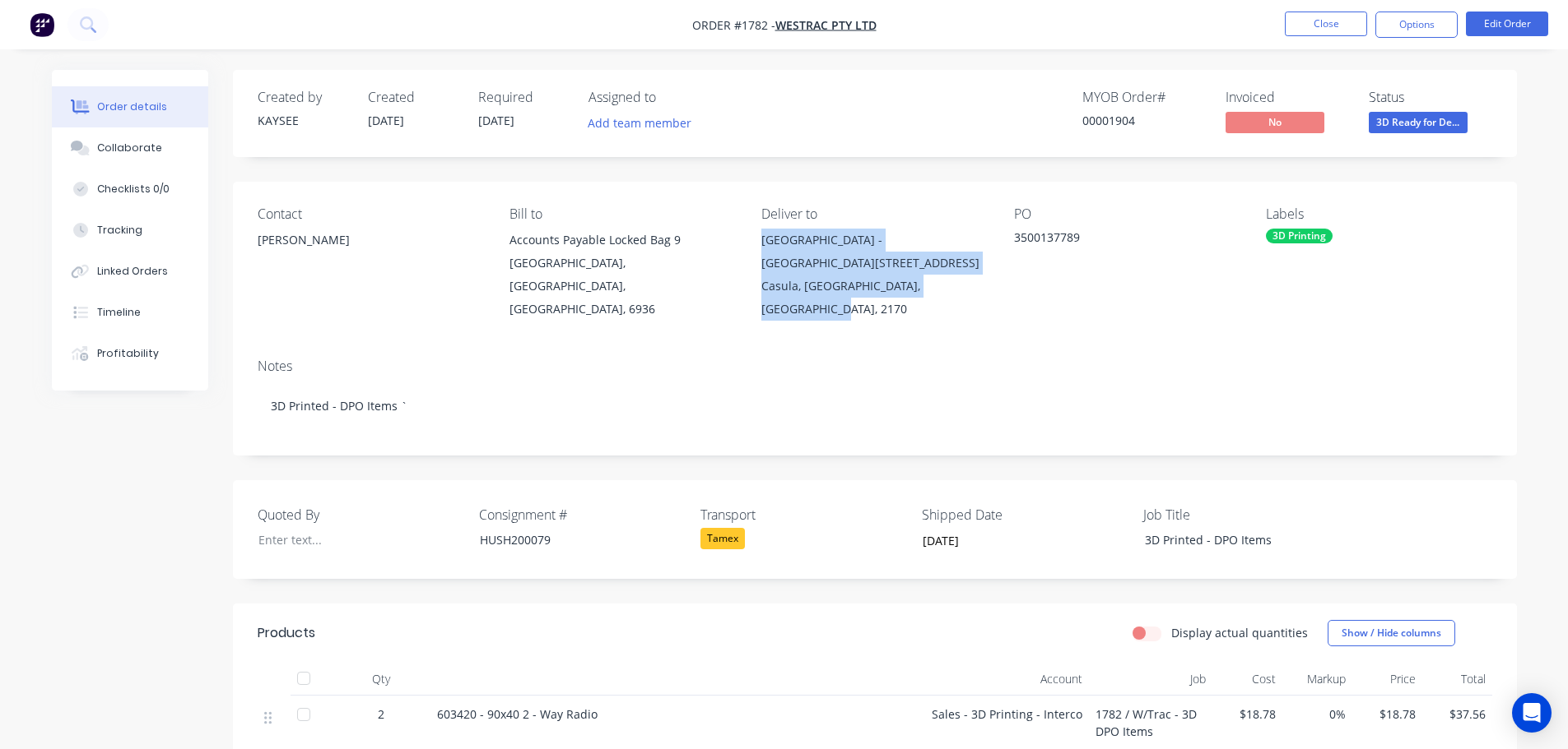
drag, startPoint x: 995, startPoint y: 260, endPoint x: 765, endPoint y: 228, distance: 232.2
click at [765, 228] on div "Contact Eric Patterson Bill to Accounts Payable Locked Bag 9 MIDLAND, Western A…" at bounding box center [875, 264] width 1284 height 164
copy div "Westrac - Sydney 280 Beach Road Casula, New South Wales, Australia, 2170"
click at [1414, 21] on button "Options" at bounding box center [1416, 24] width 82 height 26
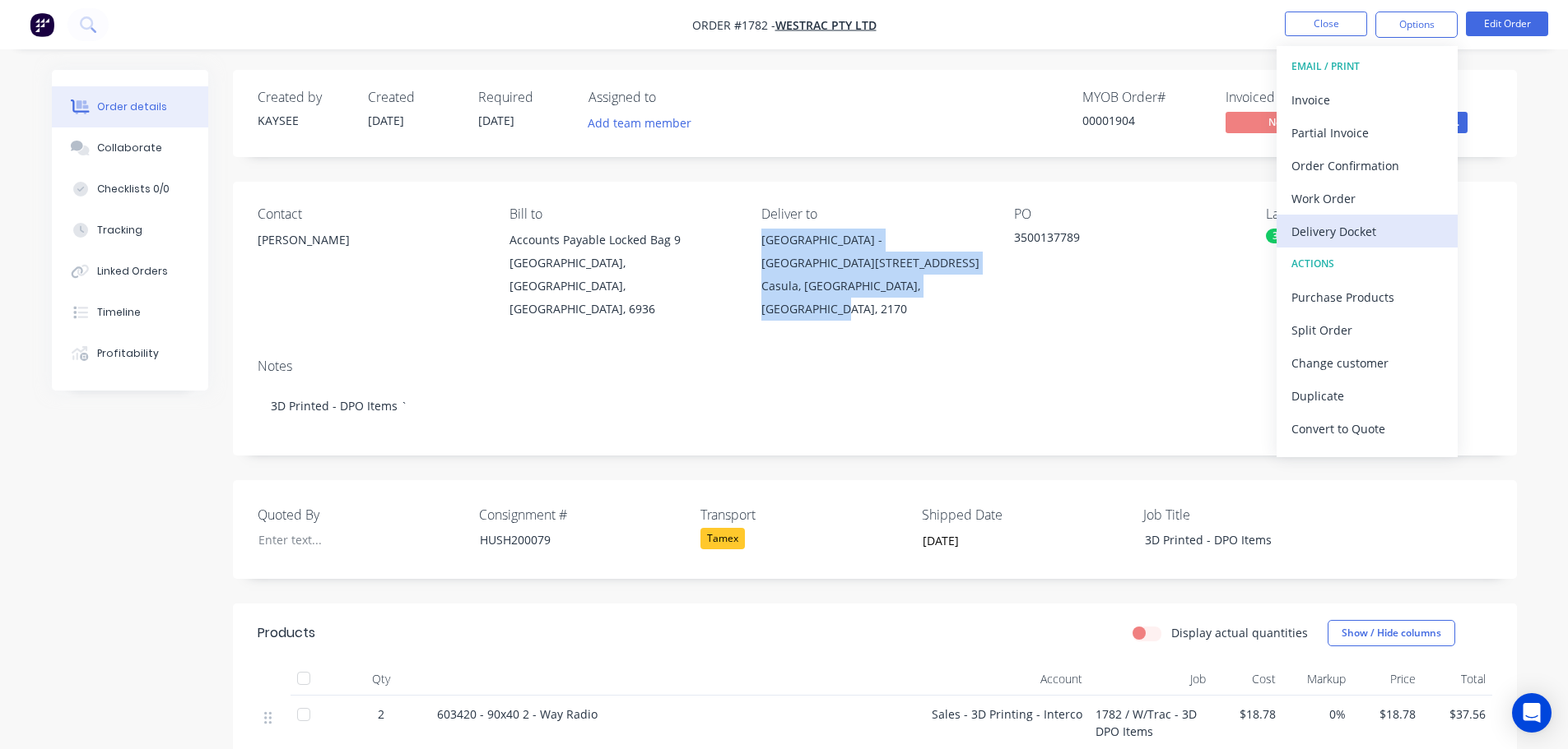
click at [1362, 232] on div "Delivery Docket" at bounding box center [1367, 232] width 151 height 23
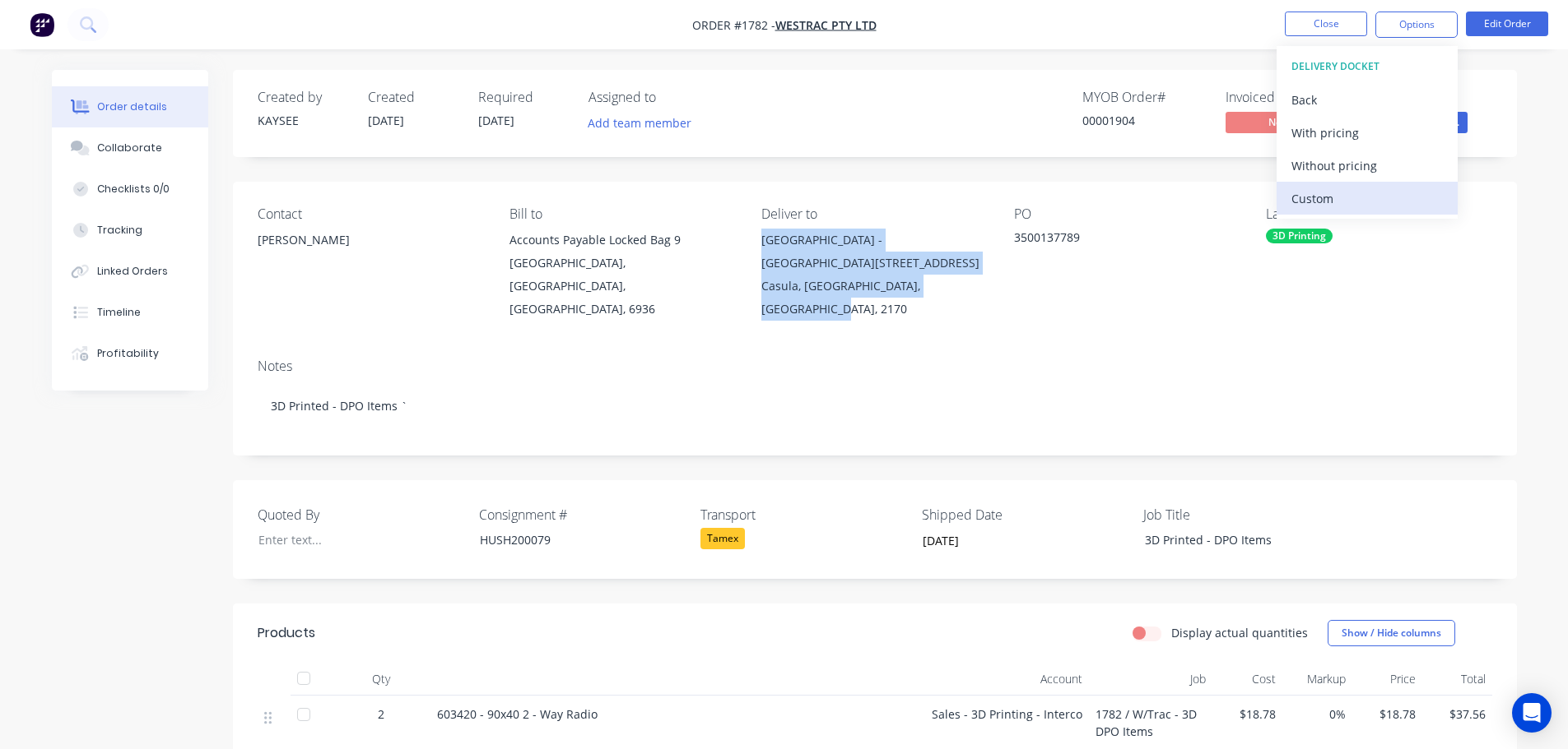
click at [1333, 203] on div "Custom" at bounding box center [1367, 198] width 151 height 23
click at [1343, 167] on div "Without pricing" at bounding box center [1367, 166] width 151 height 23
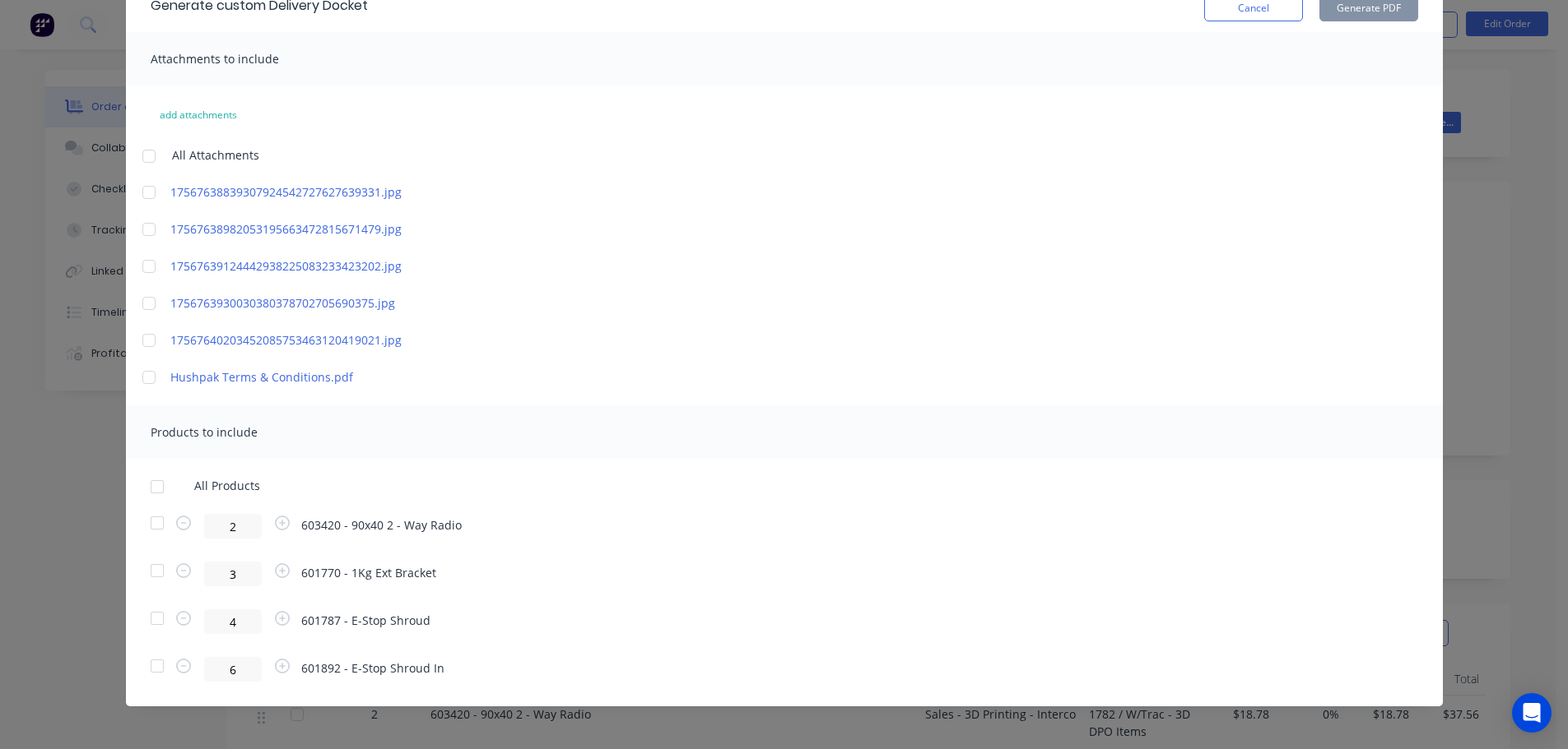
scroll to position [92, 0]
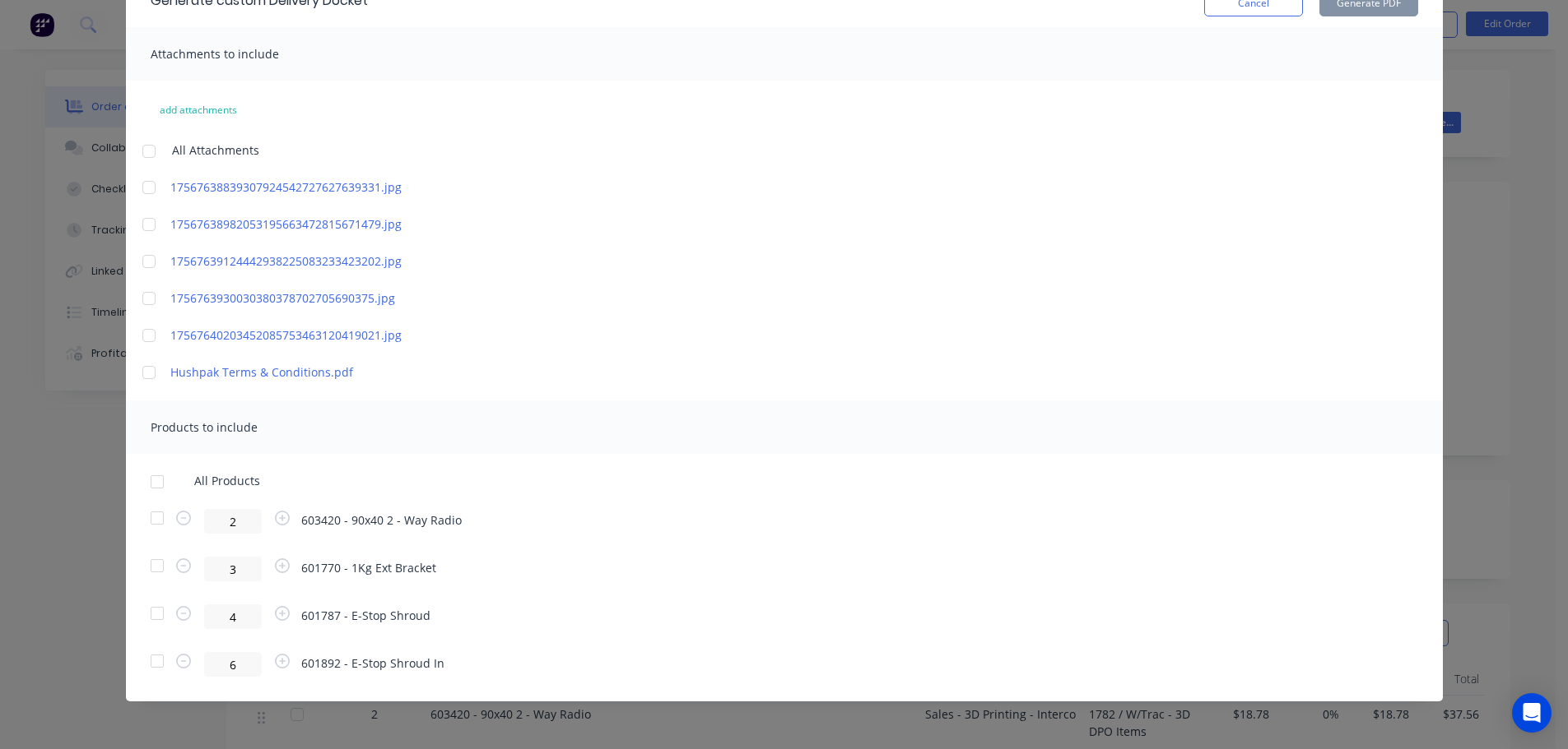
click at [151, 482] on div at bounding box center [157, 482] width 33 height 33
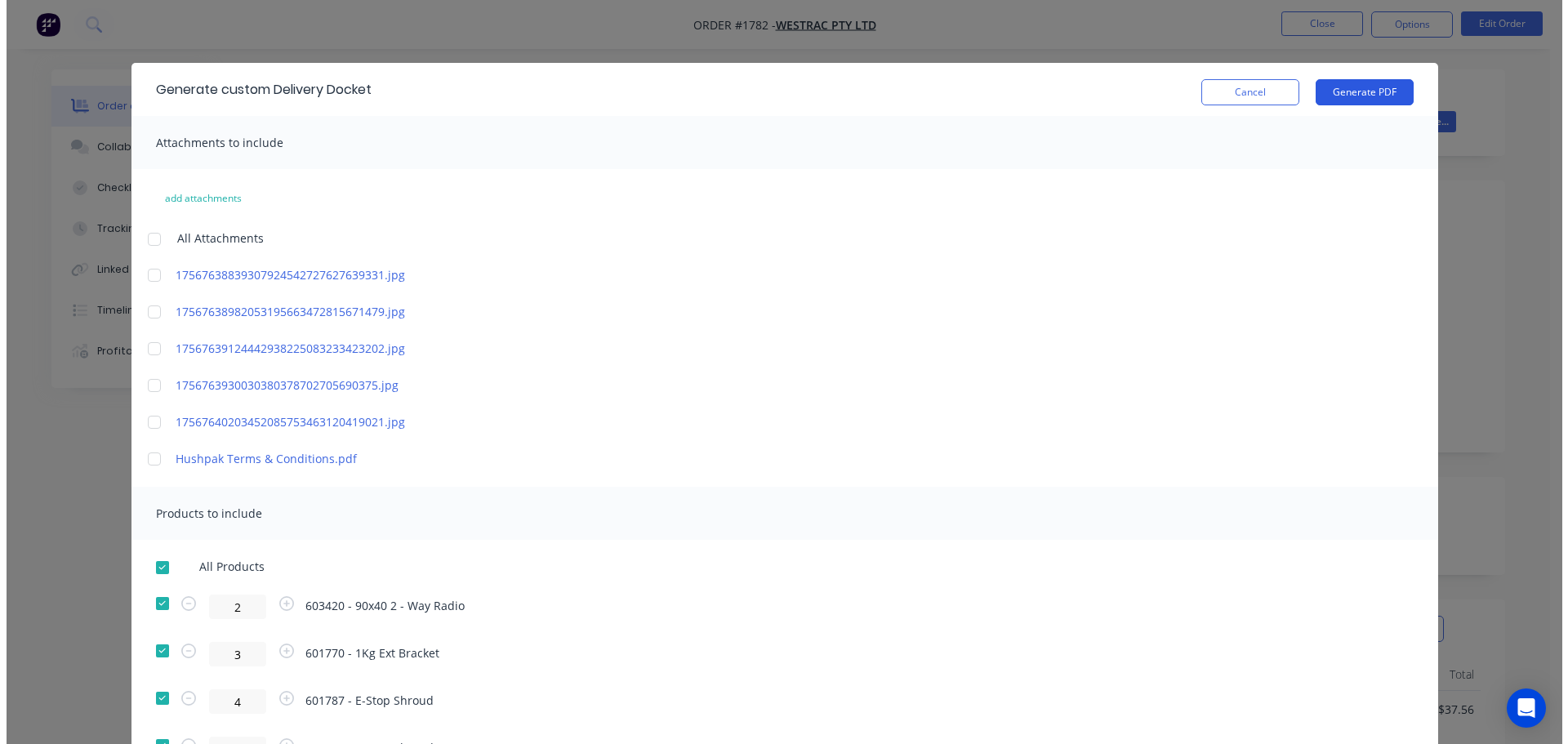
scroll to position [0, 0]
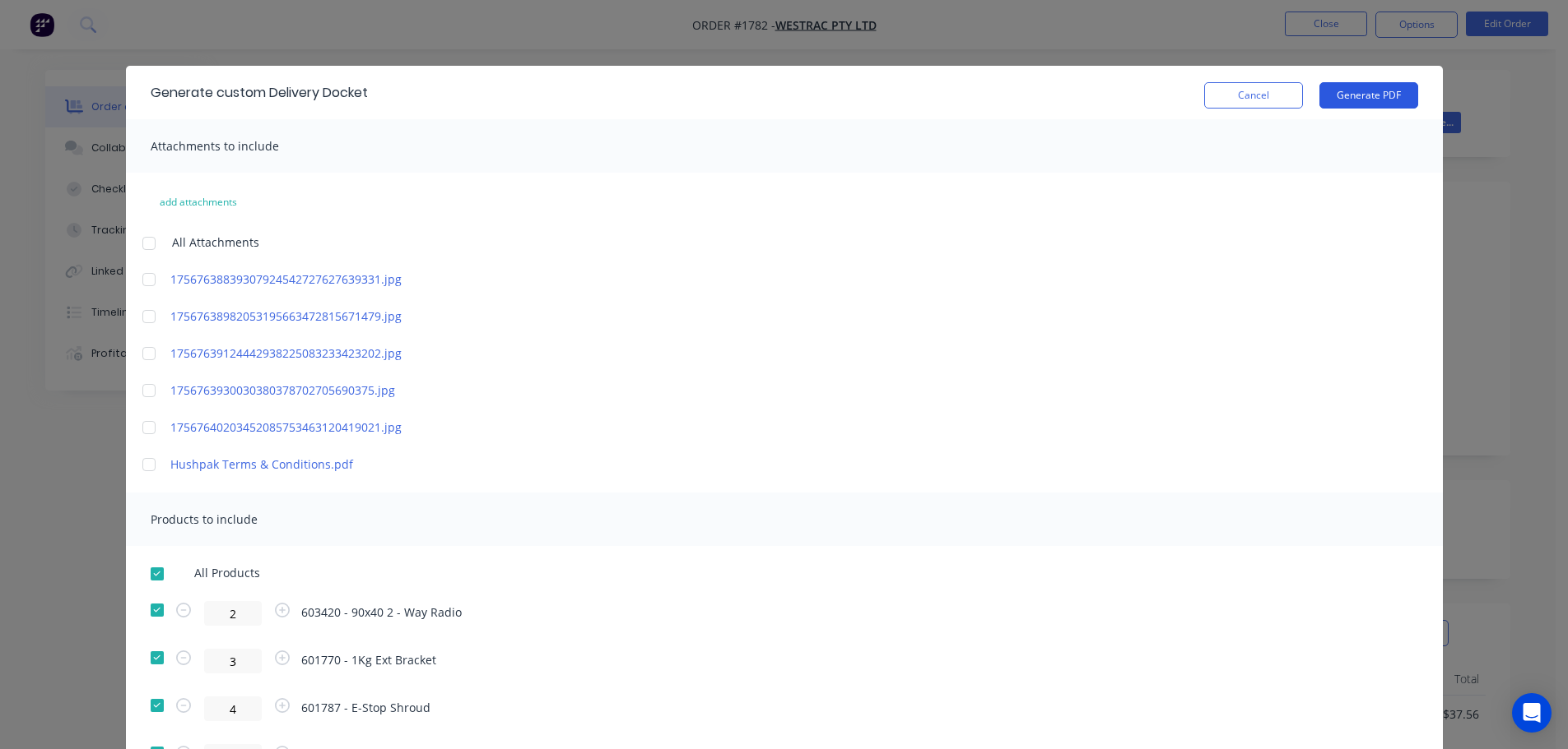
click at [1357, 90] on button "Generate PDF" at bounding box center [1369, 95] width 99 height 26
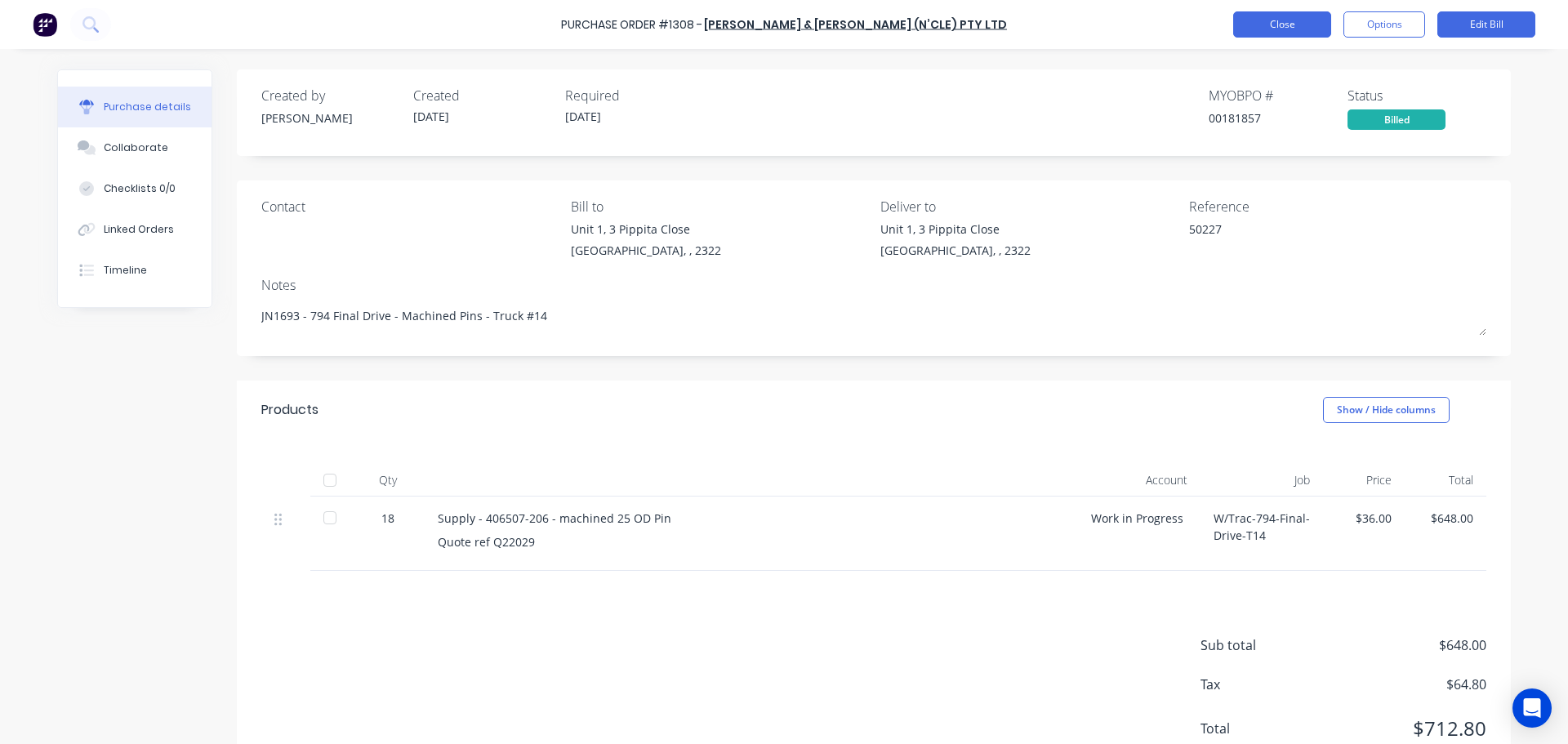
type textarea "x"
click at [1277, 19] on button "Close" at bounding box center [1283, 24] width 98 height 26
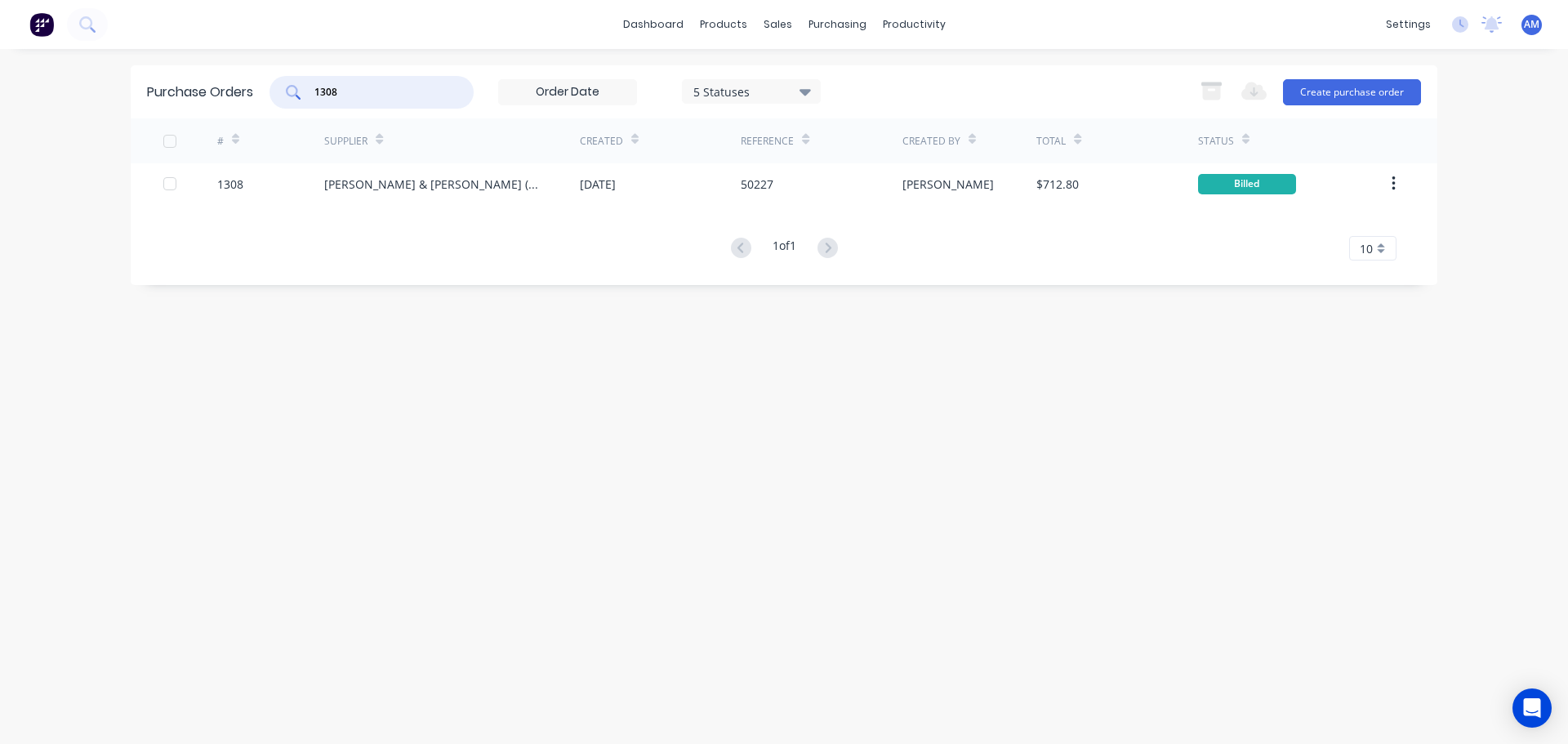
drag, startPoint x: 350, startPoint y: 82, endPoint x: 285, endPoint y: 66, distance: 66.9
click at [285, 66] on div "Purchase Orders 1308 5 Statuses 5 Statuses Export to Excel (XLSX) Create purcha…" at bounding box center [784, 91] width 1307 height 53
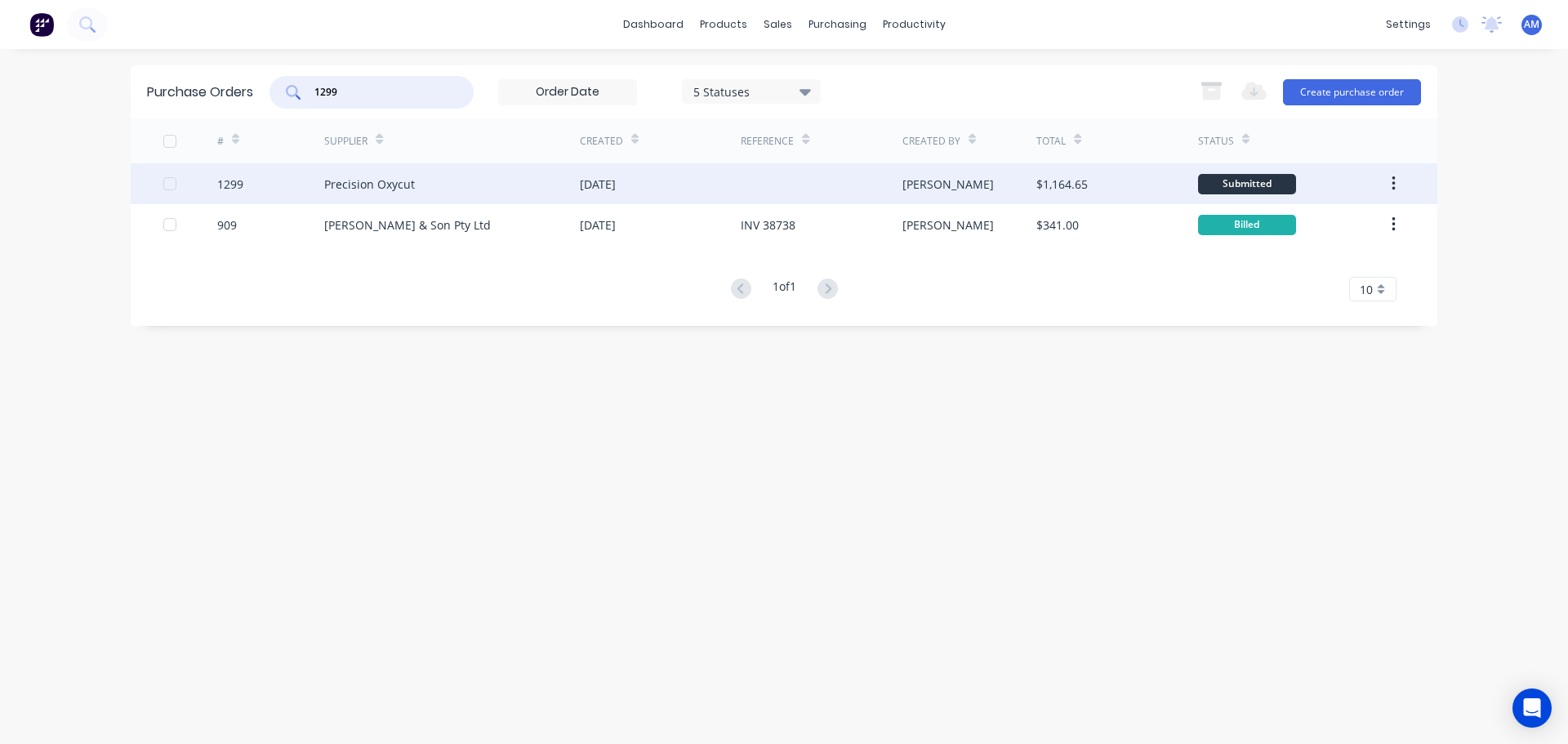
type input "1299"
click at [422, 199] on div "Precision Oxycut" at bounding box center [452, 184] width 256 height 41
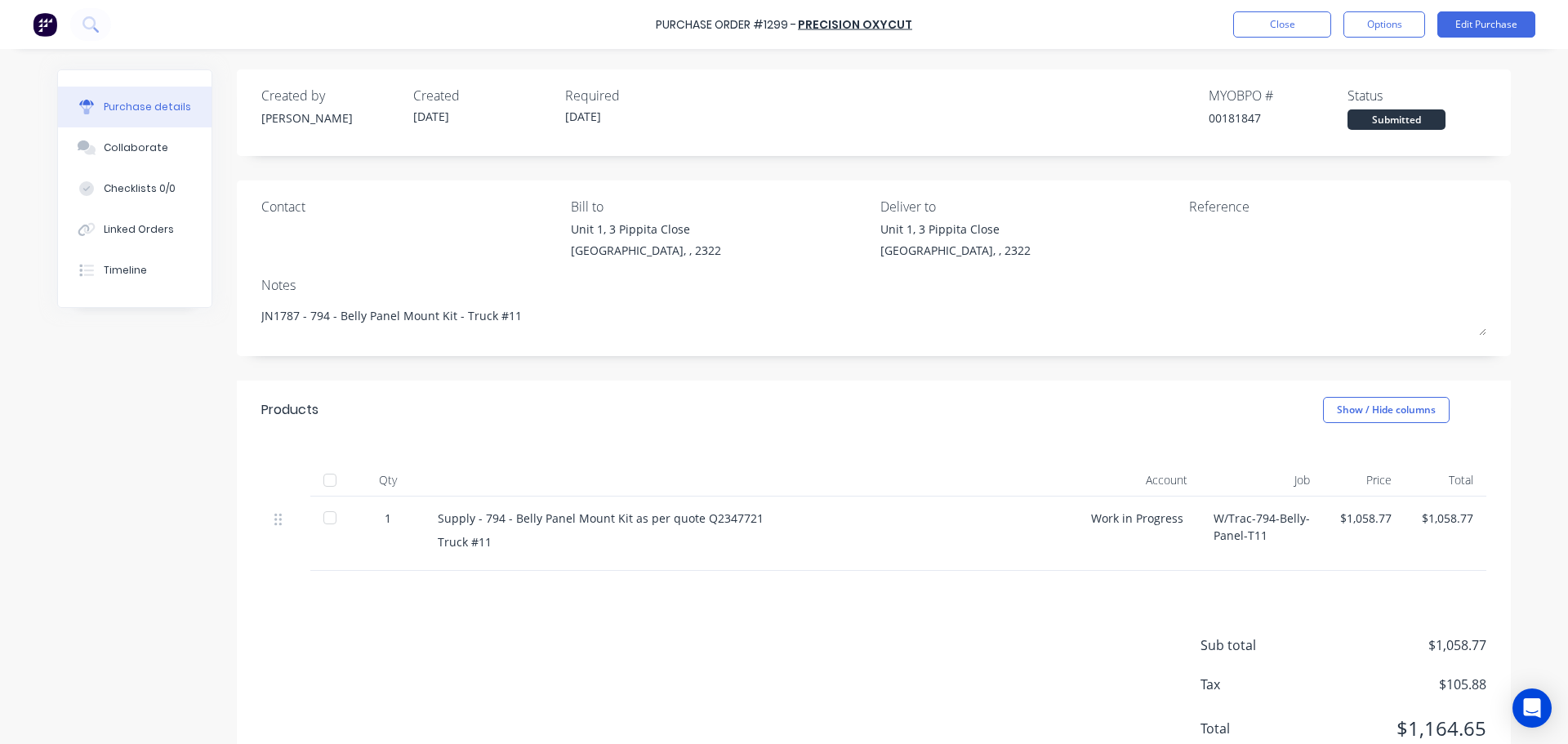
click at [326, 478] on div at bounding box center [329, 480] width 33 height 33
type textarea "x"
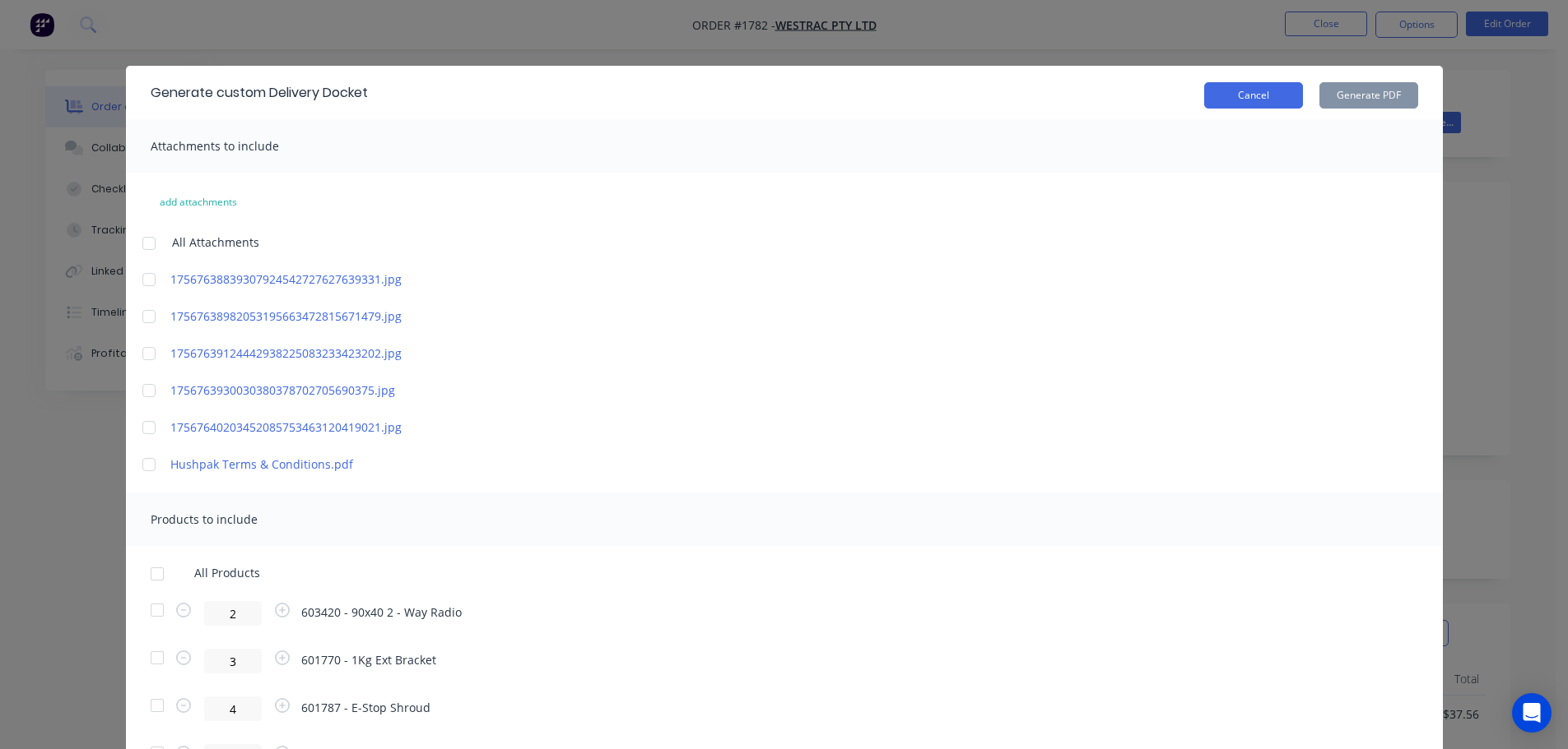
click at [1238, 97] on button "Cancel" at bounding box center [1253, 95] width 99 height 26
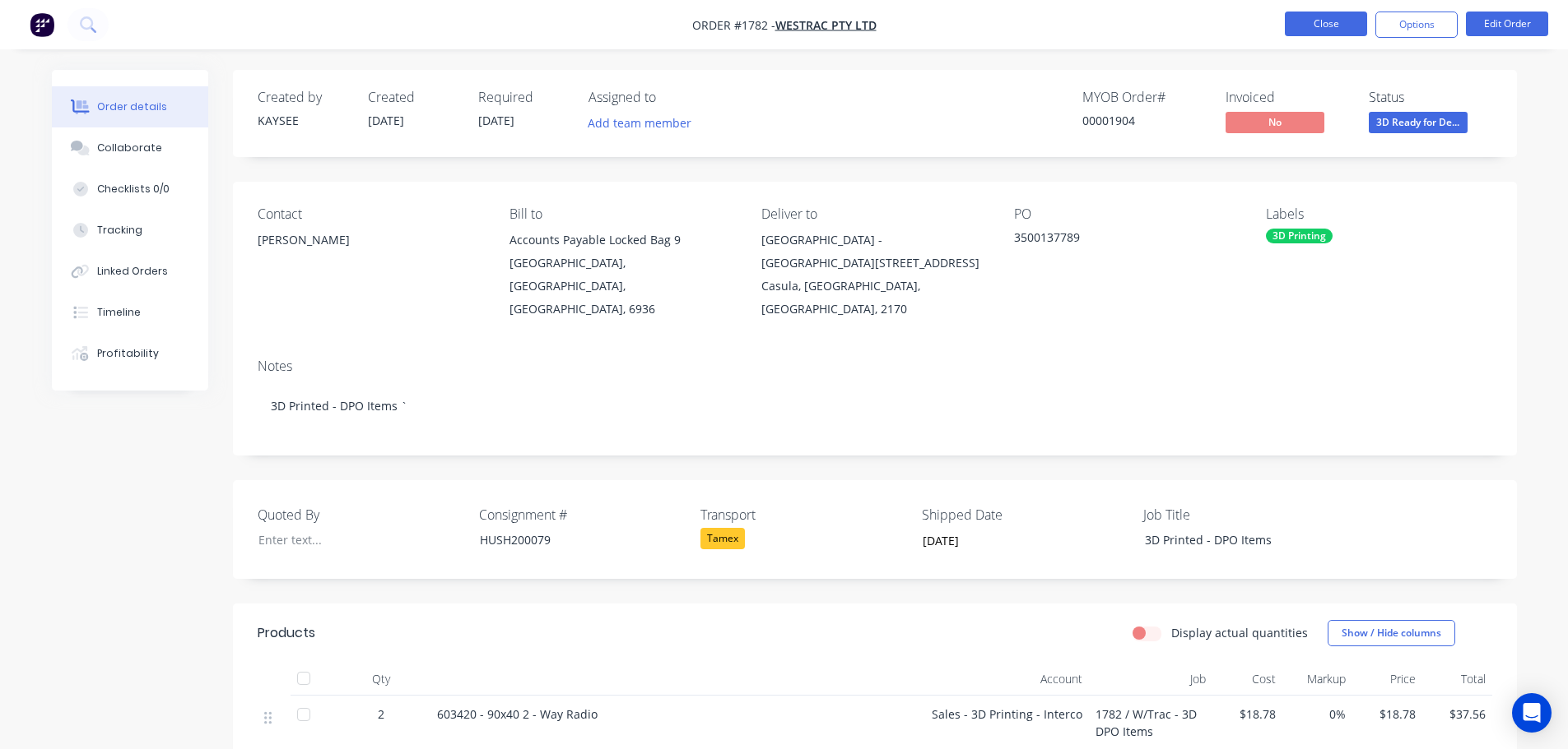
click at [1304, 25] on button "Close" at bounding box center [1325, 23] width 82 height 24
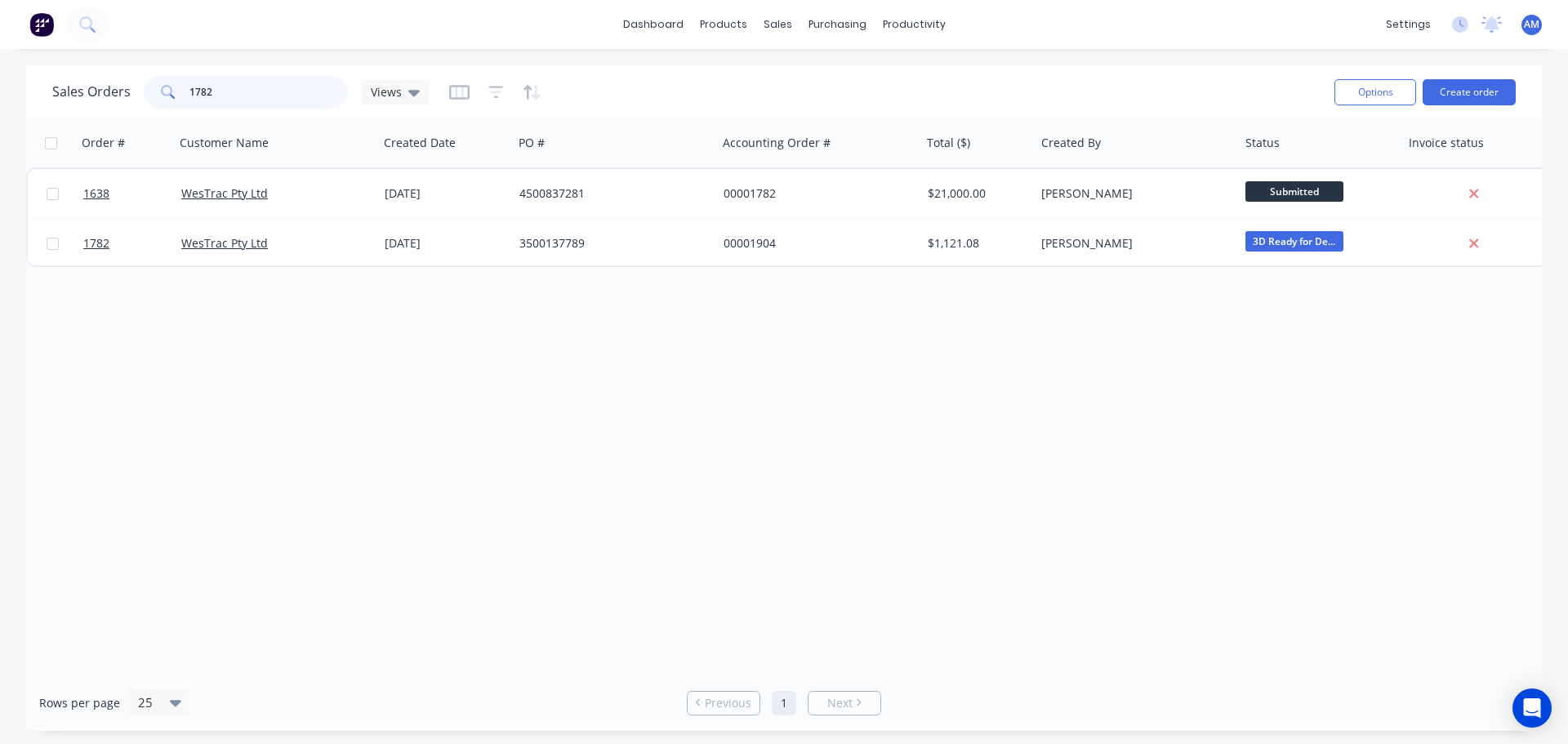
drag, startPoint x: 227, startPoint y: 91, endPoint x: 179, endPoint y: 88, distance: 48.1
click at [179, 88] on div "1782" at bounding box center [246, 92] width 204 height 33
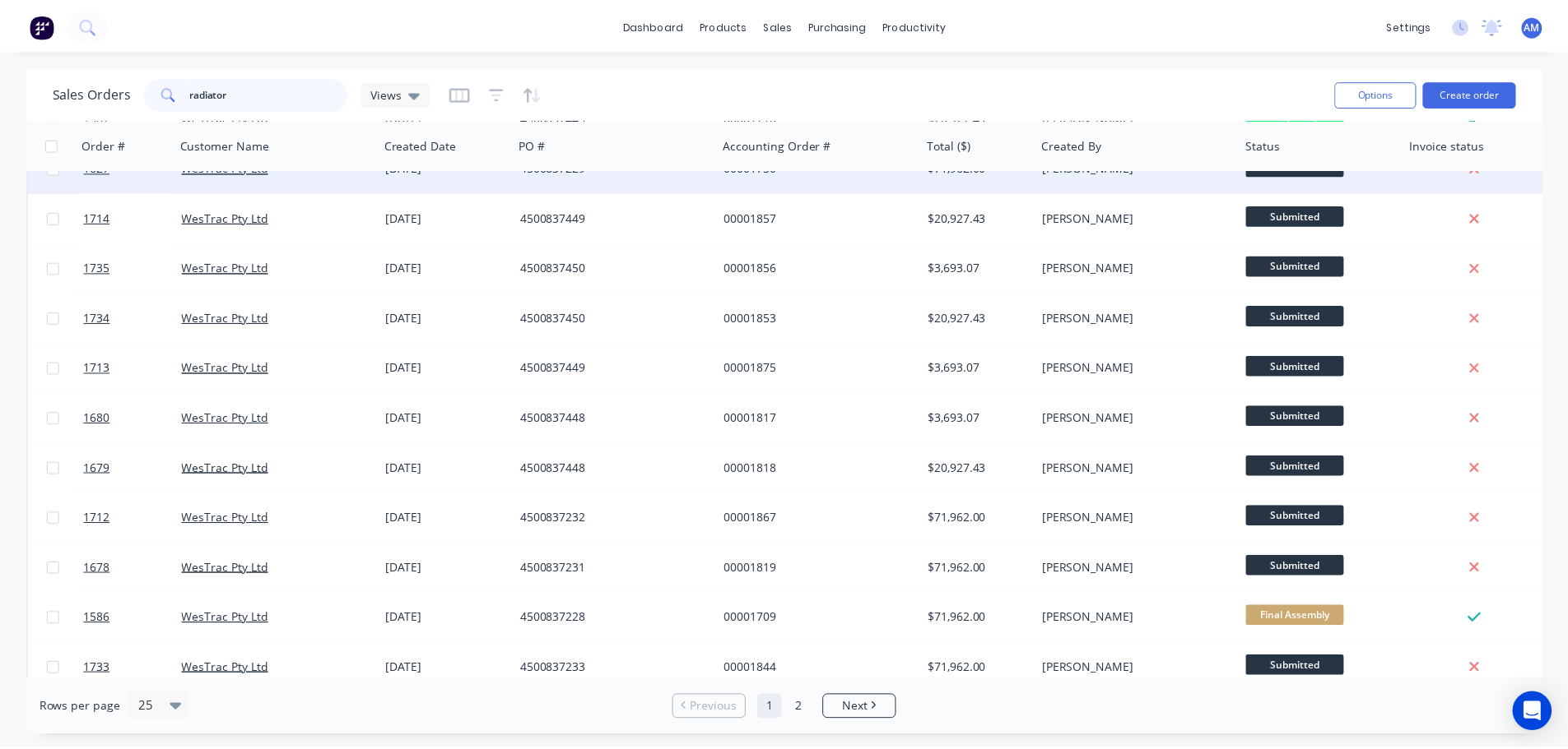
scroll to position [411, 0]
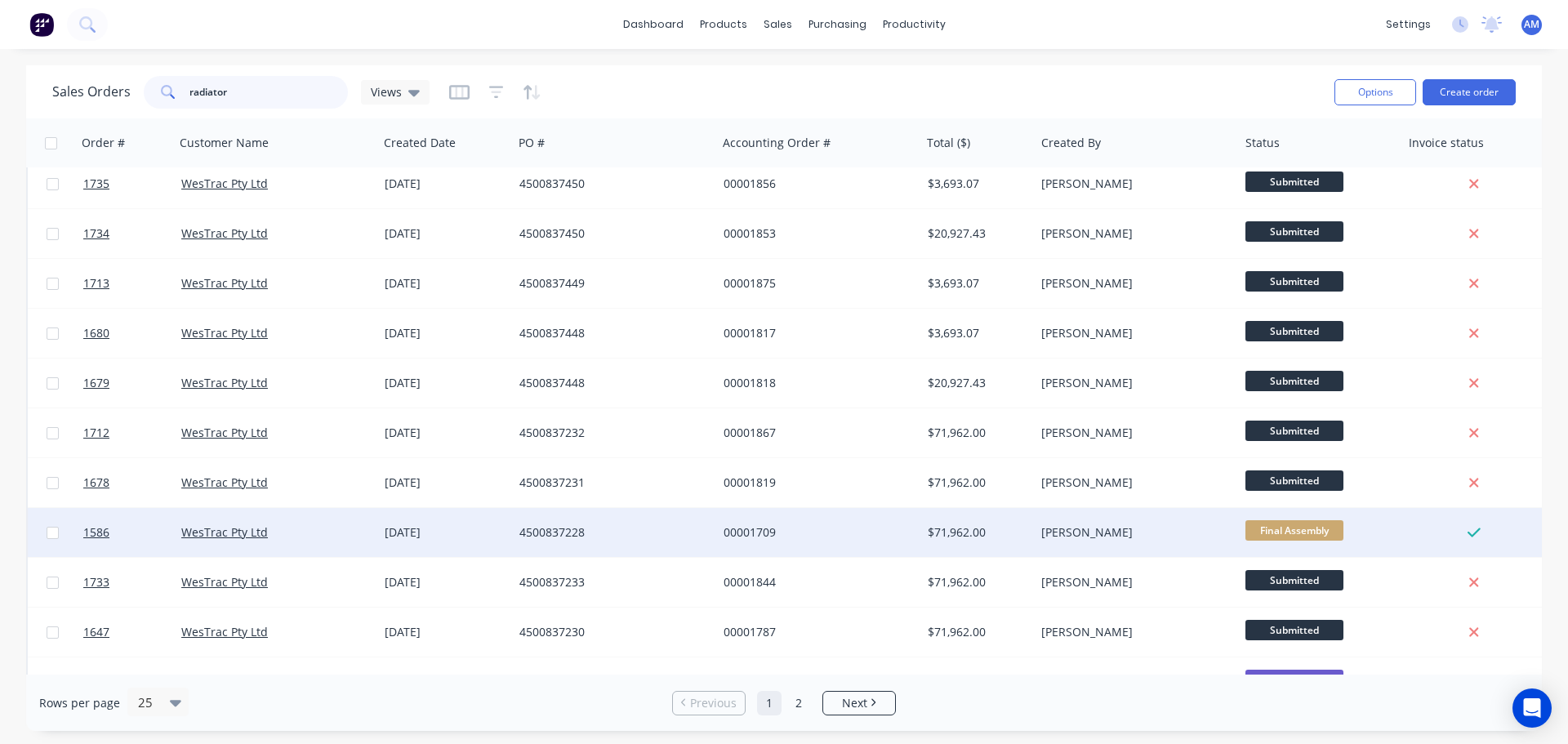
type input "radiator"
click at [960, 529] on div "$71,962.00" at bounding box center [976, 533] width 97 height 16
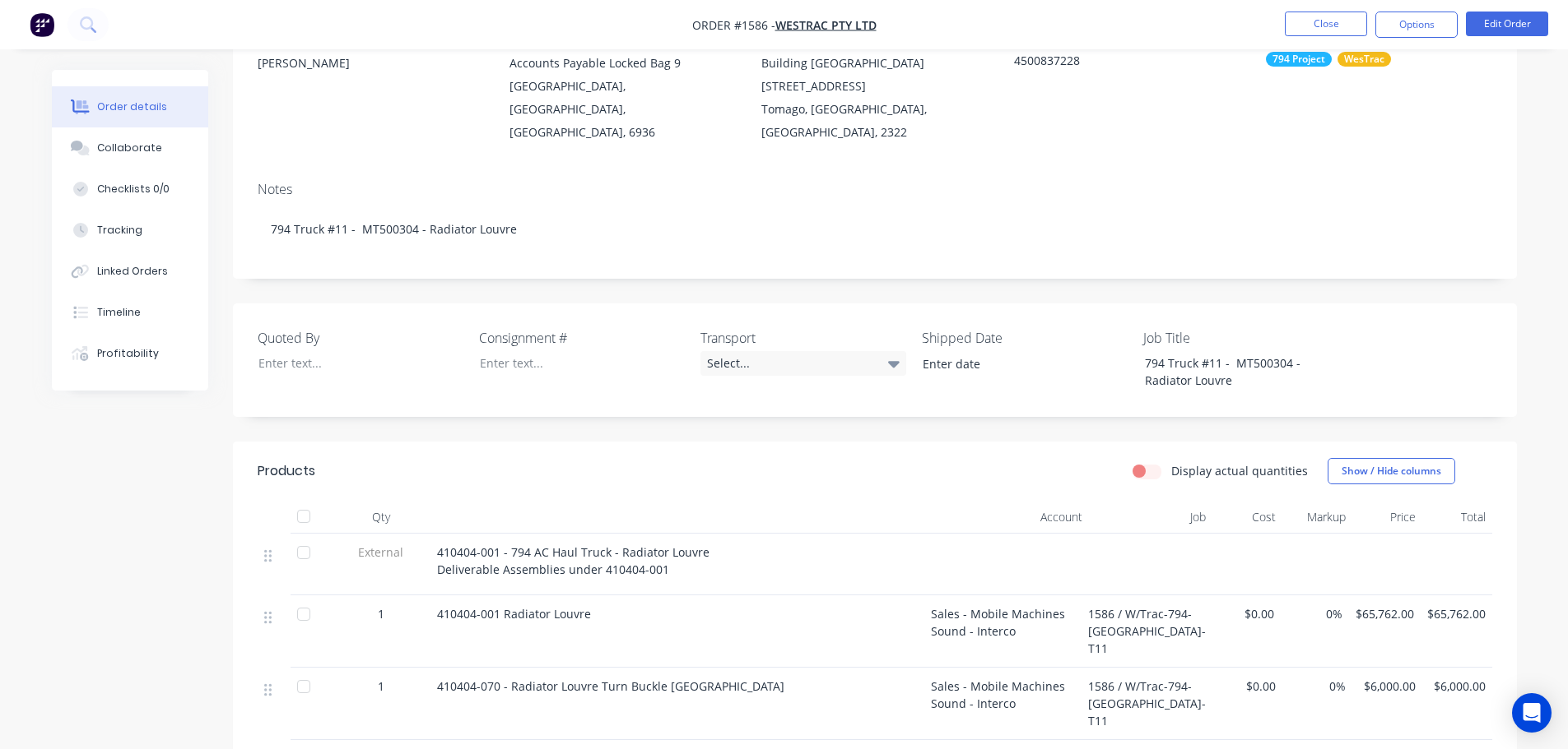
scroll to position [165, 0]
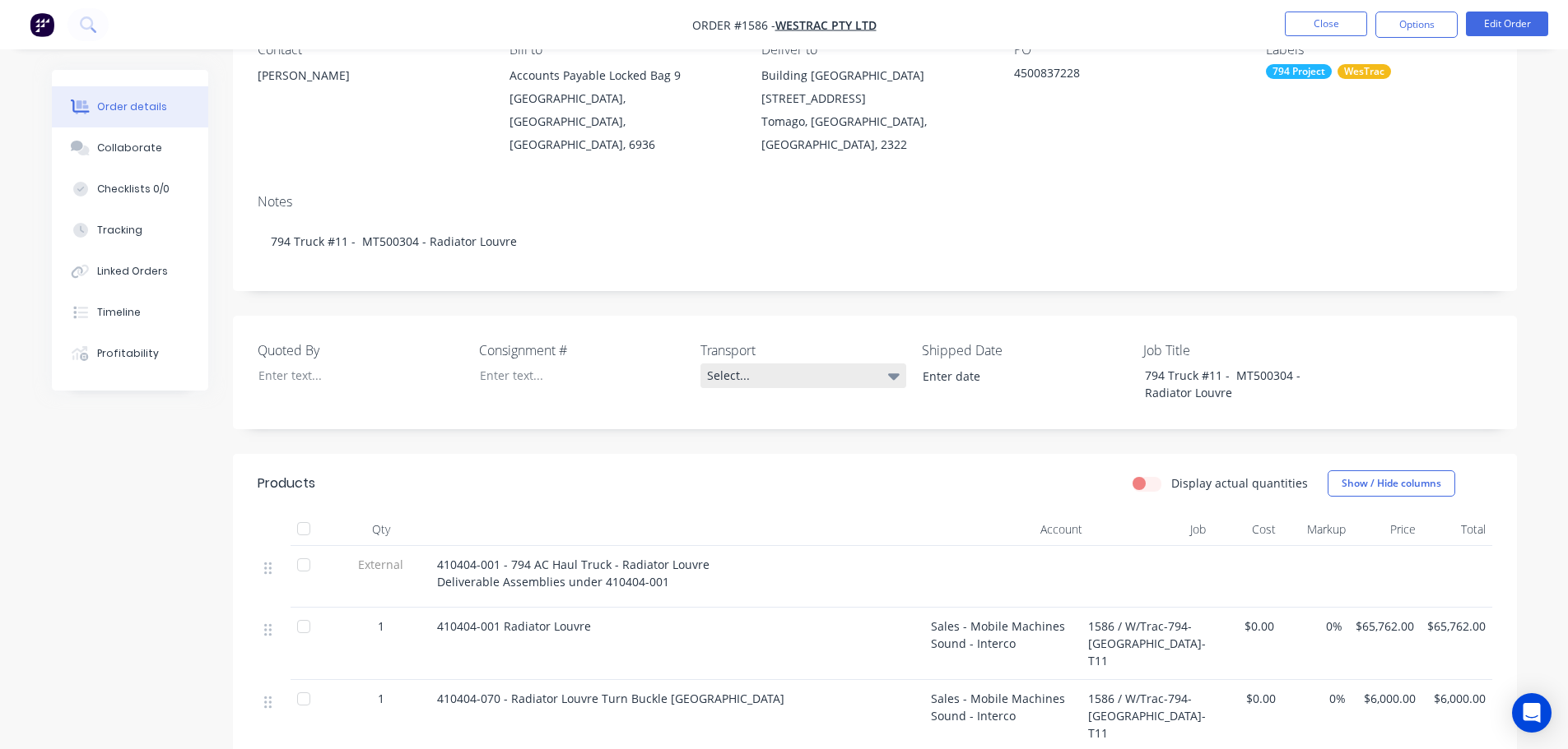
click at [744, 363] on div "Select..." at bounding box center [803, 375] width 206 height 24
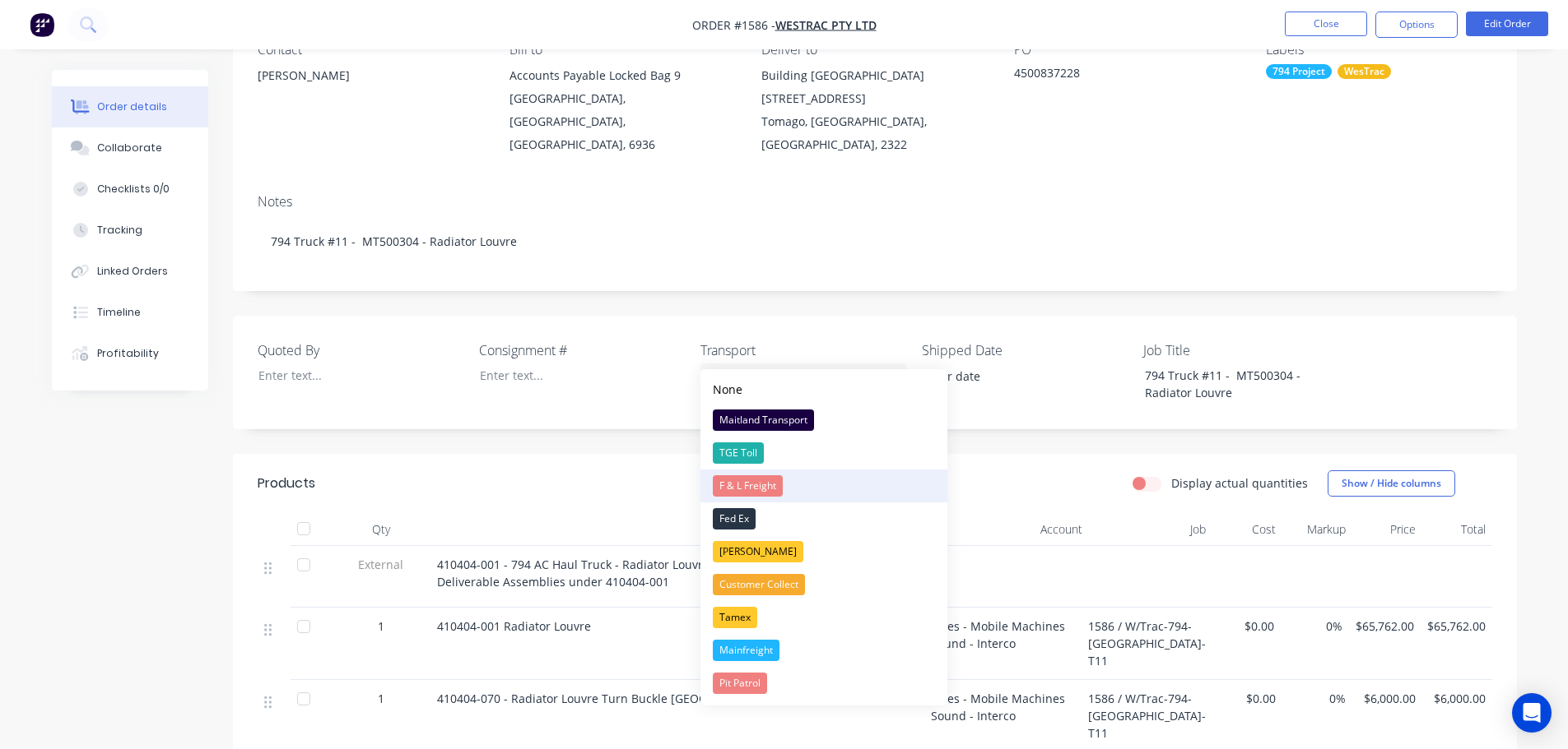
click at [736, 489] on div "F & L Freight" at bounding box center [747, 487] width 70 height 22
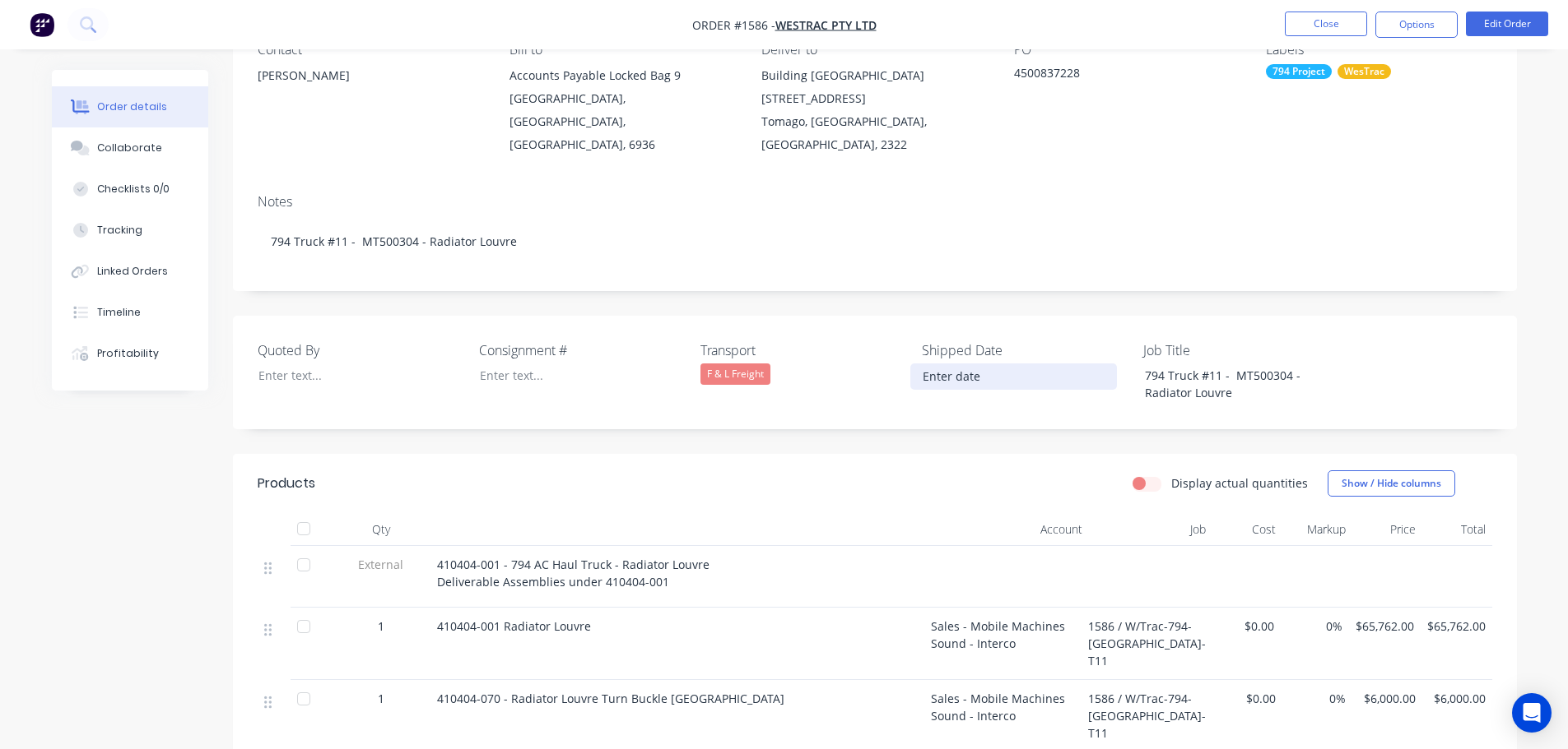
click at [946, 364] on input at bounding box center [1013, 376] width 205 height 24
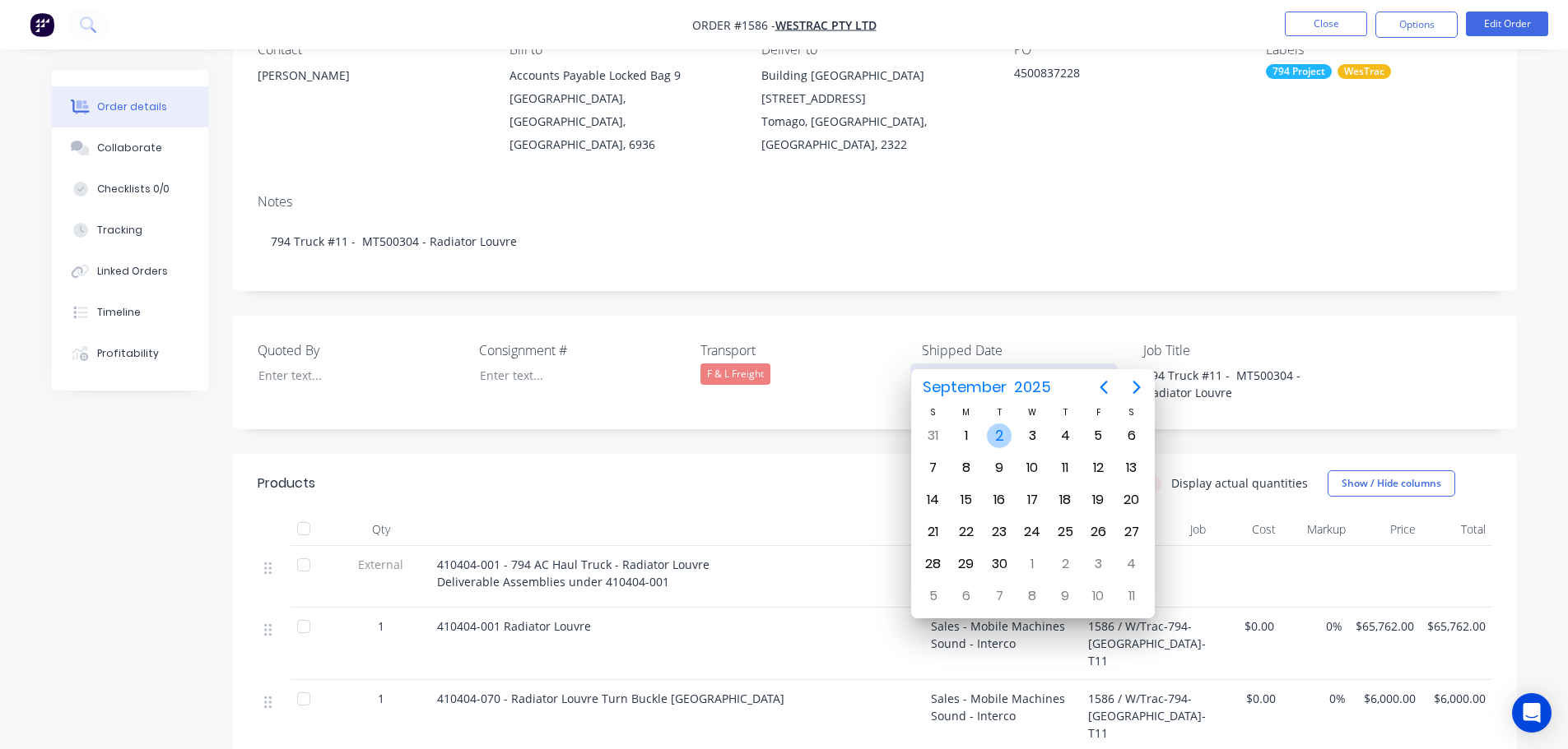
click at [995, 435] on div "2" at bounding box center [998, 435] width 24 height 24
type input "02/09/2025"
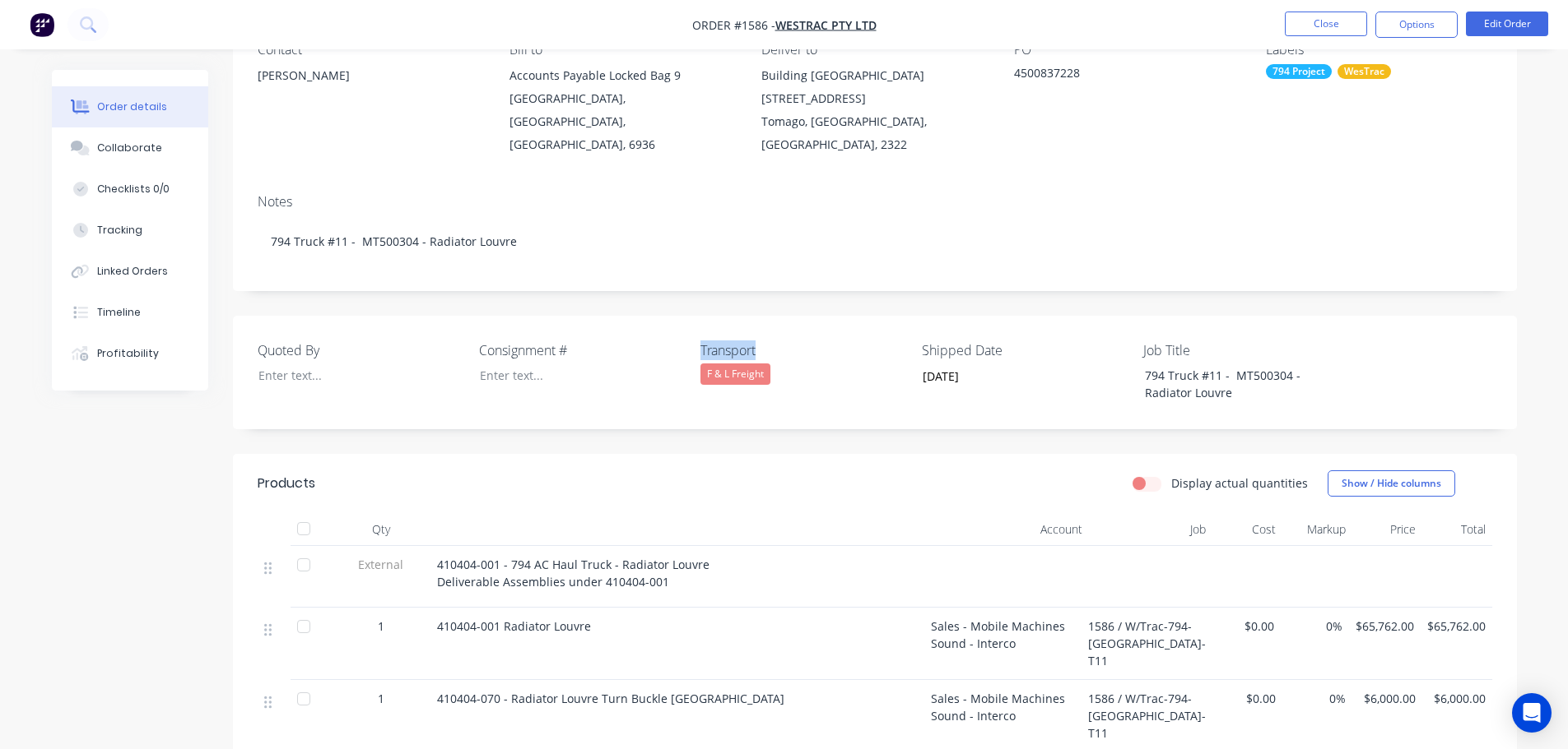
drag, startPoint x: 779, startPoint y: 334, endPoint x: 694, endPoint y: 324, distance: 85.6
click at [694, 324] on div "Quoted By Consignment # Transport F & L Freight Shipped Date 02/09/2025 Job Tit…" at bounding box center [875, 372] width 1284 height 114
copy label "Transport"
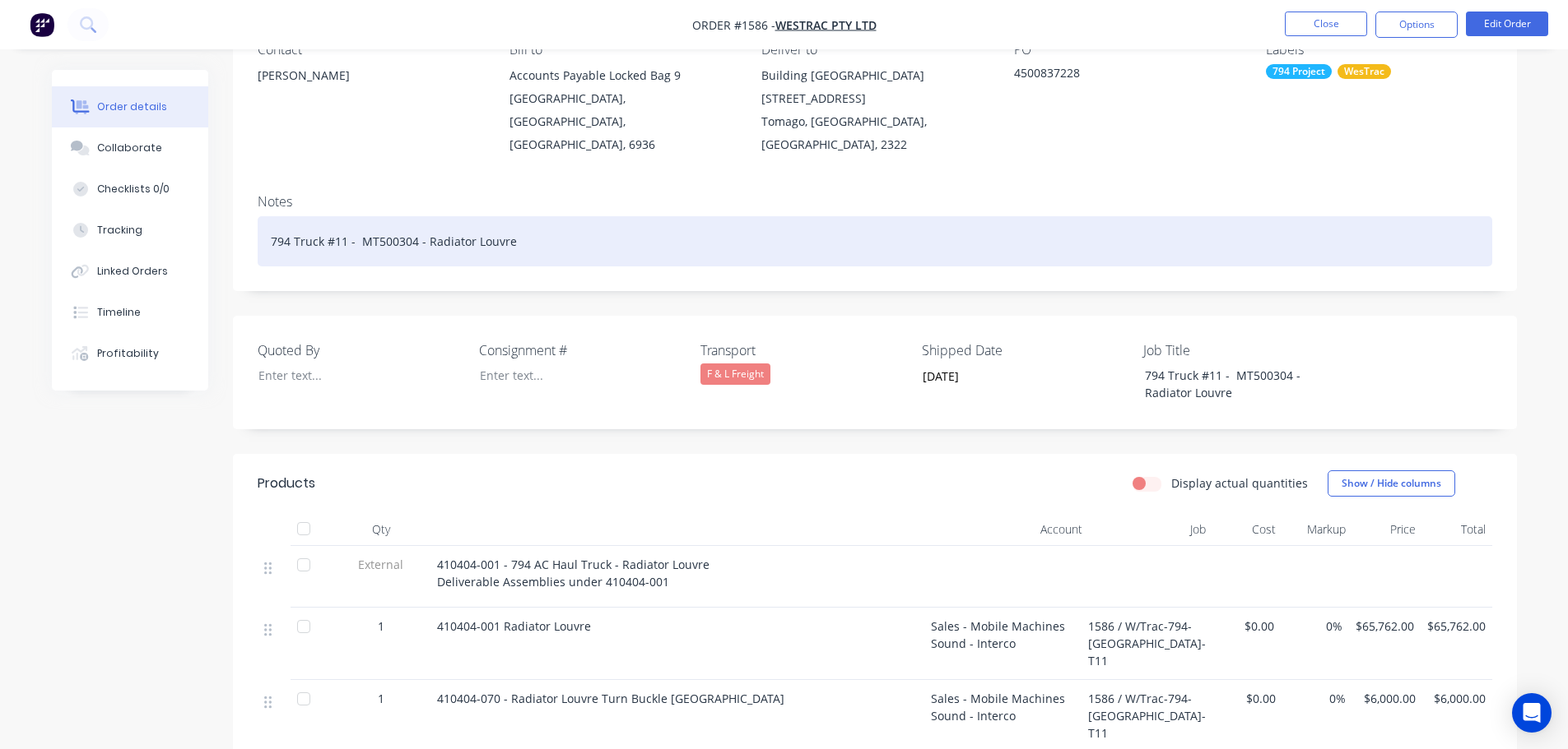
click at [527, 220] on div "794 Truck #11 - MT500304 - Radiator Louvre" at bounding box center [875, 242] width 1234 height 50
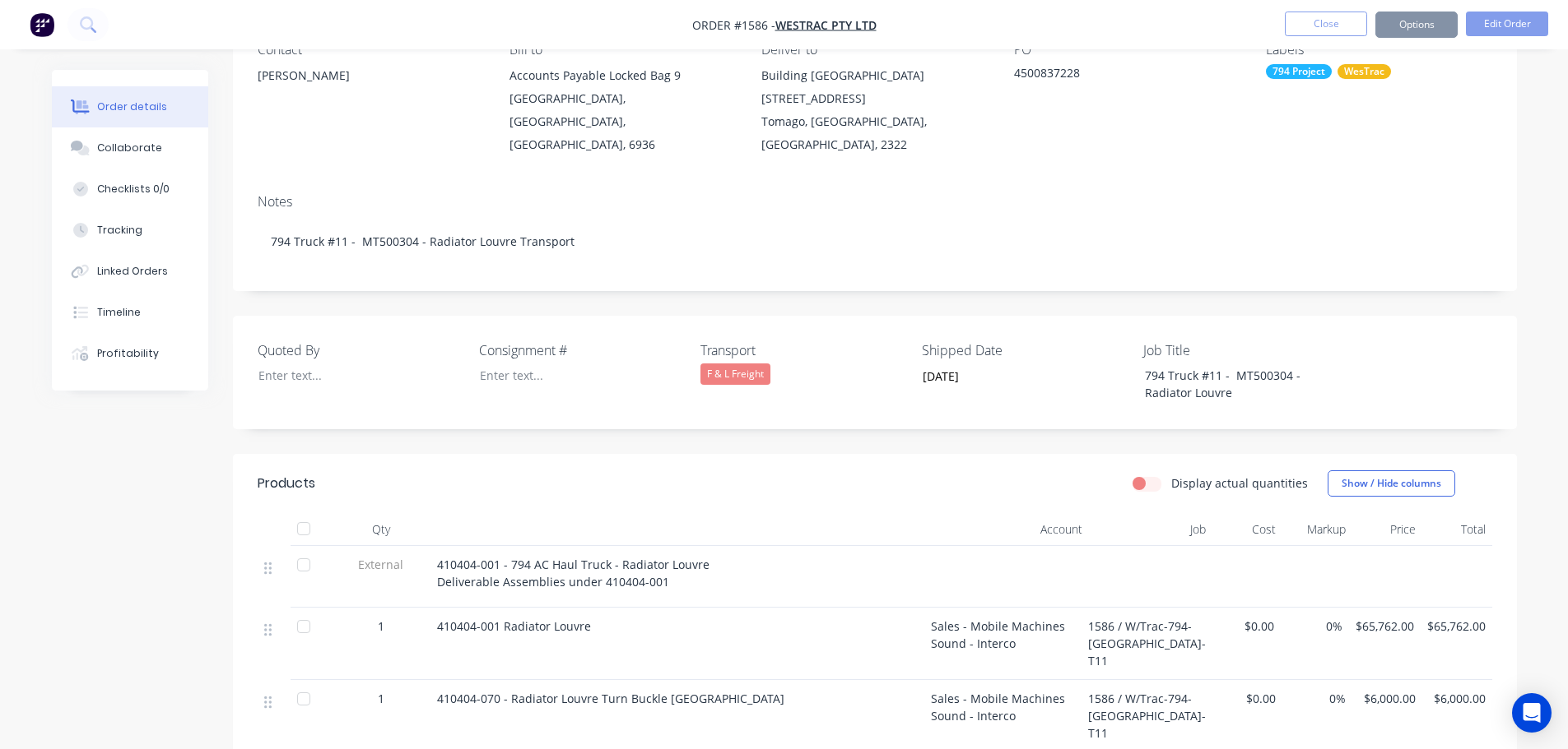
click at [740, 363] on div "F & L Freight" at bounding box center [736, 374] width 70 height 22
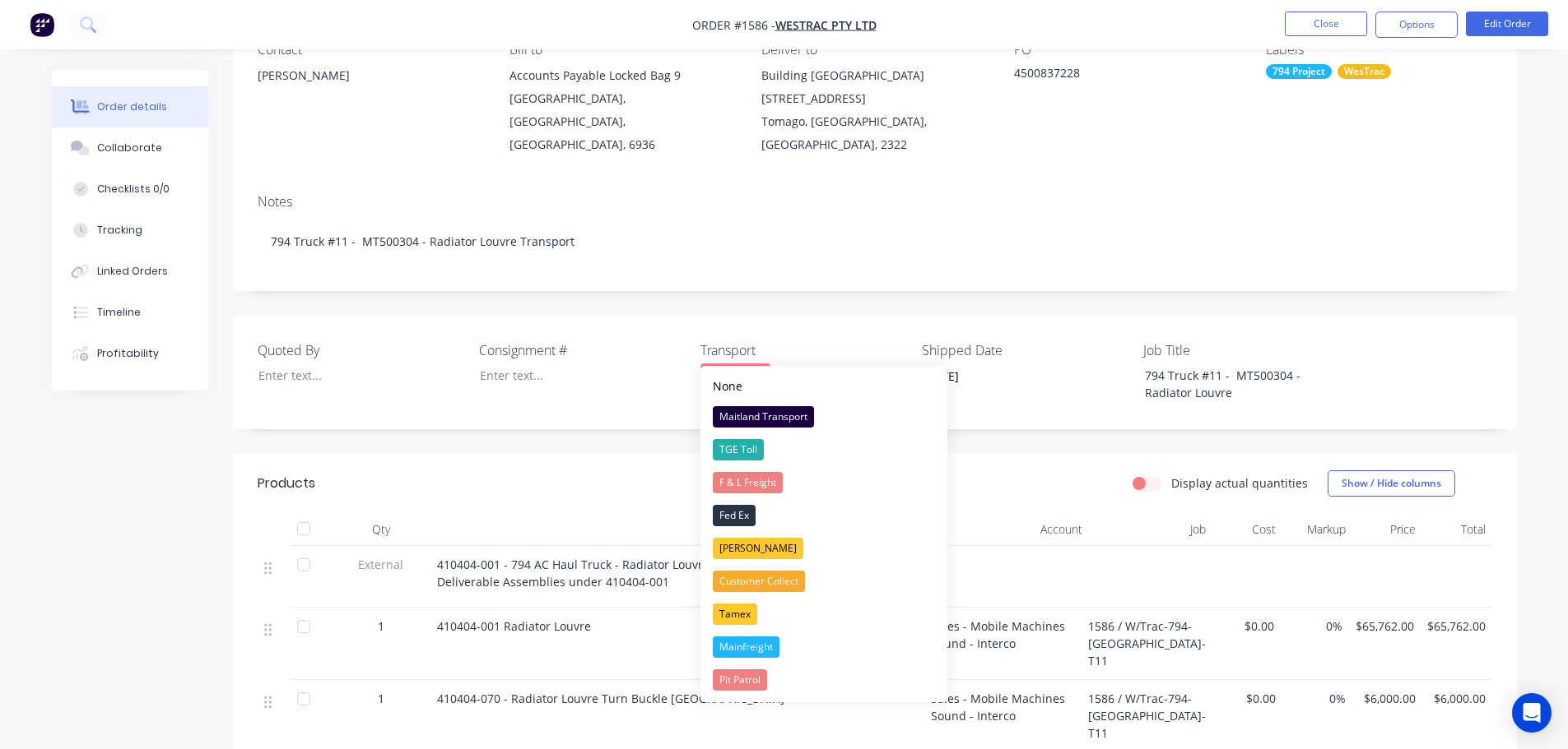
drag, startPoint x: 765, startPoint y: 349, endPoint x: 705, endPoint y: 350, distance: 60.0
click at [705, 363] on div "F & L Freight" at bounding box center [803, 374] width 206 height 22
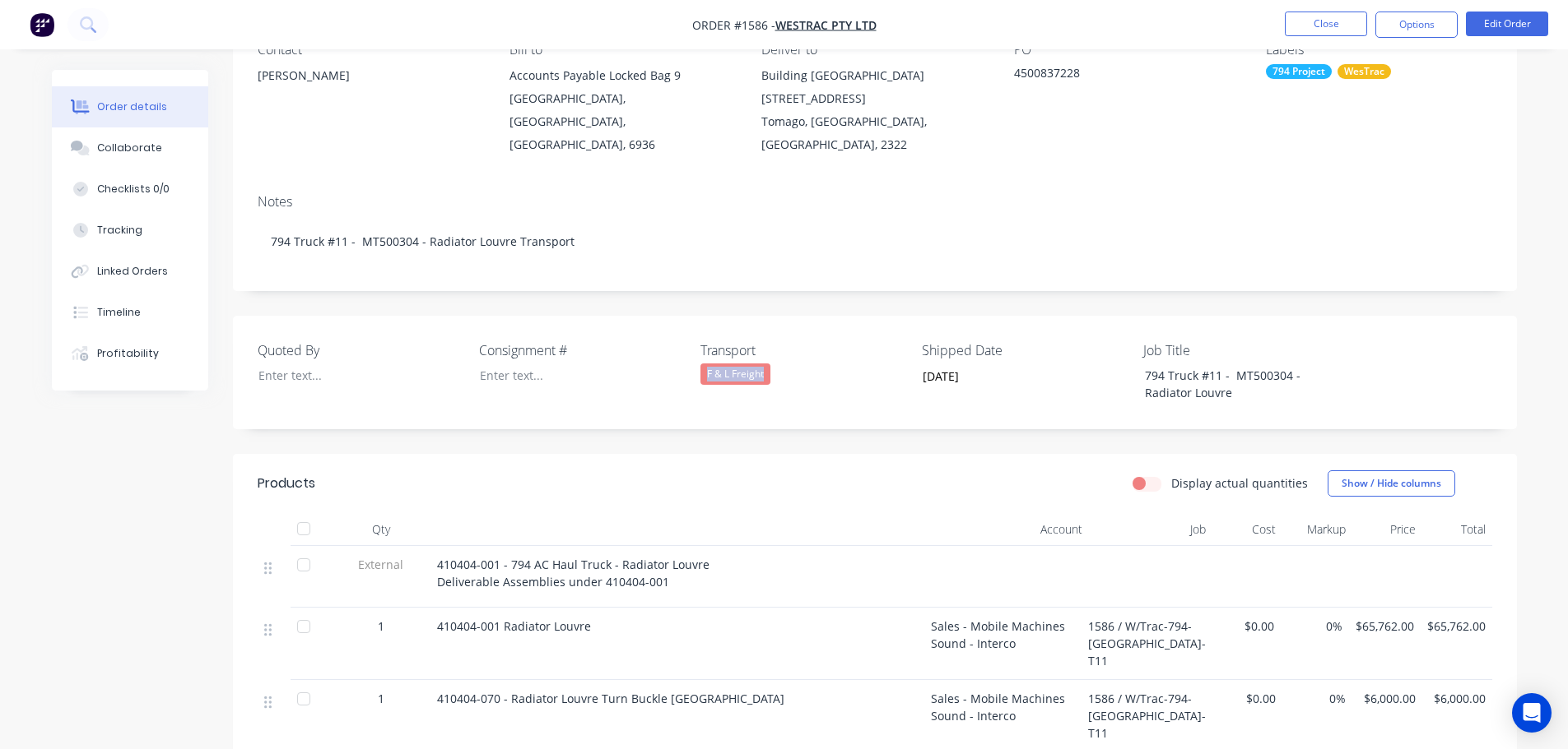
copy div "F & L Freight"
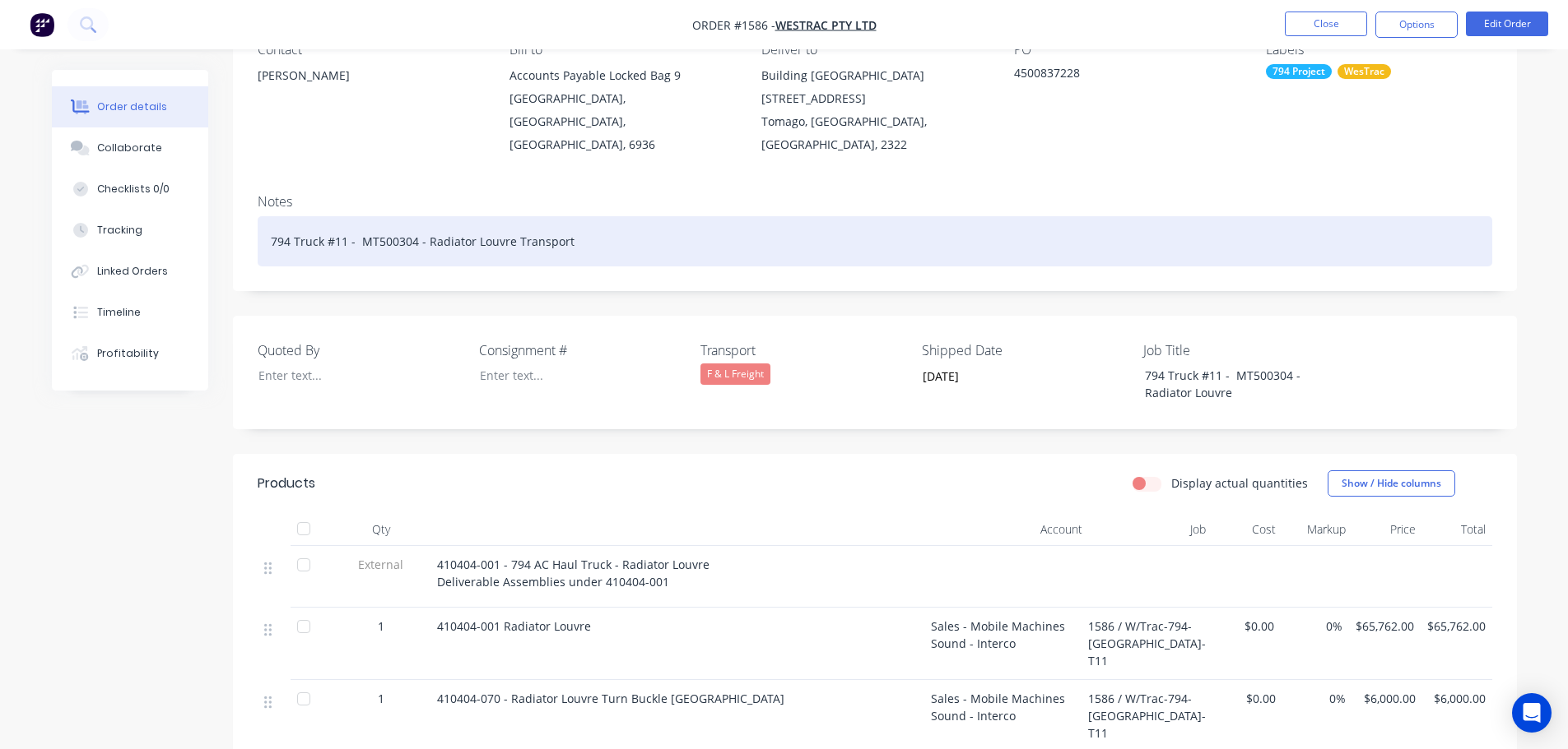
drag, startPoint x: 590, startPoint y: 196, endPoint x: 589, endPoint y: 213, distance: 17.0
click at [589, 212] on div "Notes 794 Truck #11 - MT500304 - Radiator Louvre Transport" at bounding box center [875, 236] width 1284 height 110
click at [589, 217] on div "794 Truck #11 - MT500304 - Radiator Louvre Transport" at bounding box center [875, 242] width 1234 height 50
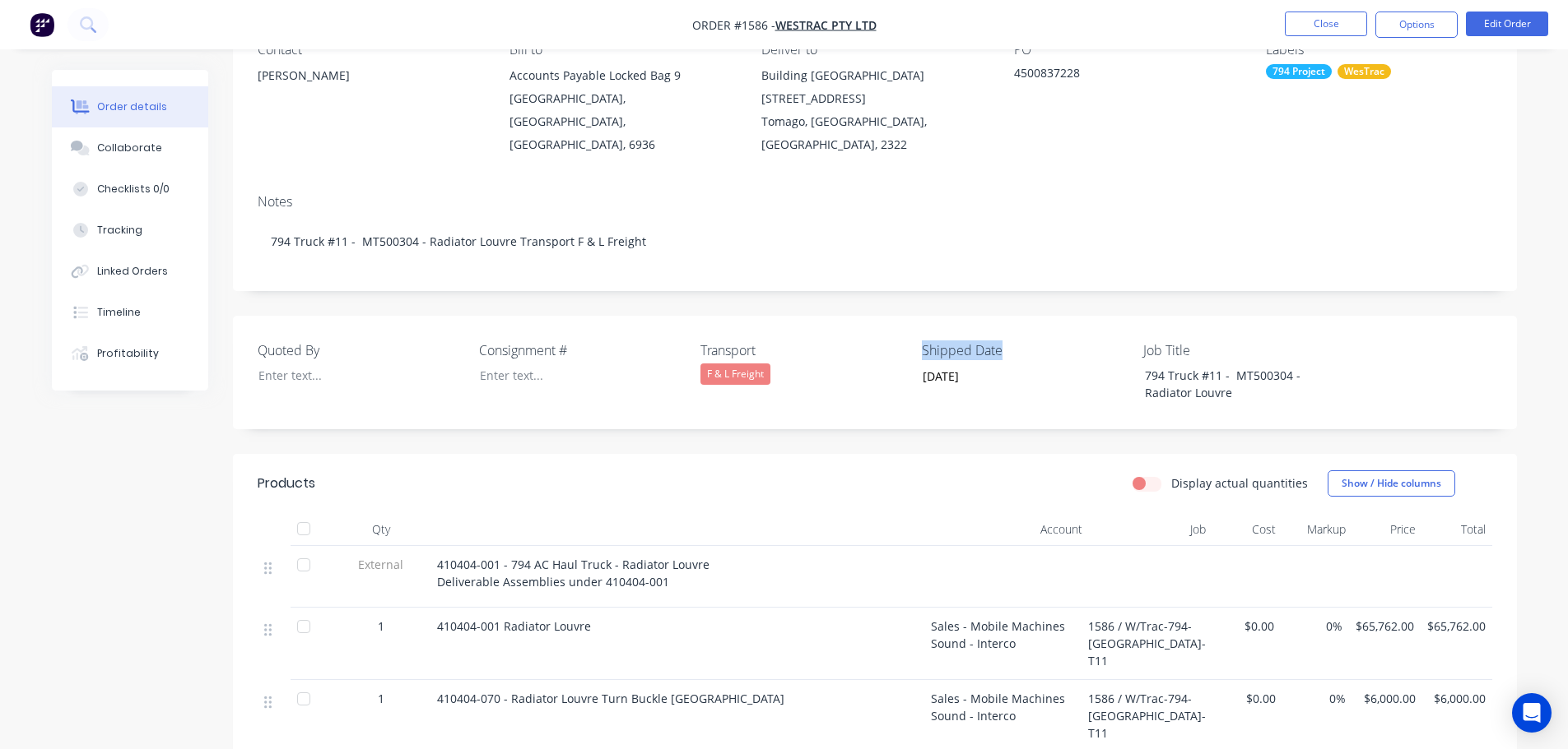
drag, startPoint x: 1013, startPoint y: 325, endPoint x: 919, endPoint y: 324, distance: 94.0
click at [919, 324] on div "Quoted By Consignment # Transport F & L Freight Shipped Date 02/09/2025 Job Tit…" at bounding box center [875, 372] width 1284 height 114
copy label "Shipped Date"
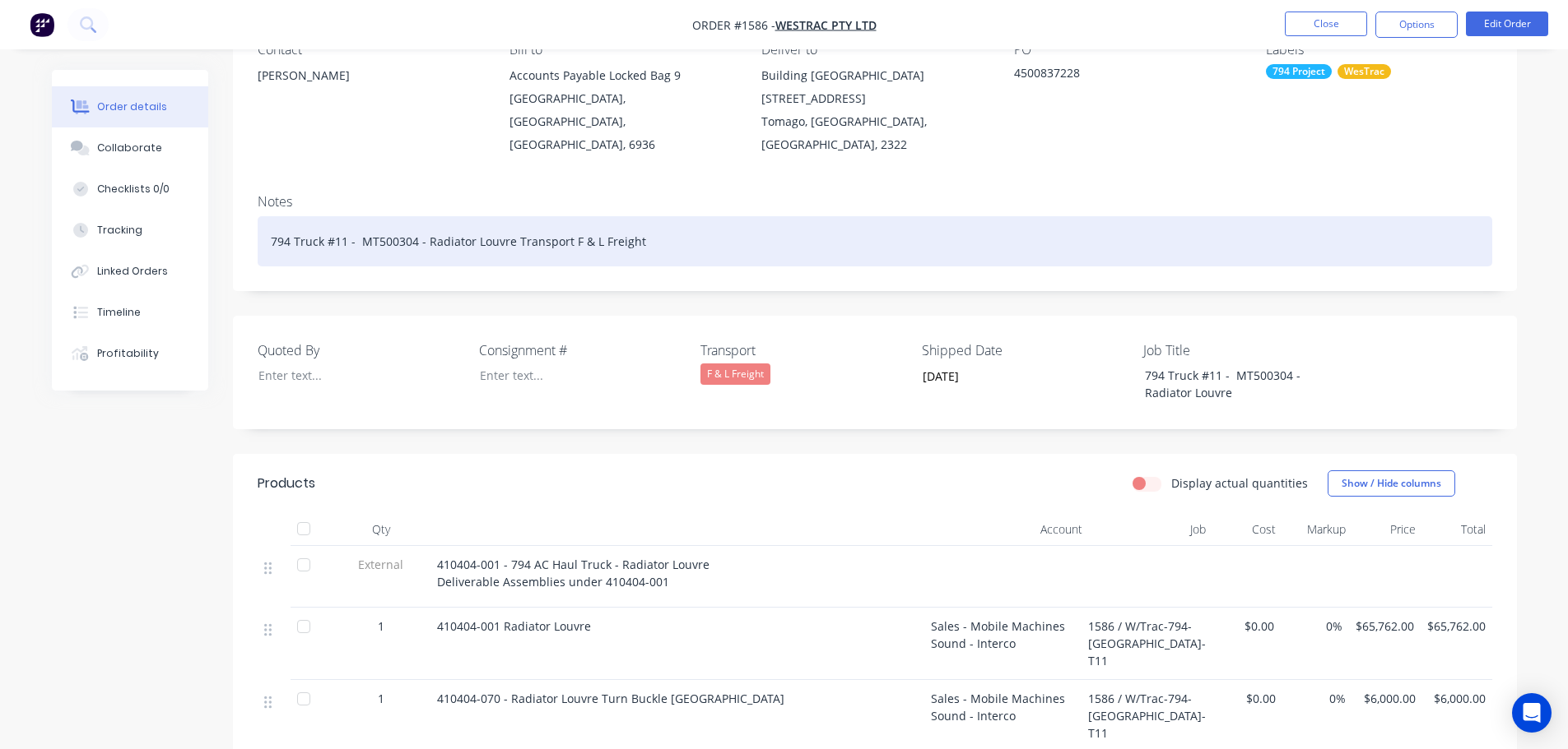
click at [671, 222] on div "794 Truck #11 - MT500304 - Radiator Louvre Transport F & L Freight" at bounding box center [875, 242] width 1234 height 50
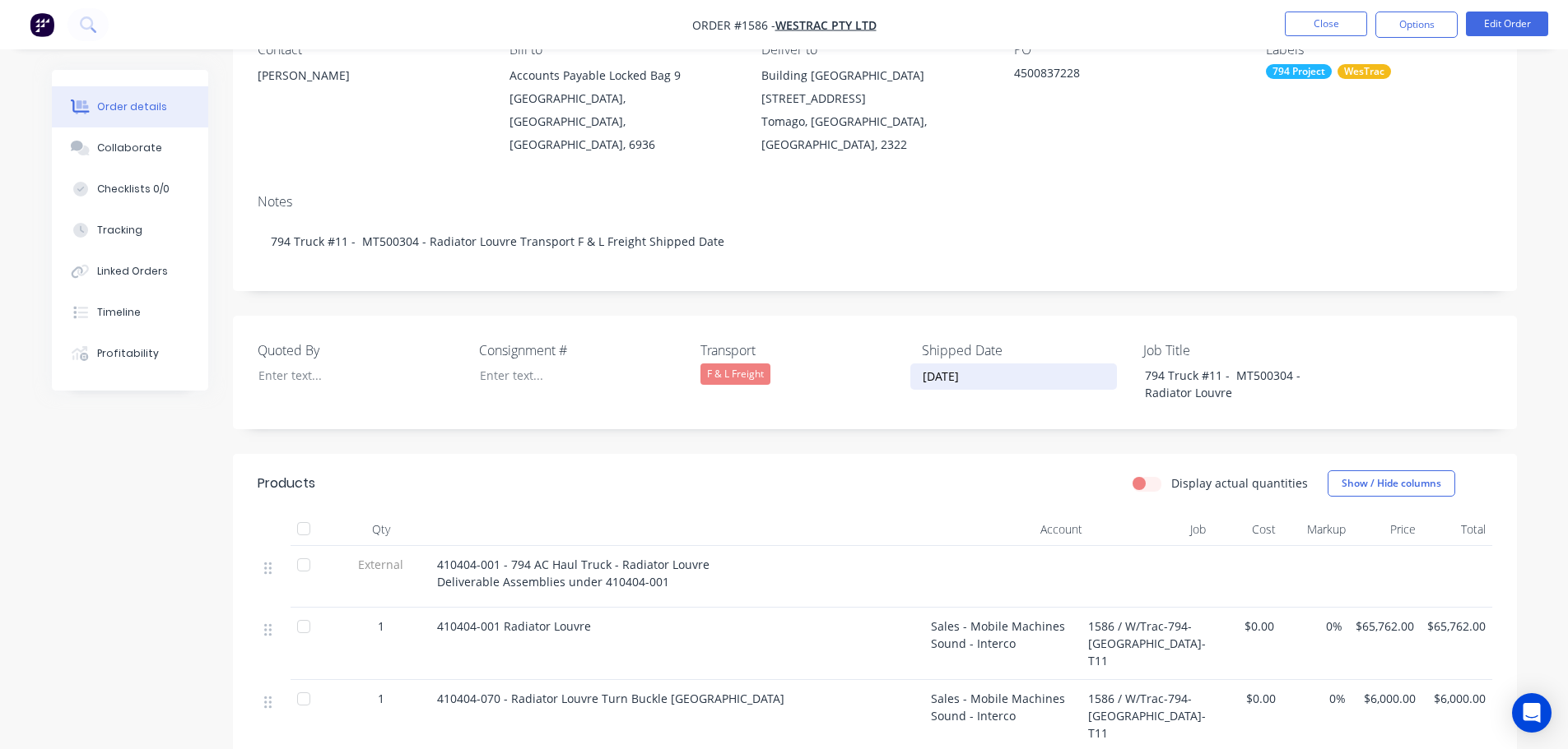
drag, startPoint x: 989, startPoint y: 352, endPoint x: 922, endPoint y: 351, distance: 67.0
click at [922, 364] on input "02/09/2025" at bounding box center [1013, 376] width 205 height 24
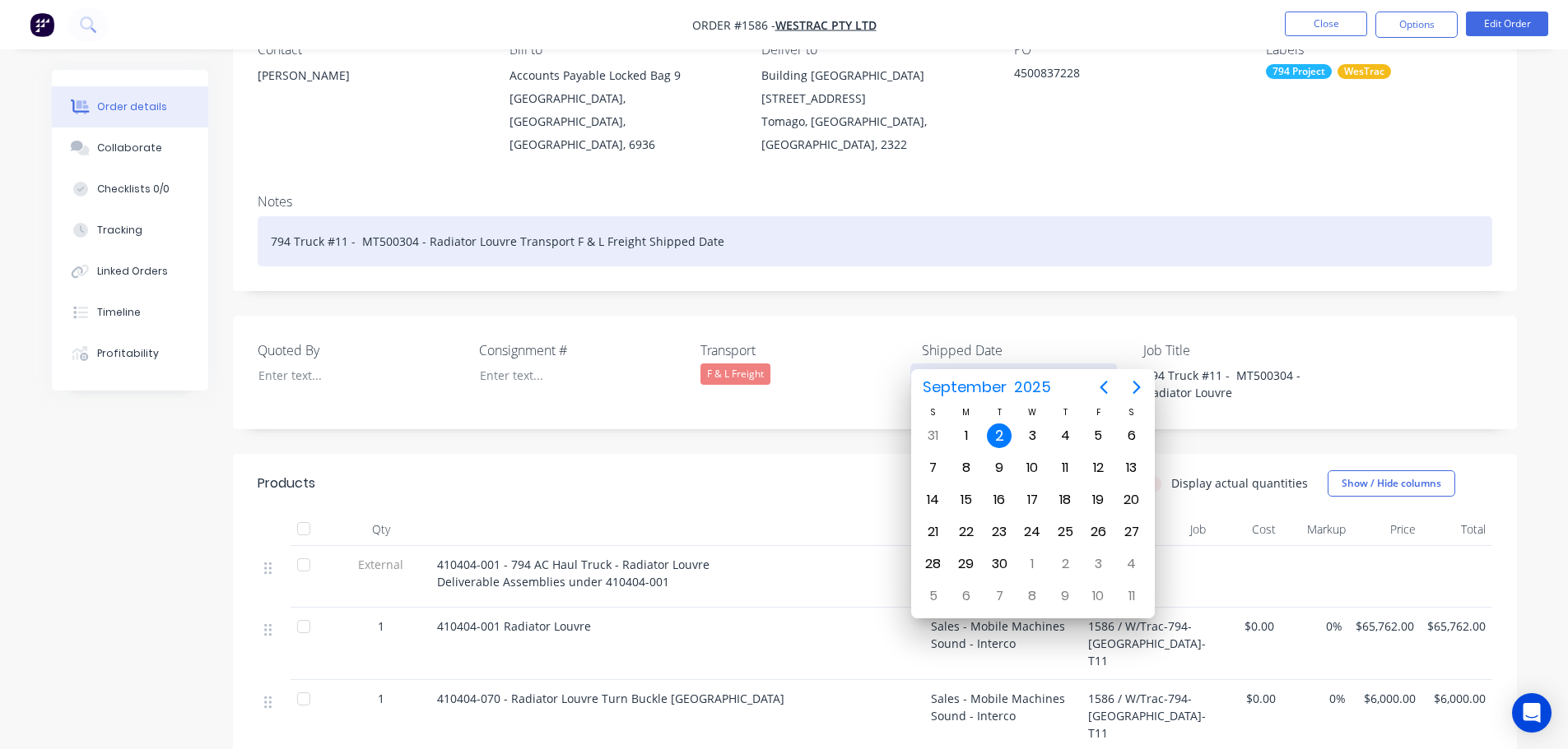
click at [735, 216] on div "794 Truck #11 - MT500304 - Radiator Louvre Transport F & L Freight Shipped Date" at bounding box center [875, 242] width 1234 height 50
click at [721, 228] on div "794 Truck #11 - MT500304 - Radiator Louvre Transport F & L Freight Shipped Date" at bounding box center [875, 242] width 1234 height 50
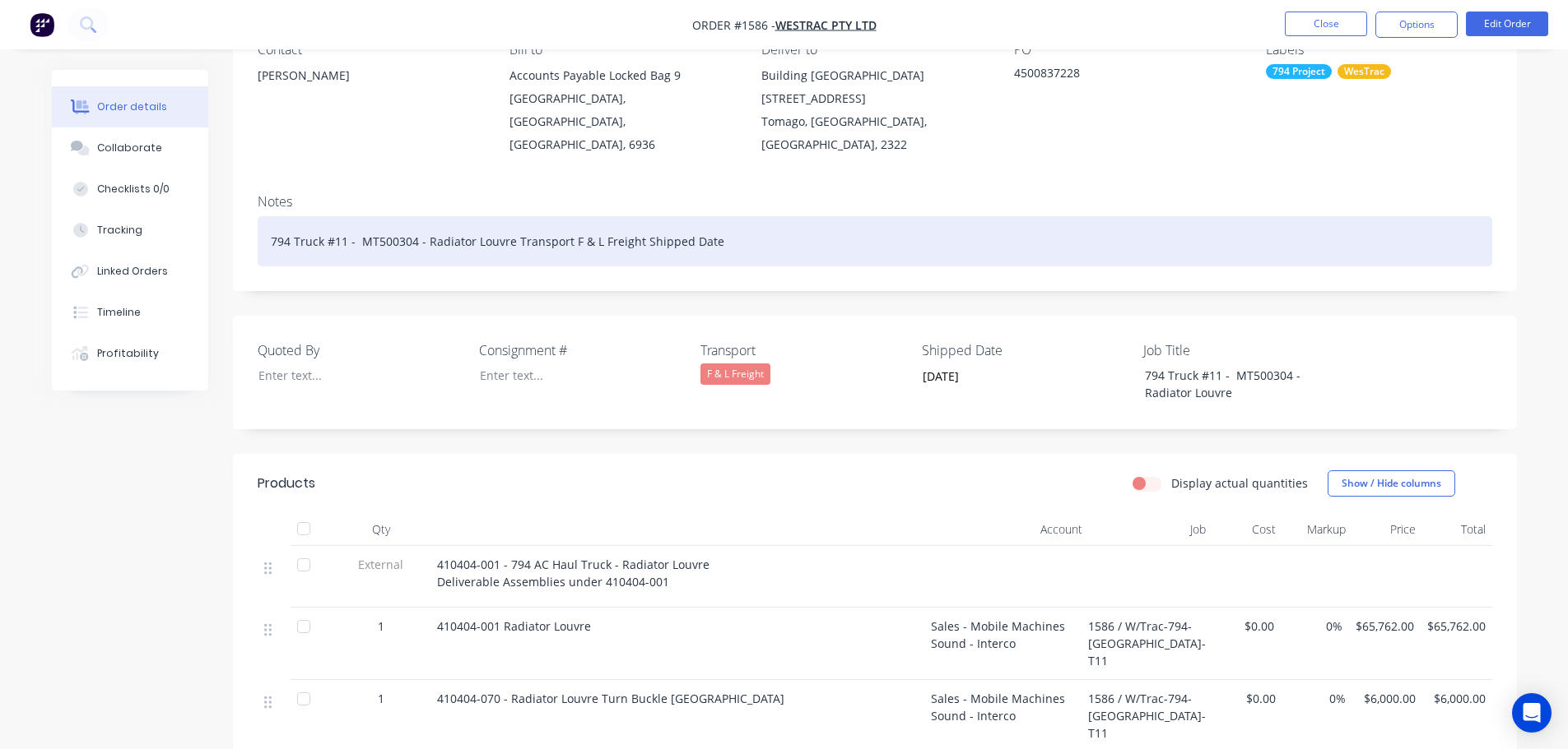
click at [721, 222] on div "794 Truck #11 - MT500304 - Radiator Louvre Transport F & L Freight Shipped Date" at bounding box center [875, 242] width 1234 height 50
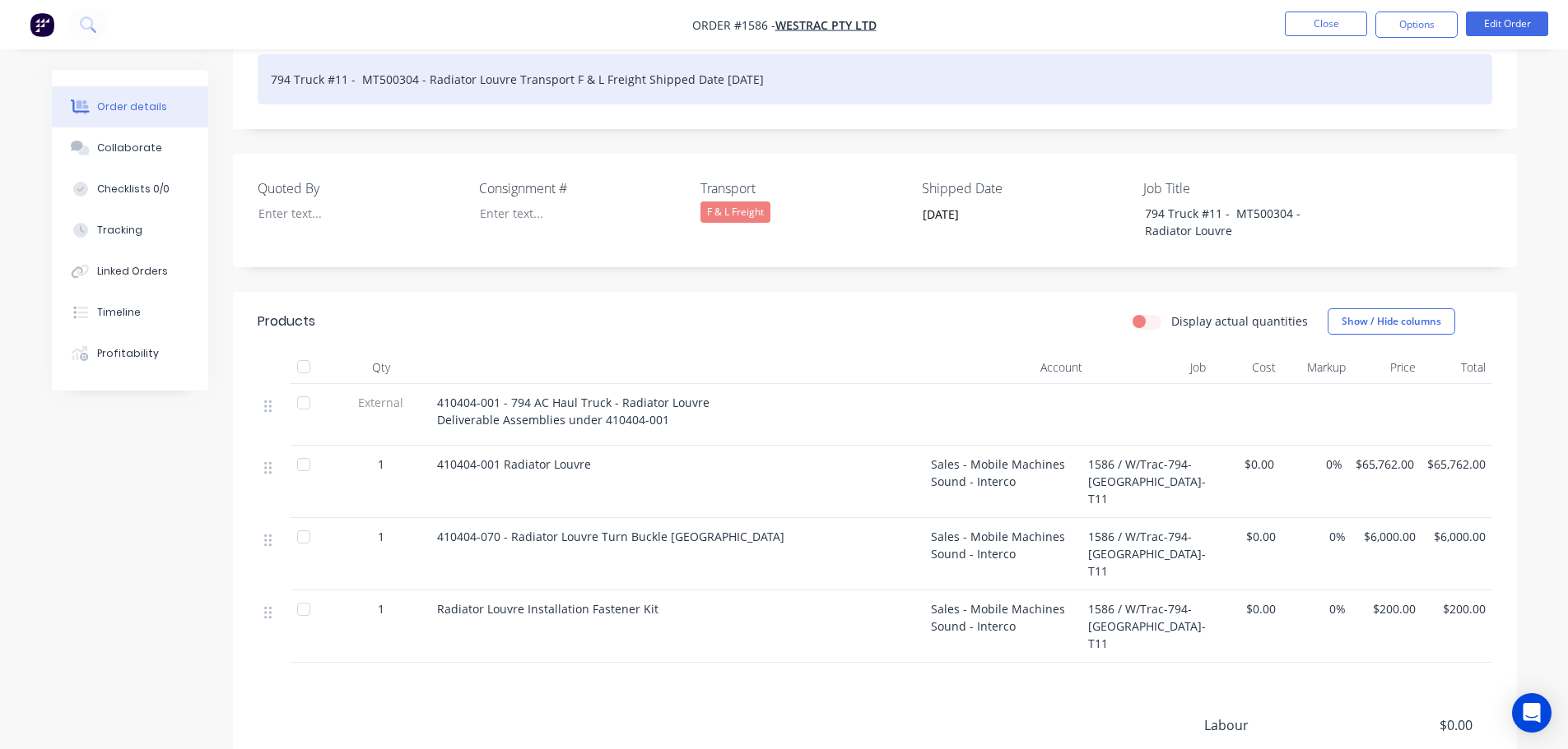
scroll to position [329, 0]
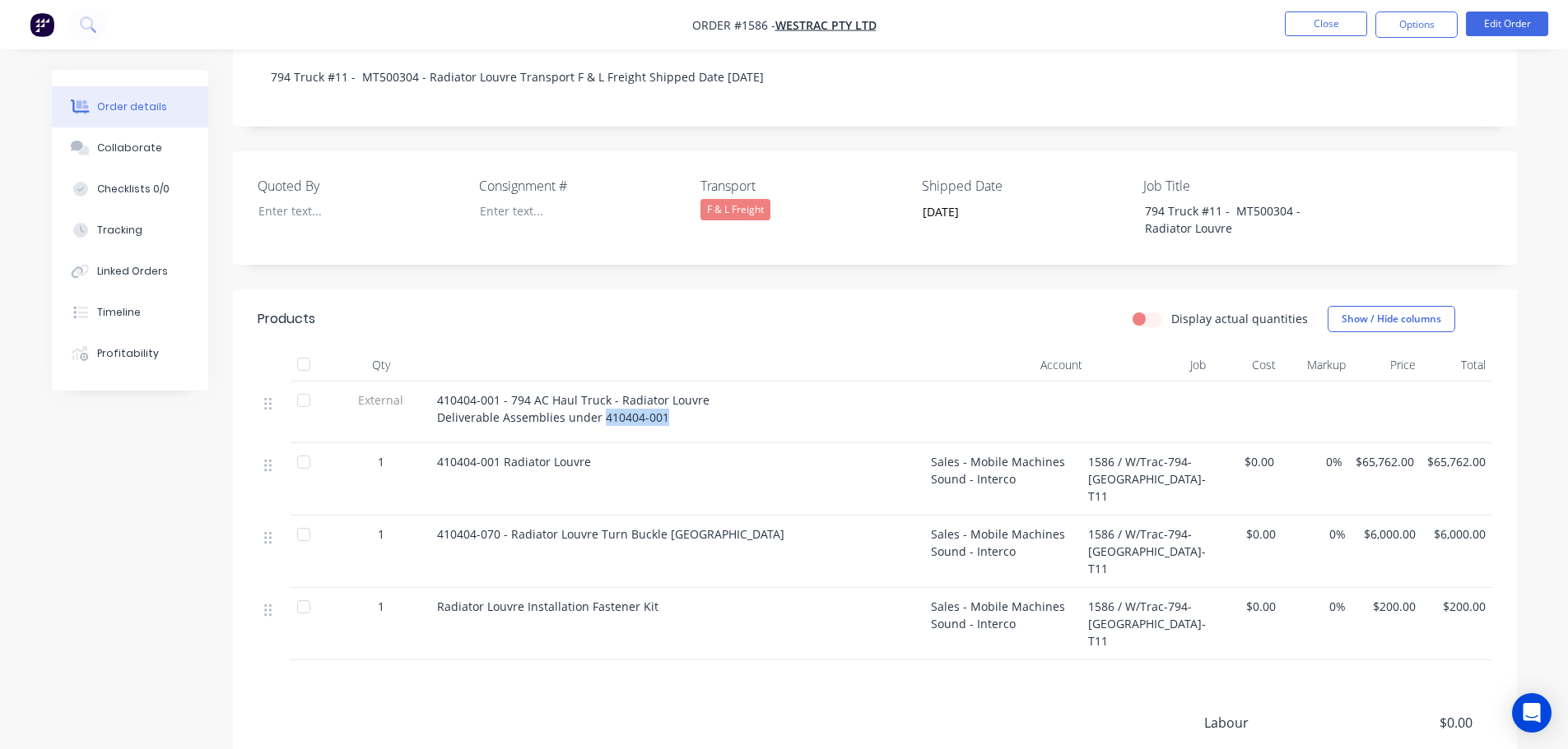
drag, startPoint x: 664, startPoint y: 397, endPoint x: 600, endPoint y: 400, distance: 64.1
click at [600, 400] on div "410404-001 - 794 AC Haul Truck - Radiator Louvre Deliverable Assemblies under 4…" at bounding box center [677, 408] width 481 height 34
copy span "410404-001"
click at [1399, 151] on div "Quoted By Consignment # Transport F & L Freight Shipped Date 02/09/2025 Job Tit…" at bounding box center [875, 208] width 1284 height 114
click at [1406, 29] on button "Options" at bounding box center [1416, 24] width 82 height 26
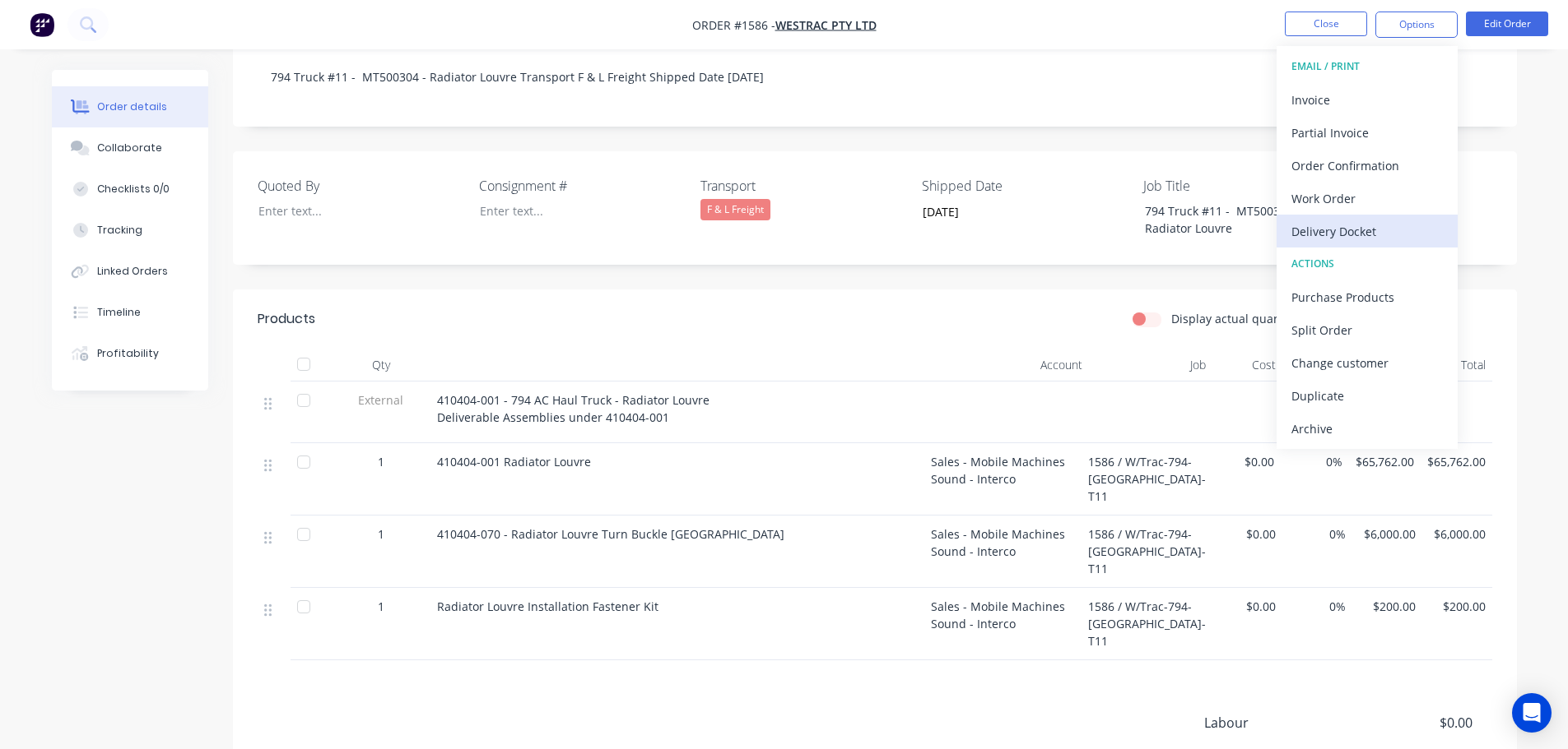
click at [1334, 233] on div "Delivery Docket" at bounding box center [1367, 232] width 151 height 23
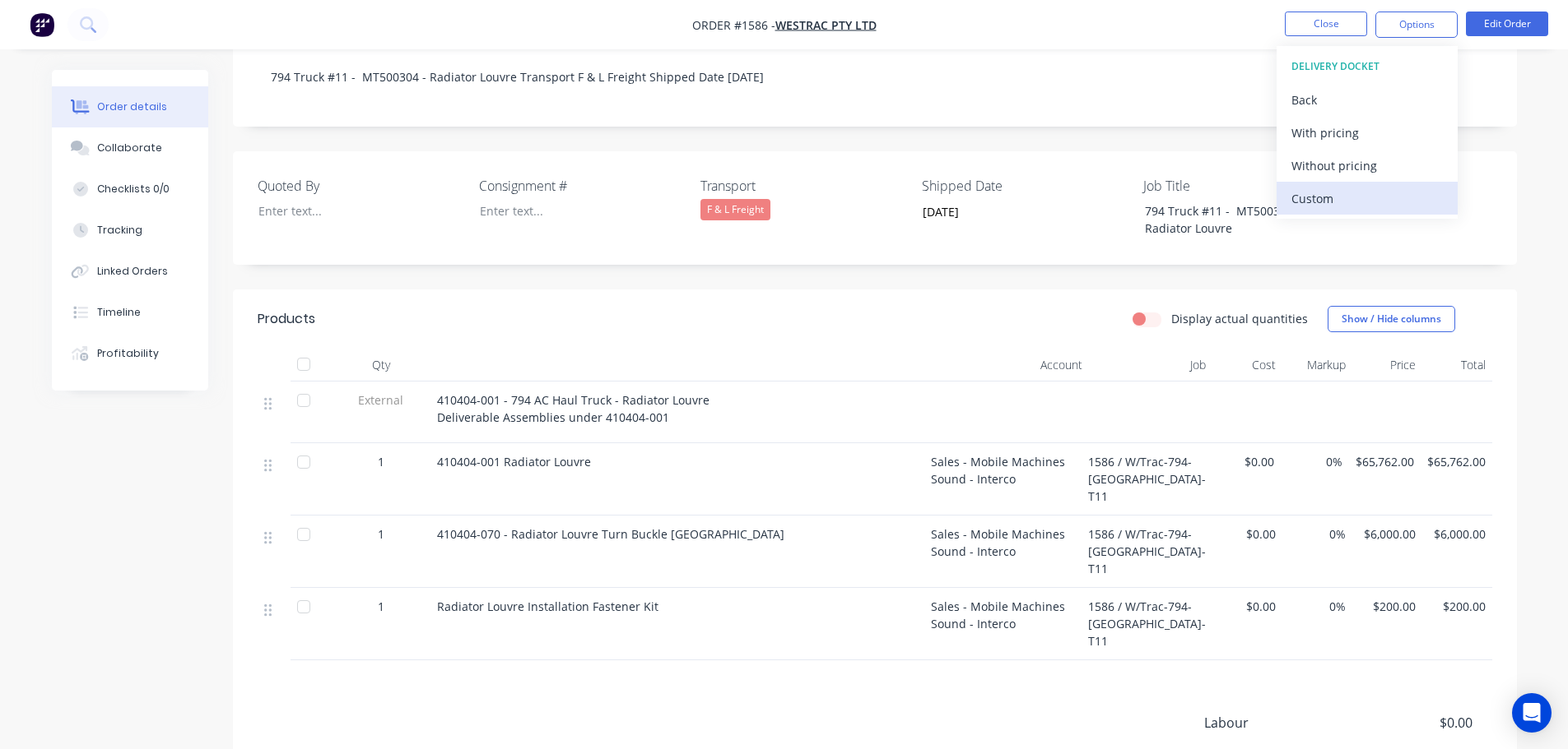
click at [1333, 203] on div "Custom" at bounding box center [1367, 198] width 151 height 23
click at [1334, 162] on div "Without pricing" at bounding box center [1367, 166] width 151 height 23
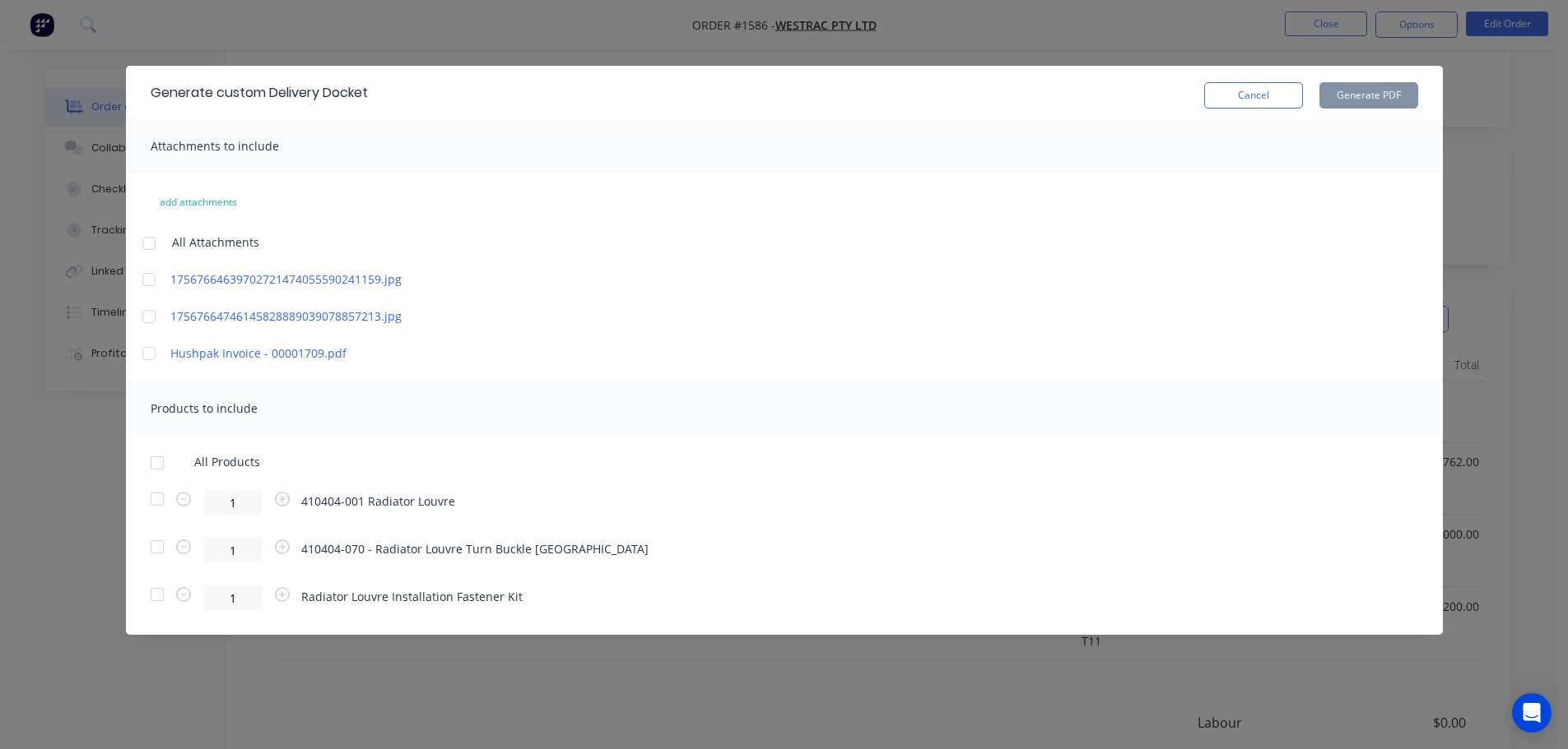
click at [160, 465] on div at bounding box center [157, 463] width 33 height 33
click at [1360, 100] on button "Generate PDF" at bounding box center [1369, 95] width 99 height 26
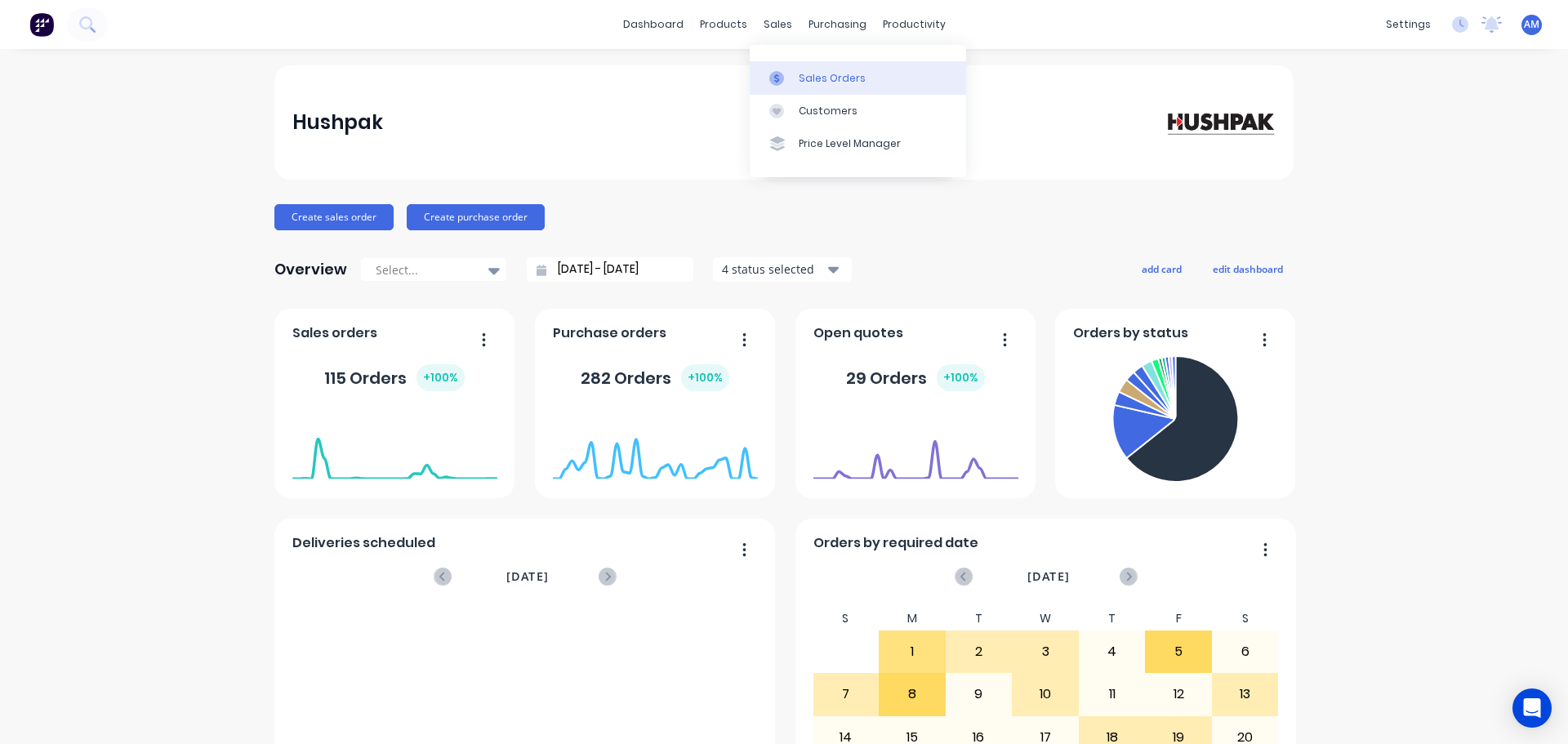
click at [823, 80] on div "Sales Orders" at bounding box center [832, 78] width 67 height 14
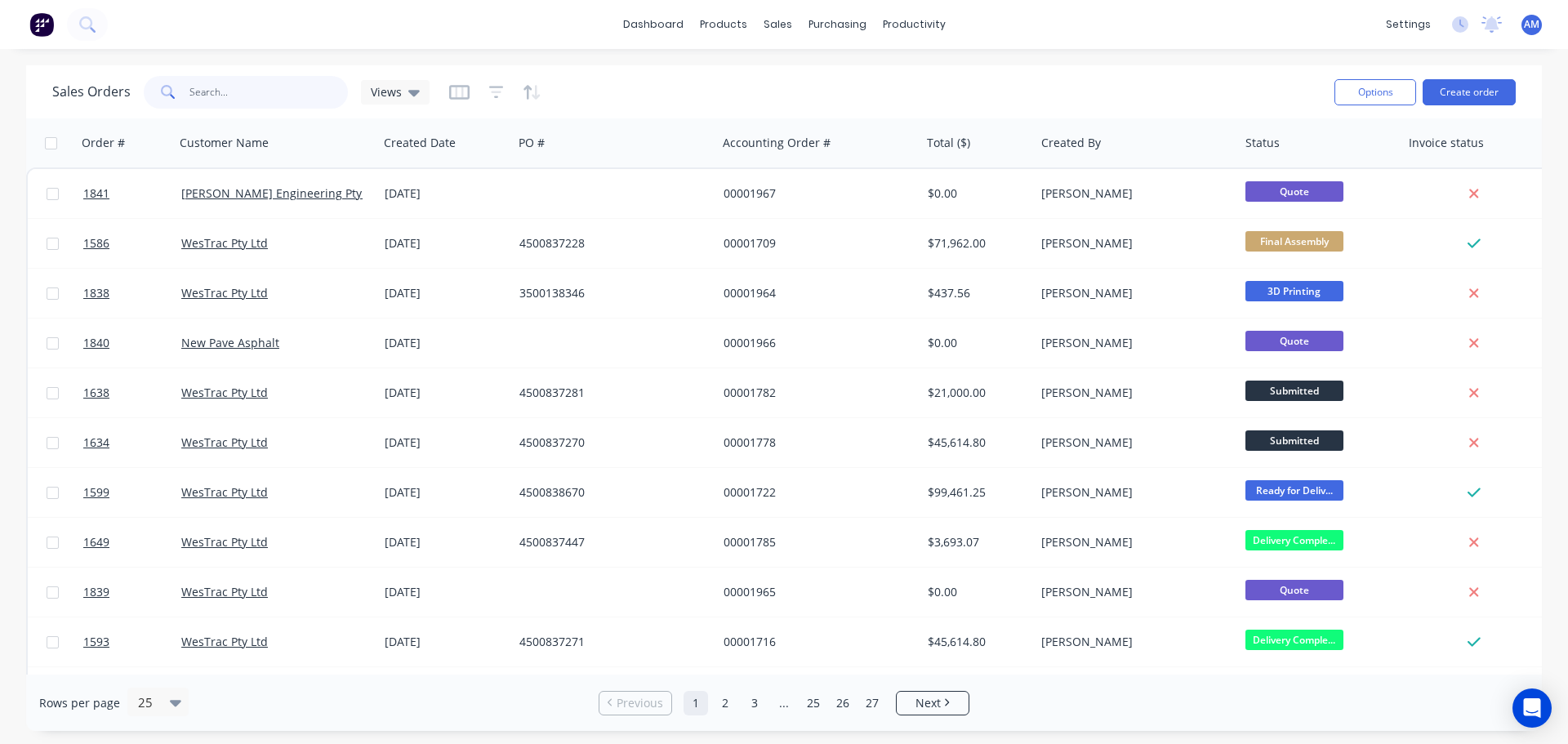
click at [222, 102] on input "text" at bounding box center [269, 92] width 159 height 33
type input "1790"
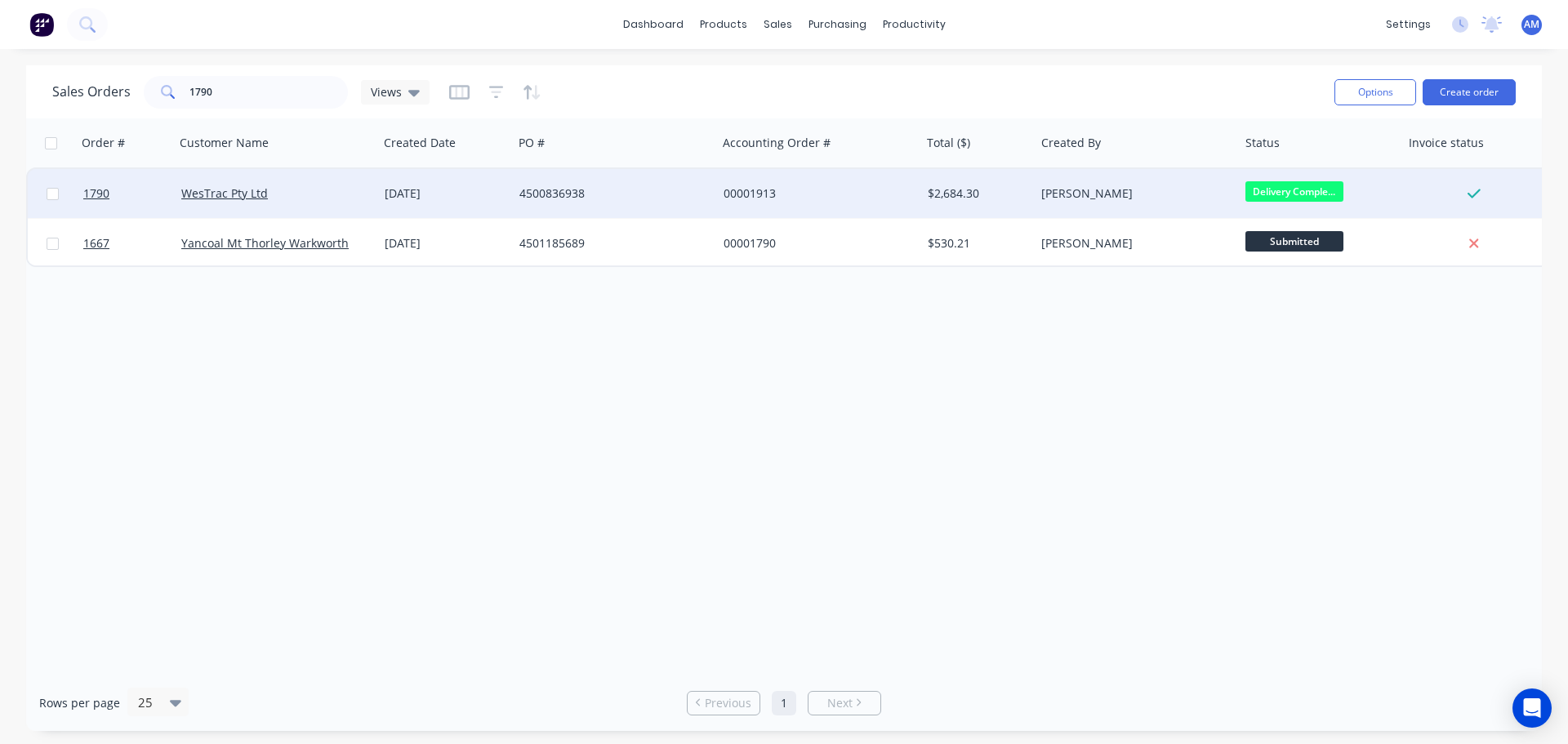
click at [570, 192] on div "4500836938" at bounding box center [609, 193] width 182 height 16
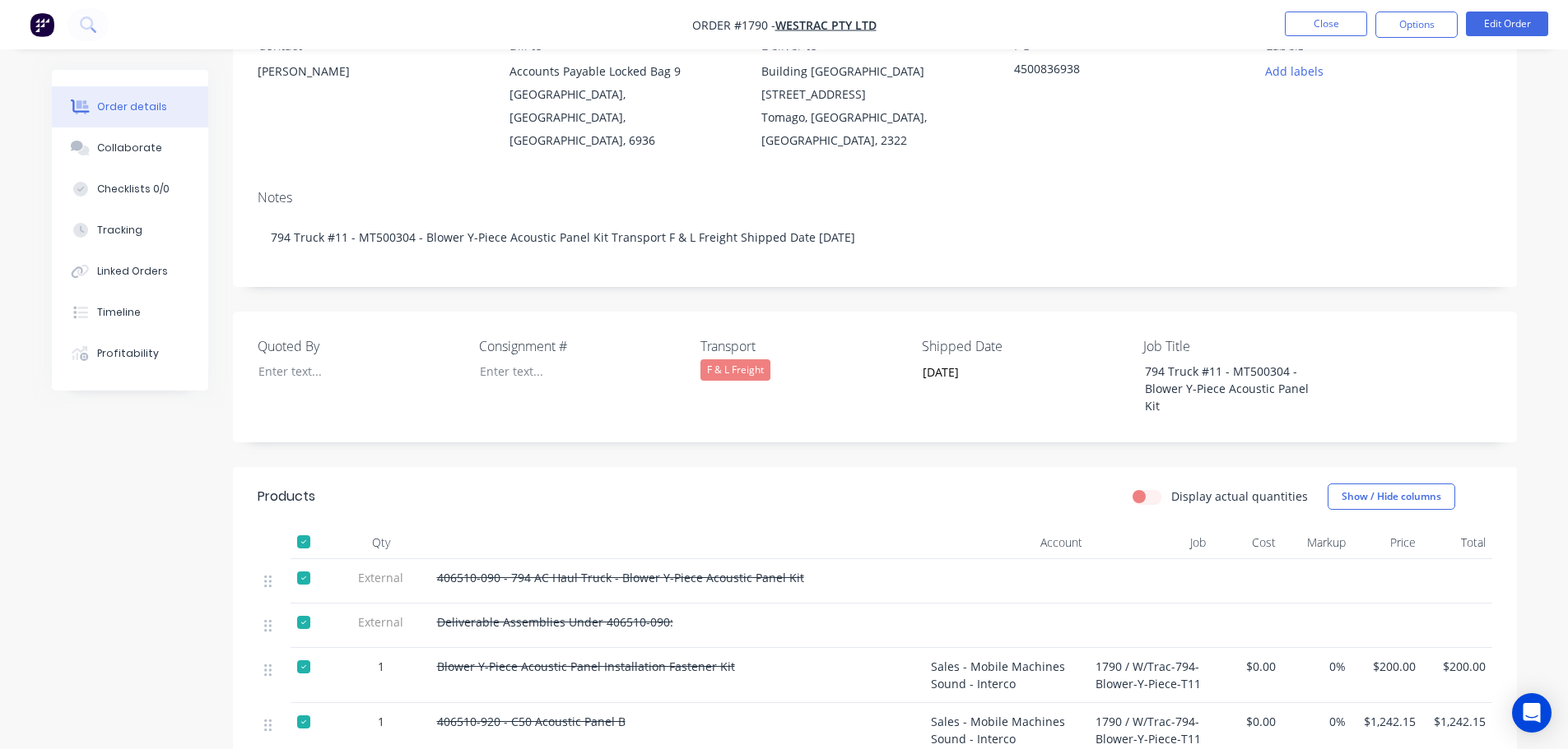
scroll to position [247, 0]
